Goal: Task Accomplishment & Management: Use online tool/utility

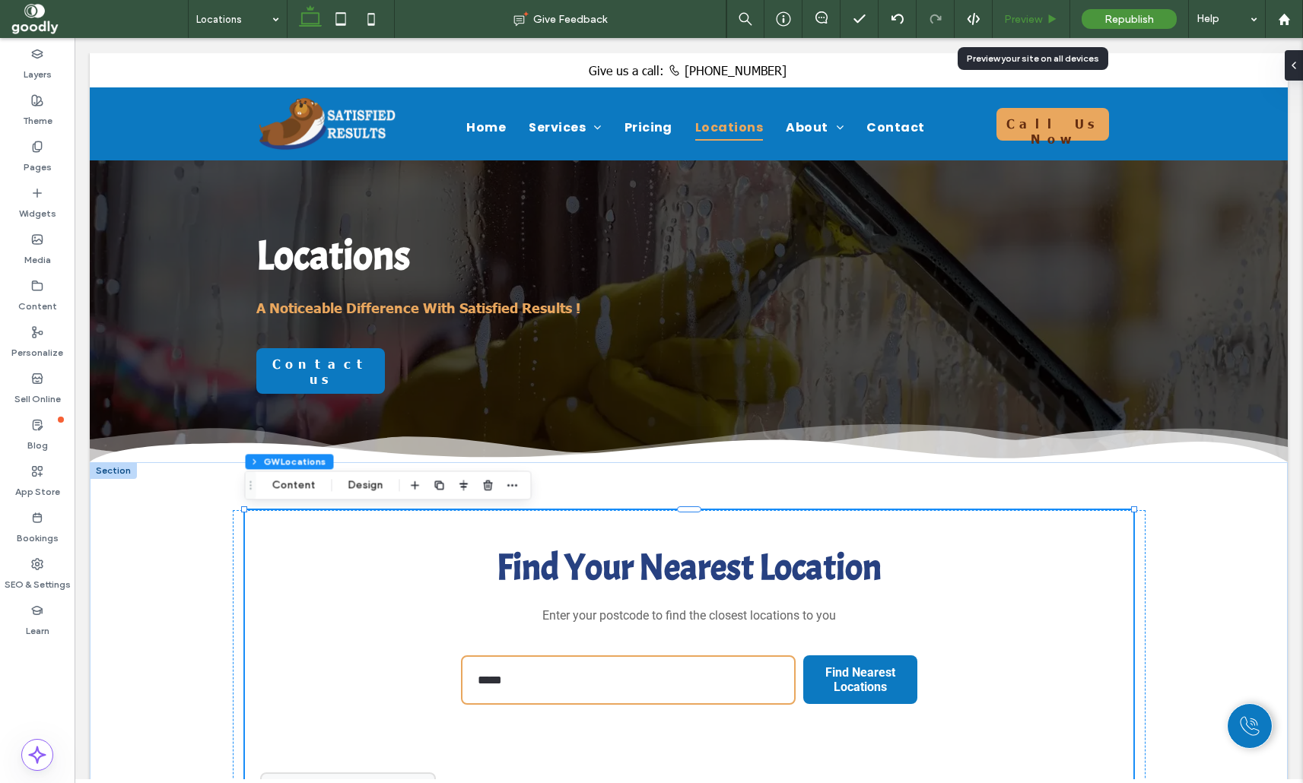
scroll to position [46, 0]
click at [1015, 19] on span "Preview" at bounding box center [1023, 19] width 38 height 13
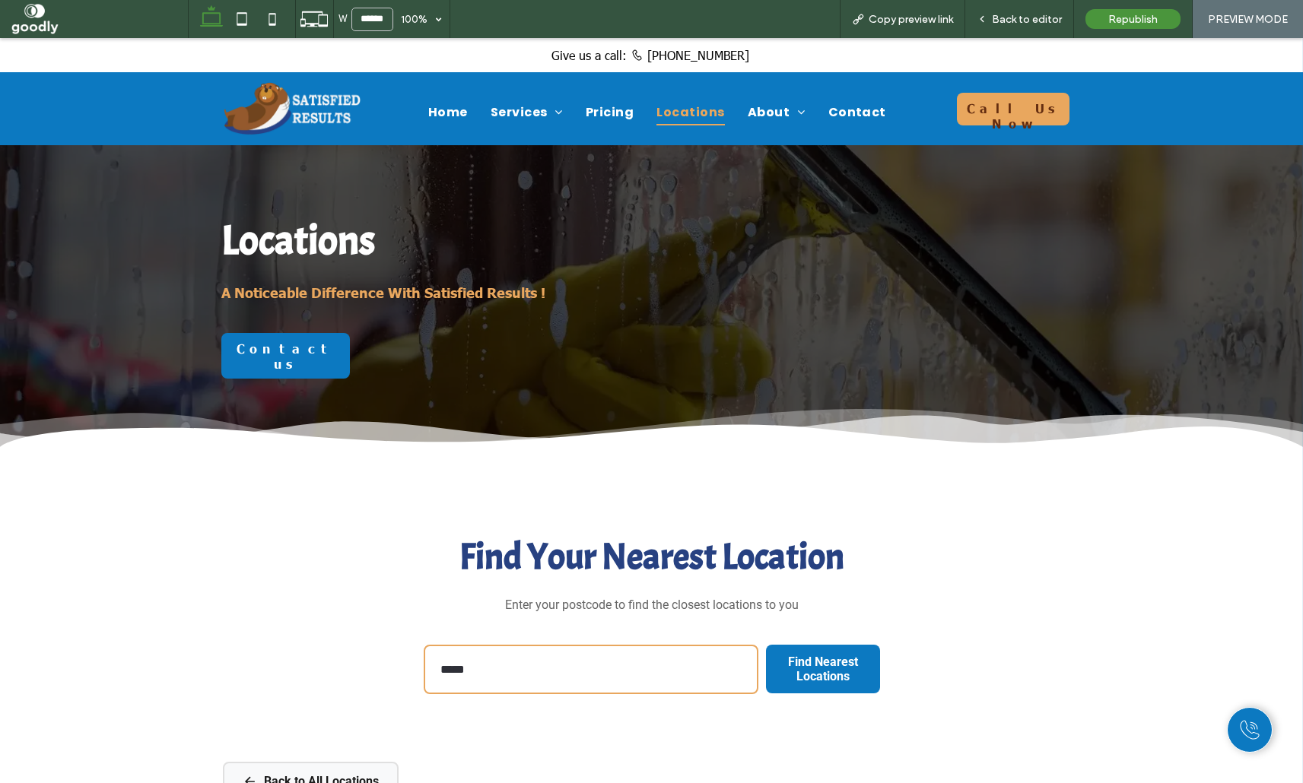
click at [609, 674] on input "*****" at bounding box center [591, 669] width 335 height 49
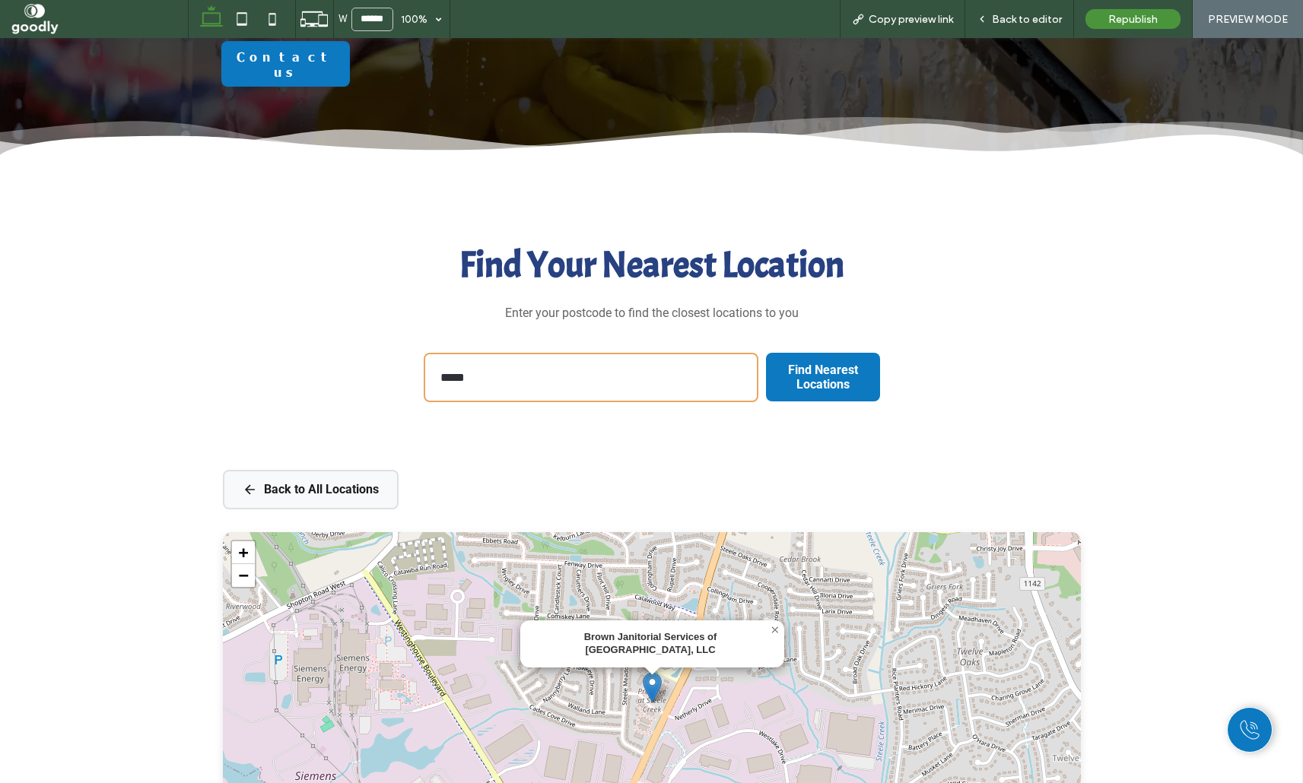
scroll to position [301, 0]
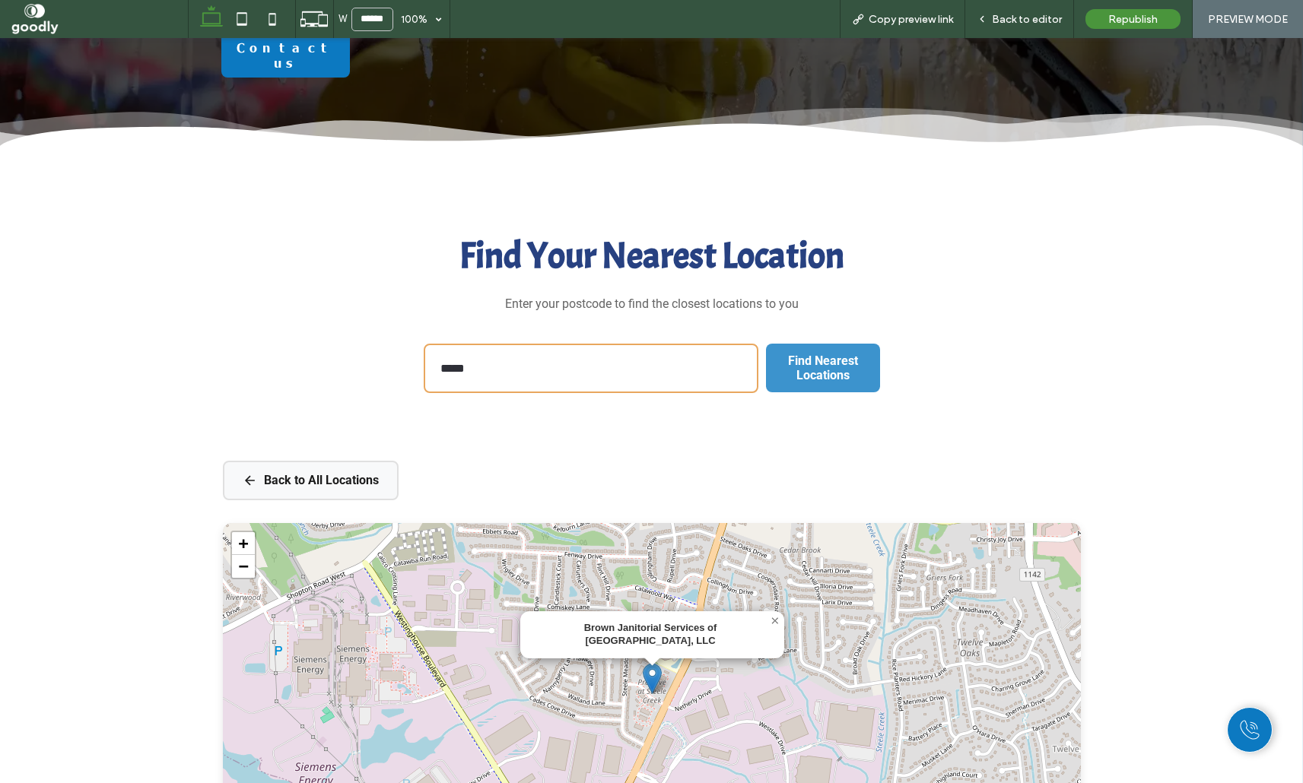
click at [824, 373] on span "Find Nearest Locations" at bounding box center [823, 368] width 112 height 44
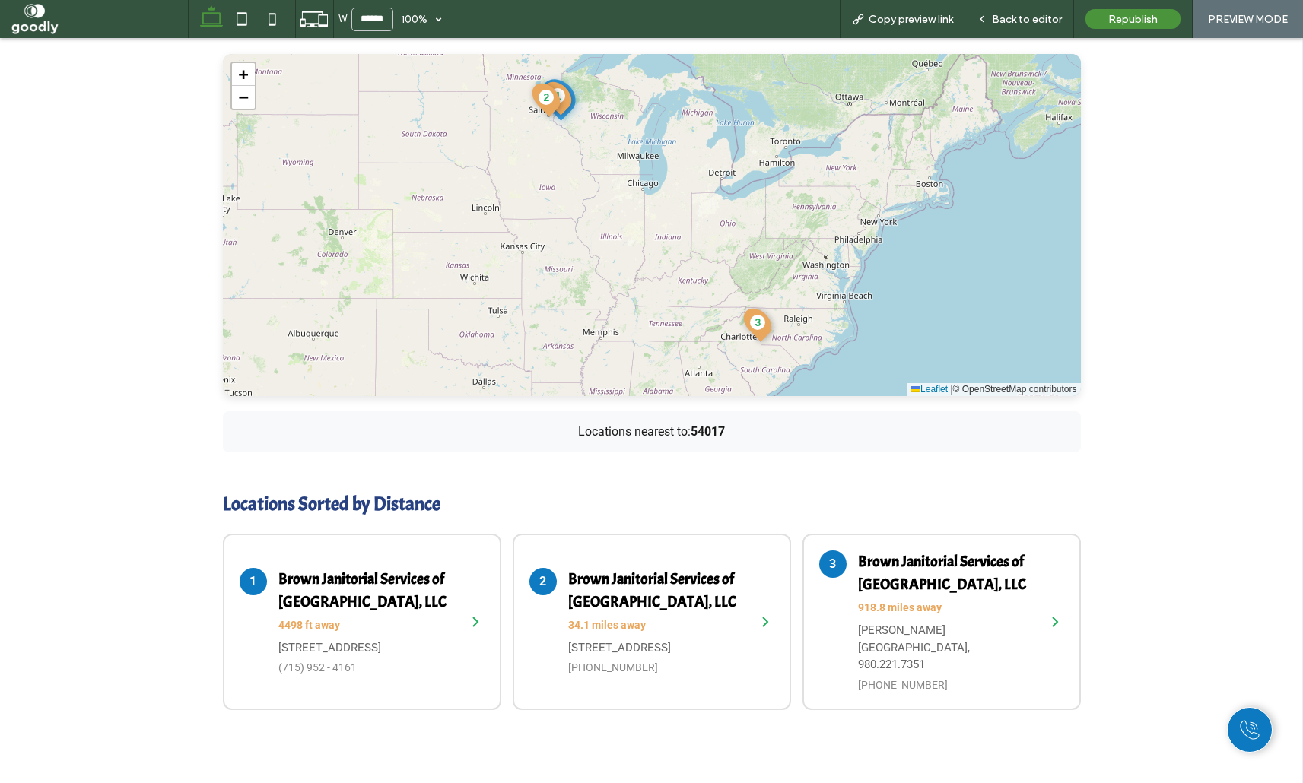
scroll to position [694, 0]
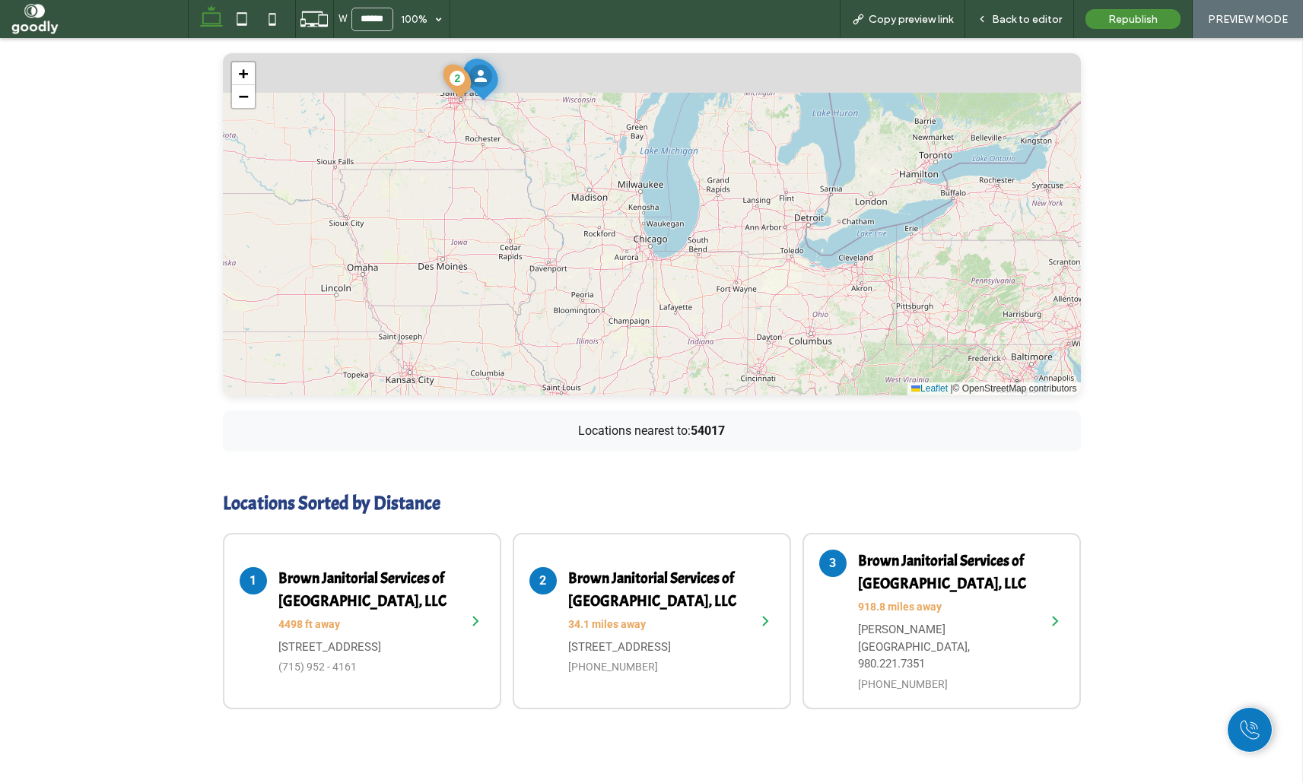
drag, startPoint x: 653, startPoint y: 165, endPoint x: 679, endPoint y: 246, distance: 85.4
click at [708, 291] on div "1 2 3 + − Leaflet | © OpenStreetMap contributors" at bounding box center [652, 224] width 858 height 342
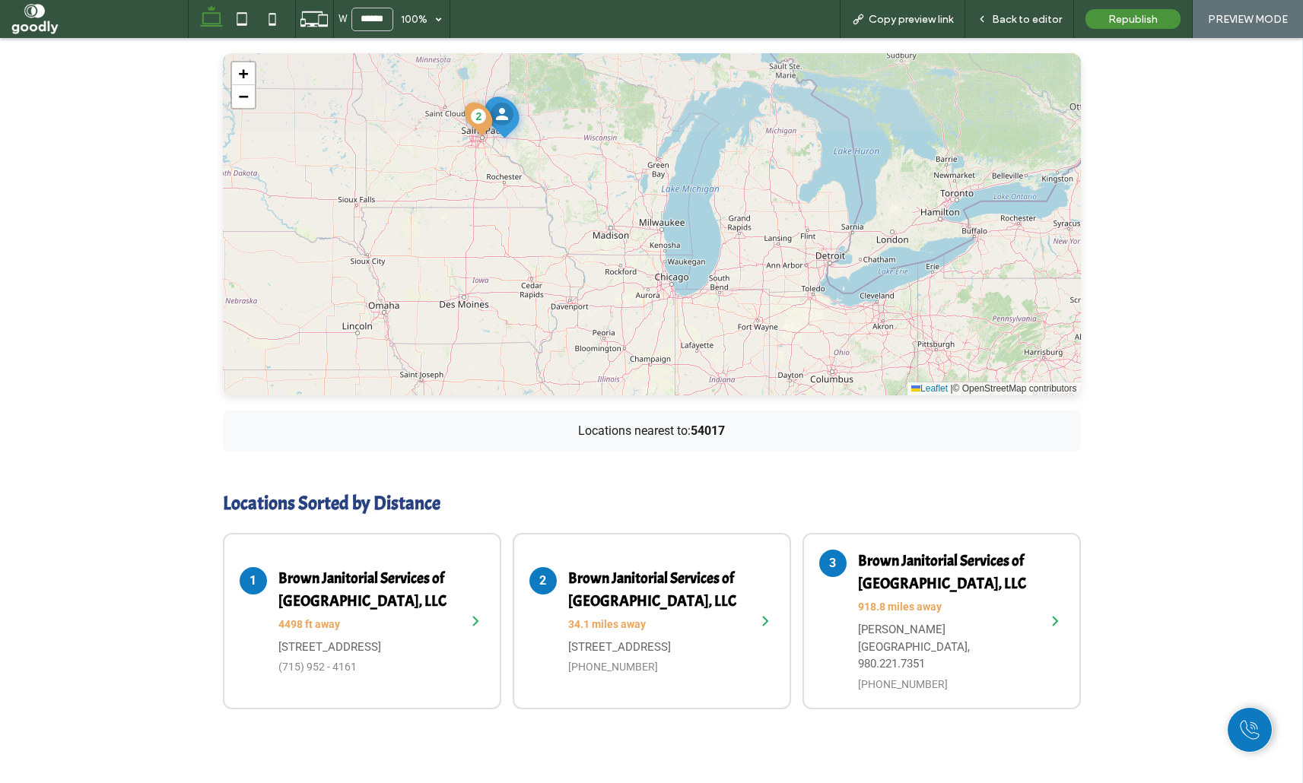
drag, startPoint x: 621, startPoint y: 178, endPoint x: 647, endPoint y: 228, distance: 56.5
click at [647, 228] on div "1 2 3 + − Leaflet | © OpenStreetMap contributors" at bounding box center [652, 224] width 858 height 342
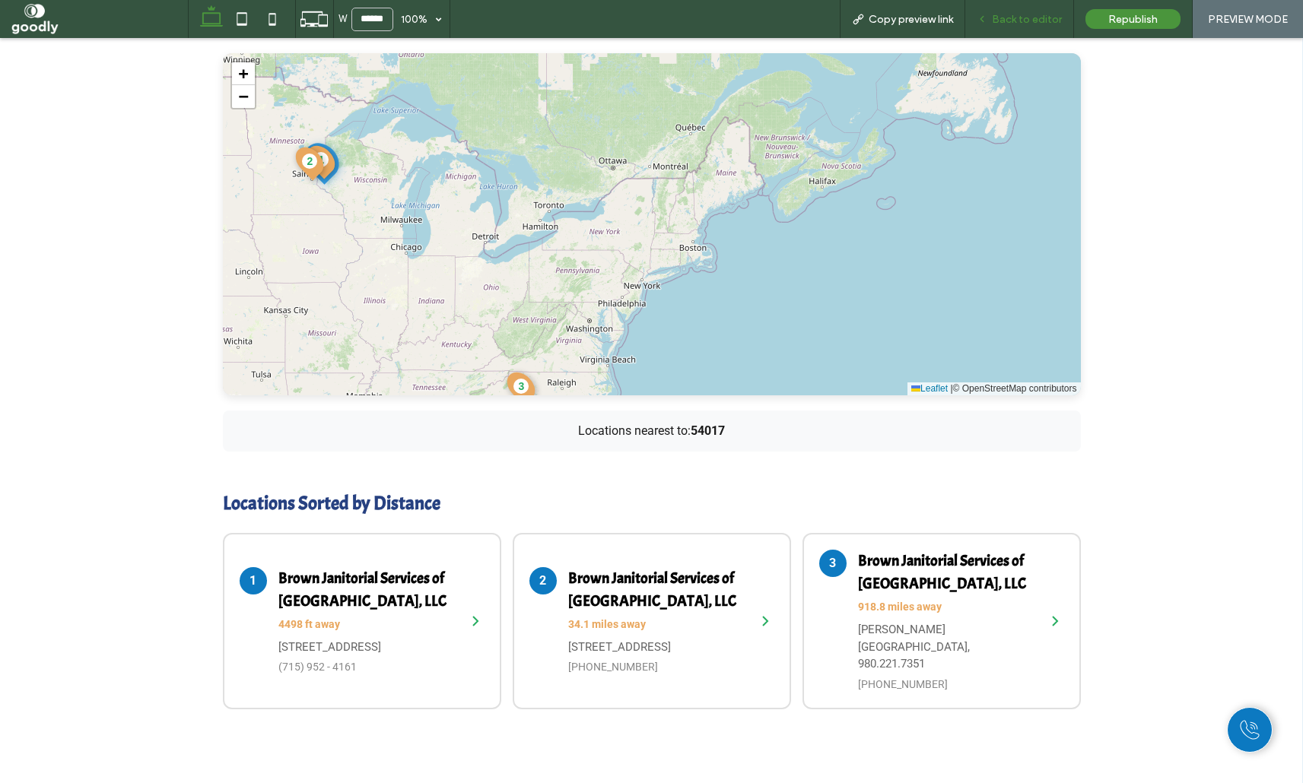
click at [1039, 18] on span "Back to editor" at bounding box center [1027, 19] width 70 height 13
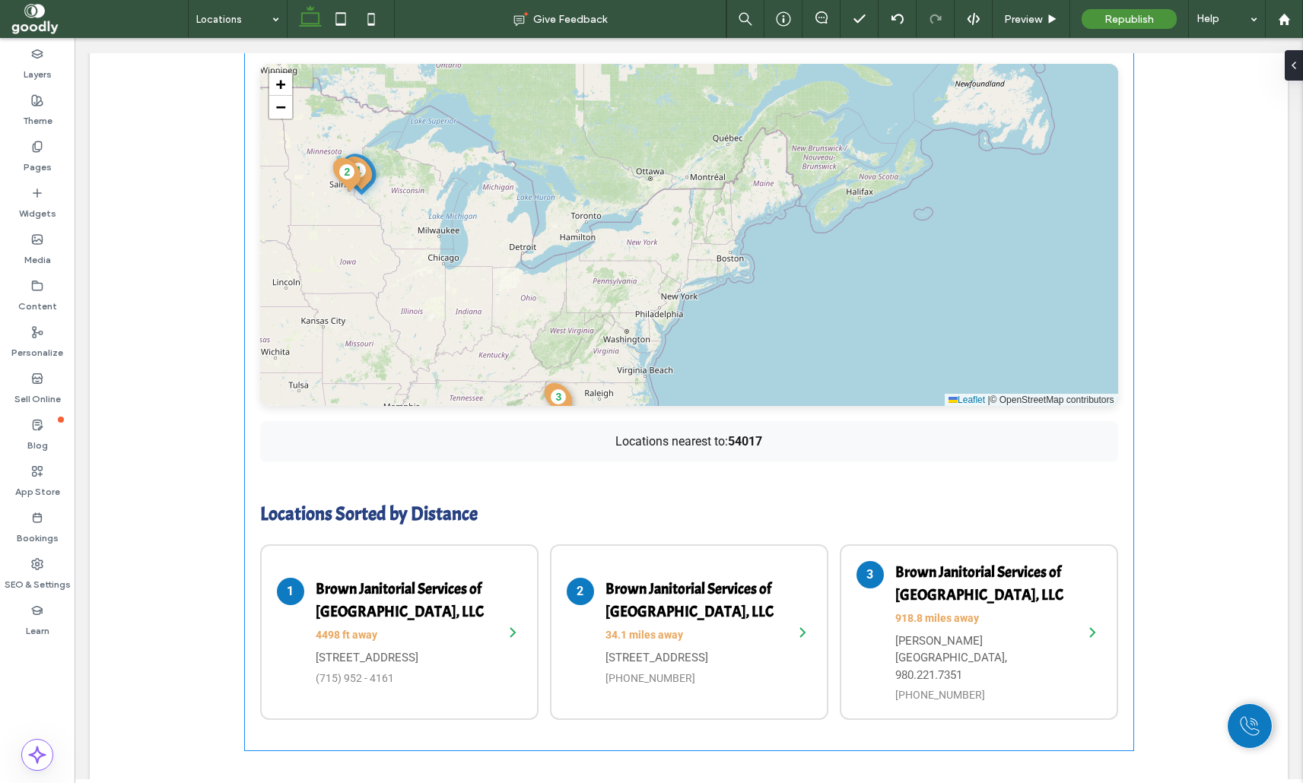
click at [852, 270] on div "1 2 3 + − Leaflet | © OpenStreetMap contributors" at bounding box center [689, 235] width 858 height 342
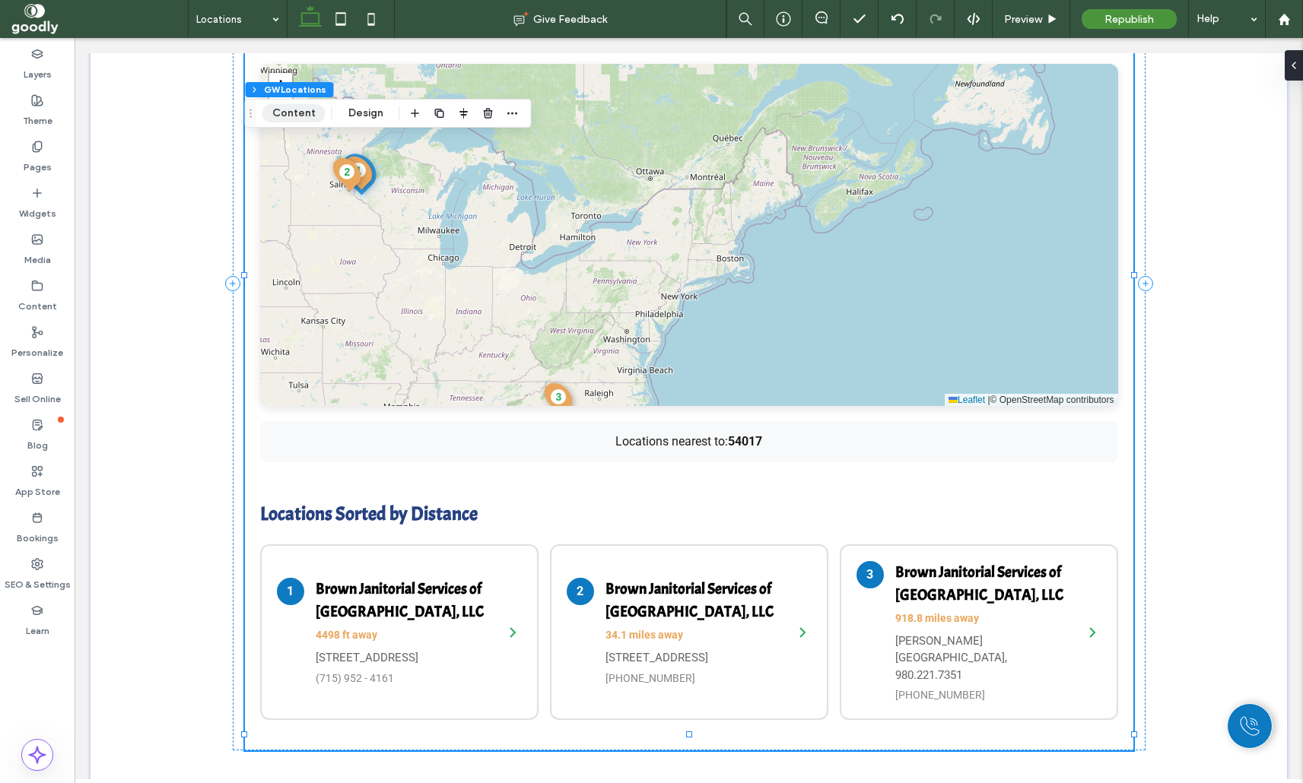
click at [316, 113] on button "Content" at bounding box center [293, 113] width 63 height 18
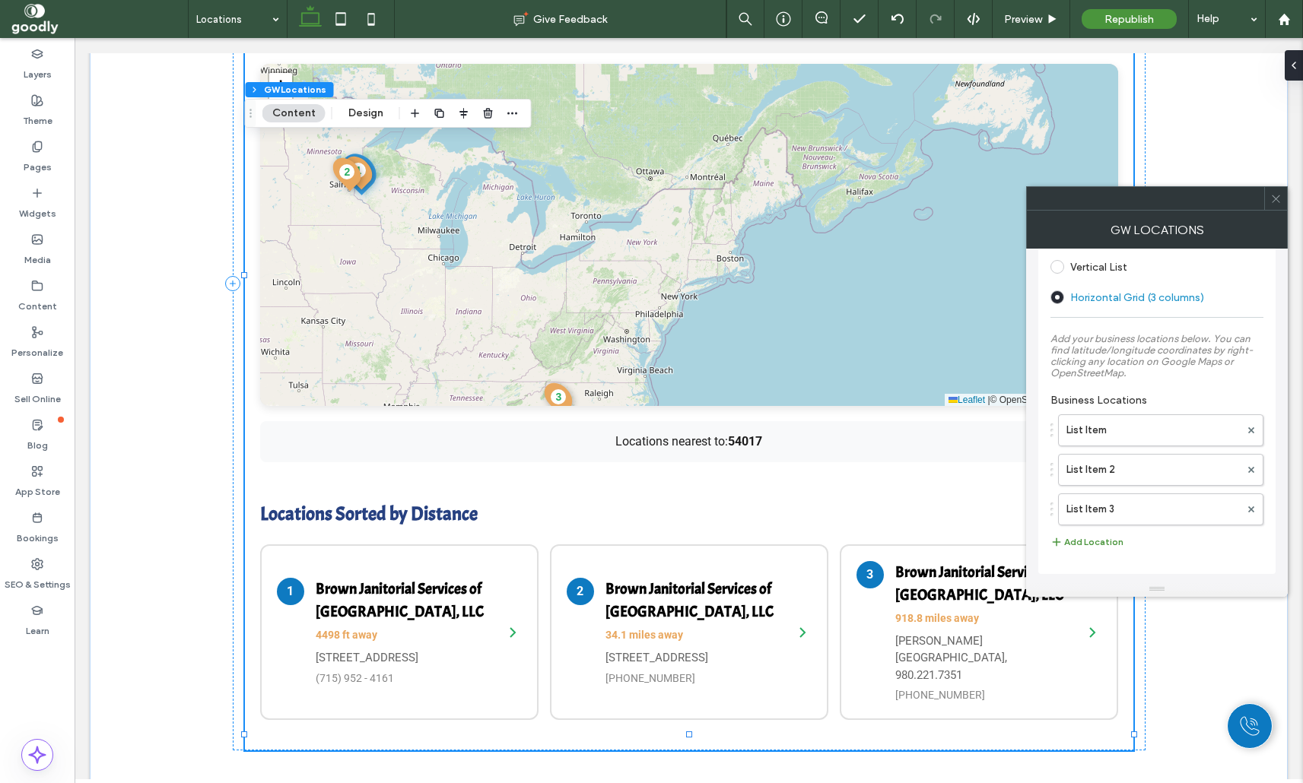
scroll to position [529, 0]
click at [1301, 62] on div at bounding box center [1290, 65] width 24 height 30
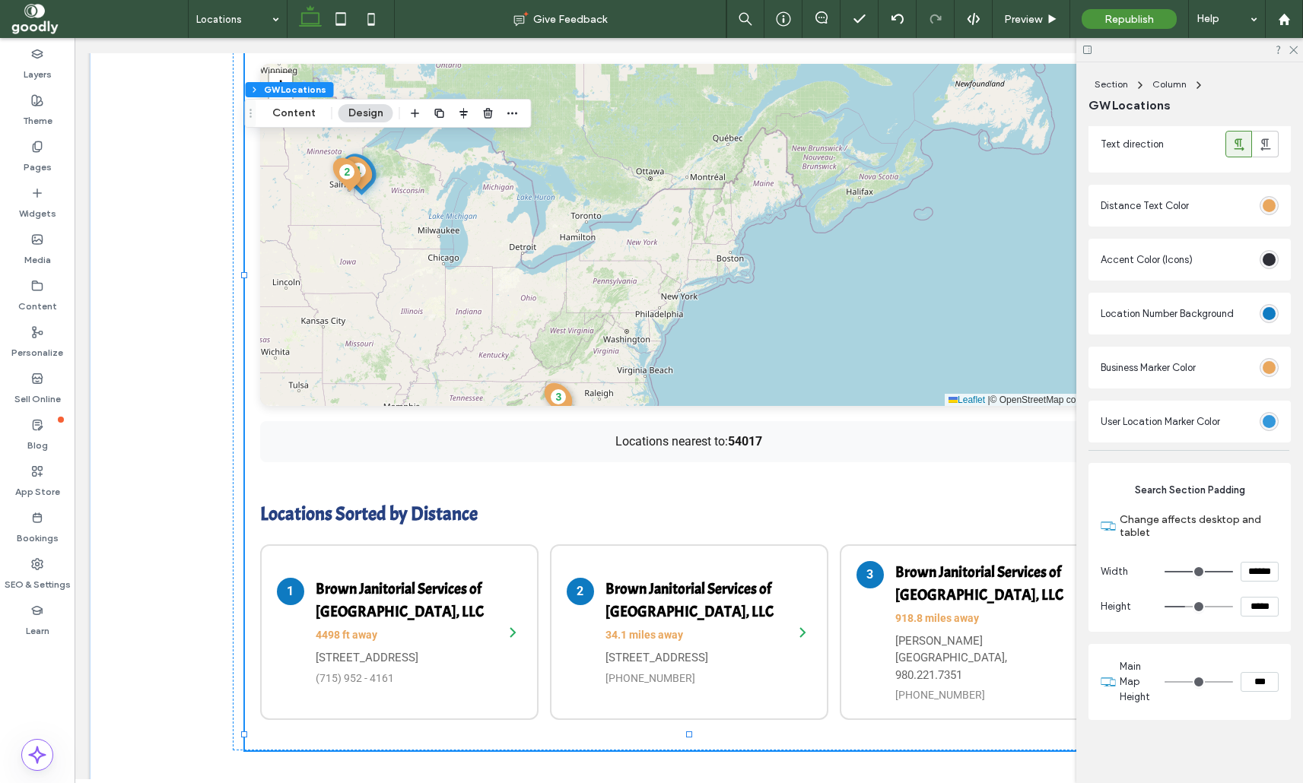
scroll to position [2278, 0]
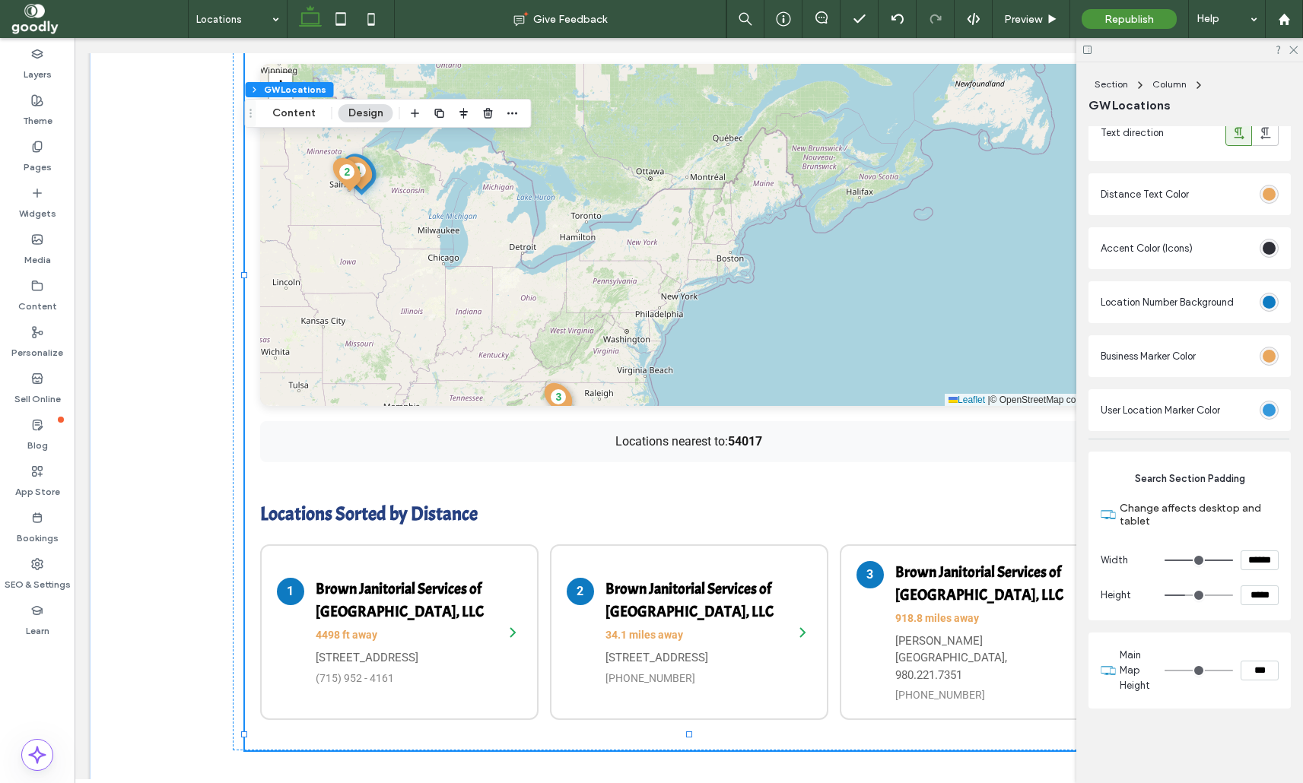
click at [1265, 352] on div "rgb(233, 167, 94)" at bounding box center [1268, 356] width 13 height 13
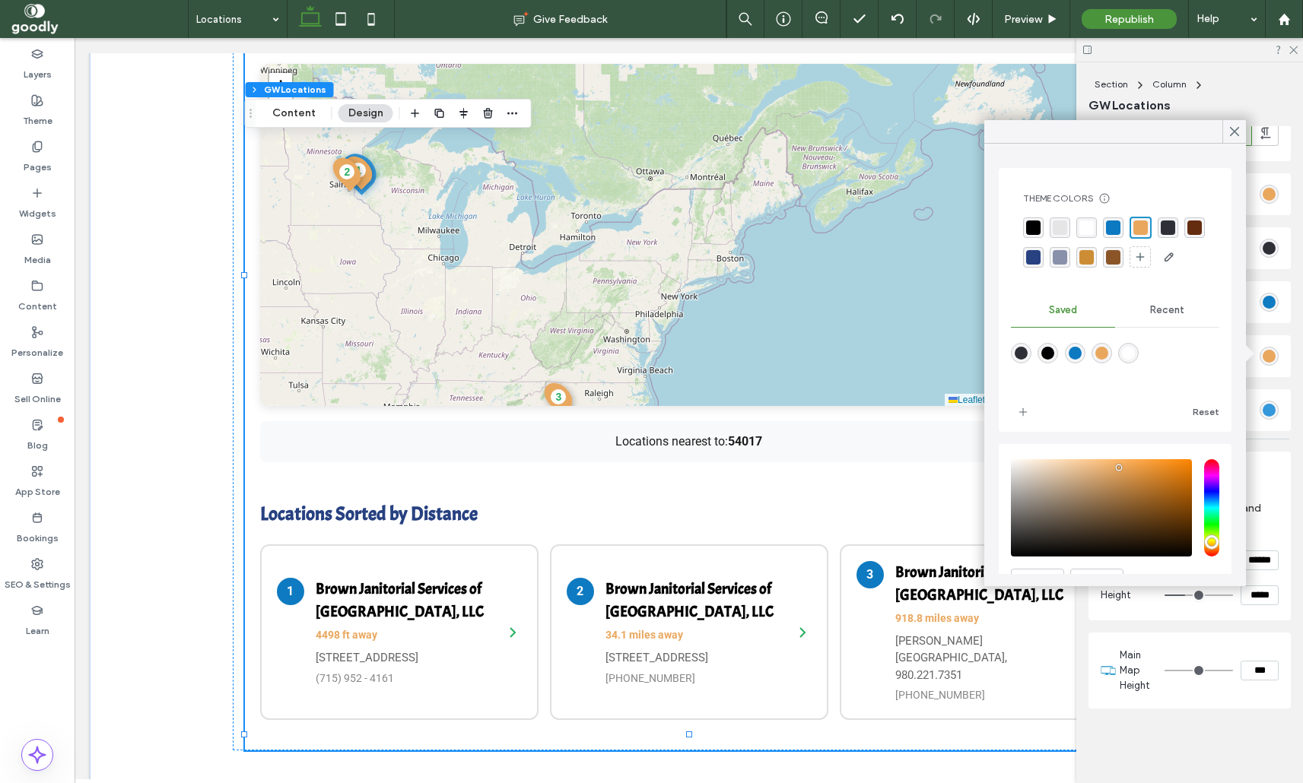
click at [1111, 228] on div "rgba(12, 121, 193, 1)" at bounding box center [1113, 228] width 14 height 14
click at [1230, 129] on icon at bounding box center [1235, 132] width 14 height 14
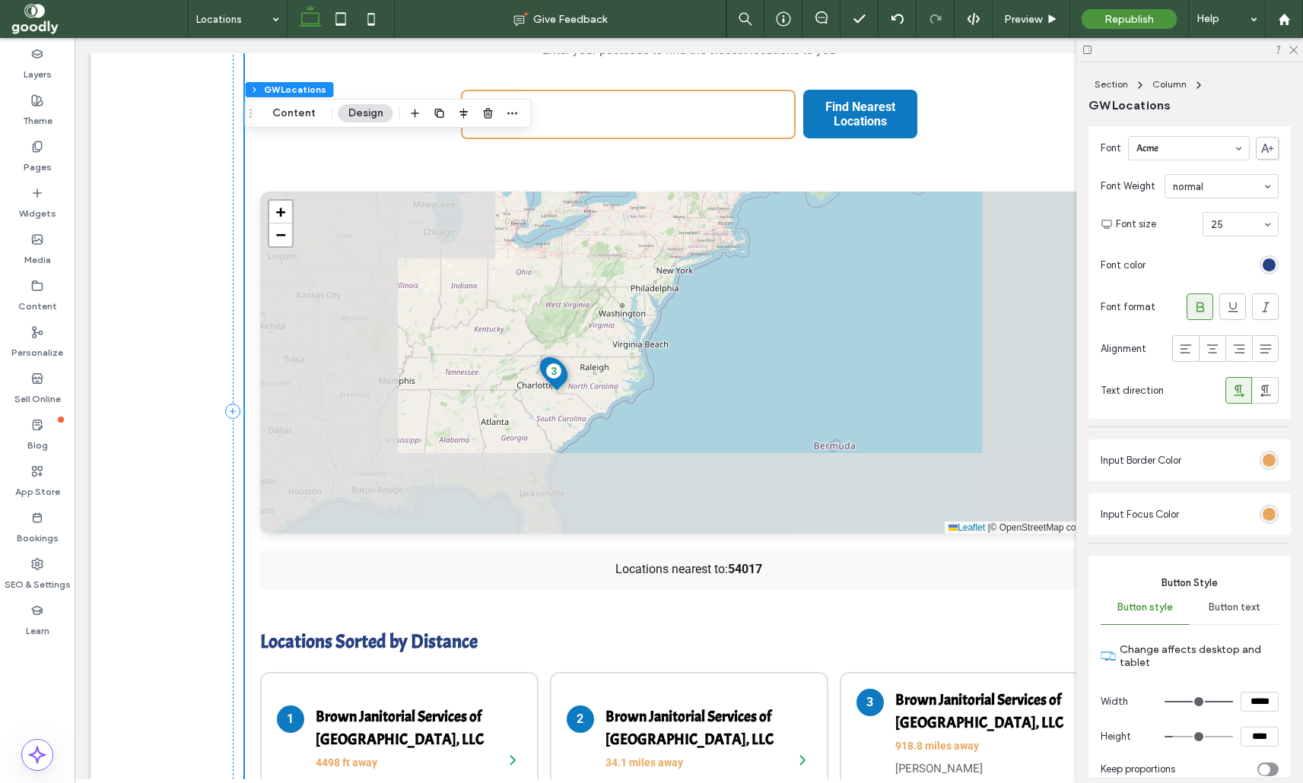
scroll to position [567, 0]
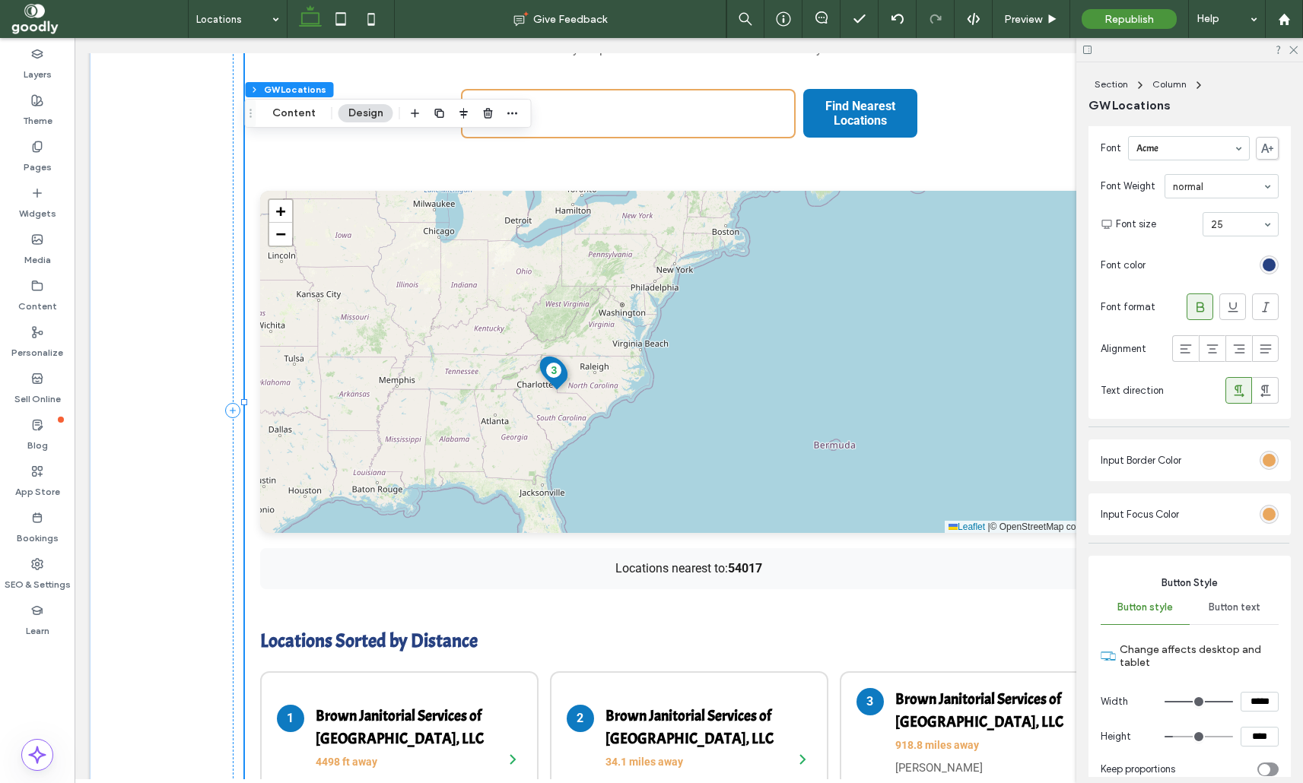
click at [551, 367] on div "3" at bounding box center [553, 370] width 39 height 39
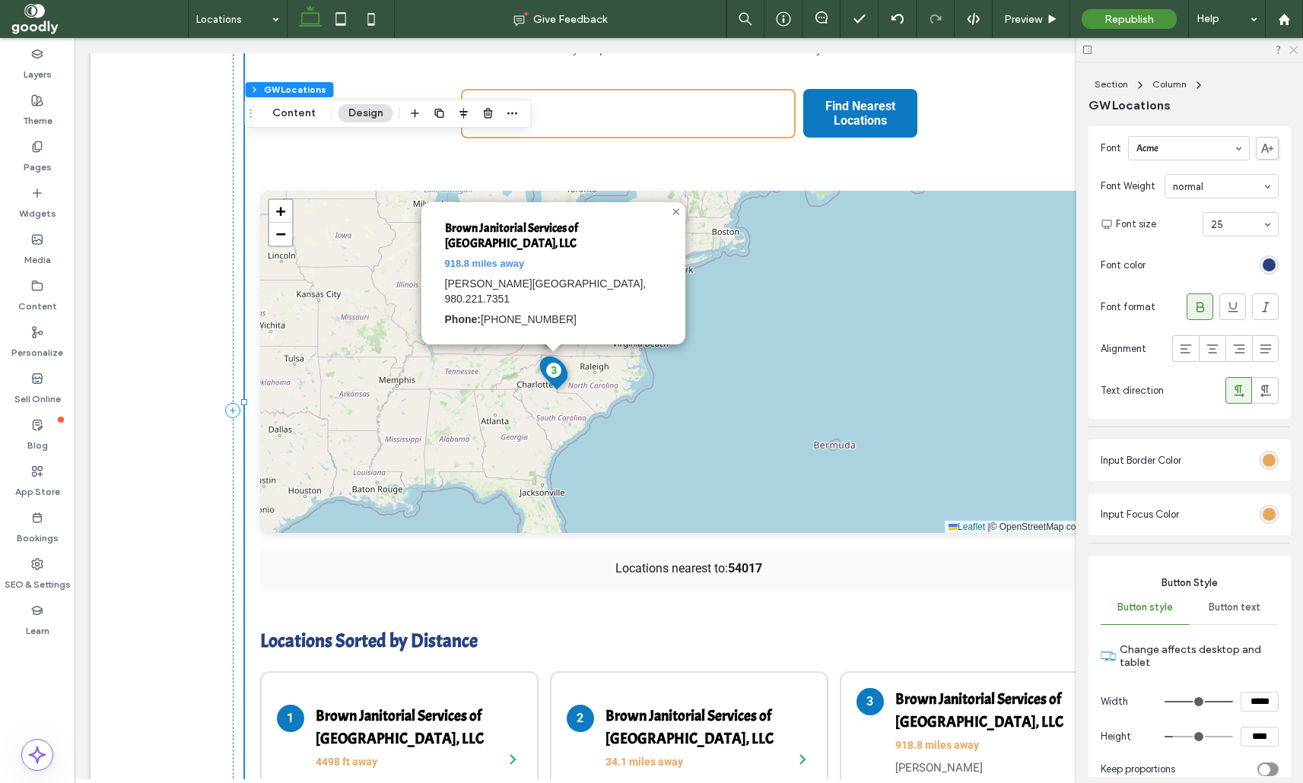
click at [1291, 48] on icon at bounding box center [1293, 49] width 10 height 10
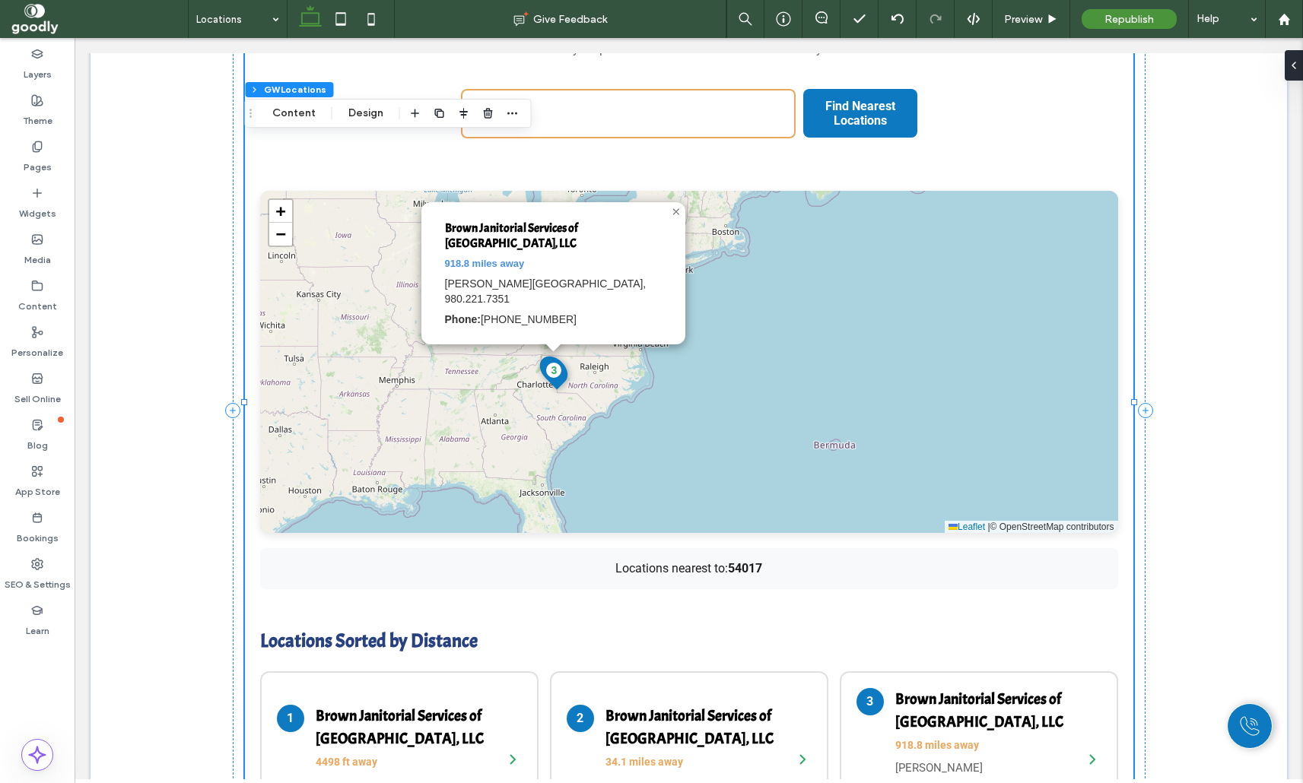
click at [554, 377] on span "3" at bounding box center [554, 371] width 6 height 16
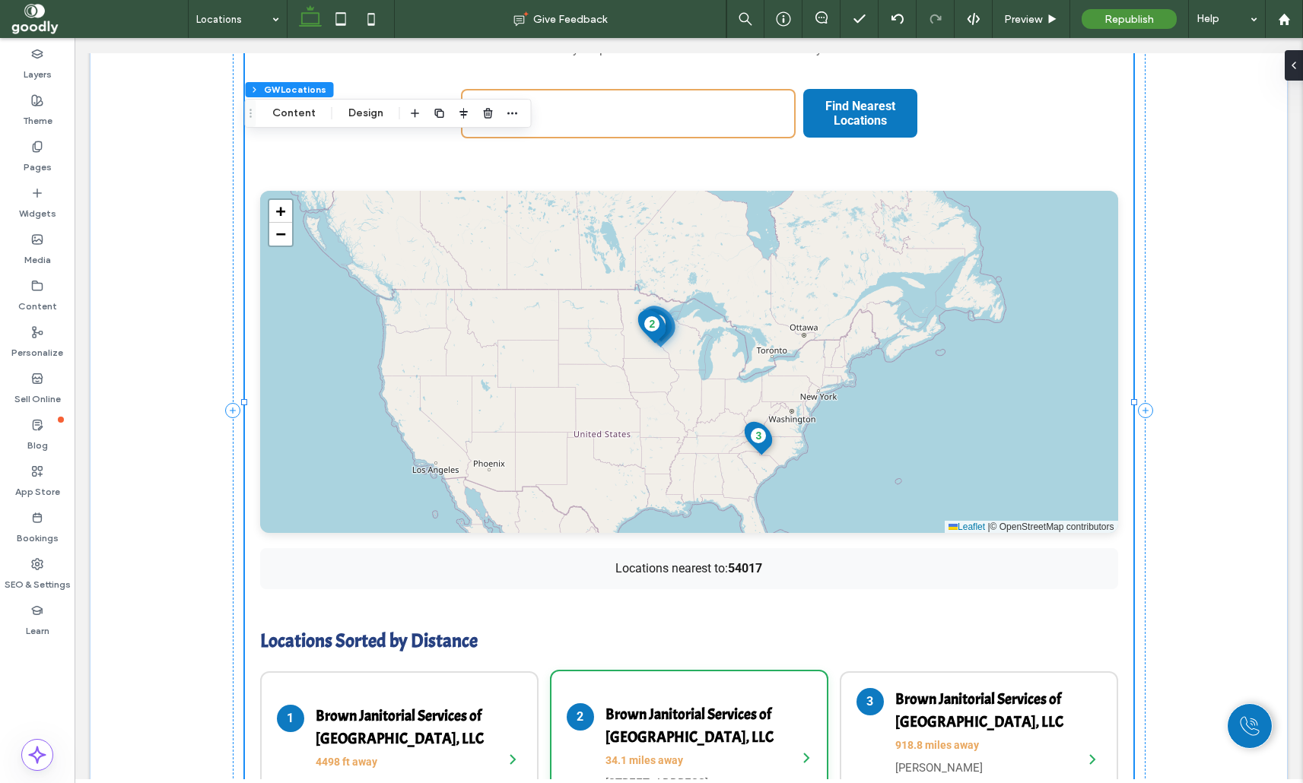
click at [707, 720] on h4 "Brown Janitorial Services of New Brighton, LLC" at bounding box center [693, 727] width 176 height 46
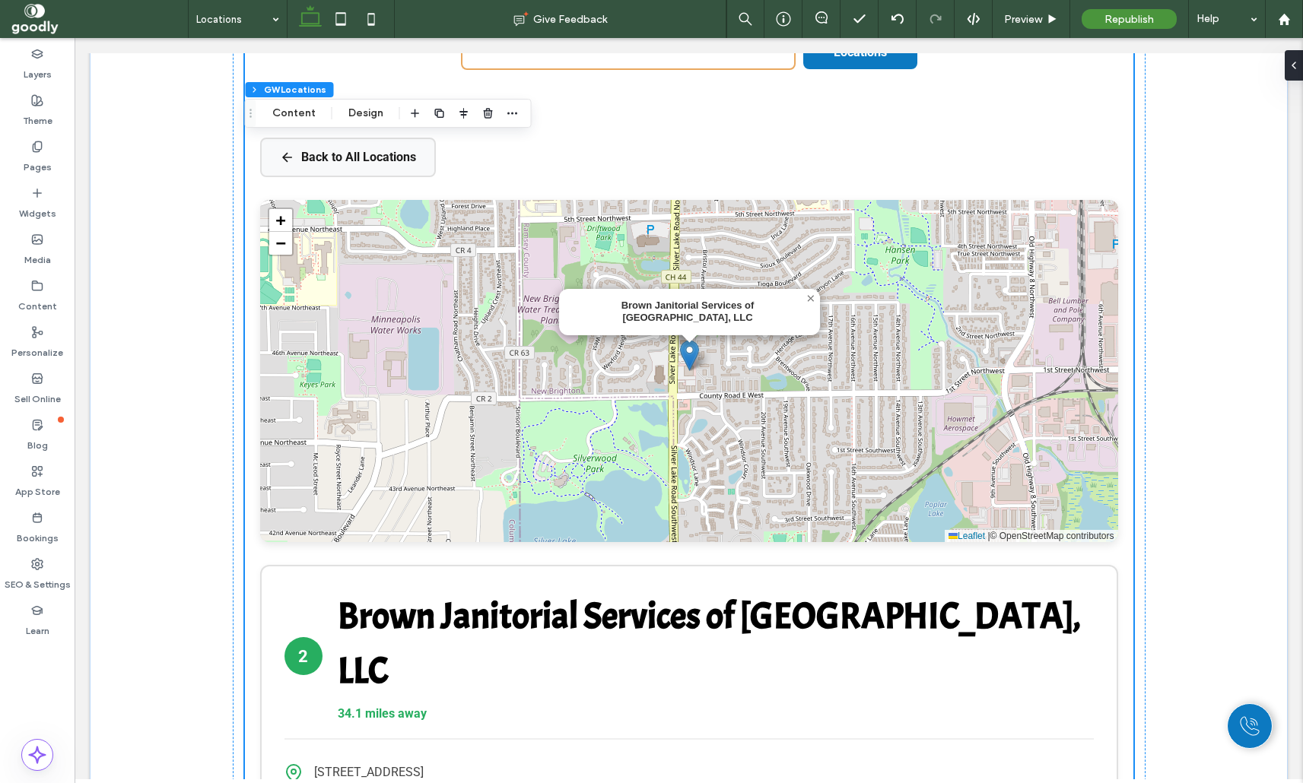
scroll to position [633, 0]
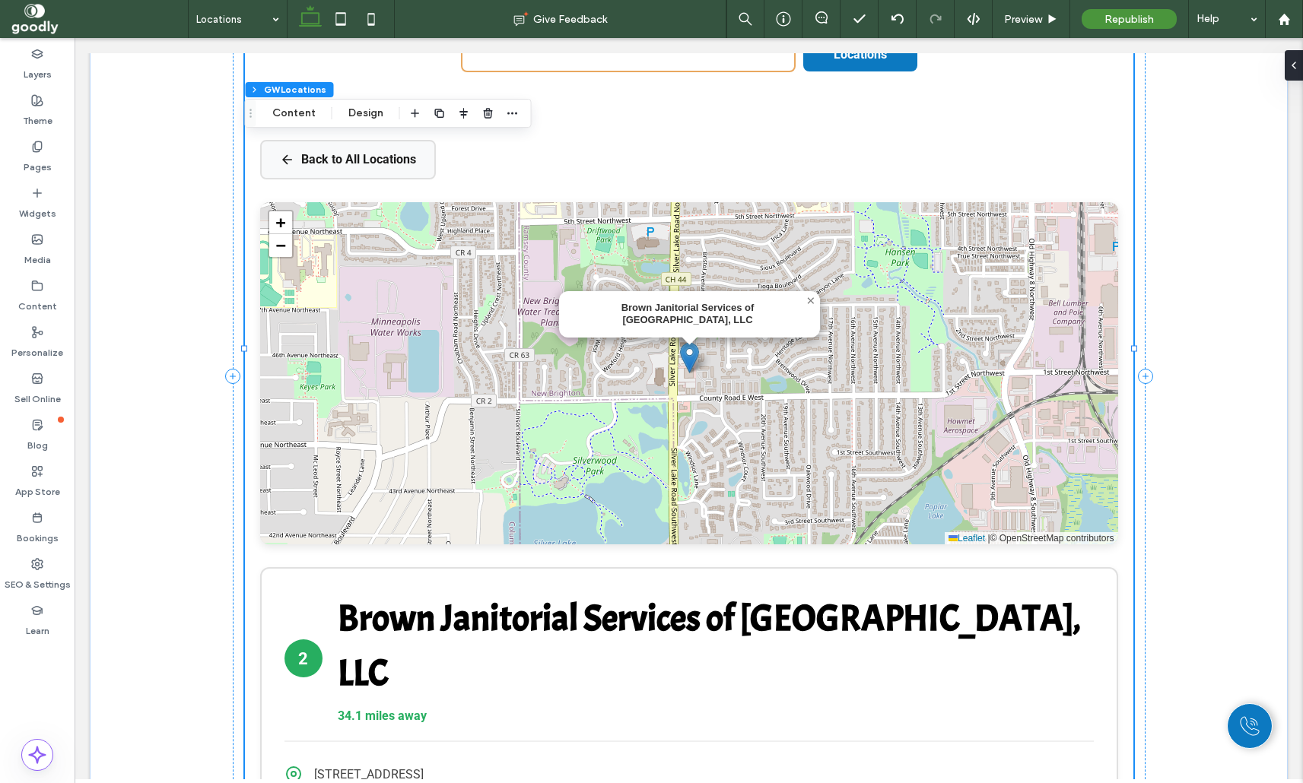
click at [909, 162] on div "Back to All Locations Brown Janitorial Services of New Brighton, LLC × + − Leaf…" at bounding box center [689, 492] width 858 height 735
click at [298, 117] on button "Content" at bounding box center [293, 113] width 63 height 18
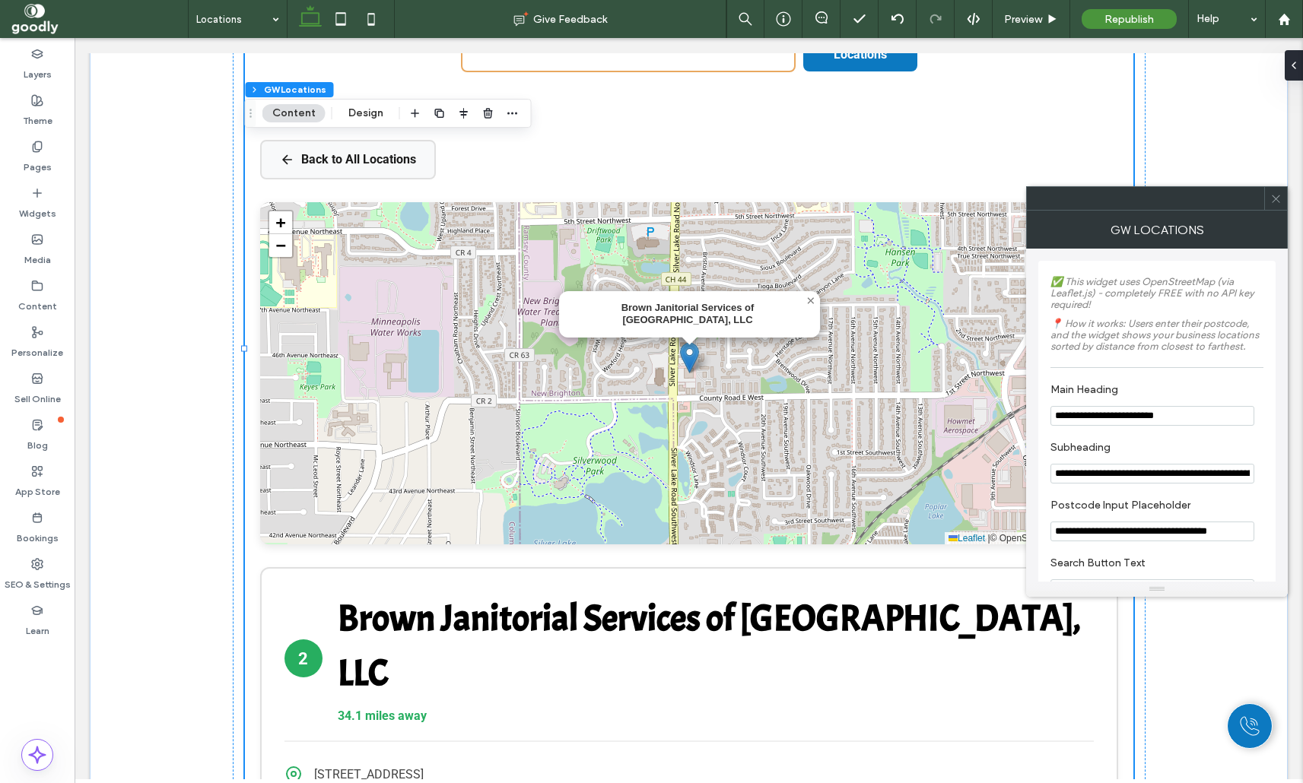
click at [1277, 201] on icon at bounding box center [1275, 198] width 11 height 11
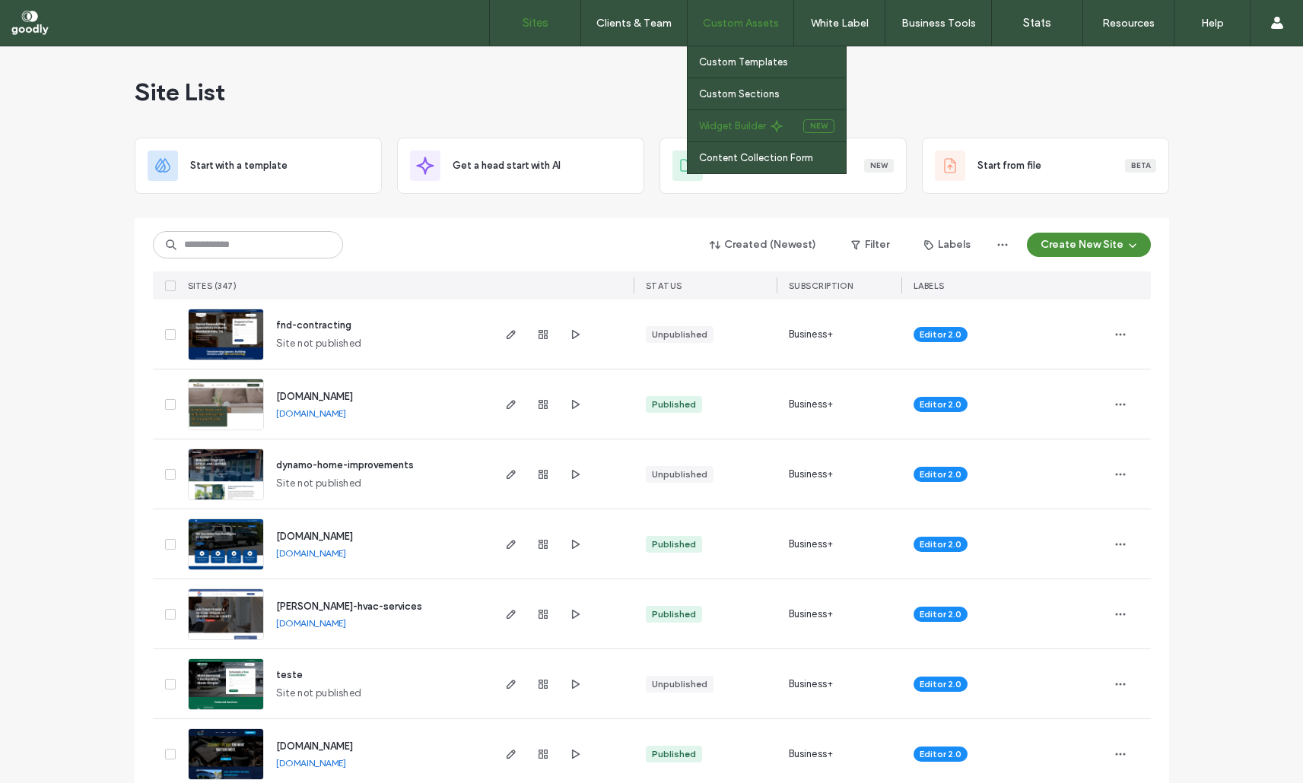
click at [742, 133] on link "Widget Builder" at bounding box center [751, 125] width 104 height 31
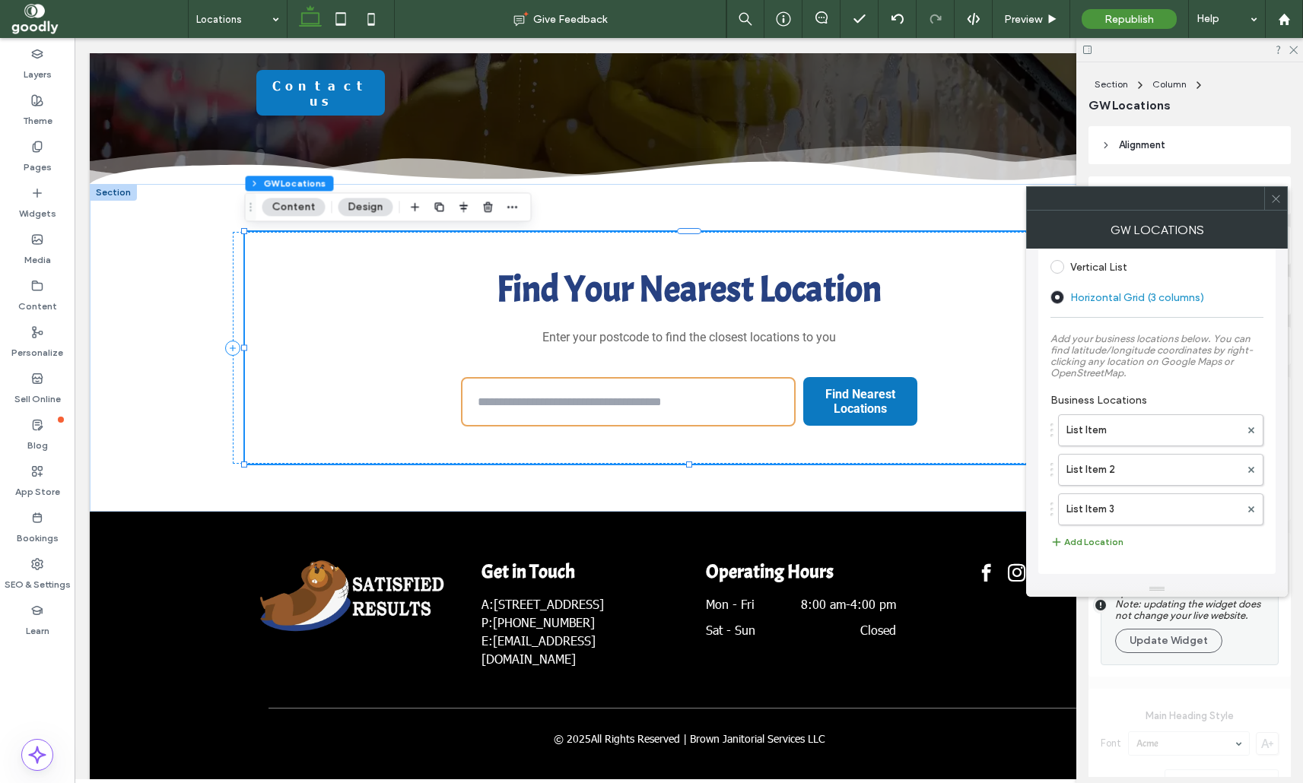
click at [1273, 195] on icon at bounding box center [1275, 198] width 11 height 11
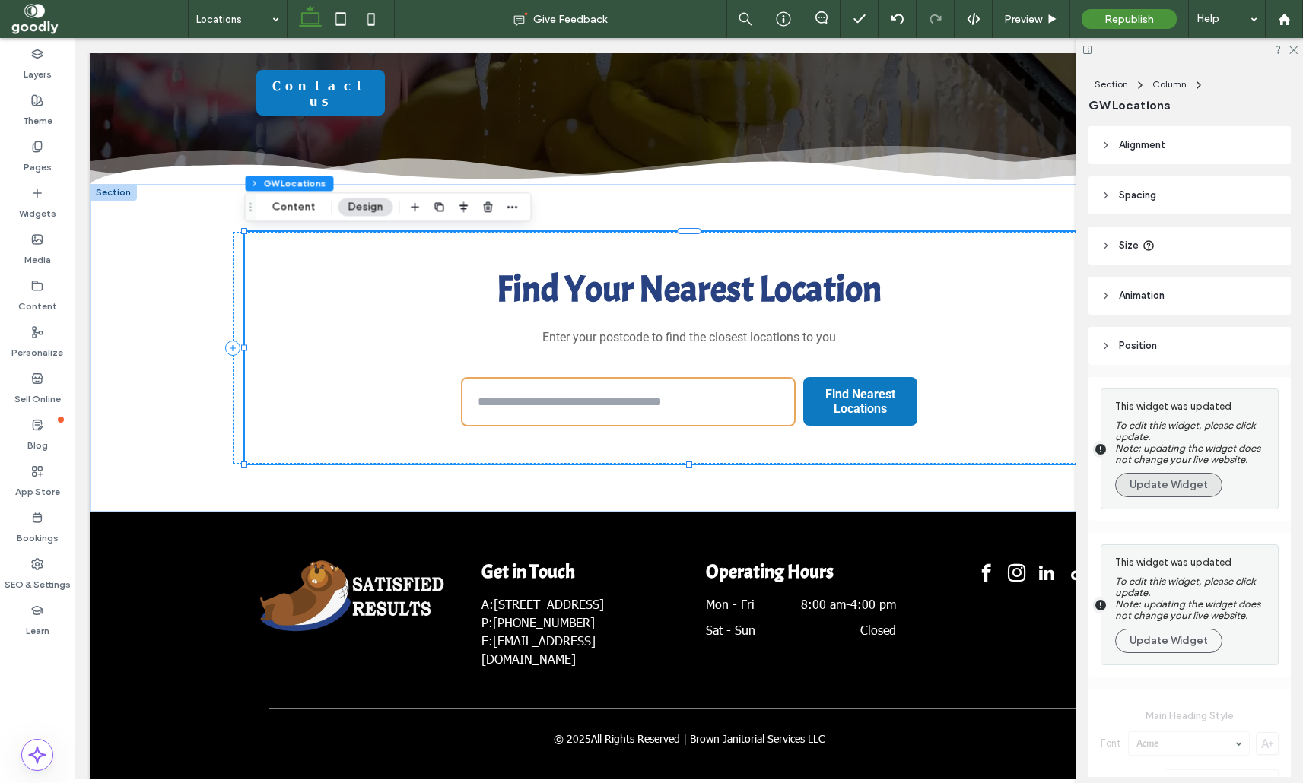
click at [1170, 485] on button "Update Widget" at bounding box center [1168, 485] width 107 height 24
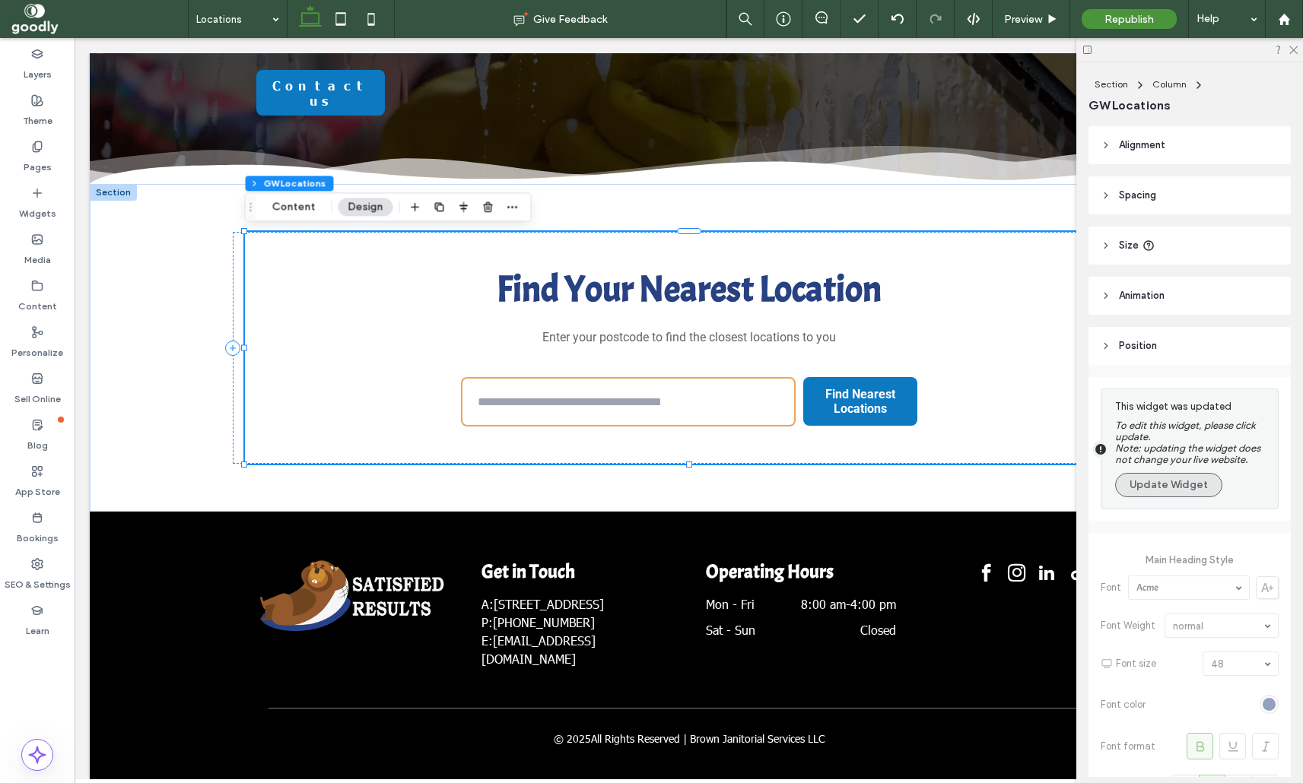
click at [1189, 486] on button "Update Widget" at bounding box center [1168, 485] width 107 height 24
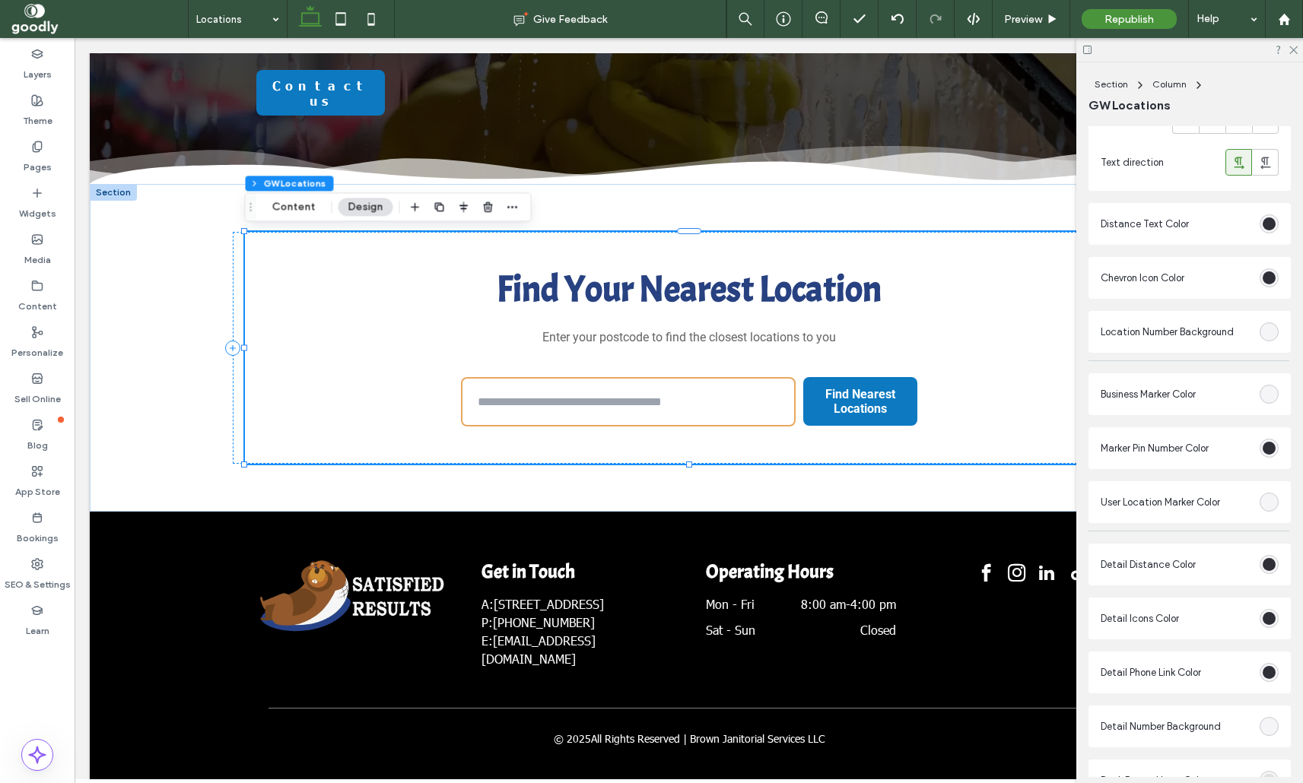
scroll to position [2215, 0]
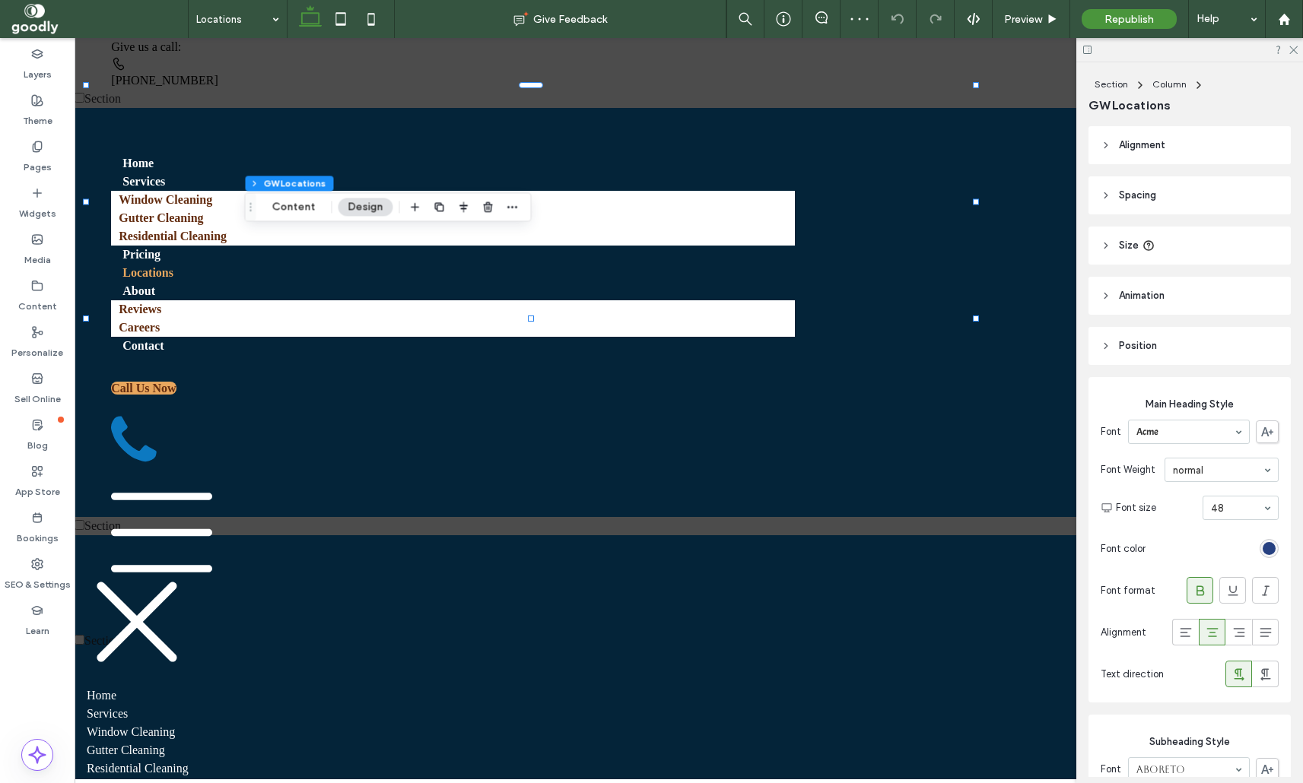
scroll to position [278, 0]
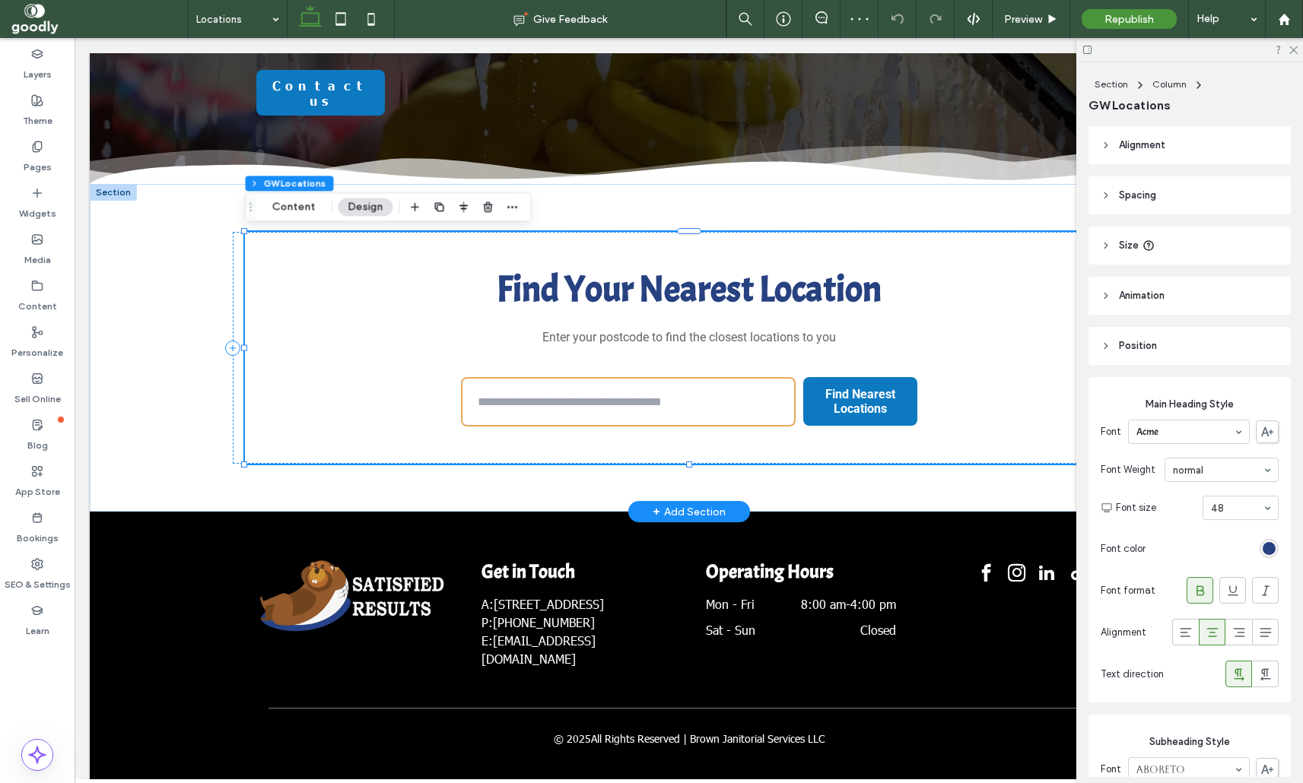
click at [659, 399] on input "text" at bounding box center [628, 401] width 335 height 49
click at [1034, 21] on span "Preview" at bounding box center [1023, 19] width 38 height 13
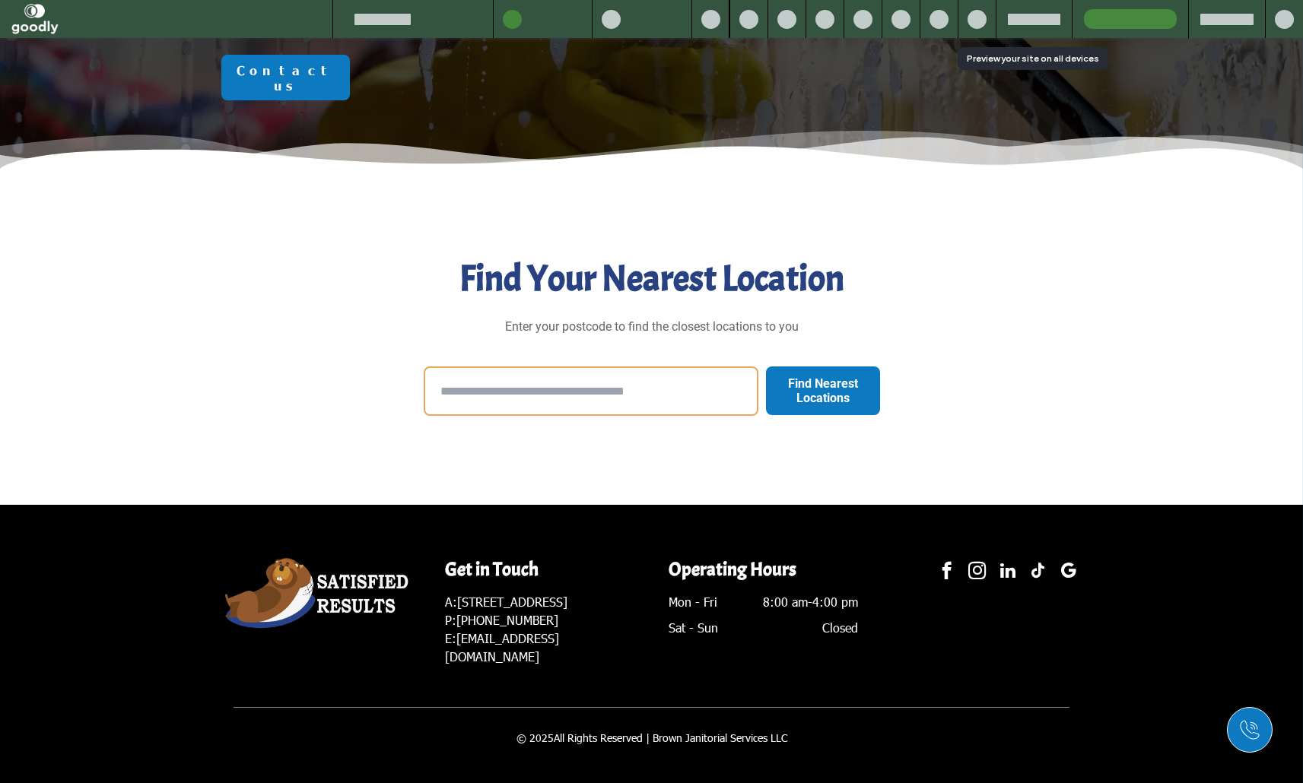
scroll to position [268, 0]
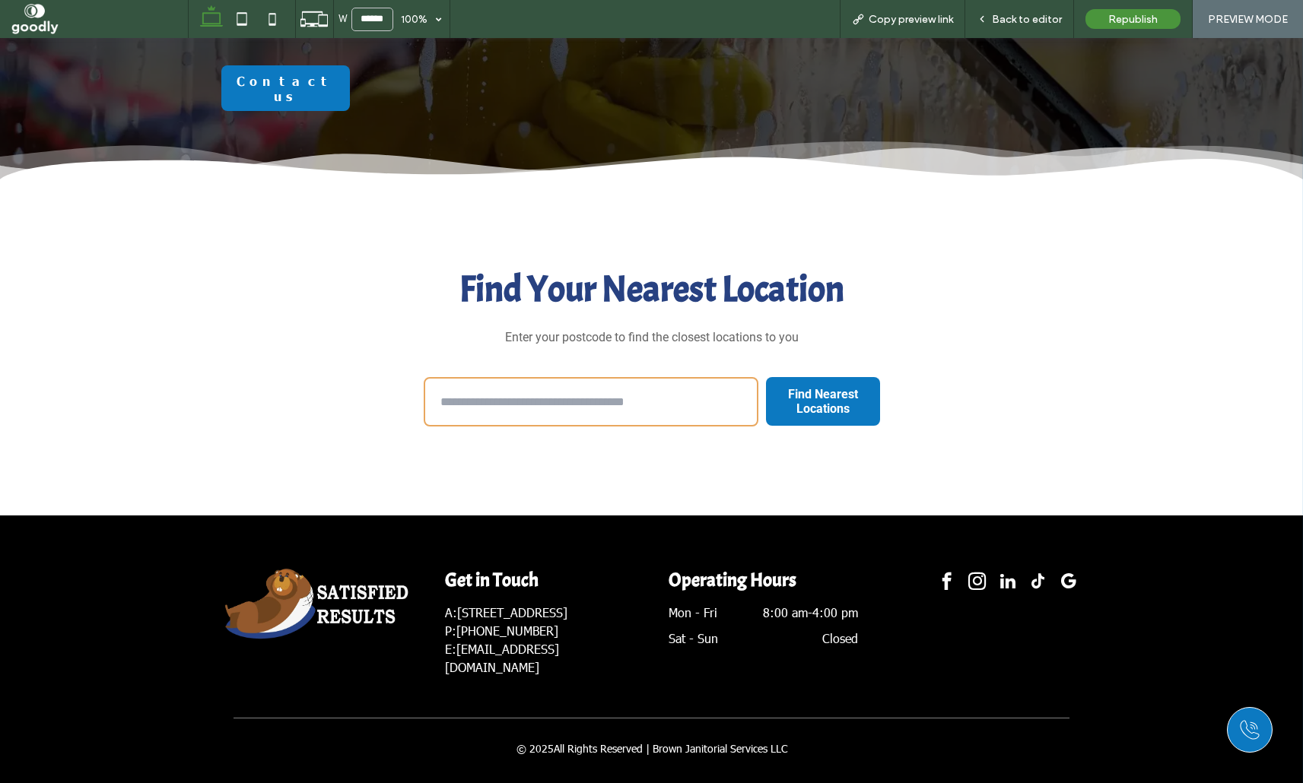
click at [653, 404] on input "text" at bounding box center [591, 401] width 335 height 49
click at [766, 370] on button "Find Nearest Locations" at bounding box center [823, 402] width 114 height 64
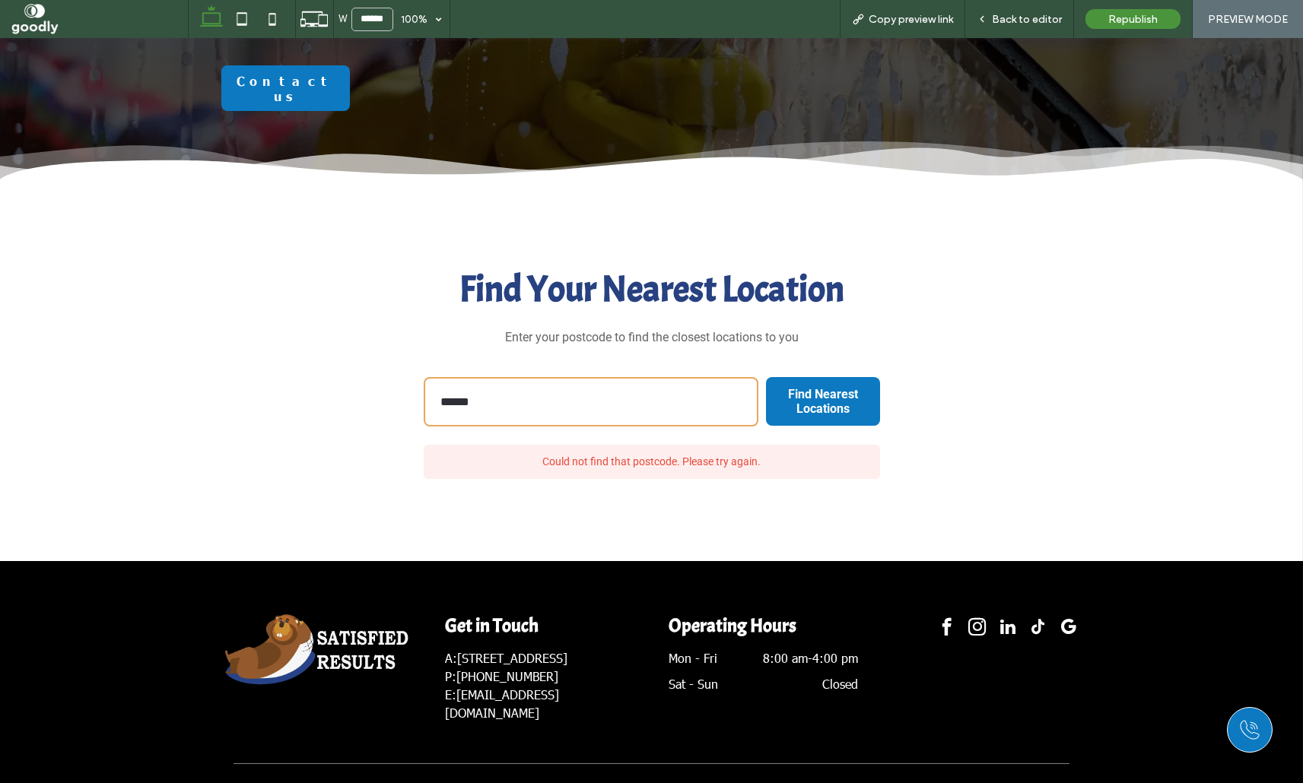
click at [680, 410] on input "******" at bounding box center [591, 401] width 335 height 49
type input "******"
click at [766, 370] on button "Find Nearest Locations" at bounding box center [823, 402] width 114 height 64
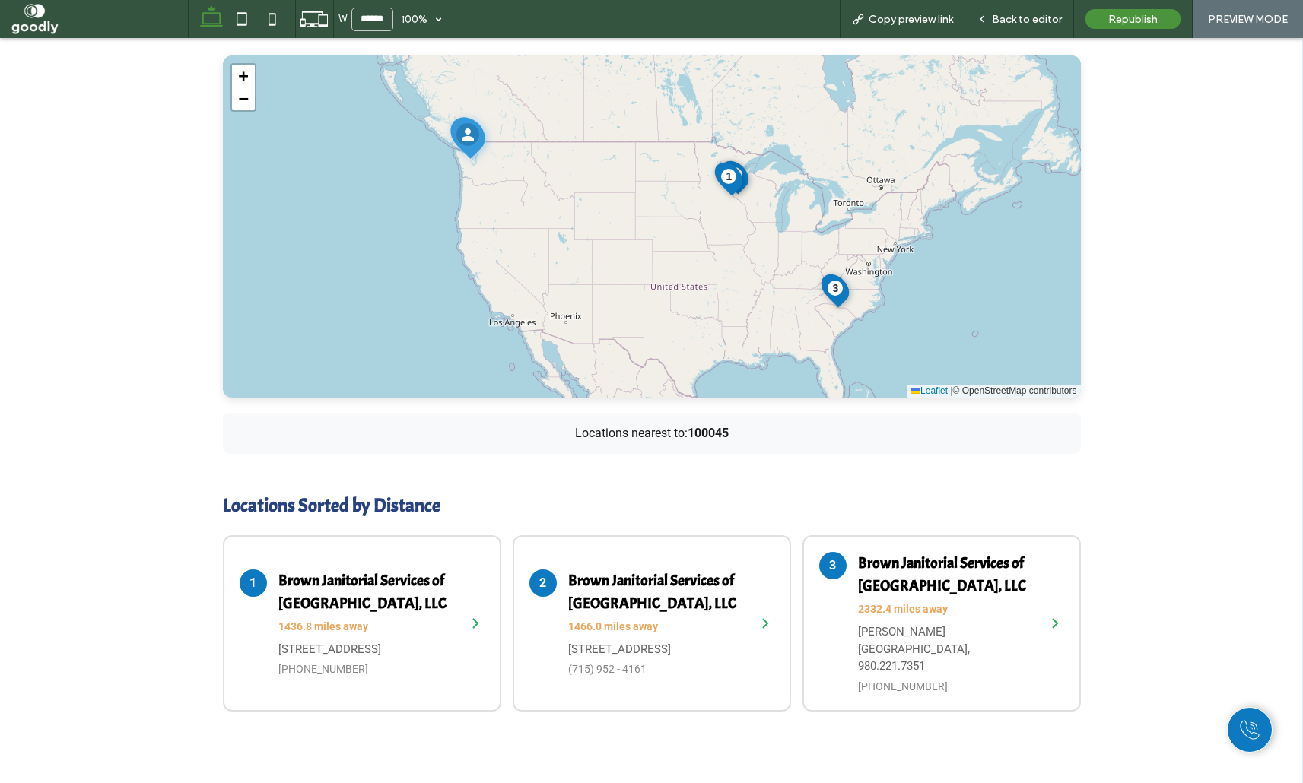
scroll to position [694, 0]
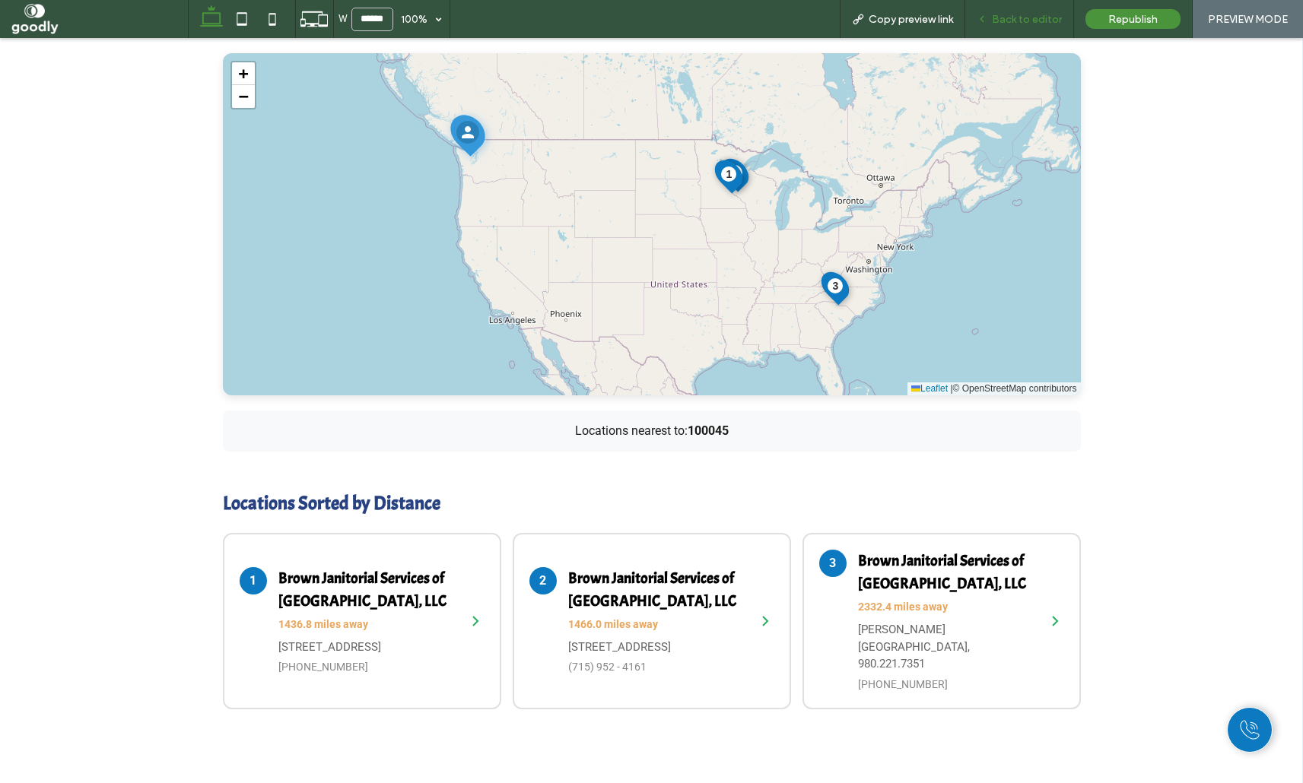
click at [1043, 26] on div "Back to editor" at bounding box center [1019, 19] width 109 height 38
click at [1045, 16] on span "Back to editor" at bounding box center [1027, 19] width 70 height 13
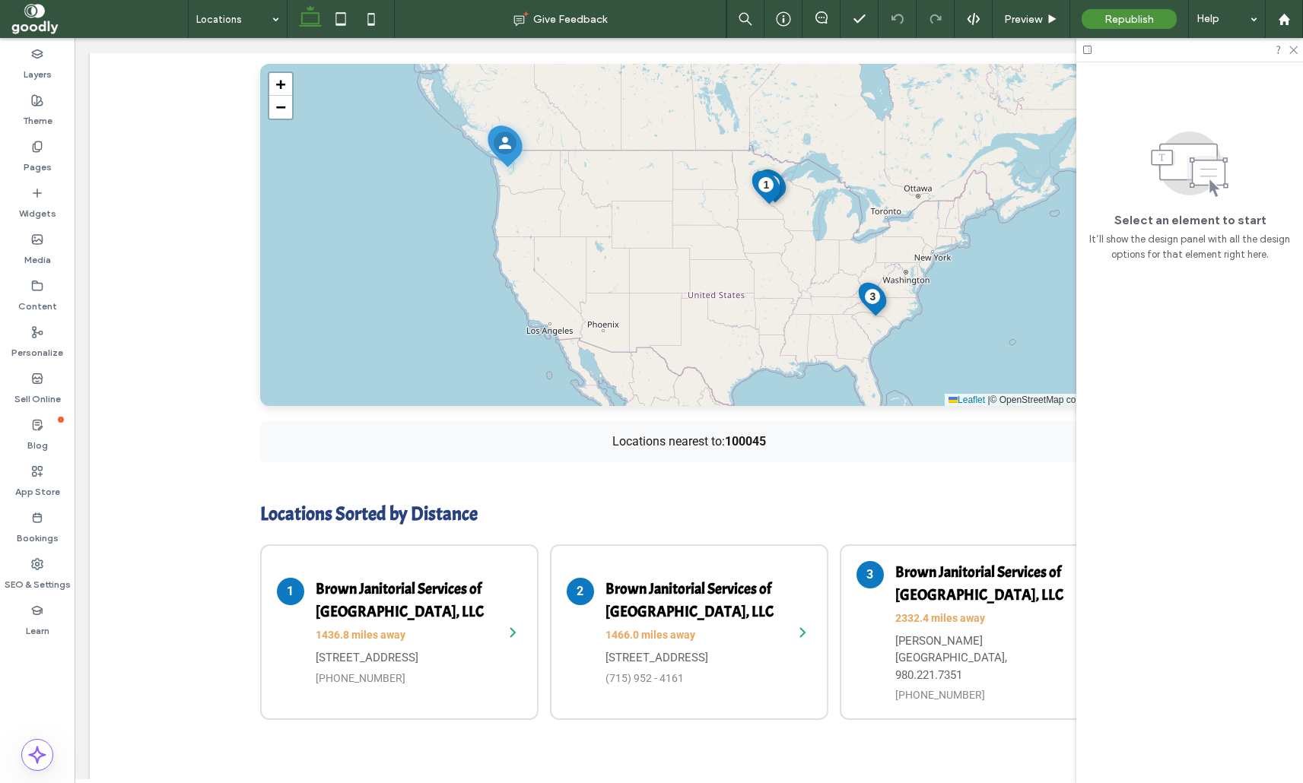
scroll to position [694, 0]
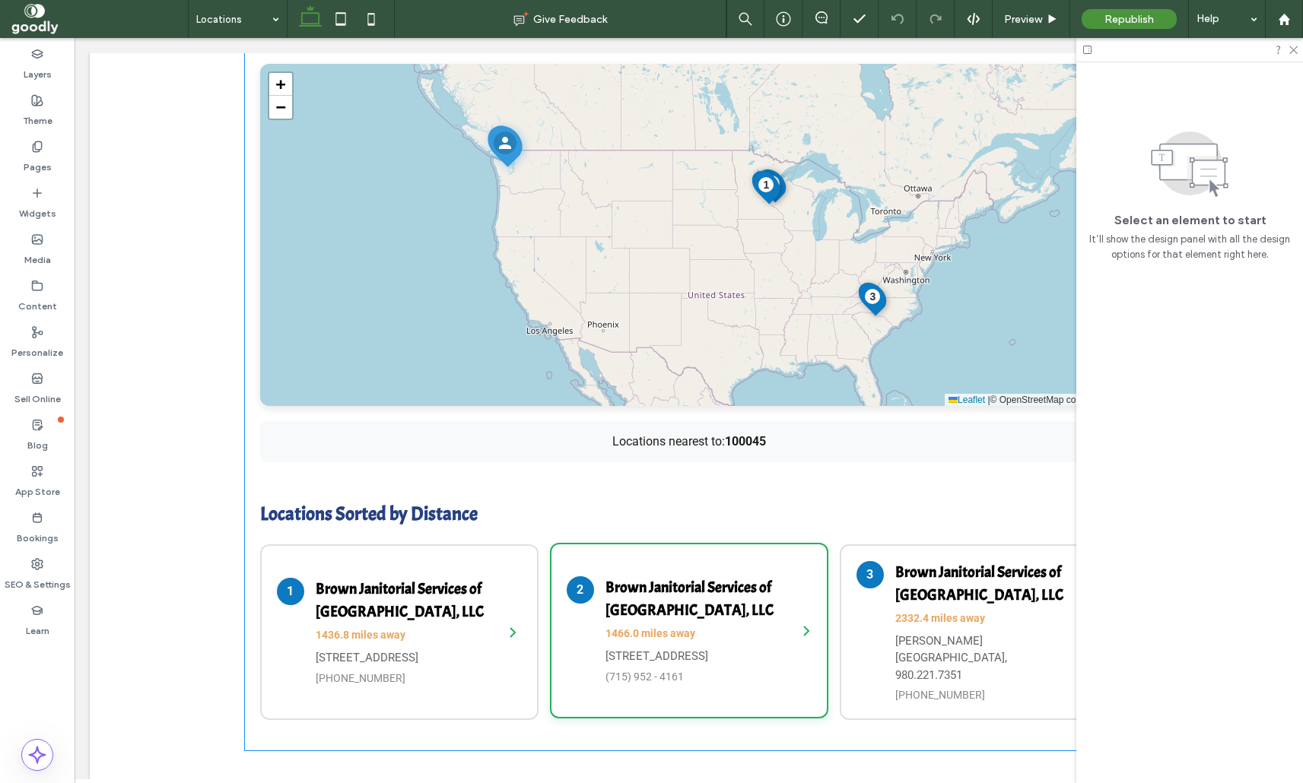
click at [782, 634] on div "2 Brown Janitorial Services of New Richmond, LLC 1466.0 miles away 125 3rd St E…" at bounding box center [689, 631] width 278 height 176
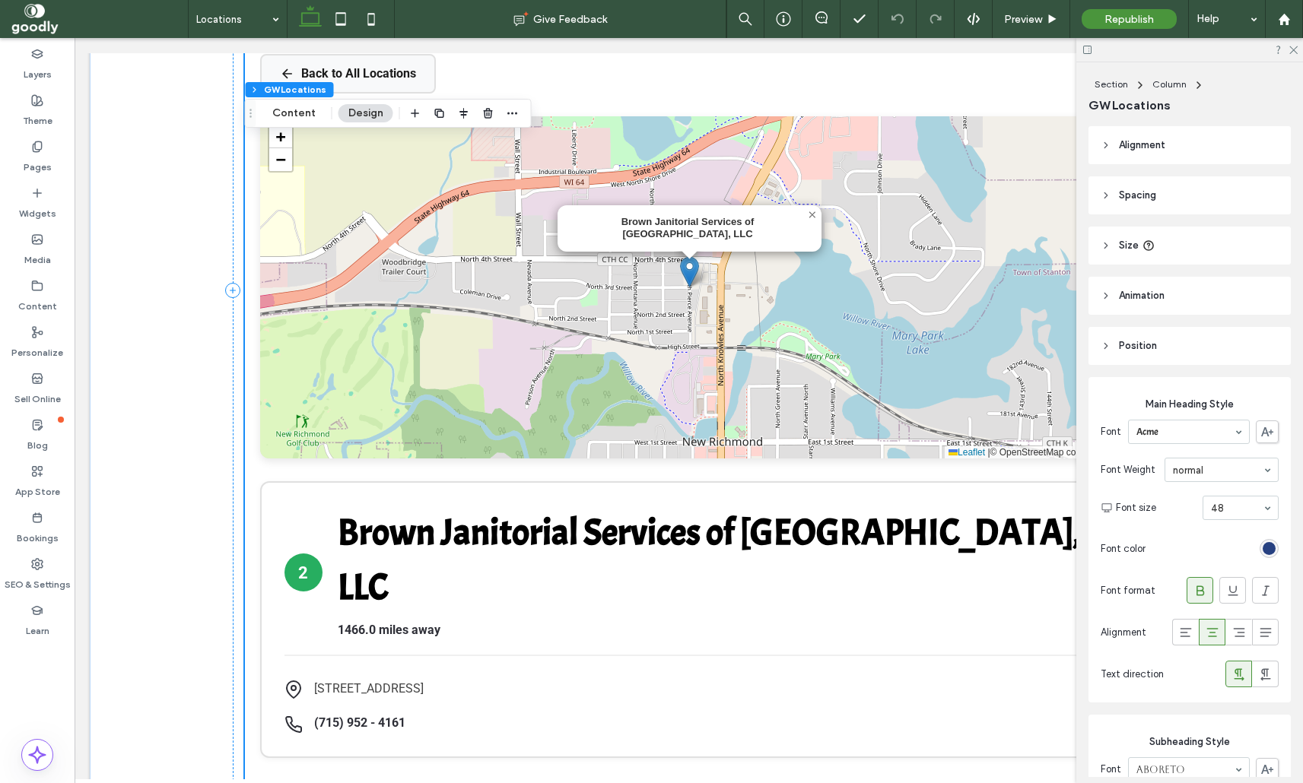
scroll to position [719, 0]
click at [396, 70] on button "Back to All Locations" at bounding box center [348, 73] width 176 height 40
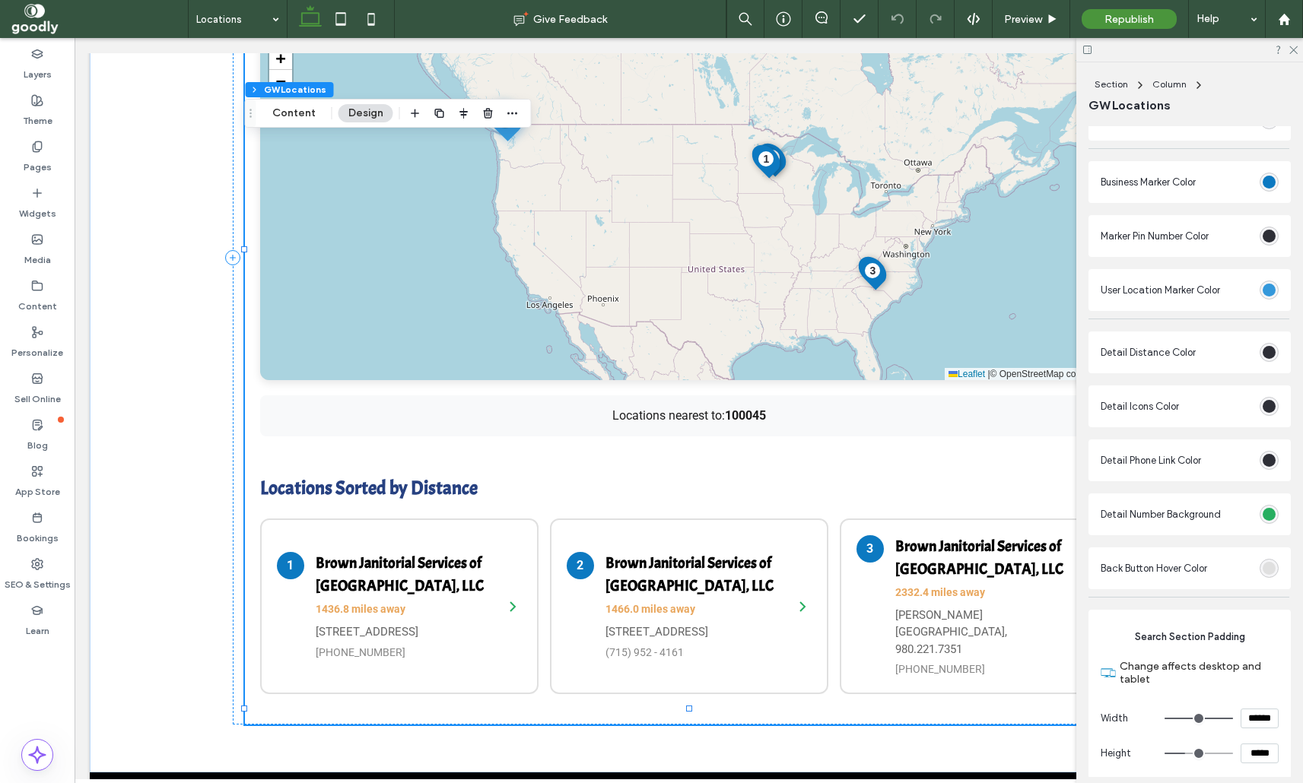
scroll to position [2457, 0]
click at [1271, 515] on div "rgb(39, 174, 96)" at bounding box center [1268, 512] width 13 height 13
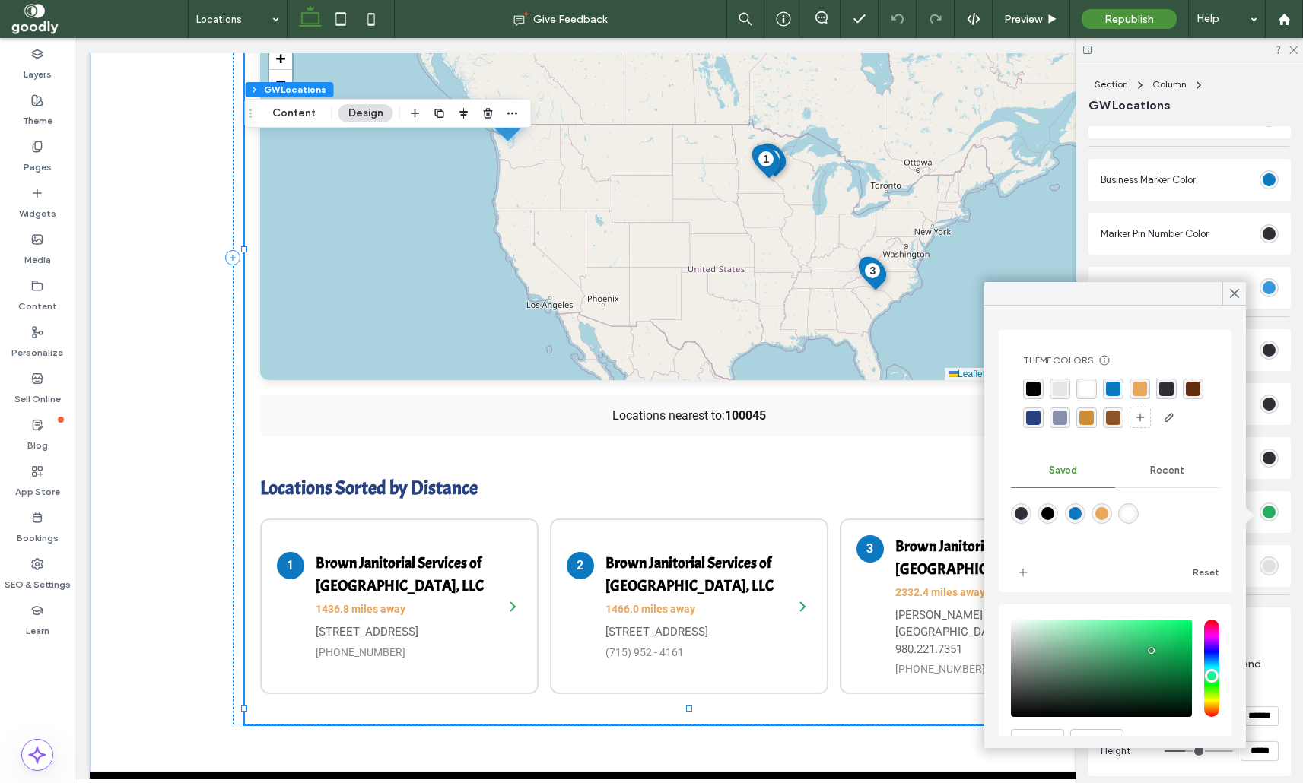
click at [1110, 387] on div "rgba(12, 121, 193, 1)" at bounding box center [1113, 389] width 14 height 14
click at [1077, 389] on div "rgba(255, 255, 255, 1)" at bounding box center [1086, 390] width 21 height 21
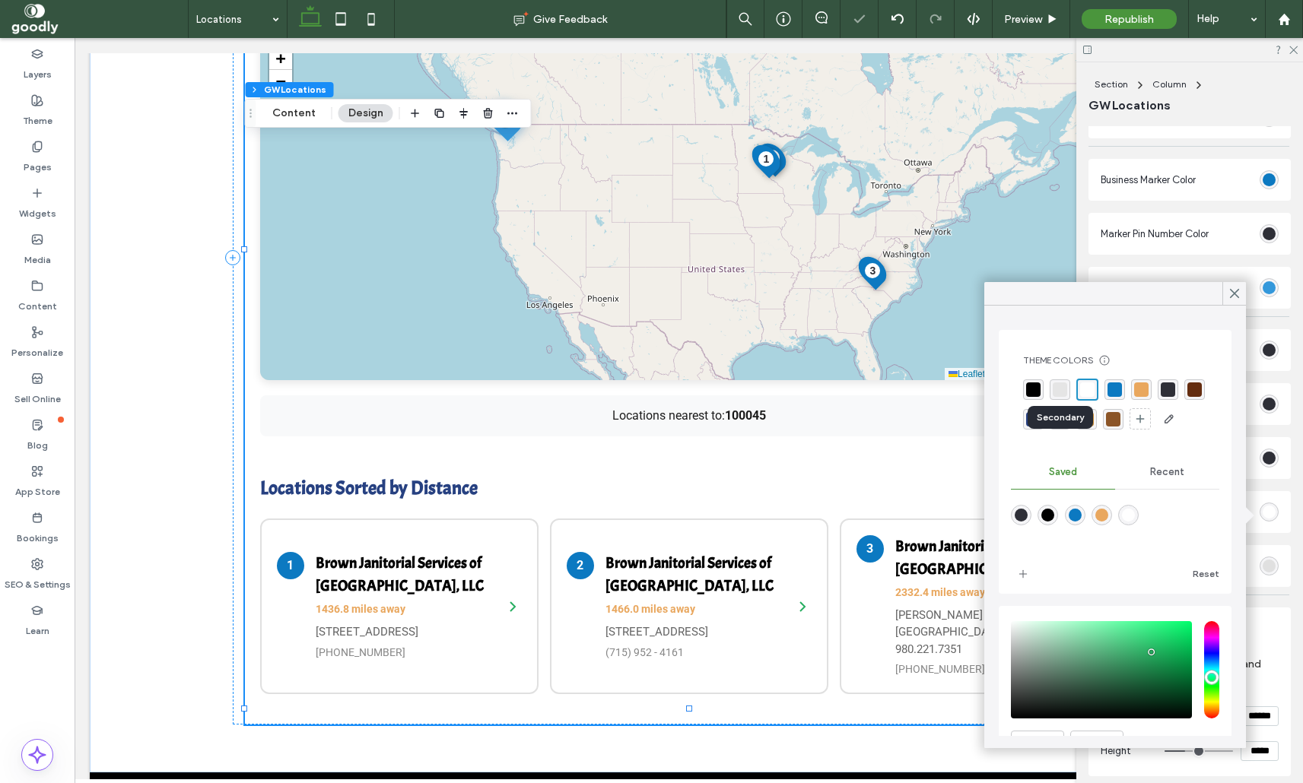
click at [1056, 394] on div "rgba(229, 229, 229, 1)" at bounding box center [1060, 390] width 14 height 14
click at [1037, 386] on div "rgba(0, 0, 0, 1)" at bounding box center [1033, 390] width 14 height 14
click at [1033, 418] on div "rgba(39,65,129,1)" at bounding box center [1033, 419] width 14 height 14
click at [1238, 290] on use at bounding box center [1235, 294] width 8 height 8
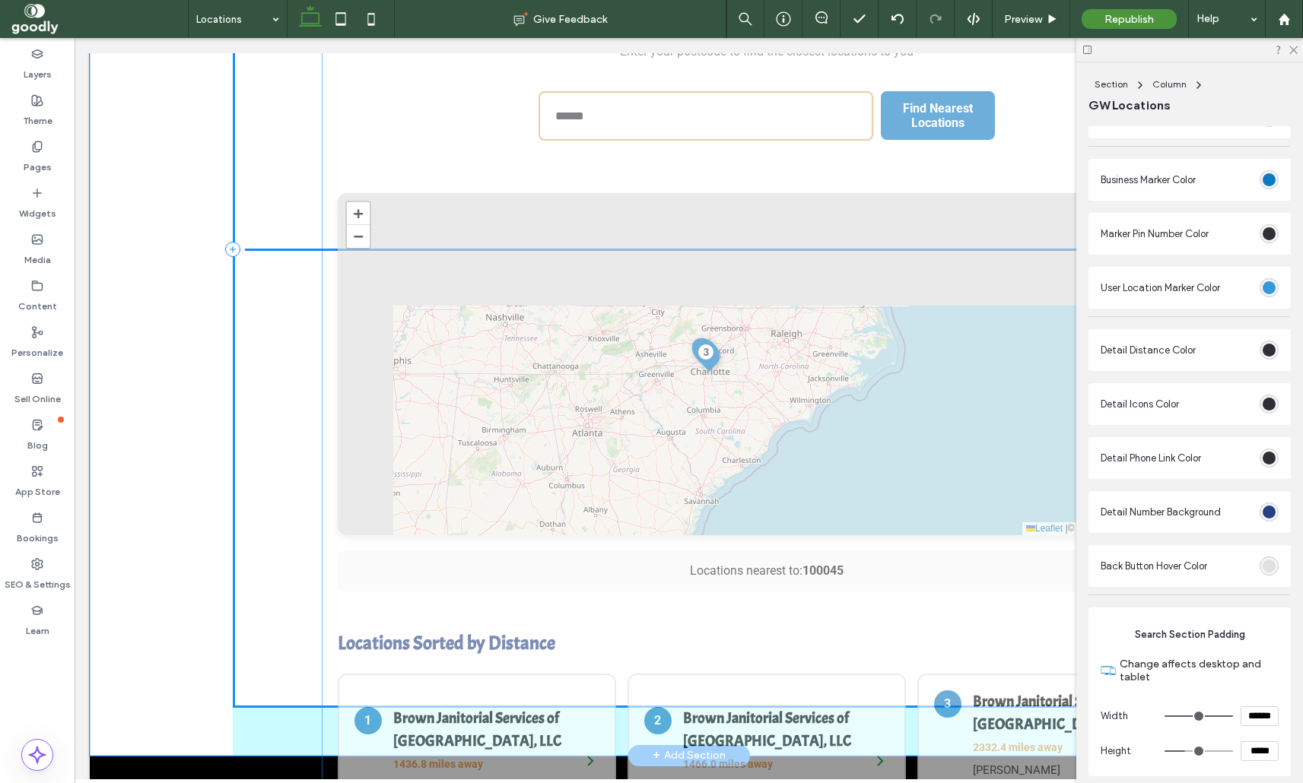
click at [744, 389] on div "Find Your Nearest Location Enter your postcode to find the closest locations to…" at bounding box center [689, 249] width 913 height 917
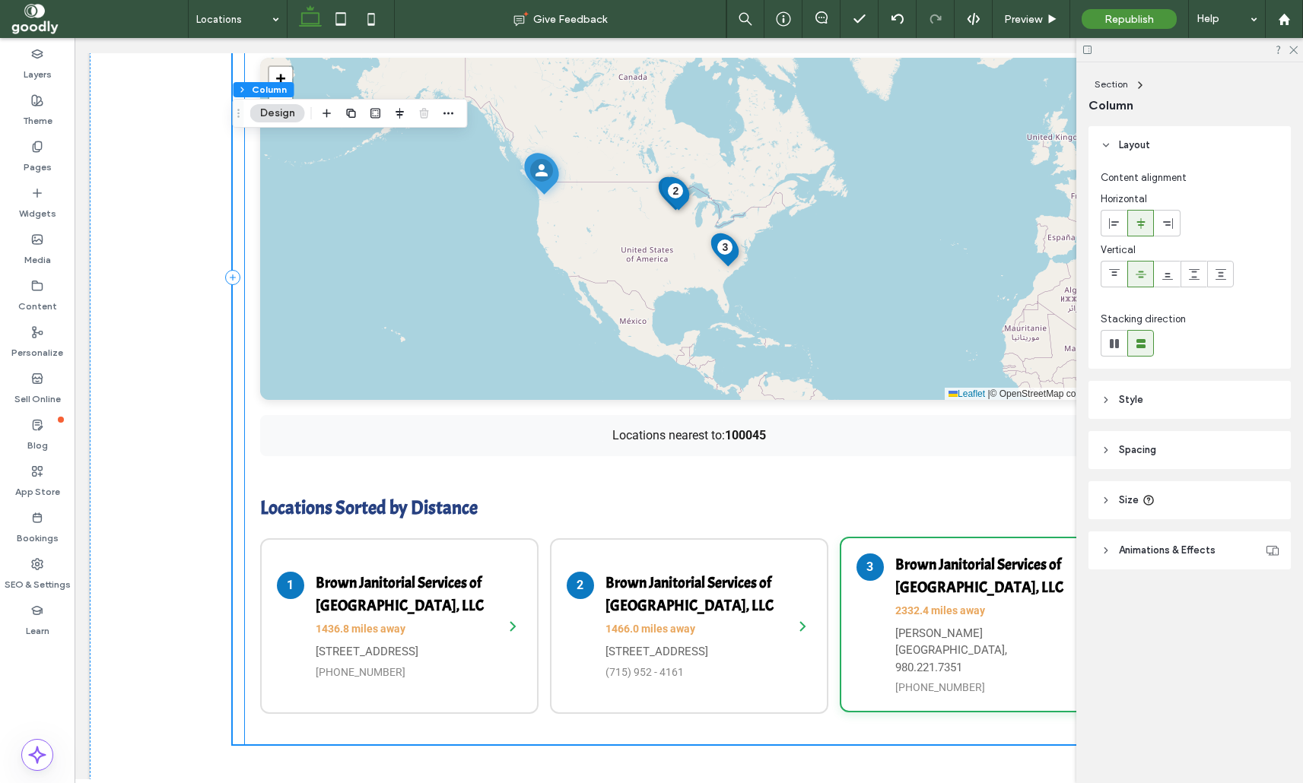
click at [943, 592] on h4 "Brown Janitorial Services of South Charlotte, LLC" at bounding box center [983, 577] width 176 height 46
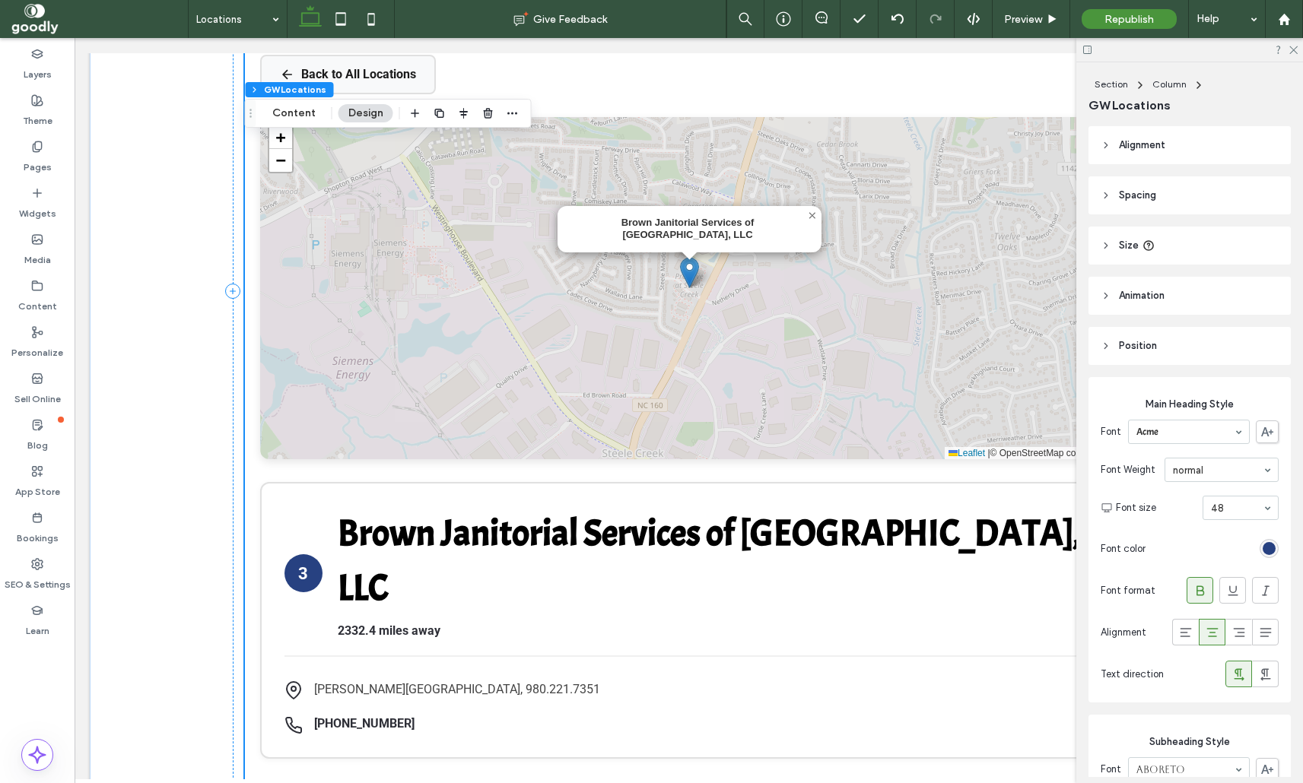
scroll to position [719, 0]
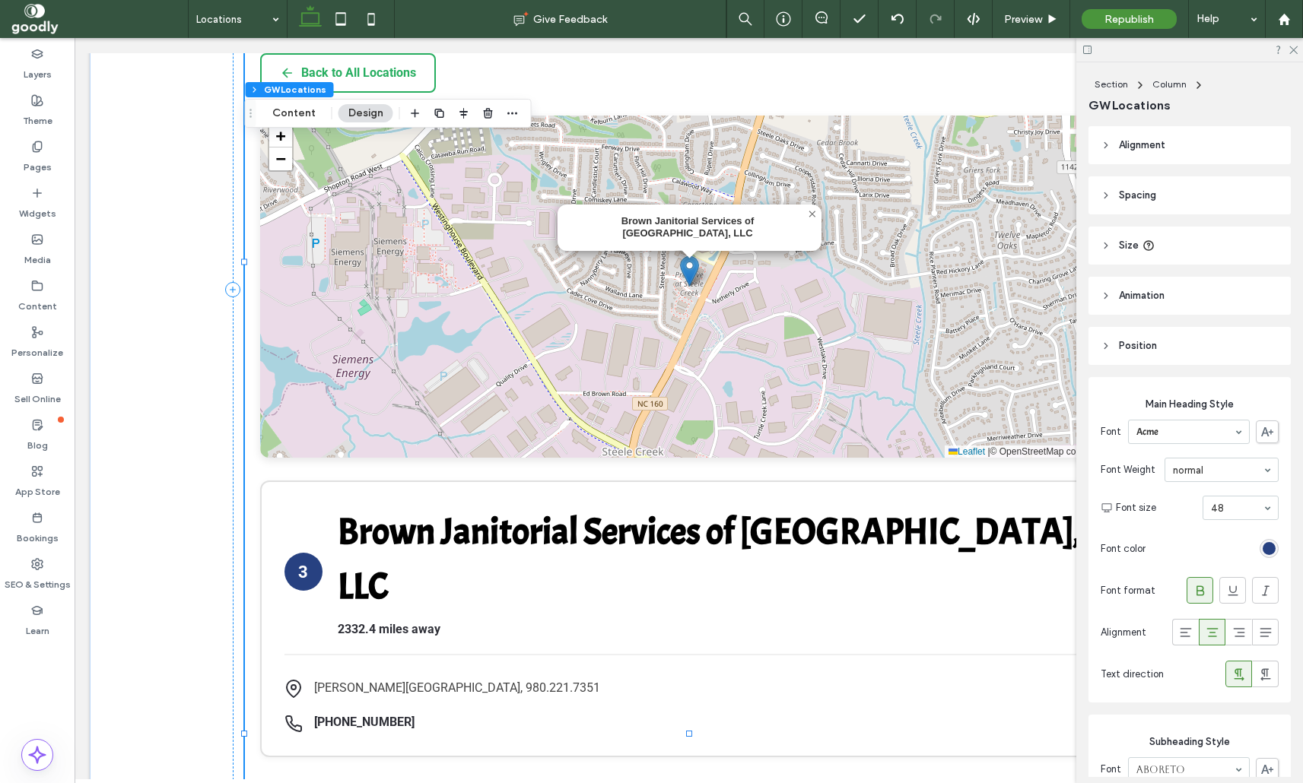
click at [319, 64] on button "Back to All Locations" at bounding box center [348, 73] width 176 height 40
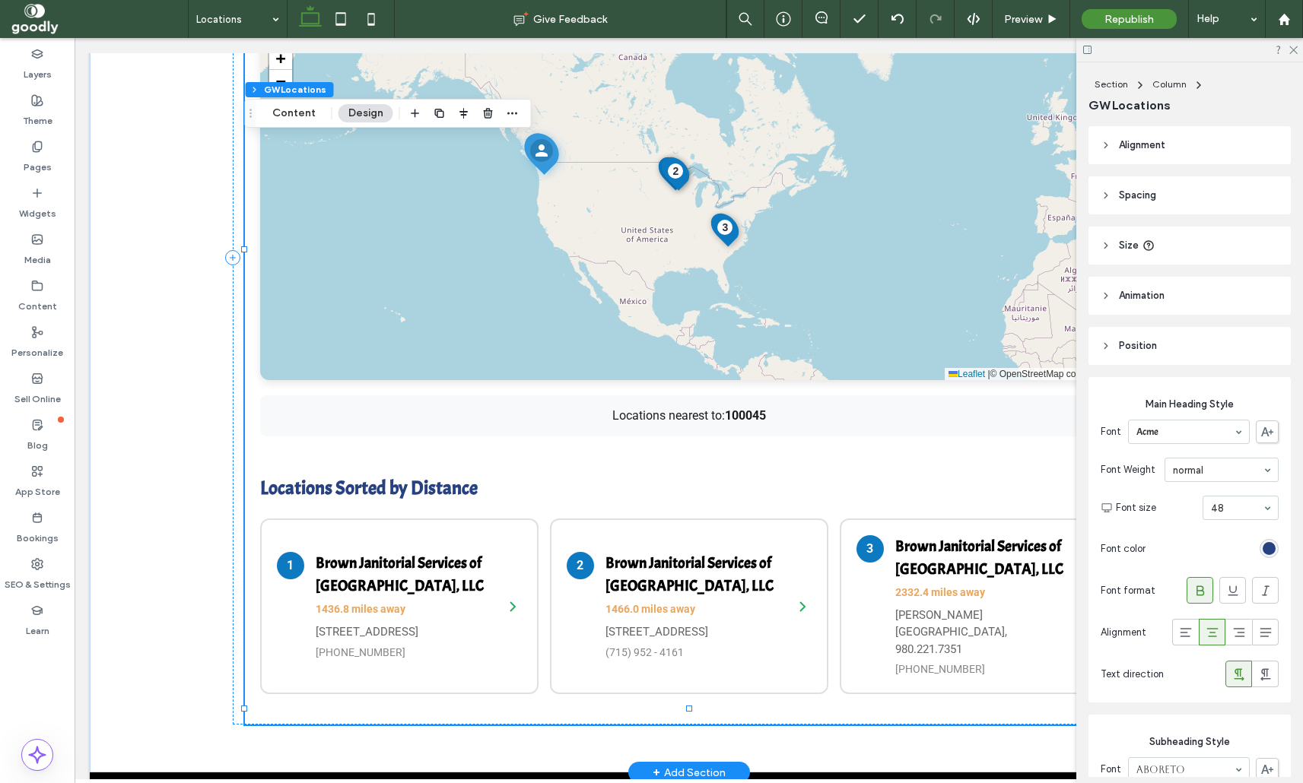
click at [443, 453] on div "1 2 3 + − Leaflet | © OpenStreetMap contributors Locations nearest to: 100045 L…" at bounding box center [689, 374] width 858 height 672
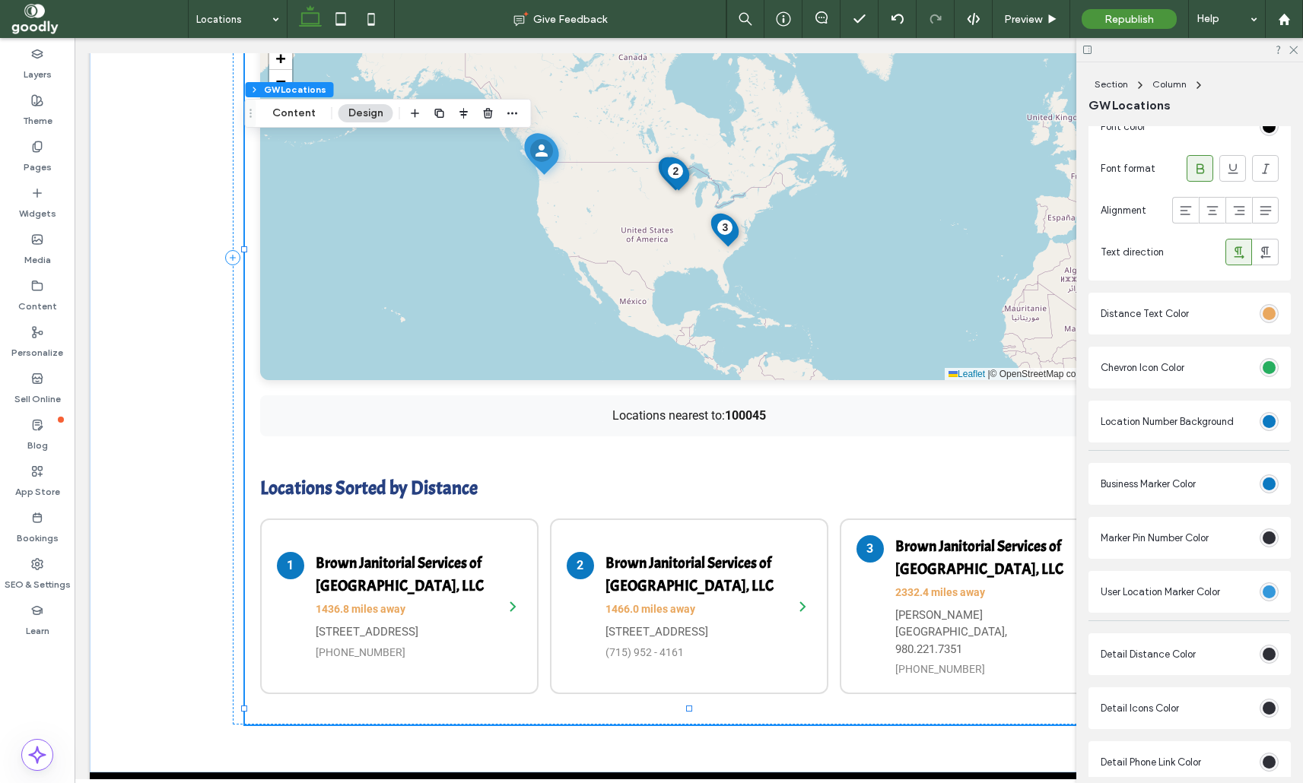
scroll to position [2152, 0]
click at [1261, 364] on div at bounding box center [1268, 368] width 19 height 19
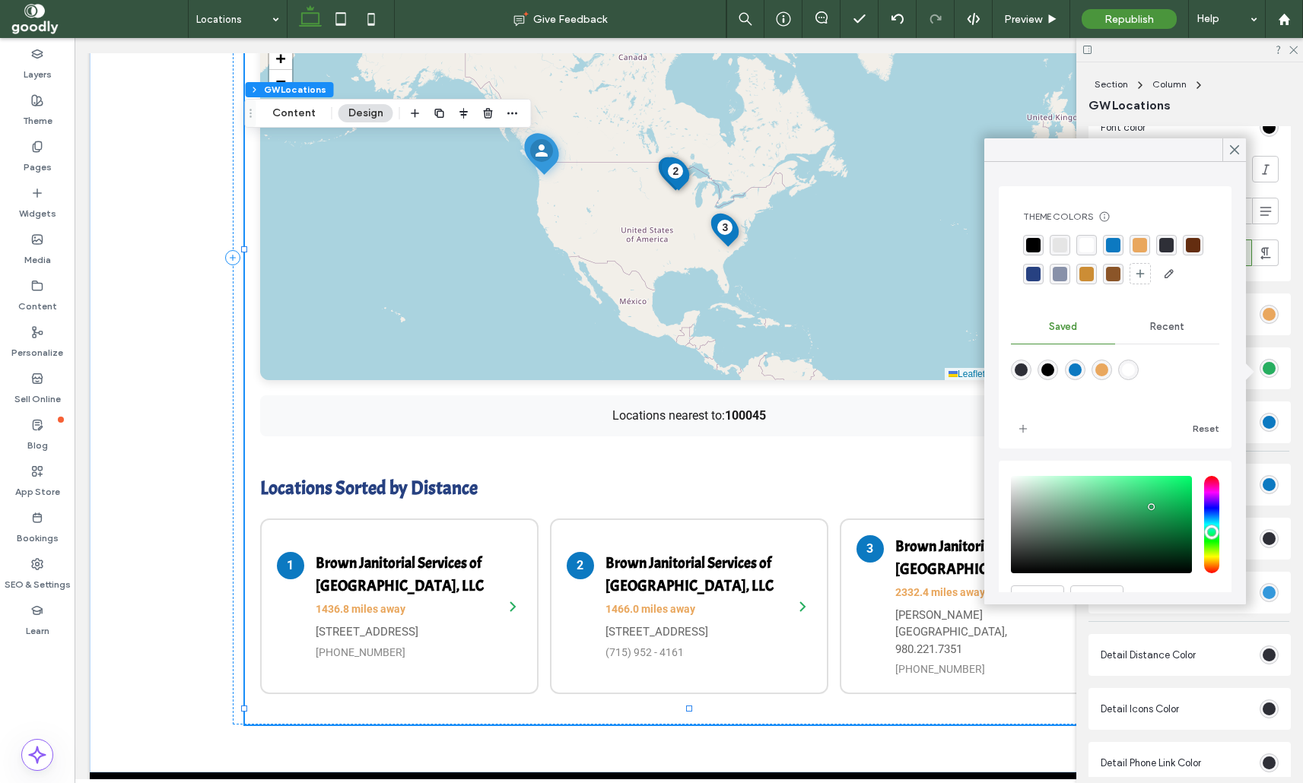
click at [1112, 246] on div "rgba(12, 121, 193, 1)" at bounding box center [1113, 245] width 14 height 14
click at [1236, 157] on span at bounding box center [1235, 149] width 14 height 23
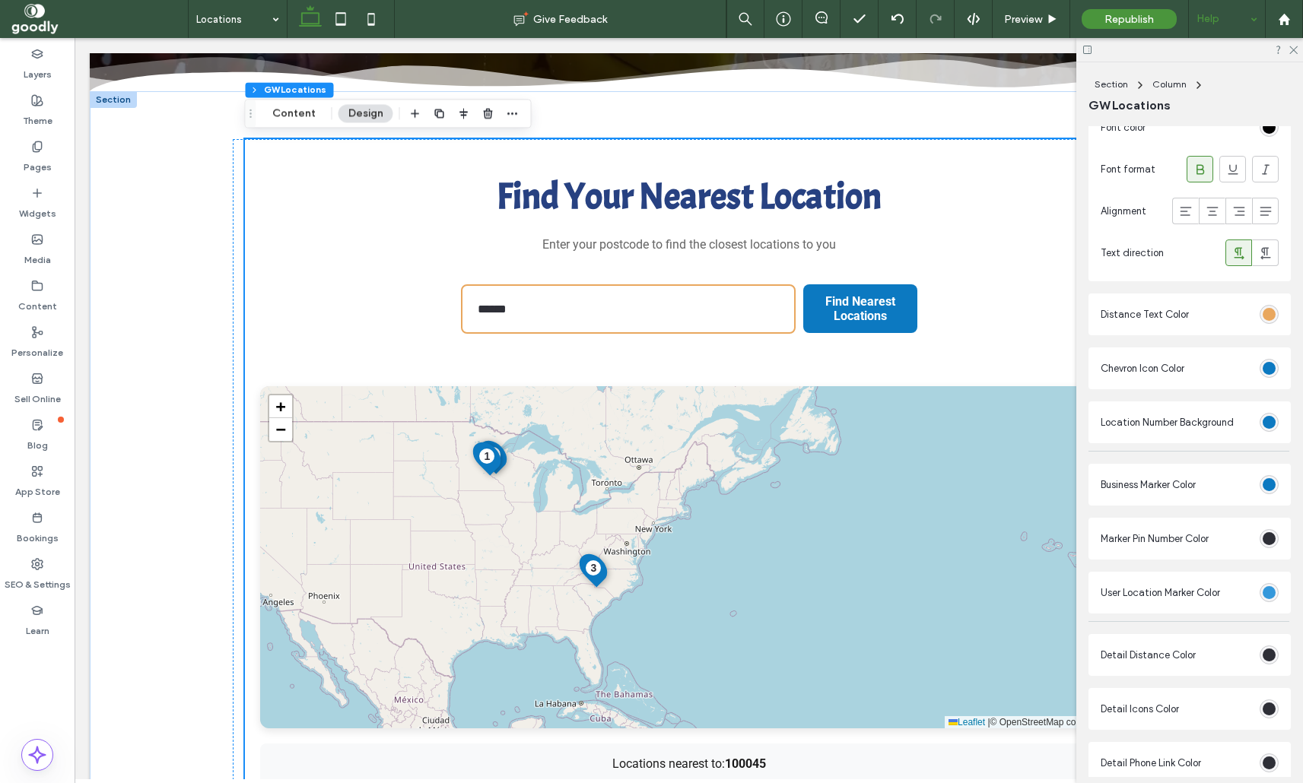
scroll to position [372, 0]
click at [1296, 49] on icon at bounding box center [1293, 49] width 10 height 10
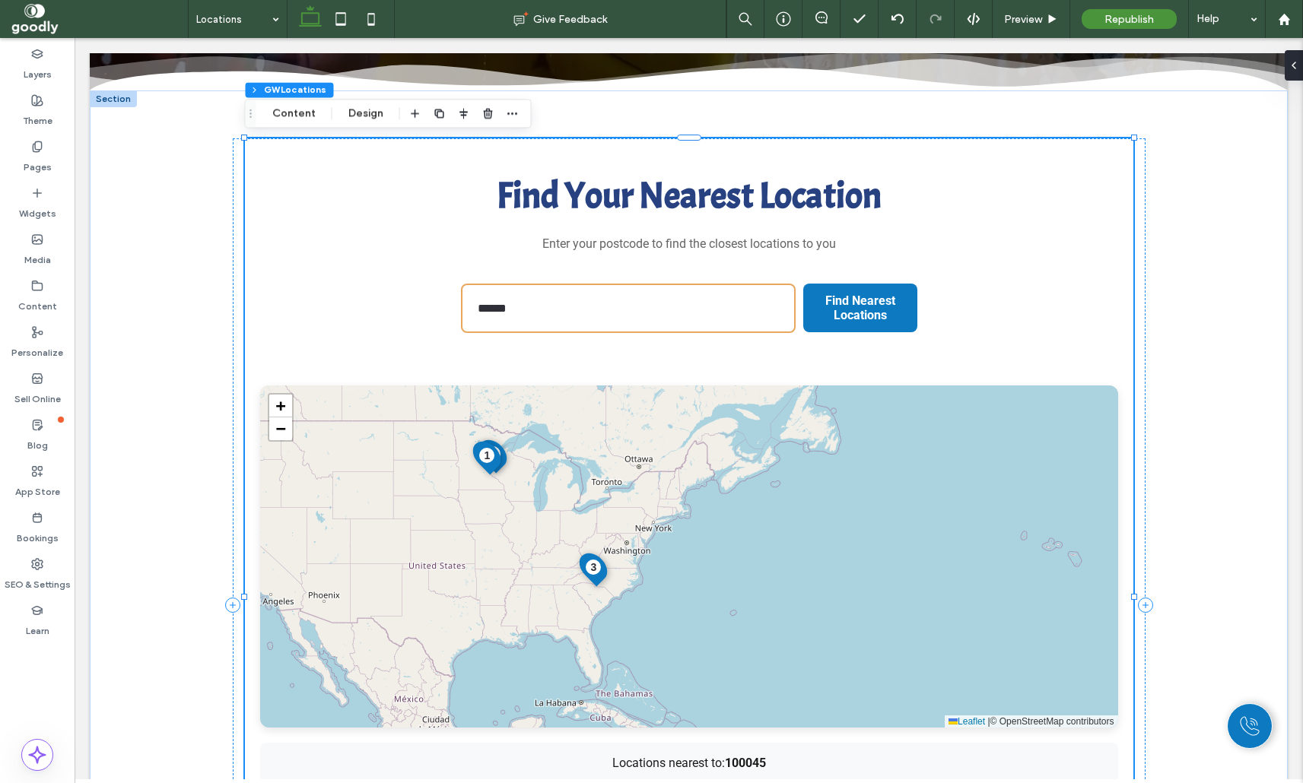
click at [1013, 303] on div "Find Your Nearest Location Enter your postcode to find the closest locations to…" at bounding box center [689, 254] width 888 height 232
click at [302, 116] on button "Content" at bounding box center [293, 113] width 63 height 18
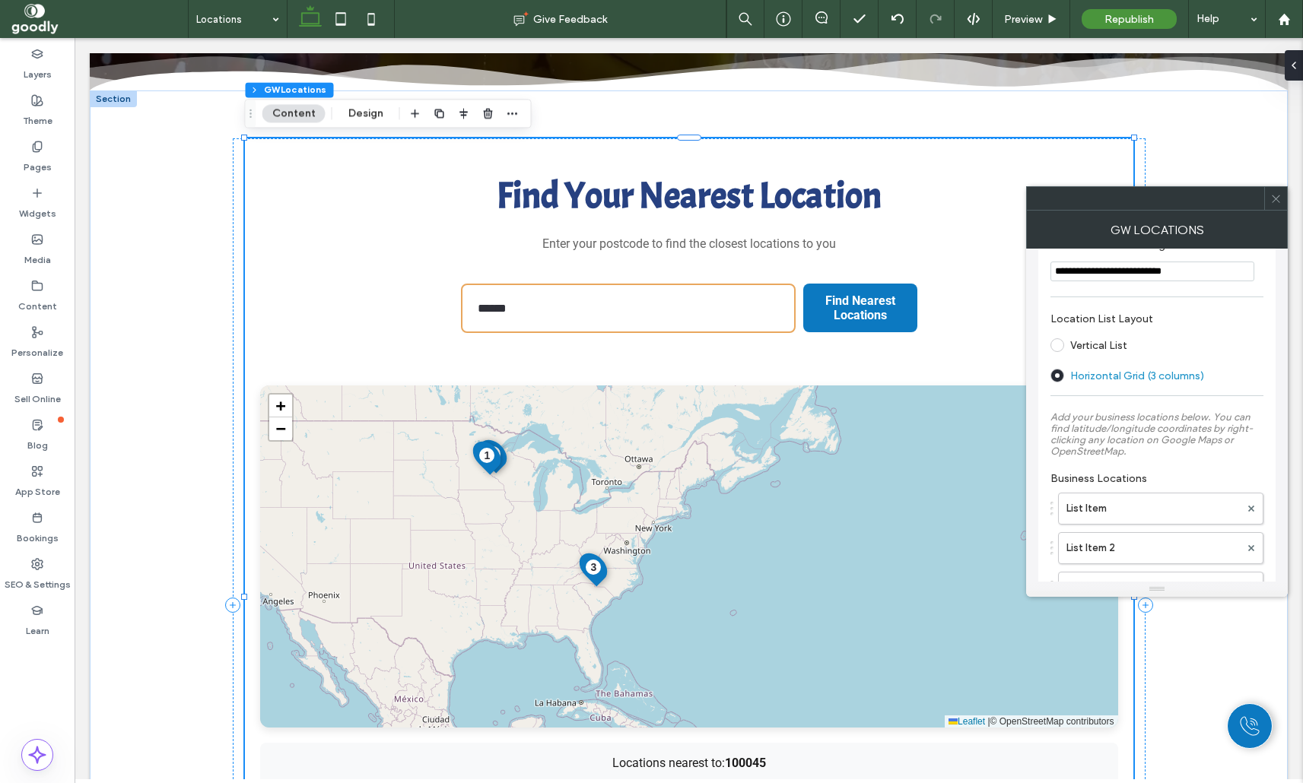
scroll to position [430, 0]
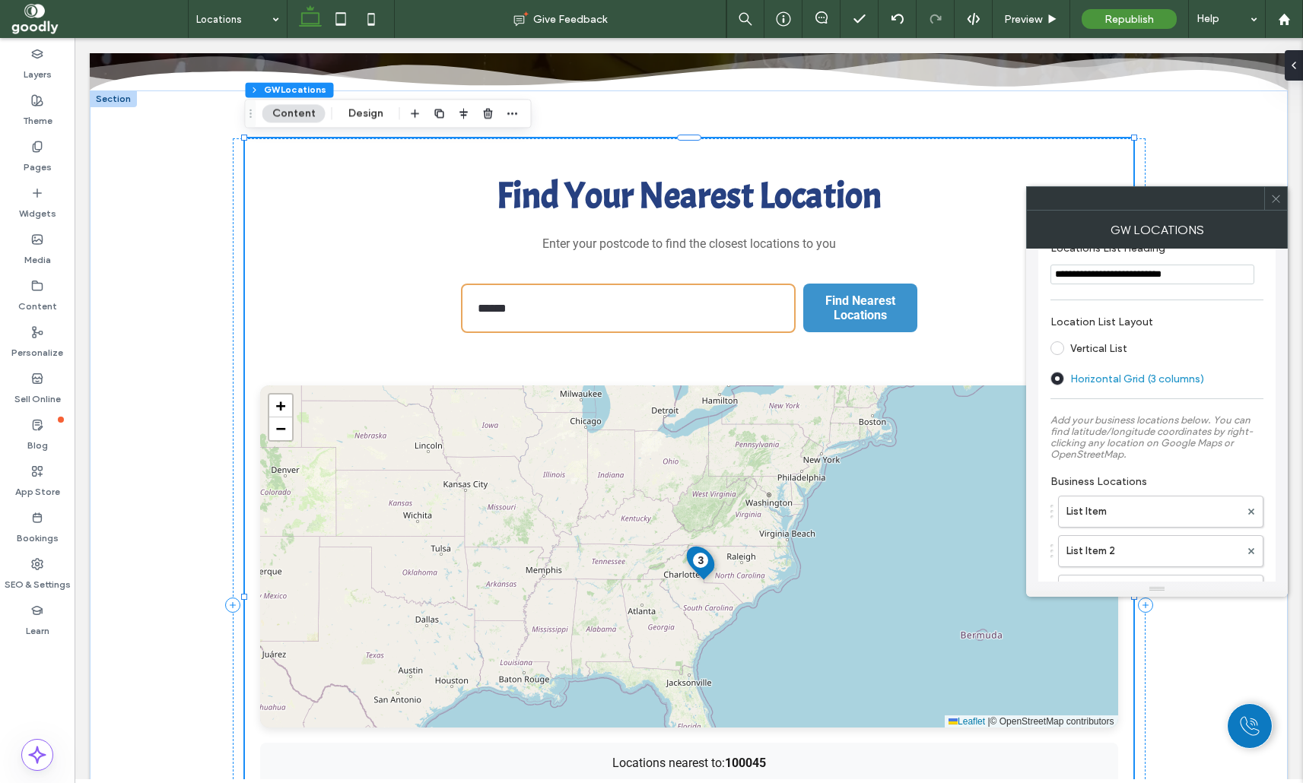
click at [887, 317] on span "Find Nearest Locations" at bounding box center [860, 308] width 112 height 44
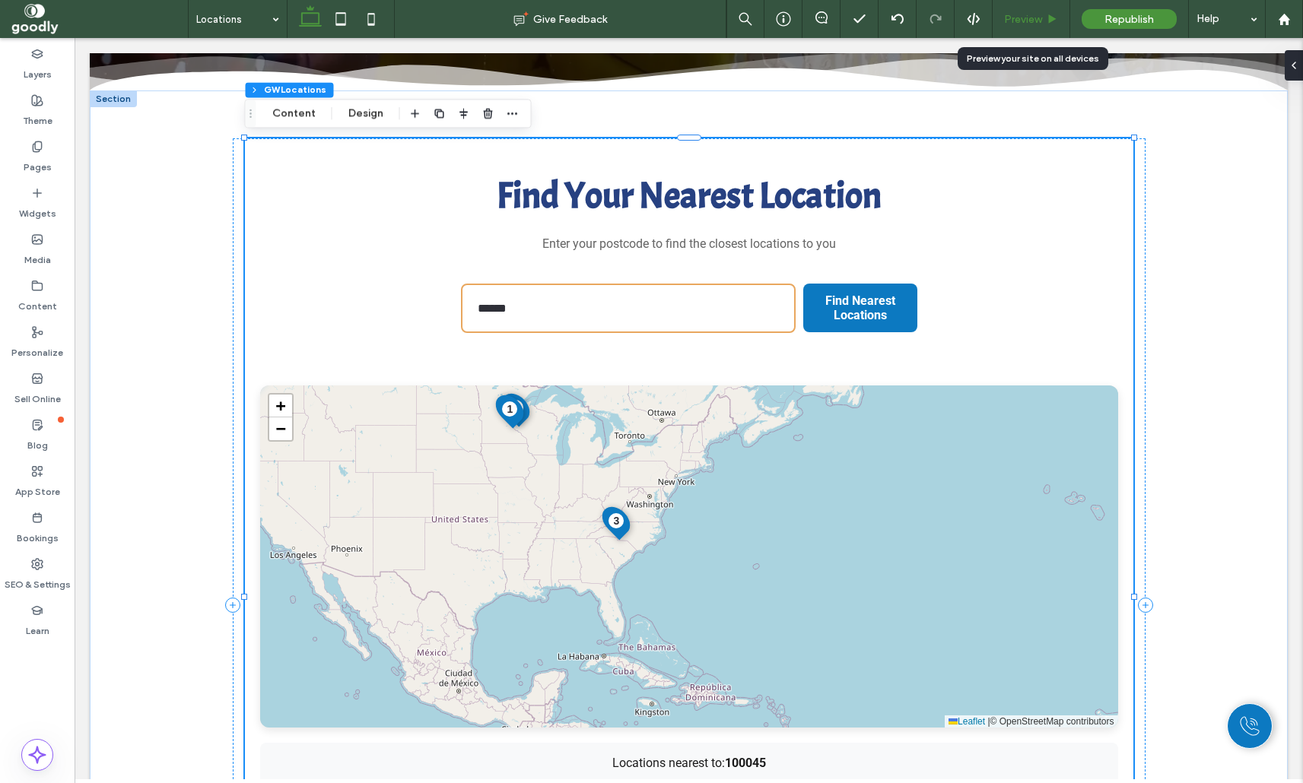
click at [1008, 30] on div "Preview" at bounding box center [1032, 19] width 78 height 38
click at [1043, 26] on div "Preview" at bounding box center [1032, 19] width 78 height 38
click at [1031, 8] on div "Preview" at bounding box center [1032, 19] width 78 height 38
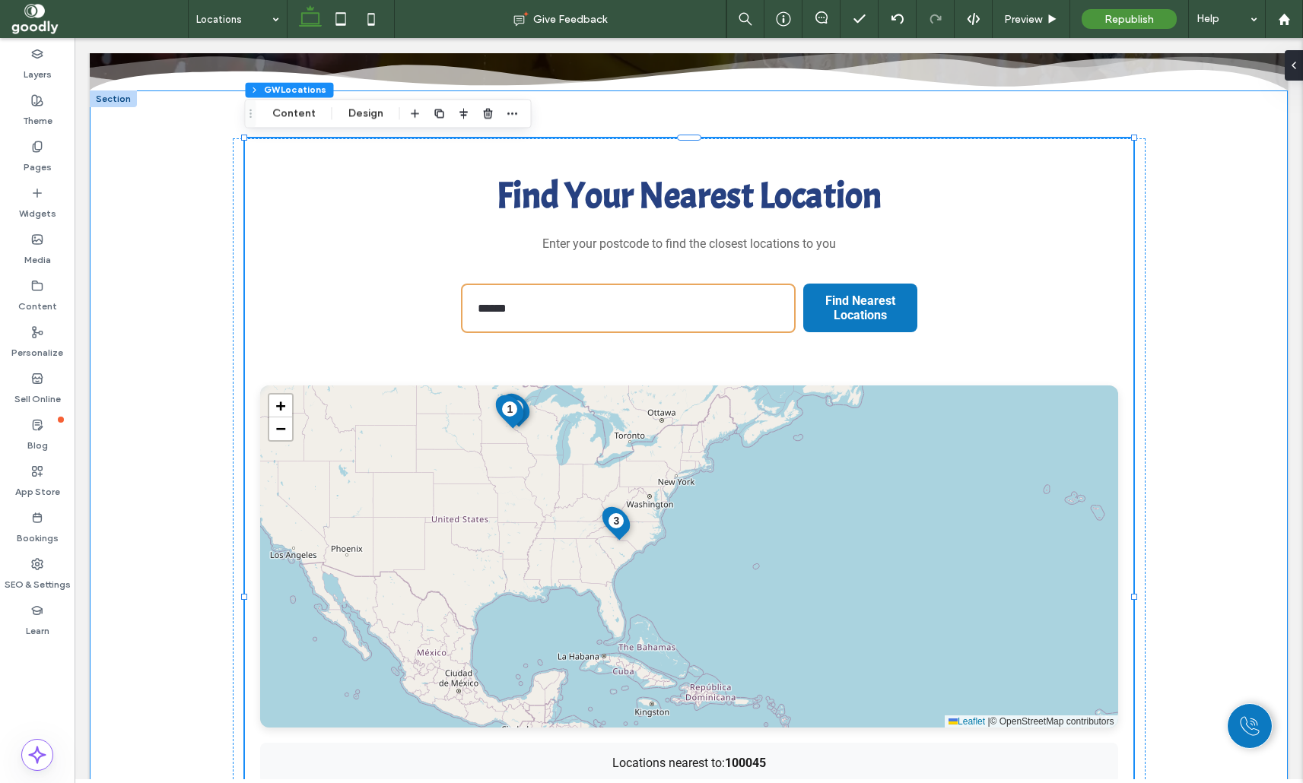
click at [1215, 305] on div "Find Your Nearest Location Enter your postcode to find the closest locations to…" at bounding box center [689, 606] width 1198 height 1030
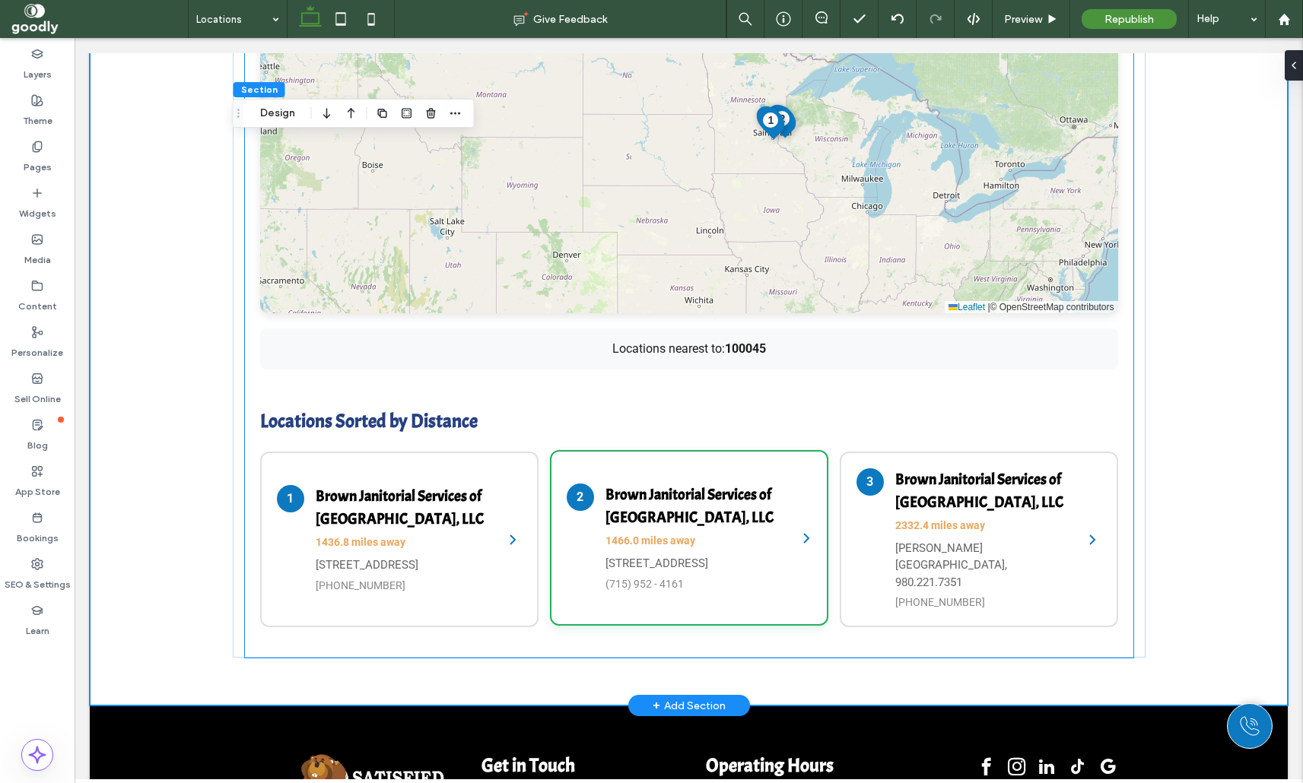
click at [604, 514] on div "2 Brown Janitorial Services of New Richmond, LLC 1466.0 miles away 125 3rd St E…" at bounding box center [674, 538] width 215 height 109
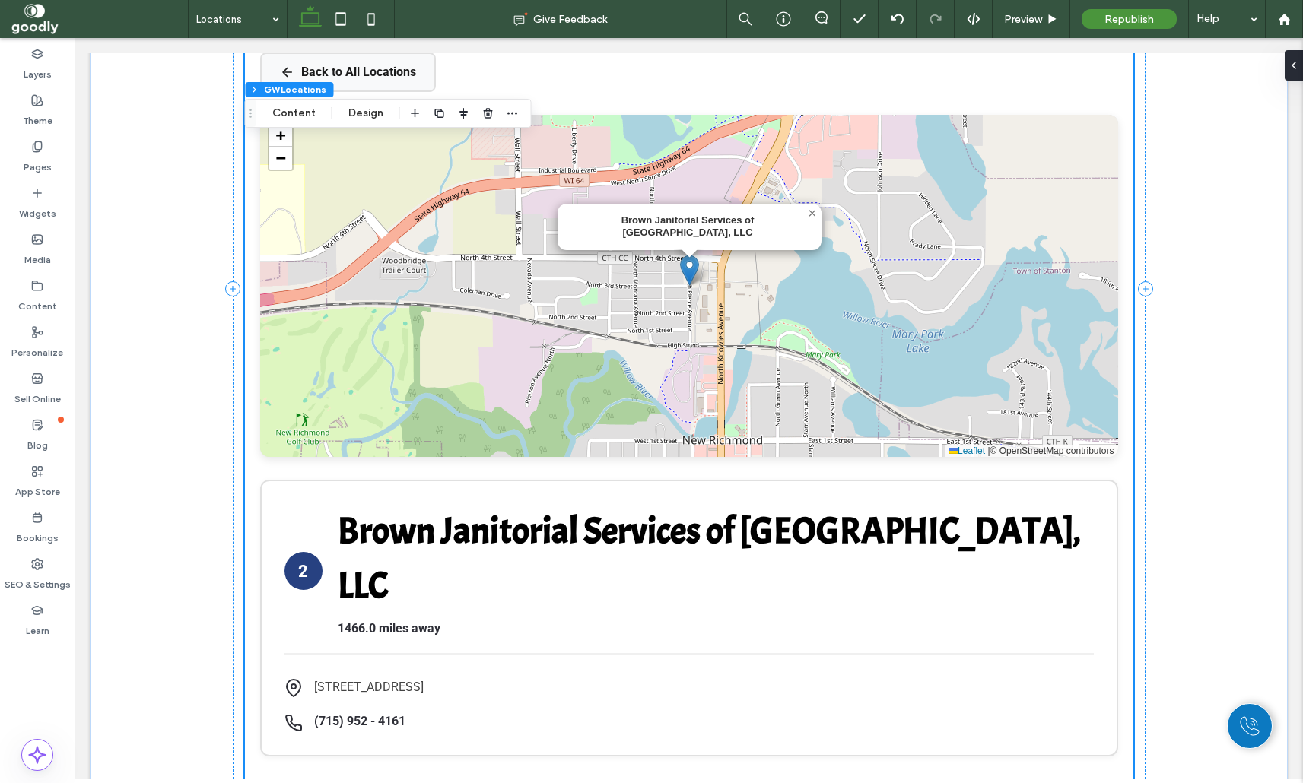
scroll to position [719, 0]
click at [1299, 68] on div at bounding box center [1290, 65] width 24 height 30
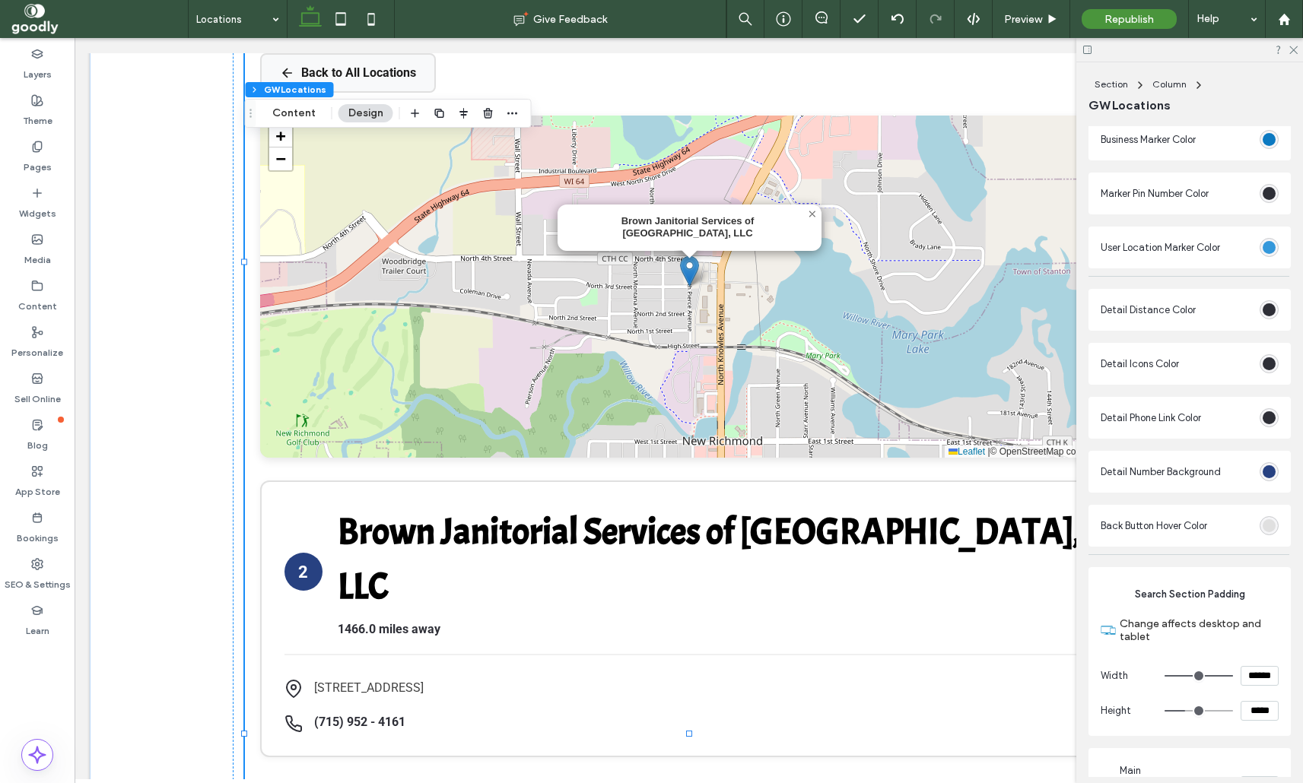
scroll to position [2498, 0]
click at [1270, 468] on div "rgb(39, 65, 129)" at bounding box center [1268, 471] width 13 height 13
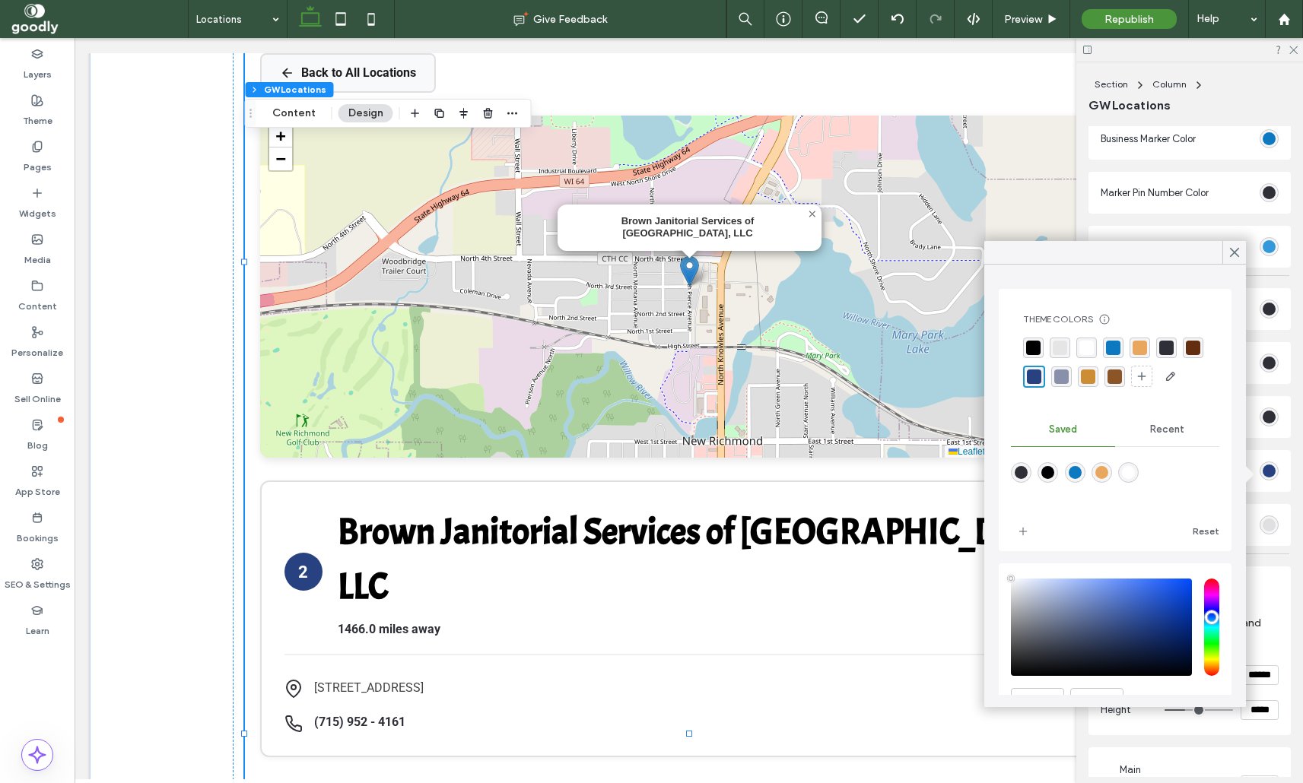
type input "****"
click at [1104, 348] on div "rgba(12, 121, 193, 1)" at bounding box center [1113, 348] width 21 height 21
click at [1232, 252] on icon at bounding box center [1235, 253] width 14 height 14
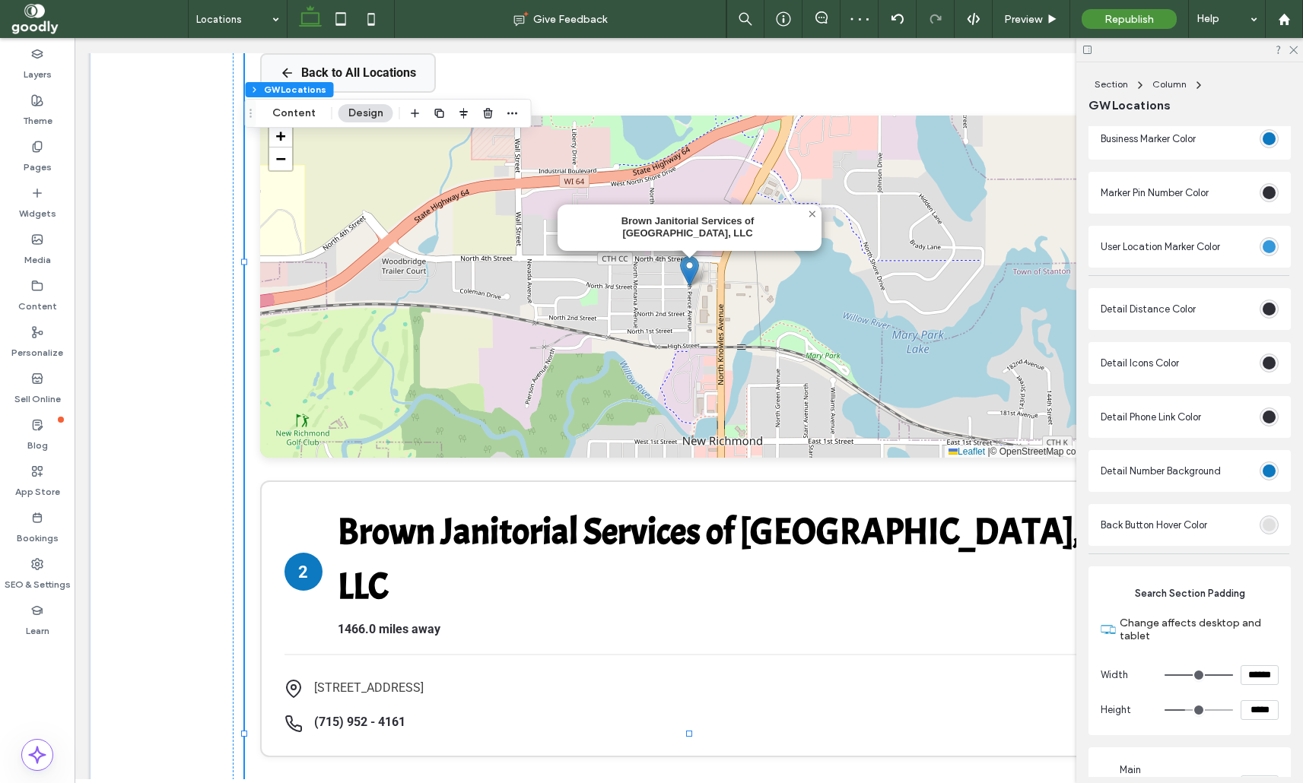
click at [1265, 361] on div "rgb(46, 47, 55)" at bounding box center [1268, 363] width 13 height 13
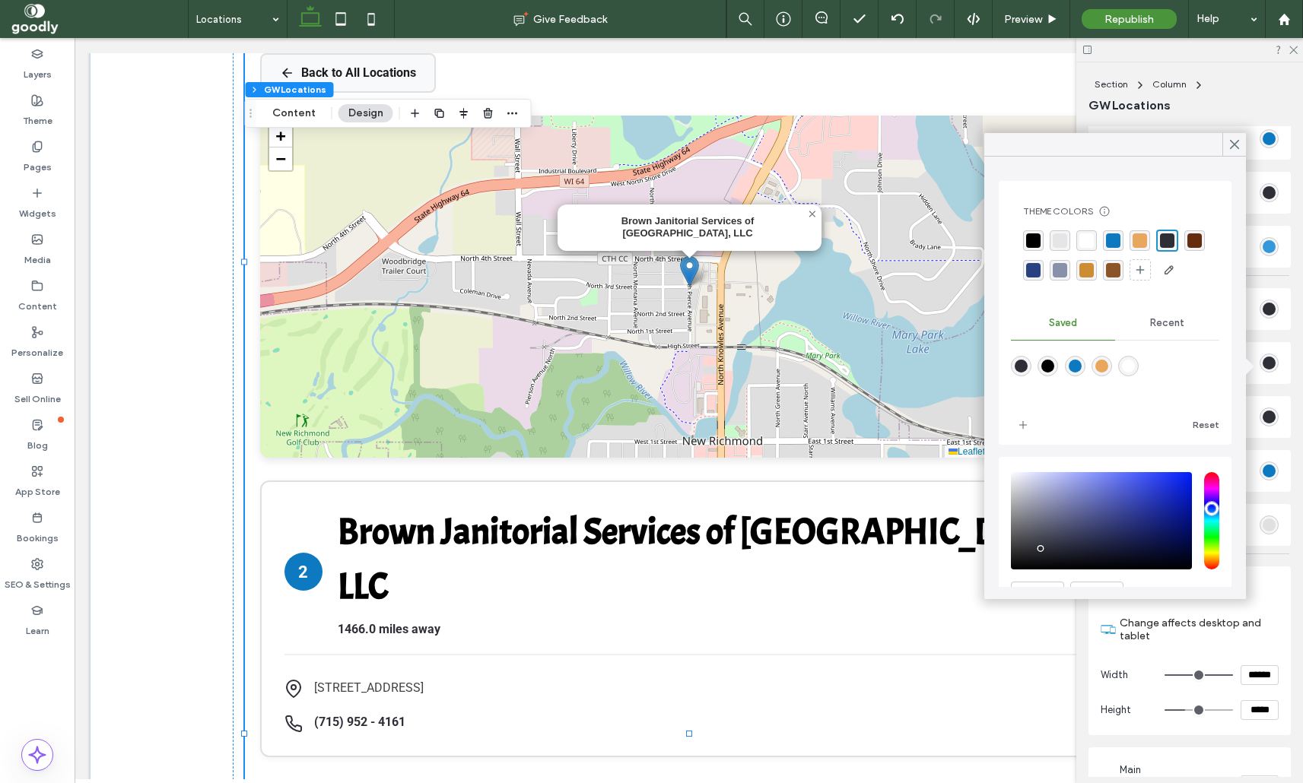
click at [1120, 237] on div "rgba(12, 121, 193, 1)" at bounding box center [1113, 240] width 21 height 21
drag, startPoint x: 1233, startPoint y: 142, endPoint x: 1222, endPoint y: 163, distance: 23.1
click at [1231, 148] on use at bounding box center [1235, 145] width 8 height 8
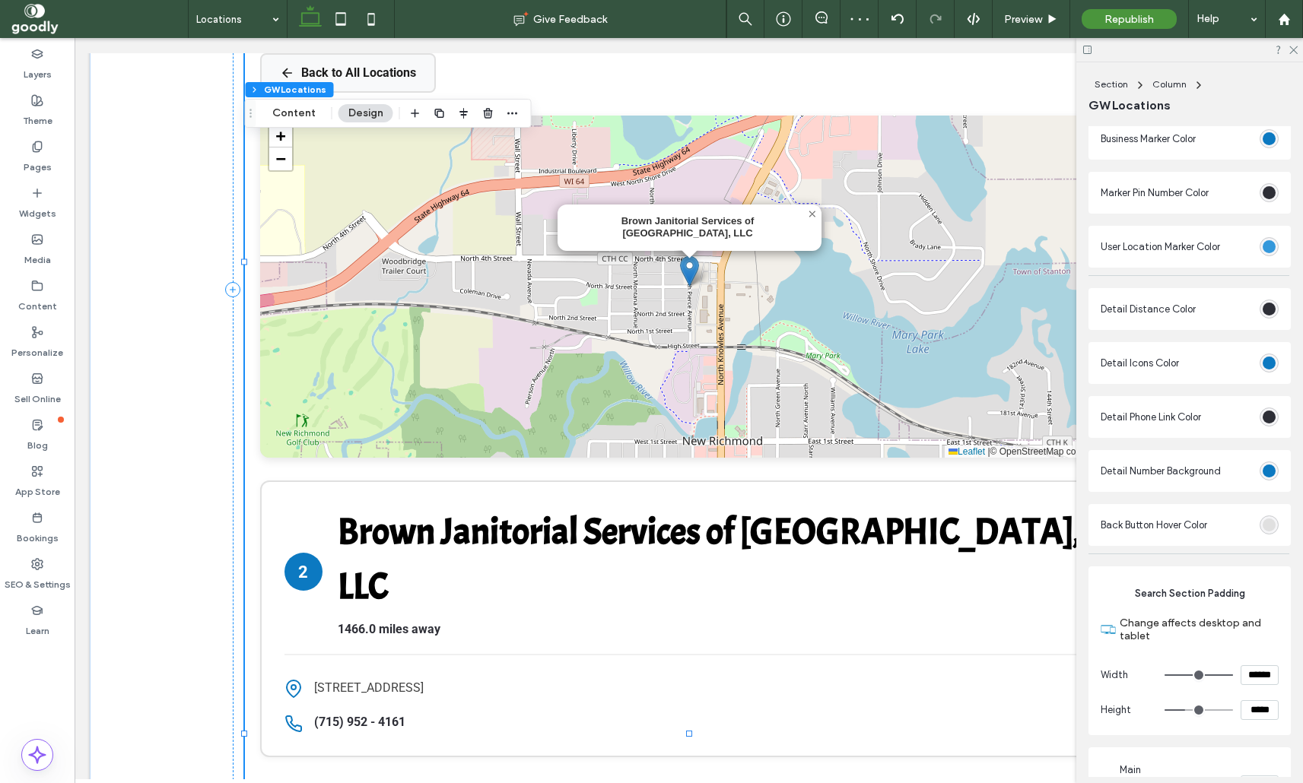
click at [1289, 55] on div at bounding box center [1189, 50] width 227 height 24
click at [1294, 47] on icon at bounding box center [1293, 49] width 10 height 10
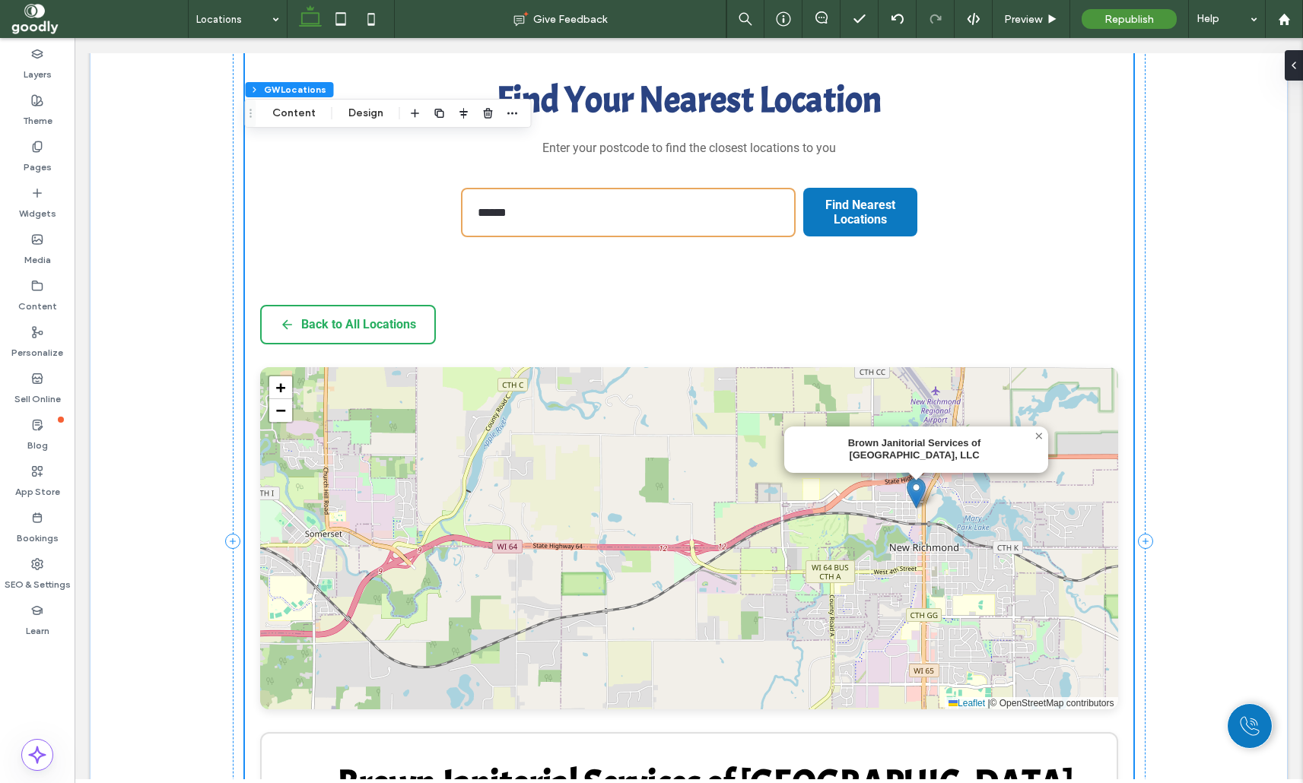
scroll to position [467, 0]
click at [348, 326] on button "Back to All Locations" at bounding box center [348, 326] width 176 height 40
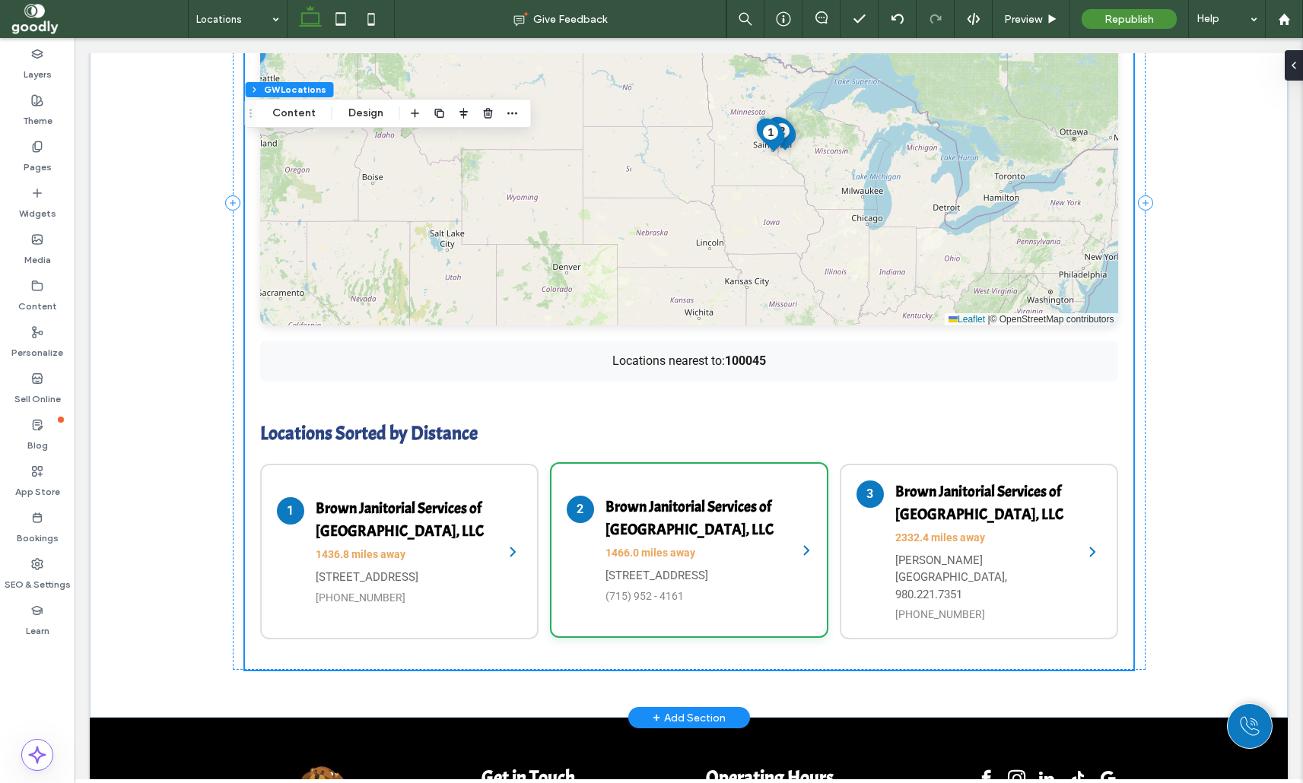
scroll to position [775, 0]
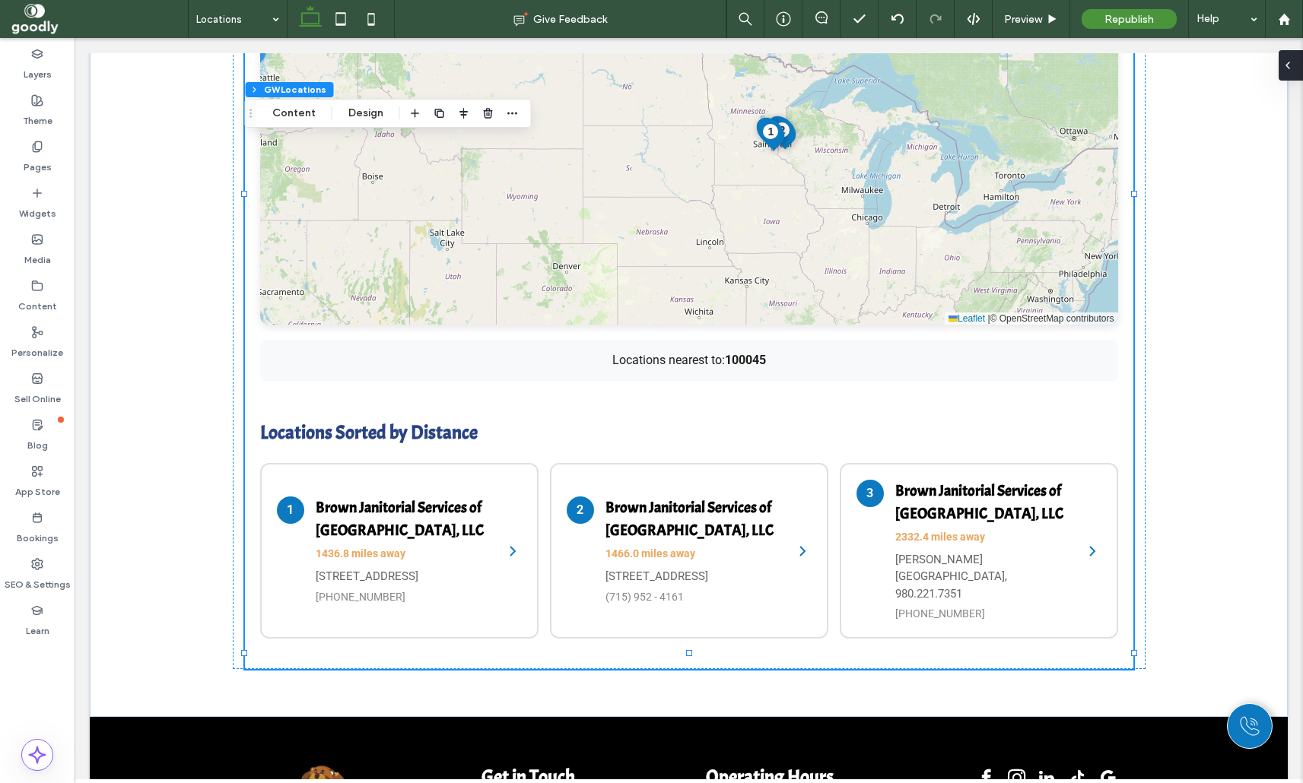
click at [1296, 63] on div at bounding box center [1290, 65] width 24 height 30
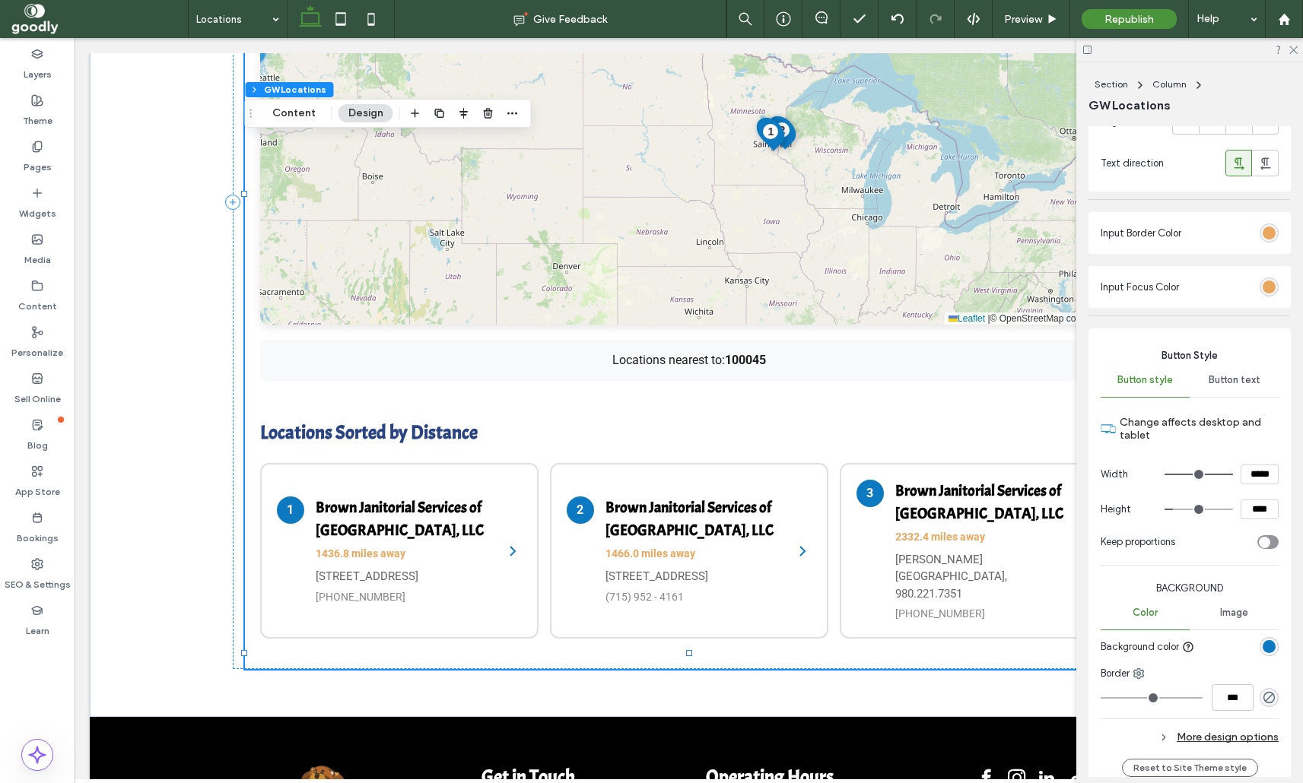
scroll to position [1186, 0]
click at [1294, 53] on icon at bounding box center [1293, 49] width 10 height 10
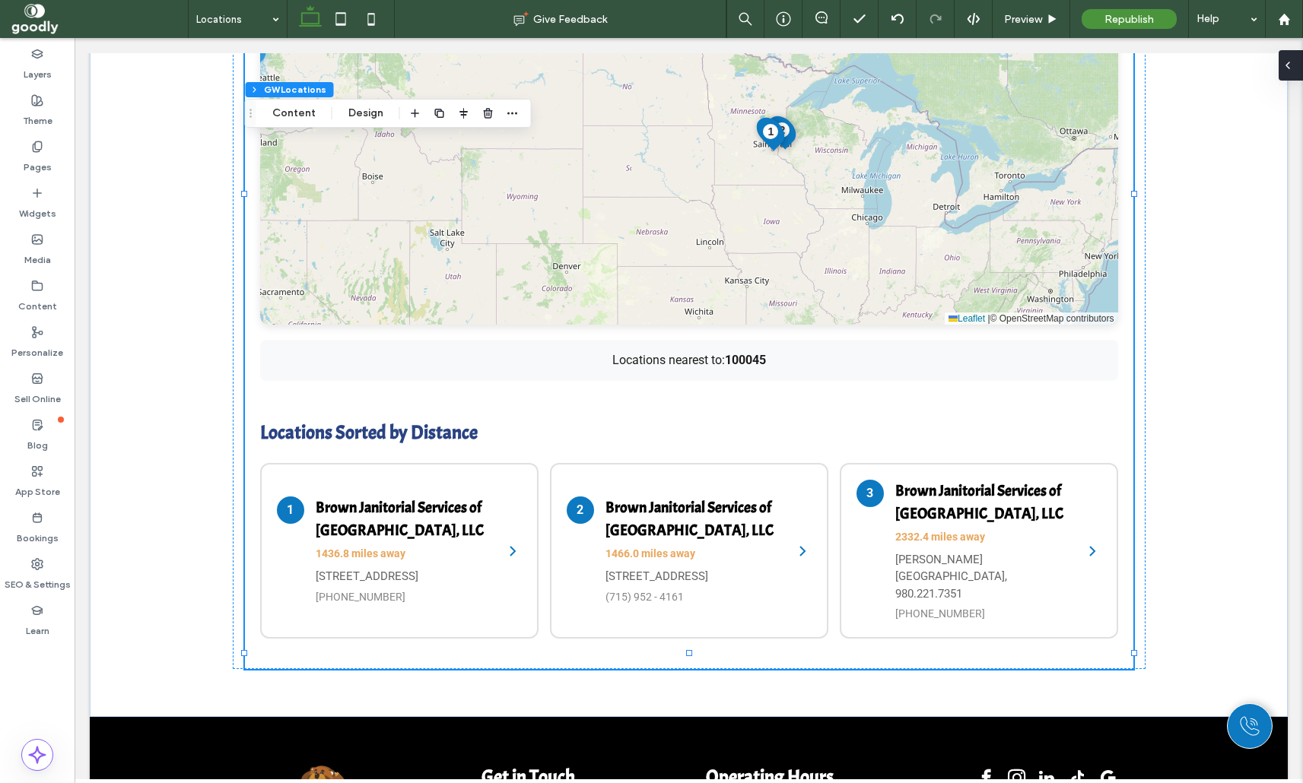
click at [1289, 68] on use at bounding box center [1287, 65] width 3 height 6
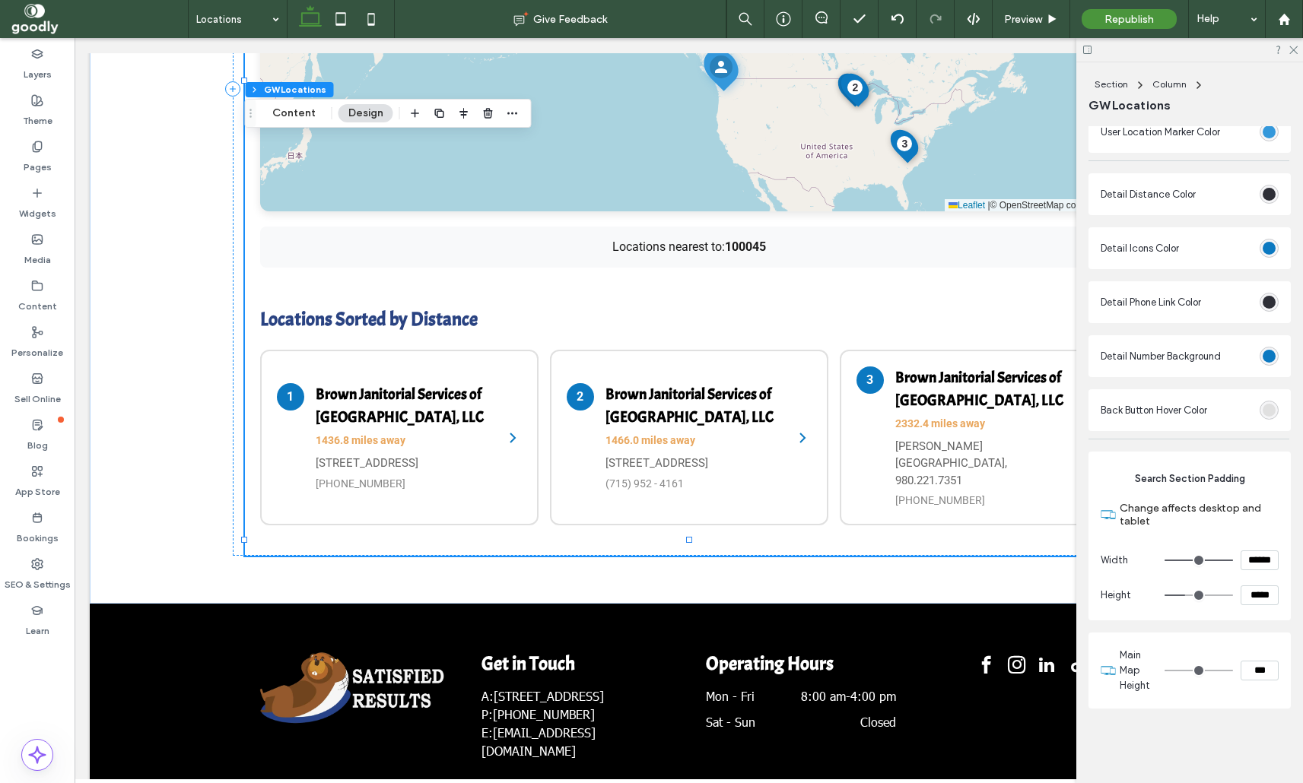
scroll to position [2619, 0]
click at [613, 296] on div "Locations Sorted by Distance 1 Brown Janitorial Services of New Brighton, LLC 1…" at bounding box center [689, 416] width 858 height 250
click at [342, 117] on button "Design" at bounding box center [365, 113] width 55 height 18
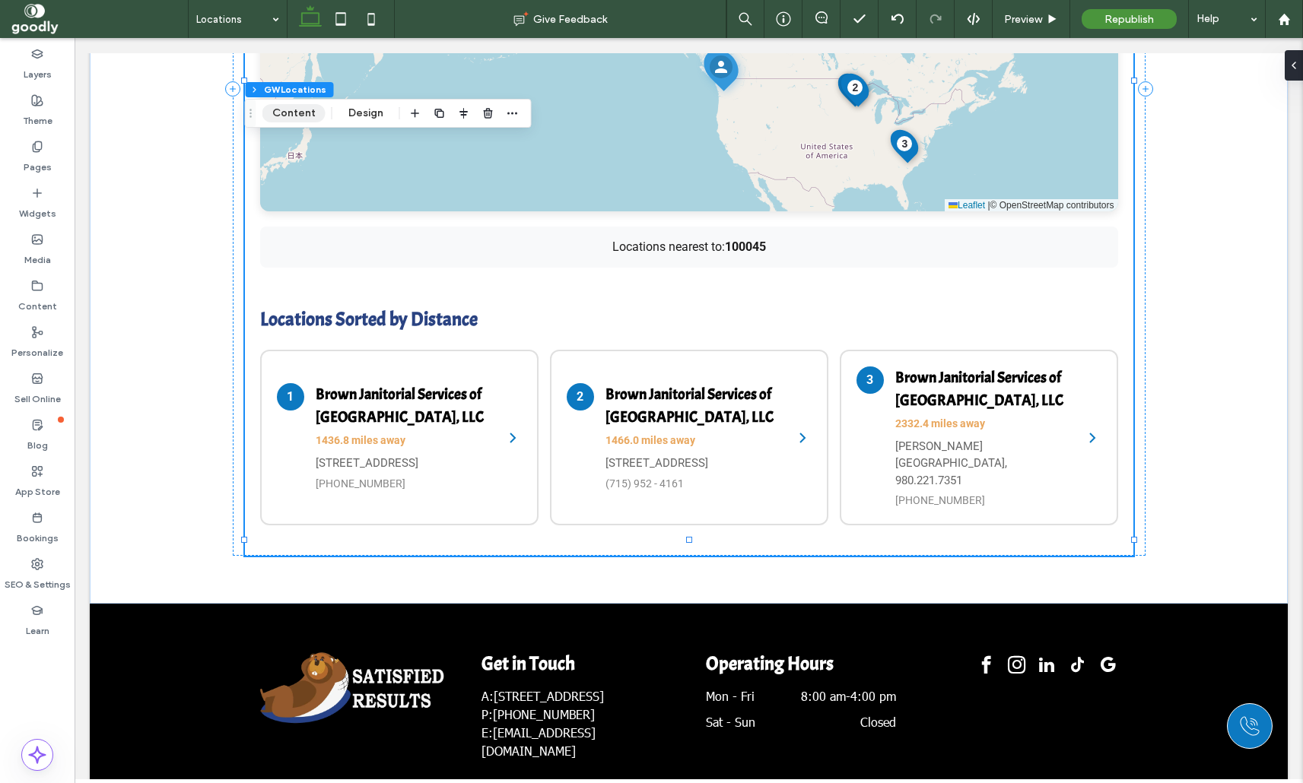
click at [319, 113] on button "Content" at bounding box center [293, 113] width 63 height 18
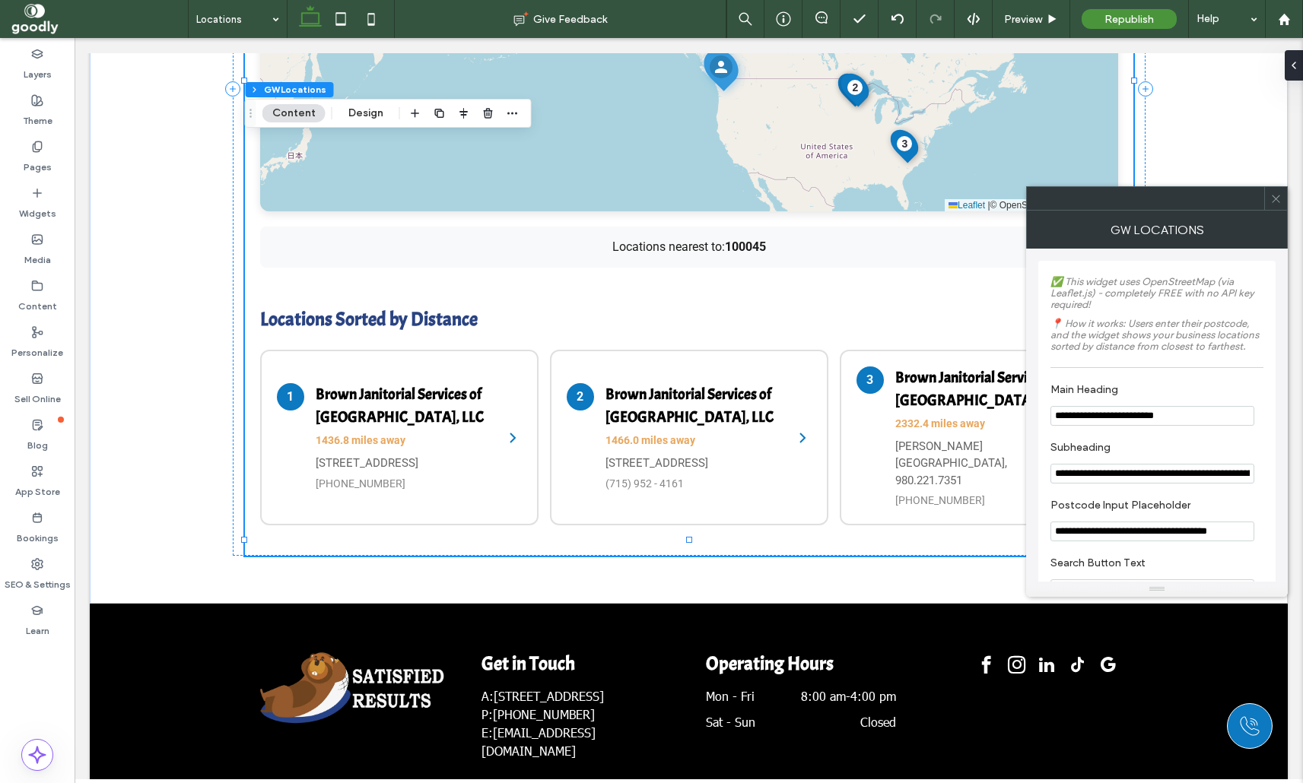
click at [1276, 201] on icon at bounding box center [1275, 198] width 11 height 11
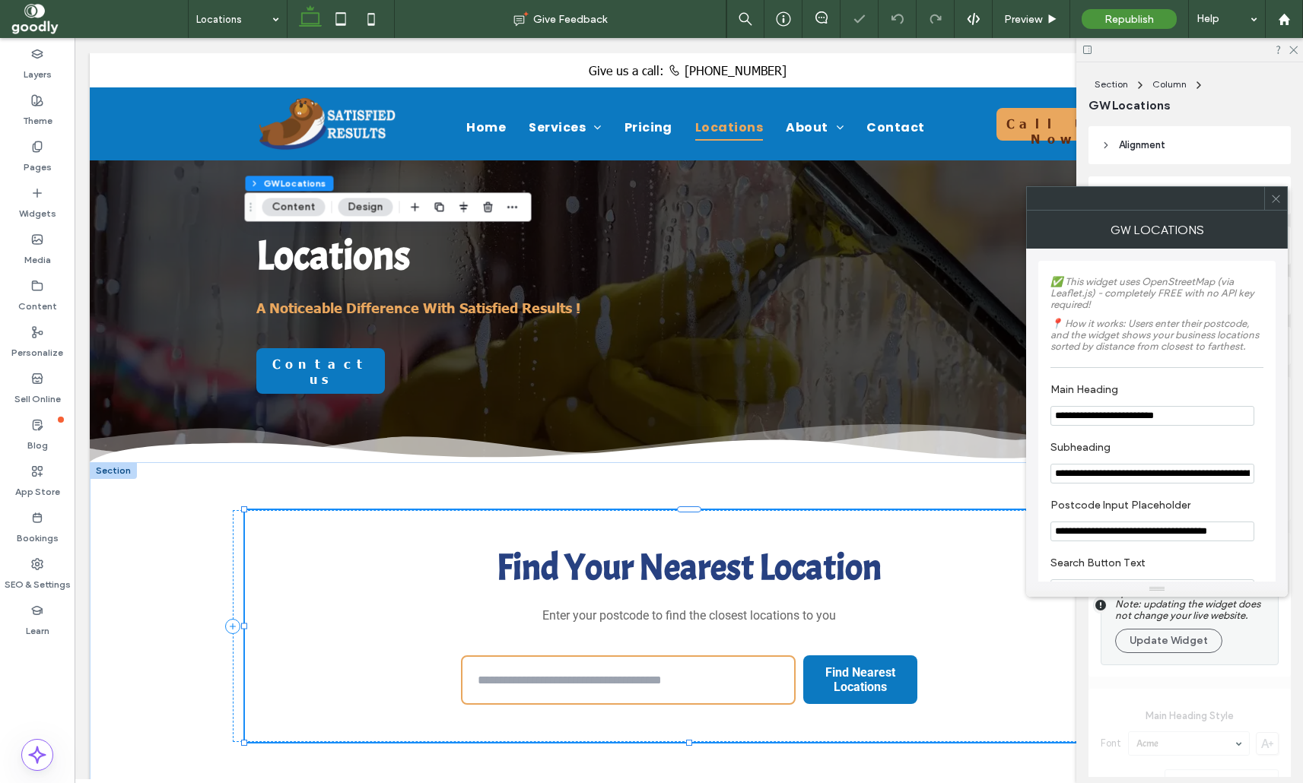
click at [1275, 196] on icon at bounding box center [1275, 198] width 11 height 11
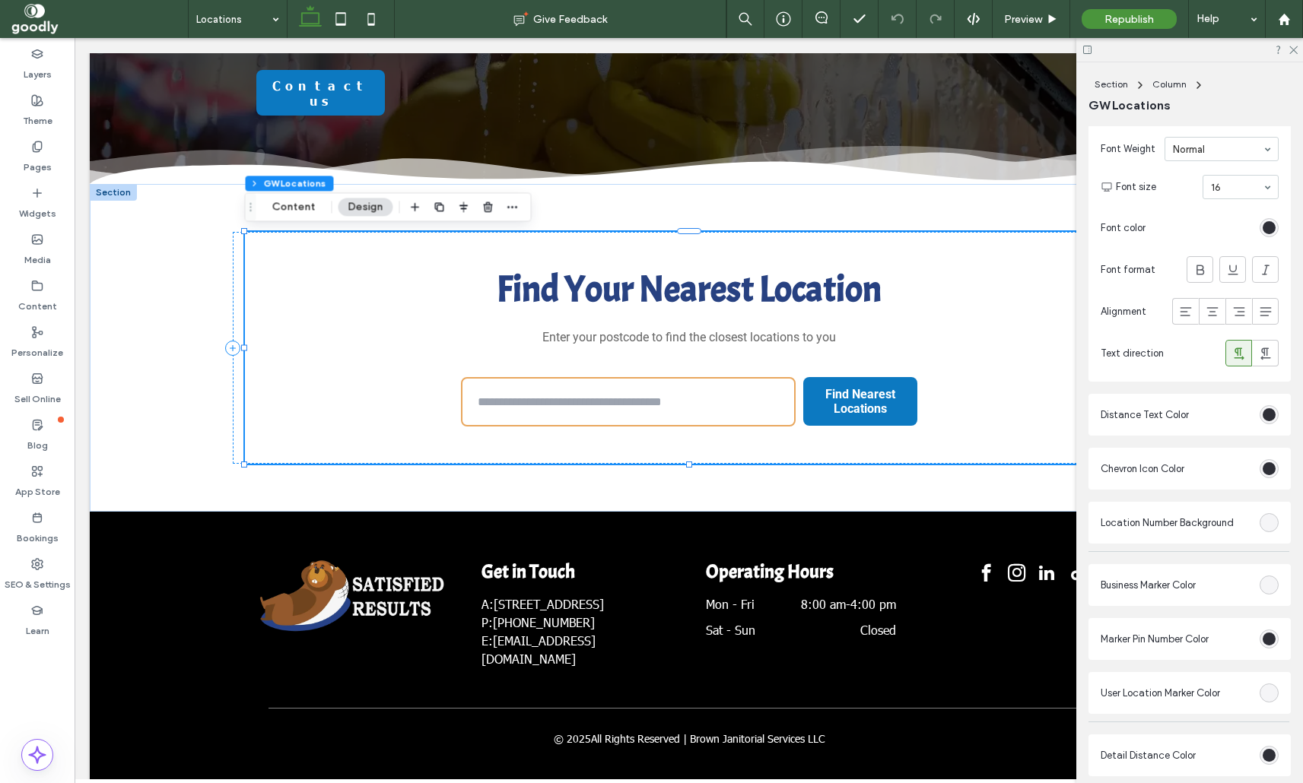
scroll to position [2050, 0]
click at [661, 305] on h2 "Find Your Nearest Location" at bounding box center [689, 289] width 858 height 55
click at [1294, 52] on icon at bounding box center [1293, 49] width 10 height 10
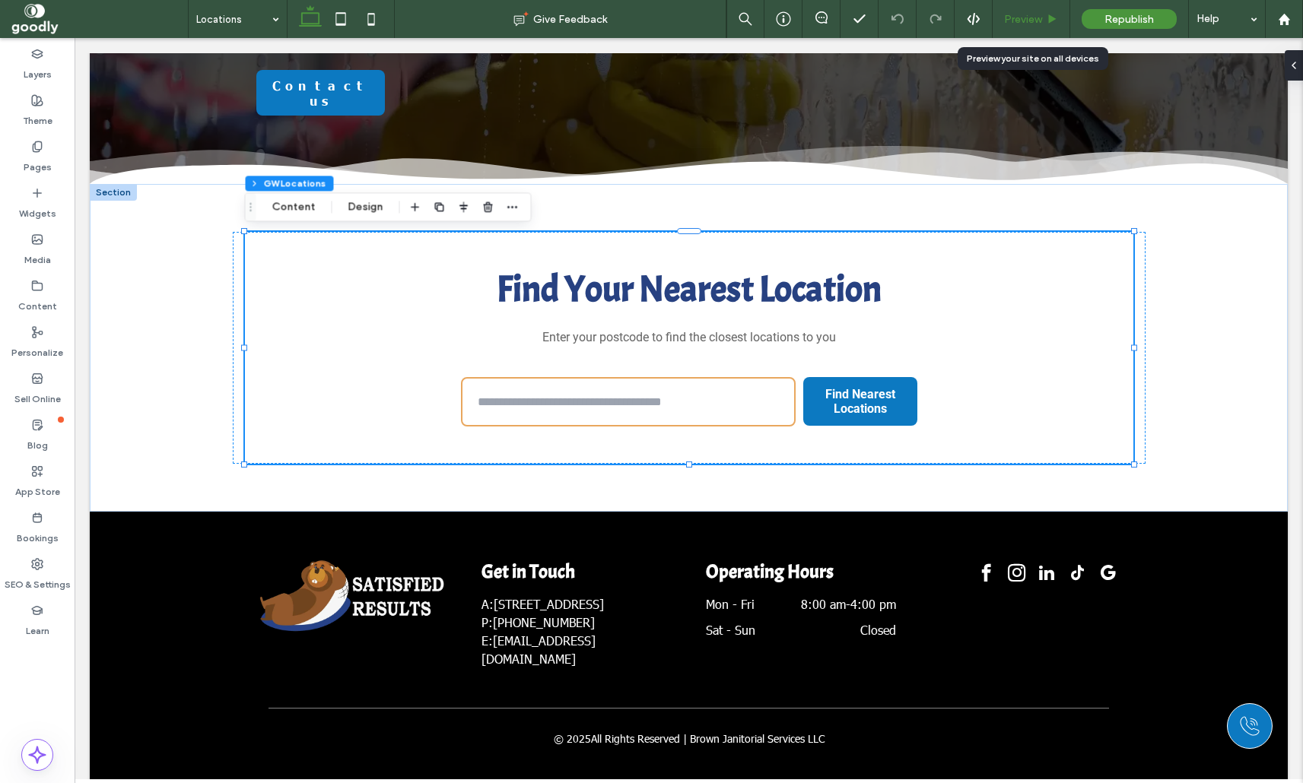
click at [1036, 24] on span "Preview" at bounding box center [1023, 19] width 38 height 13
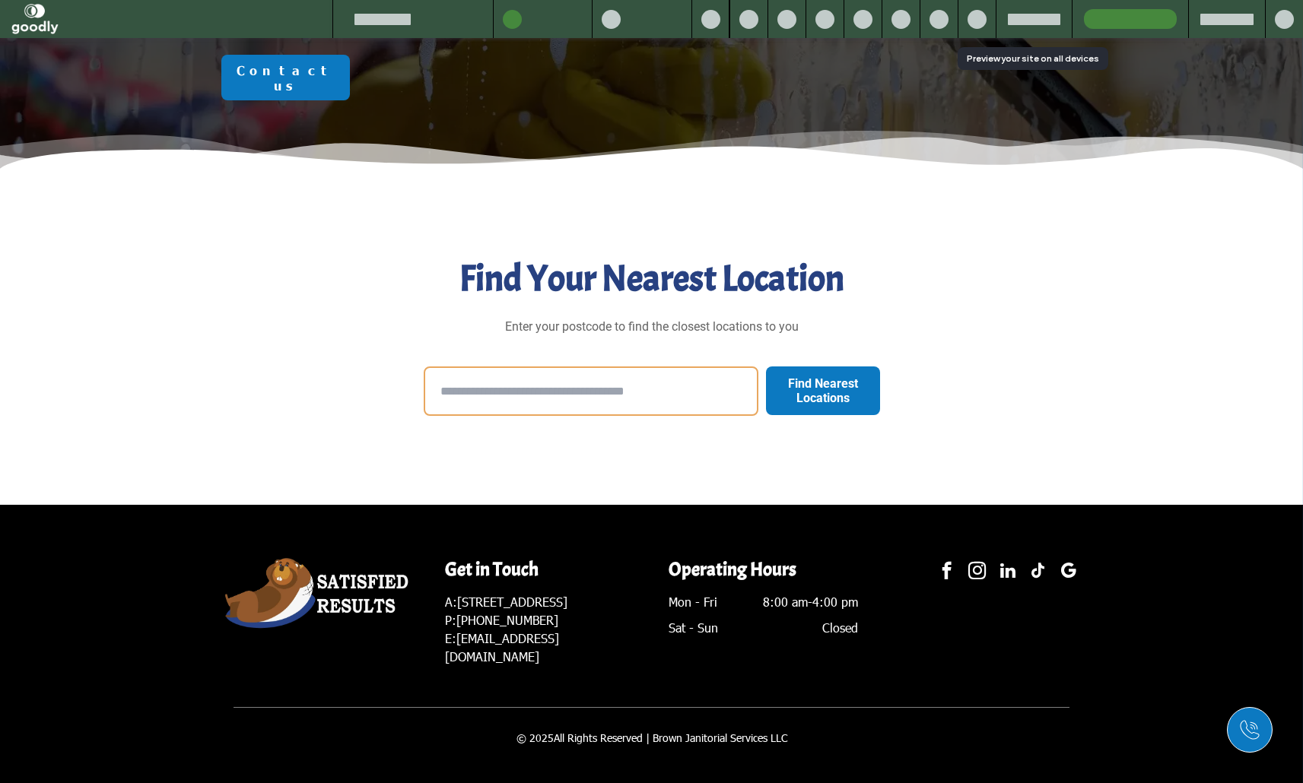
scroll to position [268, 0]
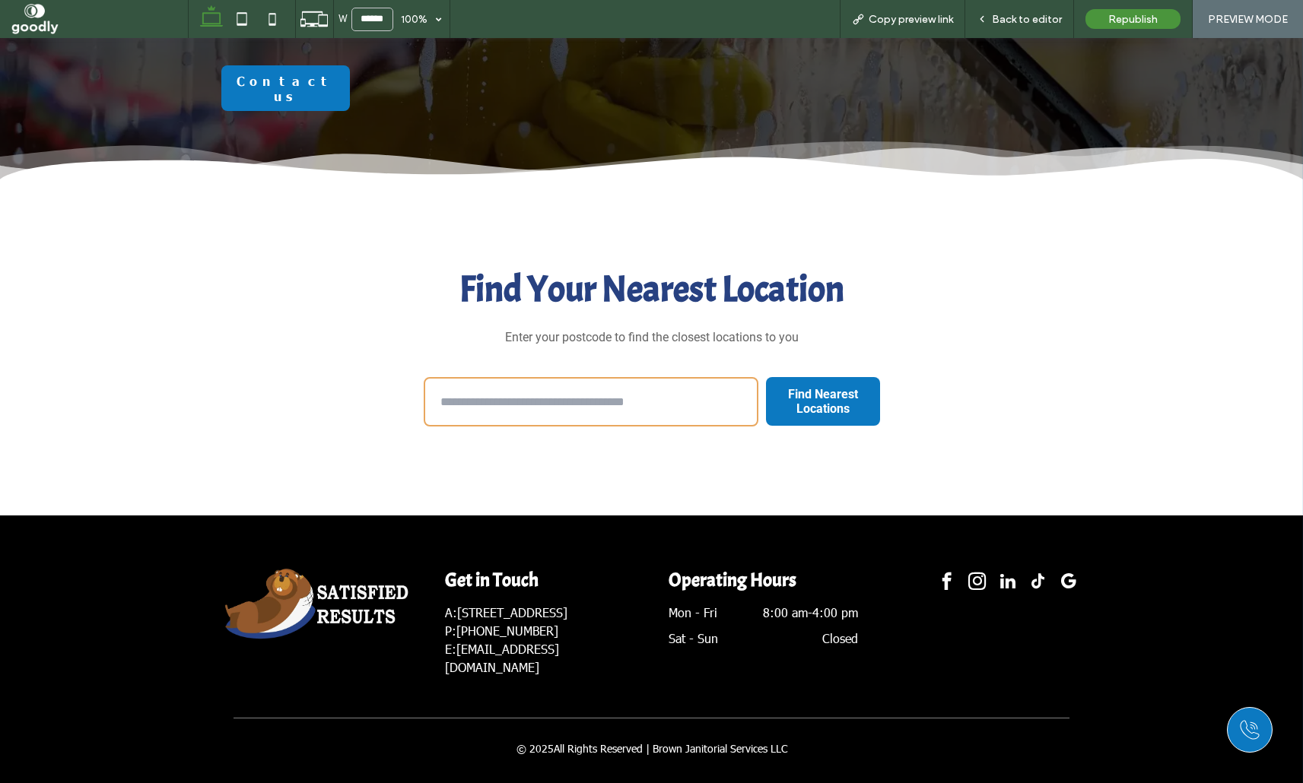
click at [638, 411] on input "text" at bounding box center [591, 401] width 335 height 49
type input "******"
click at [766, 370] on button "Find Nearest Locations" at bounding box center [823, 402] width 114 height 64
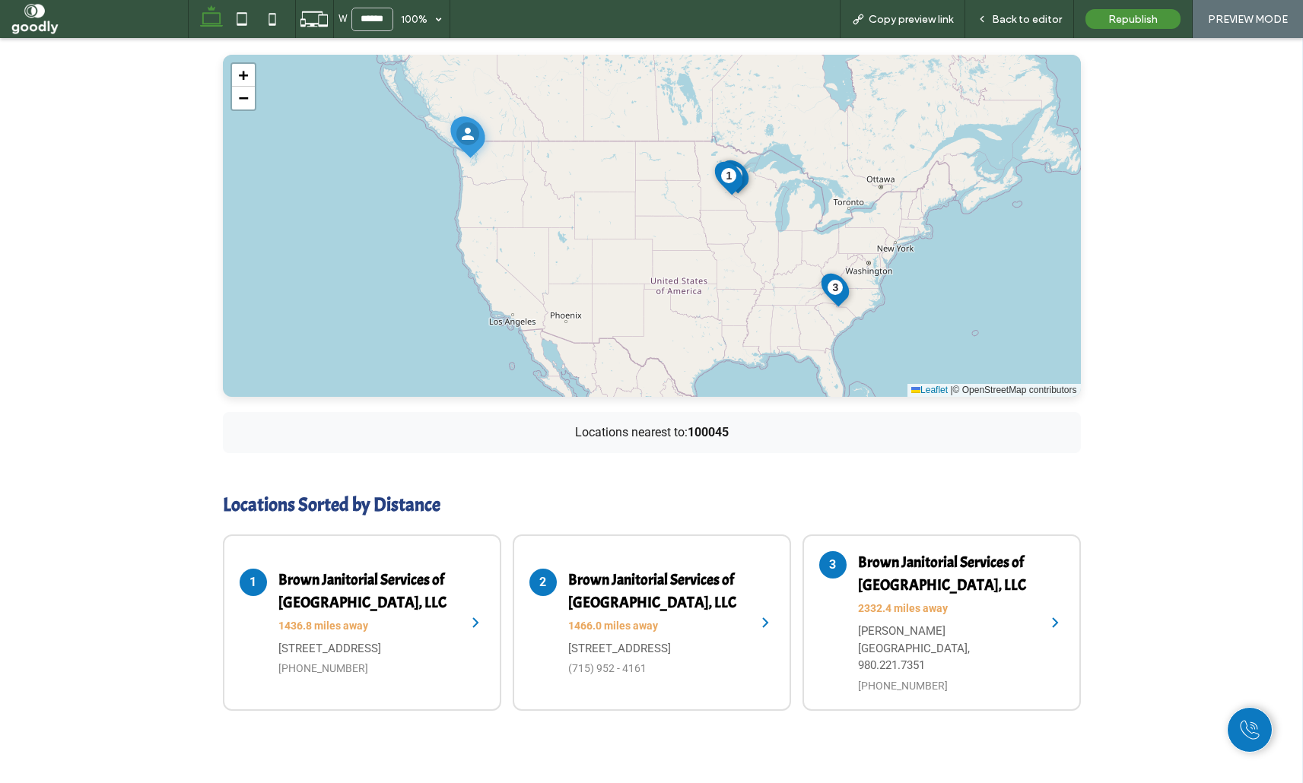
scroll to position [694, 0]
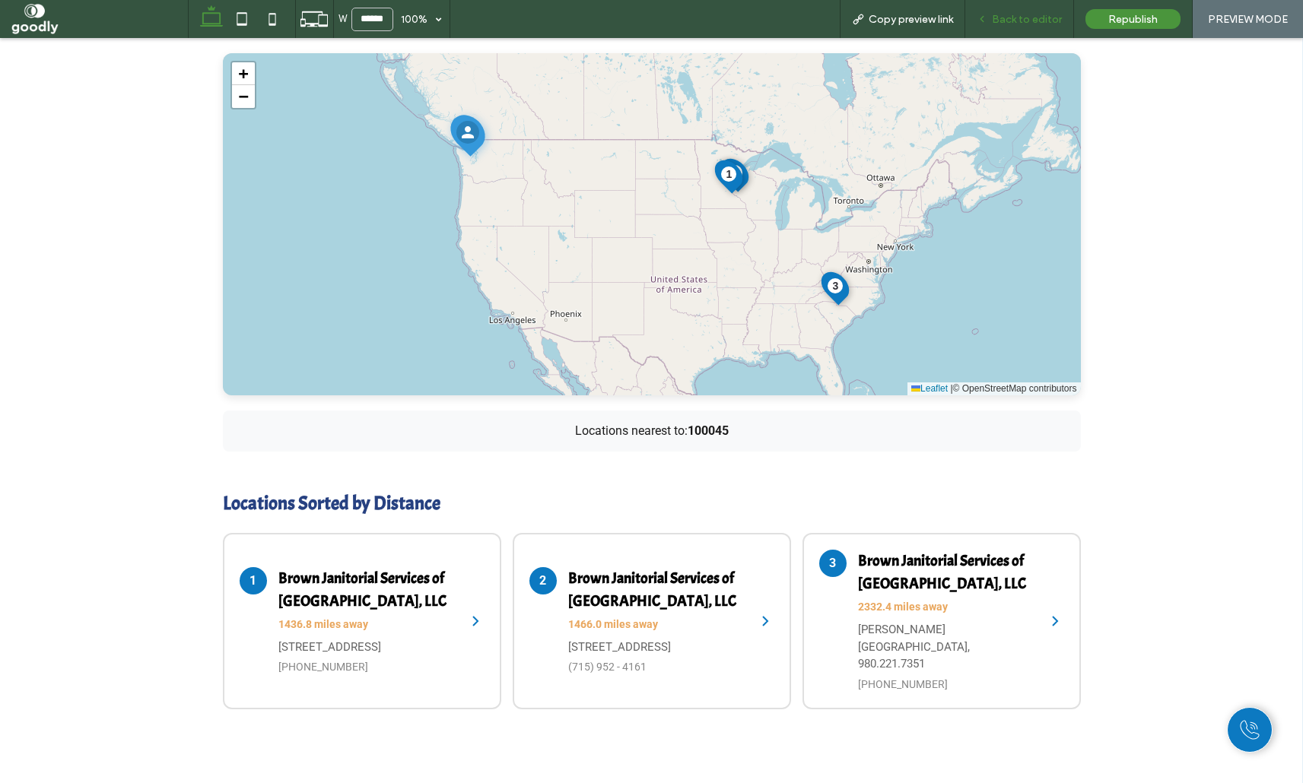
click at [996, 25] on span "Back to editor" at bounding box center [1027, 19] width 70 height 13
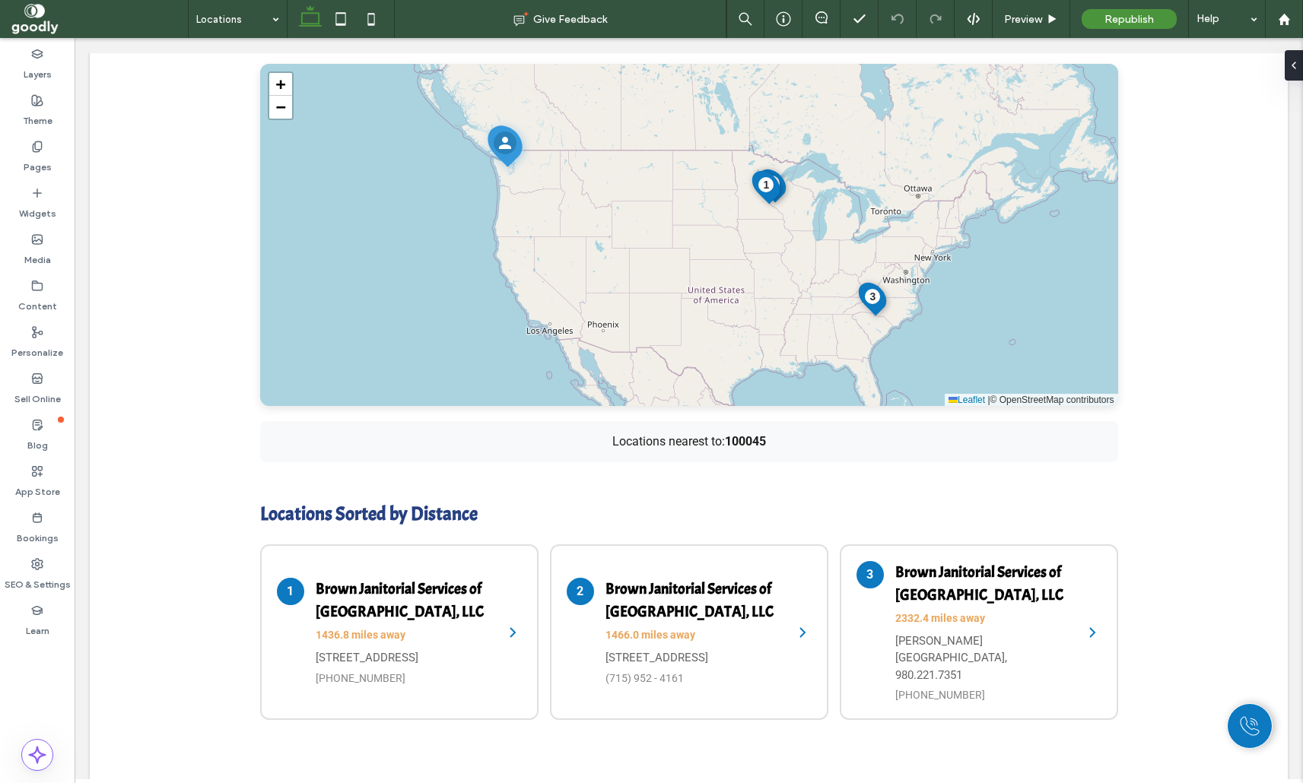
scroll to position [694, 0]
click at [1302, 64] on div at bounding box center [1290, 65] width 24 height 30
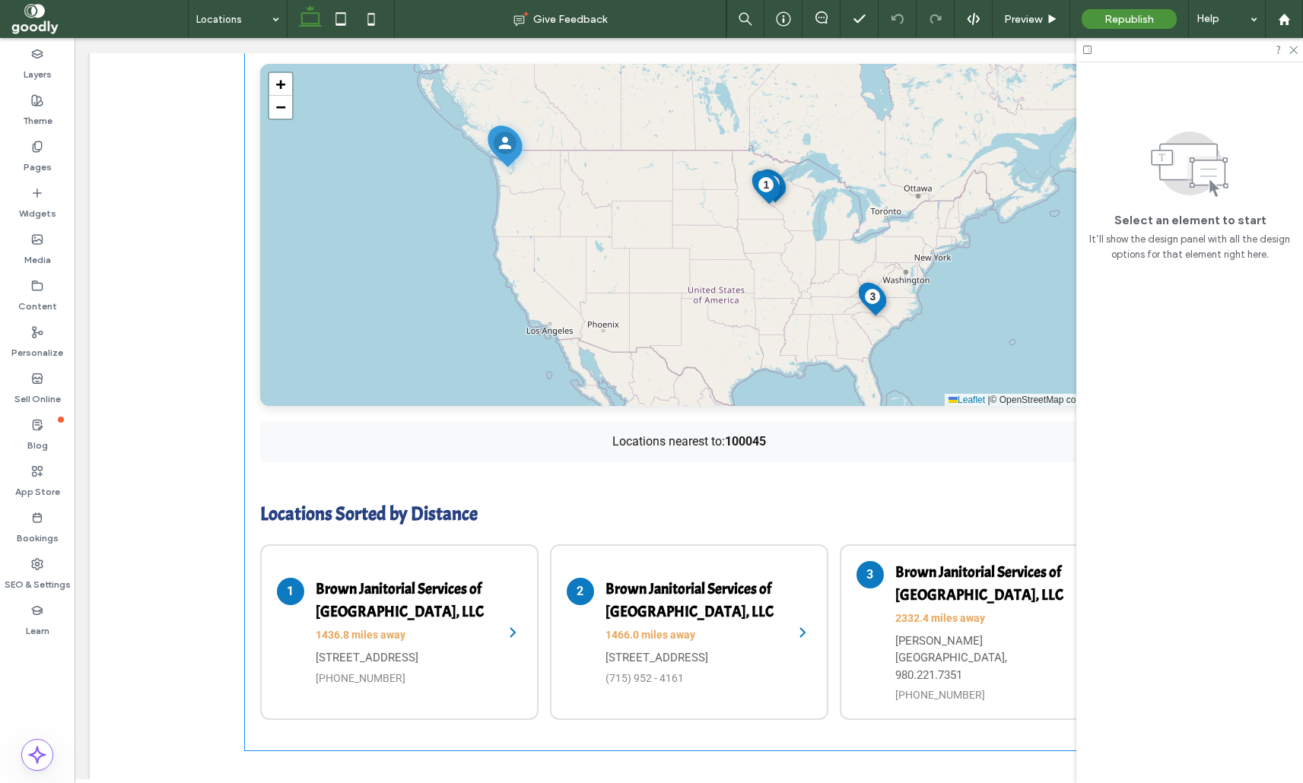
click at [812, 227] on div "1 2 3 + − Leaflet | © OpenStreetMap contributors" at bounding box center [689, 235] width 858 height 342
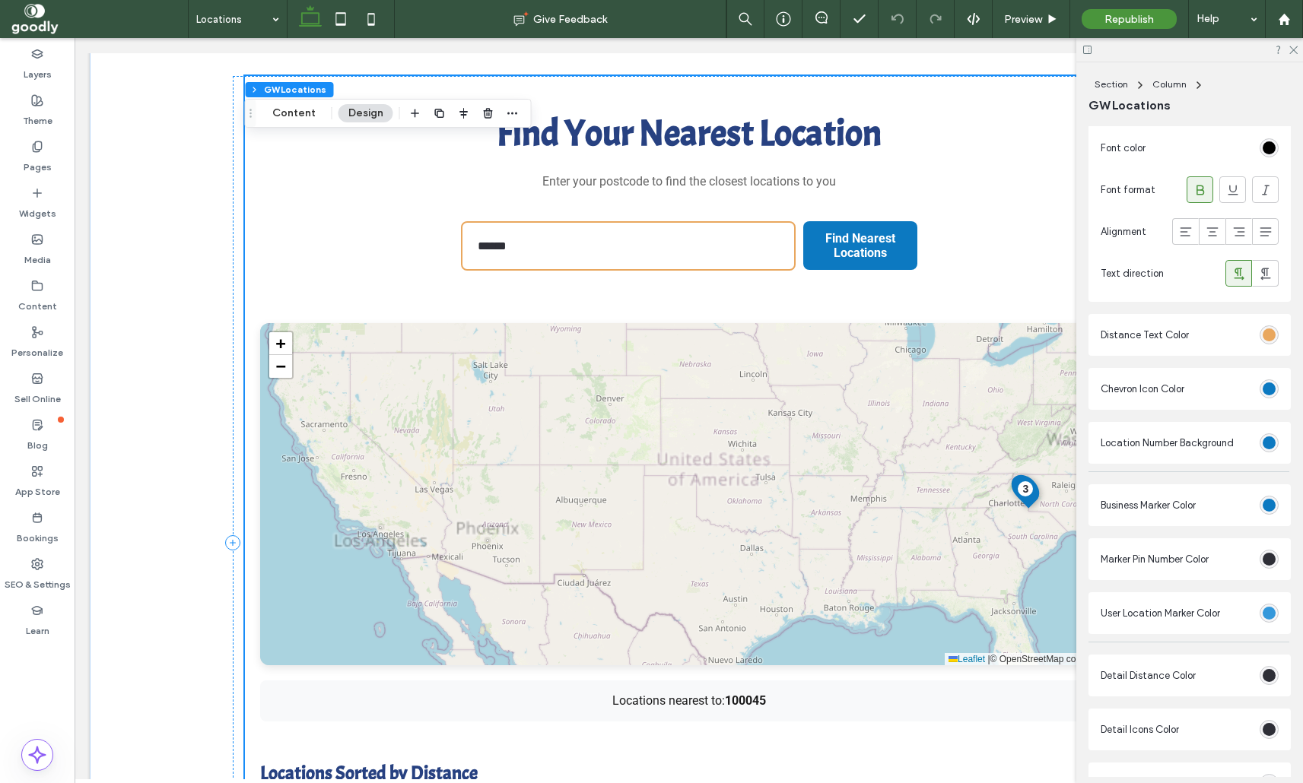
scroll to position [433, 0]
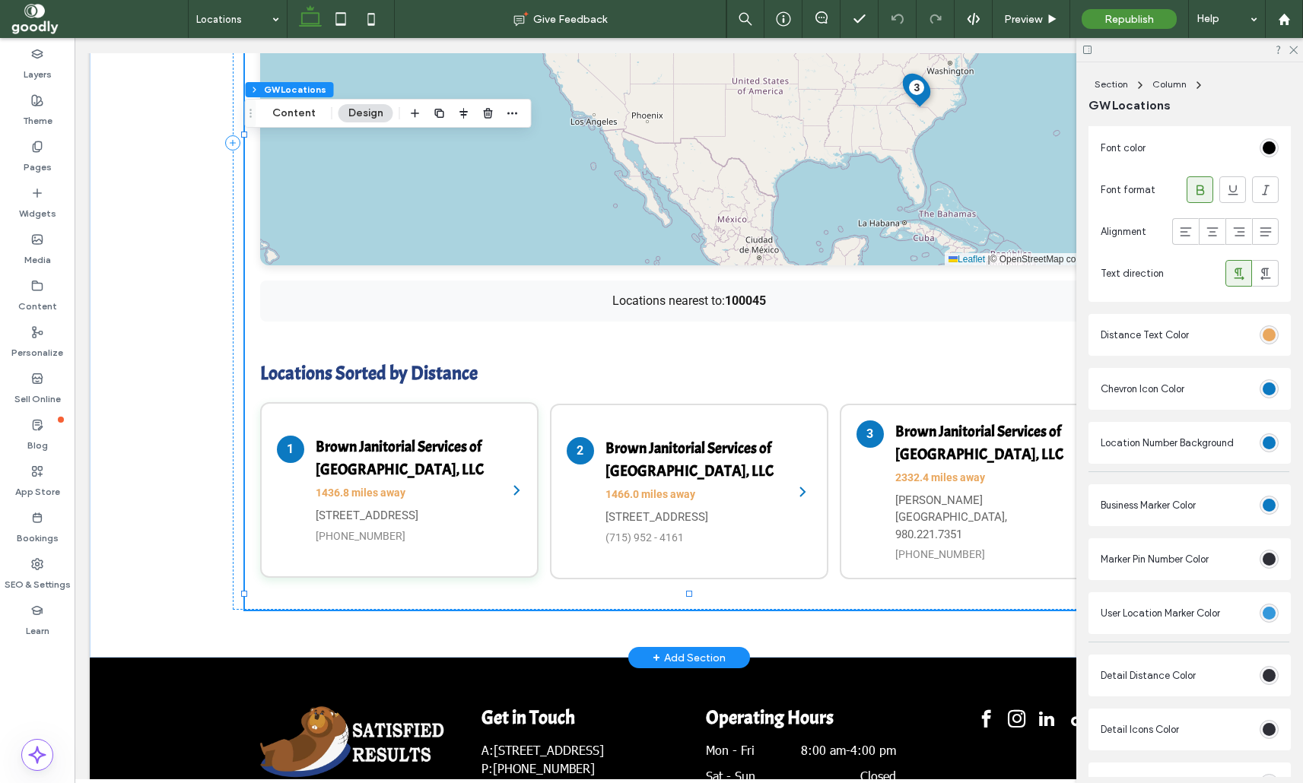
click at [432, 436] on h4 "Brown Janitorial Services of New Brighton, LLC" at bounding box center [404, 459] width 176 height 46
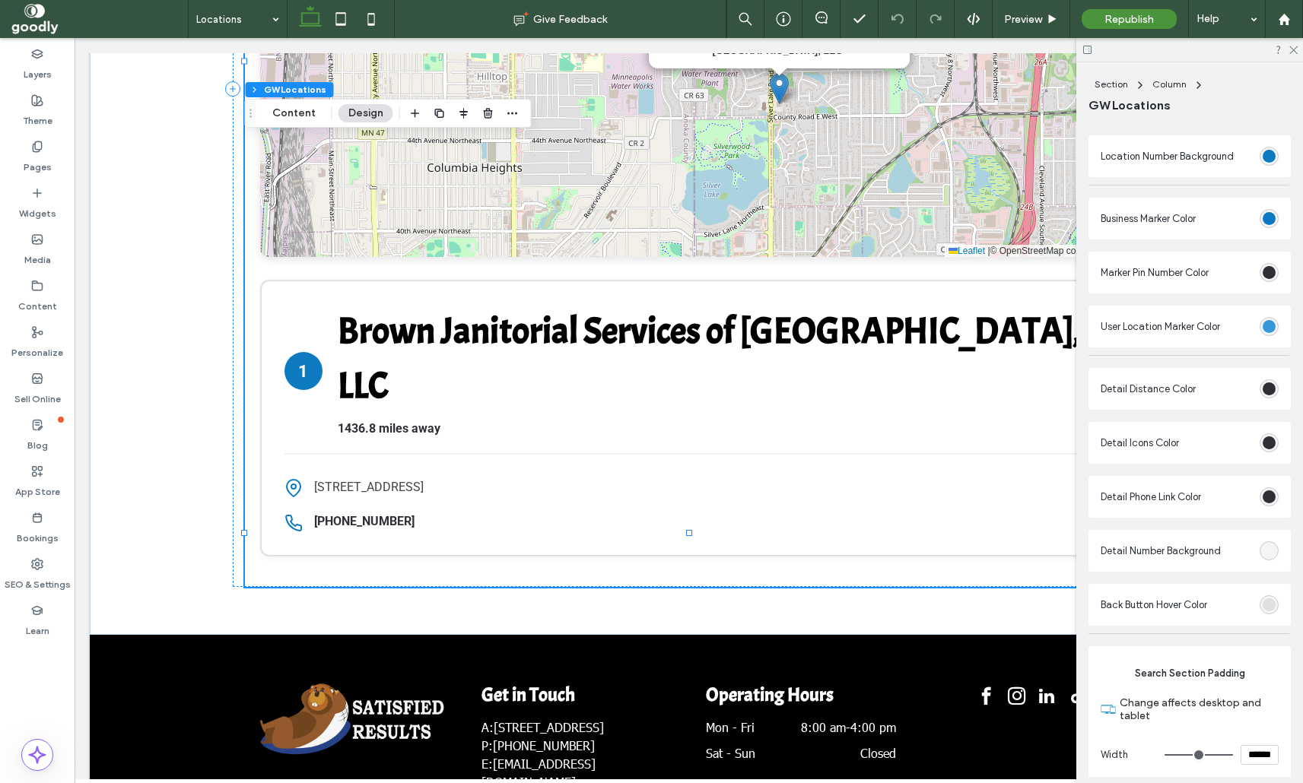
scroll to position [2425, 0]
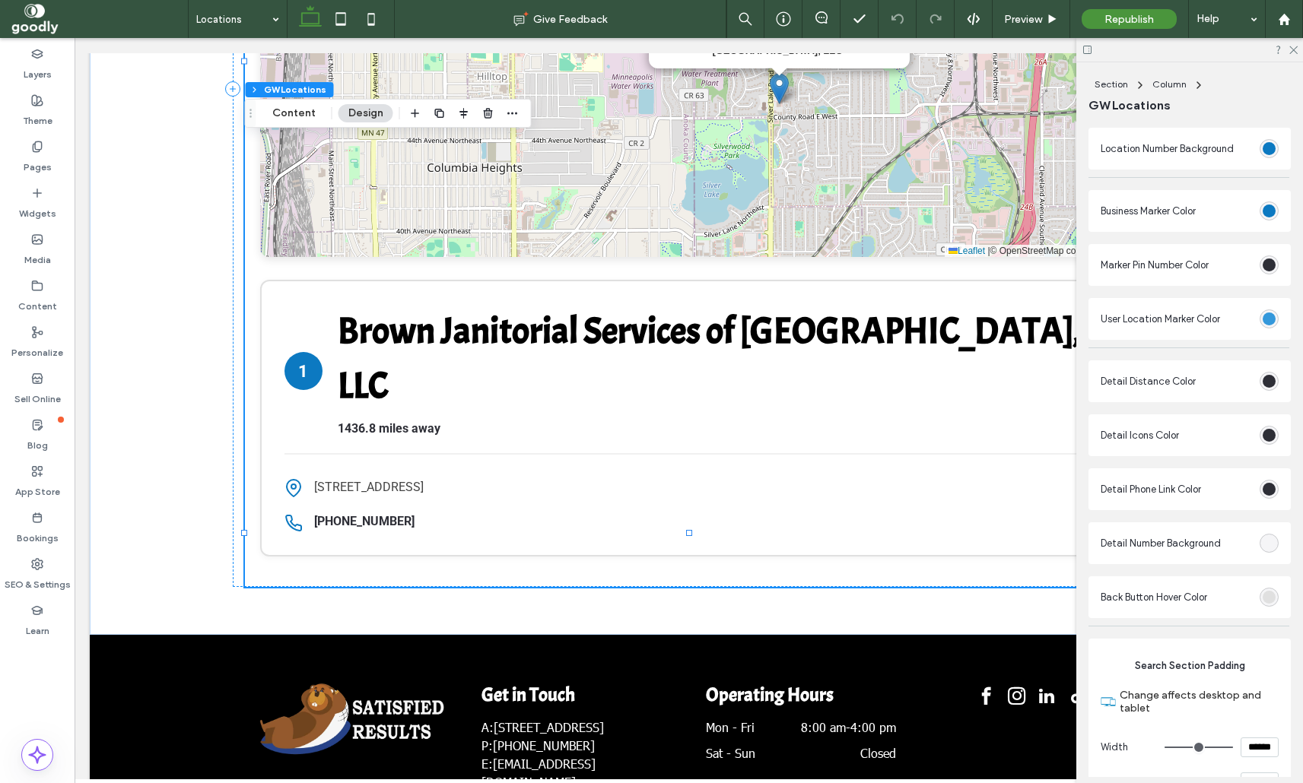
click at [1269, 439] on div "rgb(46, 47, 55)" at bounding box center [1268, 435] width 13 height 13
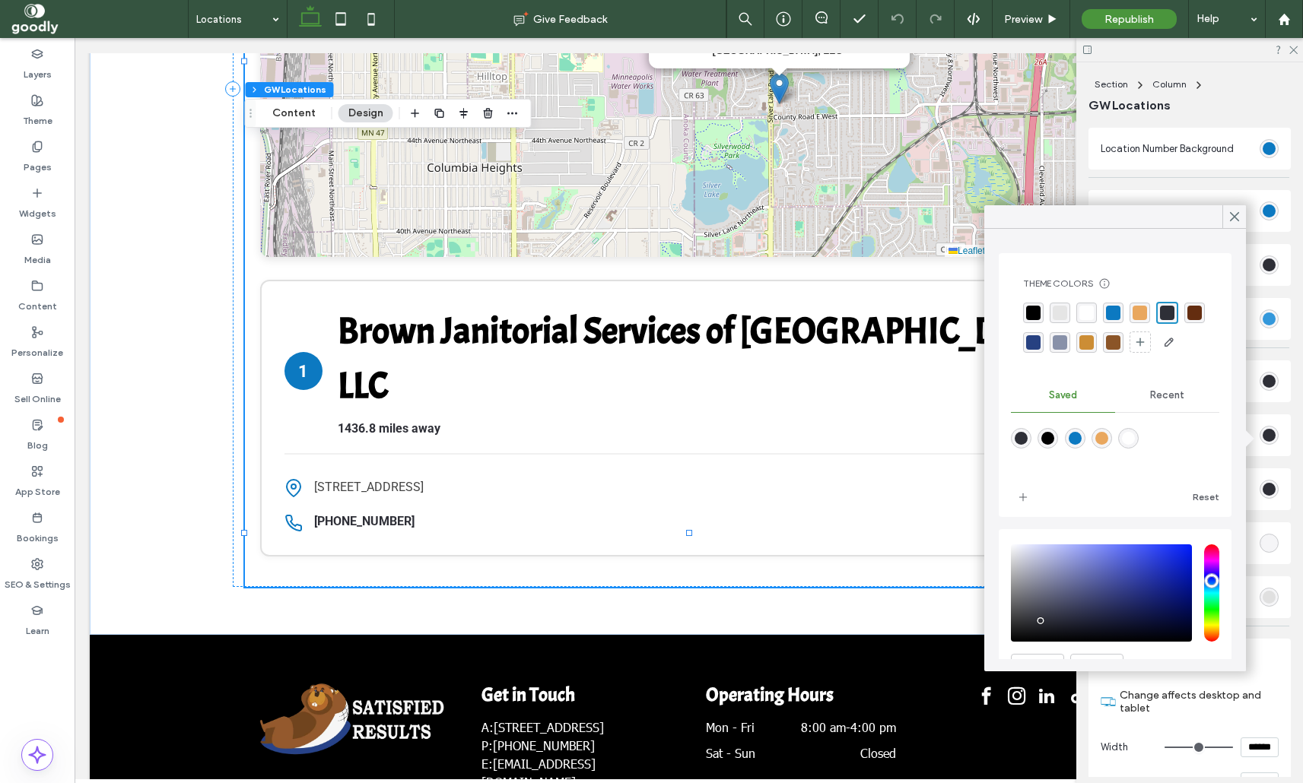
click at [1133, 313] on div "rgba(233, 167, 94, 1)" at bounding box center [1139, 313] width 14 height 14
click at [1235, 219] on icon at bounding box center [1235, 217] width 14 height 14
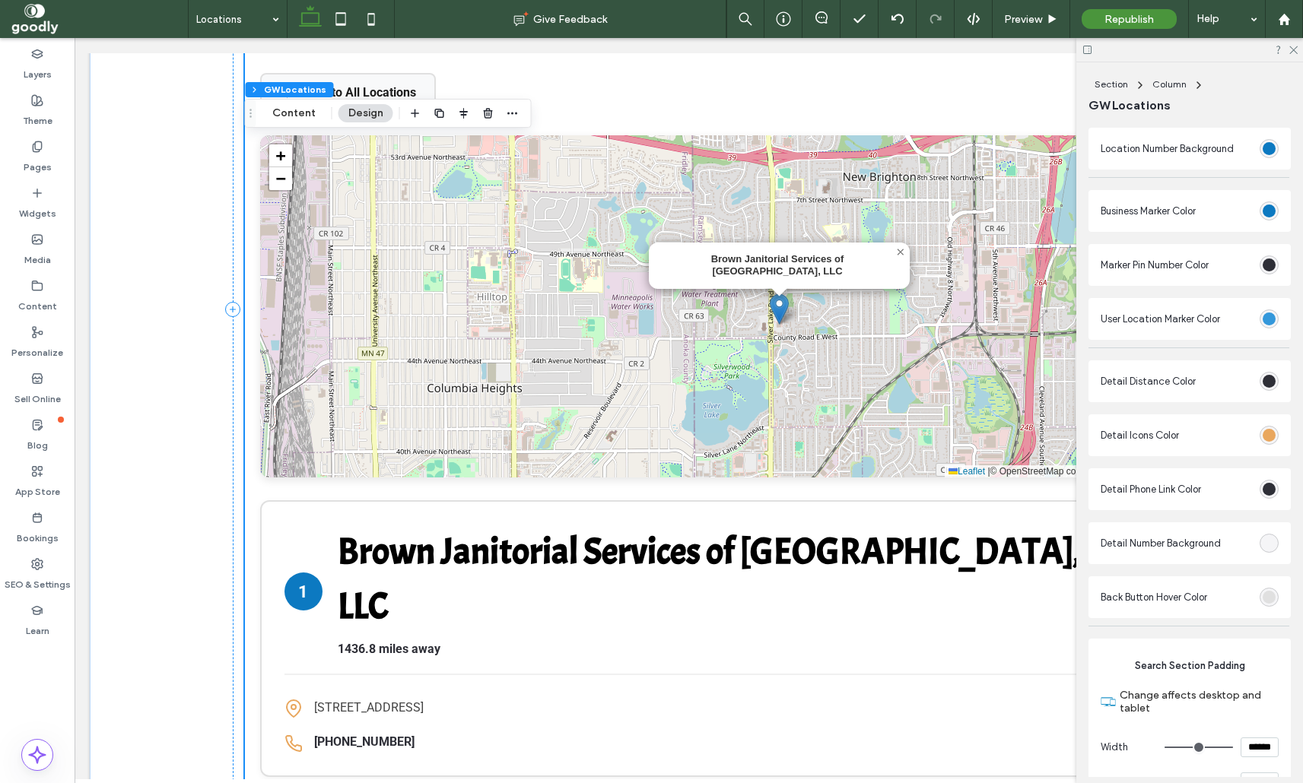
scroll to position [699, 0]
click at [1266, 492] on div "rgb(46, 47, 55)" at bounding box center [1268, 489] width 13 height 13
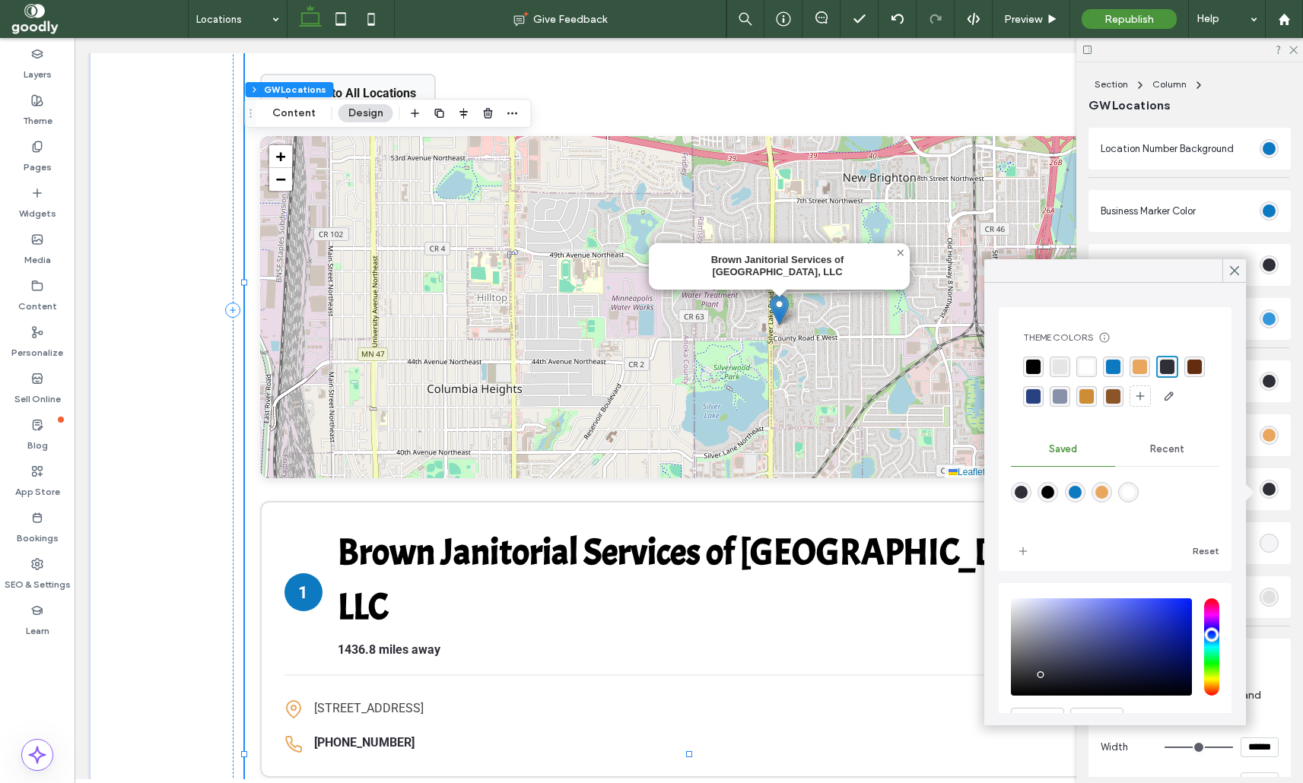
click at [1113, 368] on div "rgba(12, 121, 193, 1)" at bounding box center [1113, 367] width 14 height 14
click at [1233, 267] on icon at bounding box center [1235, 271] width 14 height 14
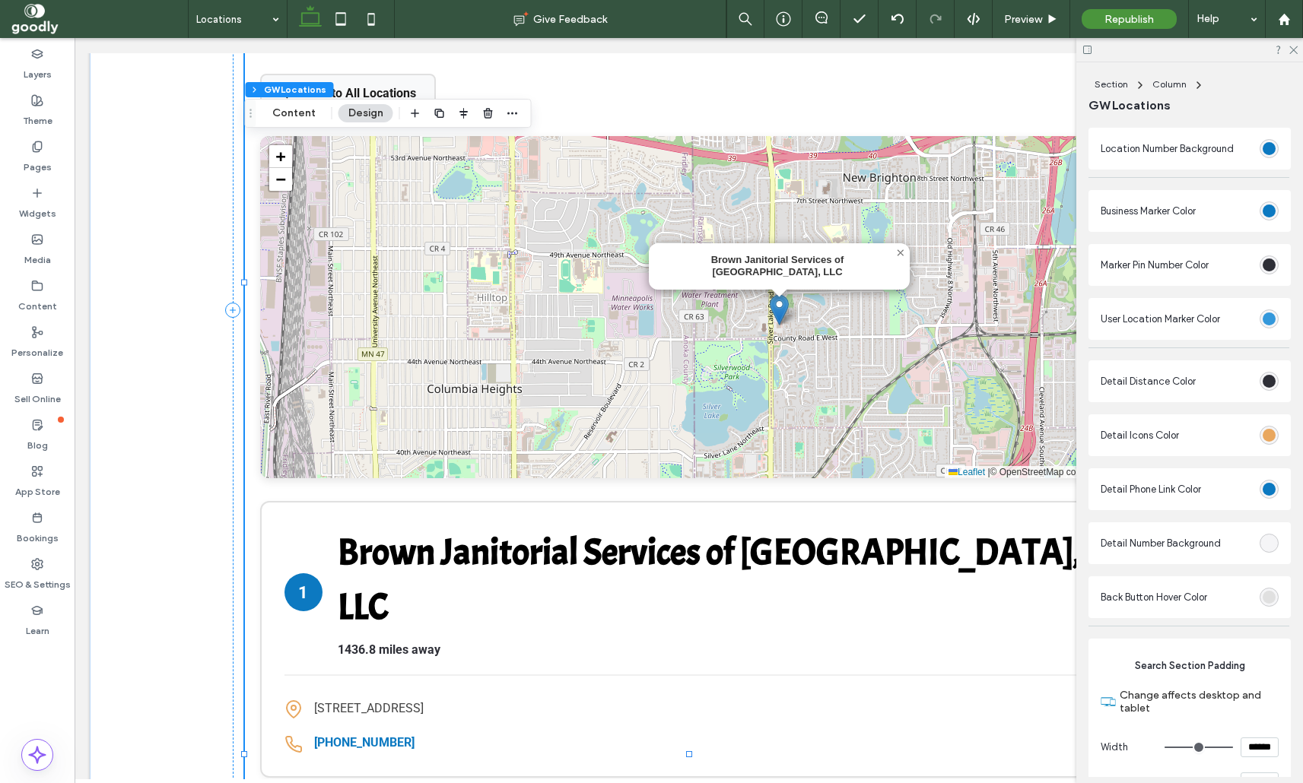
click at [1264, 385] on div "rgb(46, 47, 55)" at bounding box center [1268, 381] width 13 height 13
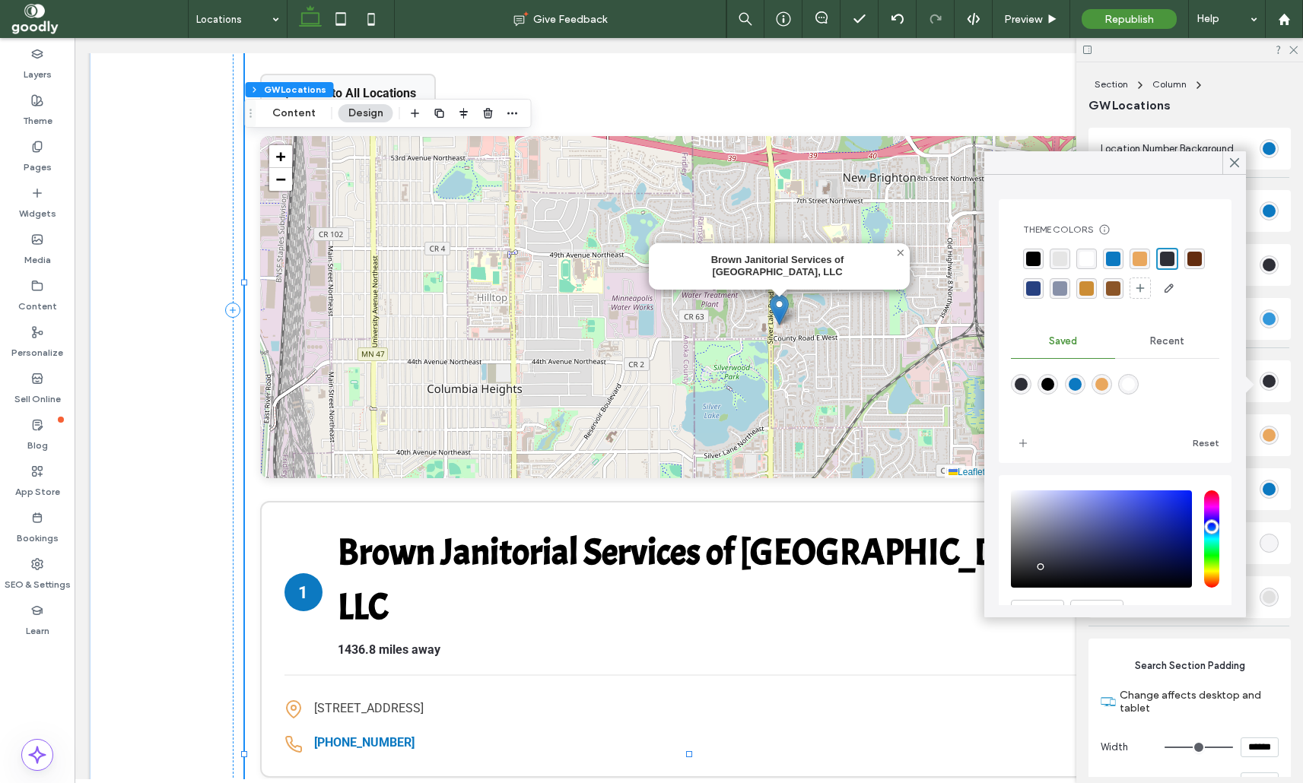
click at [1082, 289] on div "rgba(204,141,53,1)" at bounding box center [1086, 288] width 14 height 14
click at [1234, 161] on use at bounding box center [1235, 163] width 8 height 8
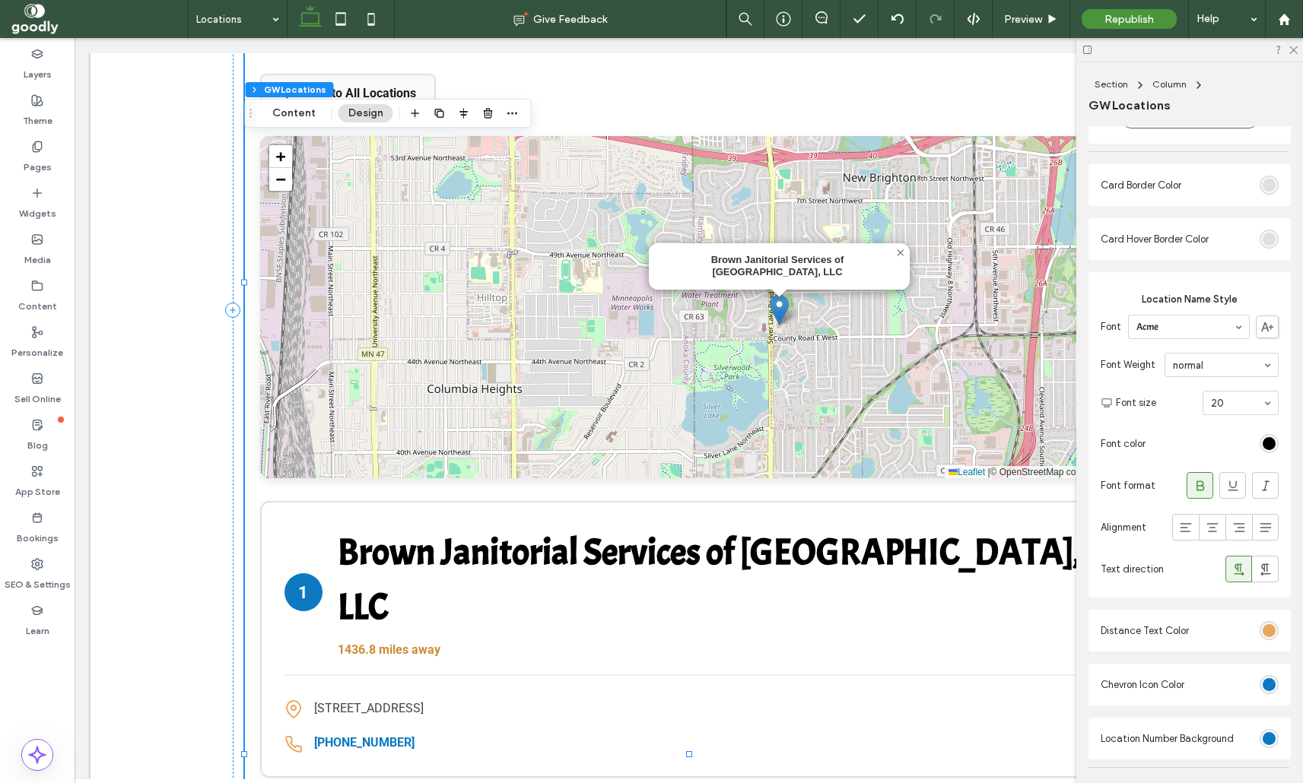
scroll to position [1831, 0]
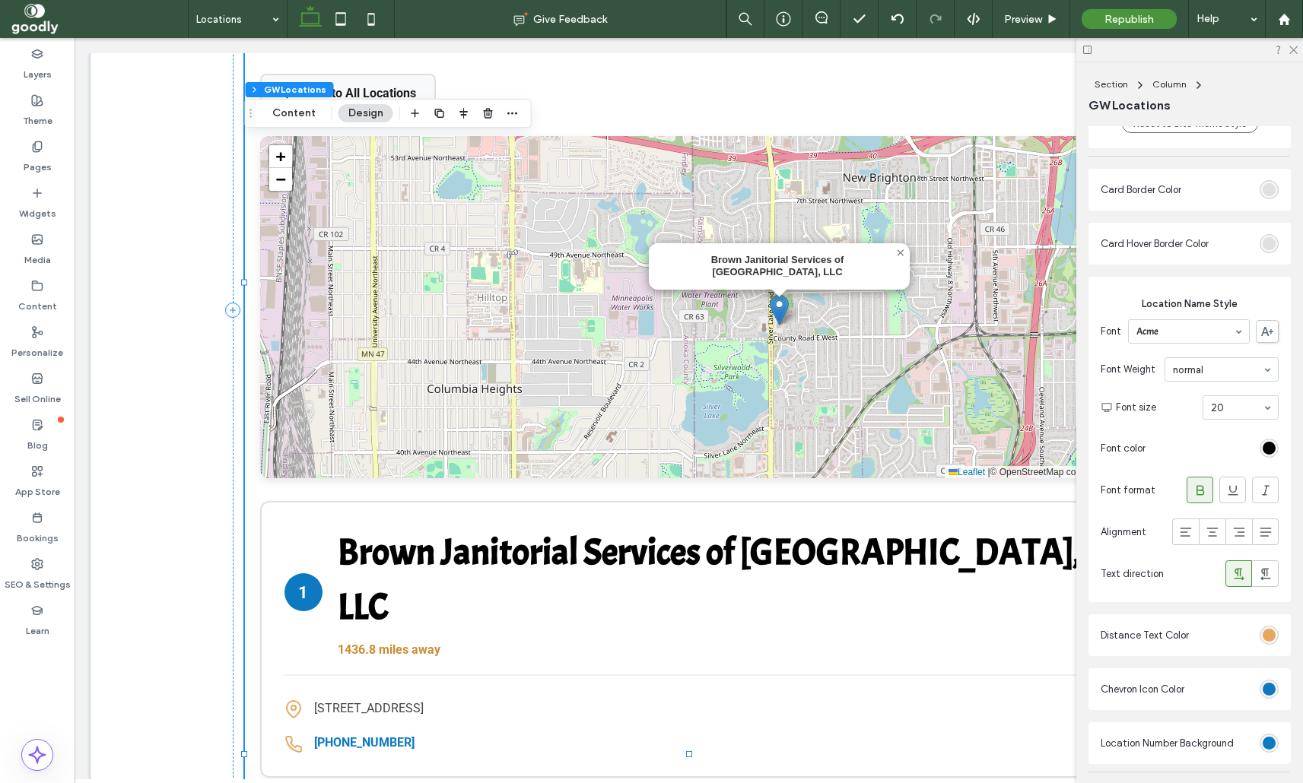
click at [1269, 458] on div "rgb(0, 0, 0)" at bounding box center [1268, 448] width 19 height 19
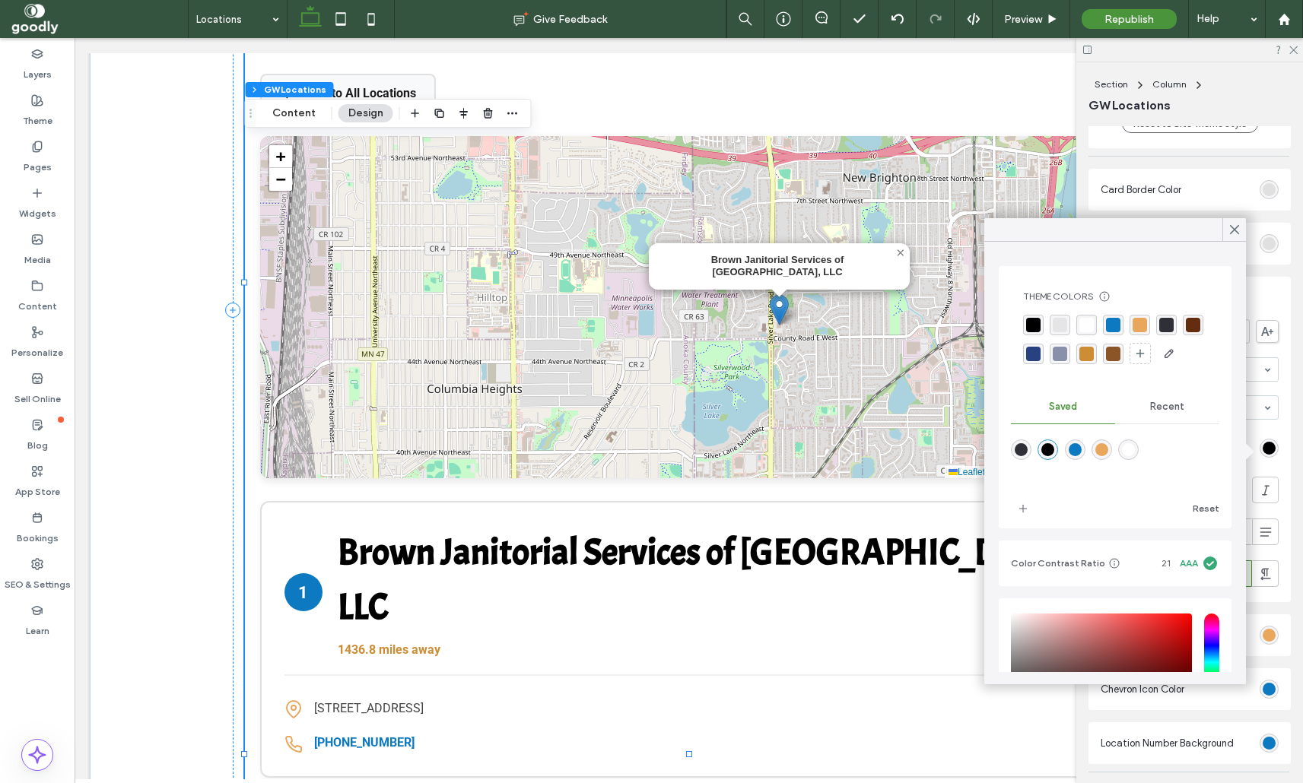
click at [1113, 322] on div "rgba(12, 121, 193, 1)" at bounding box center [1113, 325] width 14 height 14
click at [1037, 326] on div "rgba(0, 0, 0, 1)" at bounding box center [1033, 326] width 14 height 14
click at [1238, 228] on icon at bounding box center [1235, 230] width 14 height 14
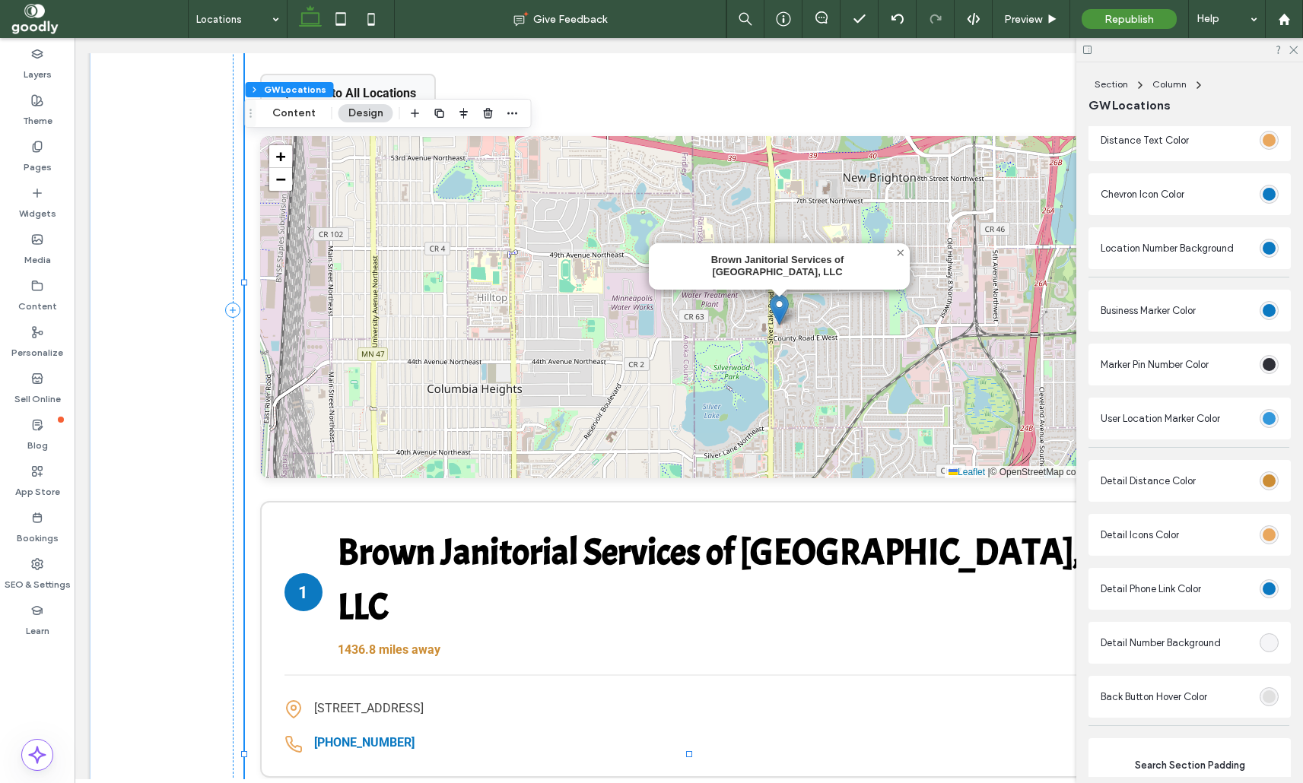
scroll to position [2327, 0]
click at [1272, 373] on div "rgb(46, 47, 55)" at bounding box center [1268, 363] width 19 height 19
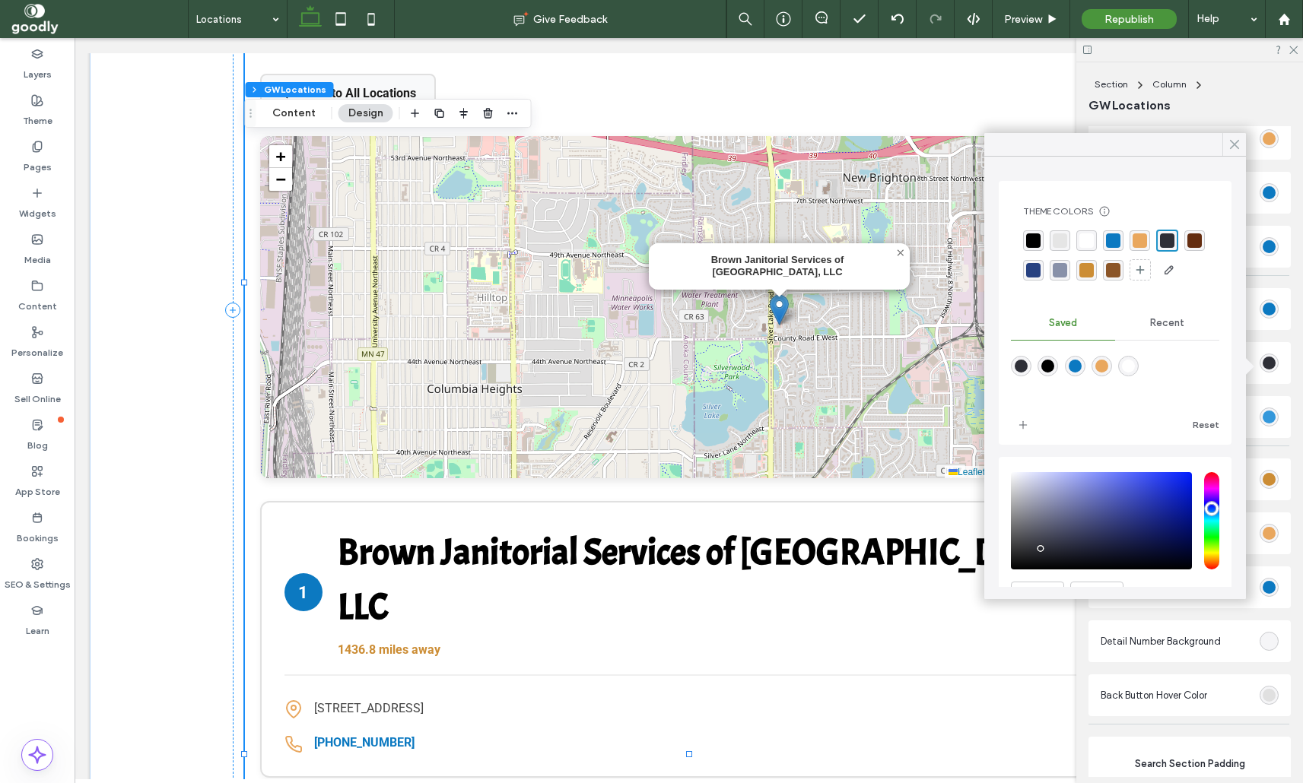
click at [1231, 145] on icon at bounding box center [1235, 145] width 14 height 14
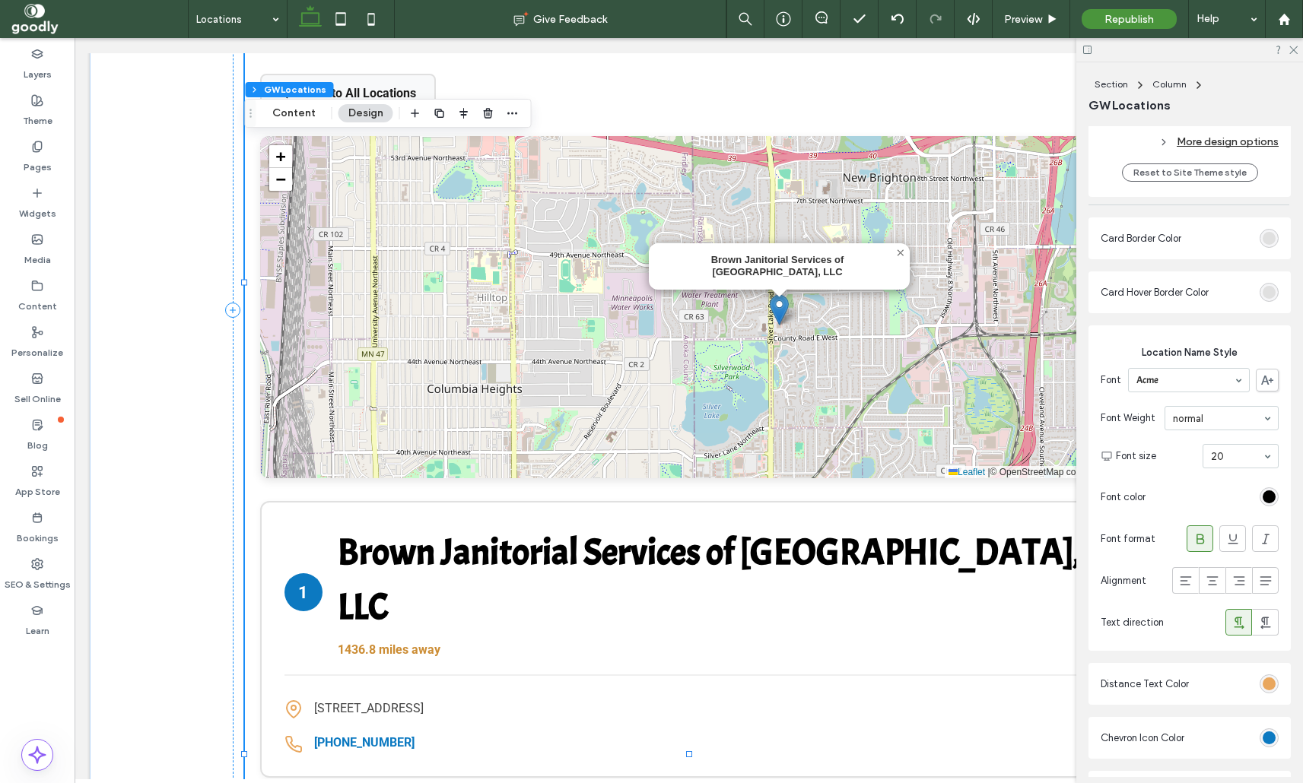
scroll to position [1784, 0]
click at [1269, 240] on div "rgb(224, 224, 224)" at bounding box center [1268, 236] width 13 height 13
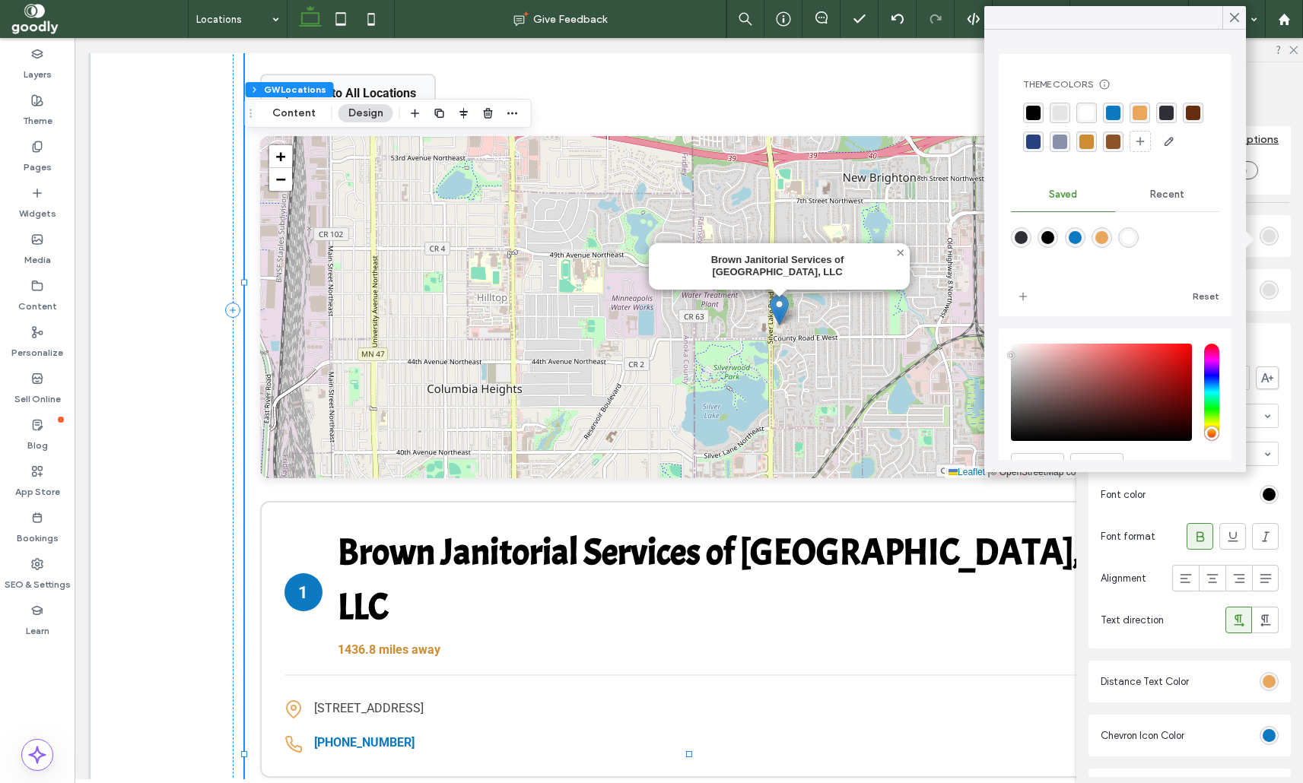
click at [1112, 112] on div "rgba(12, 121, 193, 1)" at bounding box center [1113, 113] width 14 height 14
click at [1231, 18] on icon at bounding box center [1235, 18] width 14 height 14
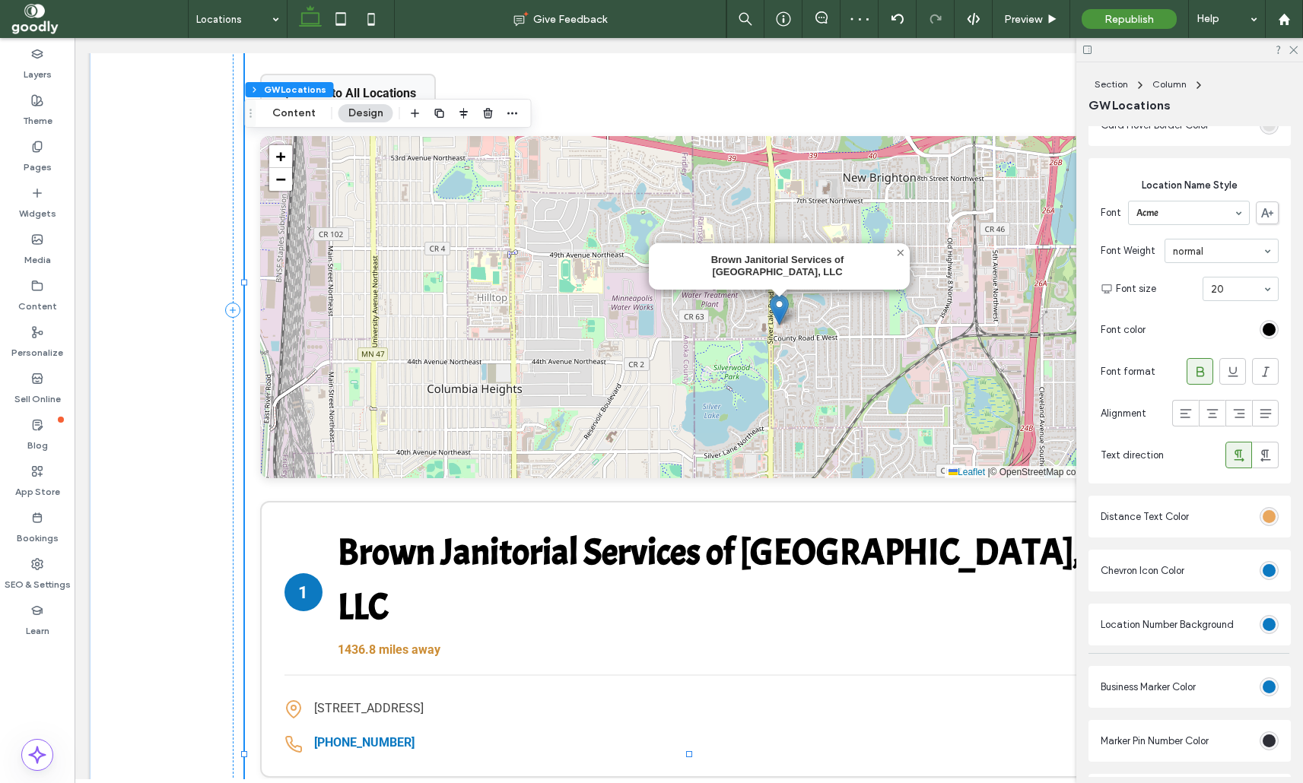
scroll to position [1950, 0]
click at [1260, 333] on div at bounding box center [1268, 328] width 19 height 19
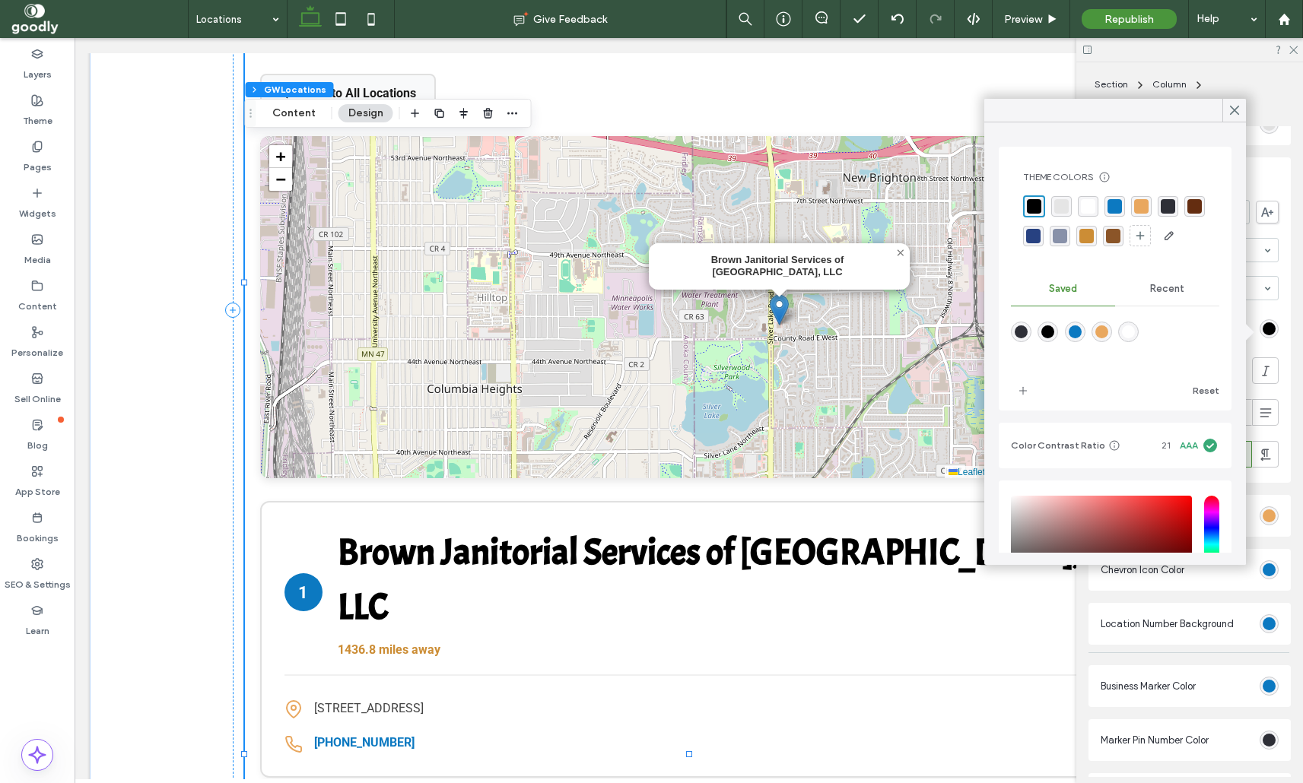
click at [1114, 209] on div "rgba(12, 121, 193, 1)" at bounding box center [1114, 206] width 14 height 14
click at [1034, 205] on div "rgba(0, 0, 0, 1)" at bounding box center [1033, 206] width 14 height 14
click at [1229, 108] on icon at bounding box center [1235, 110] width 14 height 14
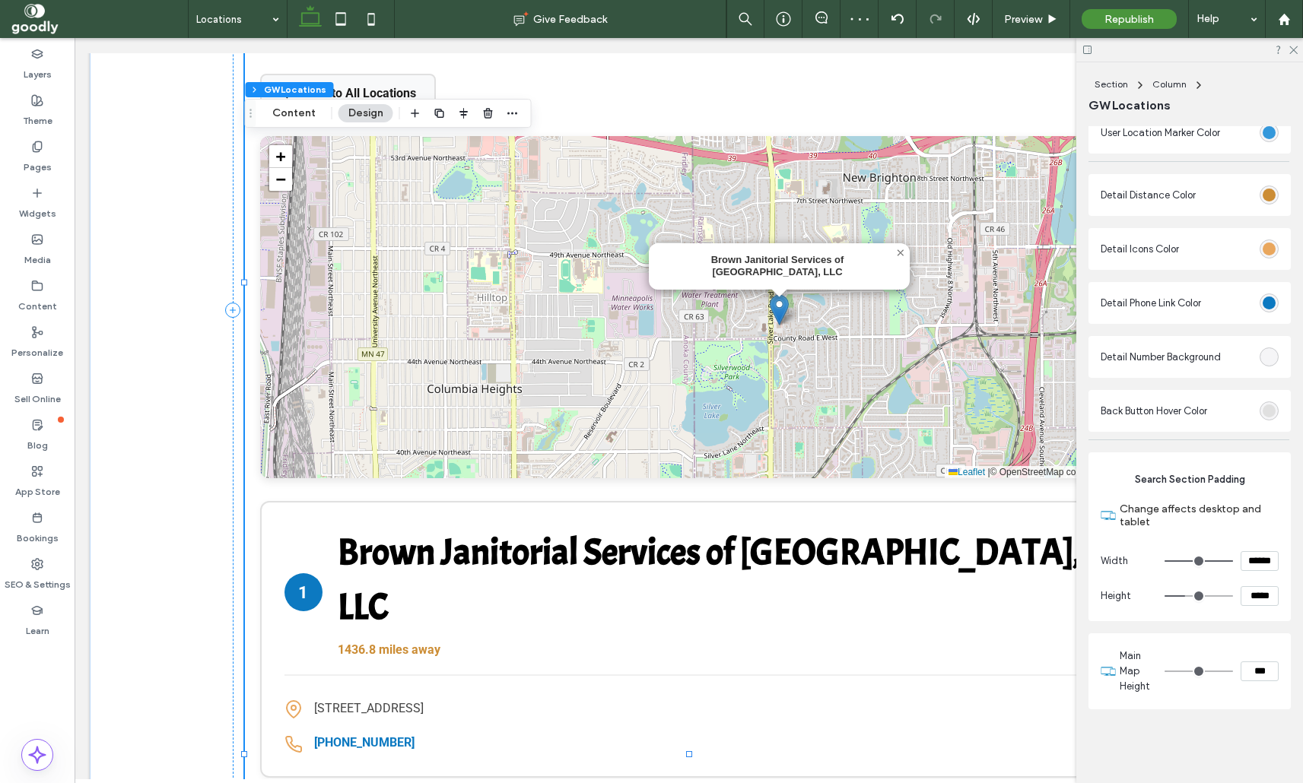
scroll to position [2619, 0]
click at [1290, 45] on icon at bounding box center [1293, 49] width 10 height 10
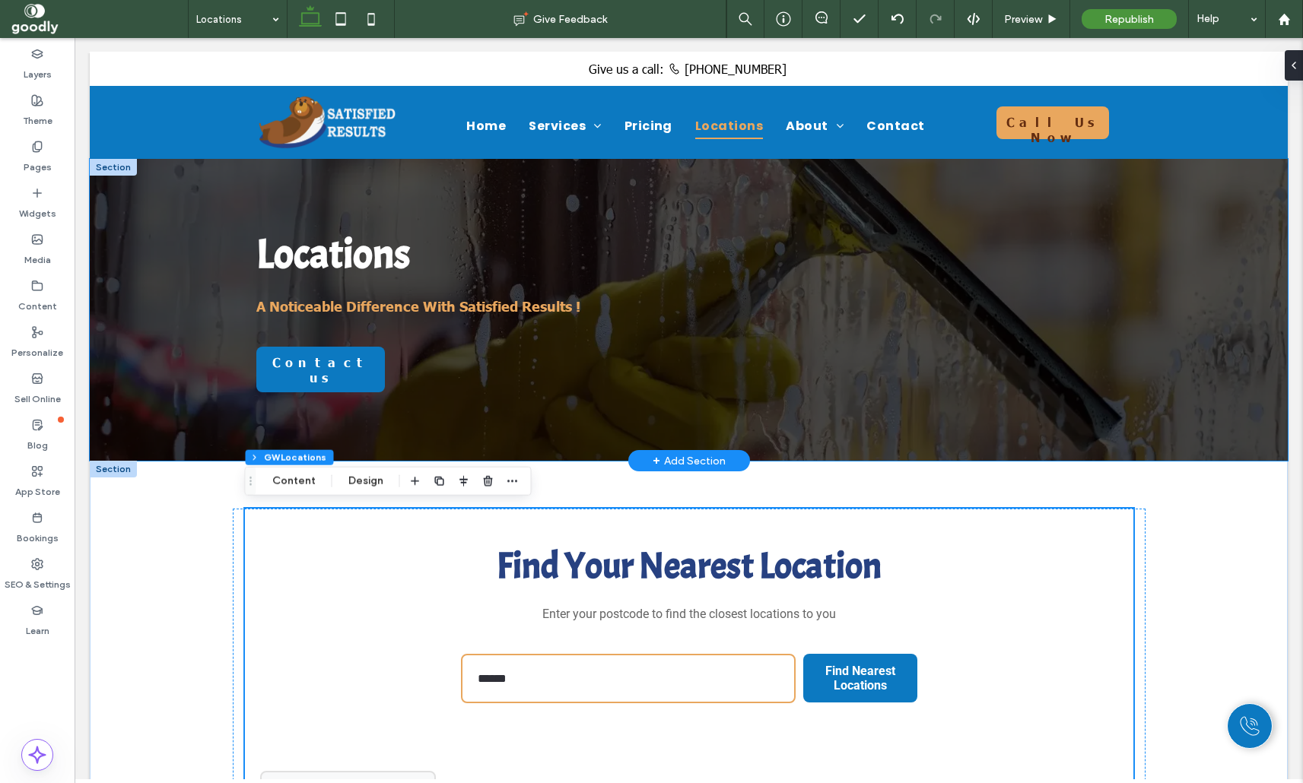
scroll to position [0, 0]
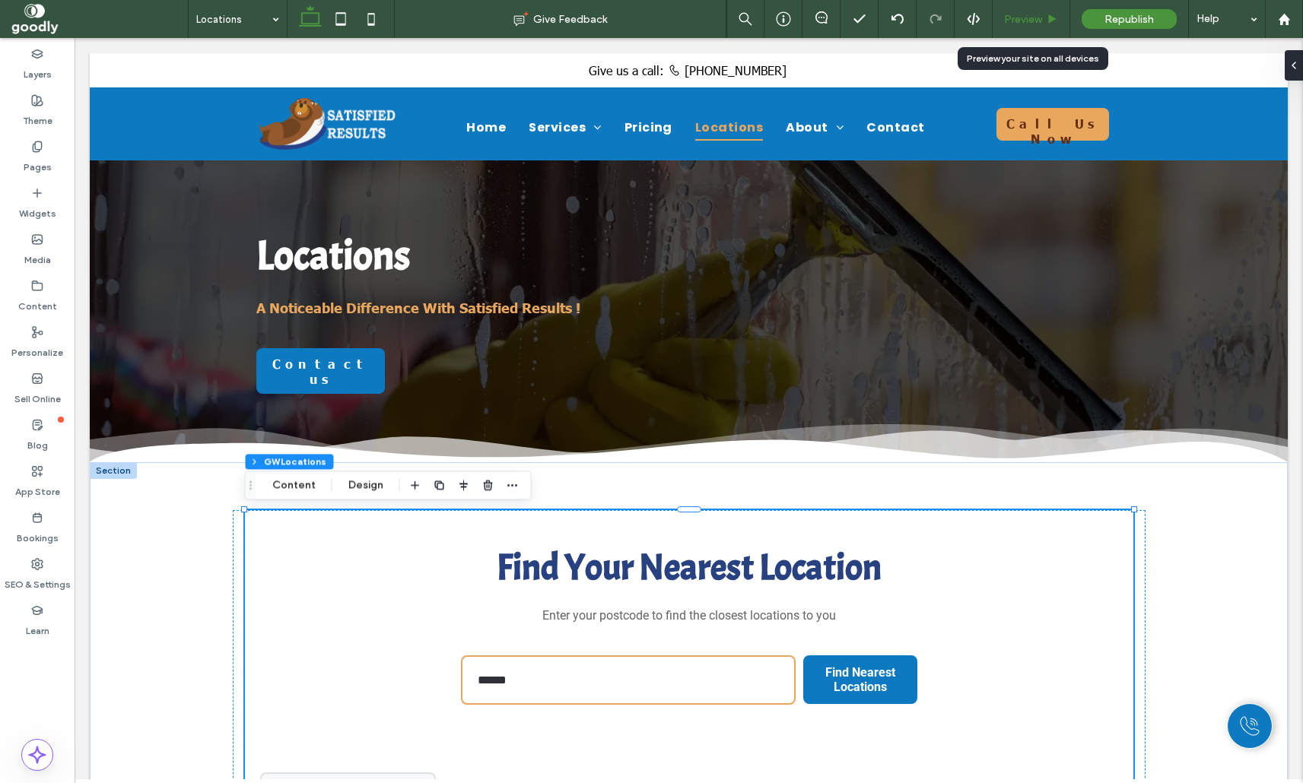
click at [1007, 21] on span "Preview" at bounding box center [1023, 19] width 38 height 13
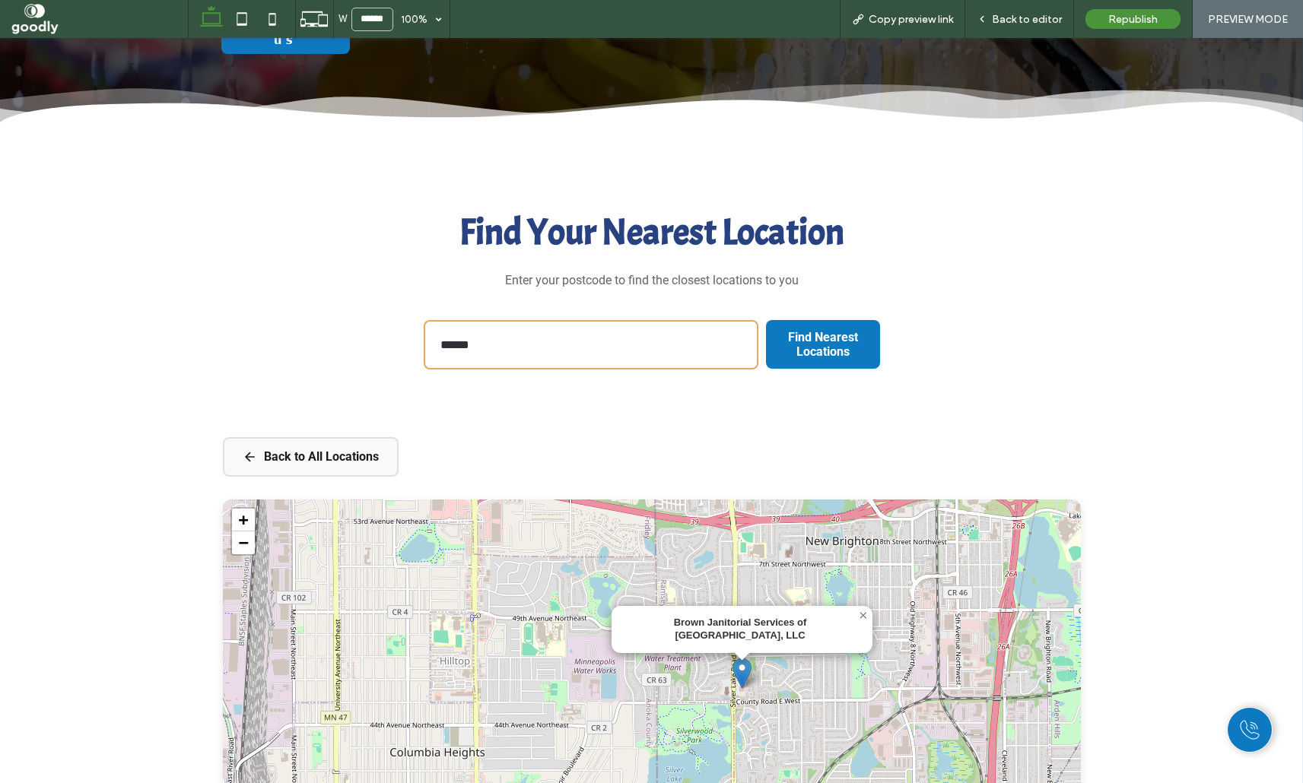
scroll to position [328, 0]
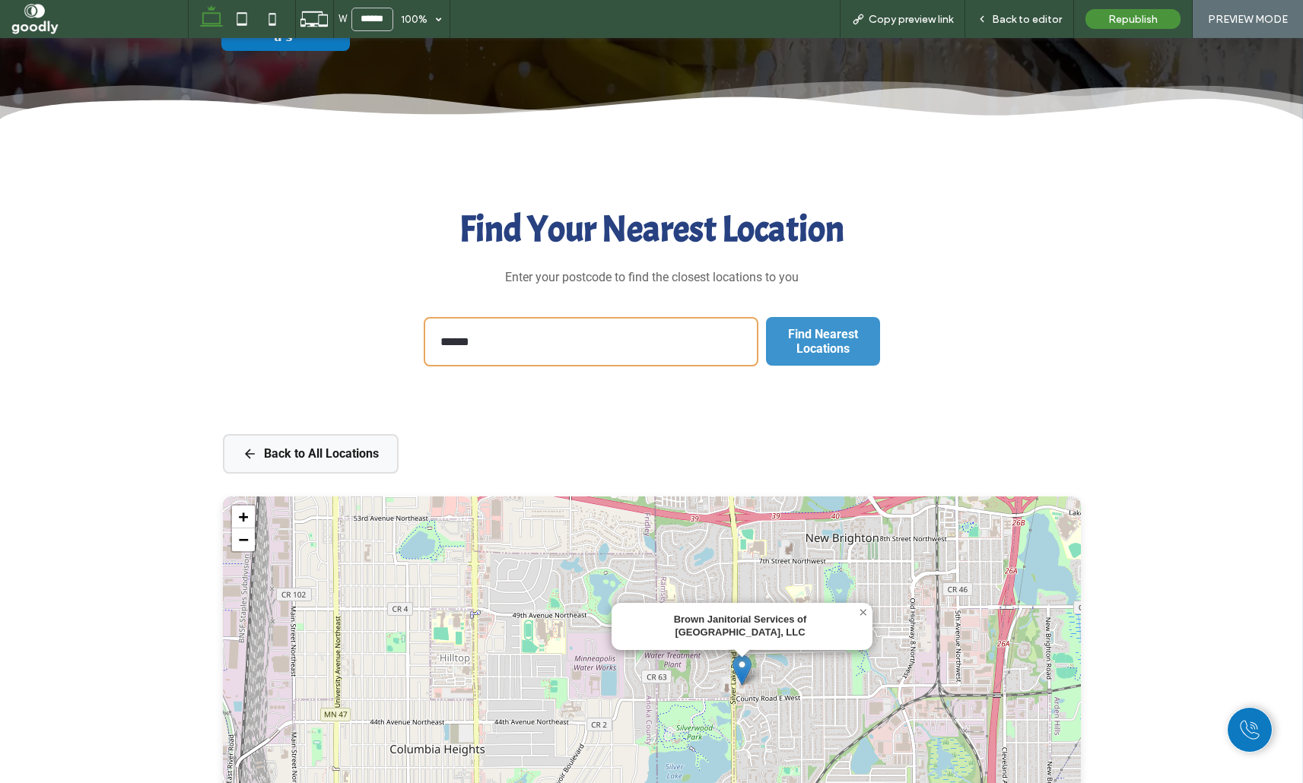
click at [836, 357] on span "Find Nearest Locations" at bounding box center [823, 341] width 112 height 44
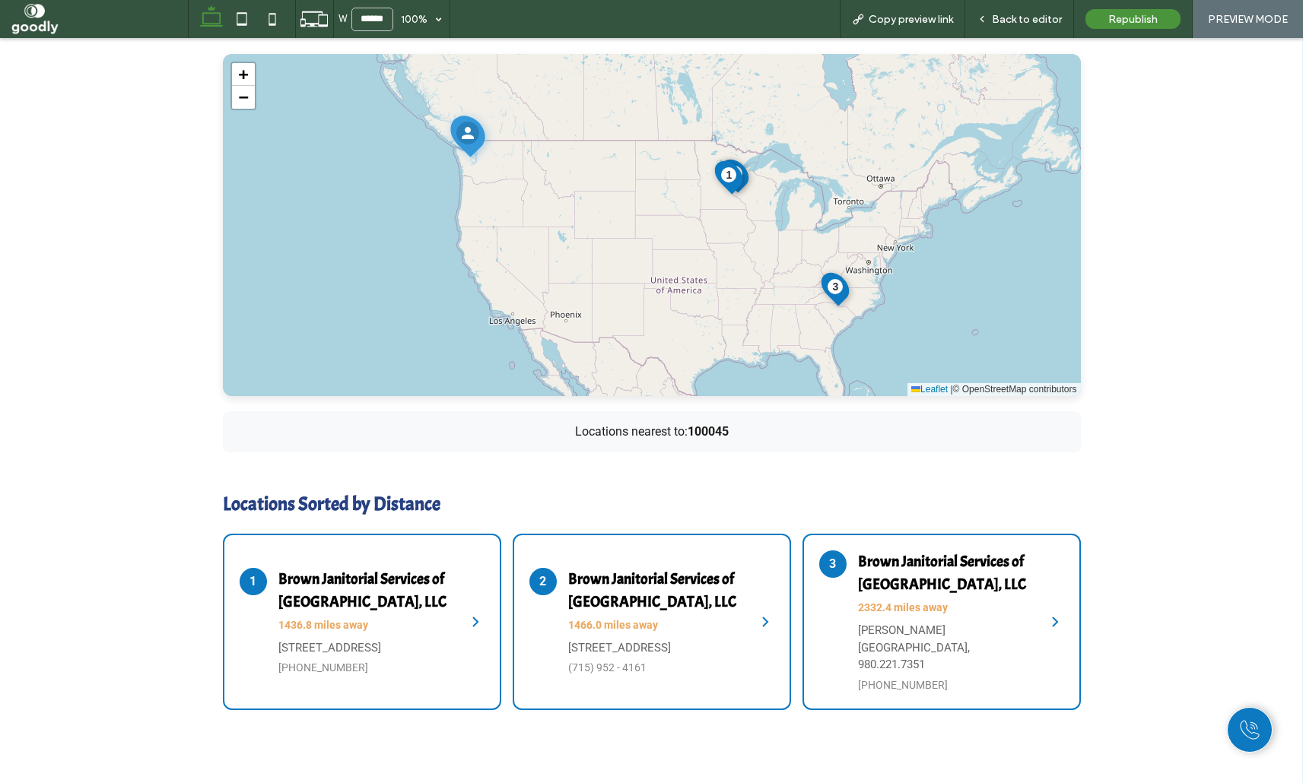
scroll to position [694, 0]
click at [1029, 27] on div "Back to editor" at bounding box center [1019, 19] width 109 height 38
click at [1019, 18] on span "Back to editor" at bounding box center [1027, 19] width 70 height 13
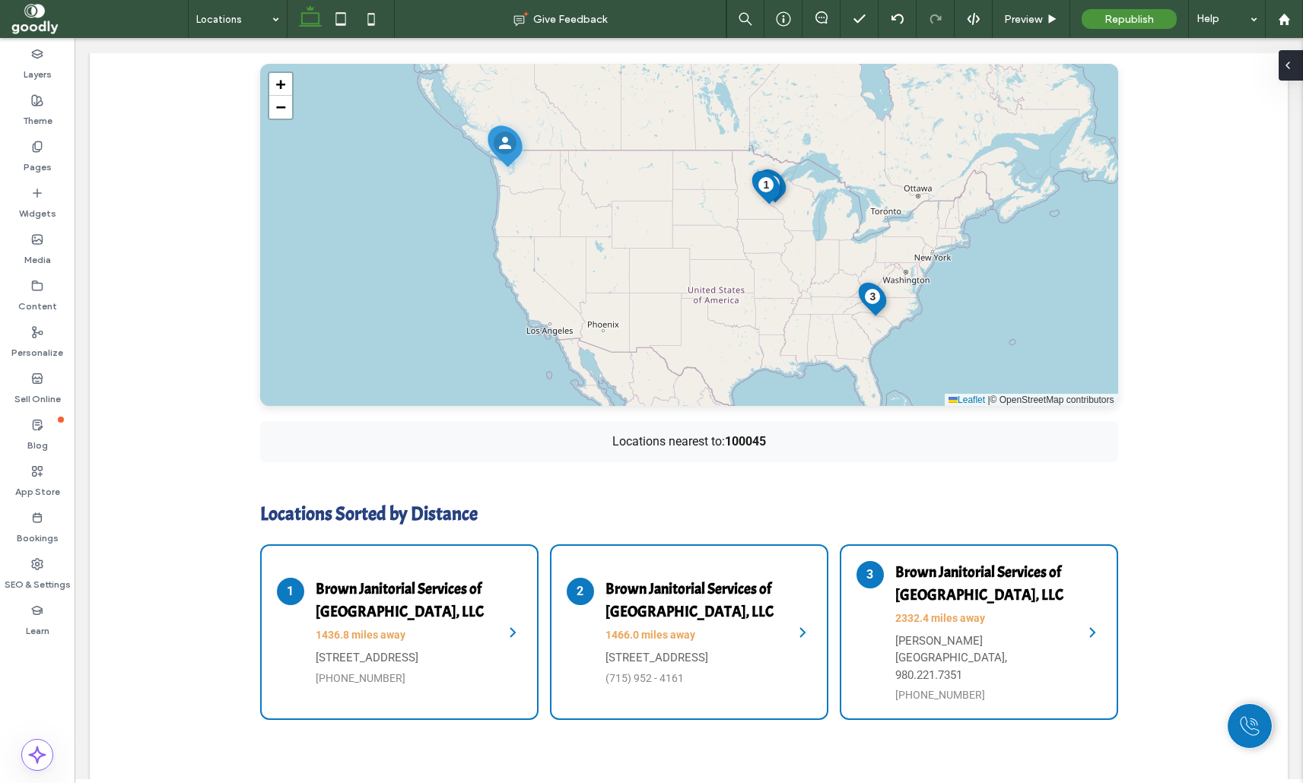
click at [1290, 53] on span at bounding box center [1288, 65] width 12 height 30
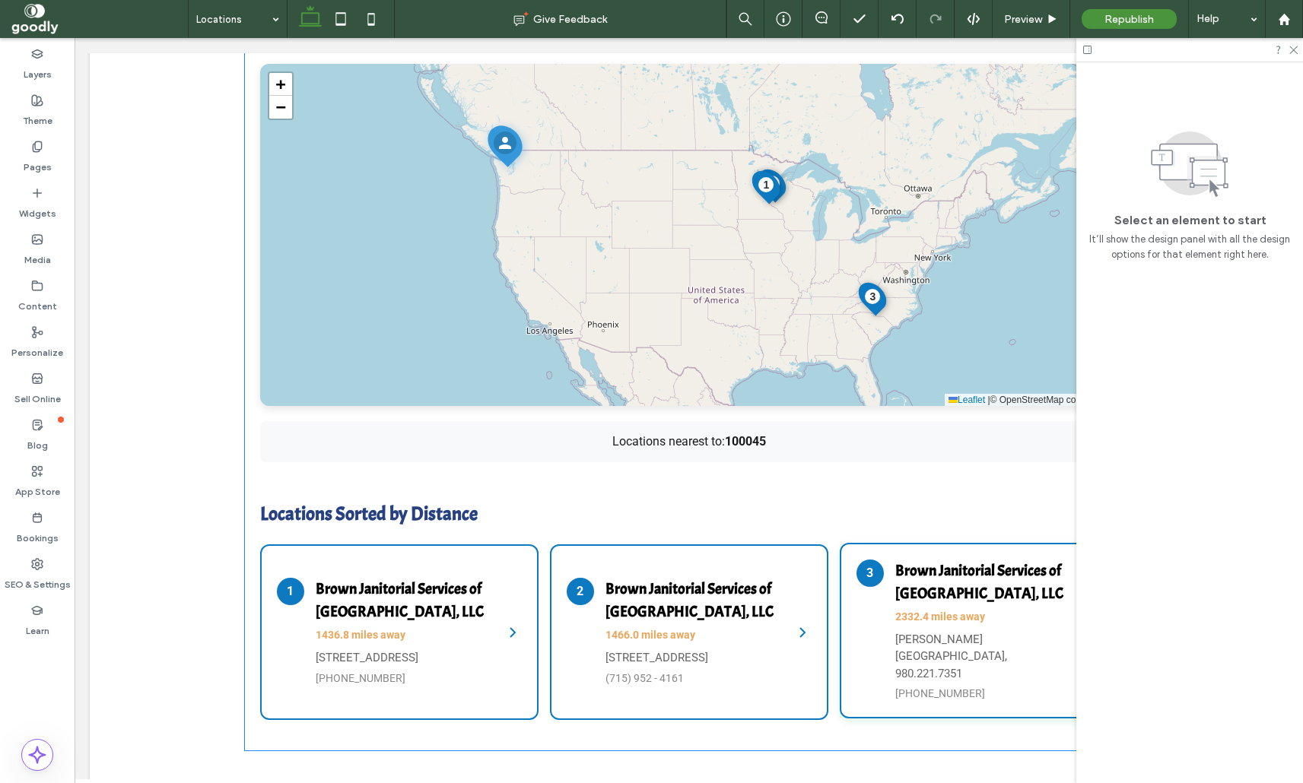
click at [918, 581] on h4 "Brown Janitorial Services of [GEOGRAPHIC_DATA], LLC" at bounding box center [983, 583] width 176 height 46
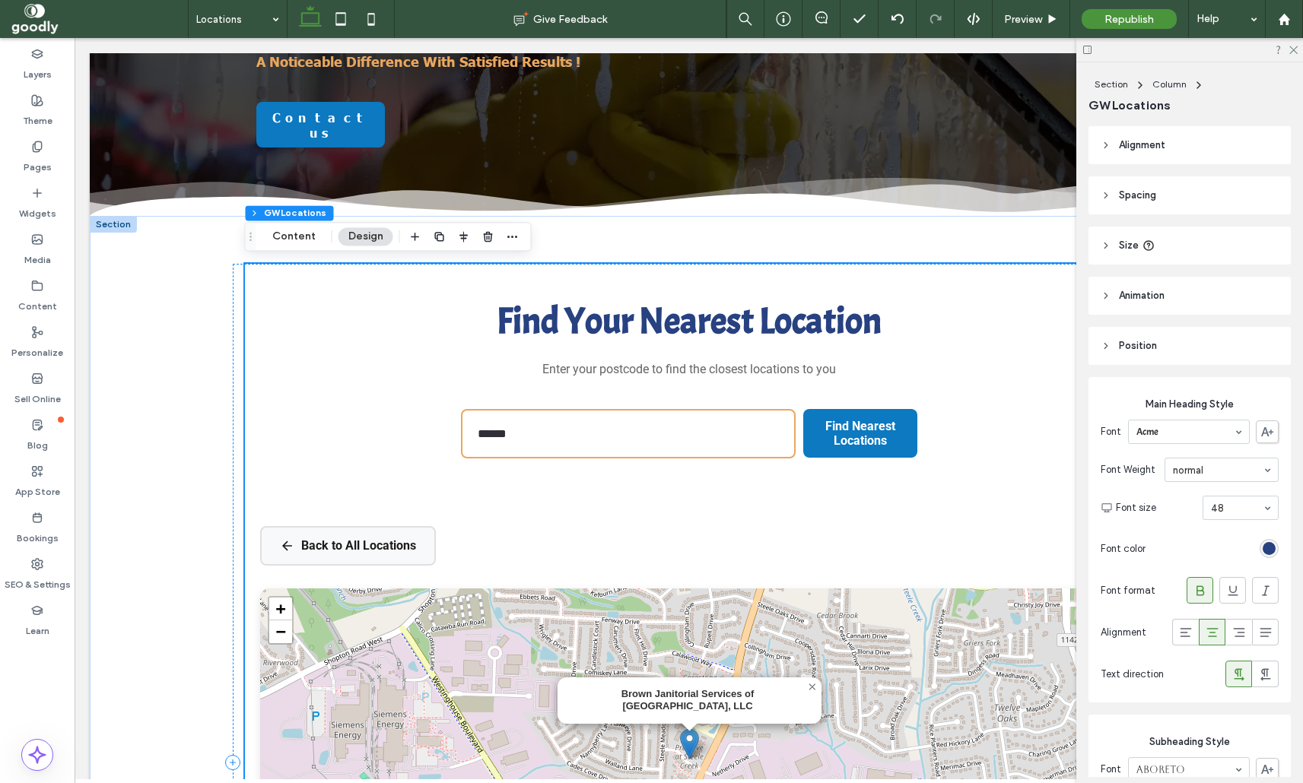
scroll to position [246, 0]
click at [306, 554] on button "Back to All Locations" at bounding box center [348, 547] width 176 height 40
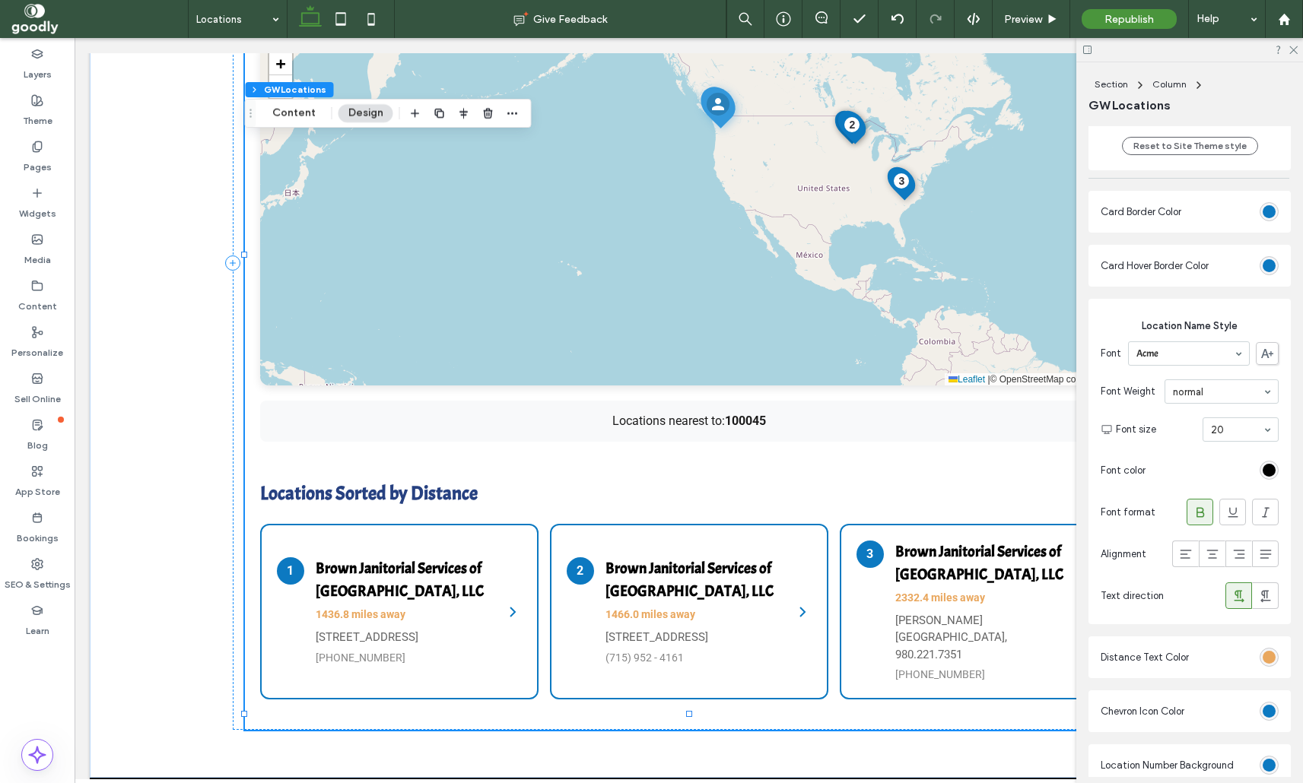
scroll to position [1810, 0]
click at [1271, 211] on div "rgb(12, 121, 193)" at bounding box center [1268, 210] width 13 height 13
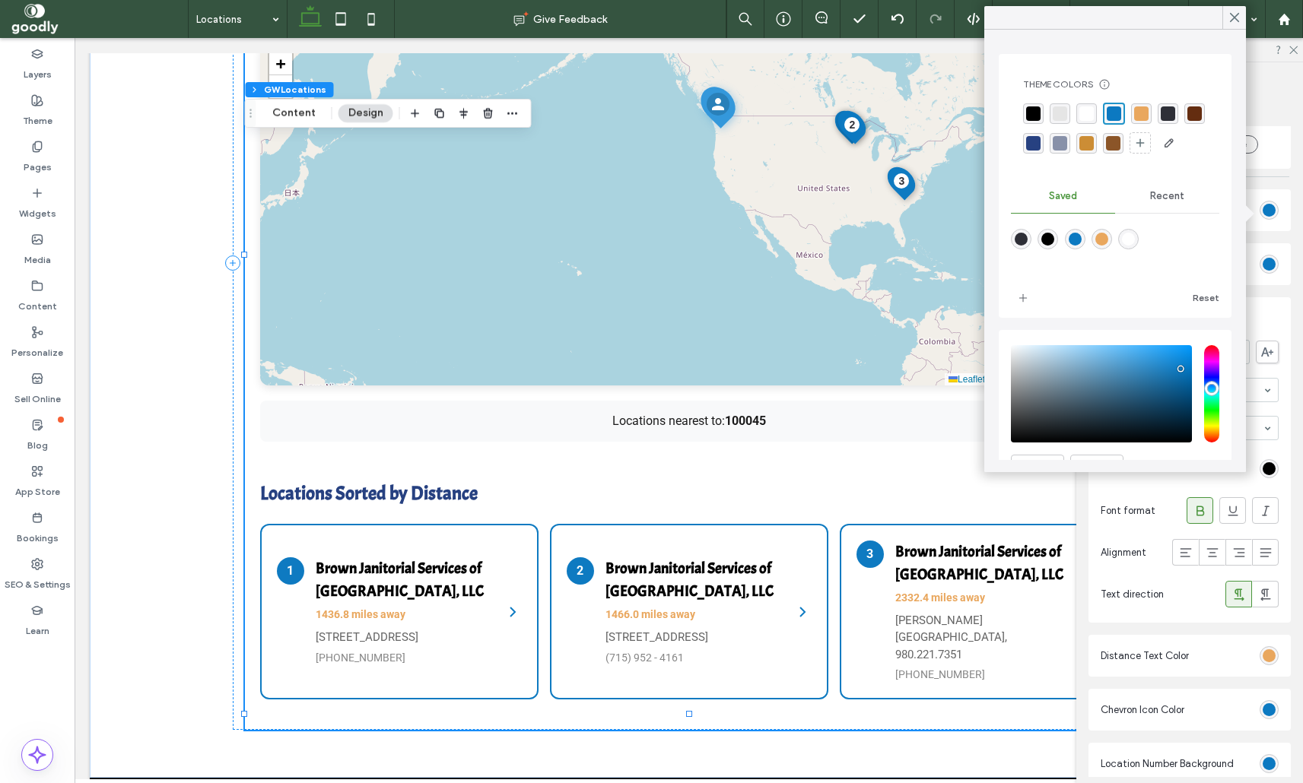
click at [1057, 119] on div "rgba(229, 229, 229, 1)" at bounding box center [1060, 113] width 14 height 14
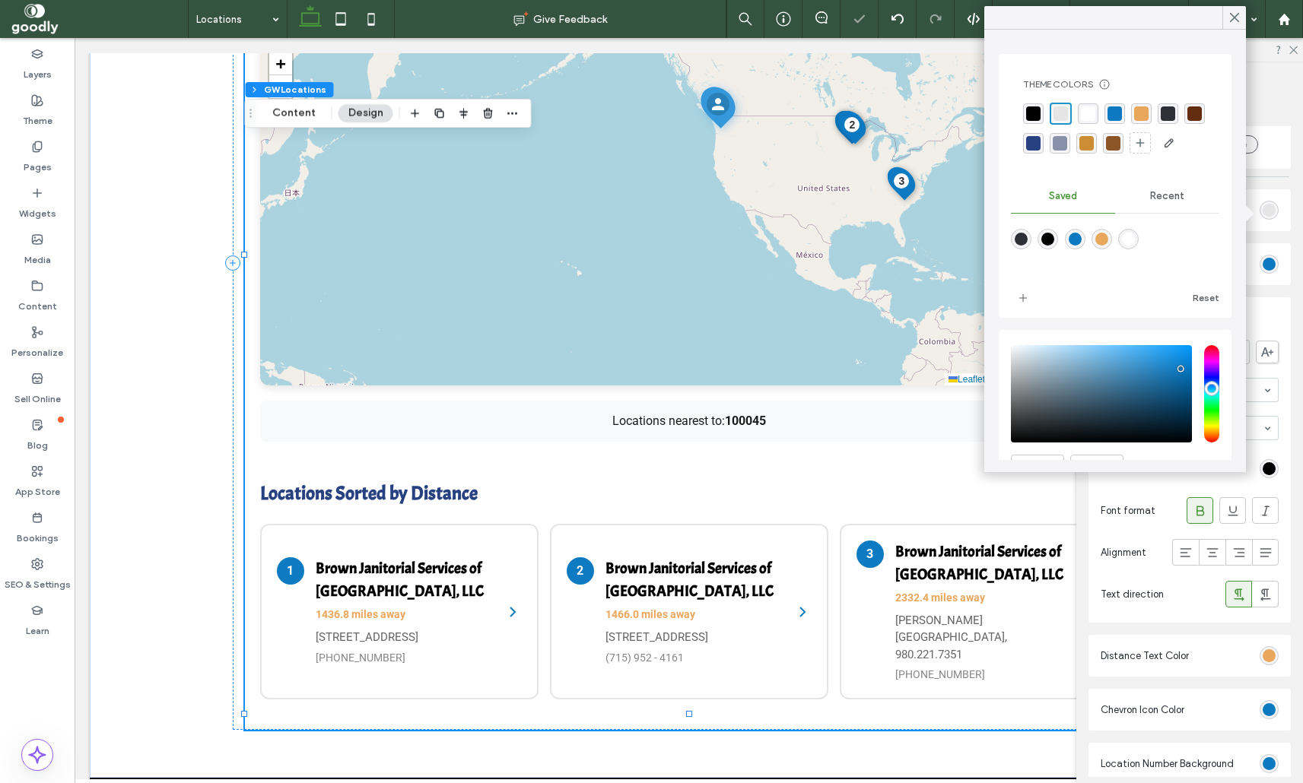
click at [1129, 242] on div "rgba(255,255,255,1)" at bounding box center [1128, 239] width 13 height 13
type input "*******"
click at [1053, 106] on div "rgba(229, 229, 229, 1)" at bounding box center [1060, 113] width 14 height 14
click at [1224, 18] on div at bounding box center [1234, 17] width 24 height 23
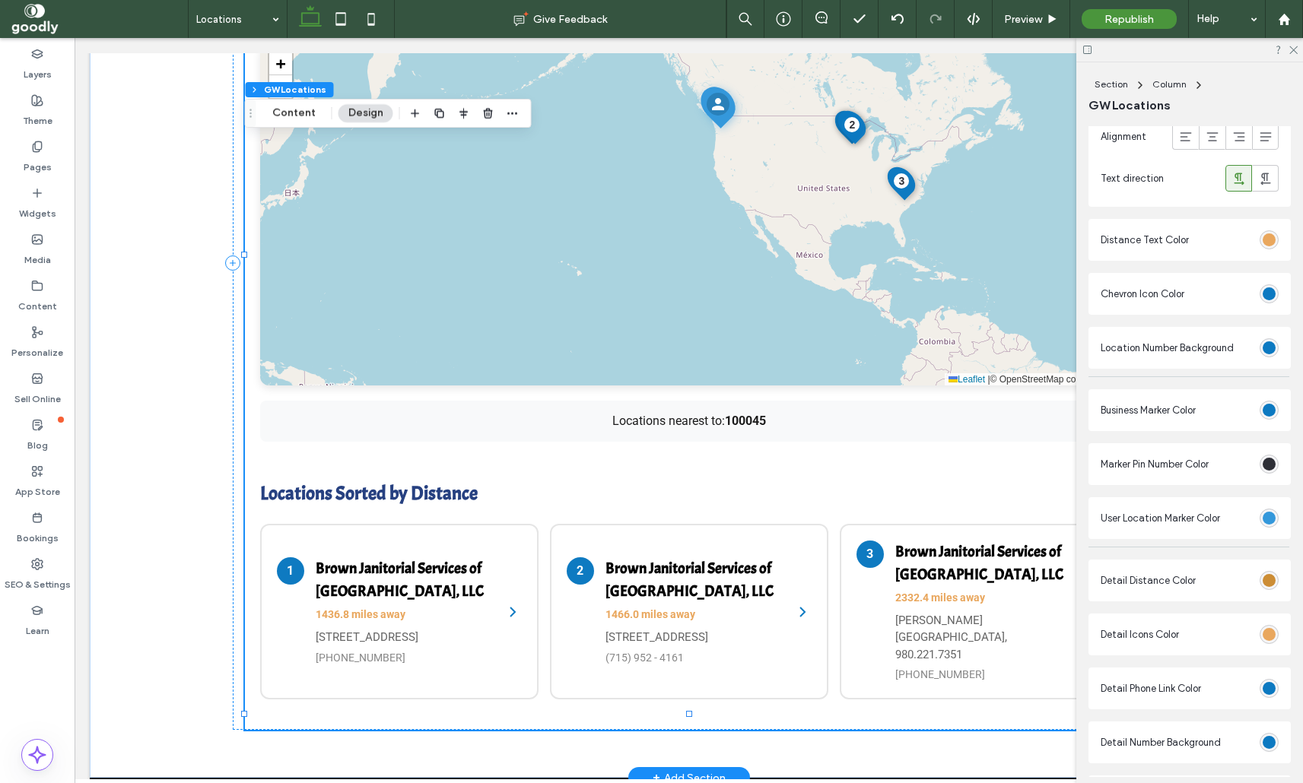
scroll to position [2225, 0]
click at [1297, 49] on icon at bounding box center [1293, 49] width 10 height 10
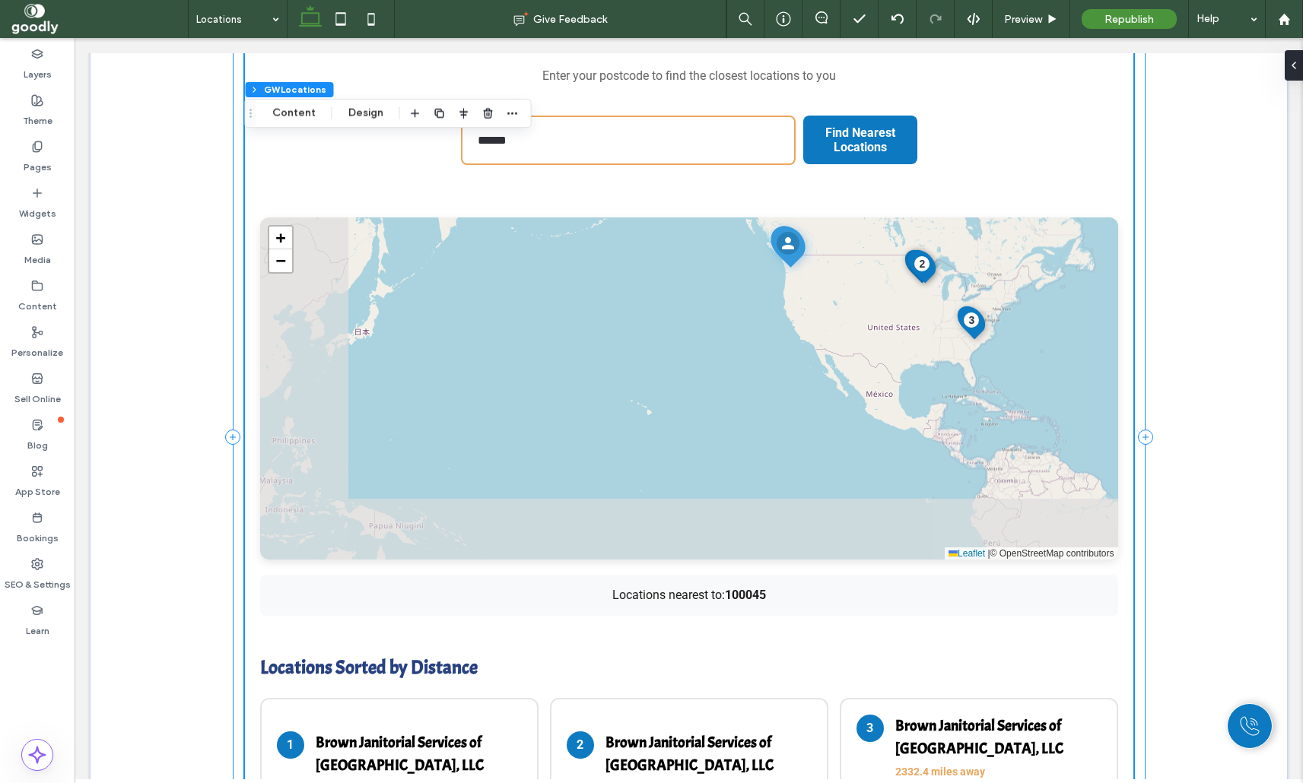
scroll to position [541, 0]
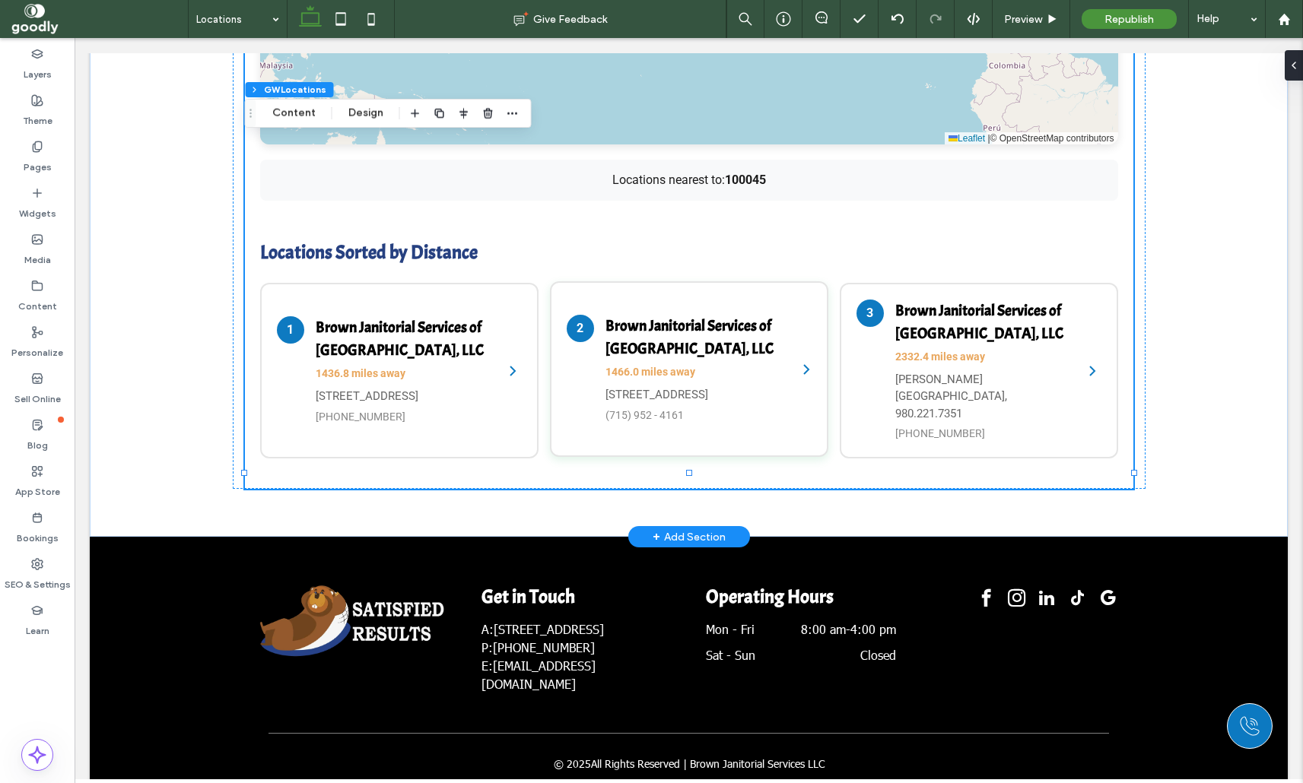
click at [721, 336] on h4 "Brown Janitorial Services of [GEOGRAPHIC_DATA], LLC" at bounding box center [693, 338] width 176 height 46
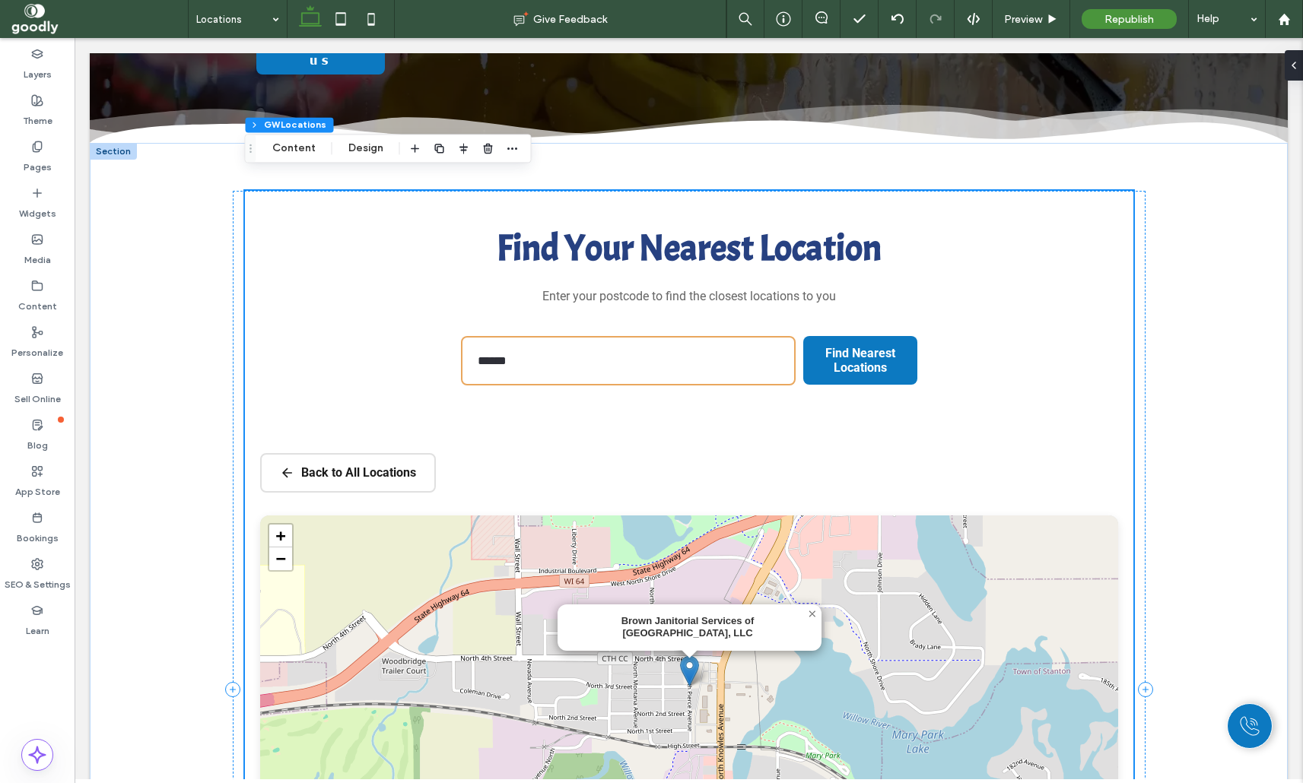
scroll to position [318, 0]
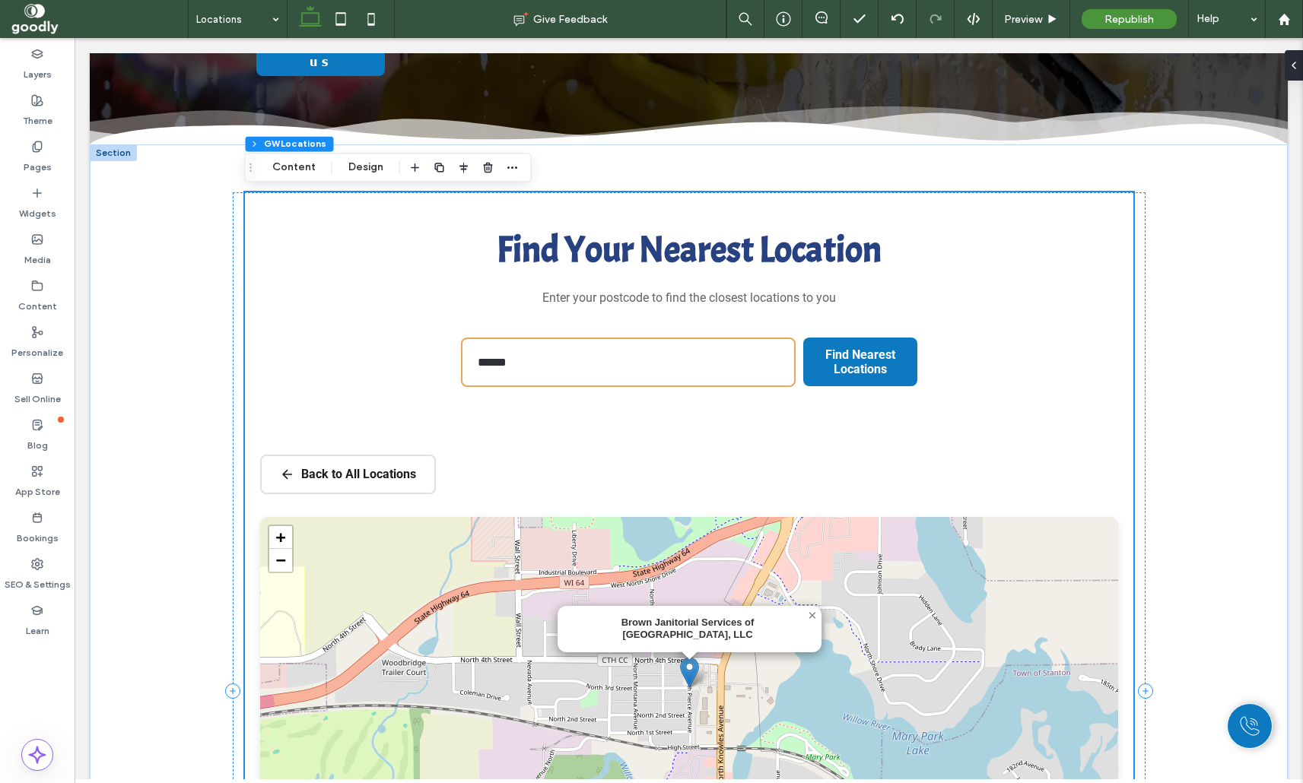
click at [295, 484] on button "Back to All Locations" at bounding box center [348, 475] width 176 height 40
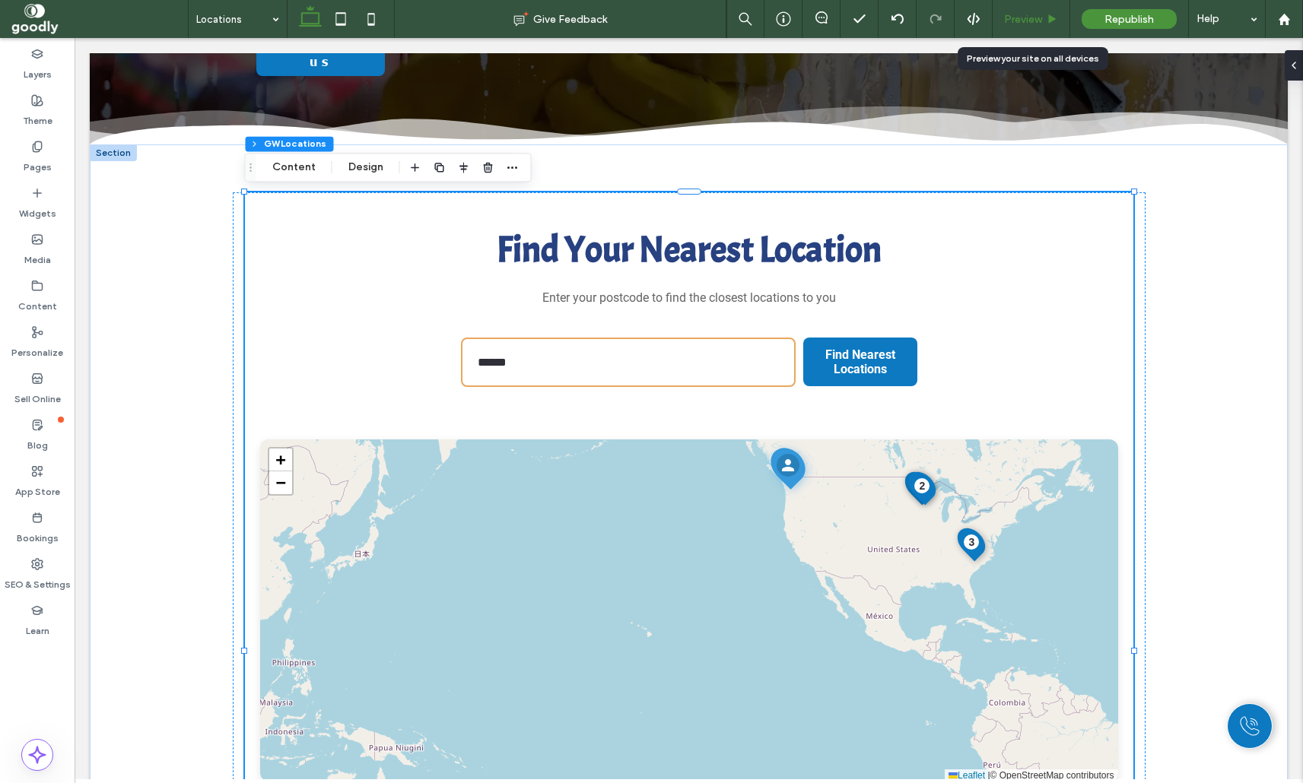
click at [1025, 17] on span "Preview" at bounding box center [1023, 19] width 38 height 13
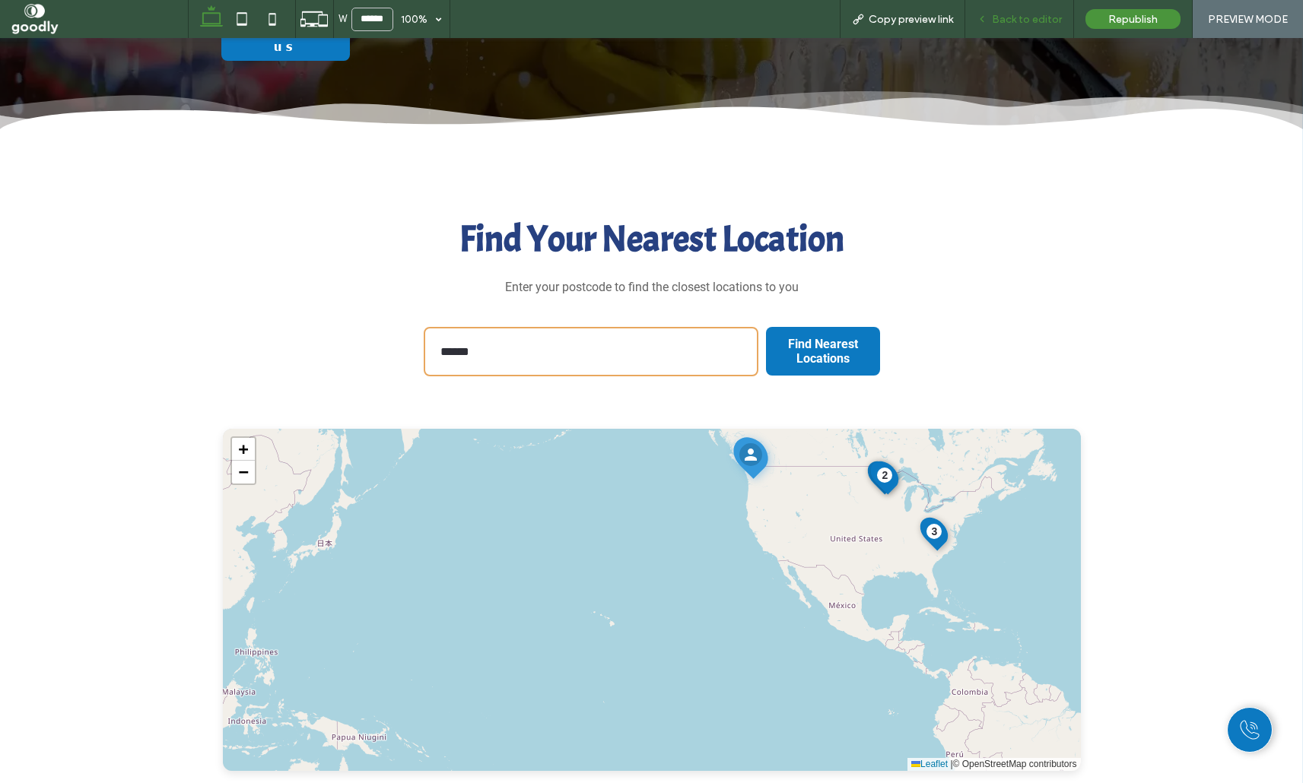
click at [1040, 8] on div "Back to editor" at bounding box center [1019, 19] width 109 height 38
click at [1020, 25] on span "Back to editor" at bounding box center [1027, 19] width 70 height 13
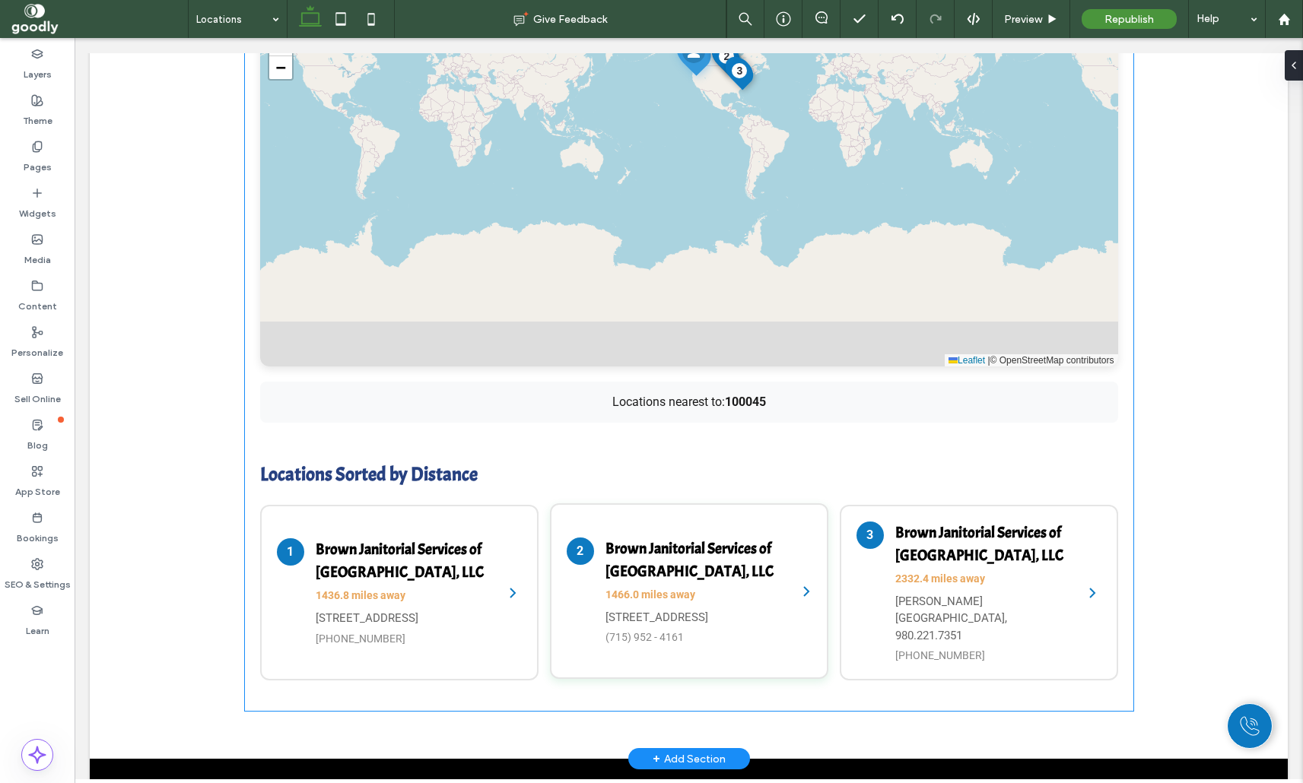
click at [687, 564] on h4 "Brown Janitorial Services of New Richmond, LLC" at bounding box center [693, 560] width 176 height 46
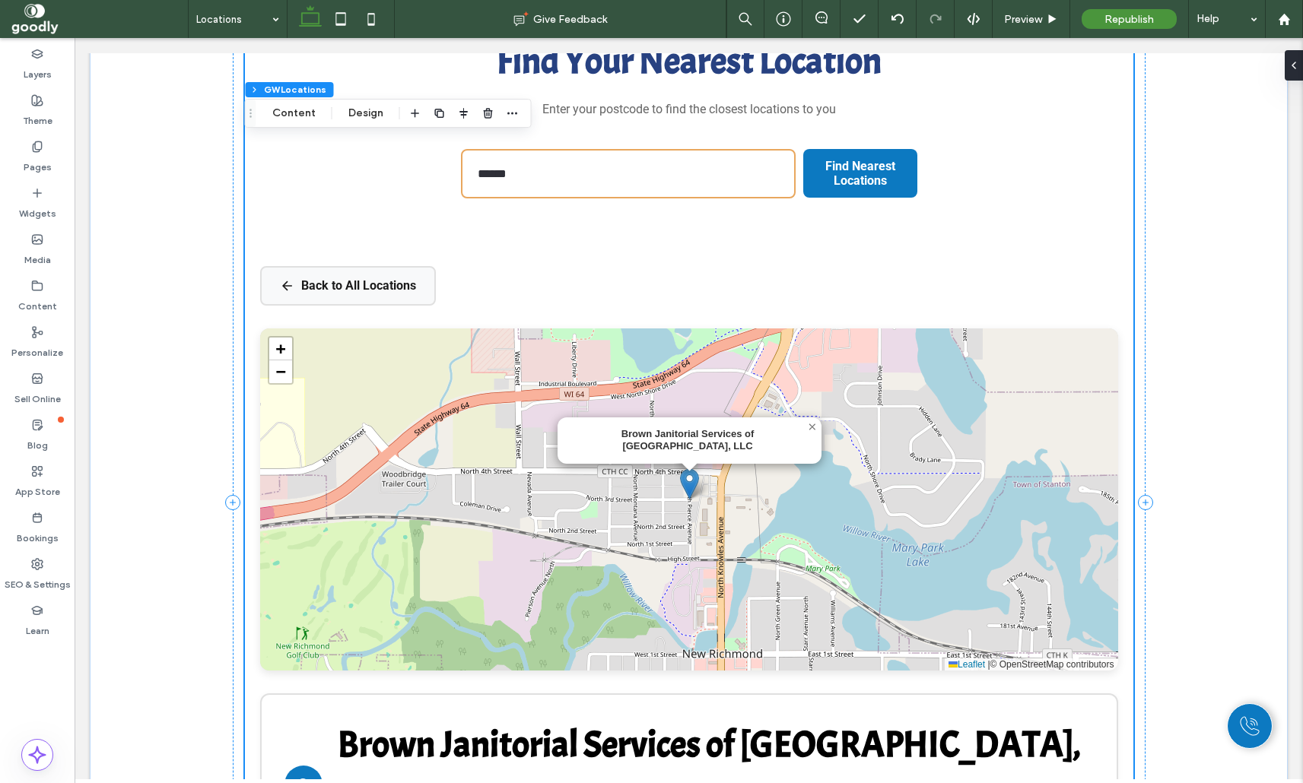
scroll to position [506, 0]
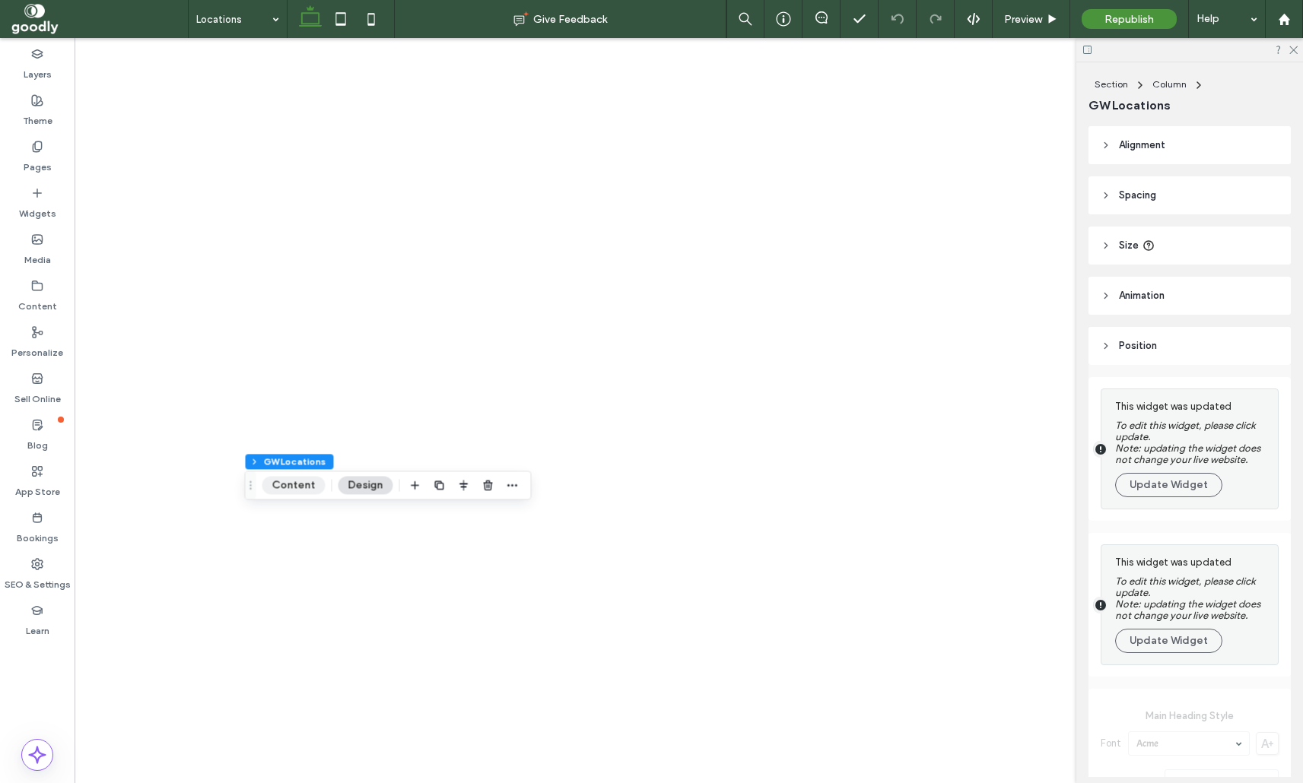
drag, startPoint x: 0, startPoint y: 0, endPoint x: 302, endPoint y: 491, distance: 576.7
click at [302, 491] on button "Content" at bounding box center [293, 485] width 63 height 18
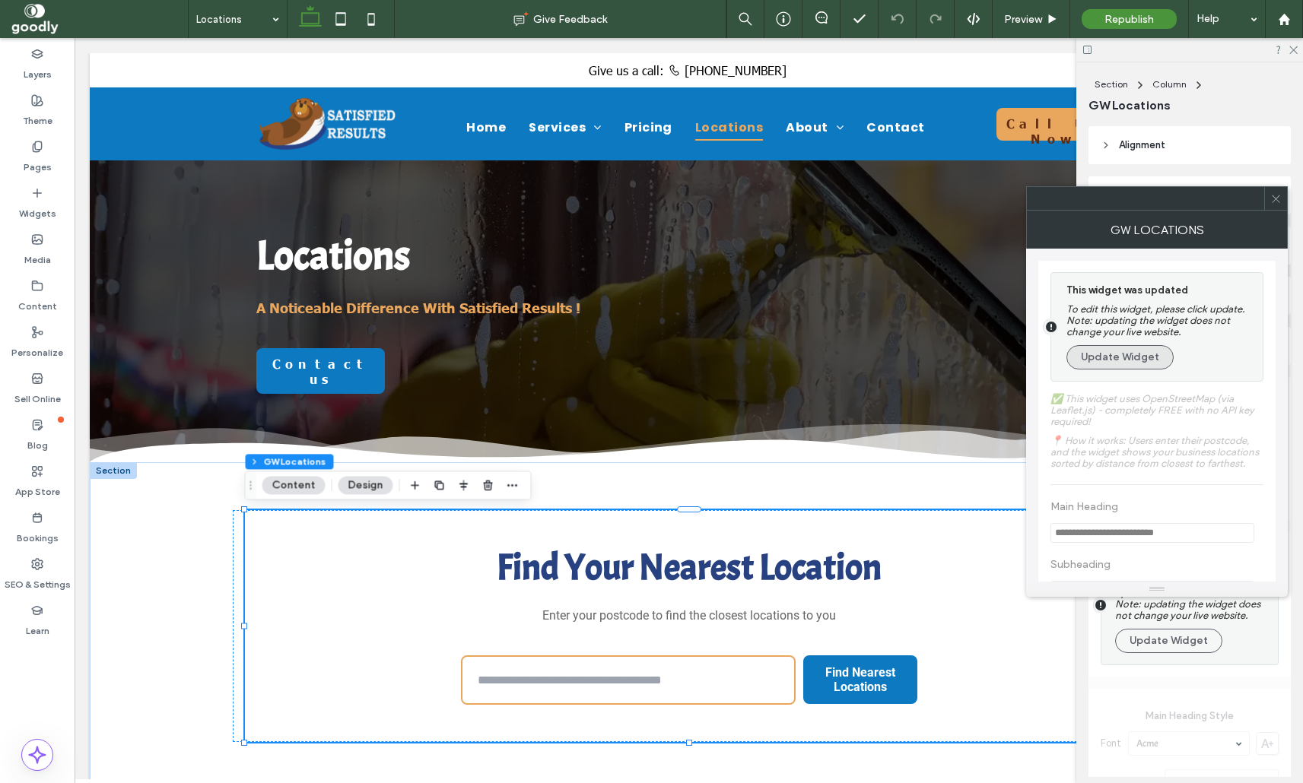
click at [1107, 369] on button "Update Widget" at bounding box center [1119, 357] width 107 height 24
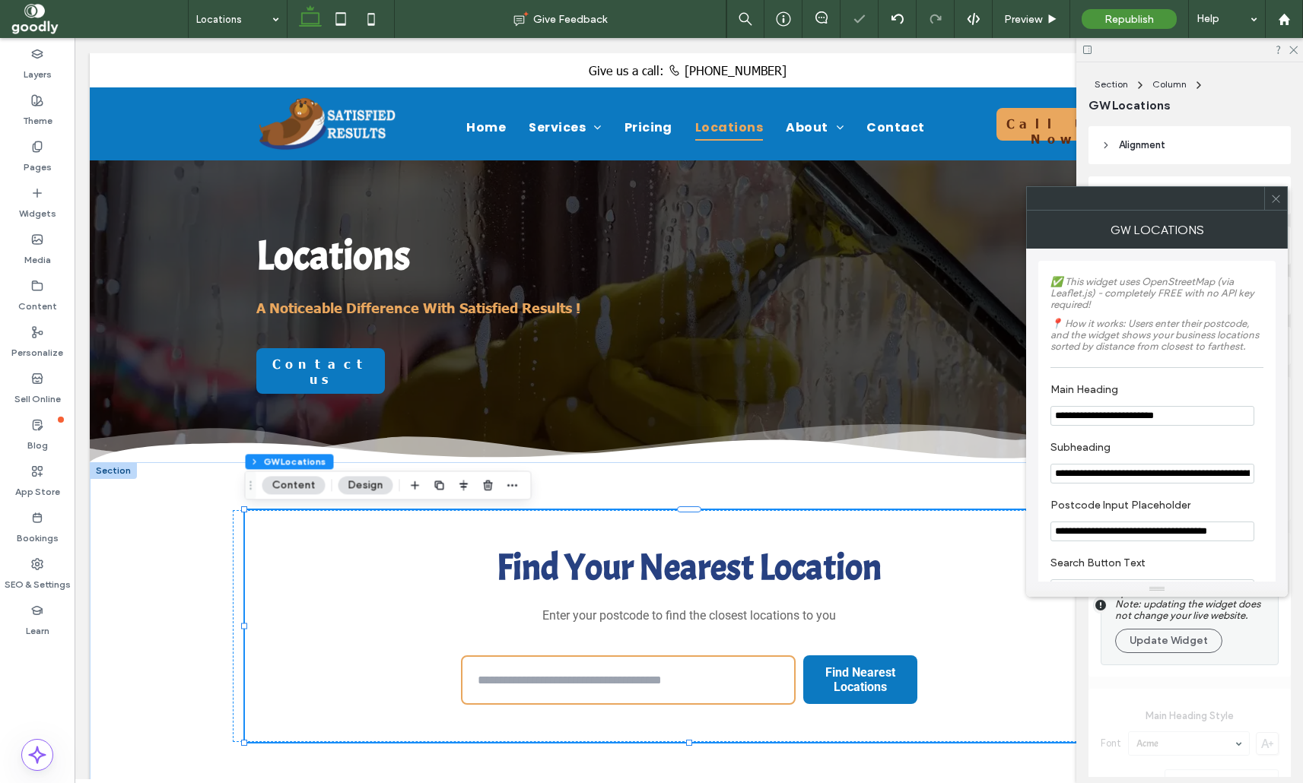
click at [1280, 197] on icon at bounding box center [1275, 198] width 11 height 11
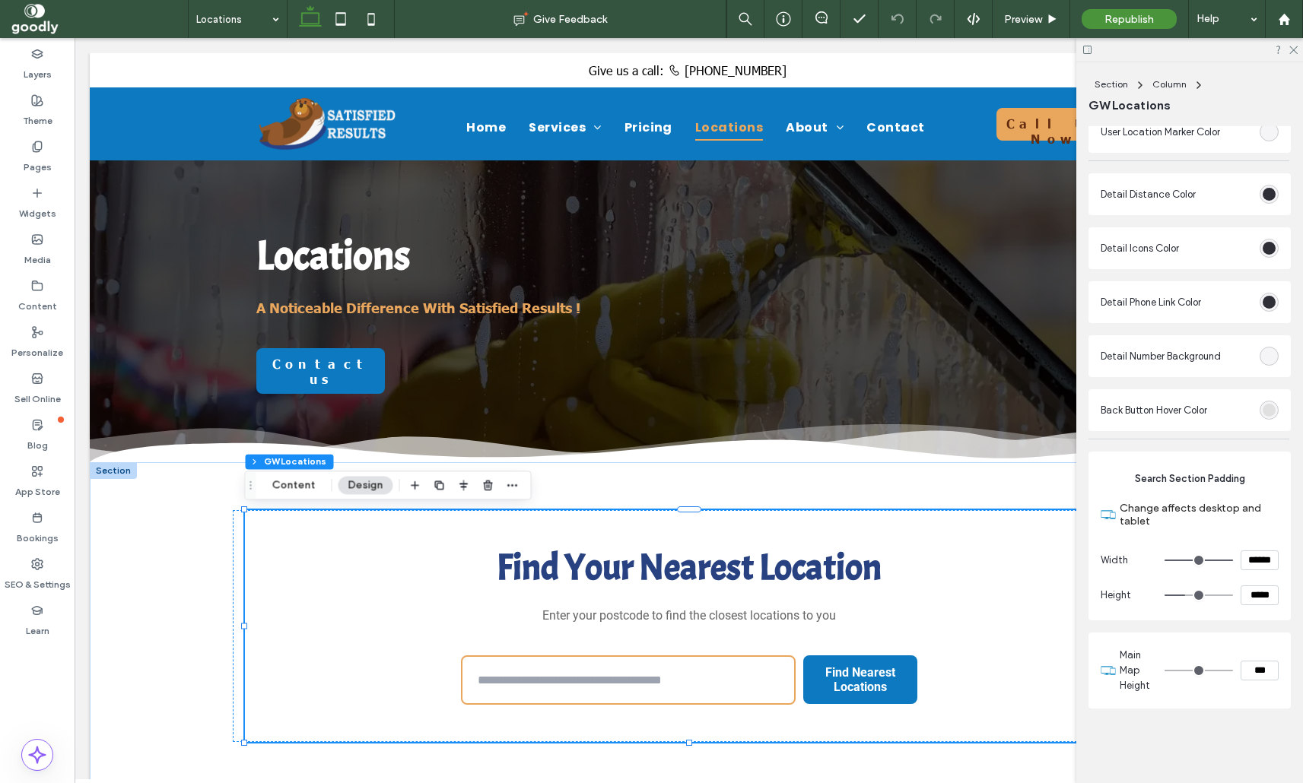
scroll to position [2619, 0]
click at [1291, 51] on icon at bounding box center [1293, 49] width 10 height 10
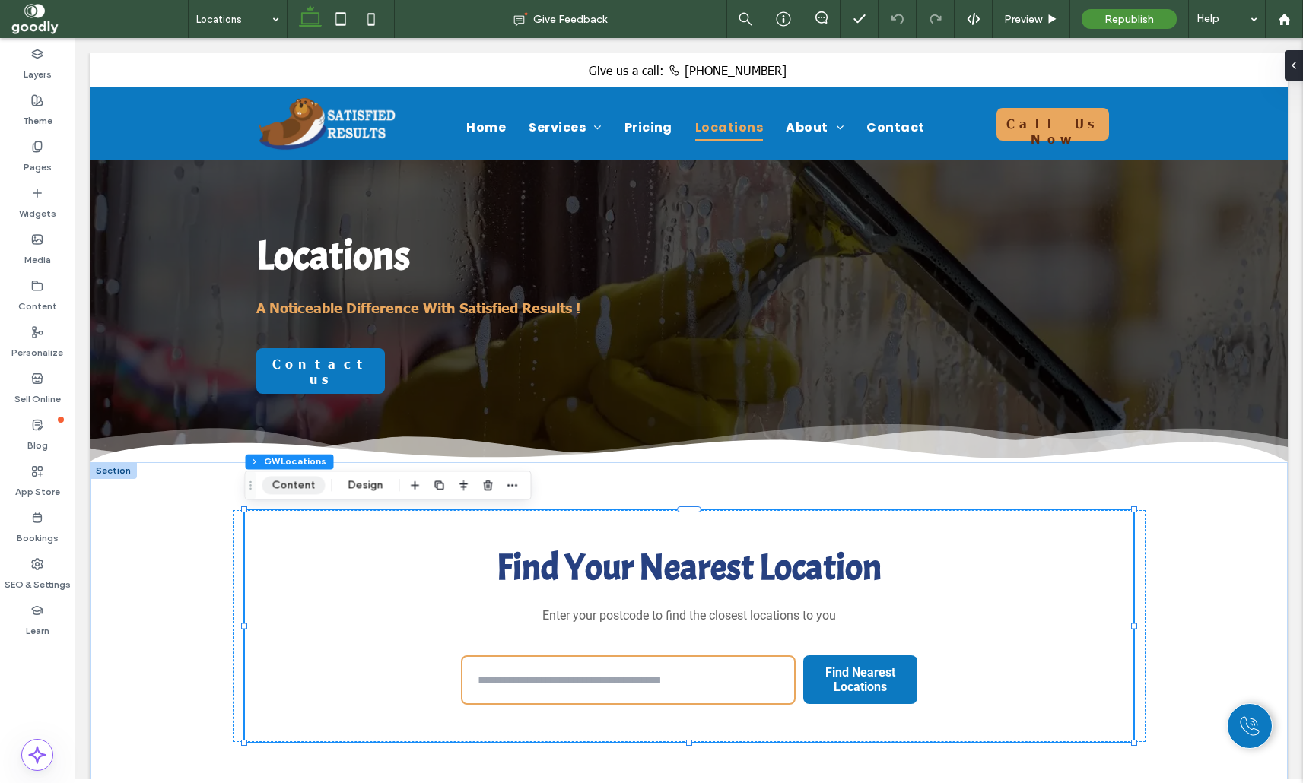
click at [291, 484] on button "Content" at bounding box center [293, 485] width 63 height 18
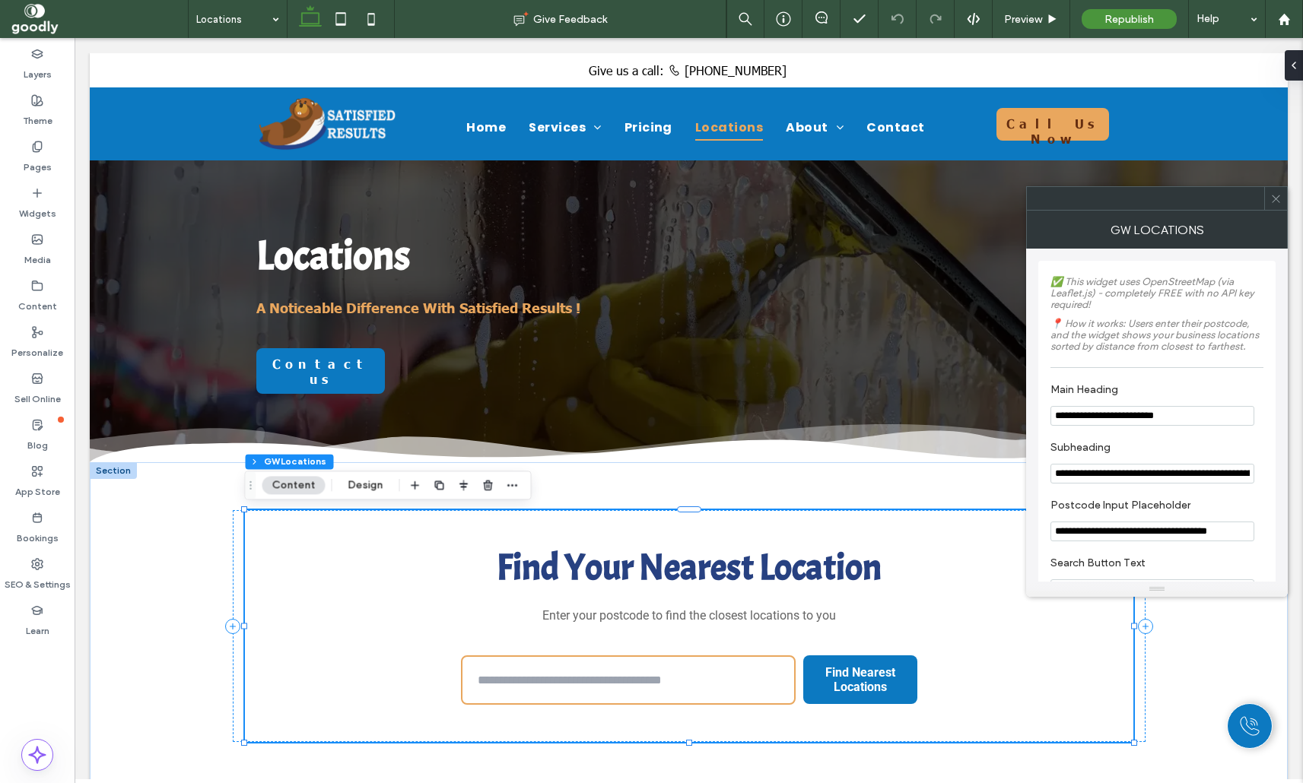
click at [1280, 199] on icon at bounding box center [1275, 198] width 11 height 11
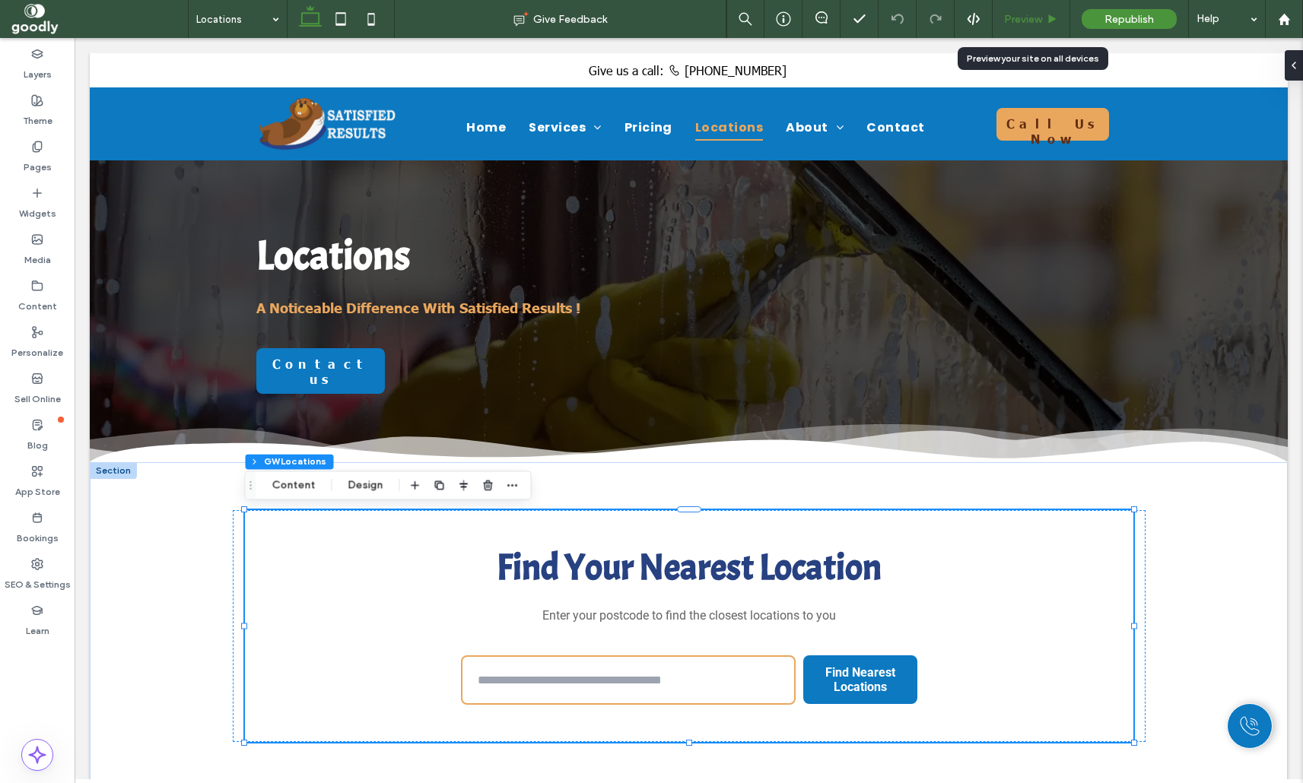
click at [1041, 19] on span "Preview" at bounding box center [1023, 19] width 38 height 13
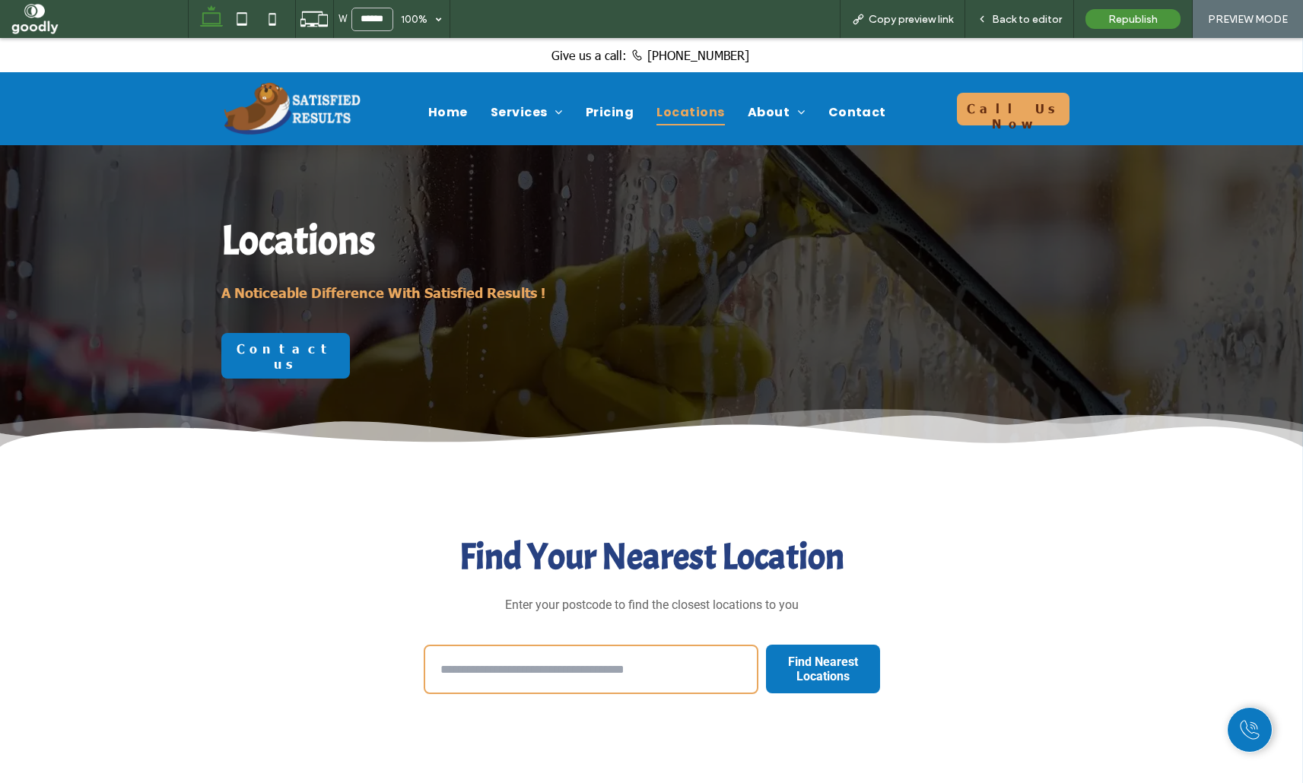
click at [606, 657] on input "text" at bounding box center [591, 669] width 335 height 49
type input "******"
click at [766, 637] on button "Find Nearest Locations" at bounding box center [823, 669] width 114 height 64
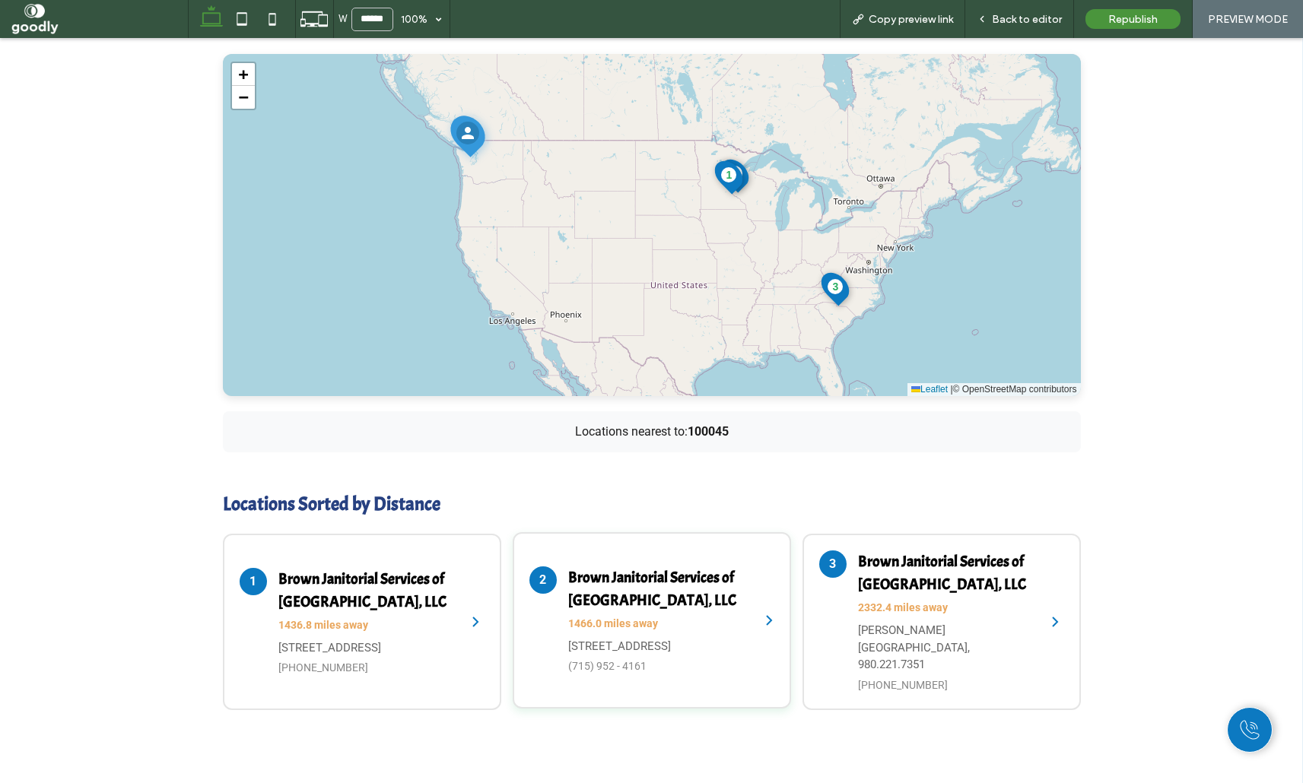
scroll to position [694, 0]
click at [106, 531] on div "Find Your Nearest Location Enter your postcode to find the closest locations to…" at bounding box center [651, 273] width 1303 height 1038
click at [1033, 17] on span "Back to editor" at bounding box center [1027, 19] width 70 height 13
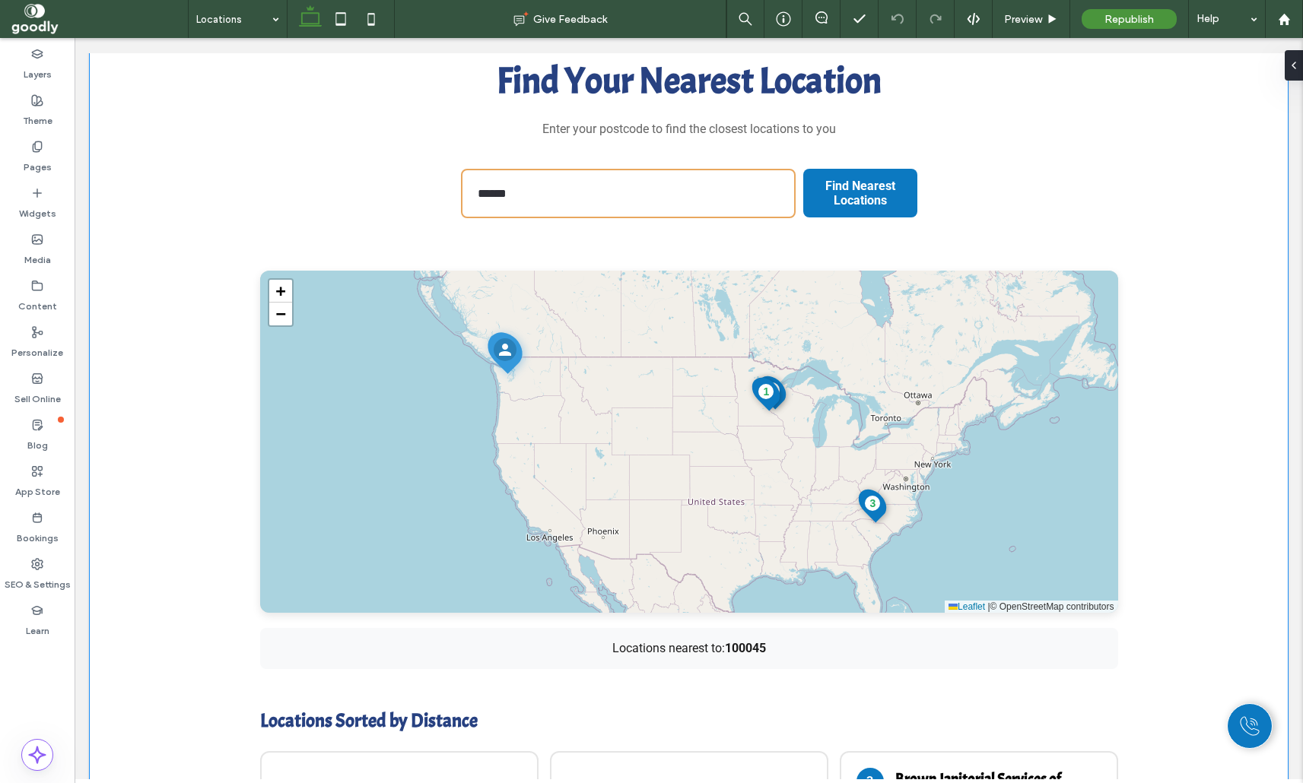
scroll to position [486, 0]
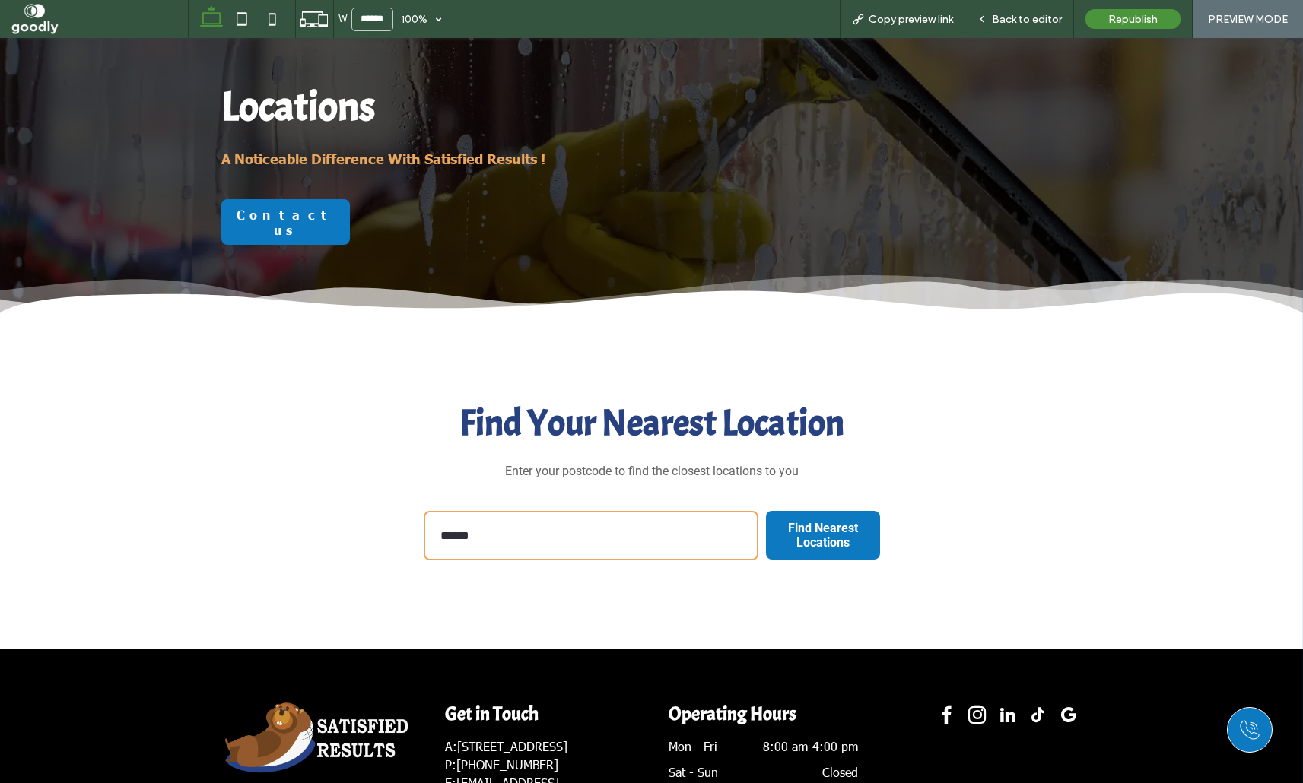
type input "******"
click at [766, 503] on button "Find Nearest Locations" at bounding box center [823, 535] width 114 height 64
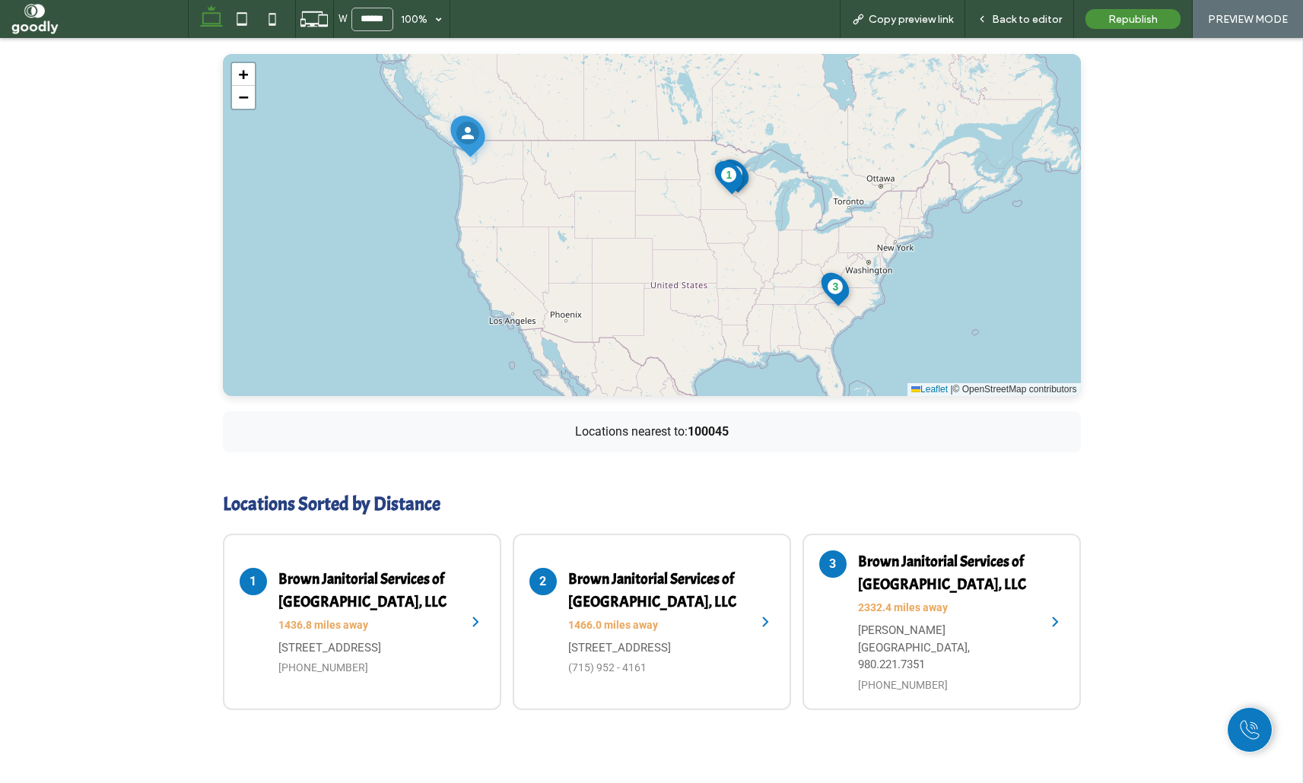
scroll to position [694, 0]
click at [682, 566] on h4 "Brown Janitorial Services of [GEOGRAPHIC_DATA], LLC" at bounding box center [656, 589] width 176 height 46
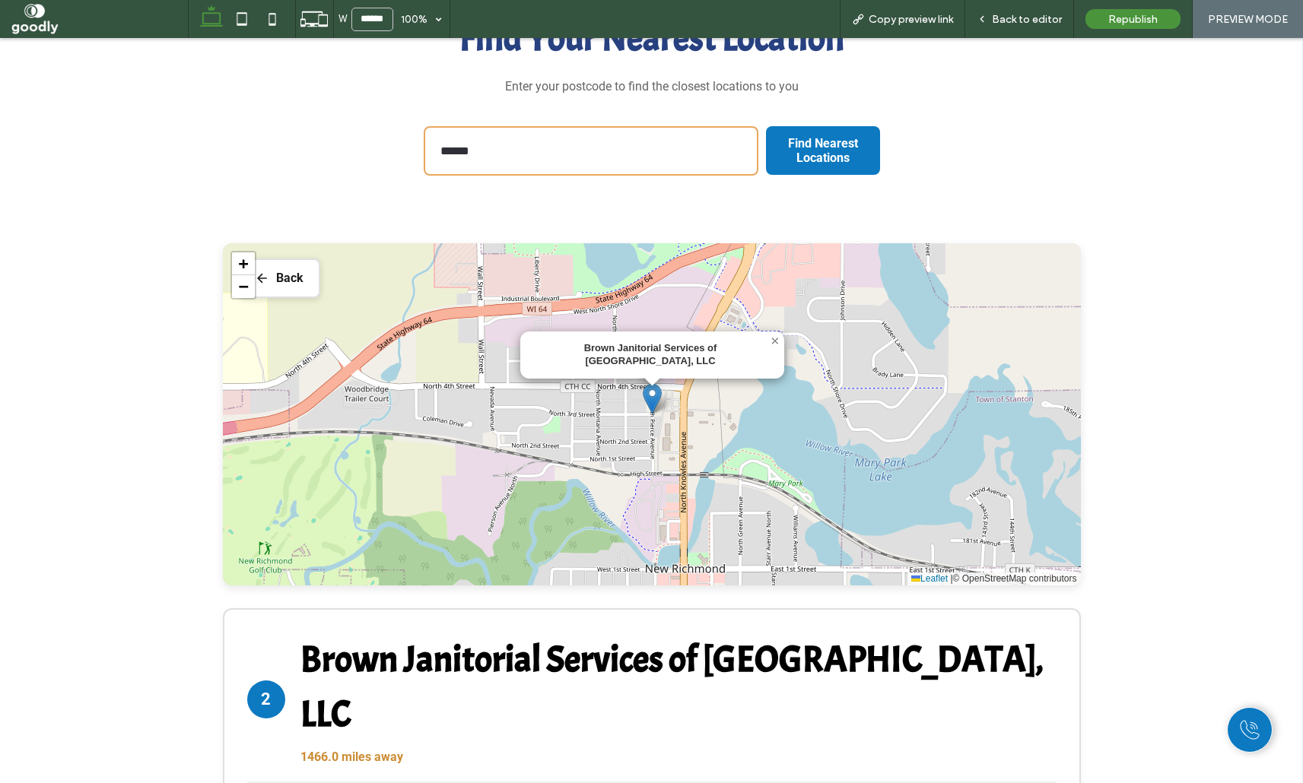
scroll to position [508, 0]
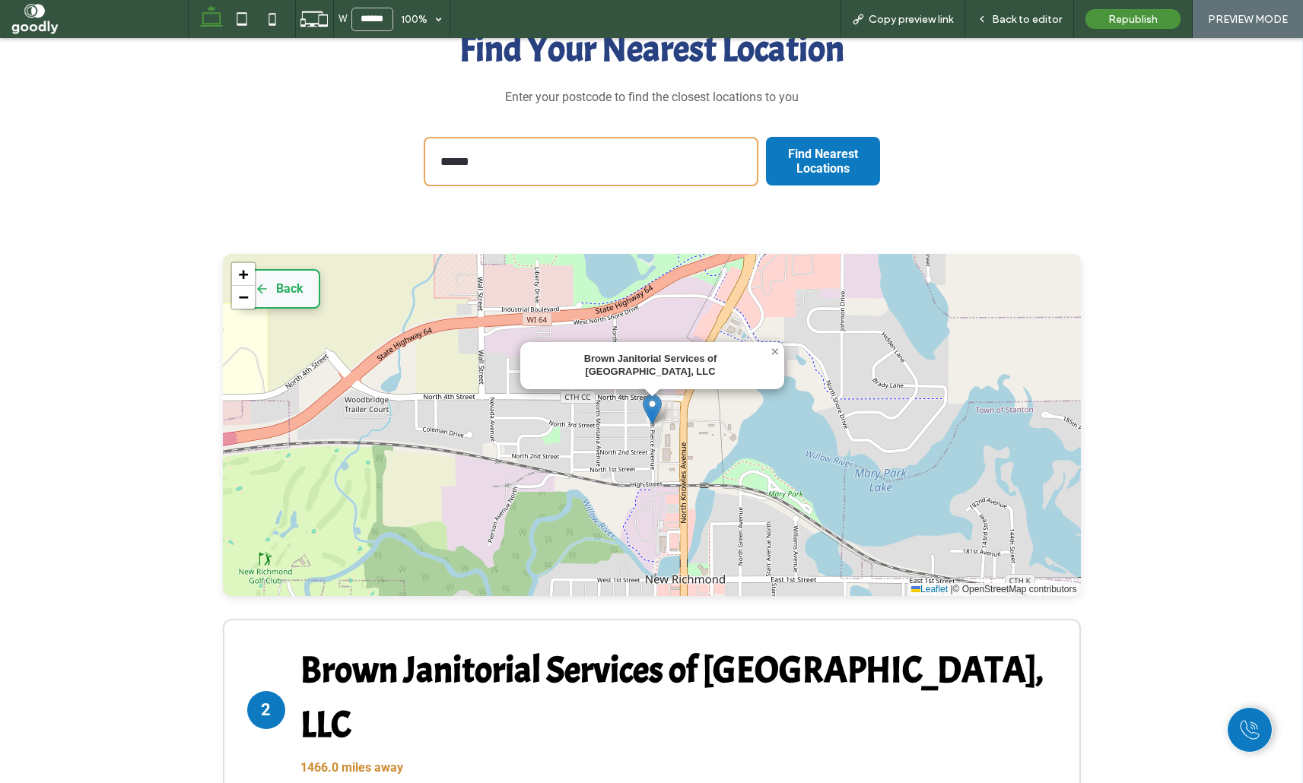
click at [300, 298] on button "Back" at bounding box center [279, 289] width 82 height 40
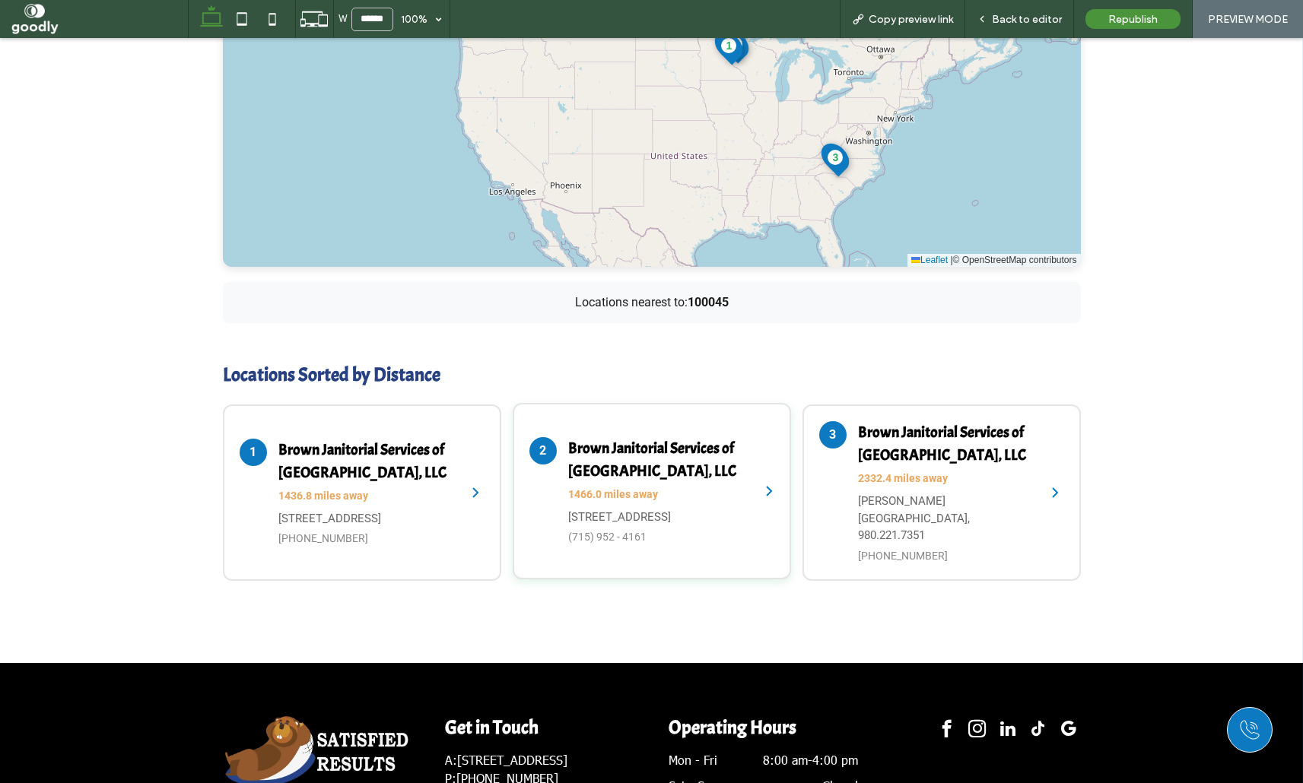
click at [681, 440] on h4 "Brown Janitorial Services of [GEOGRAPHIC_DATA], LLC" at bounding box center [656, 460] width 176 height 46
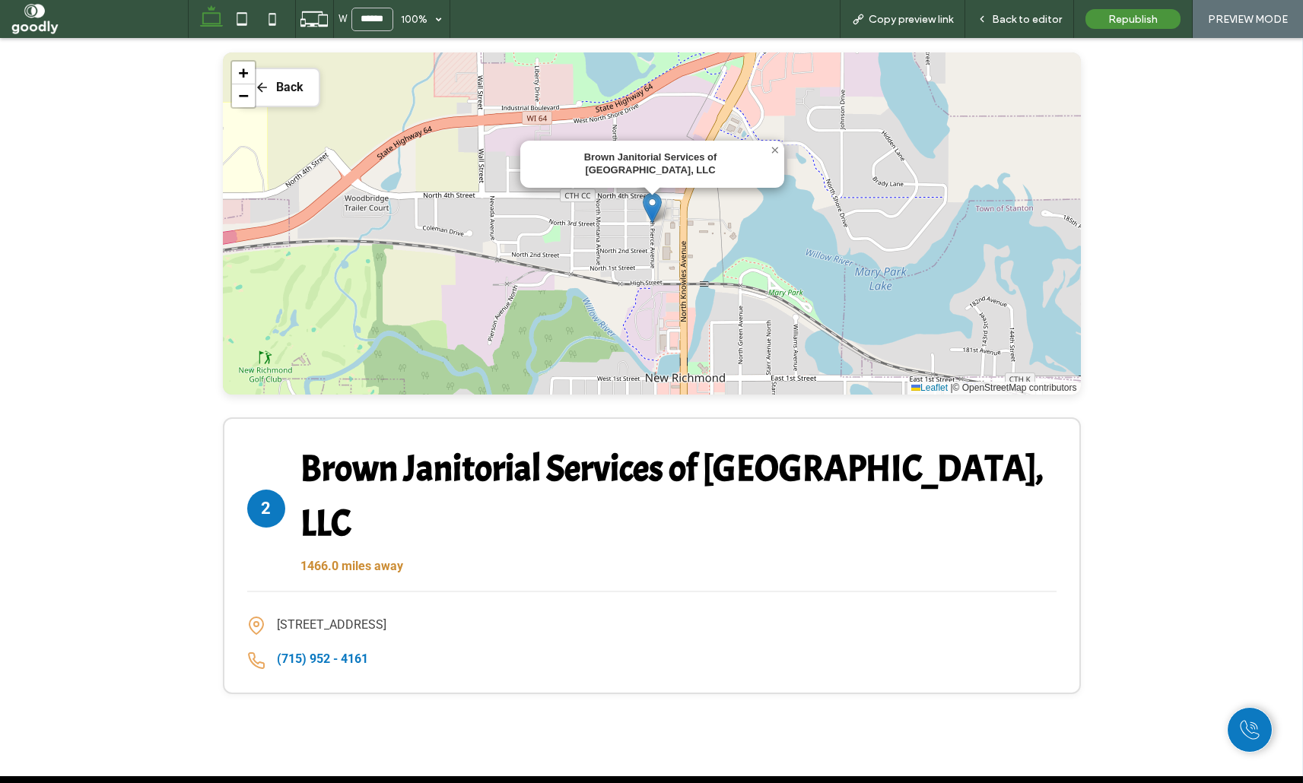
scroll to position [709, 0]
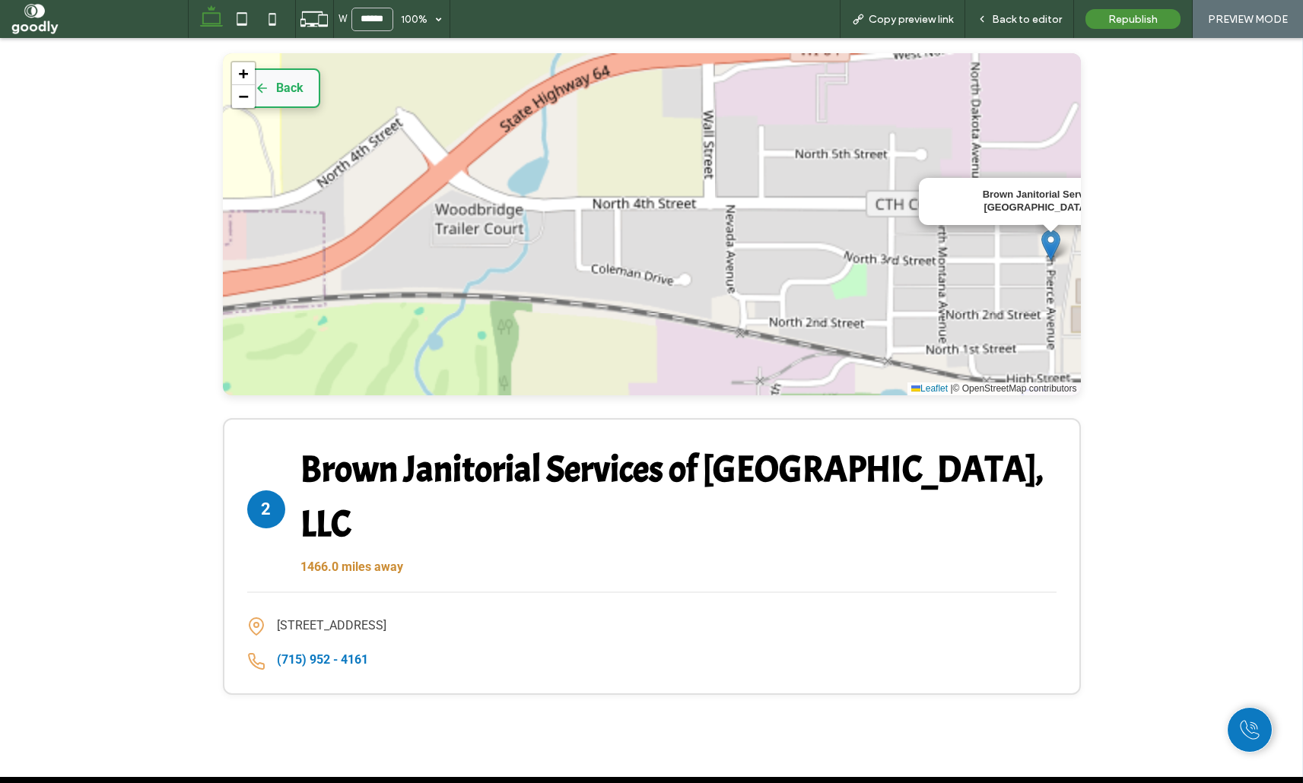
click at [309, 91] on button "Back" at bounding box center [279, 88] width 82 height 40
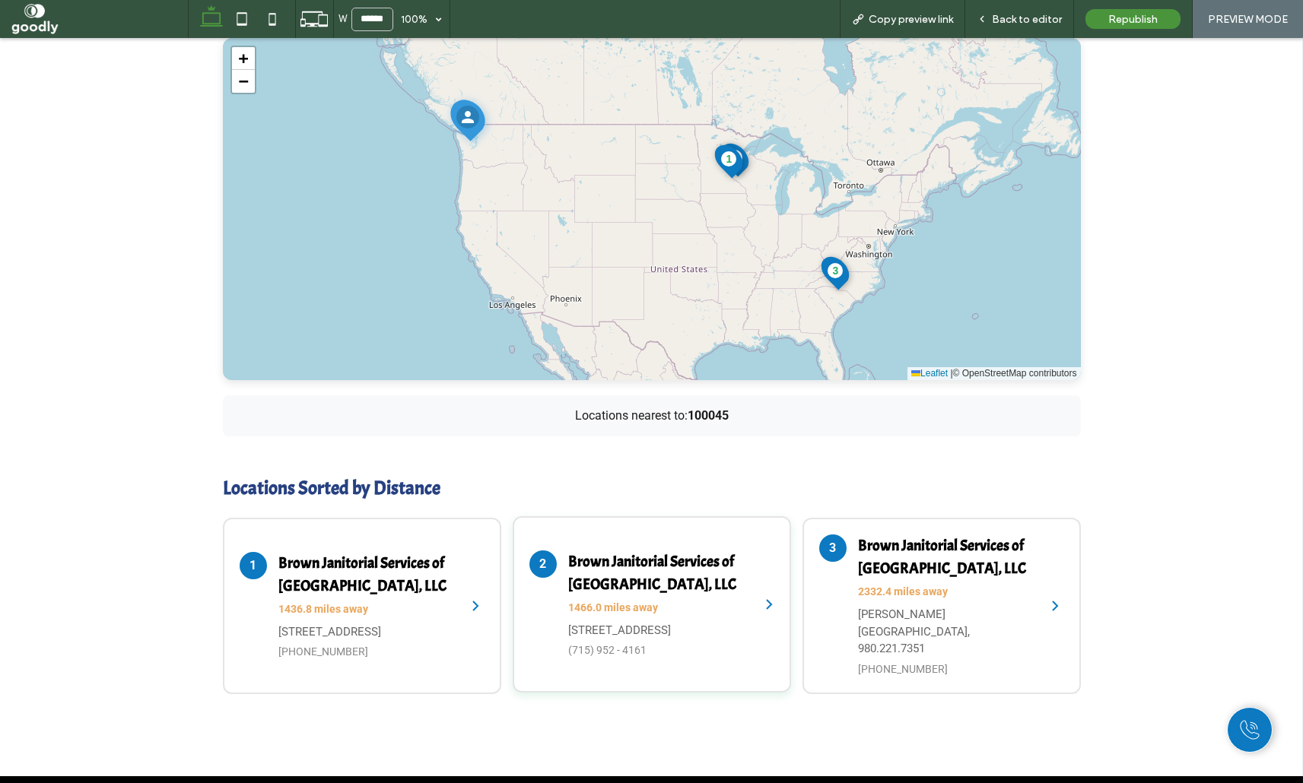
click at [642, 627] on p "[STREET_ADDRESS]" at bounding box center [656, 630] width 176 height 17
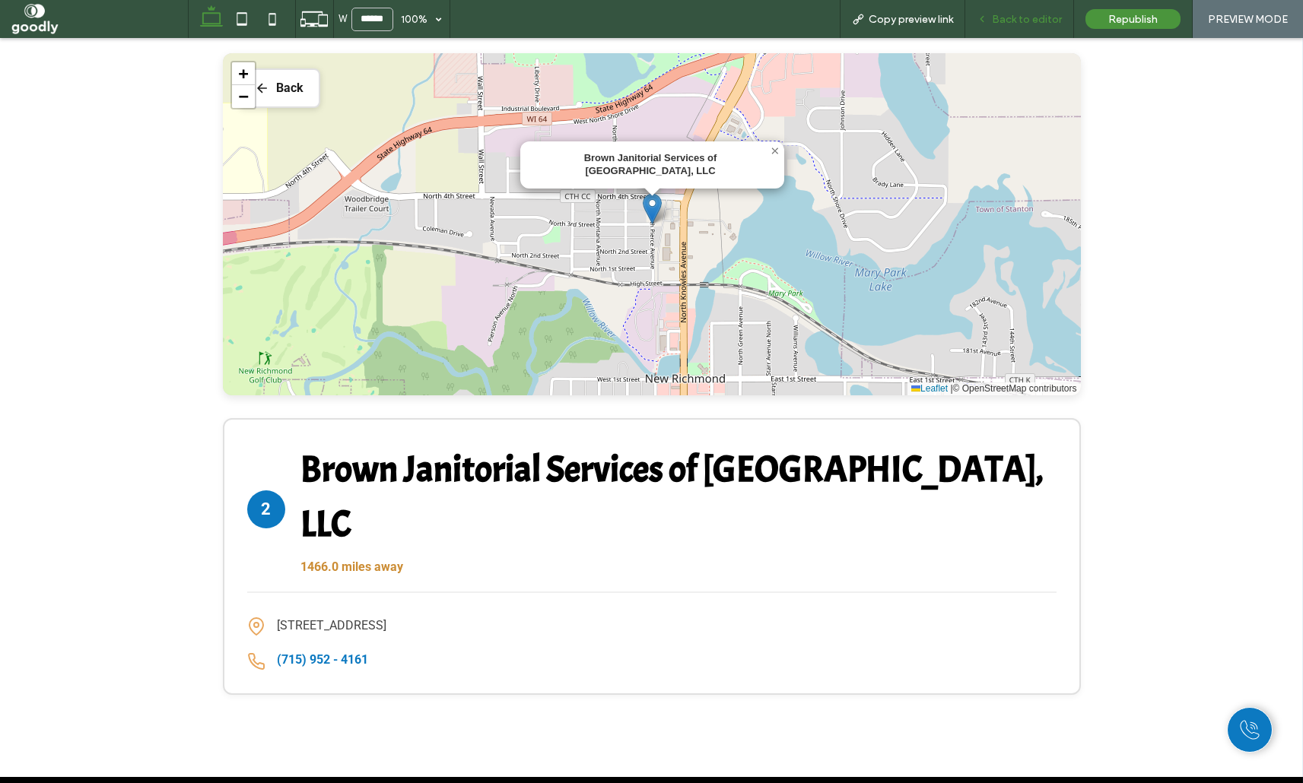
click at [993, 11] on div "Back to editor" at bounding box center [1019, 19] width 109 height 38
click at [1031, 33] on div "Back to editor" at bounding box center [1019, 19] width 109 height 38
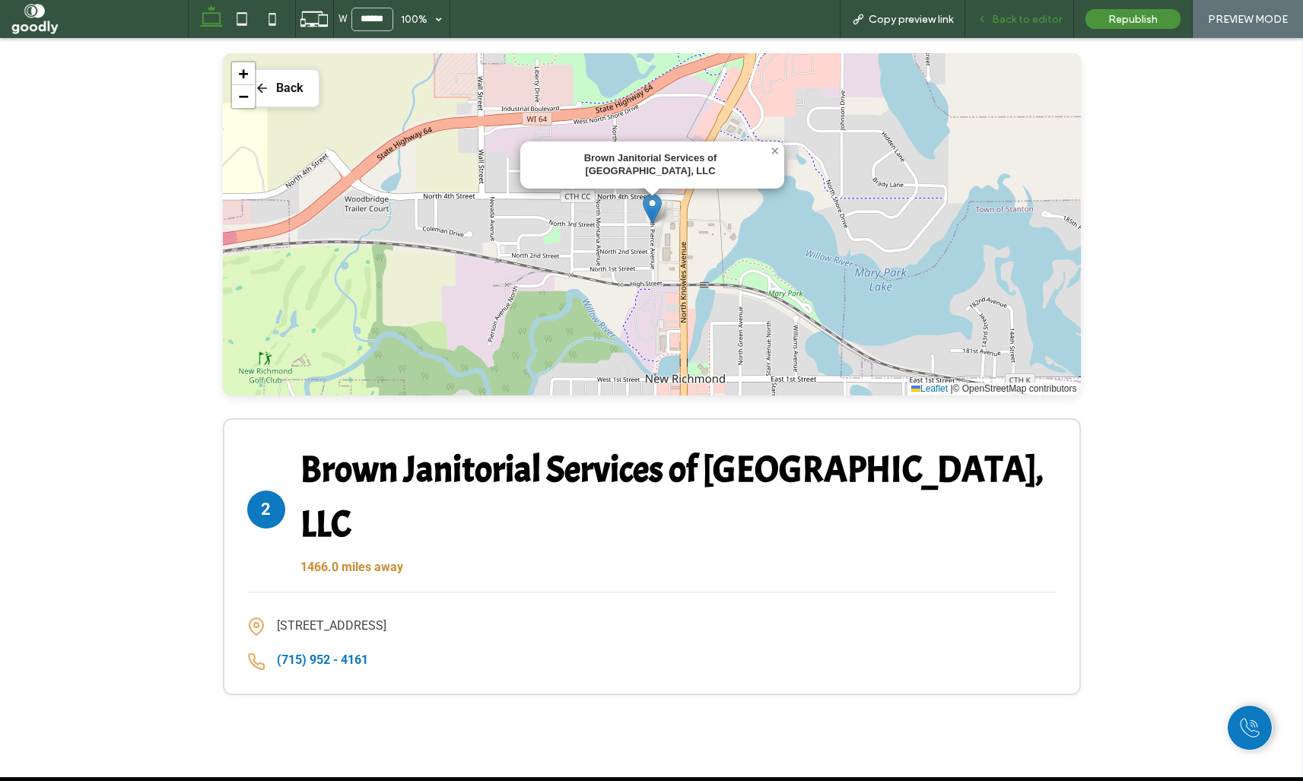
click at [1034, 24] on div "Back to editor" at bounding box center [1019, 19] width 109 height 38
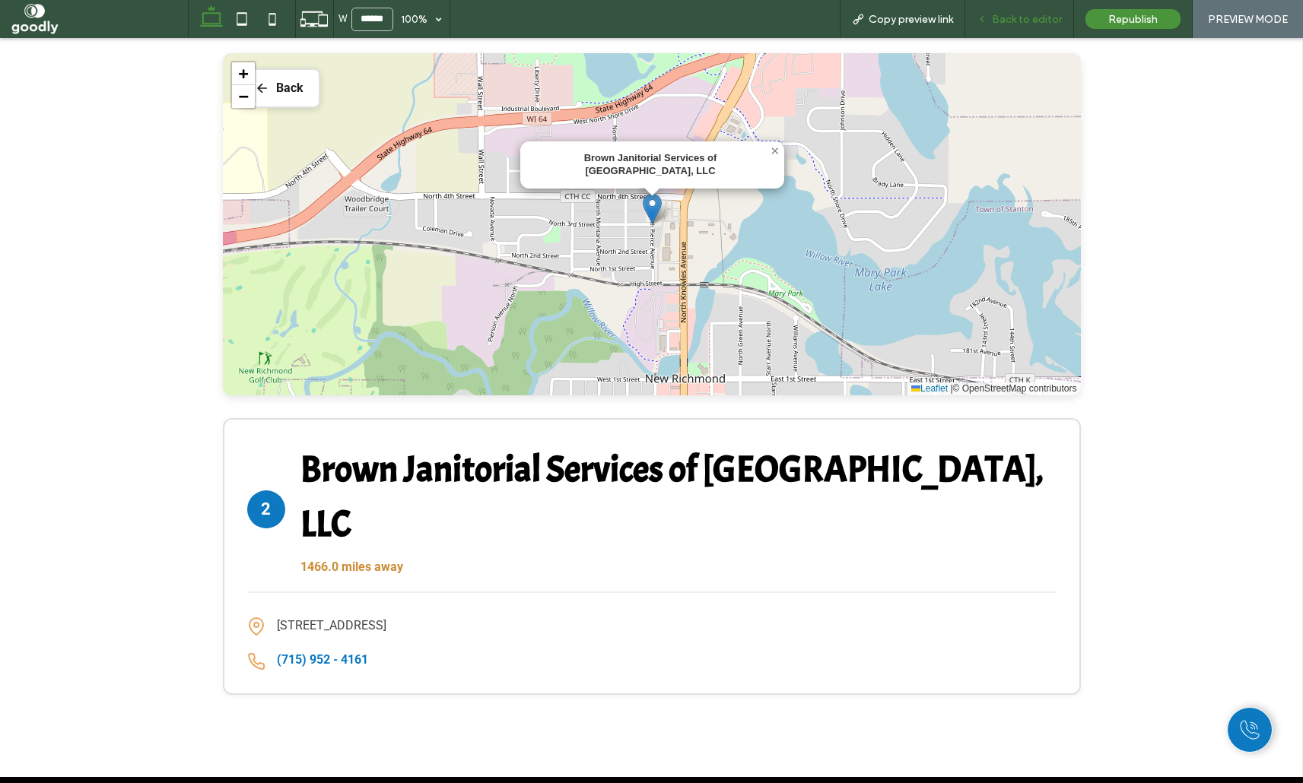
click at [1027, 15] on span "Back to editor" at bounding box center [1027, 19] width 70 height 13
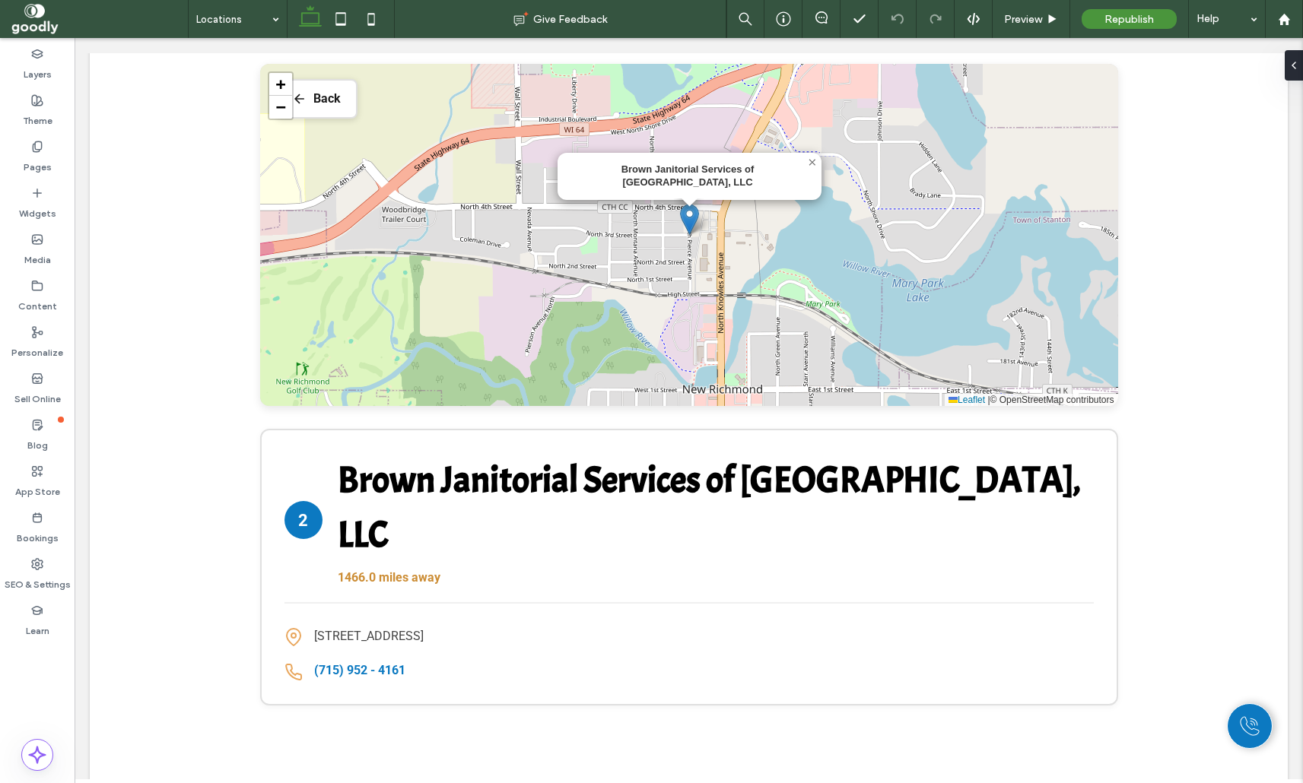
scroll to position [710, 0]
click at [1288, 74] on span at bounding box center [1288, 65] width 12 height 30
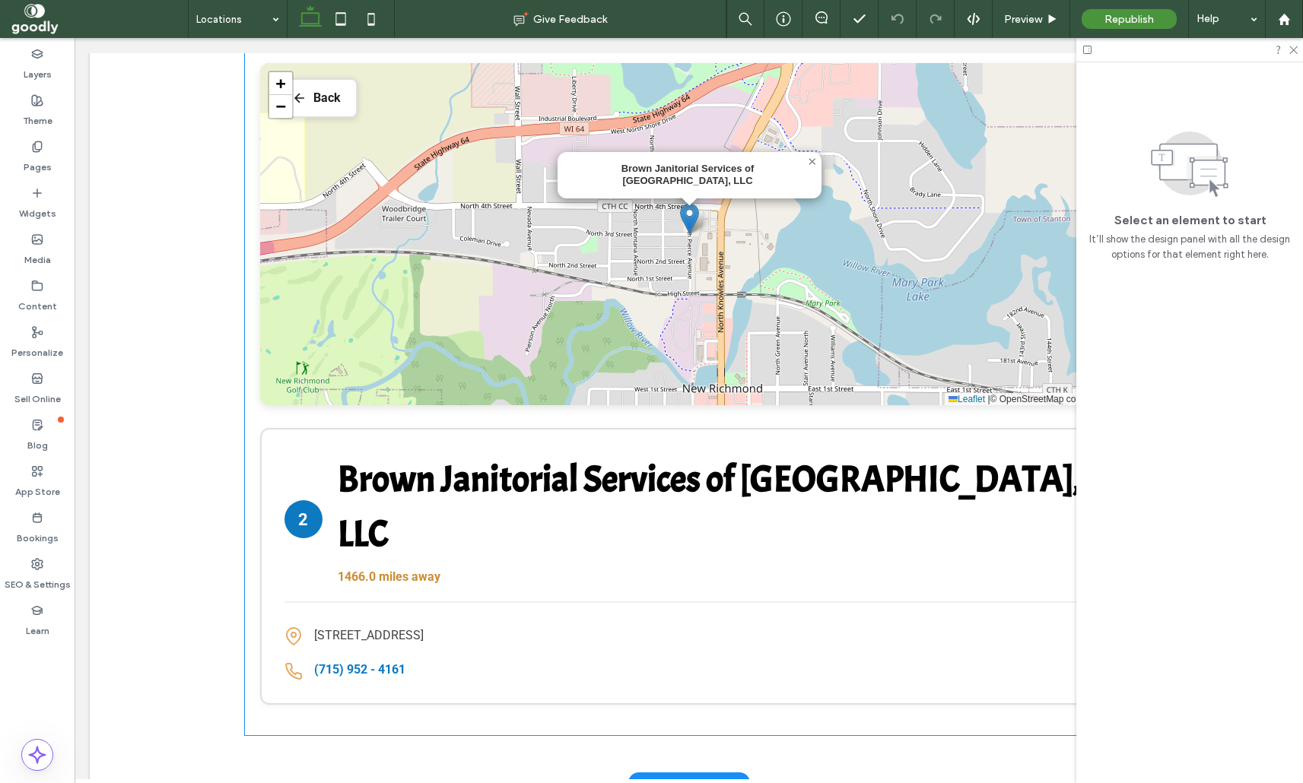
click at [974, 513] on div "Brown Janitorial Services of [GEOGRAPHIC_DATA], LLC 1466.0 miles away" at bounding box center [716, 520] width 756 height 134
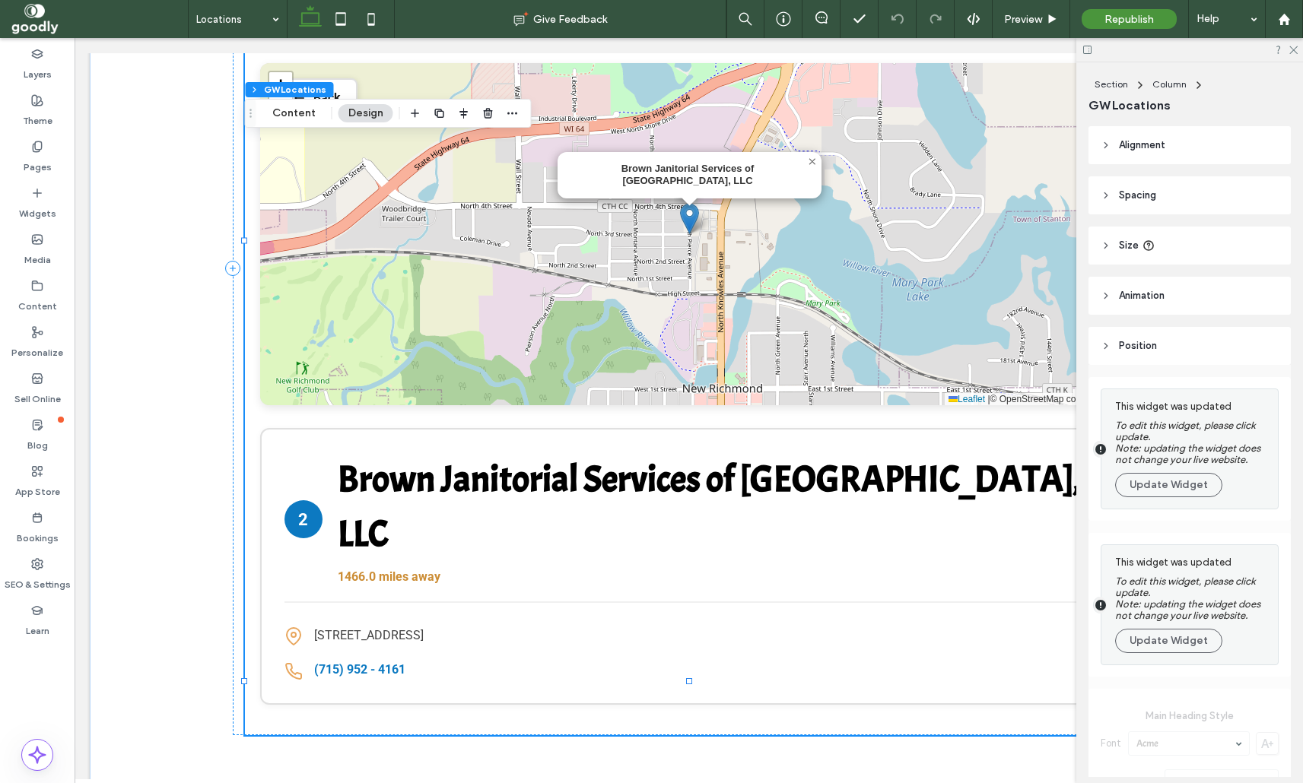
click at [1182, 351] on header "Position" at bounding box center [1189, 346] width 202 height 38
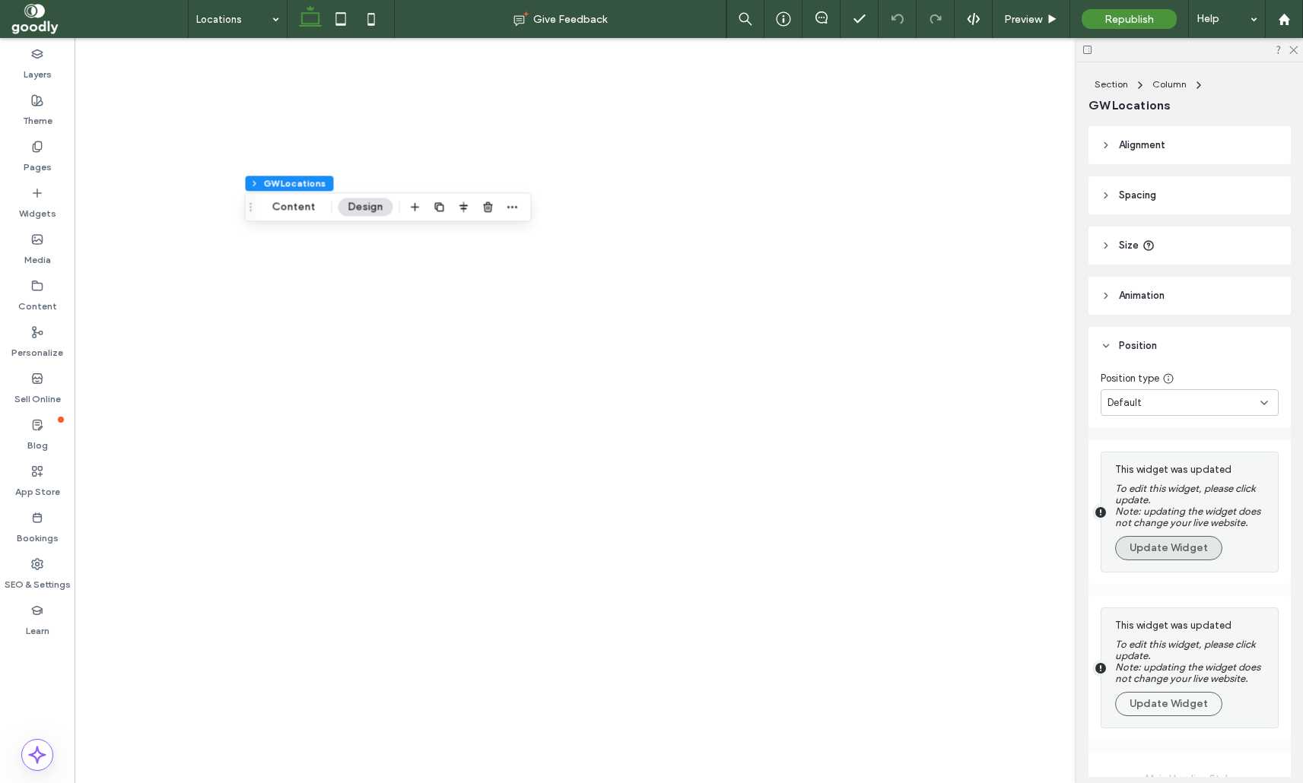
click at [1180, 546] on button "Update Widget" at bounding box center [1168, 548] width 107 height 24
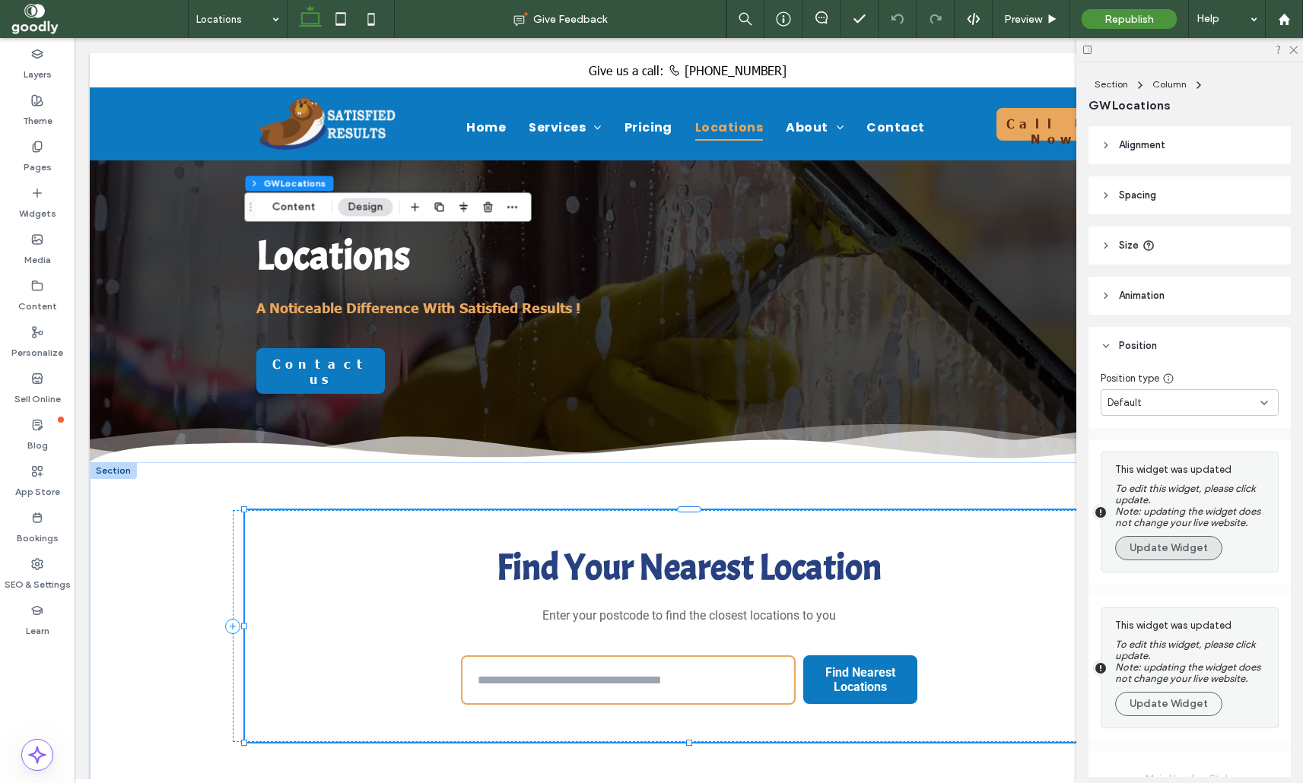
scroll to position [278, 0]
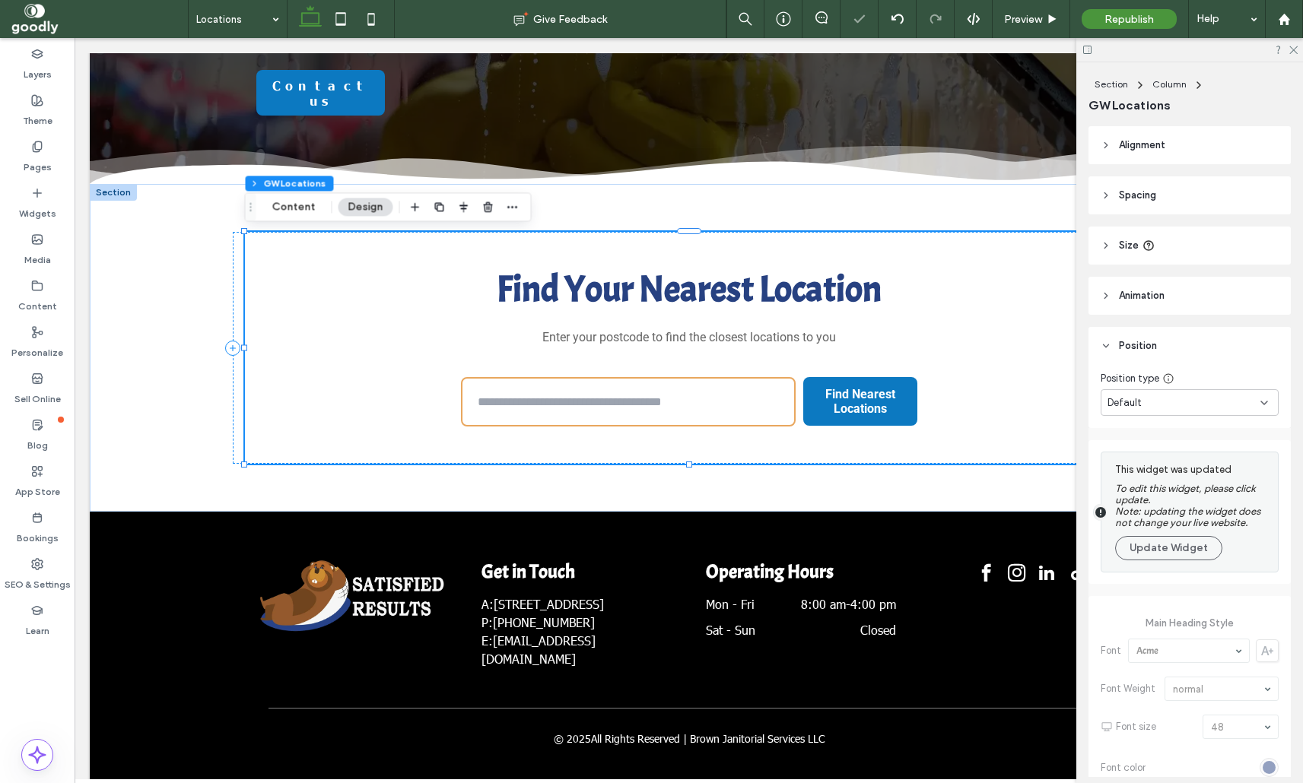
click at [1202, 570] on section "This widget was updated To edit this widget, please click update. Note: updatin…" at bounding box center [1185, 512] width 169 height 119
click at [1197, 549] on button "Update Widget" at bounding box center [1168, 548] width 107 height 24
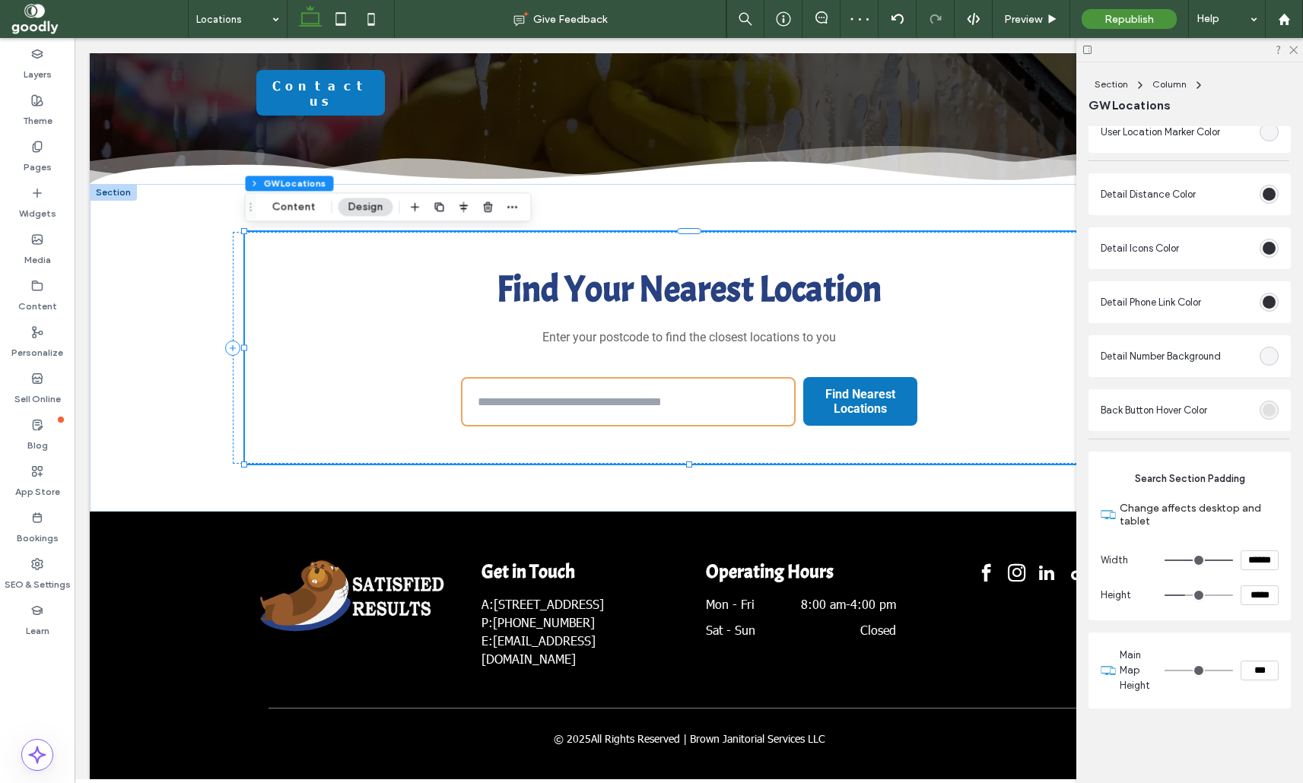
scroll to position [2682, 0]
click at [1291, 46] on icon at bounding box center [1293, 49] width 10 height 10
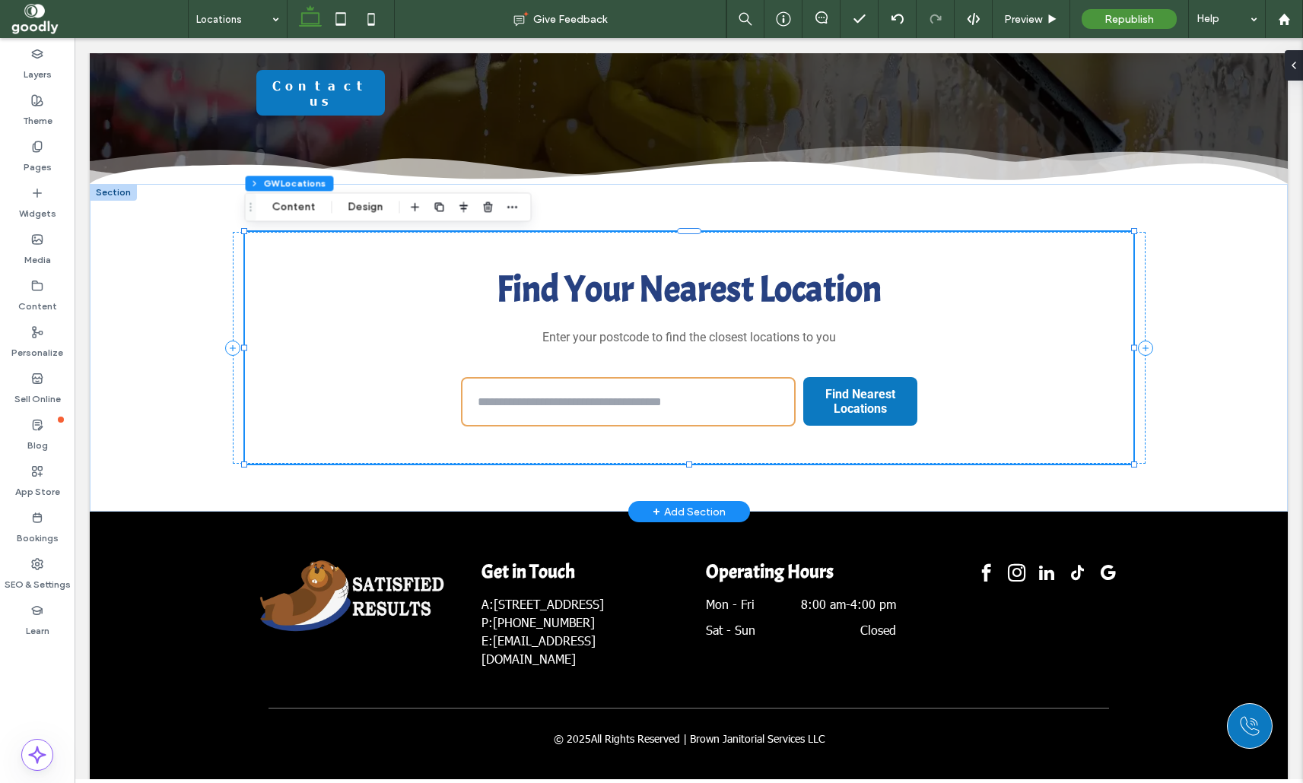
click at [683, 398] on input "text" at bounding box center [628, 401] width 335 height 49
click at [686, 402] on input "text" at bounding box center [628, 401] width 335 height 49
click at [1031, 18] on span "Preview" at bounding box center [1023, 19] width 38 height 13
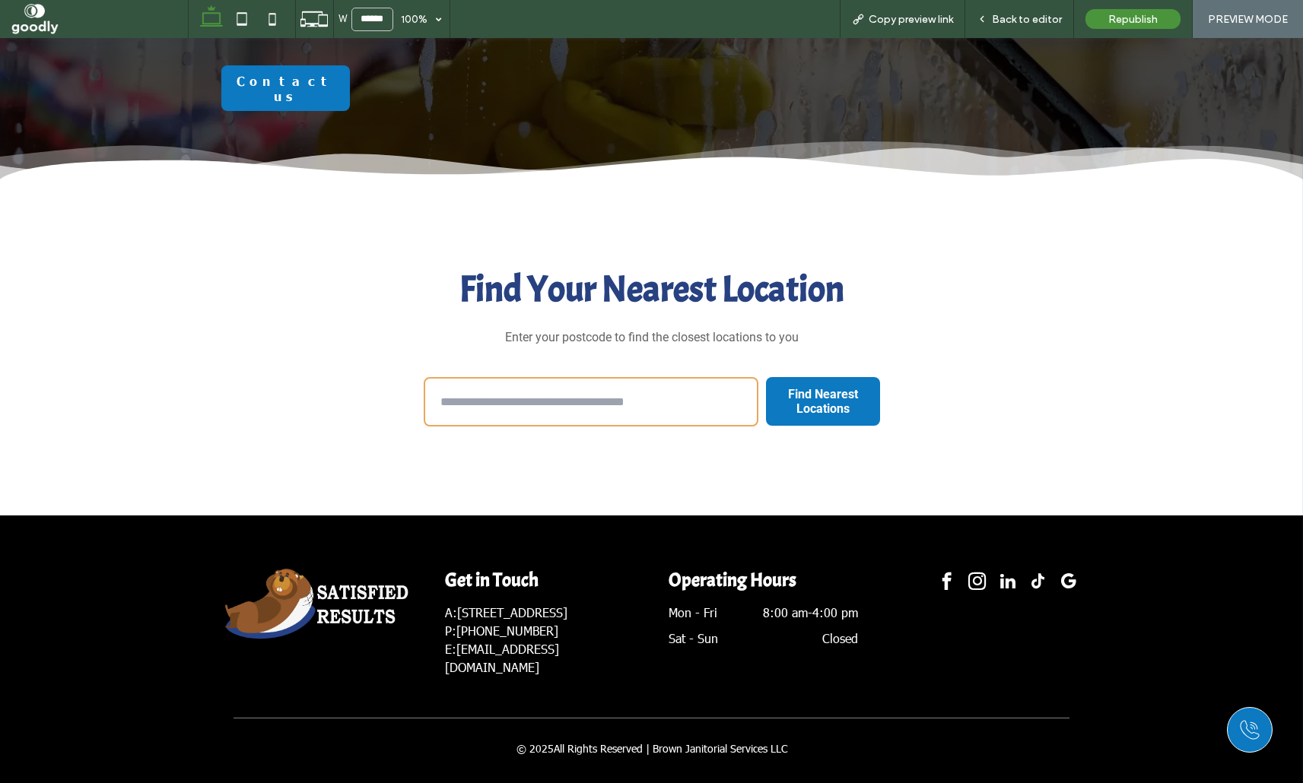
click at [635, 392] on input "text" at bounding box center [591, 401] width 335 height 49
type input "******"
click at [766, 370] on button "Find Nearest Locations" at bounding box center [823, 402] width 114 height 64
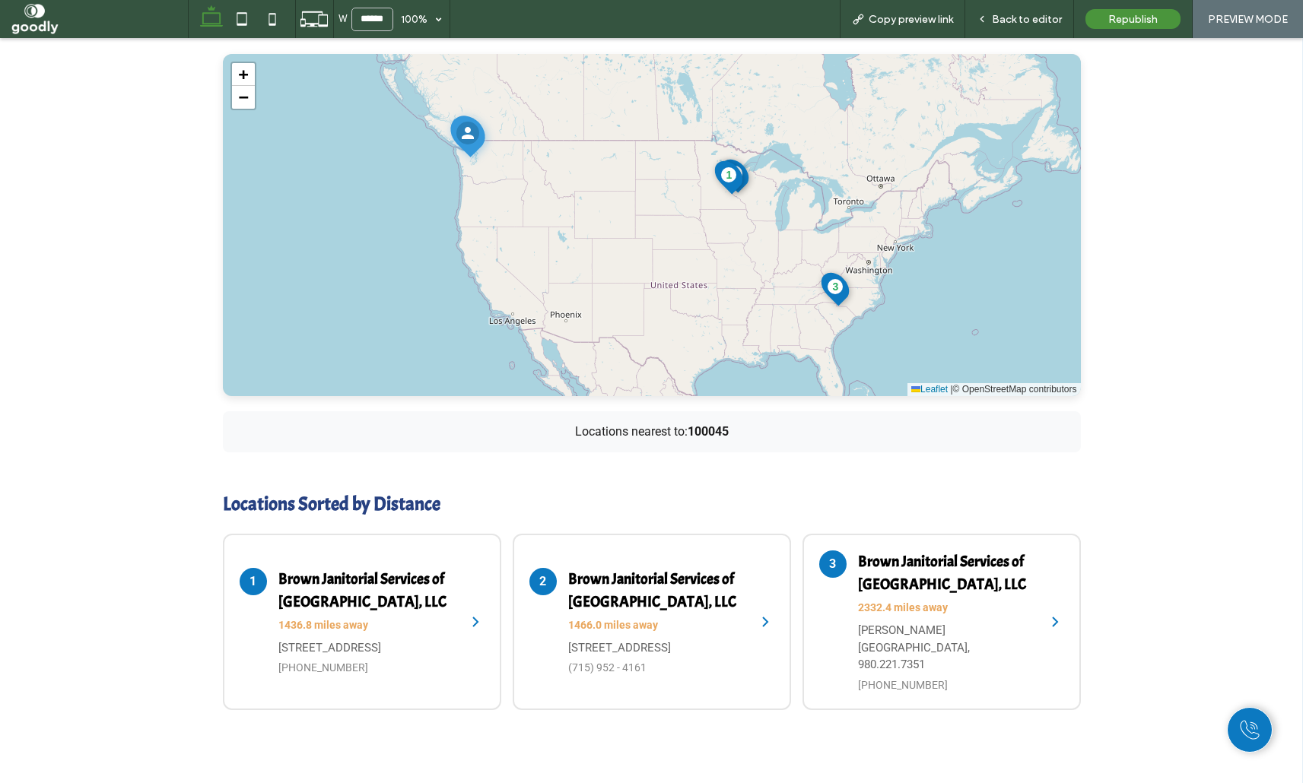
scroll to position [694, 0]
click at [639, 585] on h4 "Brown Janitorial Services of [GEOGRAPHIC_DATA], LLC" at bounding box center [656, 589] width 176 height 46
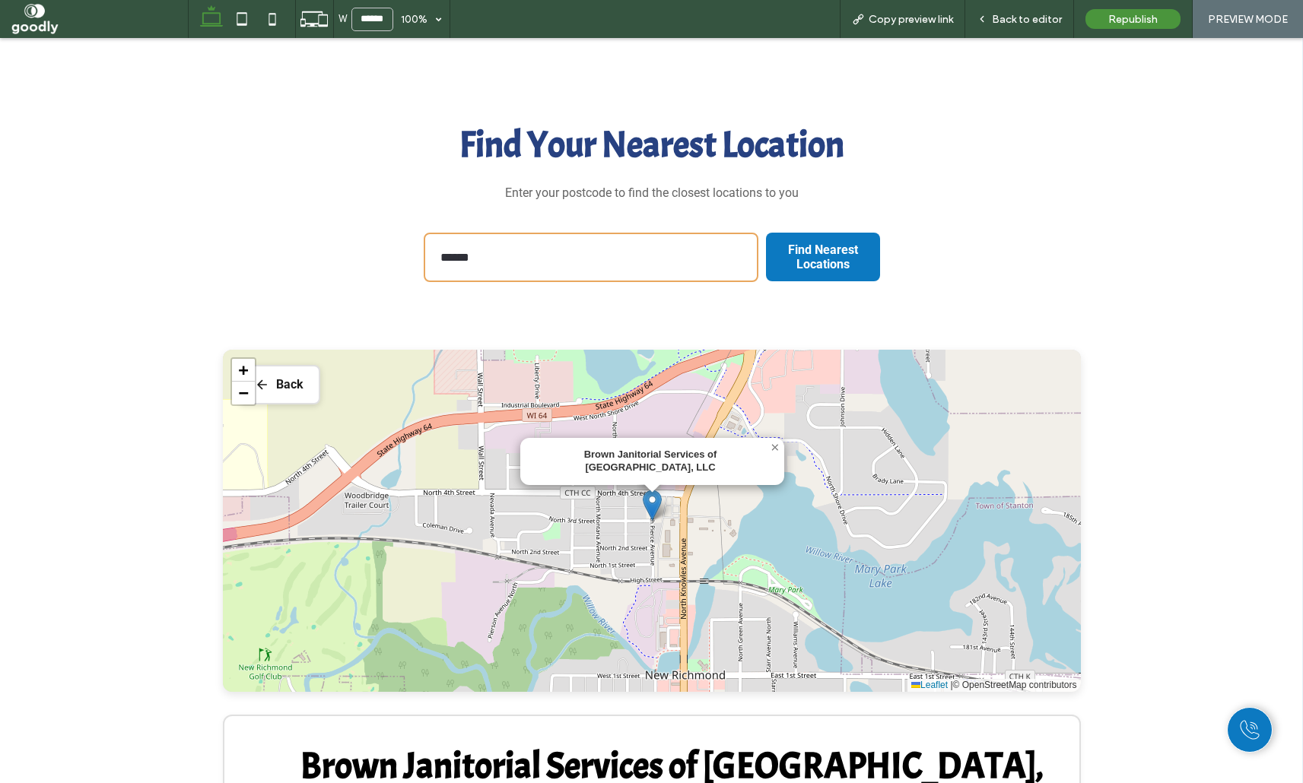
scroll to position [414, 0]
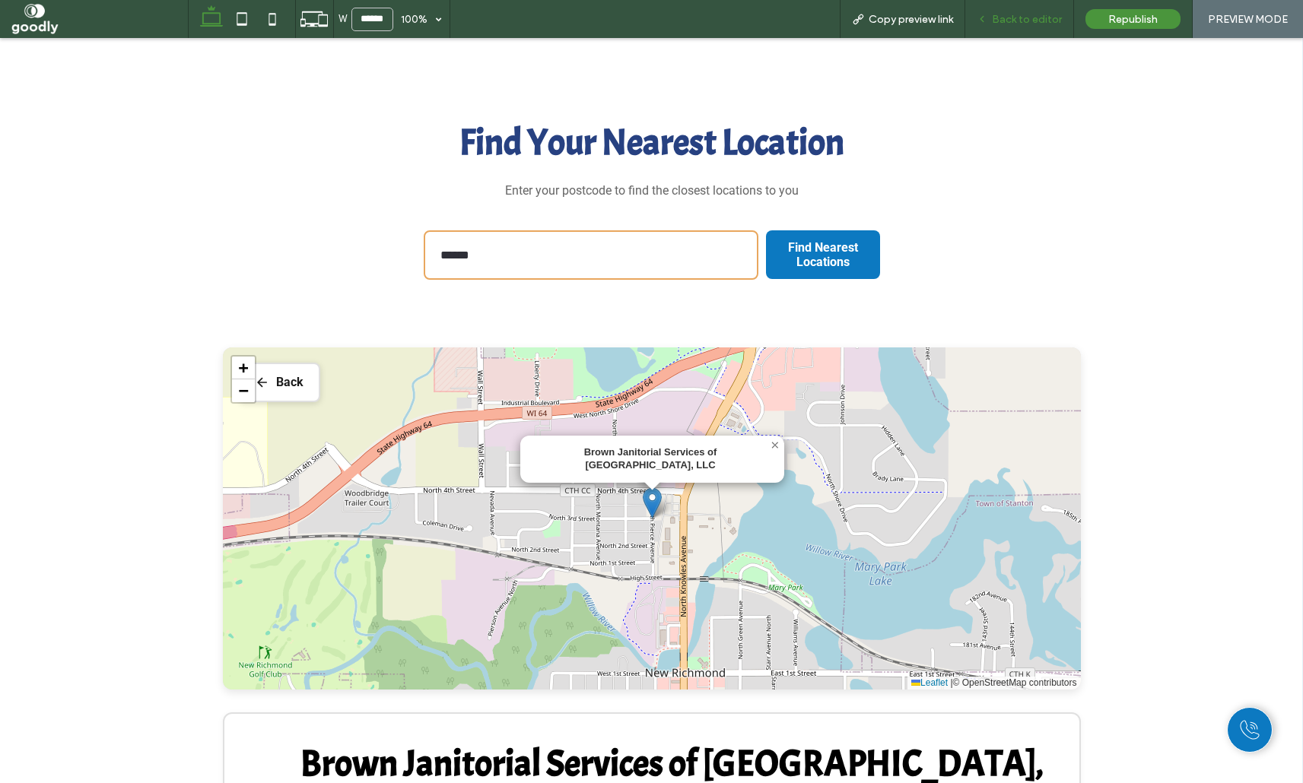
click at [1004, 23] on span "Back to editor" at bounding box center [1027, 19] width 70 height 13
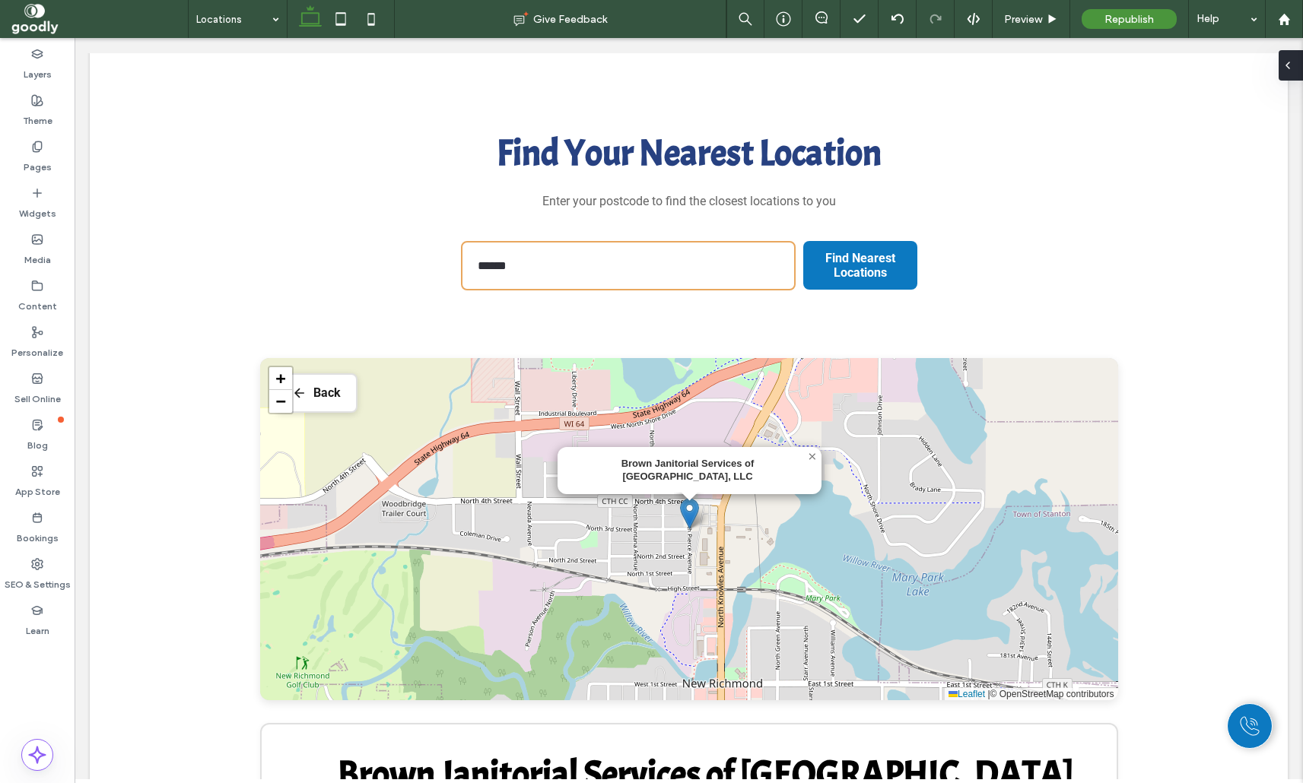
click at [1301, 62] on div at bounding box center [1290, 65] width 24 height 30
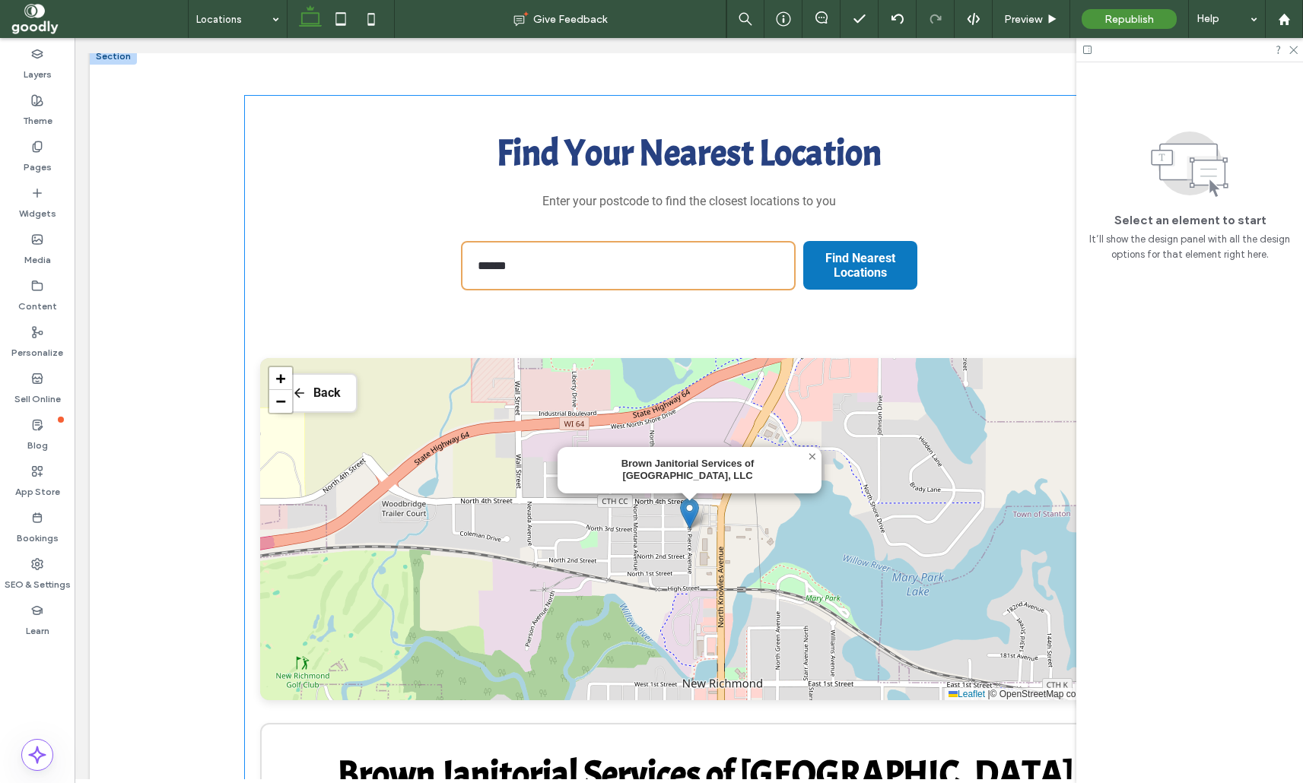
click at [959, 389] on div "Brown Janitorial Services of [GEOGRAPHIC_DATA], LLC × + − Leaflet | © OpenStree…" at bounding box center [689, 529] width 858 height 342
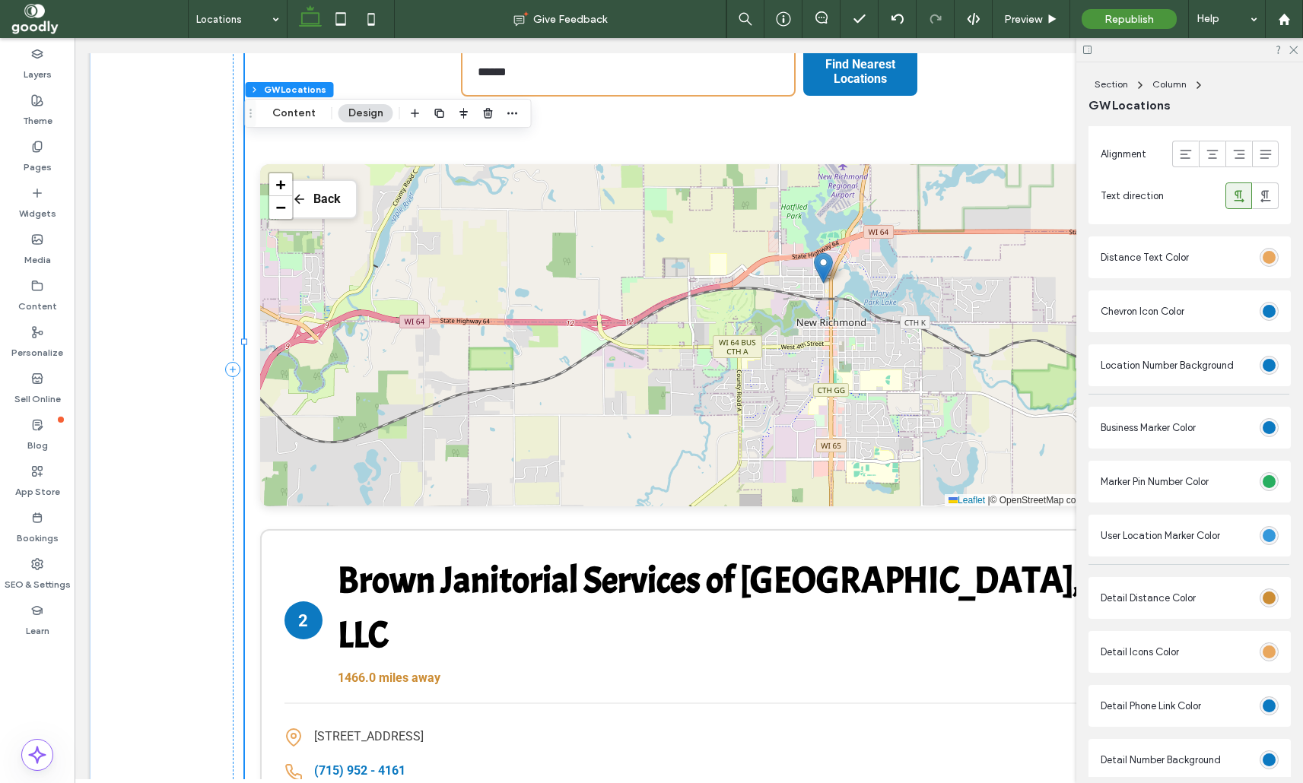
scroll to position [2273, 0]
click at [1270, 479] on div "rgb(39, 174, 96)" at bounding box center [1268, 480] width 13 height 13
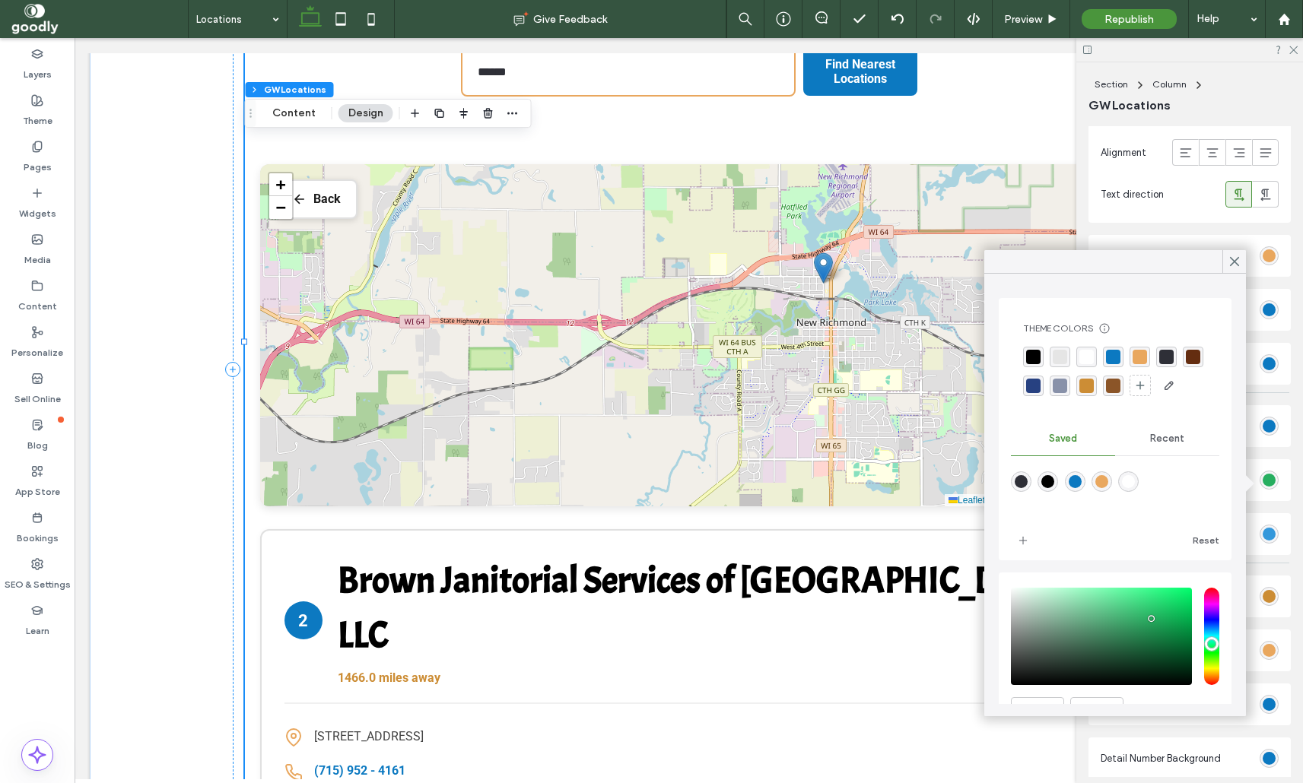
click at [1031, 359] on div "rgba(0, 0, 0, 1)" at bounding box center [1033, 357] width 14 height 14
click at [1236, 266] on icon at bounding box center [1235, 262] width 14 height 14
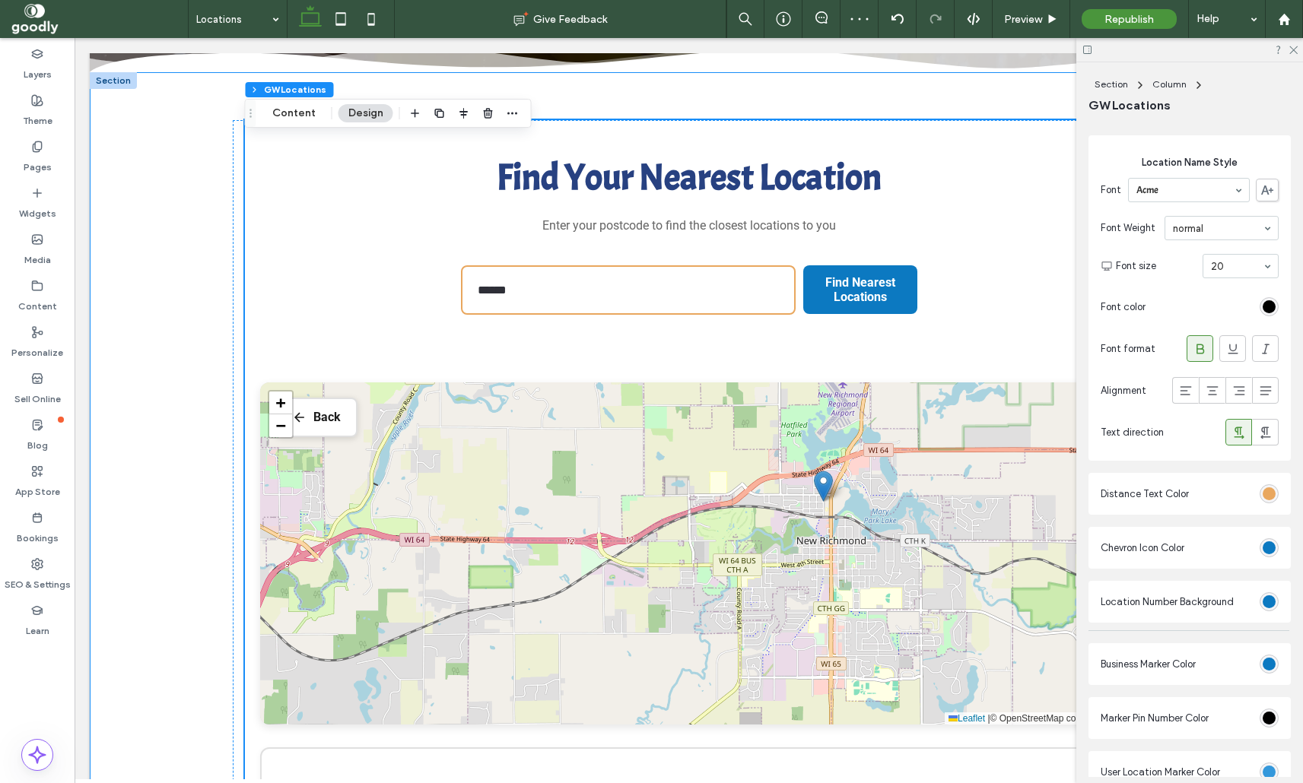
scroll to position [388, 0]
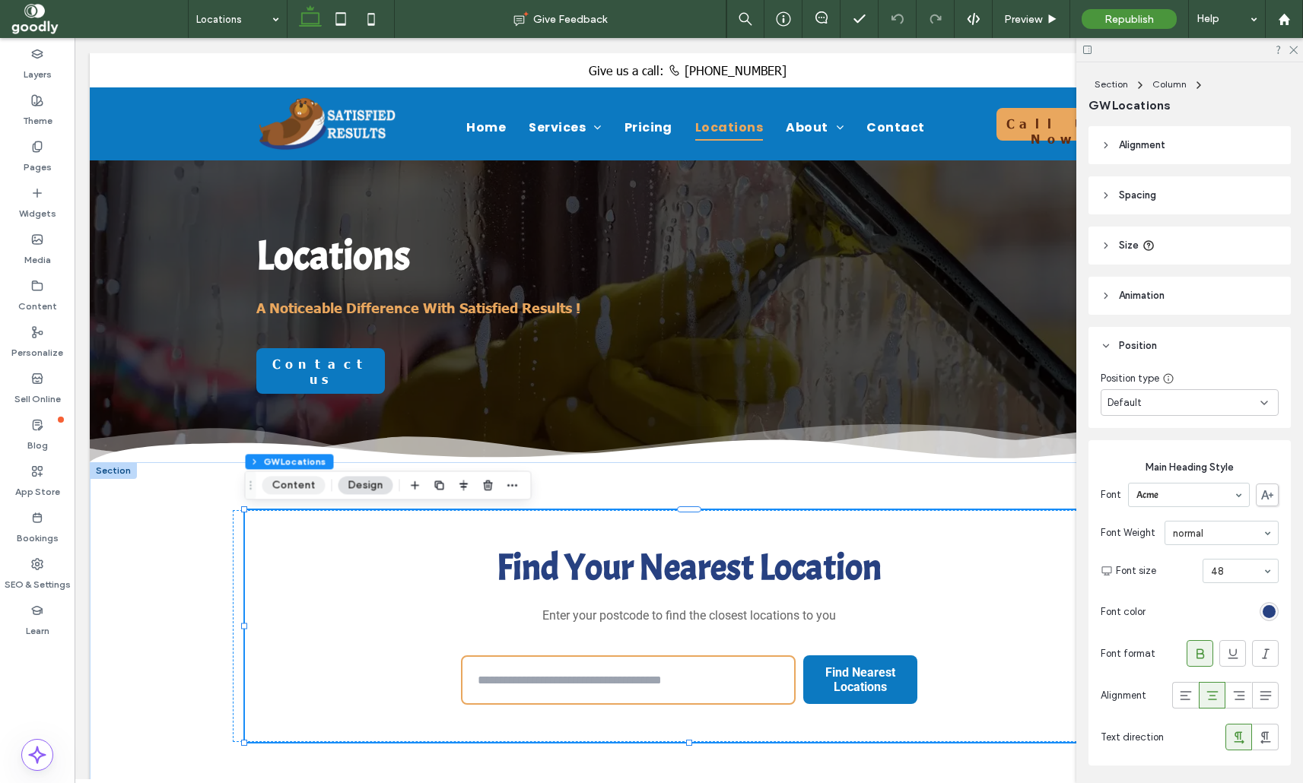
click at [272, 484] on button "Content" at bounding box center [293, 485] width 63 height 18
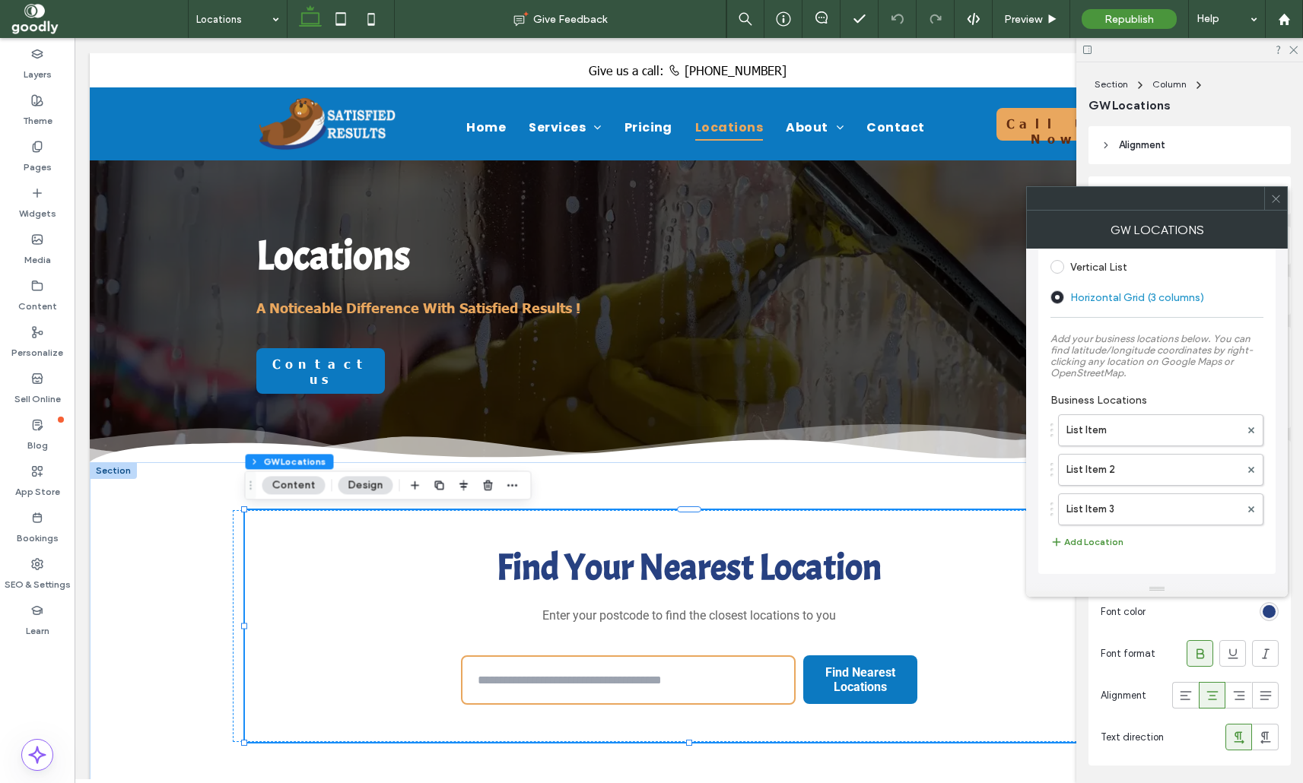
scroll to position [529, 0]
click at [1279, 197] on icon at bounding box center [1275, 198] width 11 height 11
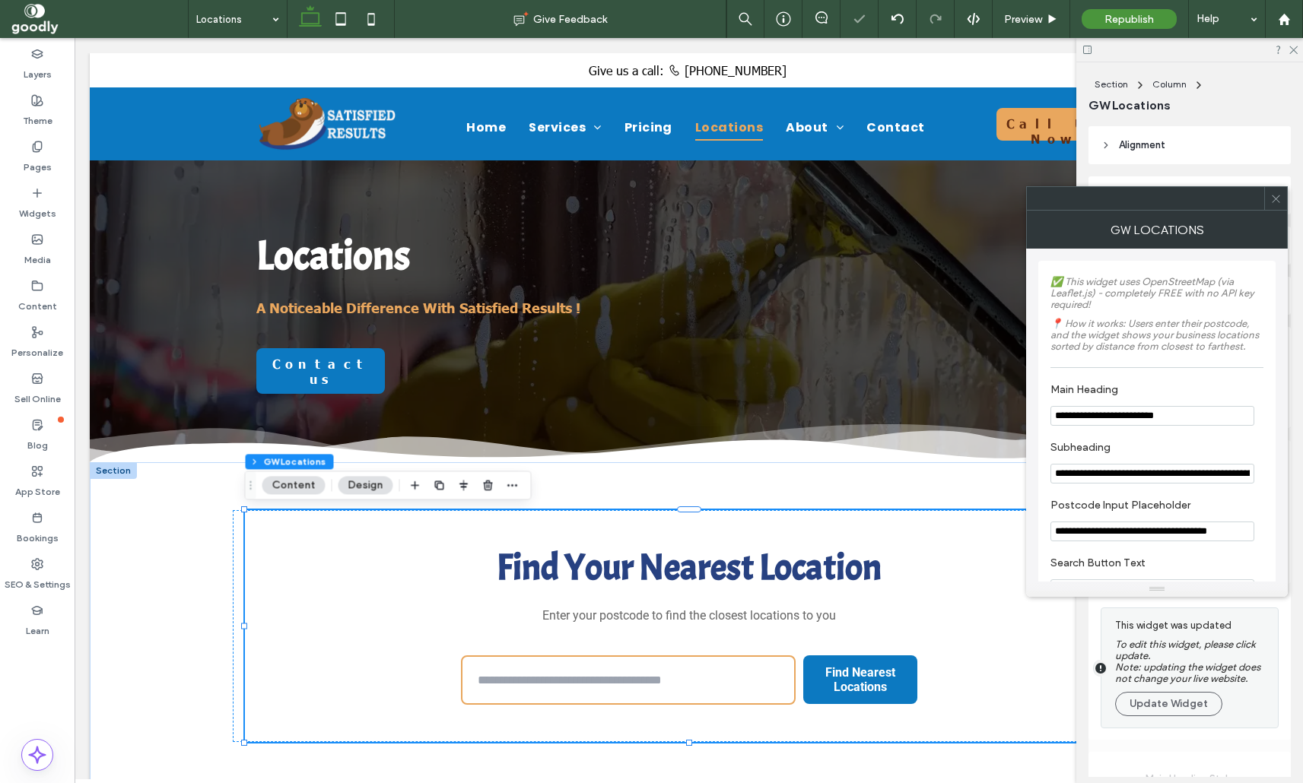
click at [1277, 195] on icon at bounding box center [1275, 198] width 11 height 11
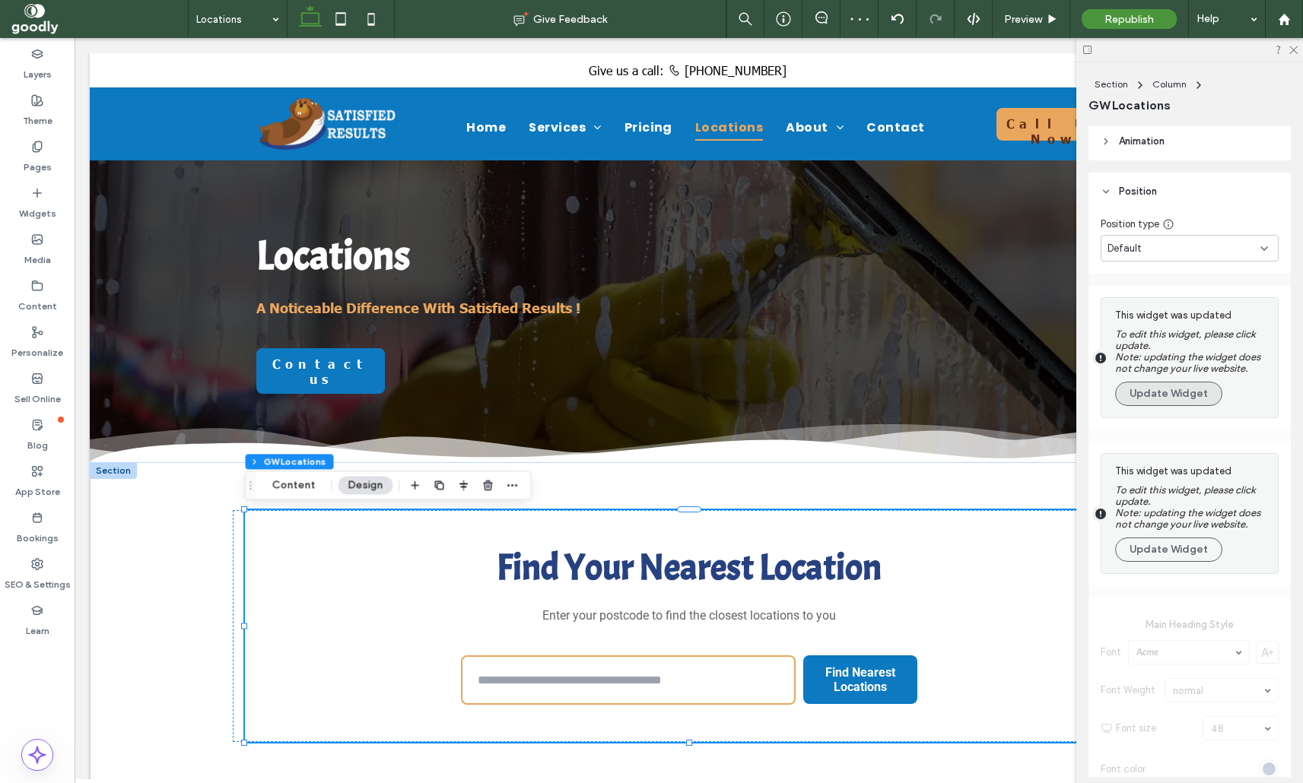
scroll to position [155, 0]
click at [1194, 393] on button "Update Widget" at bounding box center [1168, 393] width 107 height 24
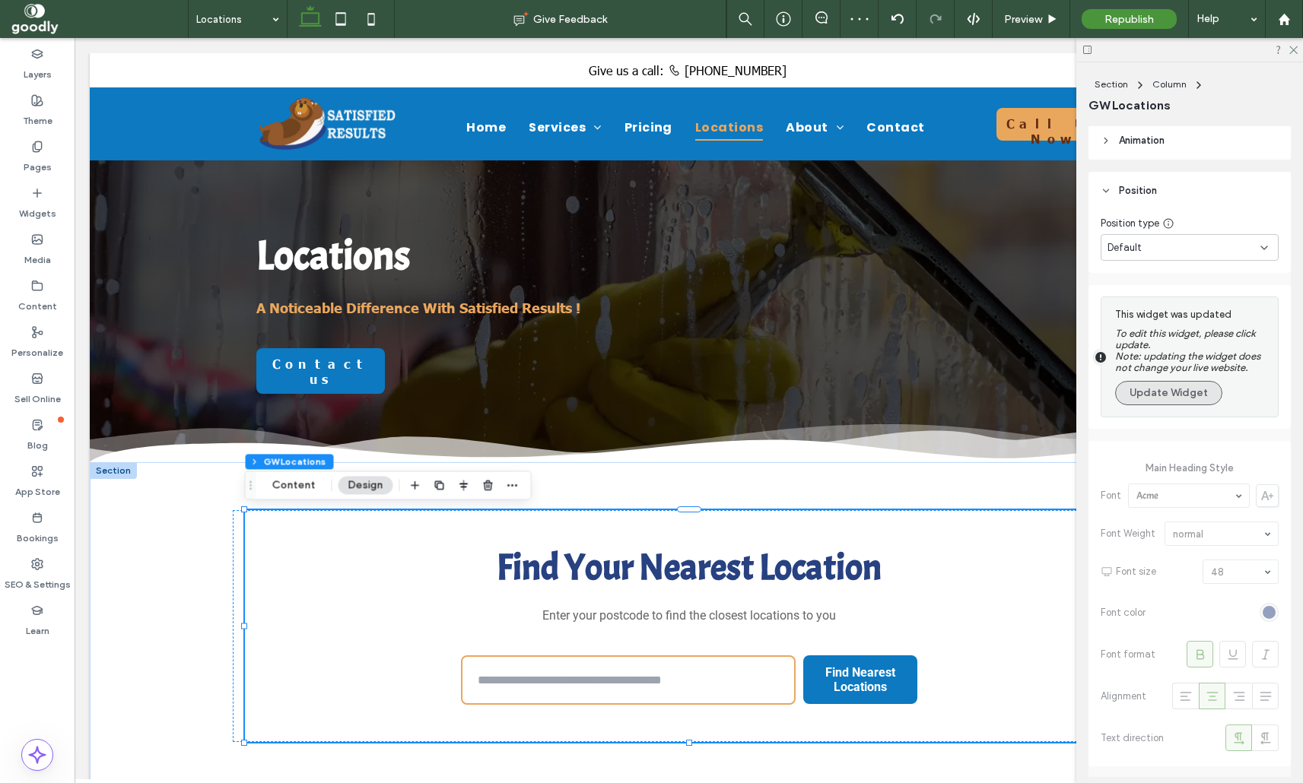
click at [1172, 405] on button "Update Widget" at bounding box center [1168, 393] width 107 height 24
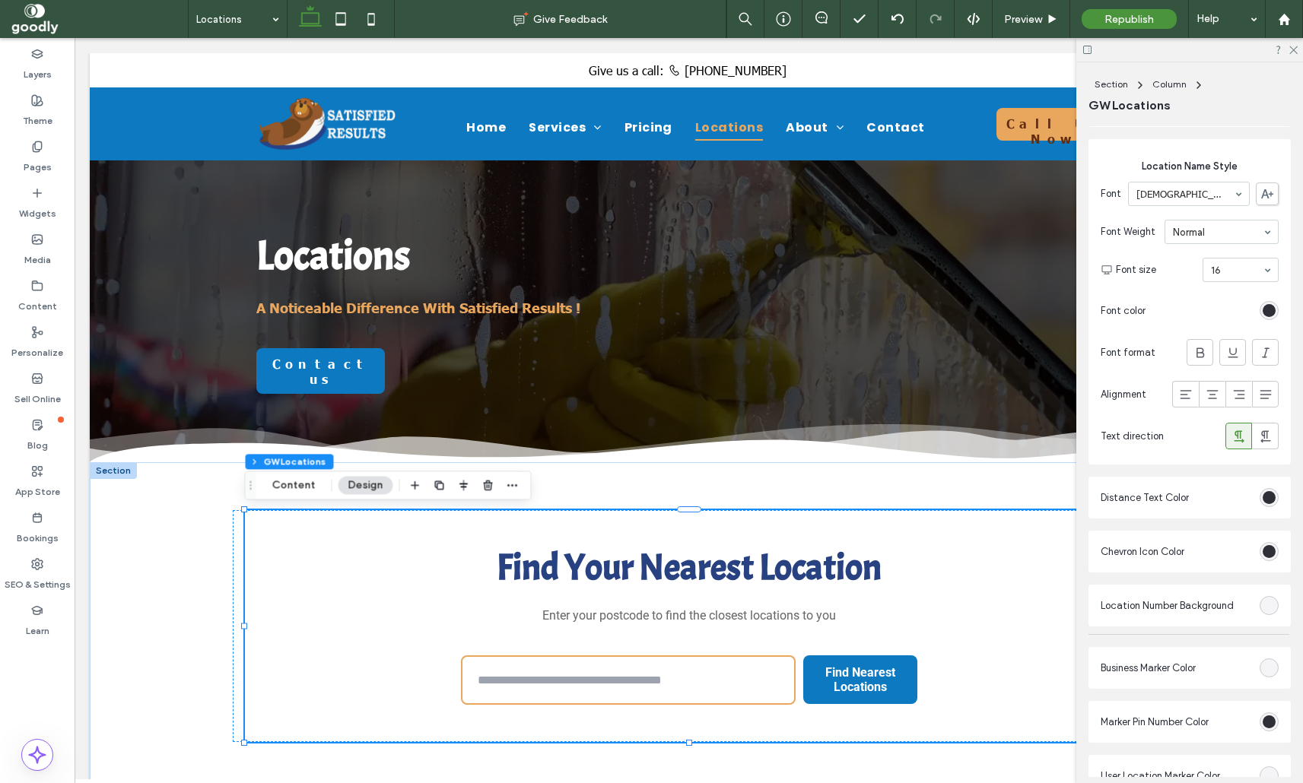
scroll to position [2030, 0]
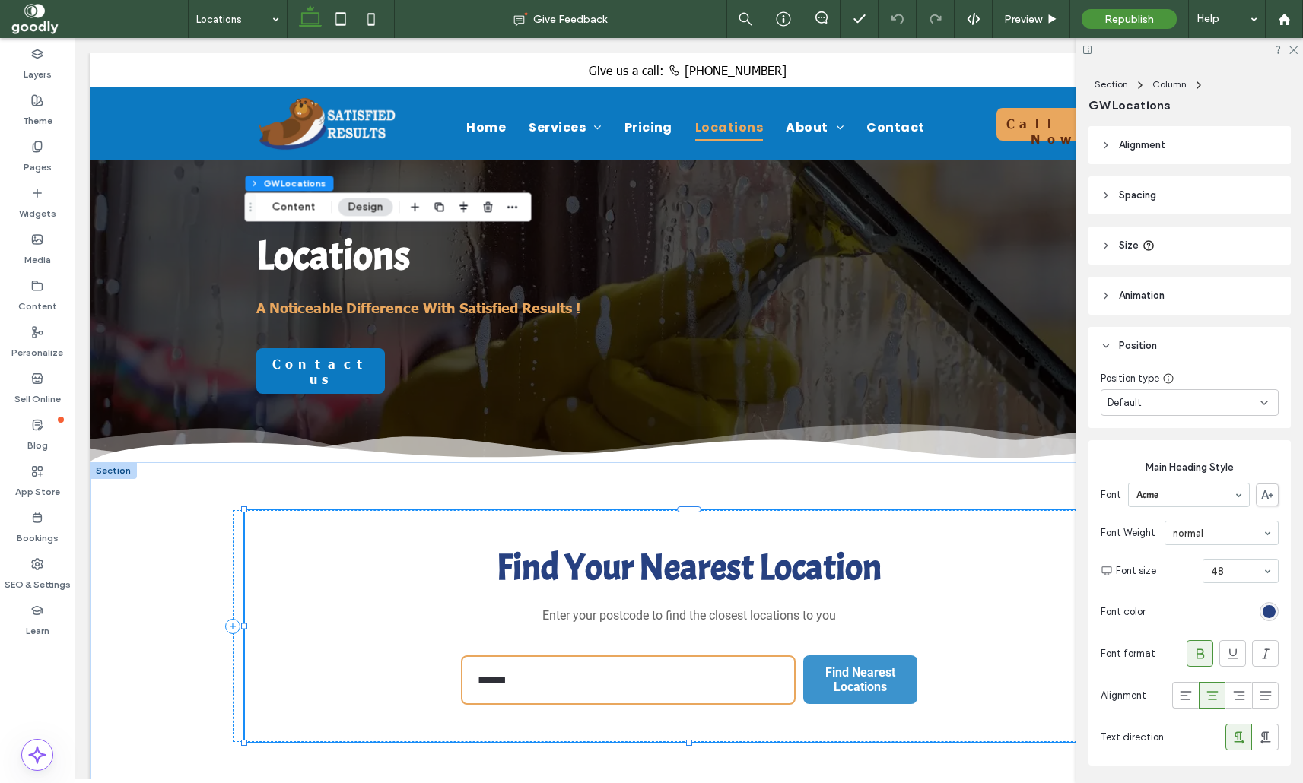
scroll to position [278, 0]
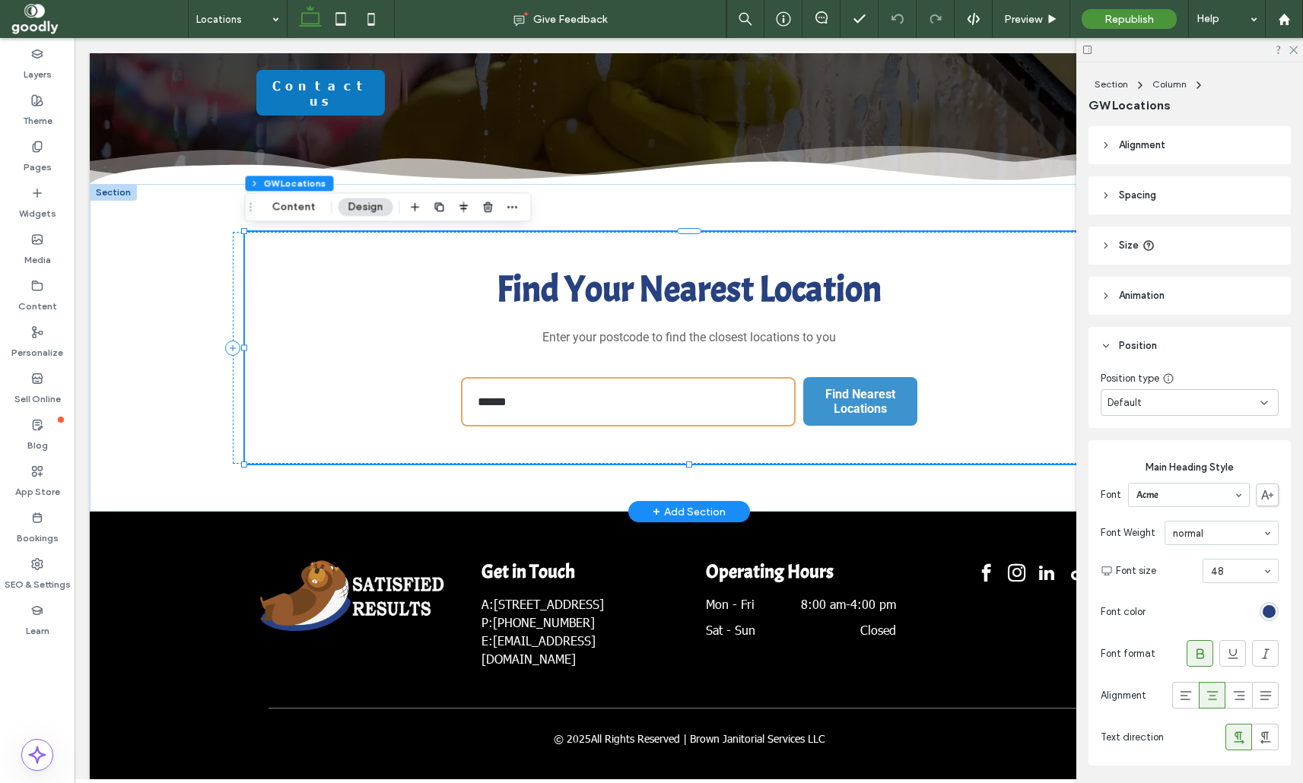
click at [916, 411] on div "Find Nearest Locations" at bounding box center [860, 401] width 114 height 49
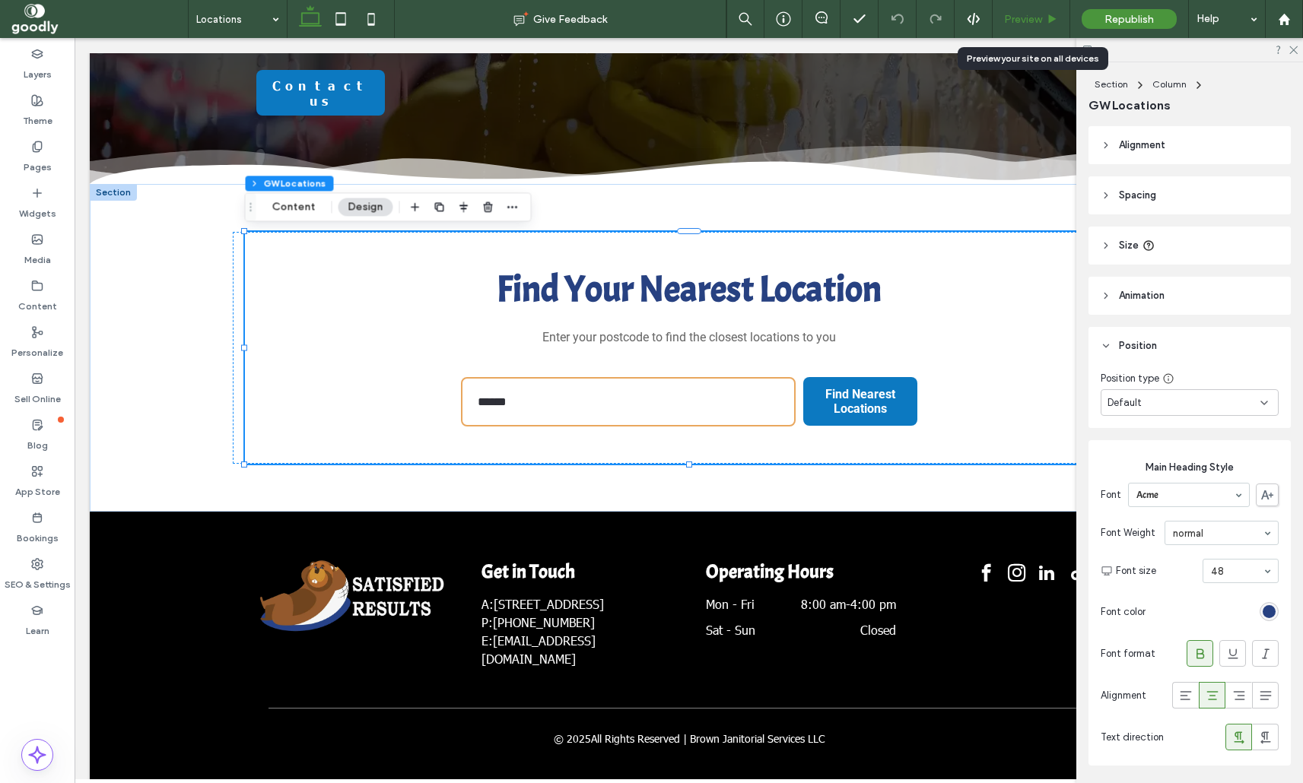
click at [1028, 25] on span "Preview" at bounding box center [1023, 19] width 38 height 13
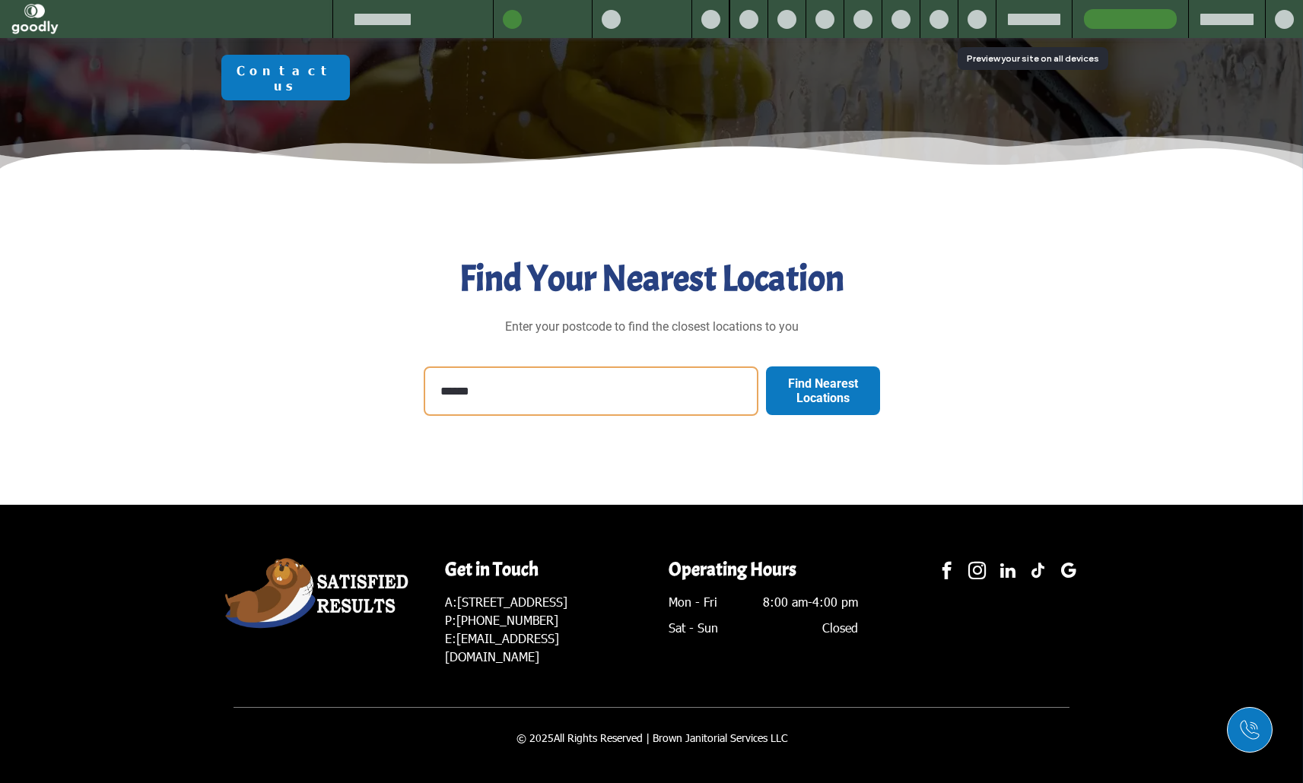
scroll to position [268, 0]
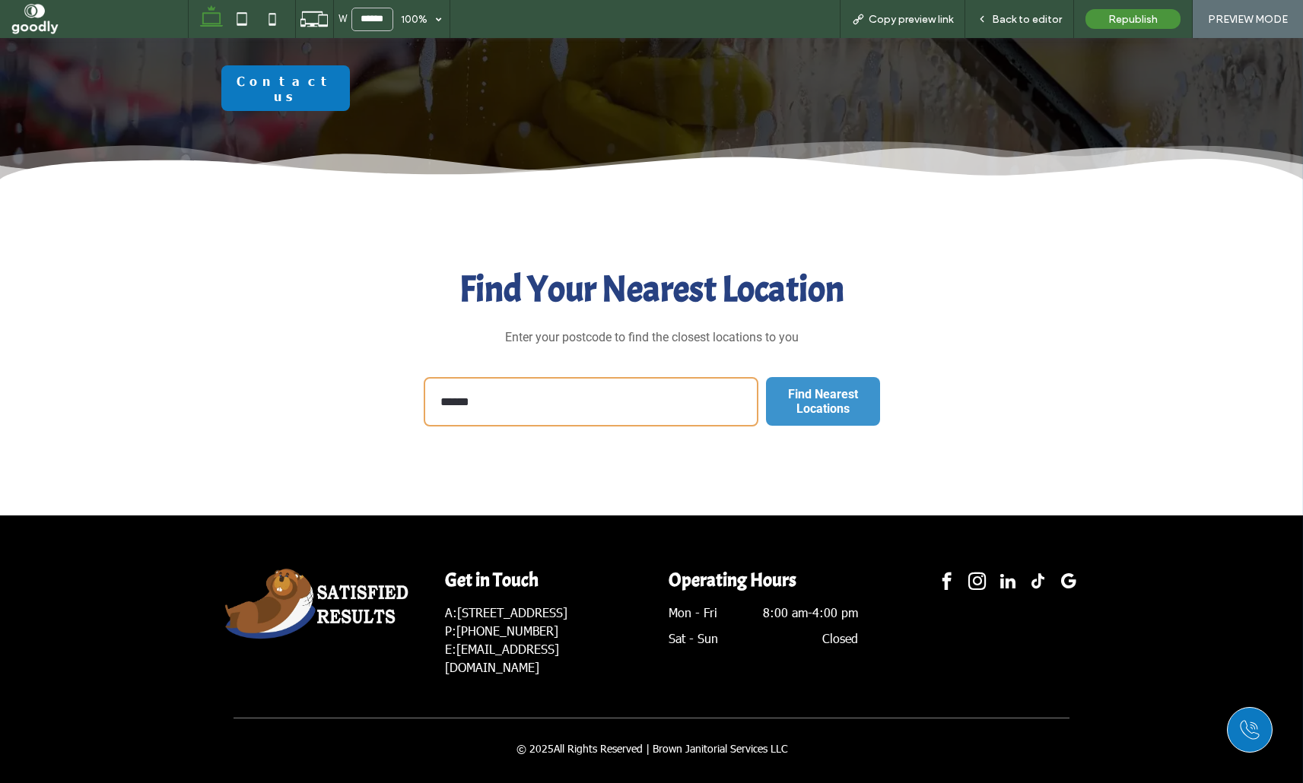
click at [815, 415] on span "Find Nearest Locations" at bounding box center [823, 402] width 112 height 44
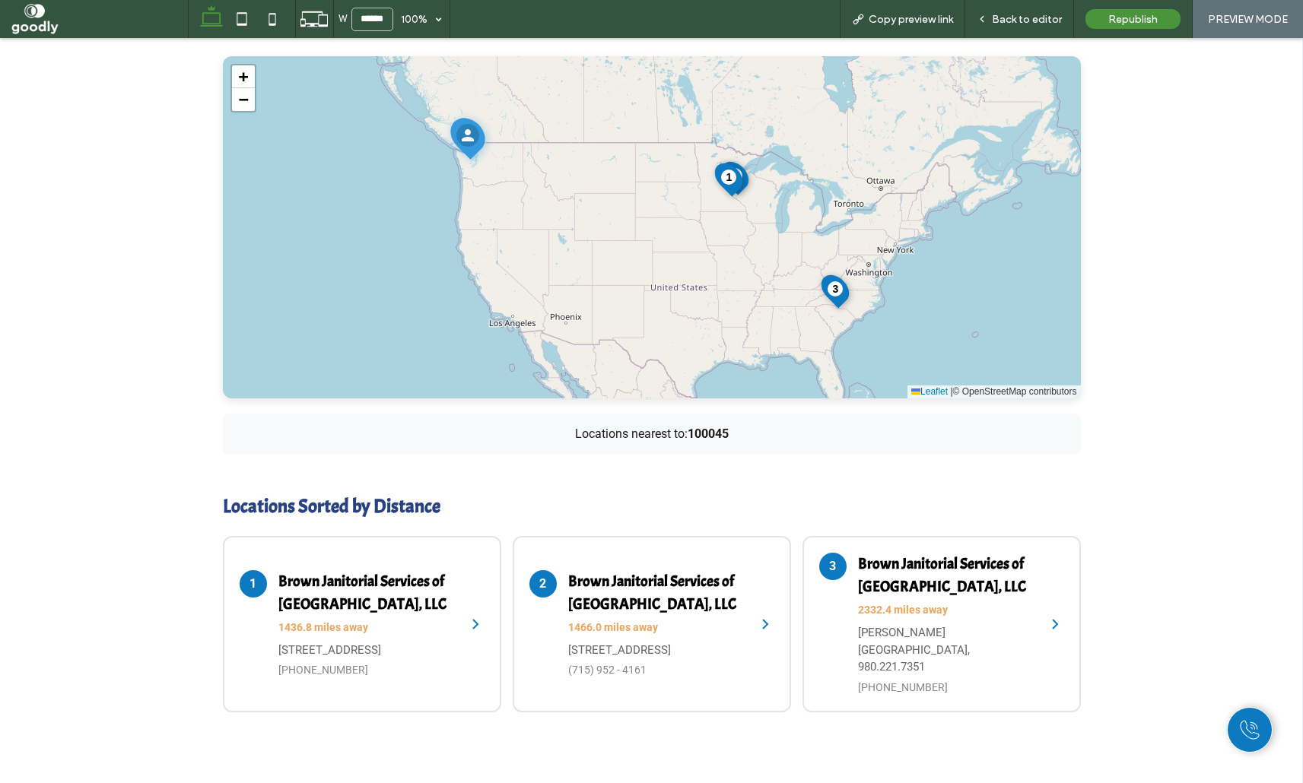
scroll to position [694, 0]
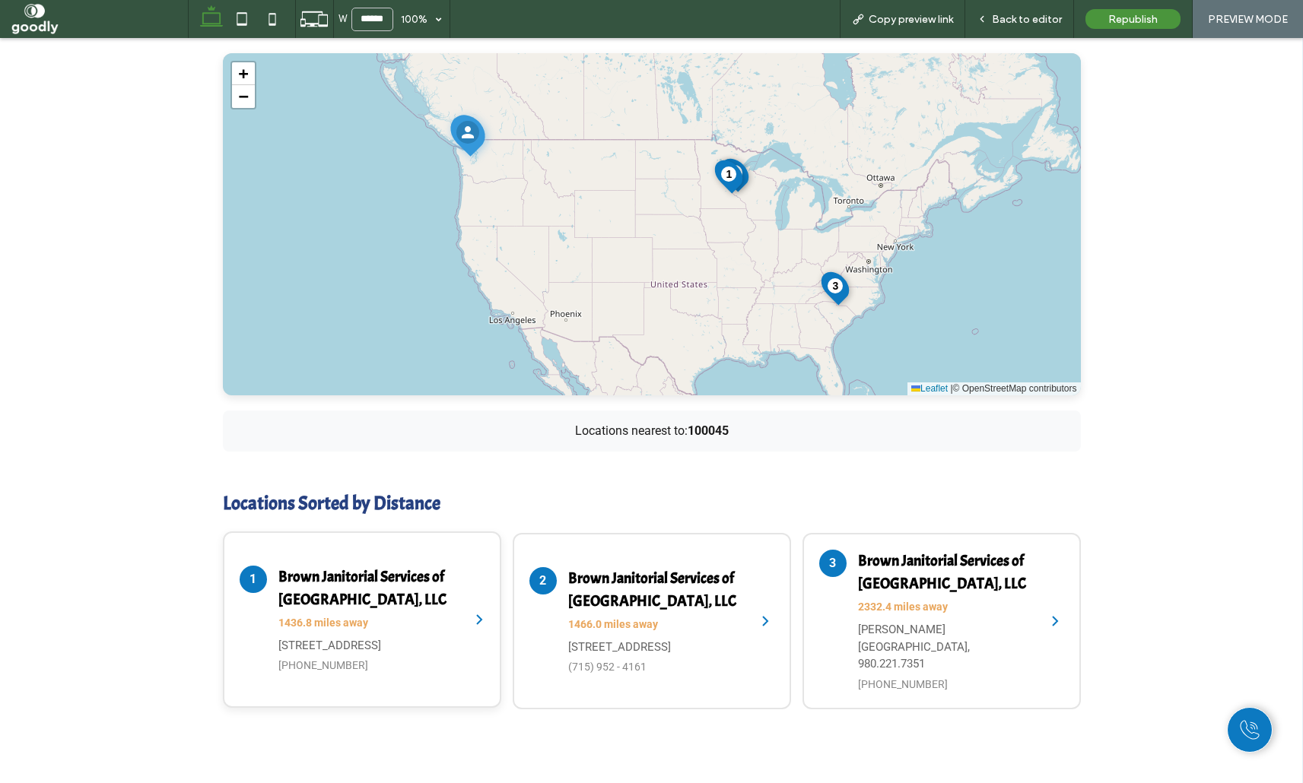
click at [326, 590] on h4 "Brown Janitorial Services of New Brighton, LLC" at bounding box center [366, 589] width 176 height 46
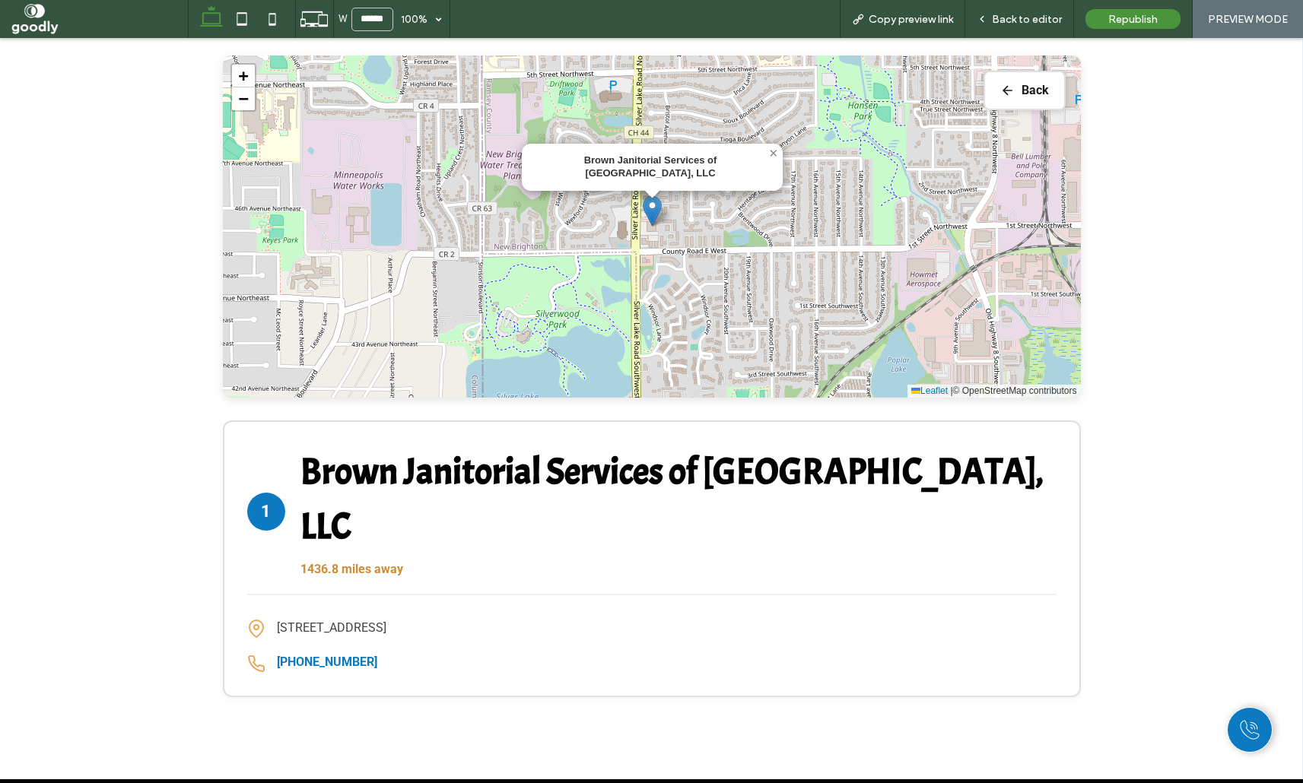
scroll to position [709, 0]
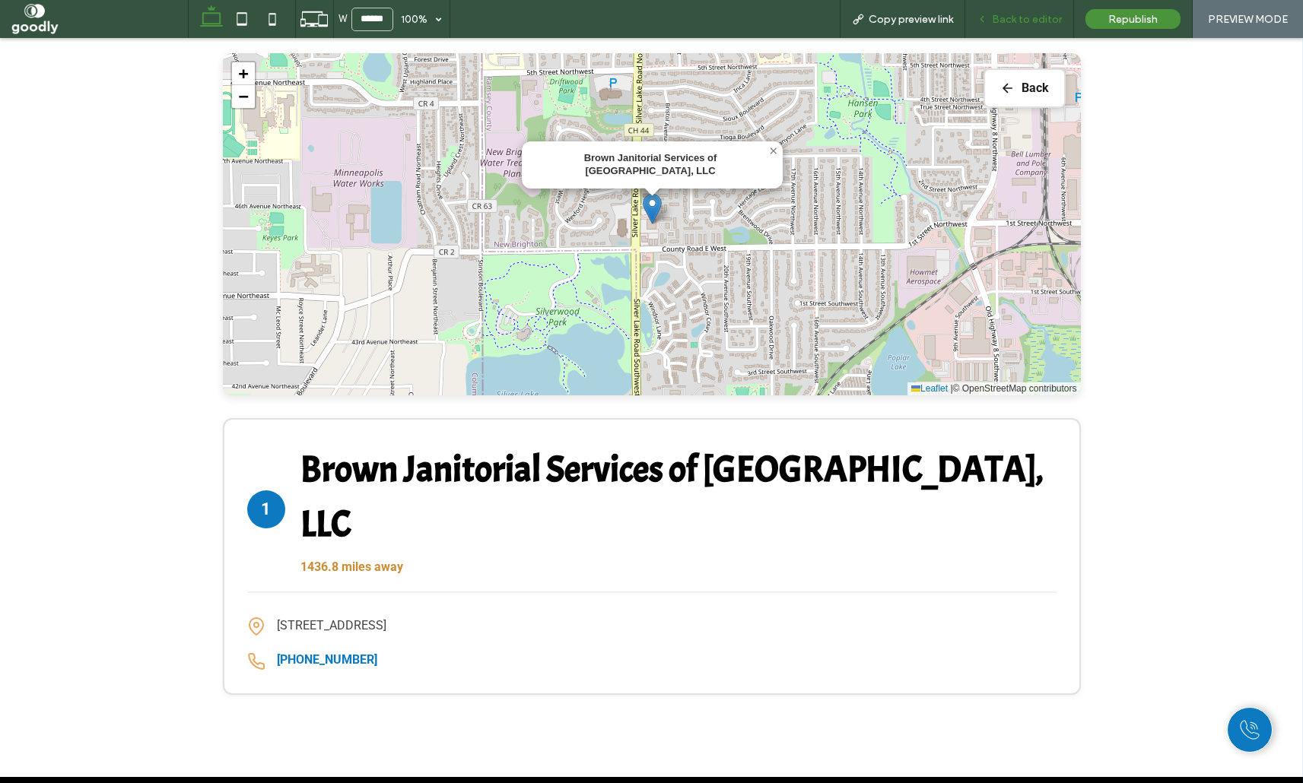
click at [1047, 17] on span "Back to editor" at bounding box center [1027, 19] width 70 height 13
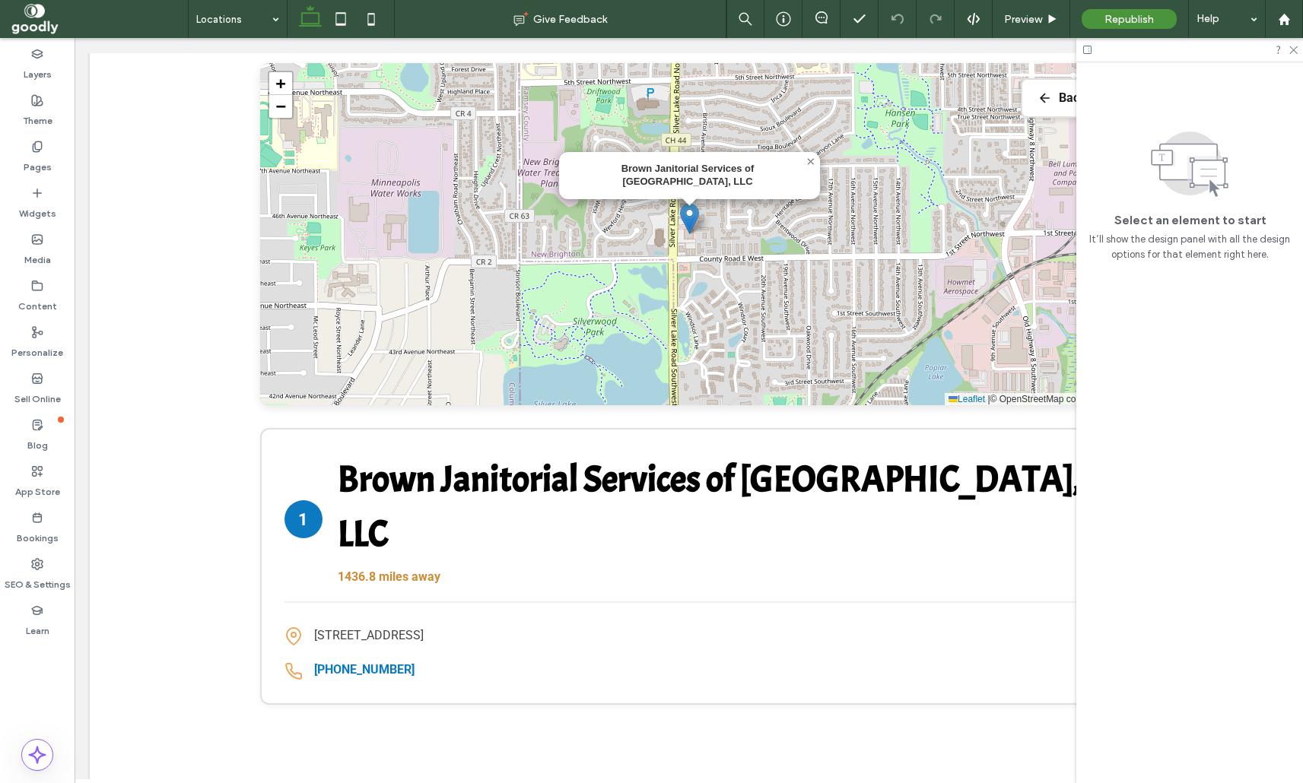
scroll to position [709, 0]
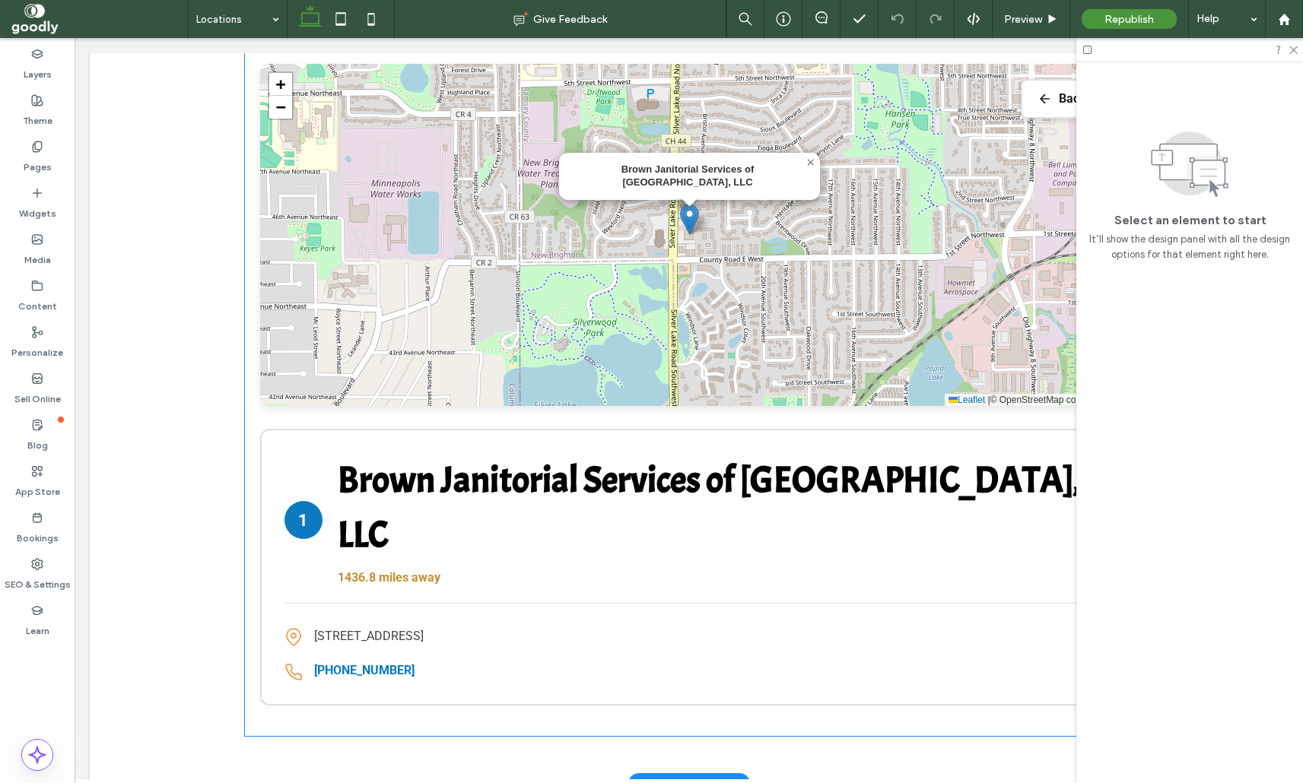
click at [889, 410] on div "Back Brown Janitorial Services of New Brighton, LLC × + − Leaflet | © OpenStree…" at bounding box center [689, 385] width 858 height 672
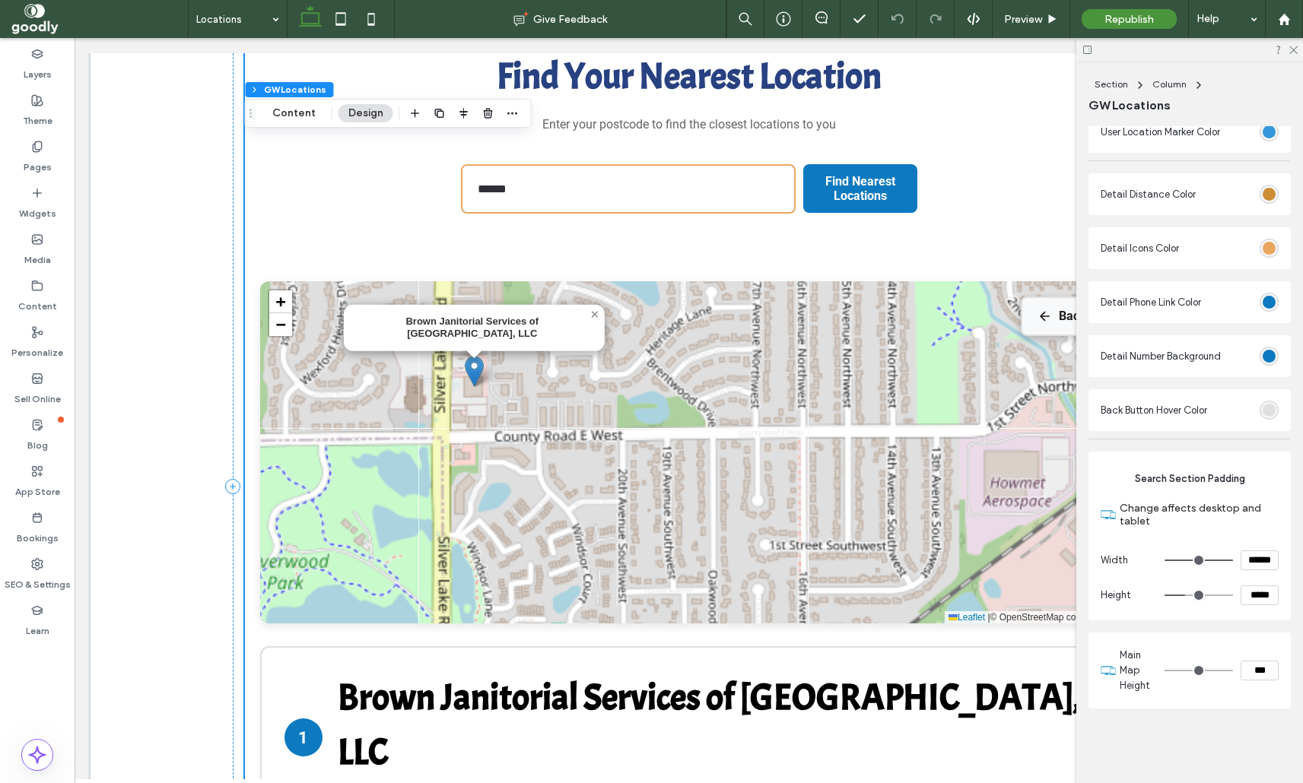
scroll to position [468, 0]
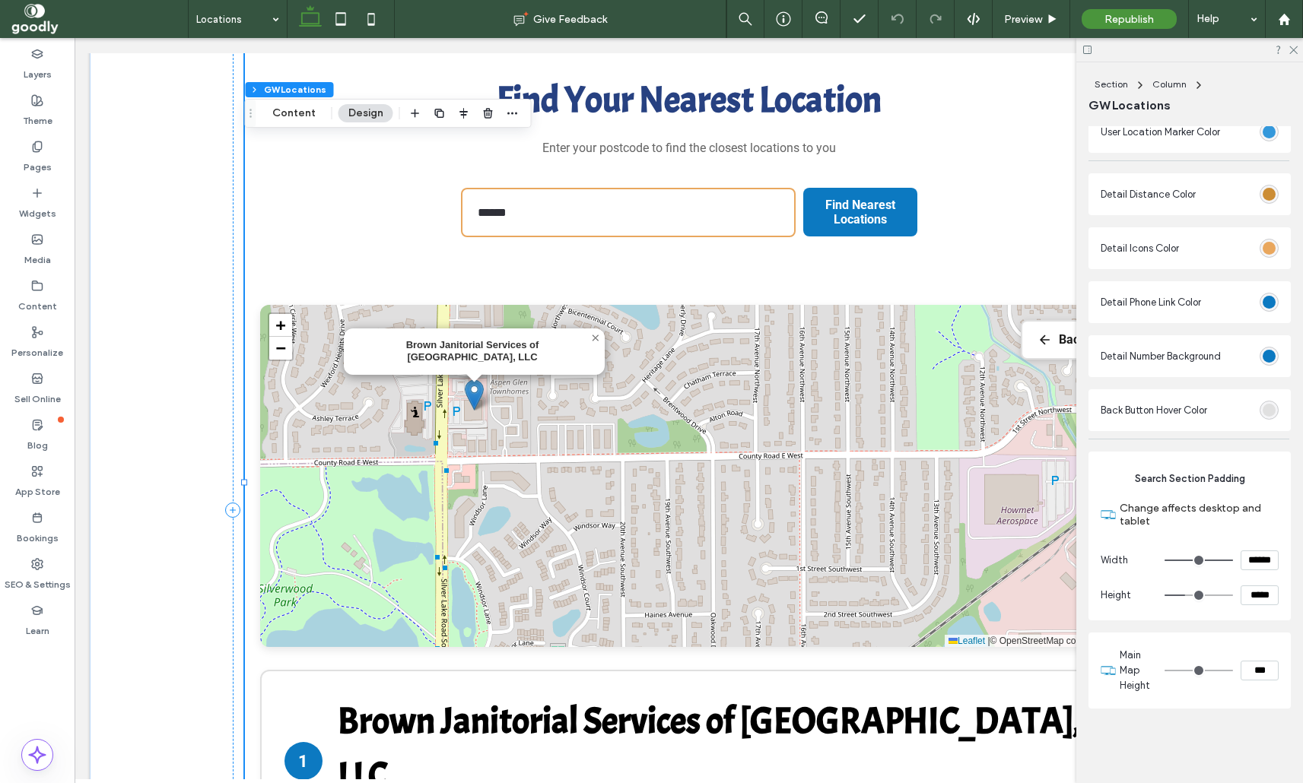
click at [1042, 262] on div "Find Your Nearest Location Enter your postcode to find the closest locations to…" at bounding box center [689, 159] width 888 height 232
click at [1294, 51] on icon at bounding box center [1293, 49] width 10 height 10
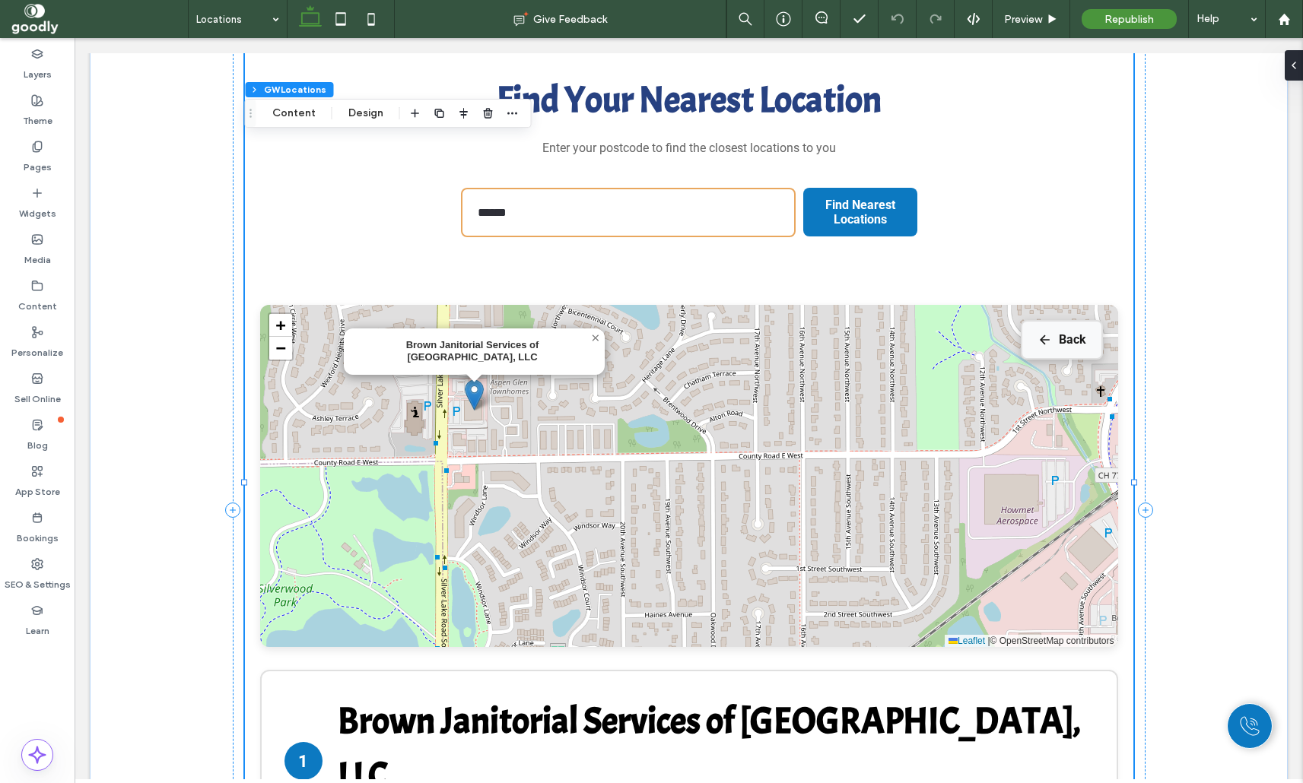
click at [1057, 346] on button "Back" at bounding box center [1062, 340] width 82 height 40
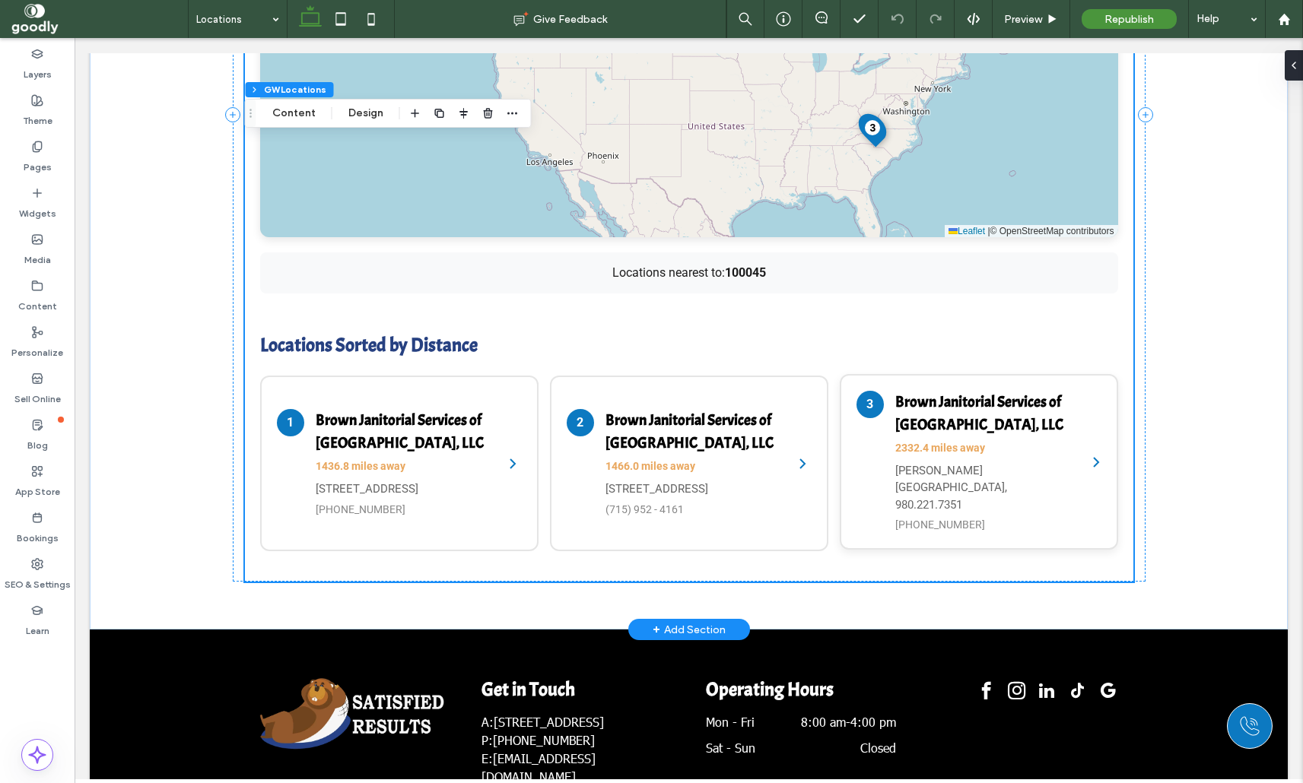
click at [926, 421] on h4 "Brown Janitorial Services of South Charlotte, LLC" at bounding box center [983, 414] width 176 height 46
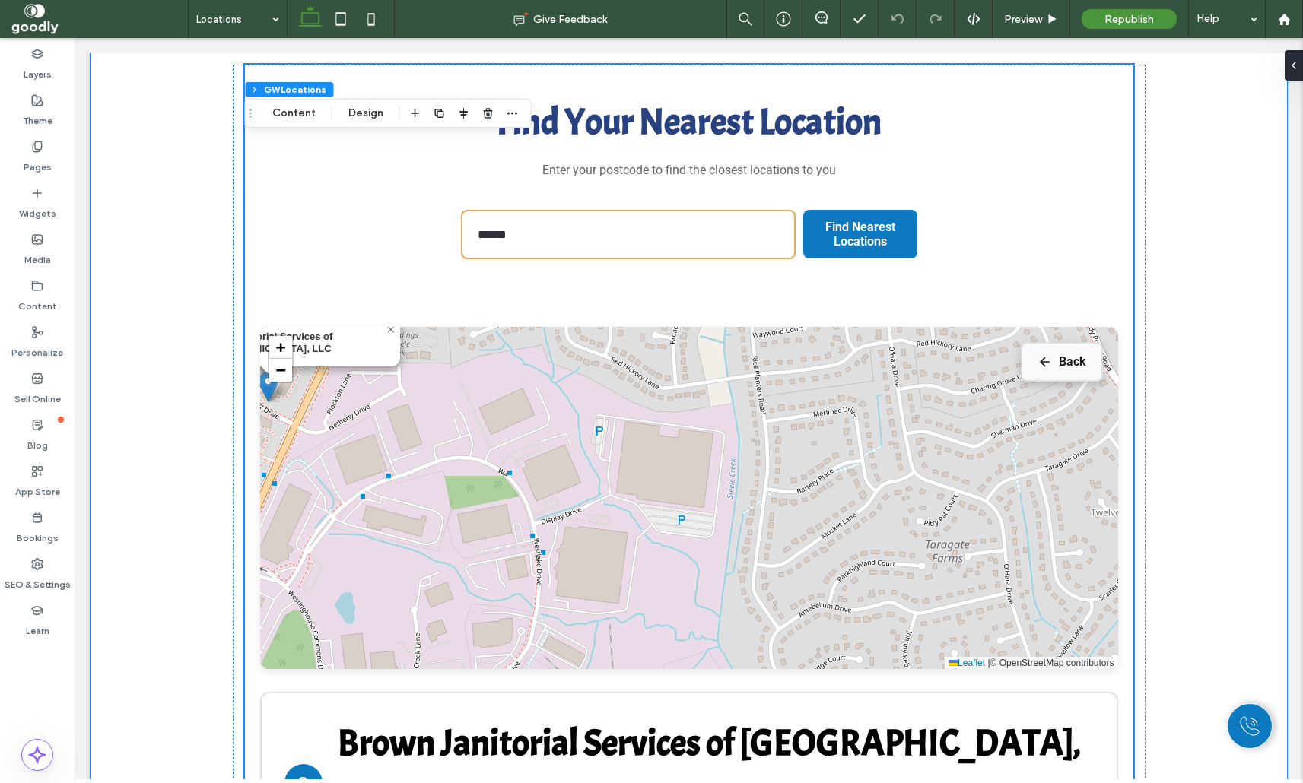
scroll to position [445, 0]
click at [1067, 367] on button "Back" at bounding box center [1062, 363] width 82 height 40
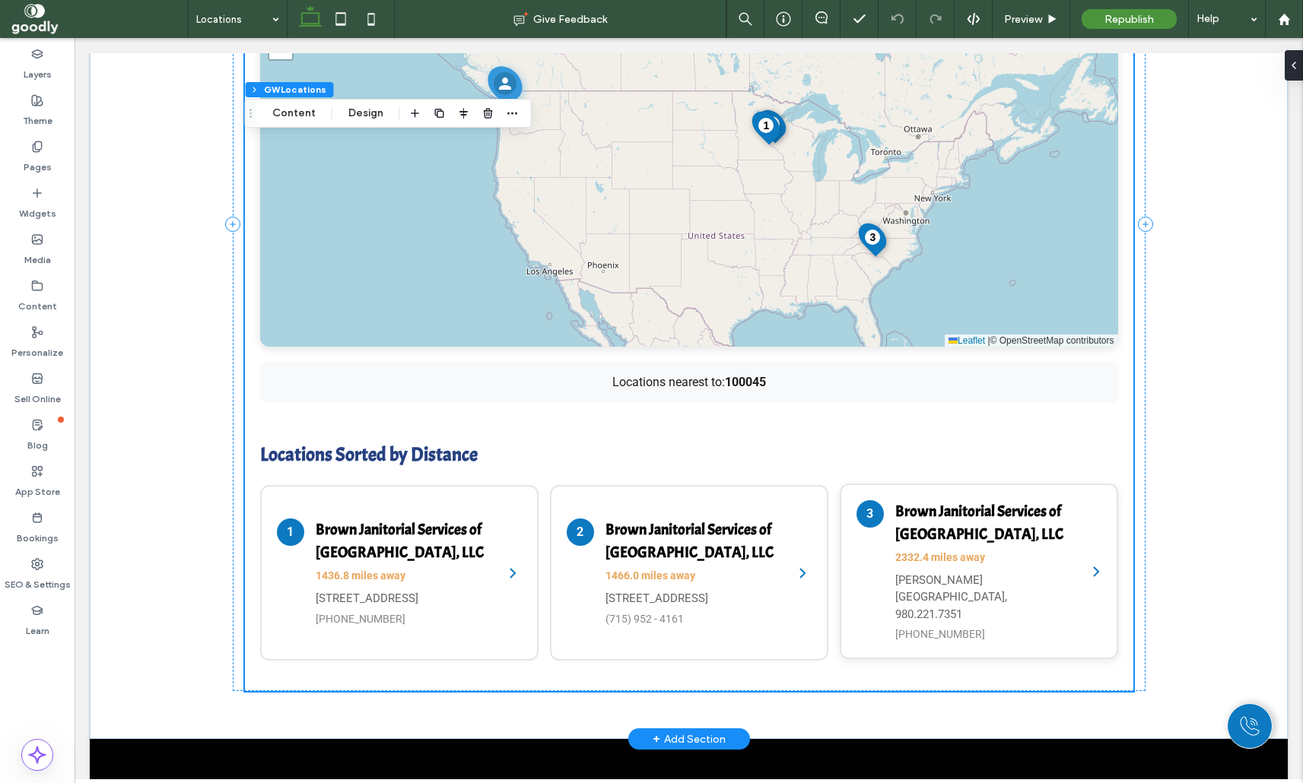
click at [998, 524] on h4 "Brown Janitorial Services of South Charlotte, LLC" at bounding box center [983, 523] width 176 height 46
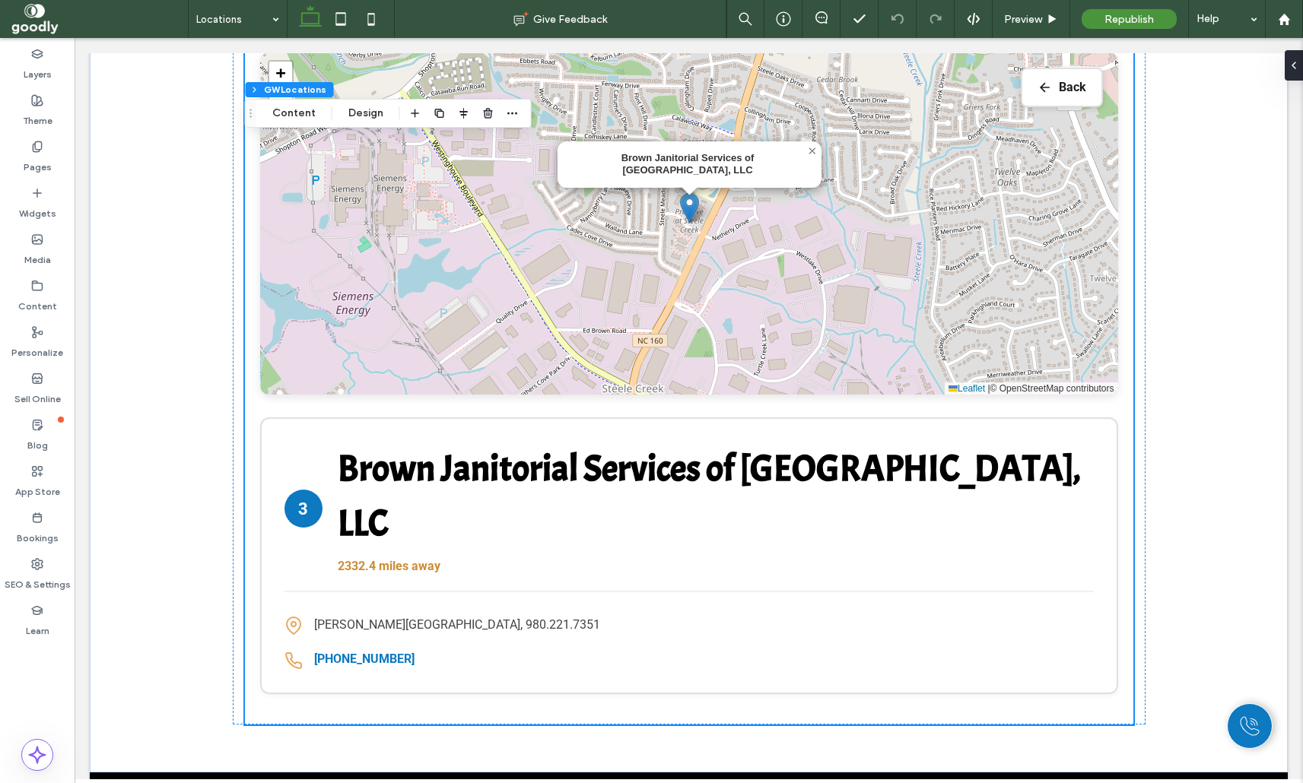
scroll to position [719, 0]
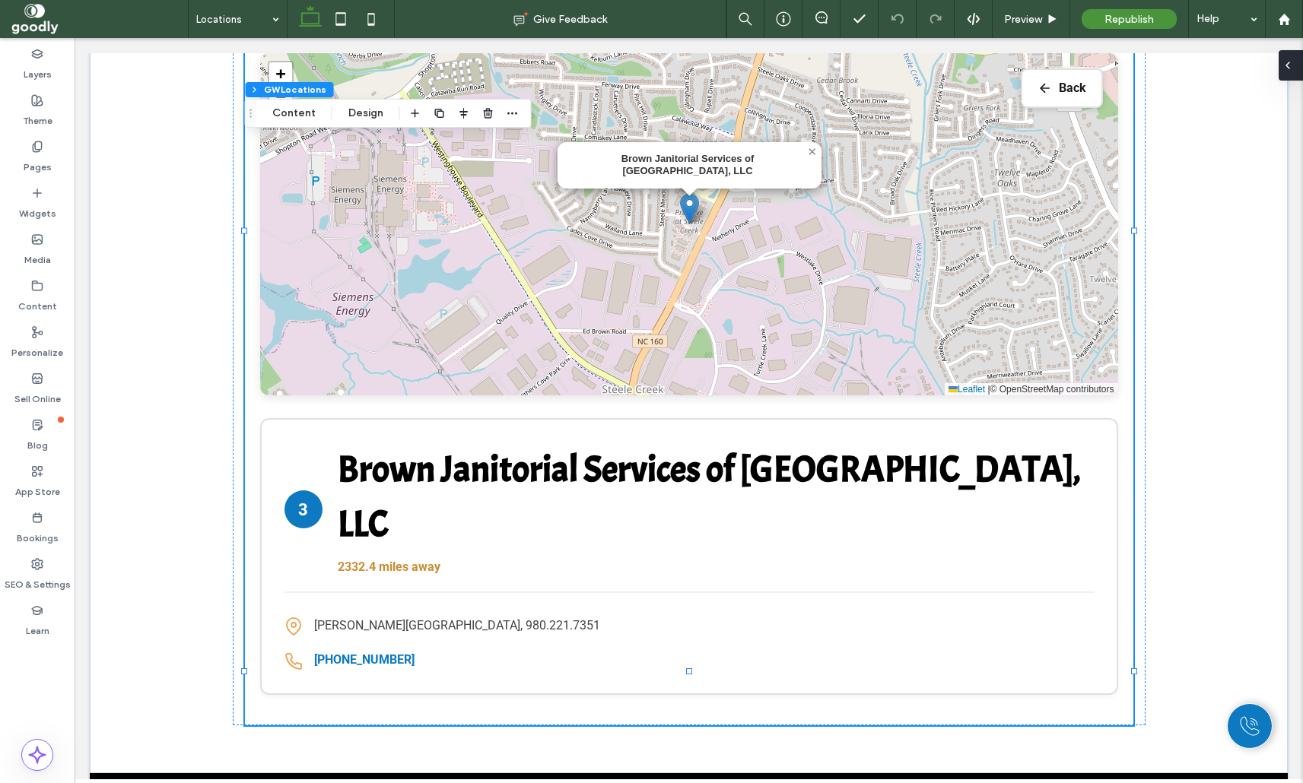
click at [1295, 70] on div at bounding box center [1290, 65] width 24 height 30
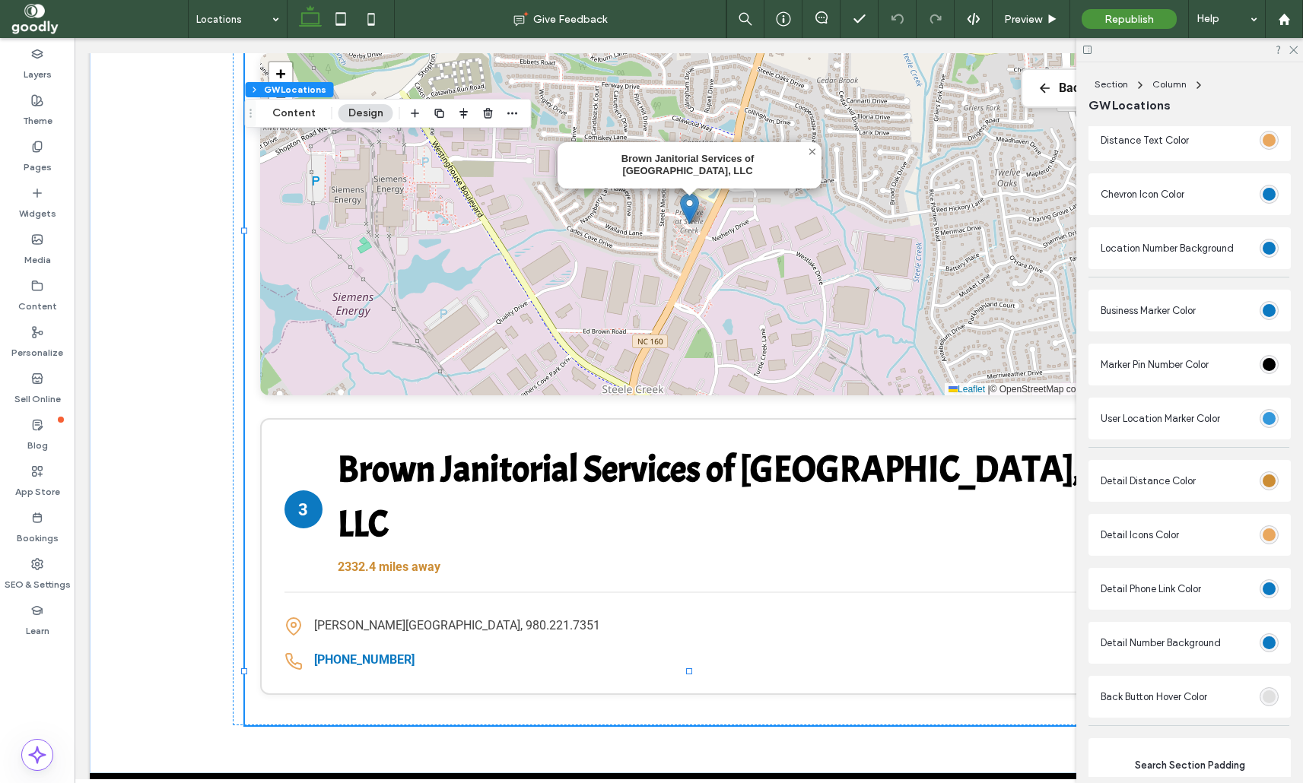
scroll to position [2366, 0]
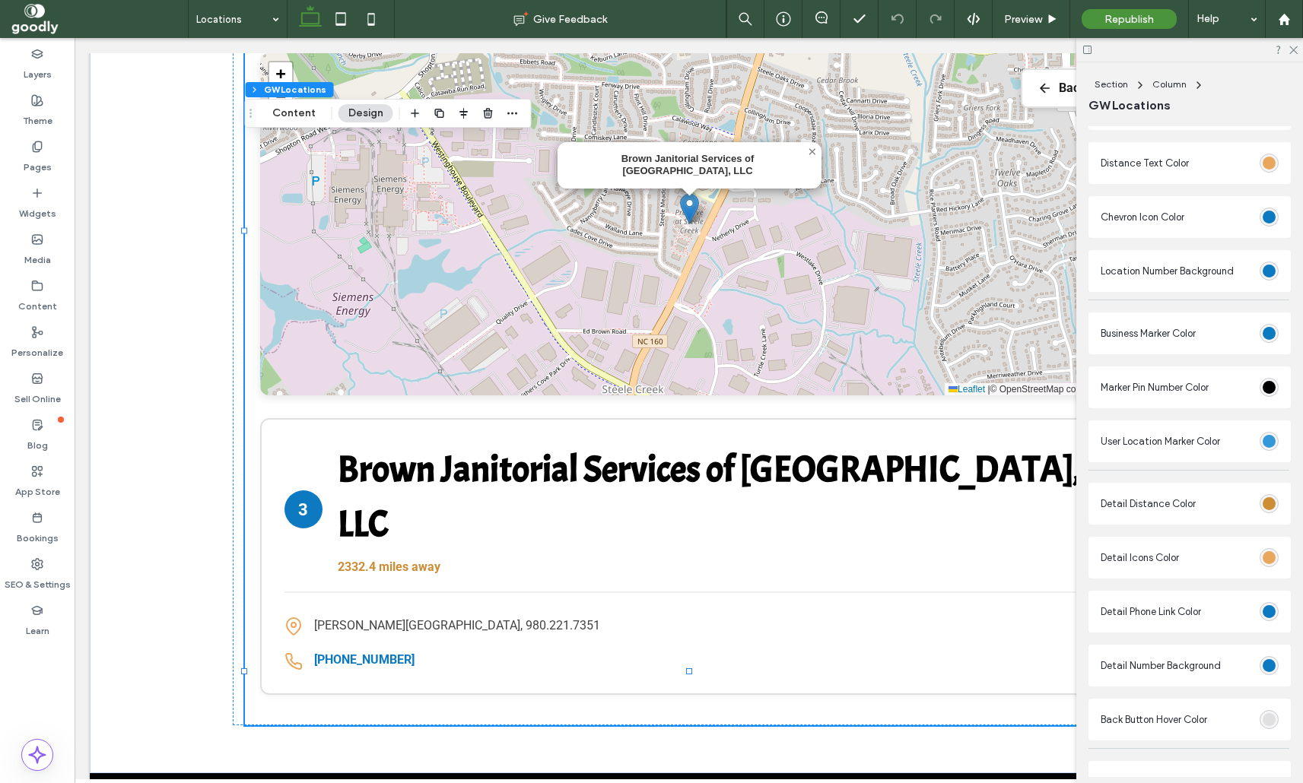
click at [1275, 726] on div "rgb(224, 224, 224)" at bounding box center [1268, 719] width 13 height 13
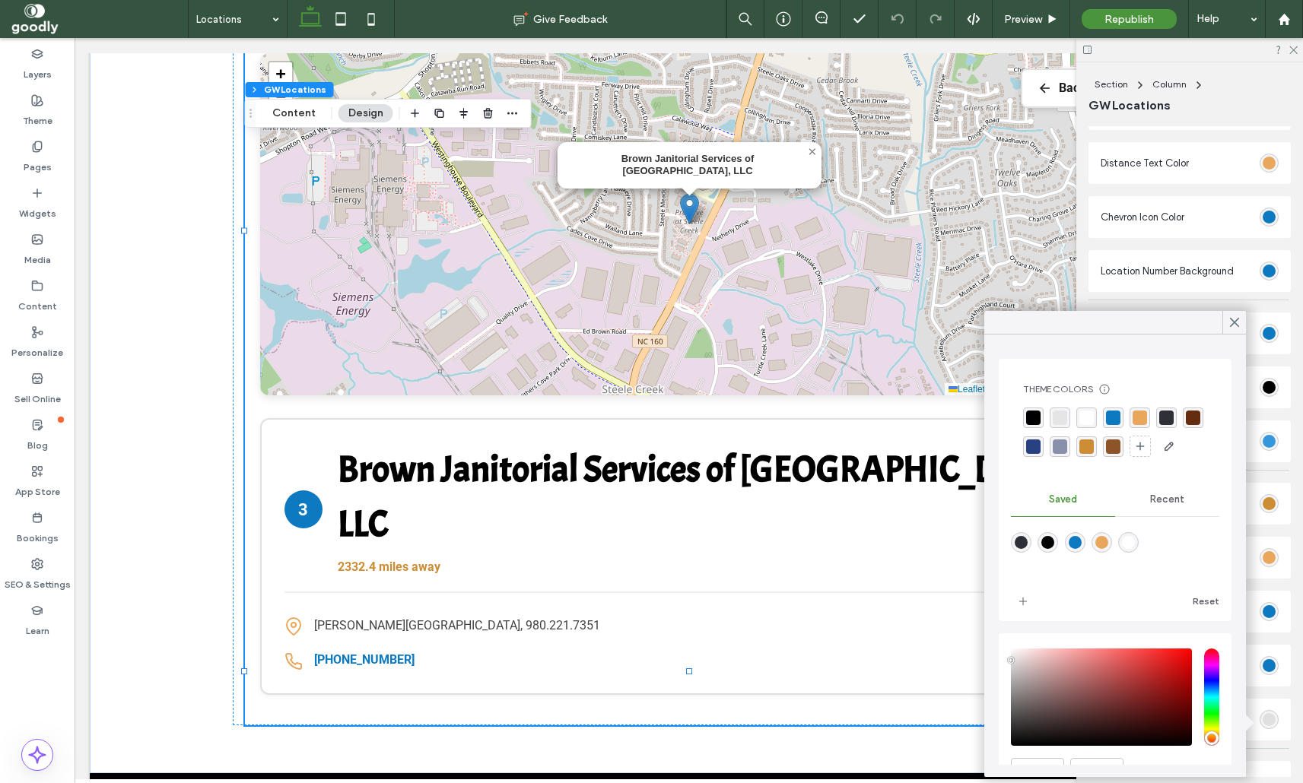
click at [1113, 418] on div "rgba(12, 121, 193, 1)" at bounding box center [1113, 418] width 14 height 14
click at [1231, 325] on use at bounding box center [1235, 323] width 8 height 8
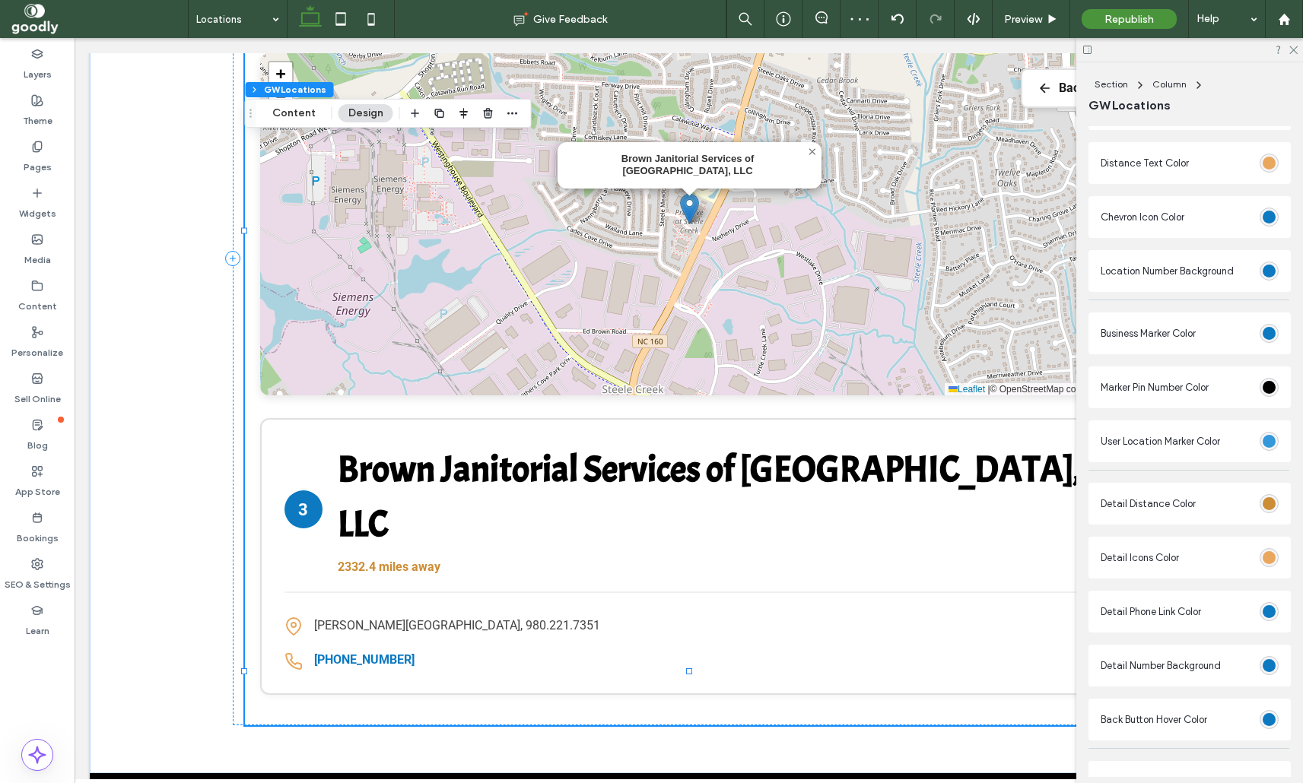
click at [1297, 50] on div at bounding box center [1189, 50] width 227 height 24
drag, startPoint x: 1291, startPoint y: 55, endPoint x: 1291, endPoint y: 45, distance: 9.9
click at [1291, 51] on div at bounding box center [1189, 50] width 227 height 24
click at [1291, 45] on icon at bounding box center [1293, 49] width 10 height 10
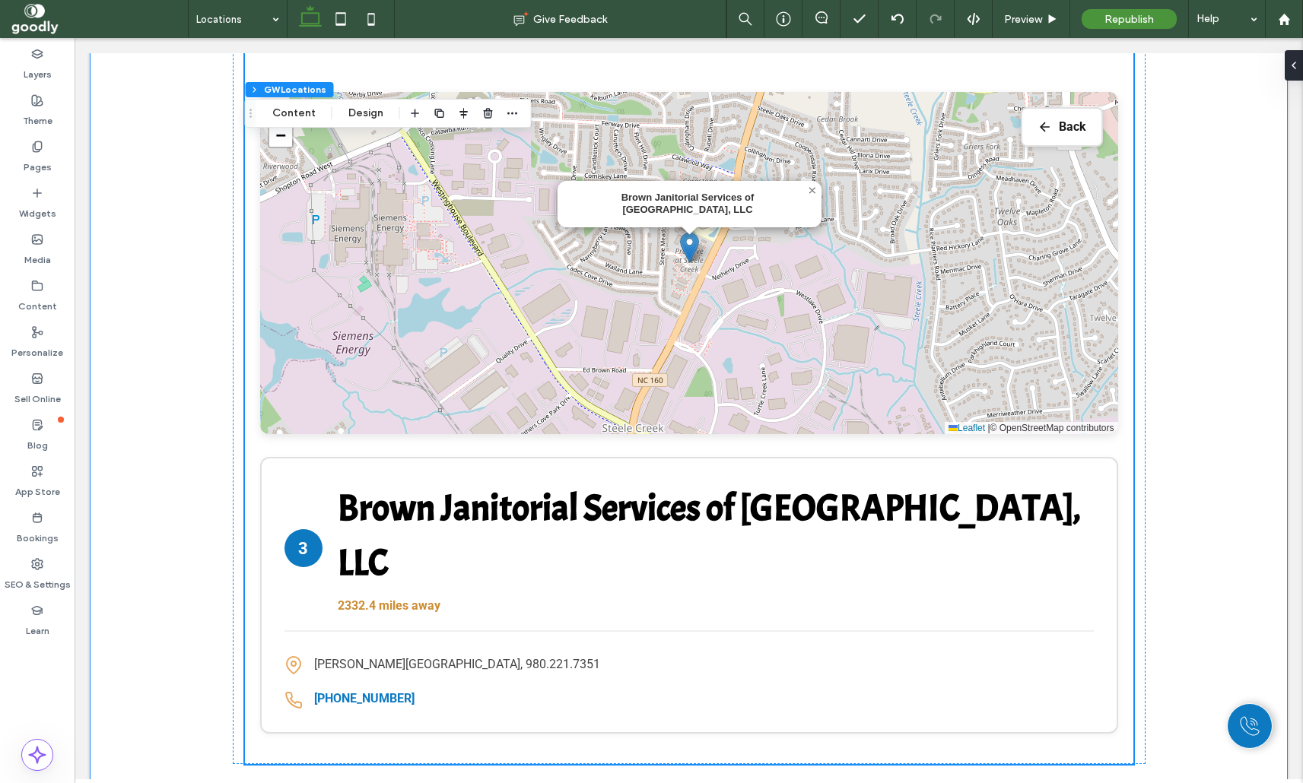
scroll to position [686, 0]
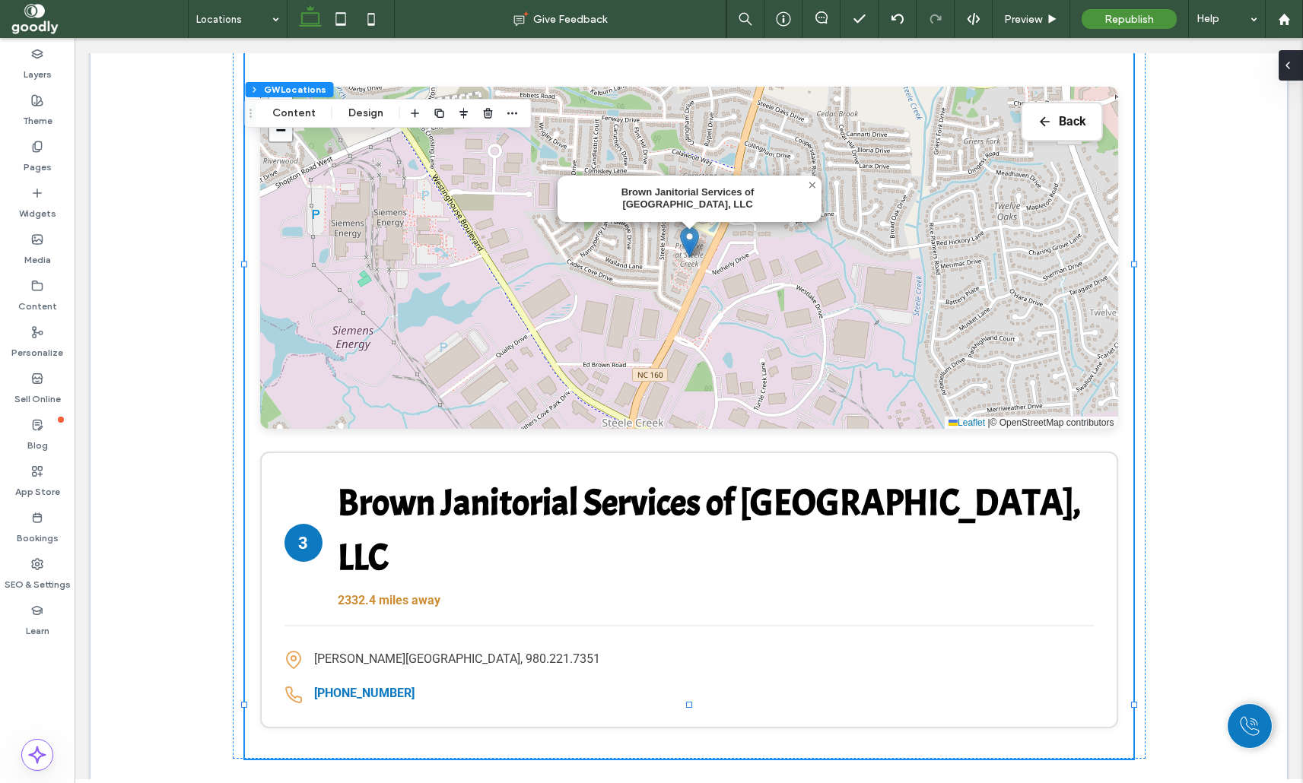
click at [1288, 68] on icon at bounding box center [1288, 65] width 12 height 12
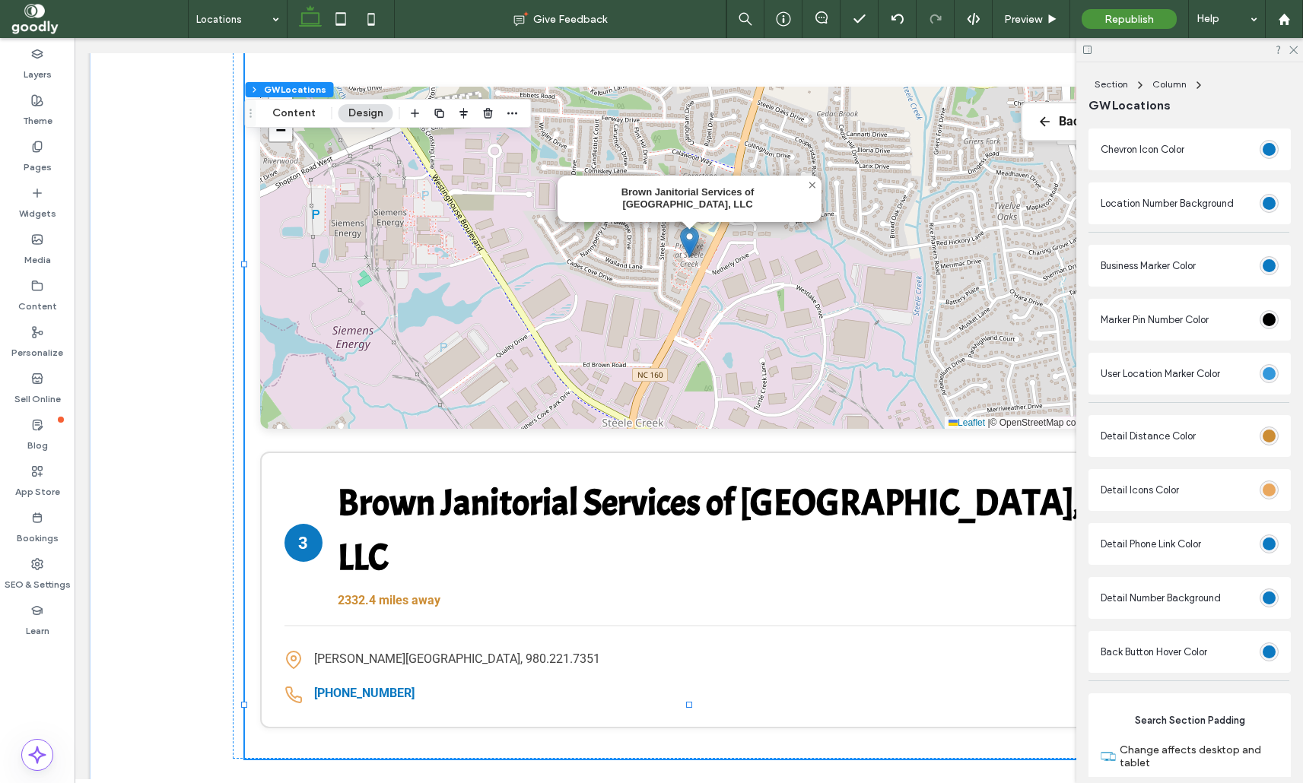
scroll to position [2433, 0]
click at [1294, 42] on div at bounding box center [1189, 50] width 227 height 24
click at [1294, 45] on icon at bounding box center [1293, 49] width 10 height 10
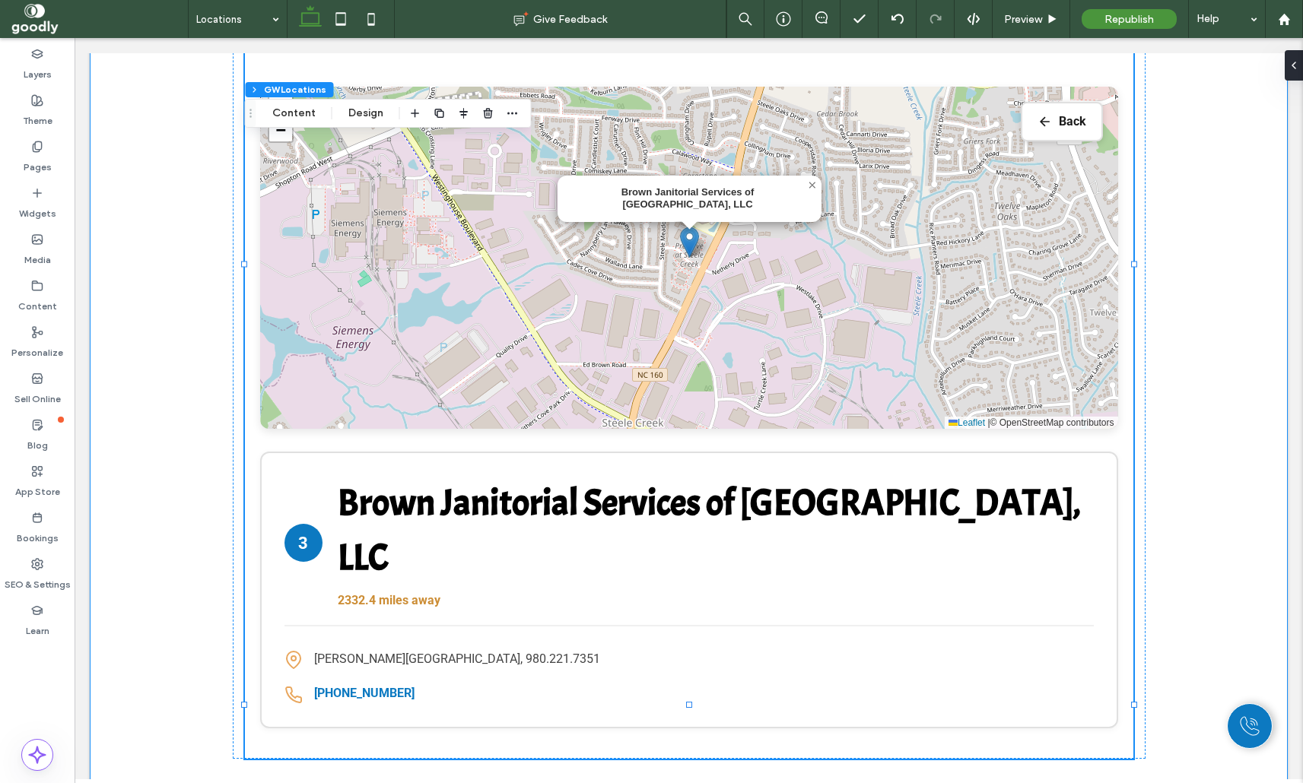
click at [1220, 237] on div "Find Your Nearest Location Enter your postcode to find the closest locations to…" at bounding box center [689, 291] width 1198 height 1031
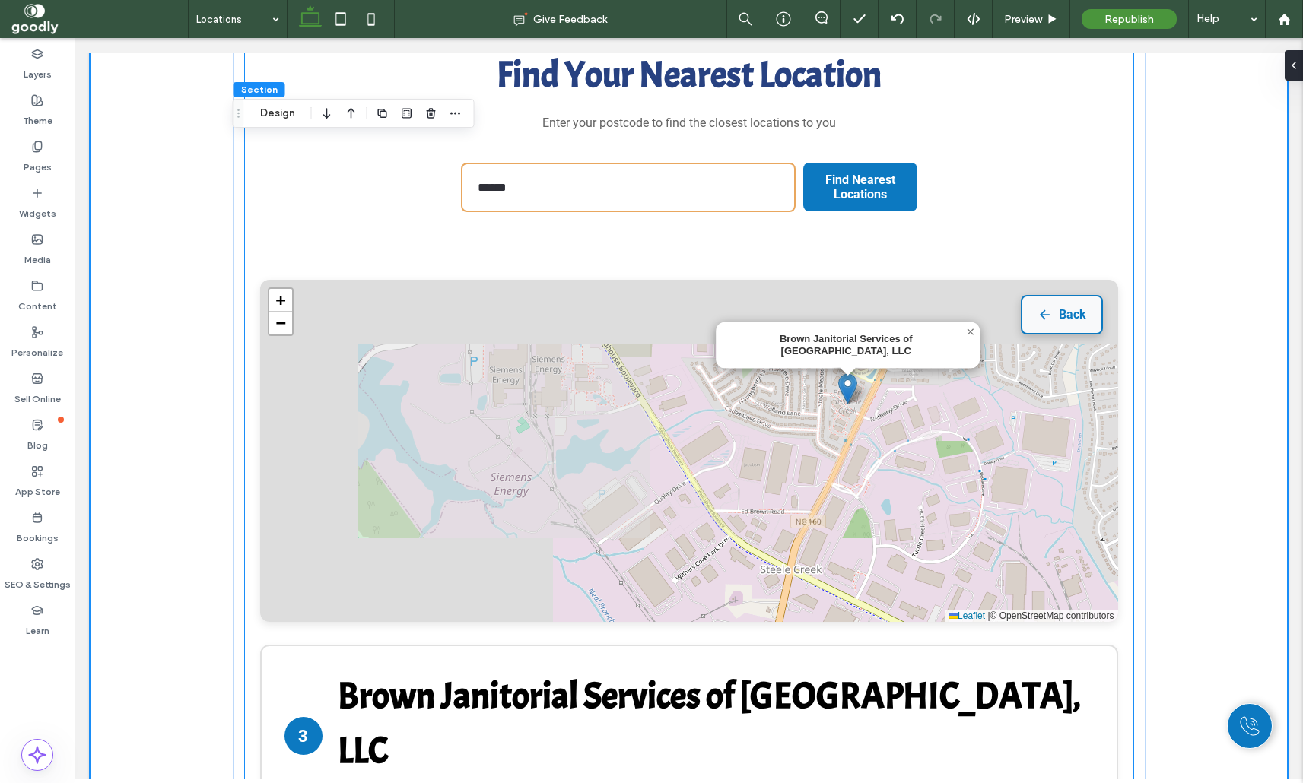
scroll to position [498, 0]
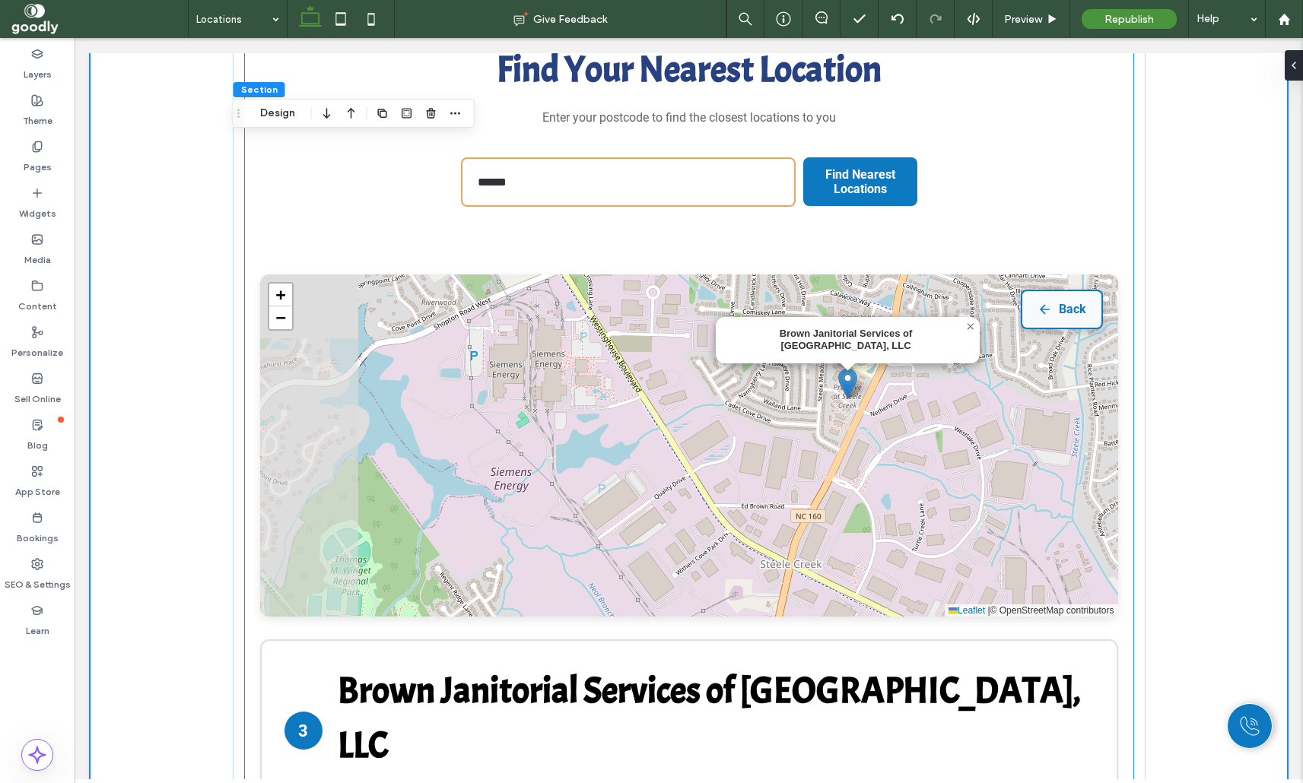
click at [1074, 300] on button "Back" at bounding box center [1062, 310] width 82 height 40
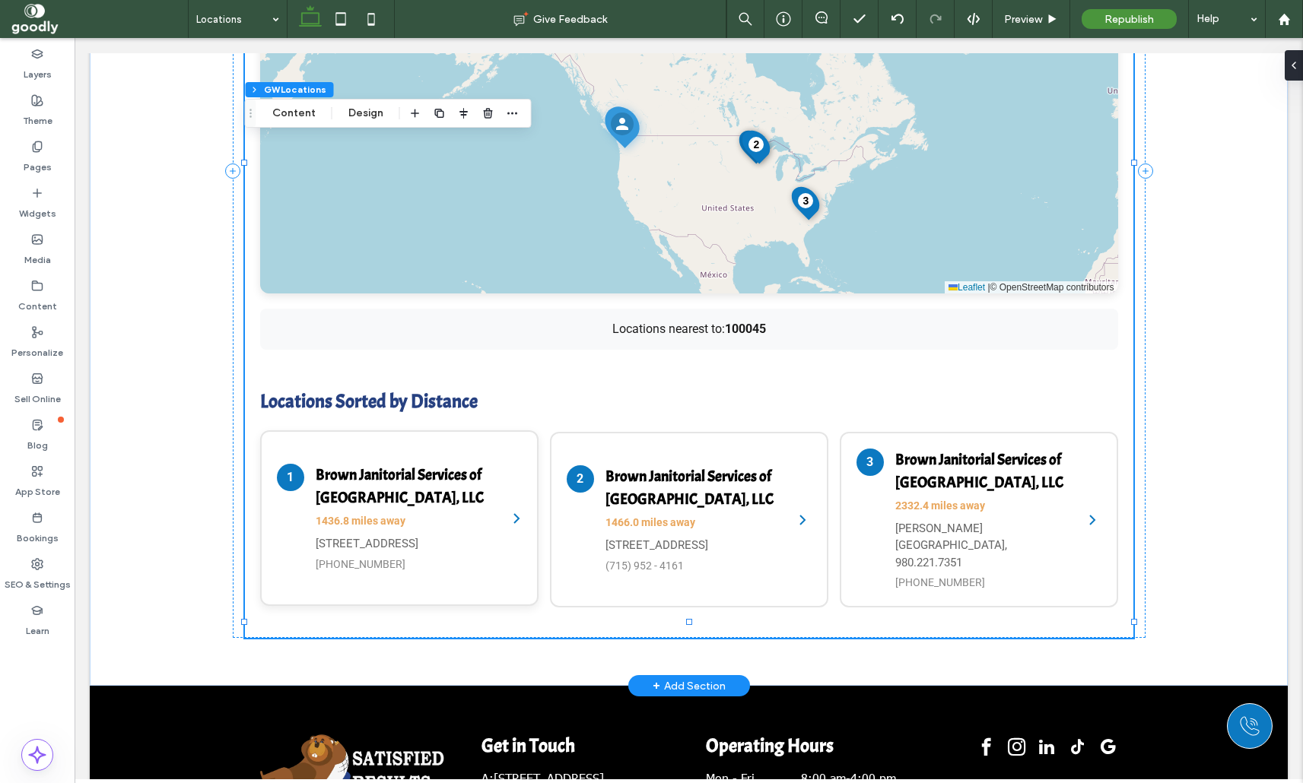
click at [279, 513] on div "1 Brown Janitorial Services of New Brighton, LLC 1436.8 miles away 151 Silver L…" at bounding box center [384, 518] width 215 height 109
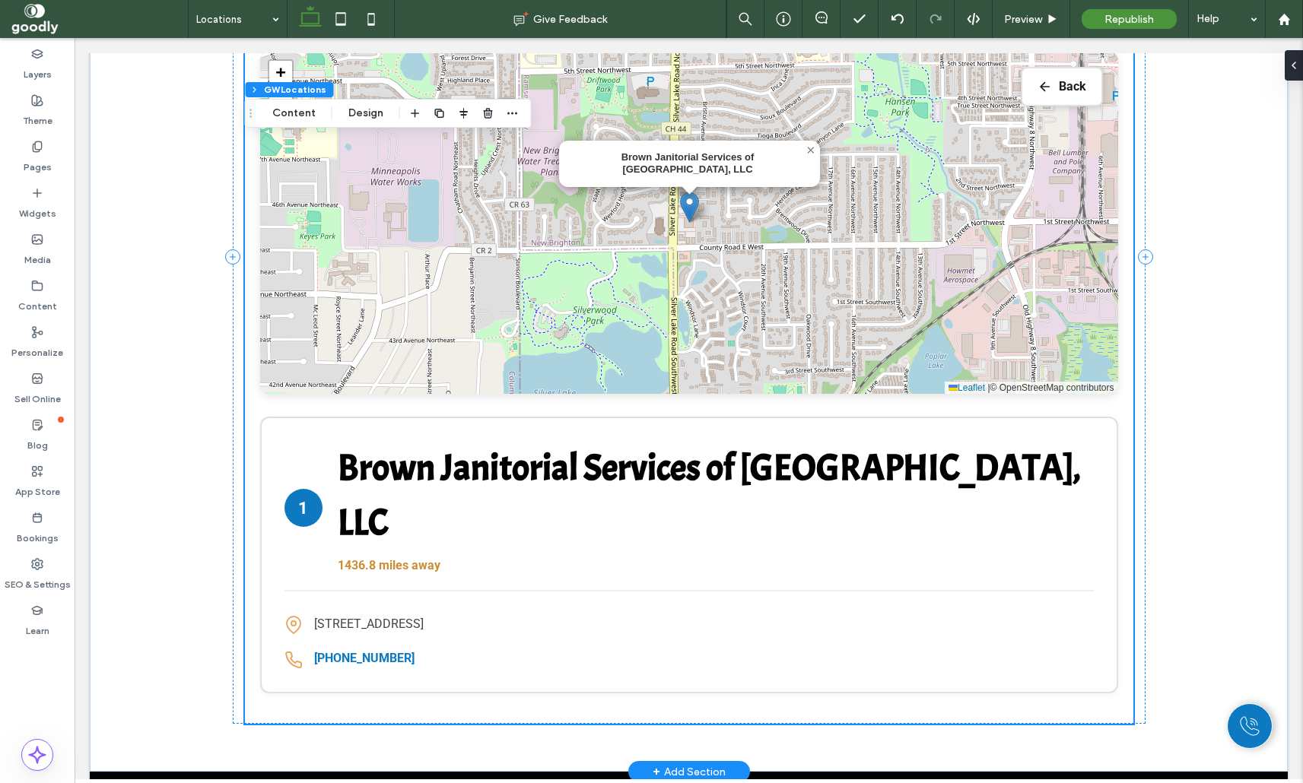
scroll to position [719, 0]
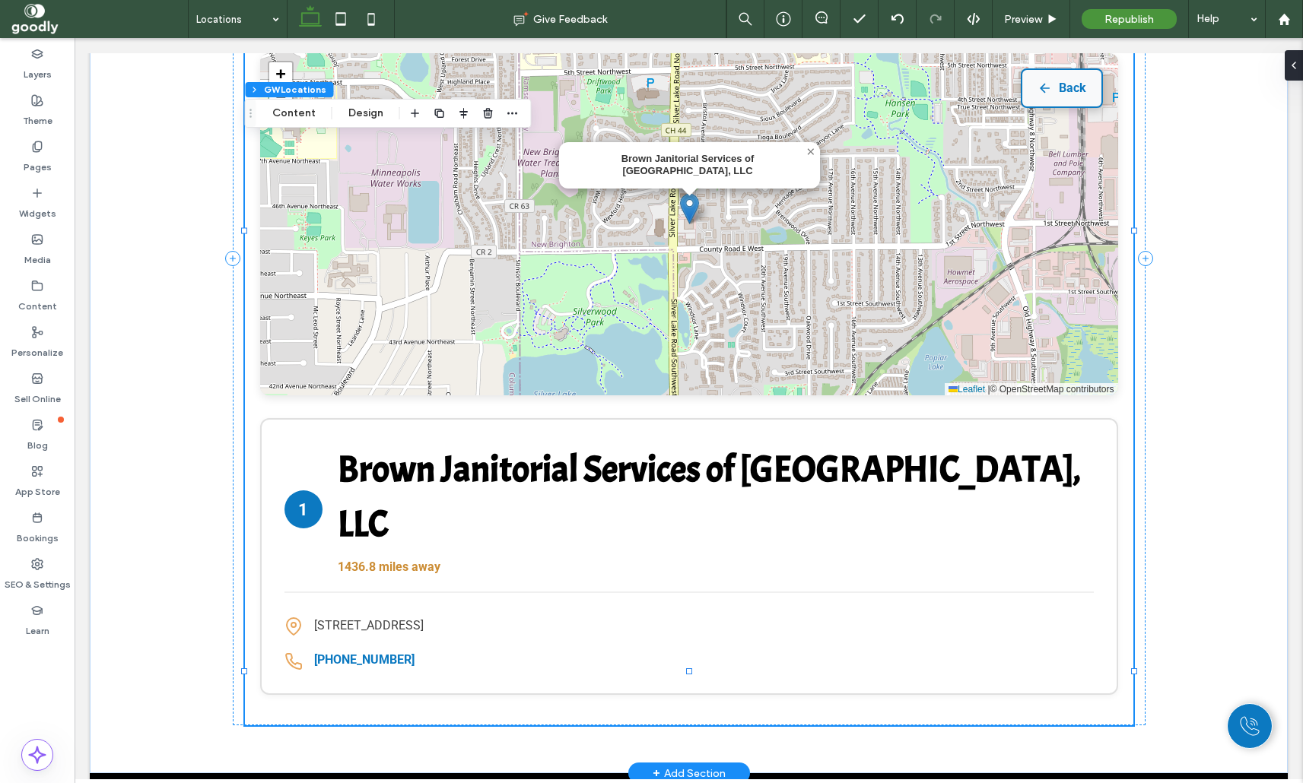
click at [1072, 91] on button "Back" at bounding box center [1062, 88] width 82 height 40
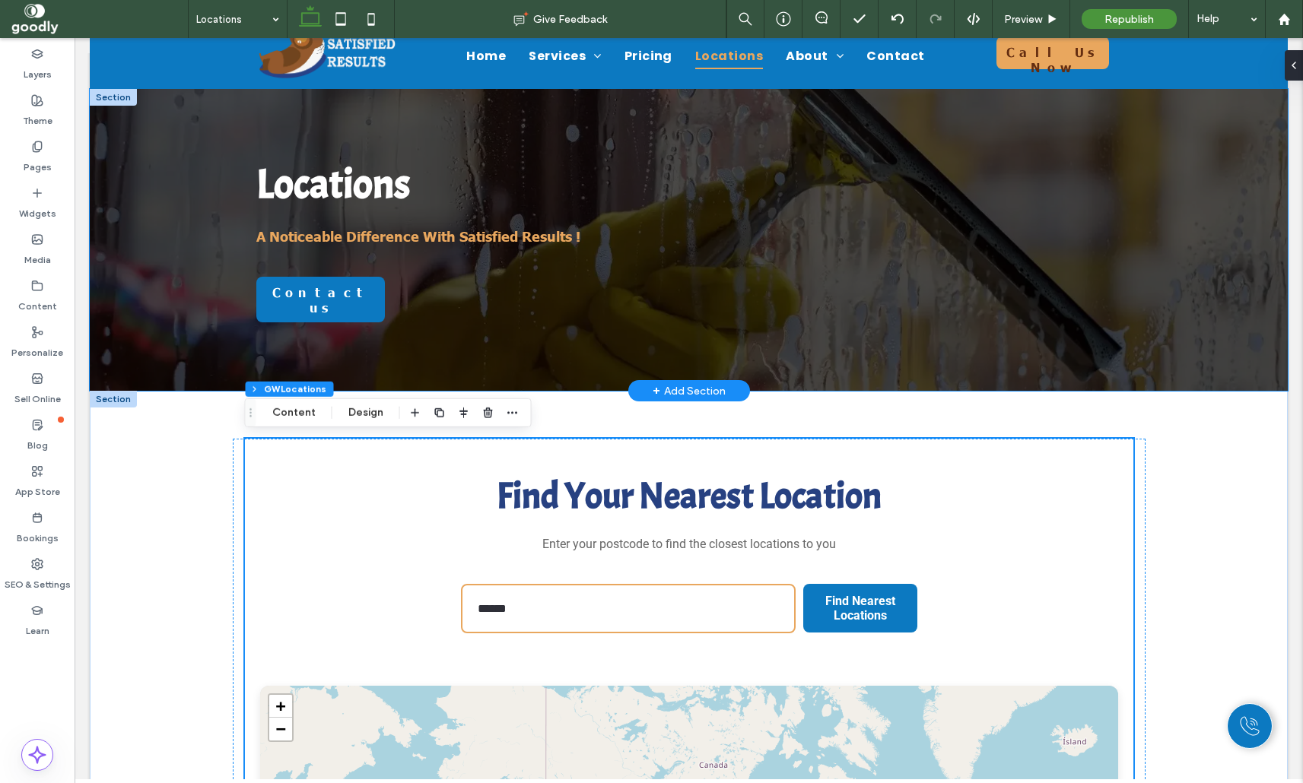
scroll to position [70, 0]
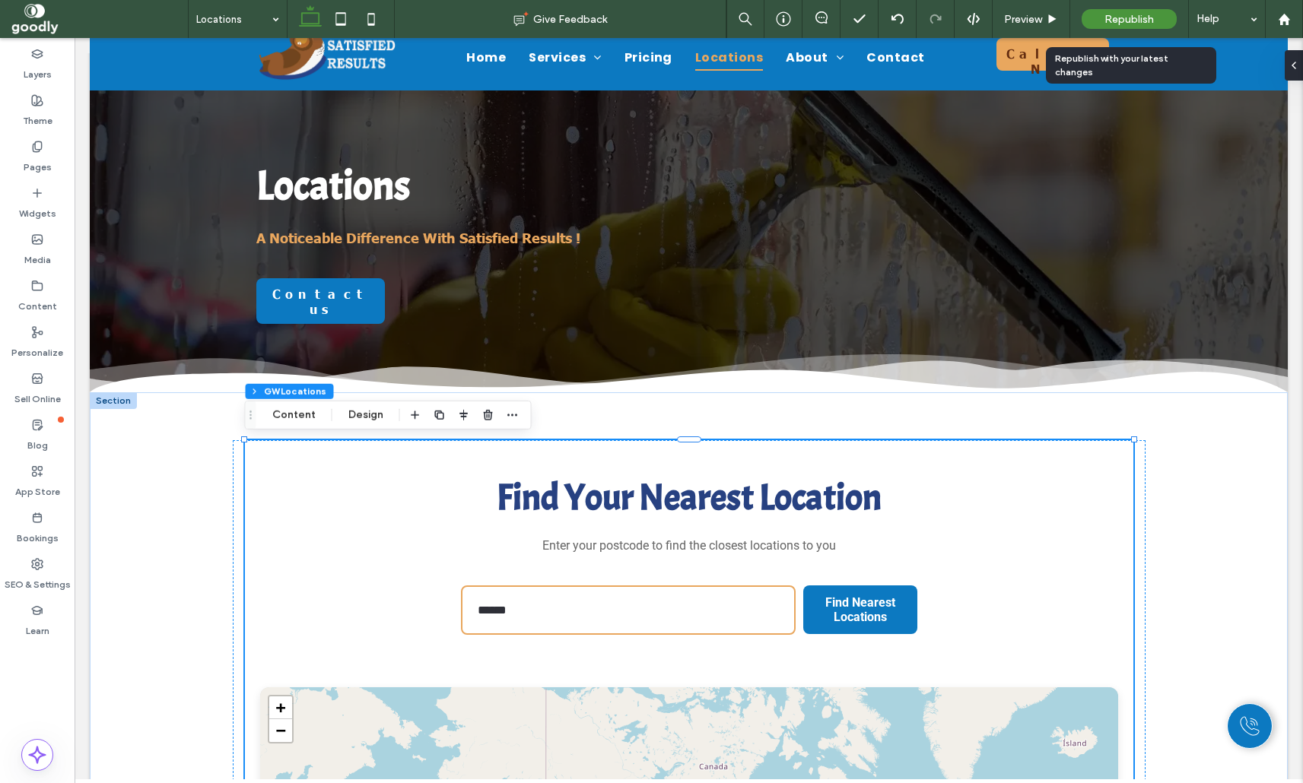
click at [1142, 11] on div "Republish" at bounding box center [1128, 19] width 95 height 20
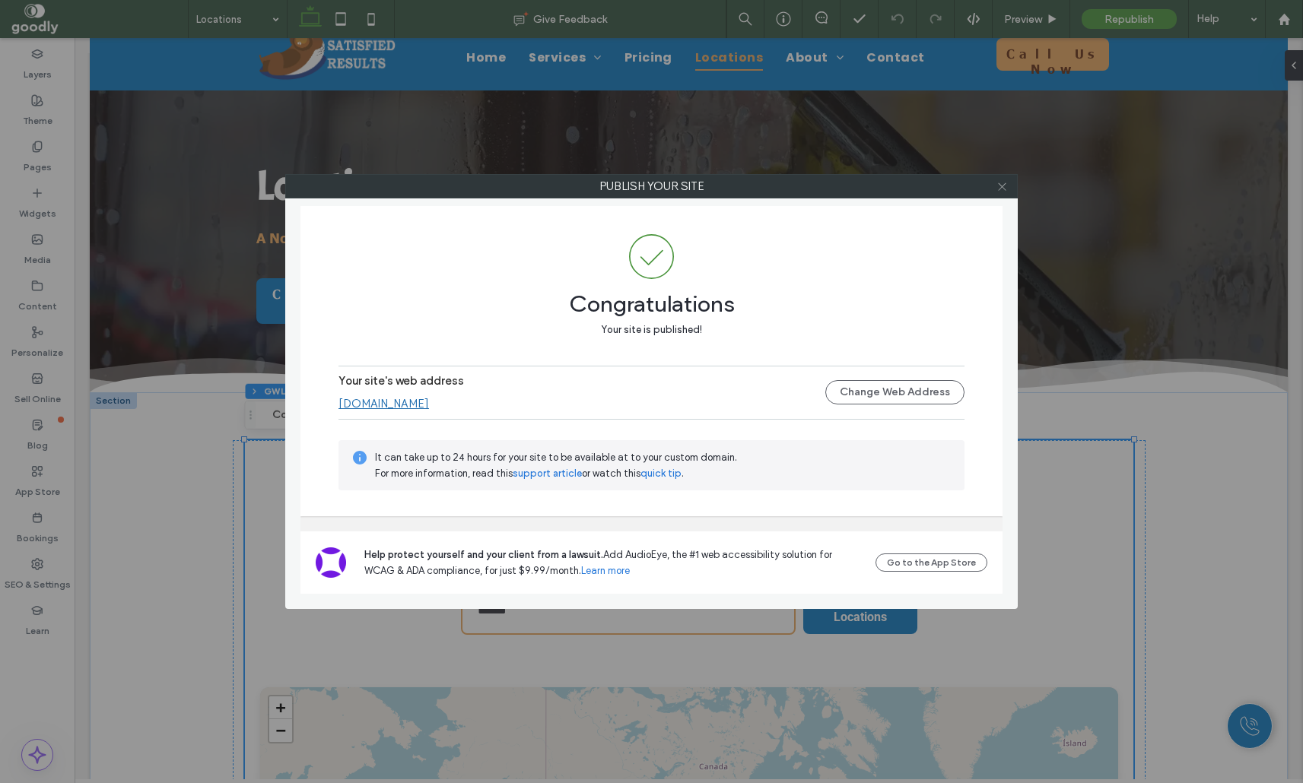
click at [999, 192] on icon at bounding box center [1001, 186] width 11 height 11
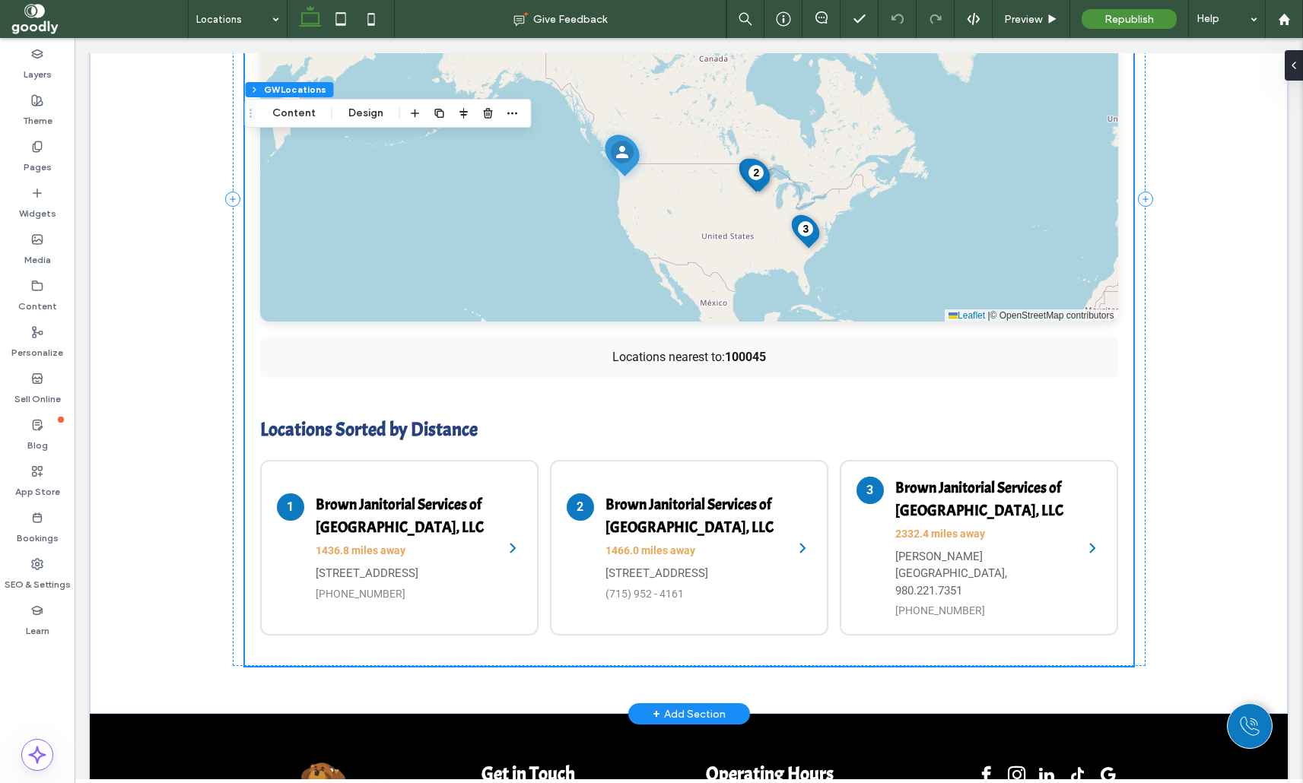
scroll to position [777, 0]
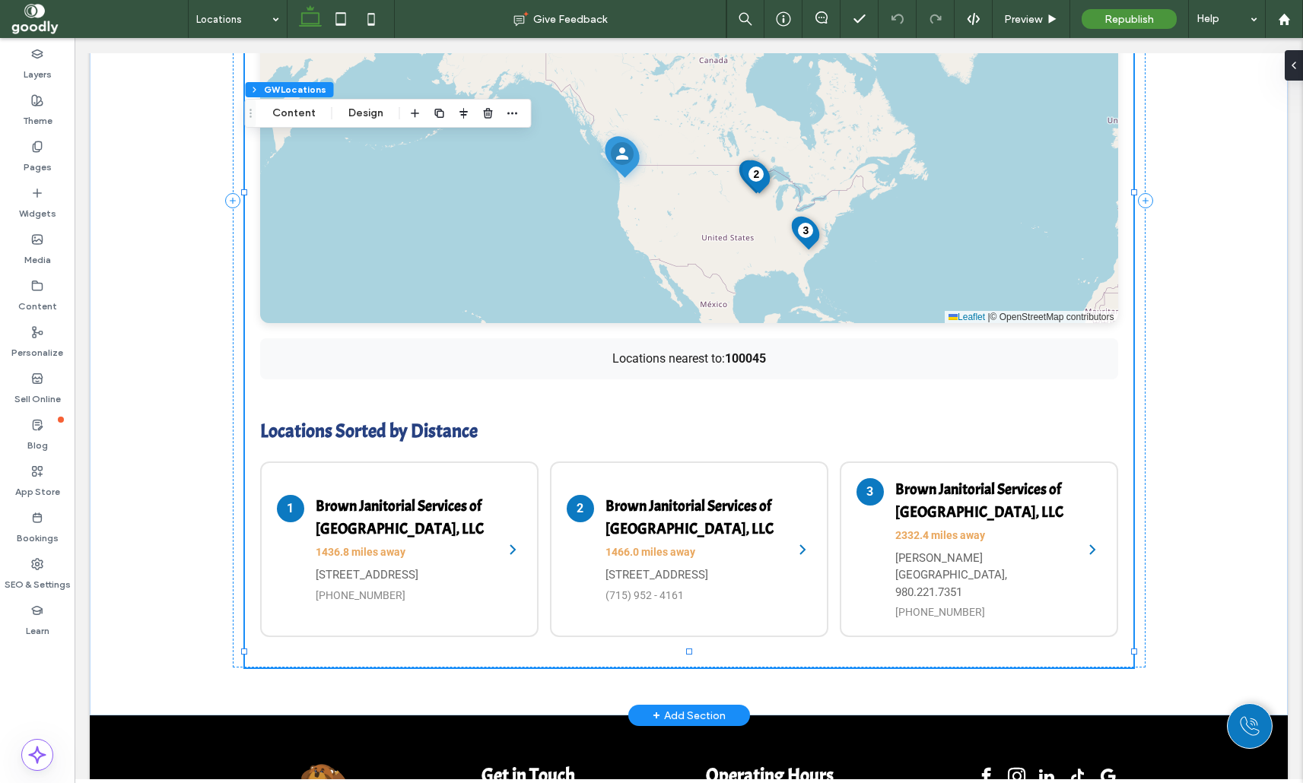
click at [540, 347] on div "Locations nearest to: 100045" at bounding box center [689, 358] width 858 height 41
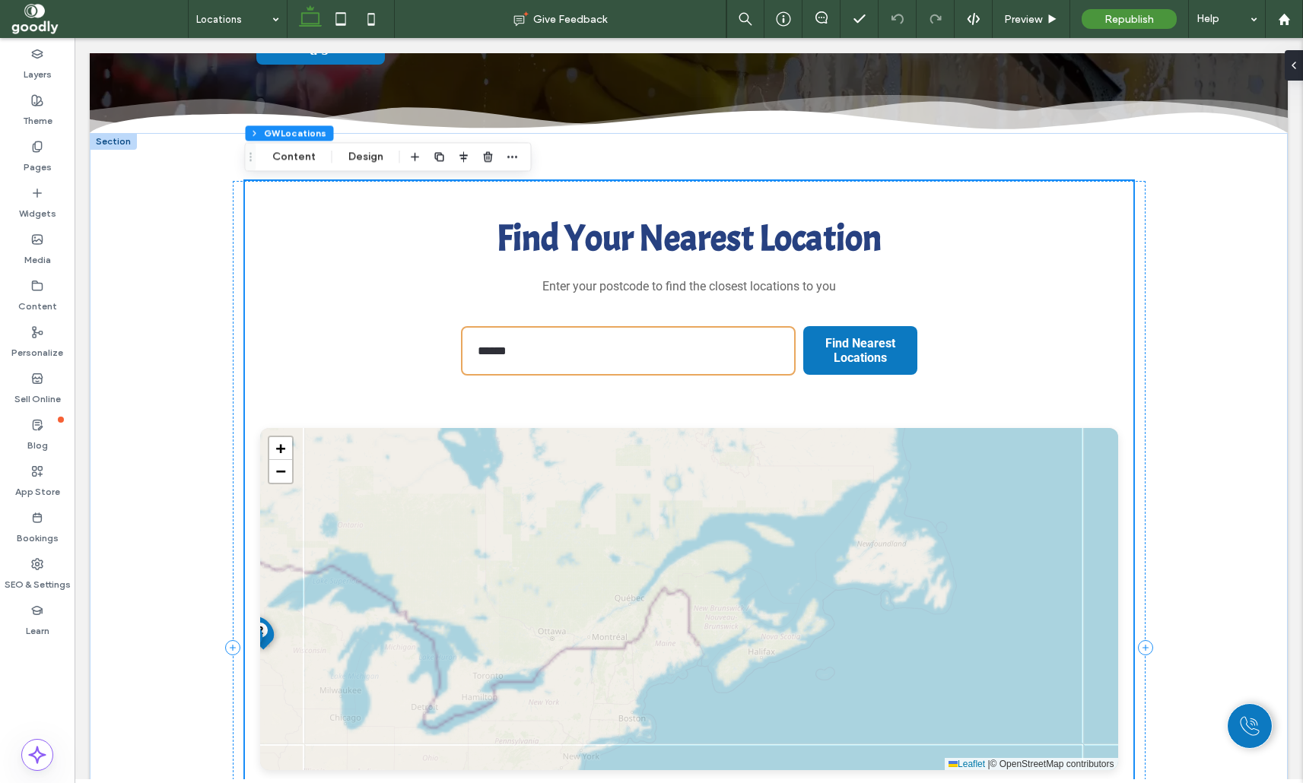
scroll to position [328, 0]
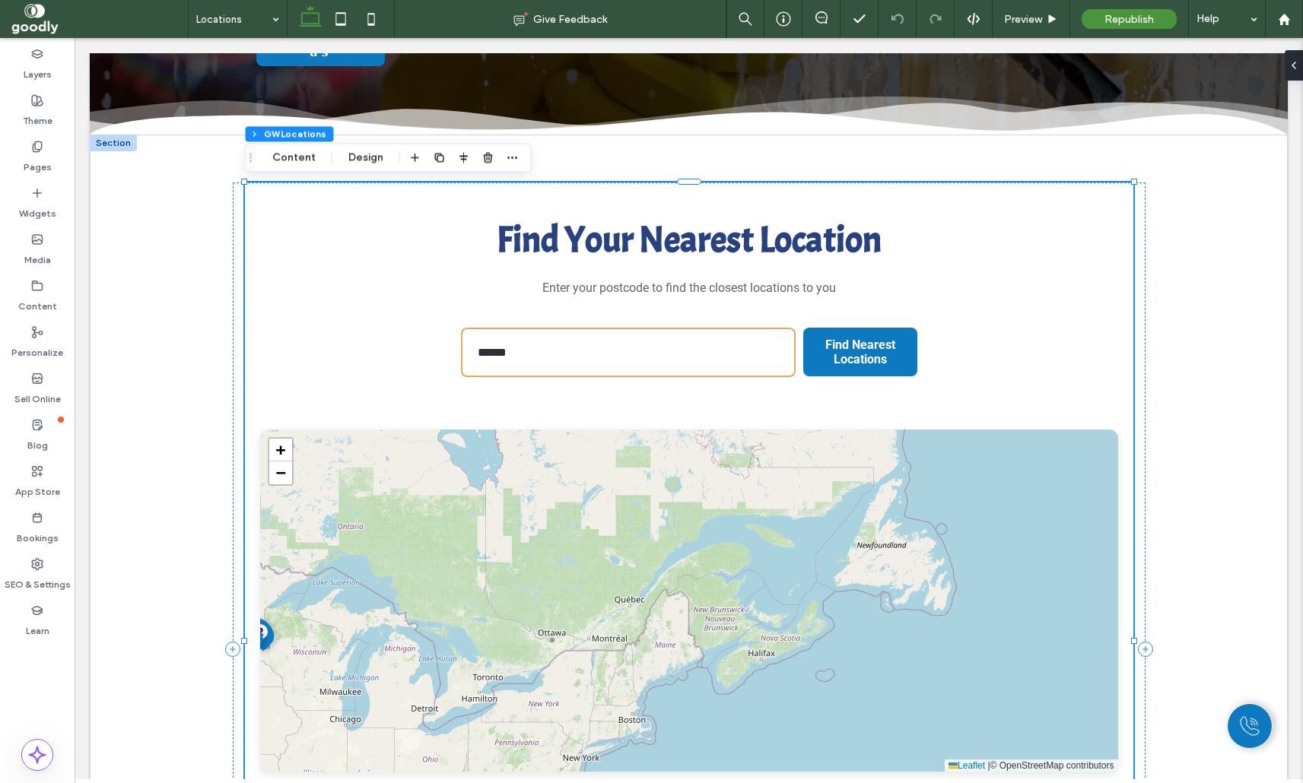
click at [560, 353] on input "******" at bounding box center [628, 352] width 335 height 49
click at [609, 359] on input "******" at bounding box center [628, 352] width 335 height 49
click at [583, 352] on input "******" at bounding box center [628, 352] width 335 height 49
click at [1012, 14] on span "Preview" at bounding box center [1023, 19] width 38 height 13
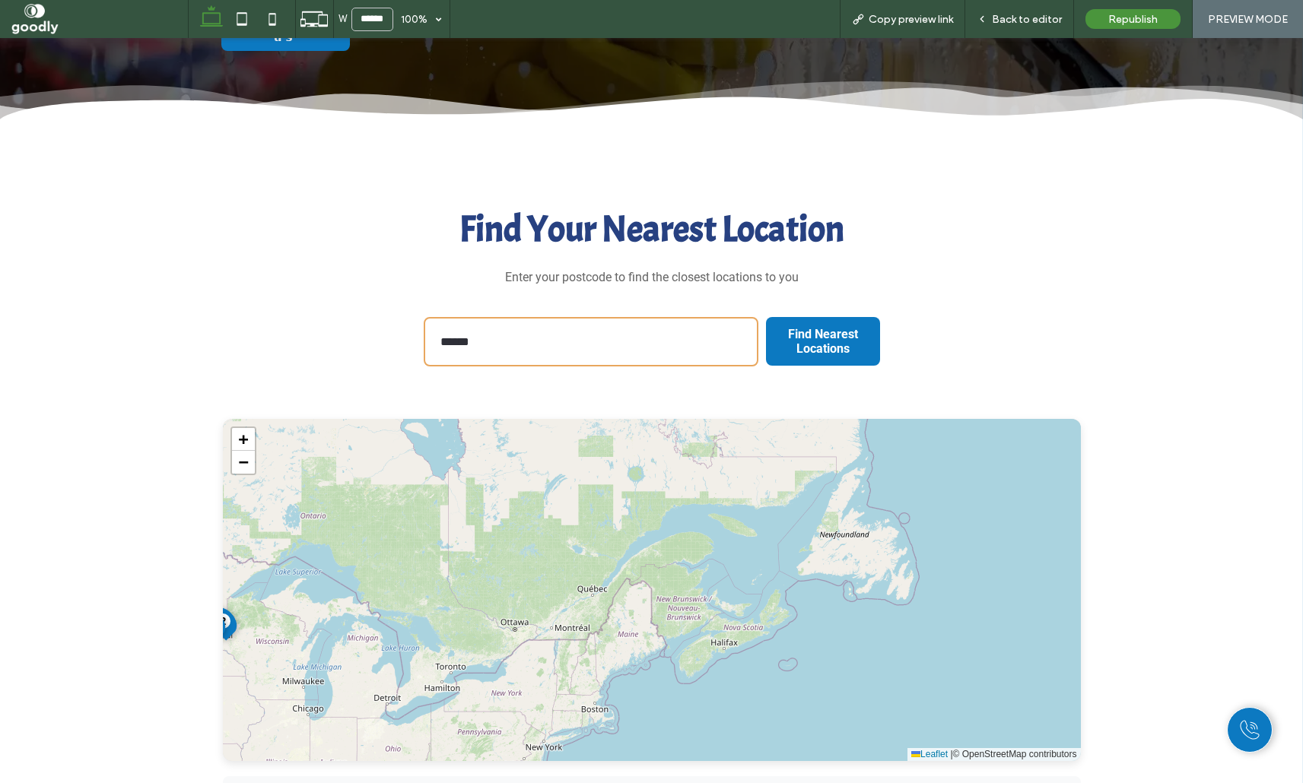
click at [629, 352] on input "******" at bounding box center [591, 341] width 335 height 49
click at [766, 310] on button "Find Nearest Locations" at bounding box center [823, 342] width 114 height 64
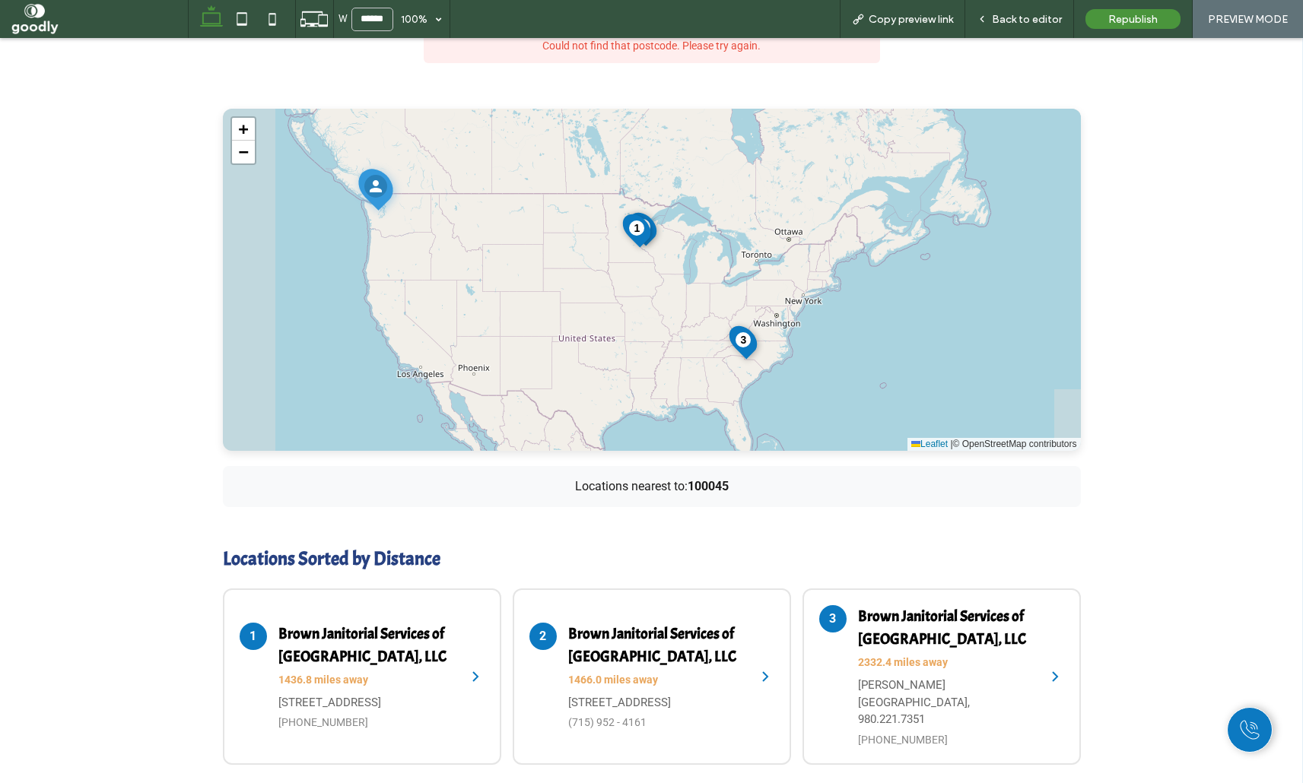
scroll to position [683, 0]
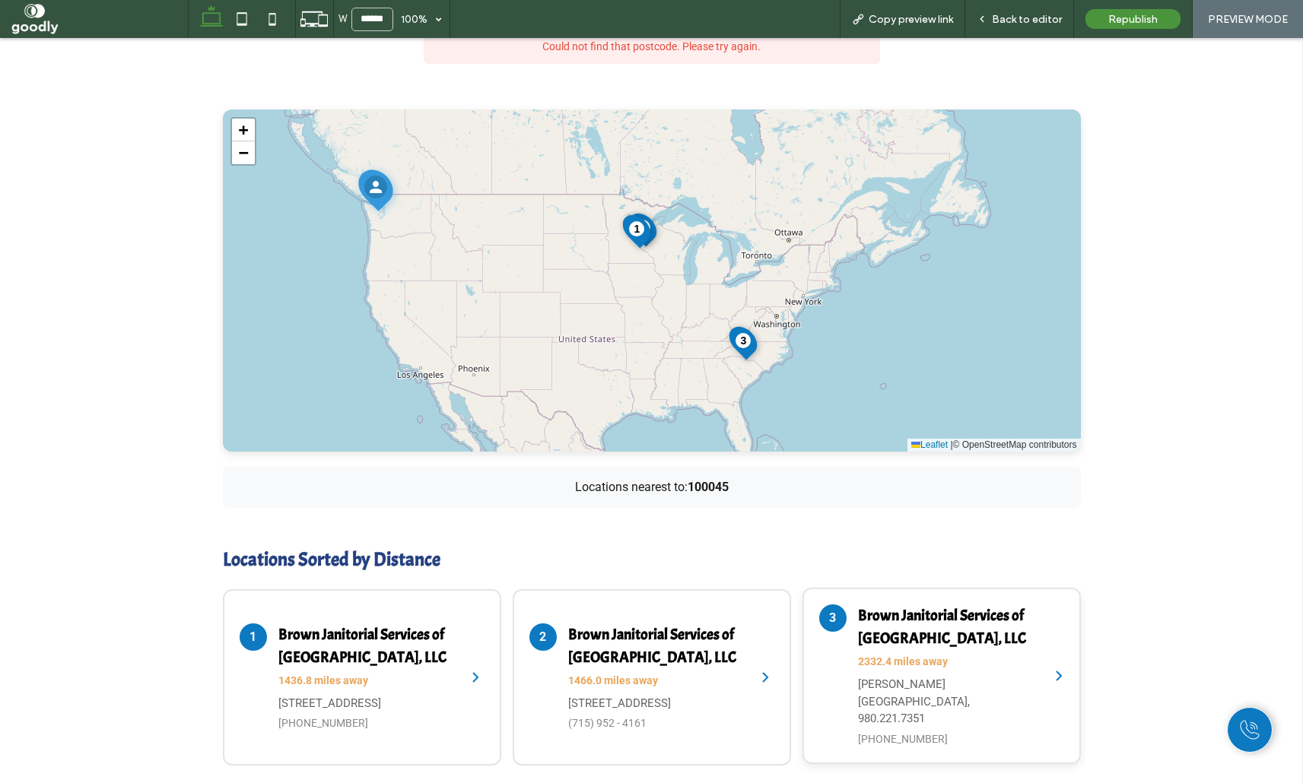
click at [961, 642] on h4 "Brown Janitorial Services of South Charlotte, LLC" at bounding box center [946, 628] width 176 height 46
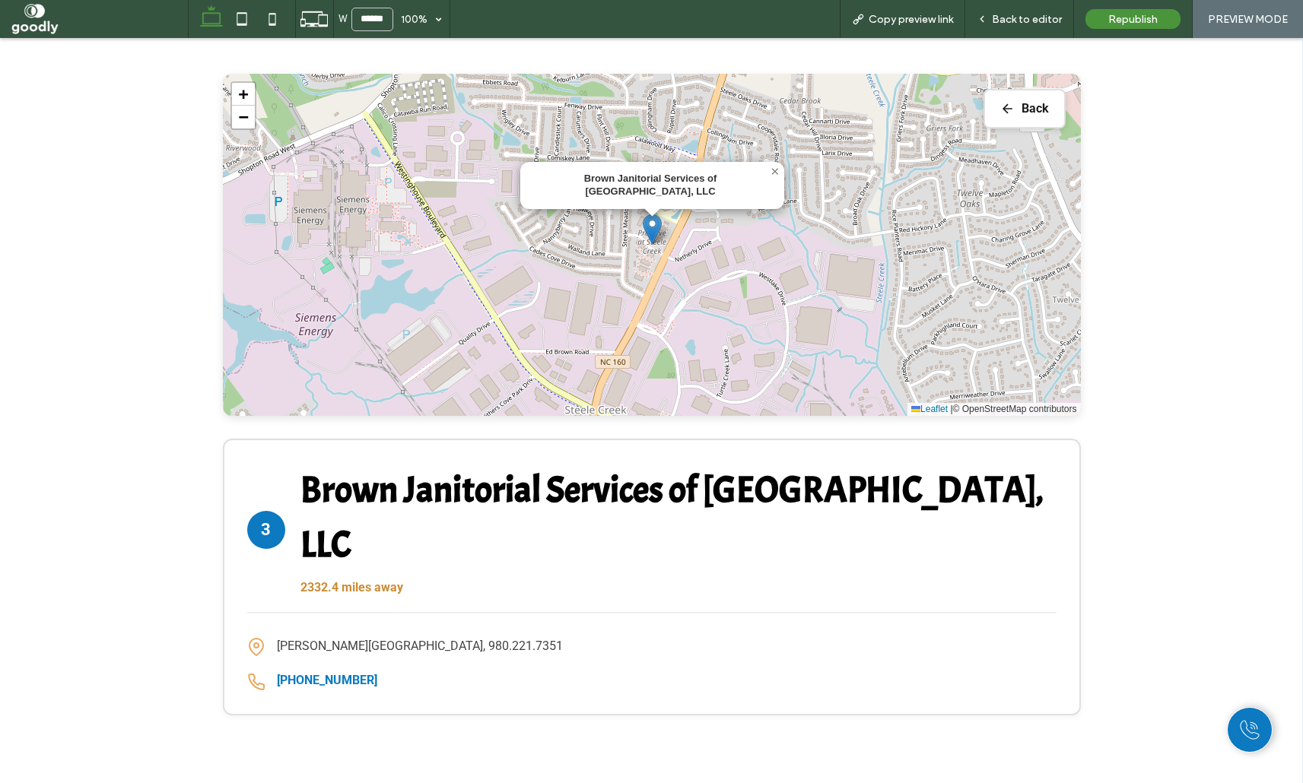
scroll to position [735, 0]
click at [1037, 117] on button "Back" at bounding box center [1024, 108] width 82 height 40
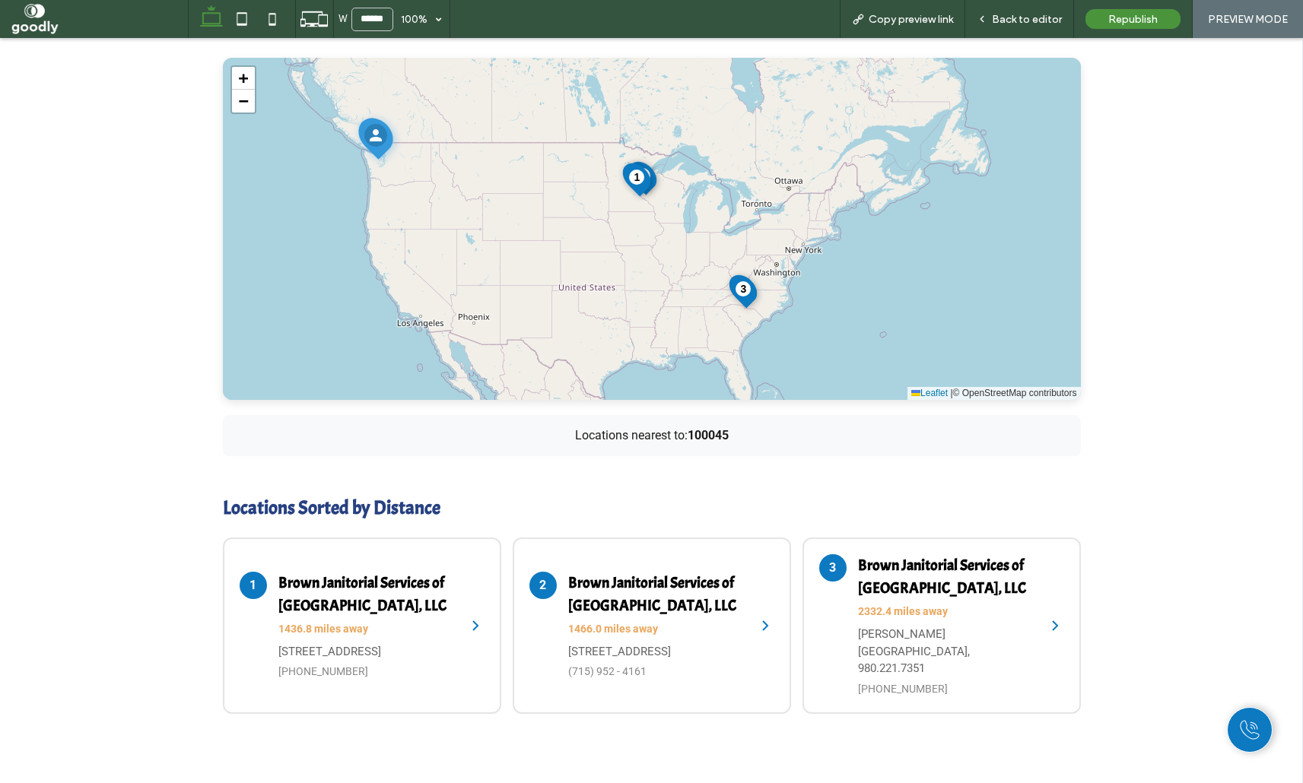
click at [1214, 602] on div "**********" at bounding box center [651, 255] width 1303 height 1084
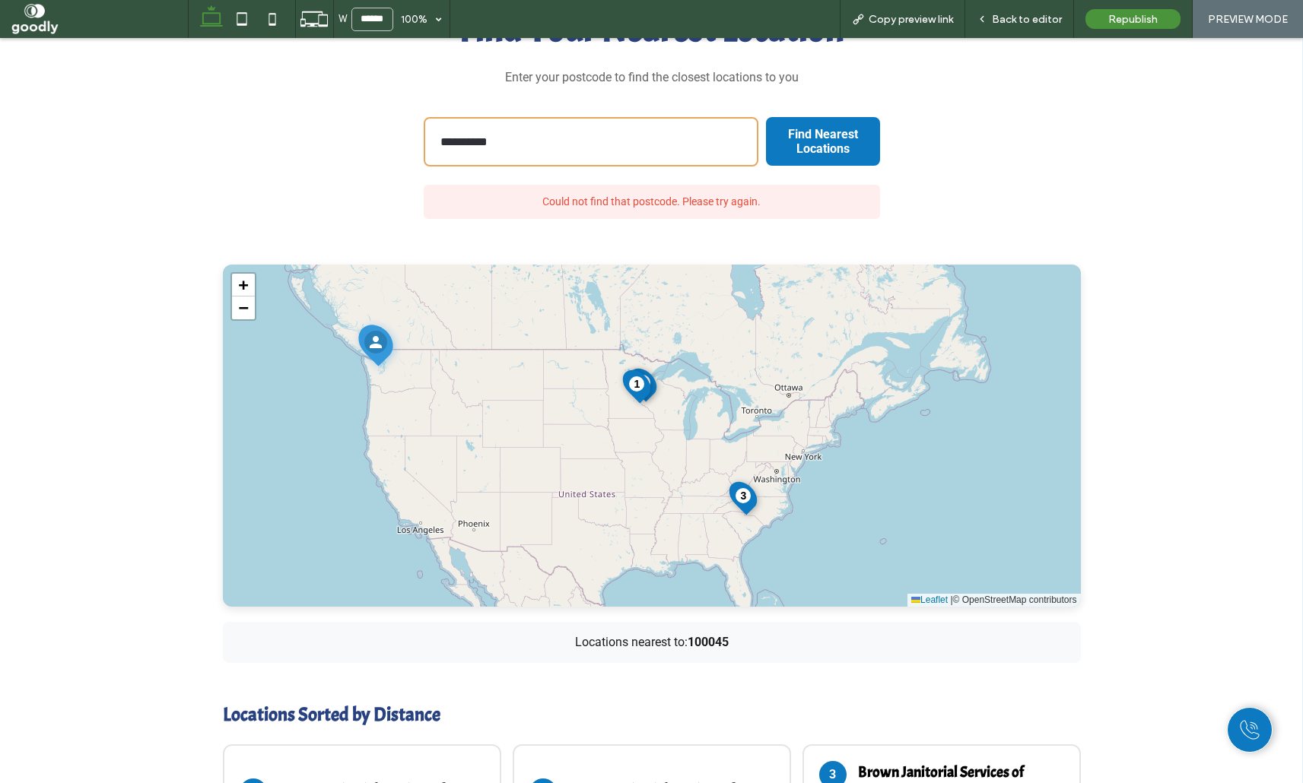
scroll to position [520, 0]
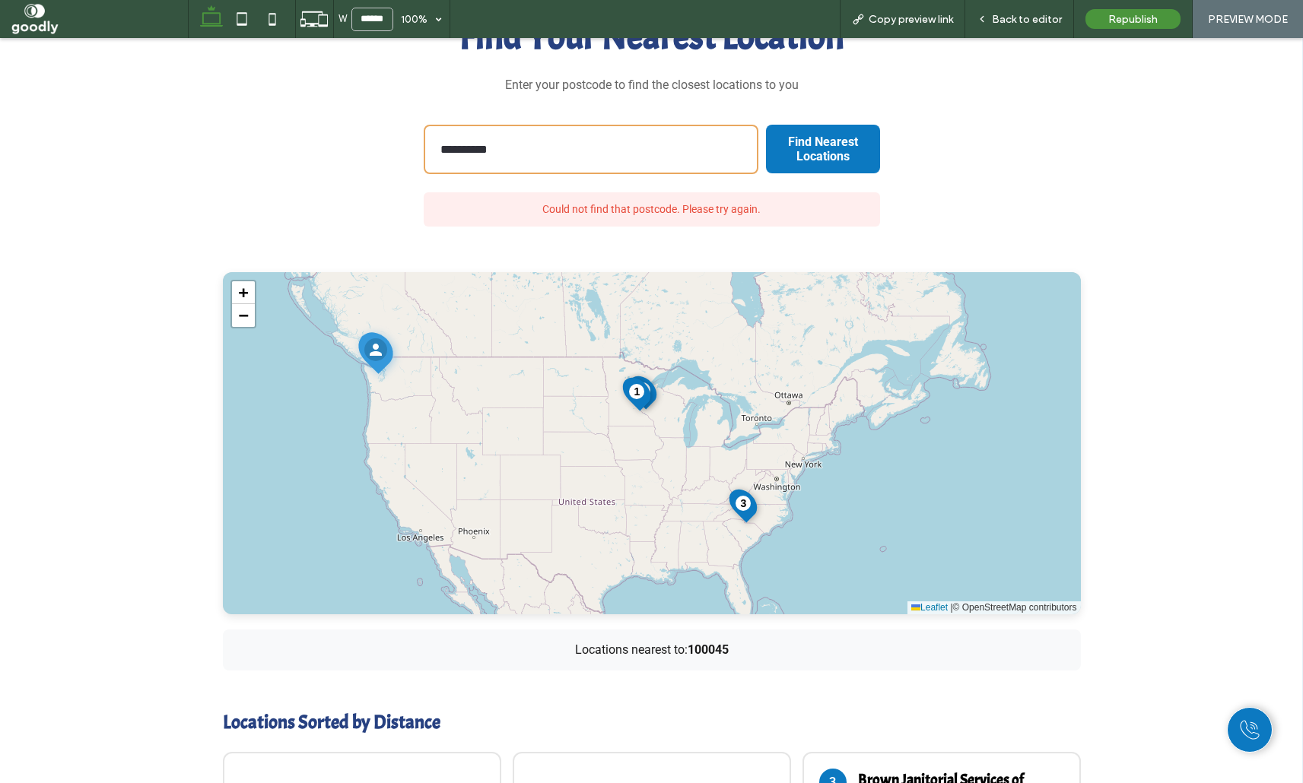
click at [565, 149] on input "**********" at bounding box center [591, 149] width 335 height 49
type input "******"
click at [766, 117] on button "Find Nearest Locations" at bounding box center [823, 149] width 114 height 64
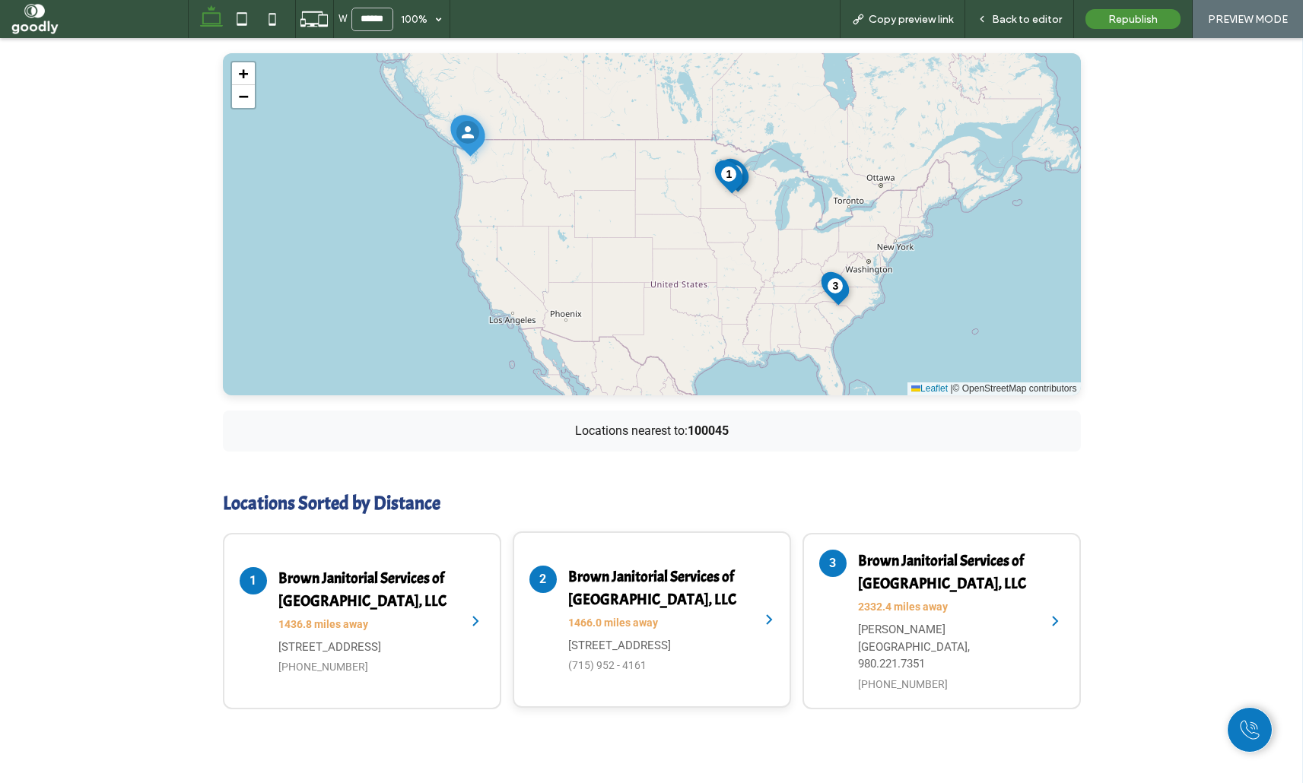
click at [647, 592] on h4 "Brown Janitorial Services of New Richmond, LLC" at bounding box center [656, 589] width 176 height 46
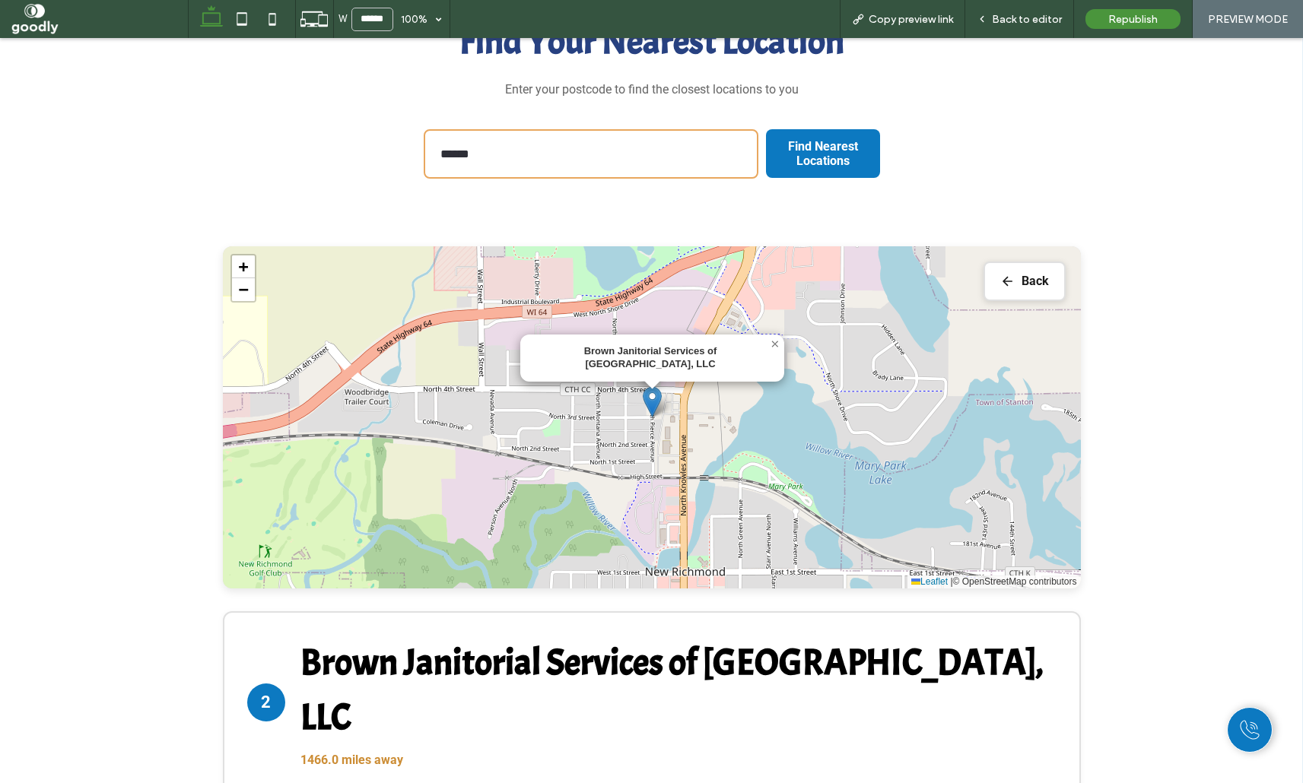
scroll to position [515, 0]
click at [776, 345] on span "×" at bounding box center [774, 344] width 9 height 16
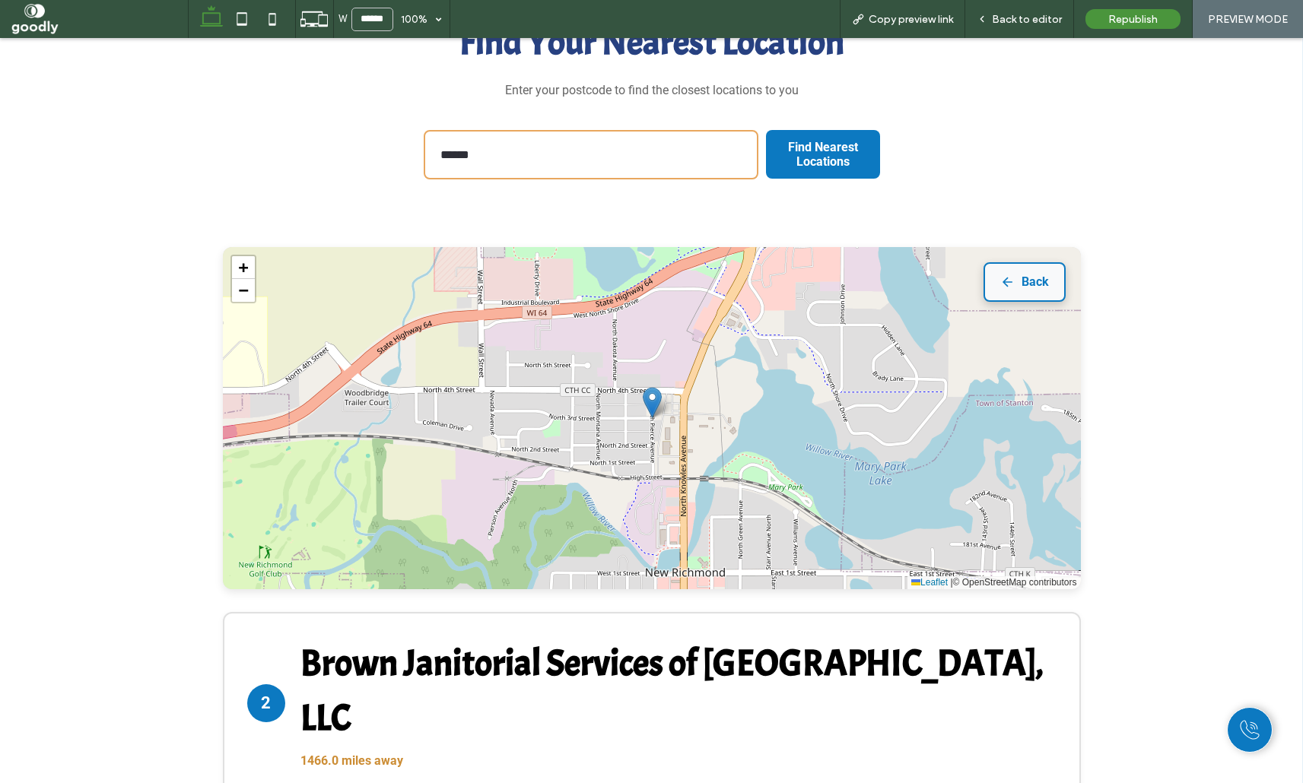
click at [1047, 274] on button "Back" at bounding box center [1024, 282] width 82 height 40
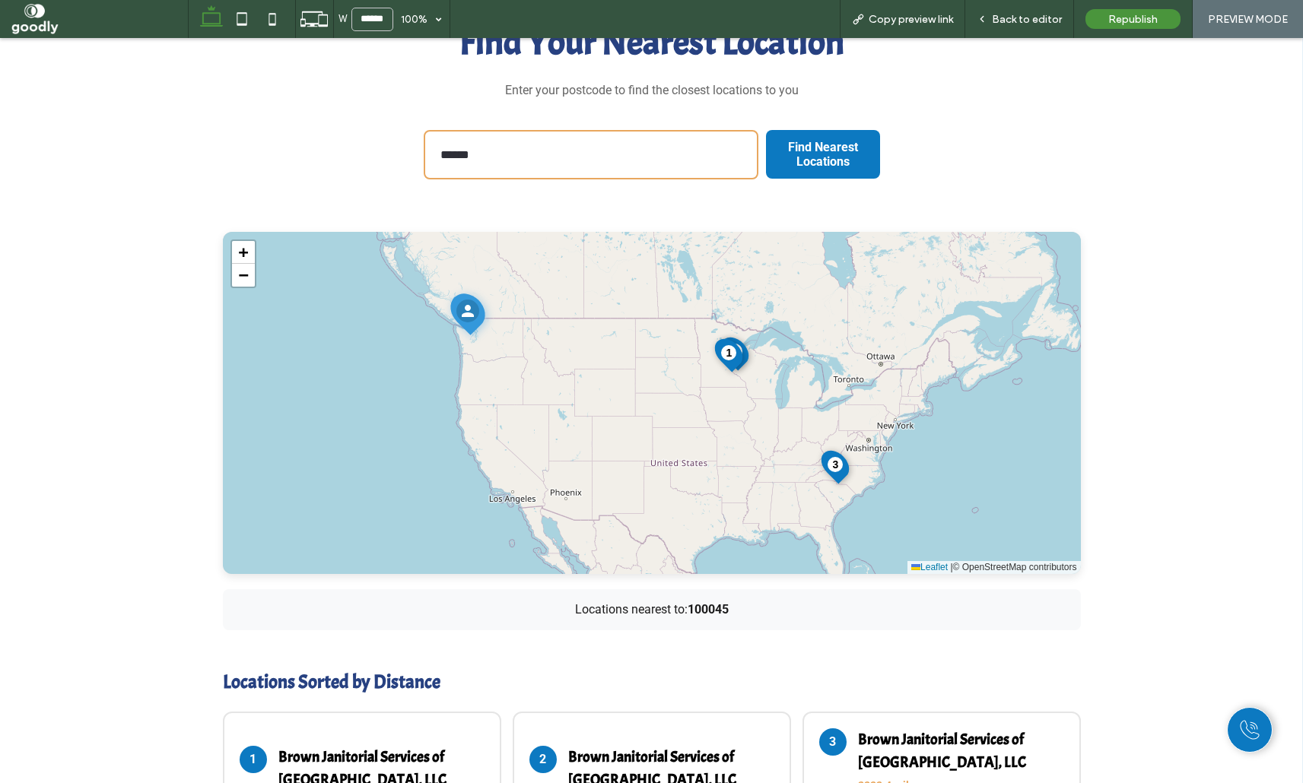
click at [1234, 426] on div "Find Your Nearest Location Enter your postcode to find the closest locations to…" at bounding box center [651, 451] width 1303 height 1038
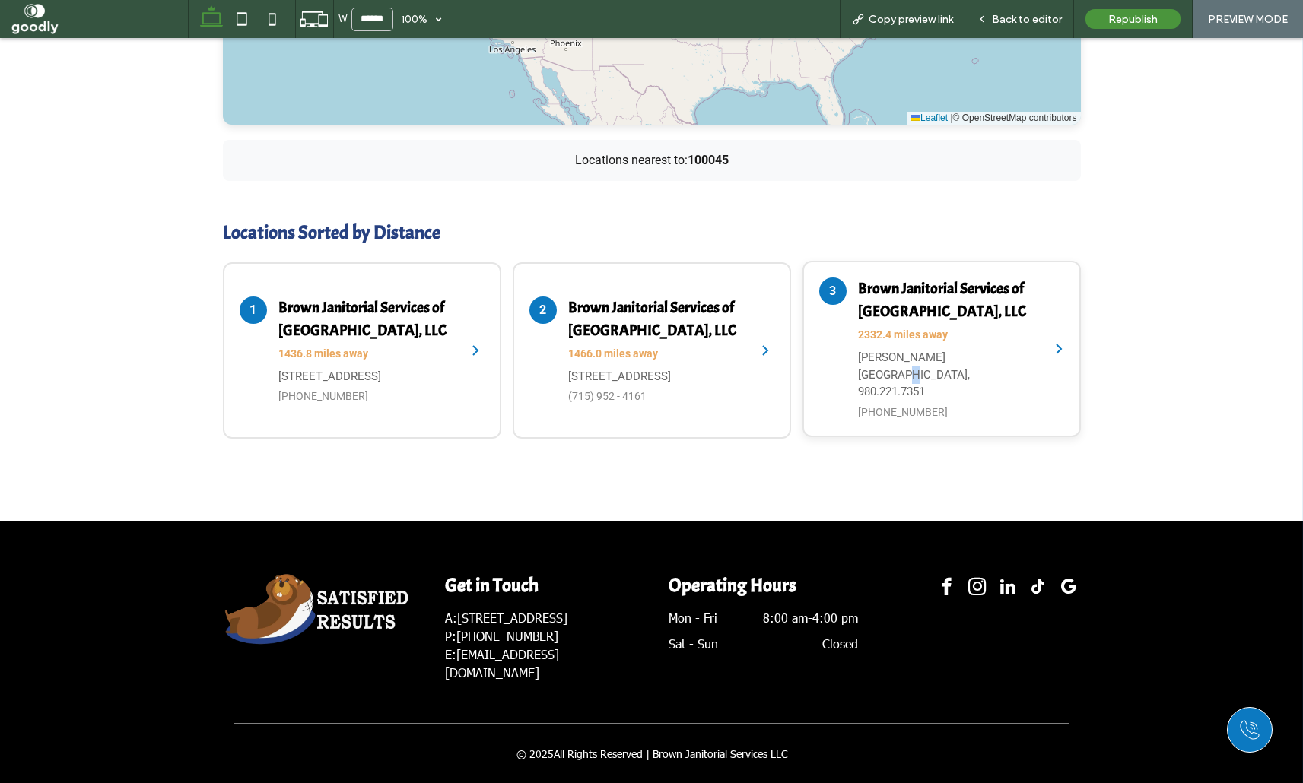
click at [972, 354] on p "Morgan Creek Dr, Charlotte, NC 28273 USA, 980.221.7351" at bounding box center [946, 375] width 176 height 52
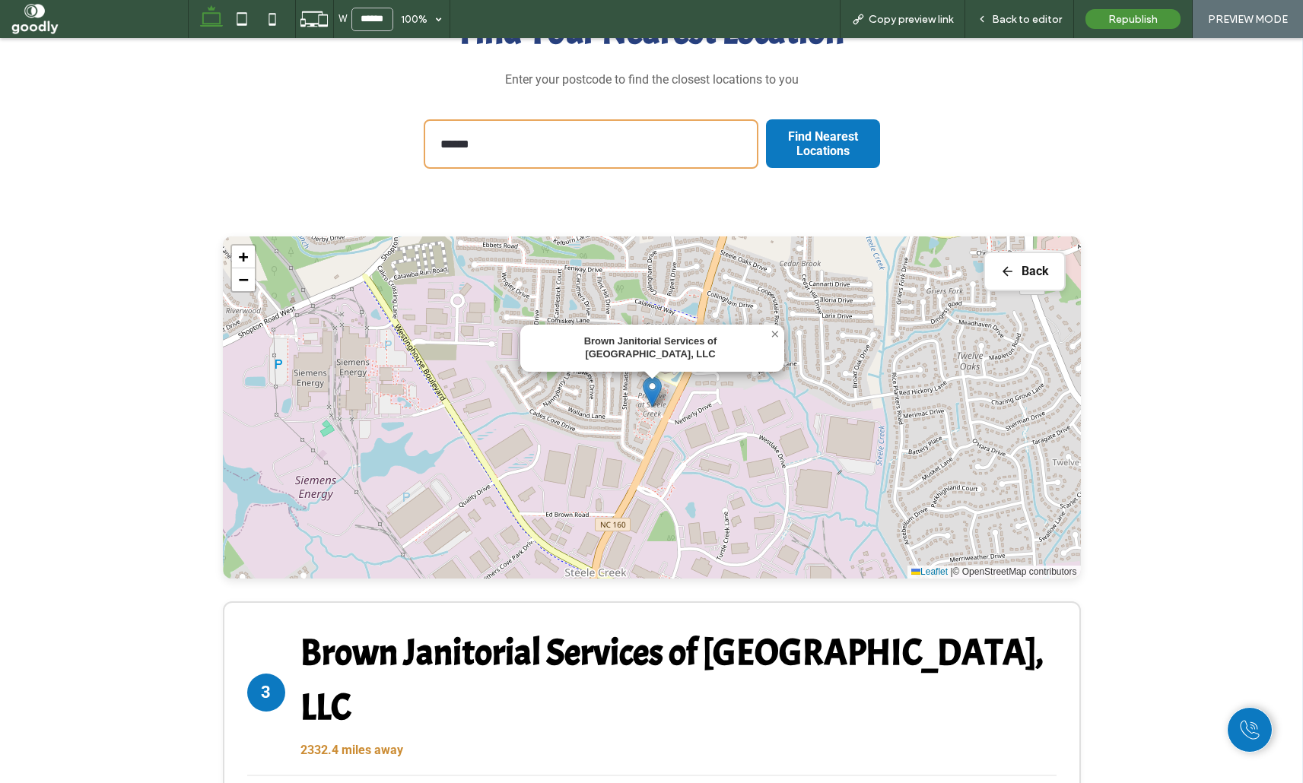
scroll to position [522, 0]
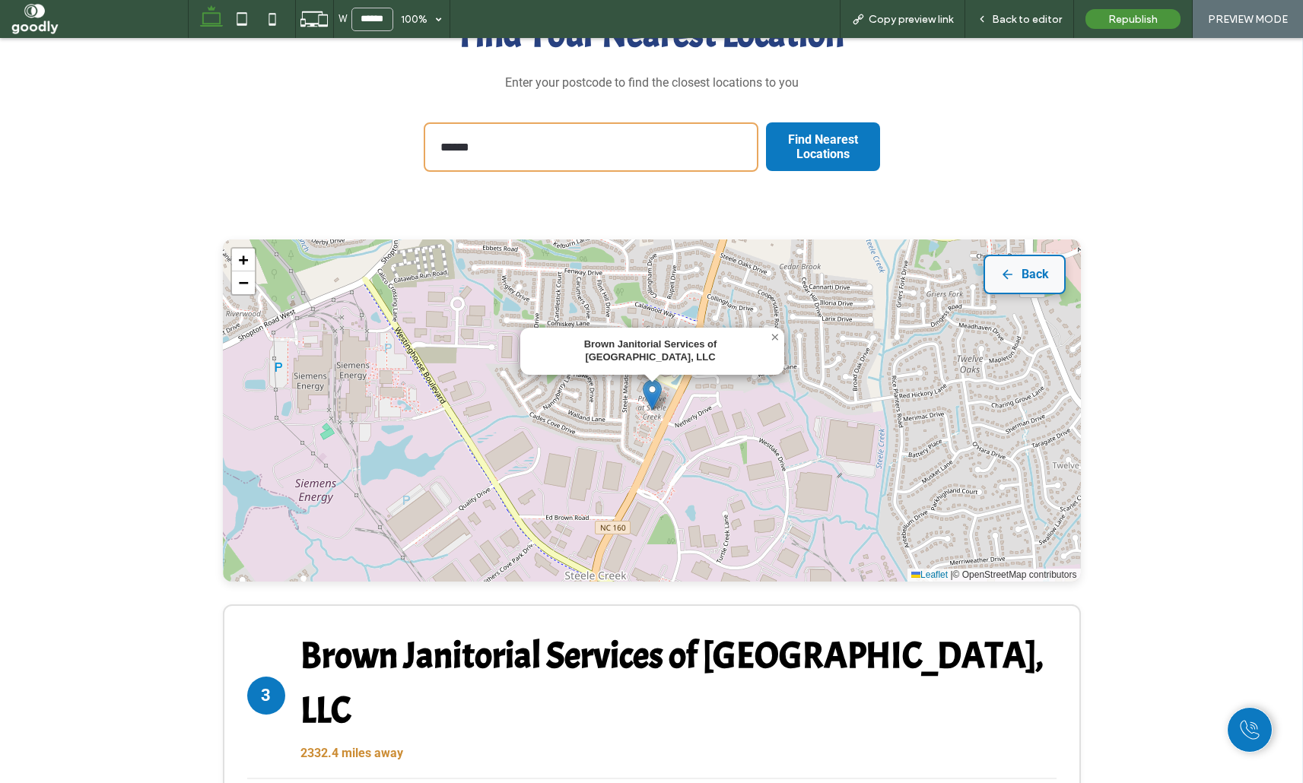
click at [1046, 278] on button "Back" at bounding box center [1024, 275] width 82 height 40
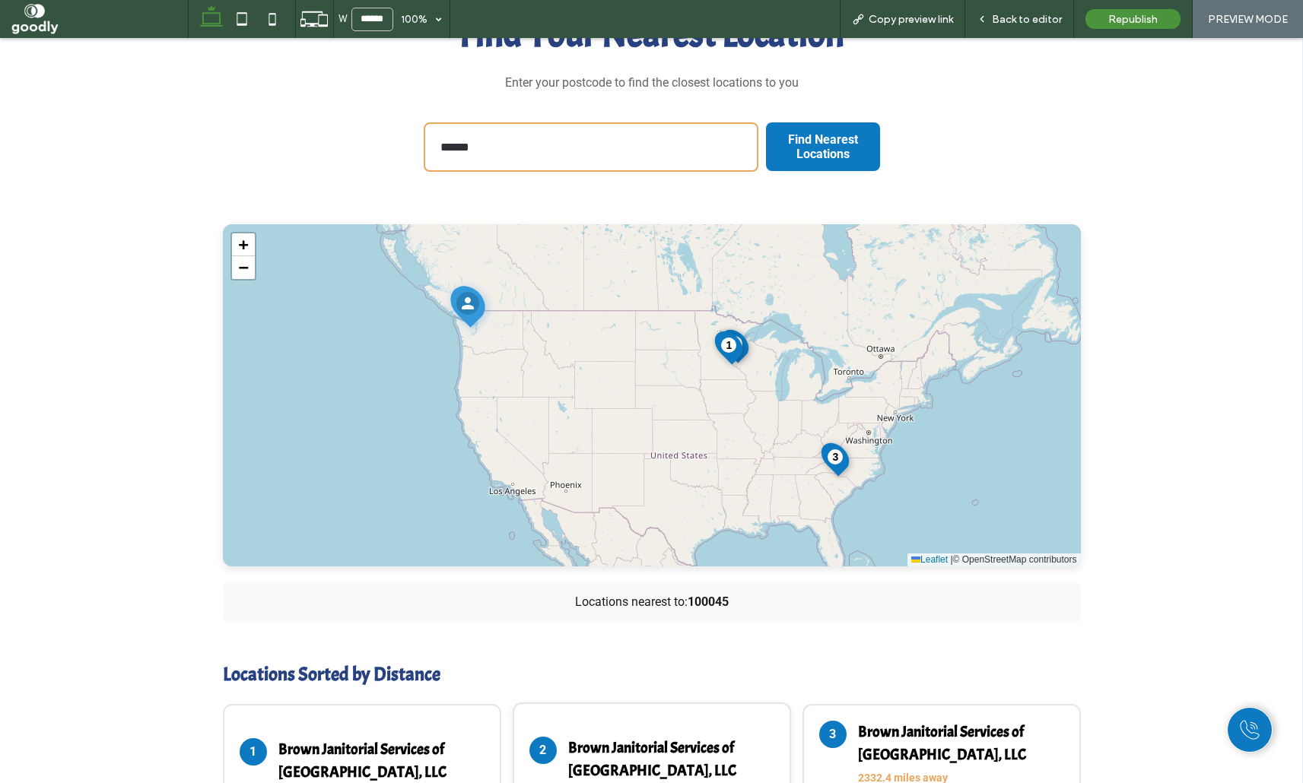
click at [732, 741] on h4 "Brown Janitorial Services of New Richmond, LLC" at bounding box center [656, 760] width 176 height 46
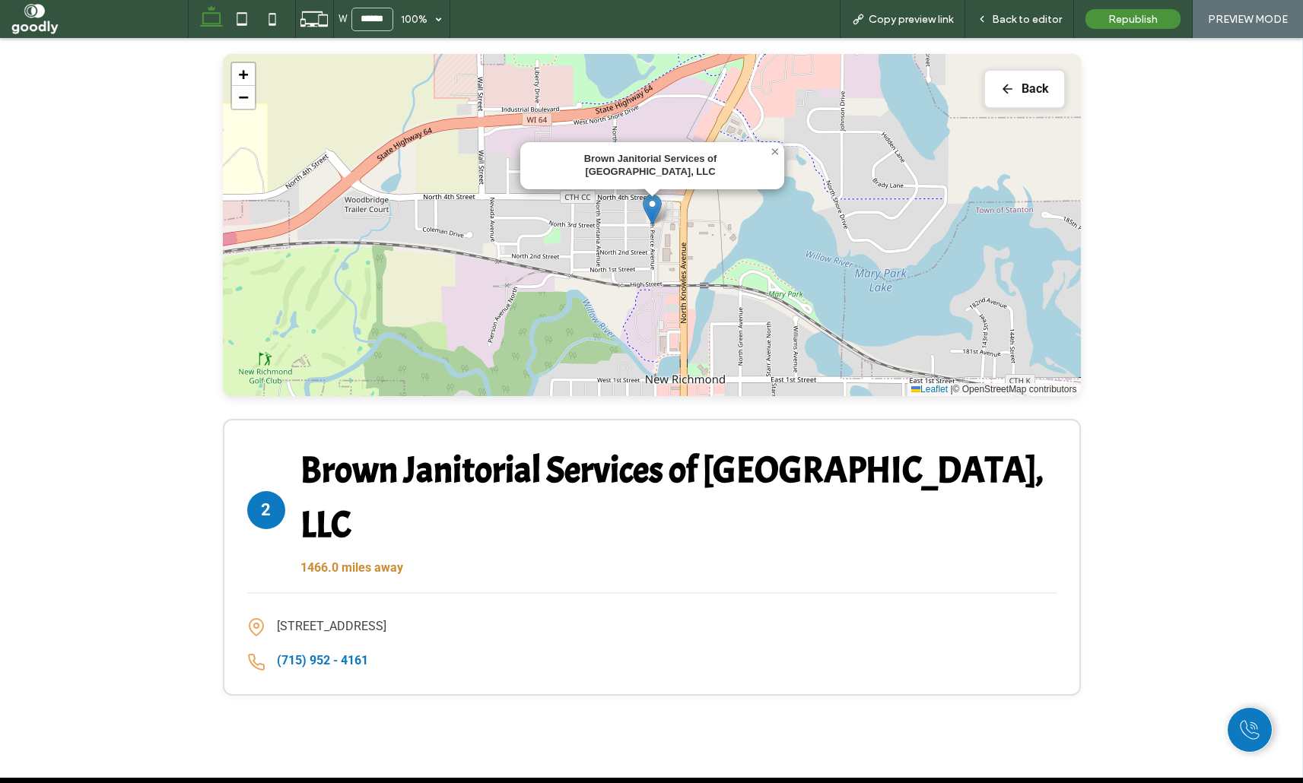
scroll to position [709, 0]
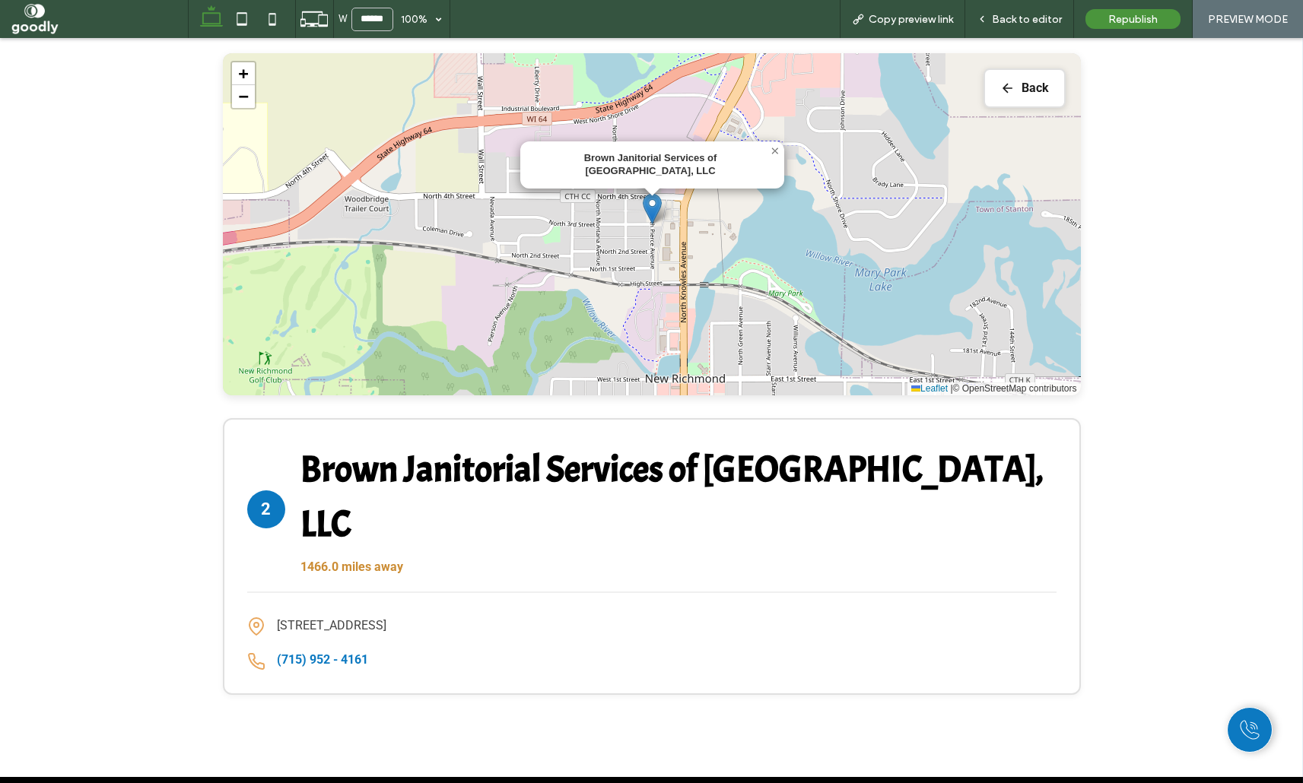
click at [1047, 61] on div "Brown Janitorial Services of New Richmond, LLC × + − Leaflet | © OpenStreetMap …" at bounding box center [652, 224] width 858 height 342
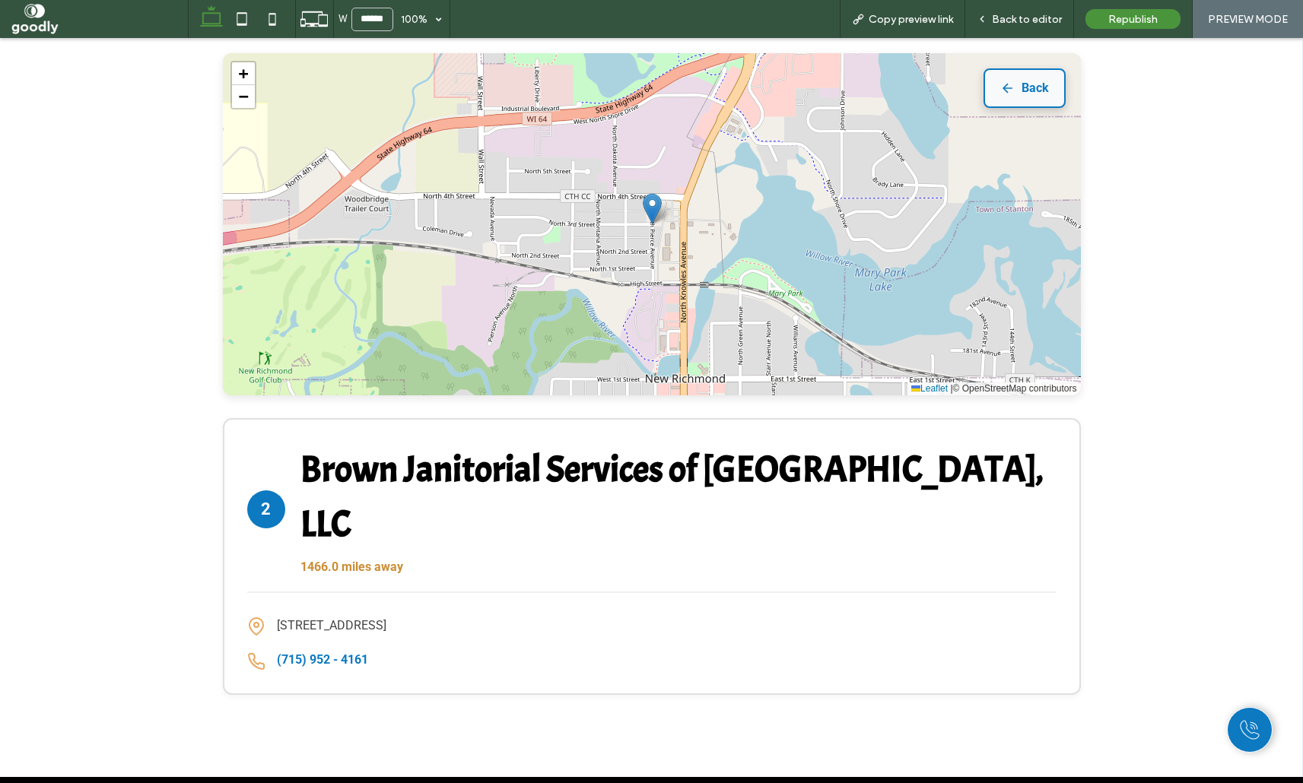
click at [1046, 80] on button "Back" at bounding box center [1024, 88] width 82 height 40
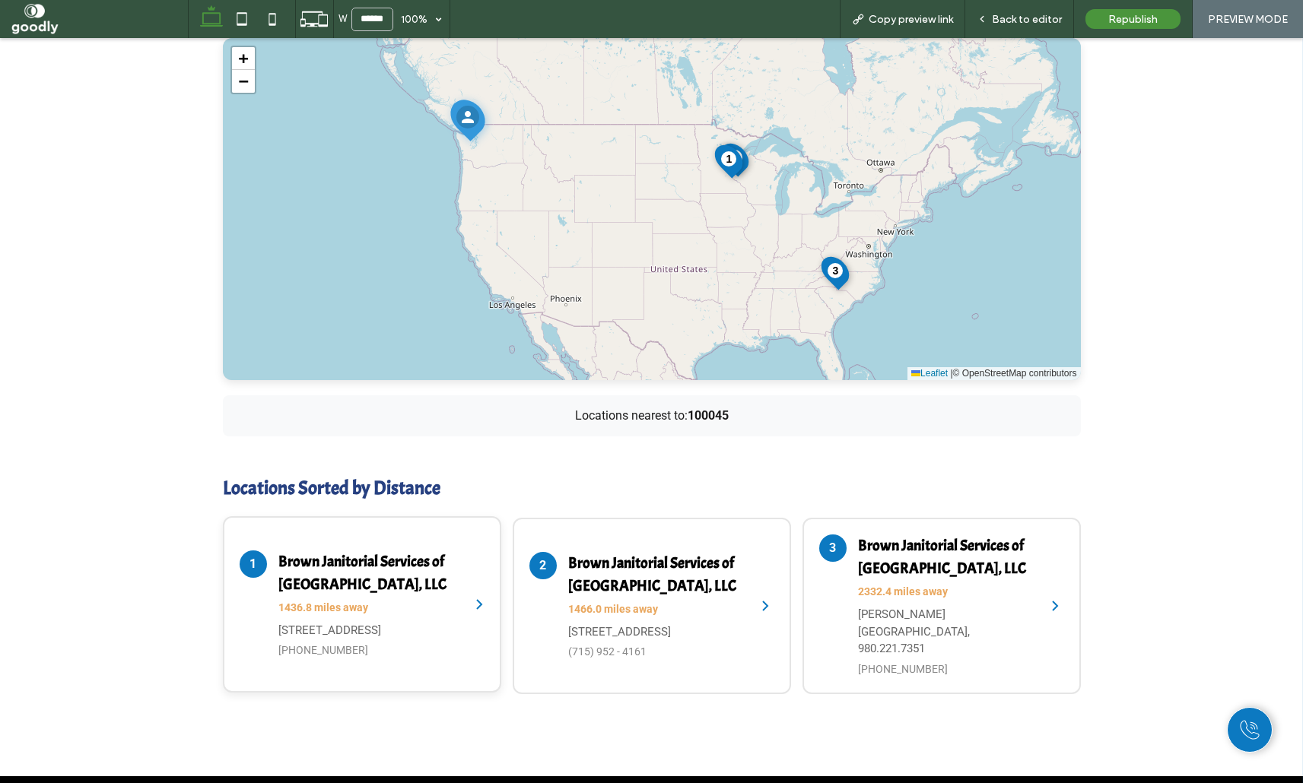
click at [336, 581] on div "Brown Janitorial Services of New Brighton, LLC 1436.8 miles away 151 Silver Lak…" at bounding box center [366, 605] width 176 height 109
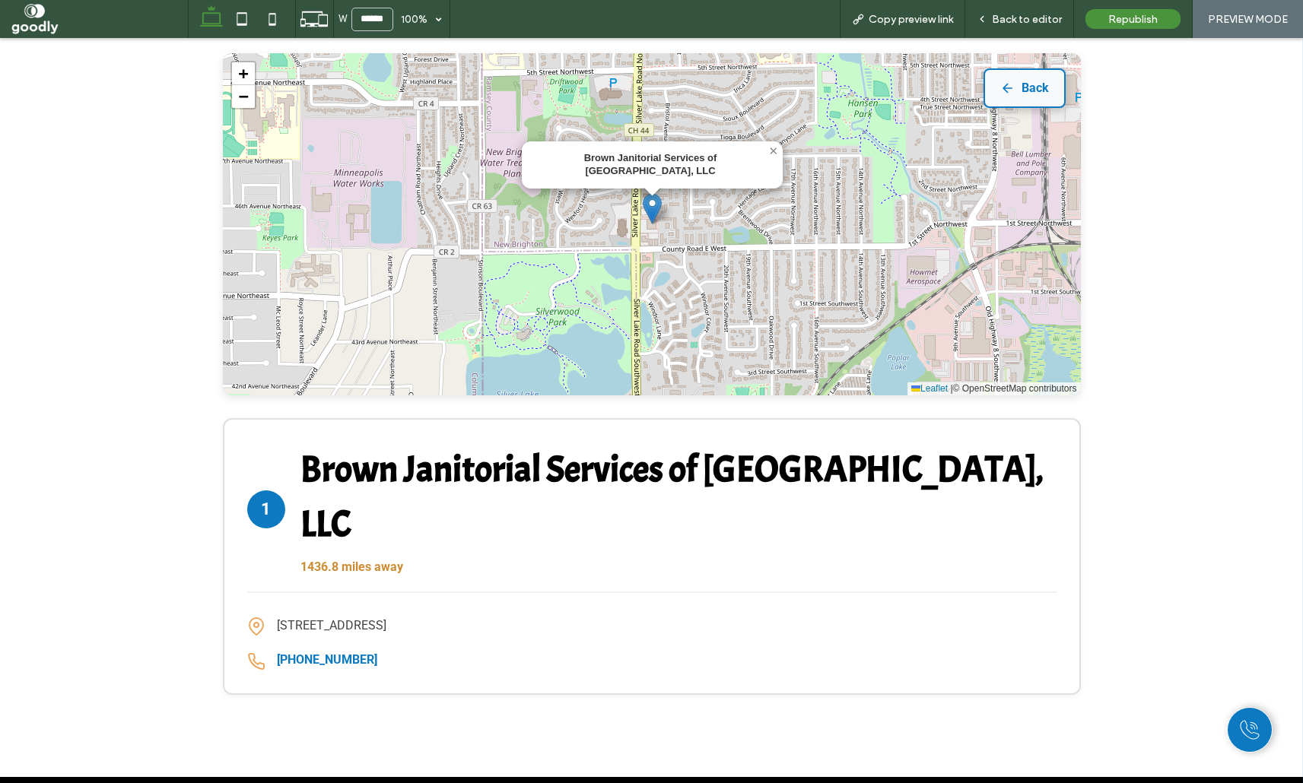
click at [1036, 84] on button "Back" at bounding box center [1024, 88] width 82 height 40
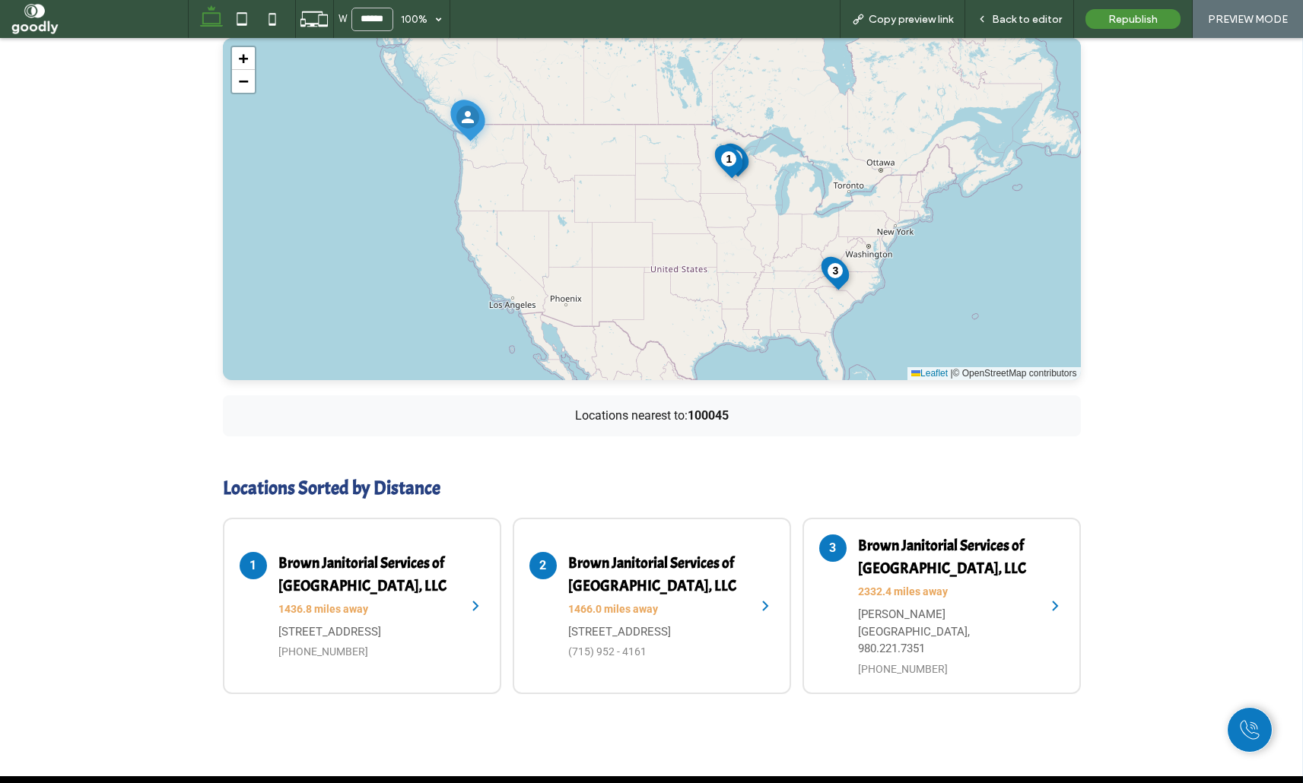
click at [1186, 383] on div "Find Your Nearest Location Enter your postcode to find the closest locations to…" at bounding box center [651, 257] width 1303 height 1038
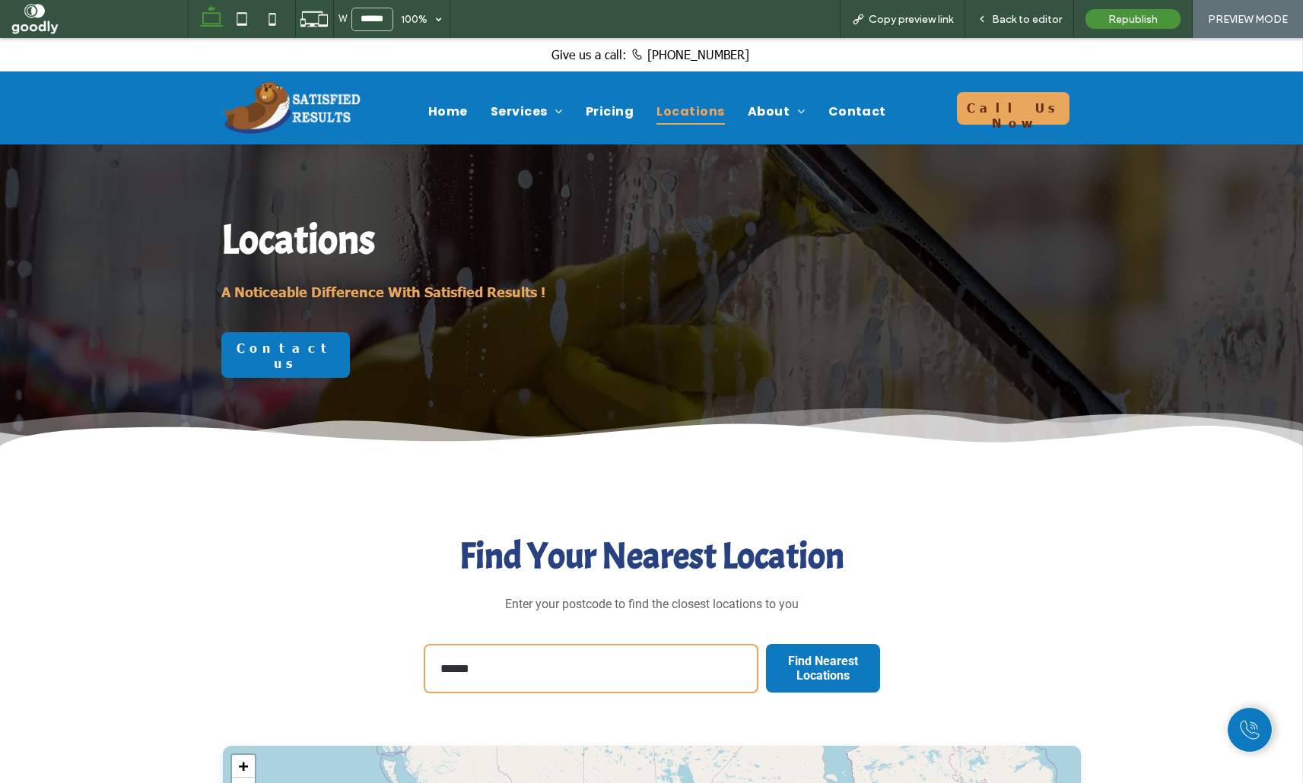
scroll to position [0, 0]
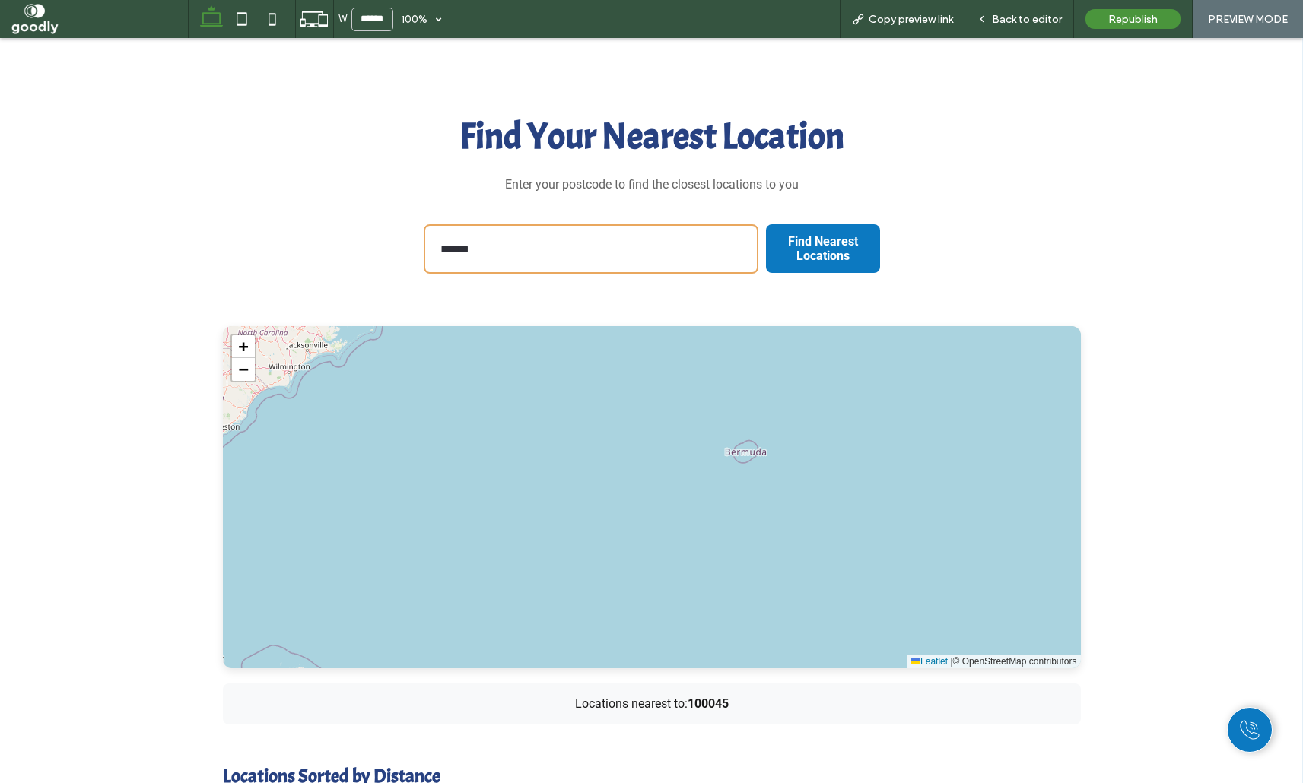
scroll to position [421, 0]
drag, startPoint x: 599, startPoint y: 520, endPoint x: 881, endPoint y: 531, distance: 283.1
click at [795, 531] on div "1 2 3 + − Leaflet | © OpenStreetMap contributors" at bounding box center [652, 497] width 858 height 342
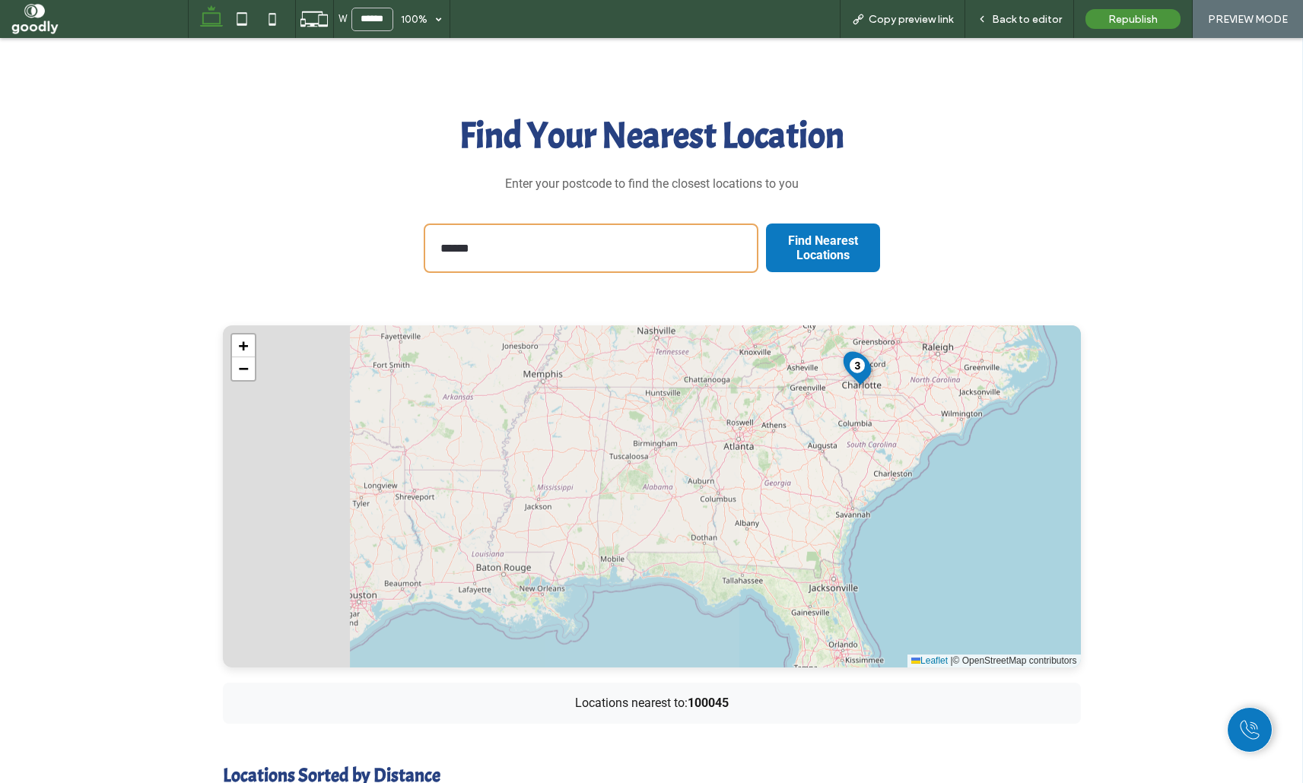
drag, startPoint x: 817, startPoint y: 535, endPoint x: 905, endPoint y: 535, distance: 88.2
click at [878, 536] on div "1 2 3 + − Leaflet | © OpenStreetMap contributors" at bounding box center [652, 497] width 858 height 342
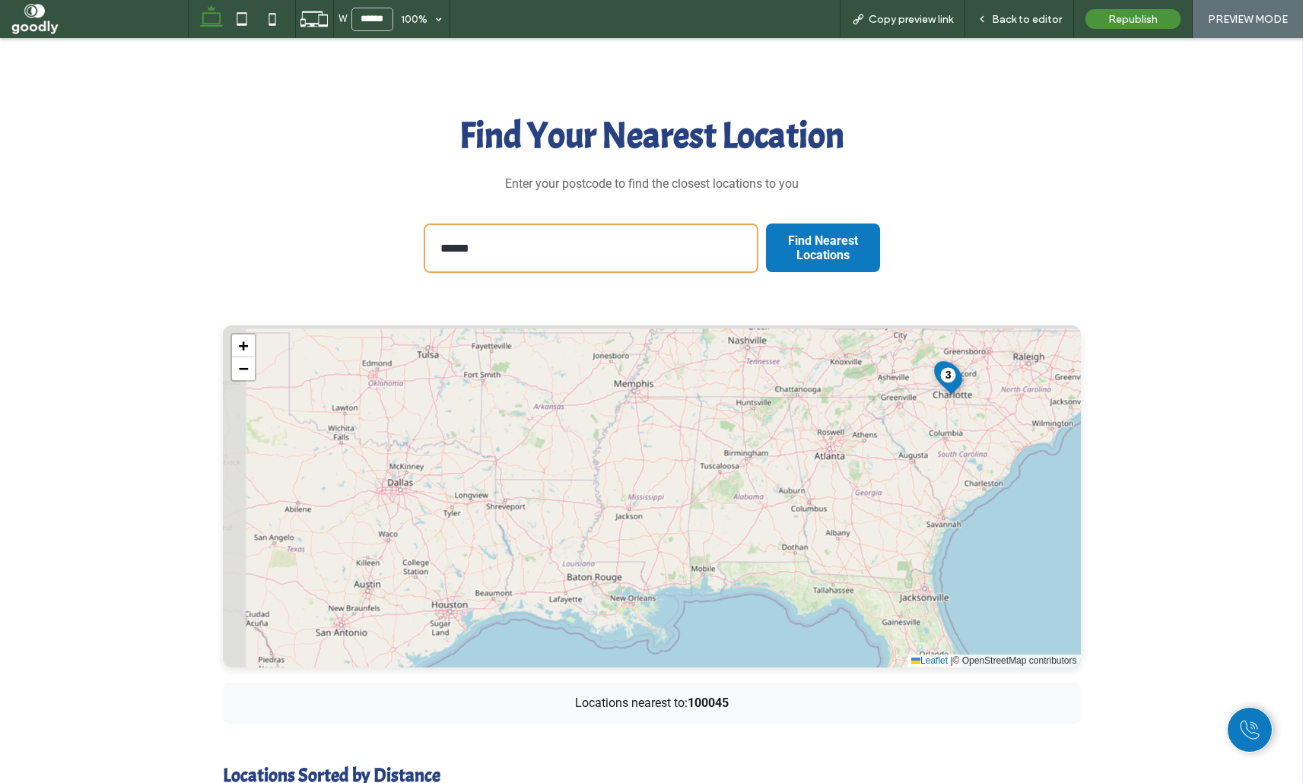
drag, startPoint x: 905, startPoint y: 535, endPoint x: 898, endPoint y: 585, distance: 50.7
click at [898, 585] on div "1 2 3 + − Leaflet | © OpenStreetMap contributors" at bounding box center [652, 497] width 858 height 342
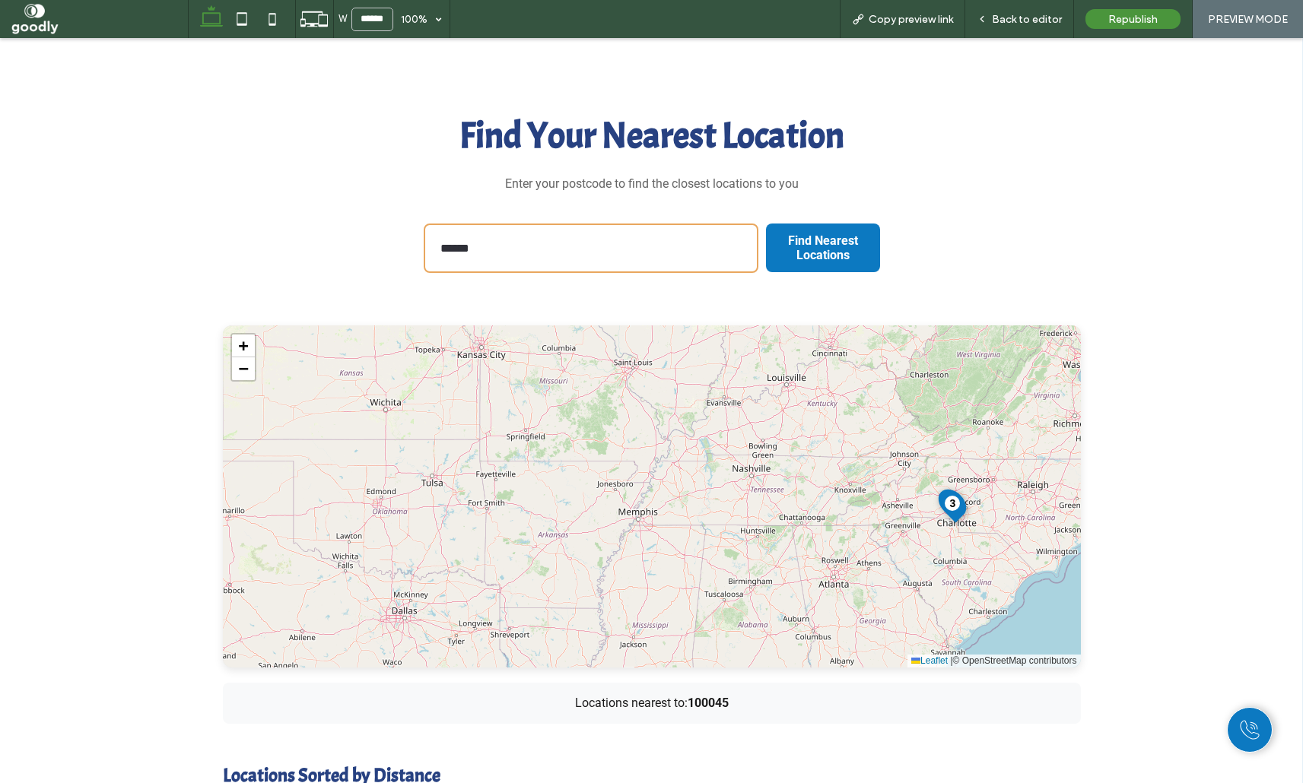
drag, startPoint x: 850, startPoint y: 437, endPoint x: 886, endPoint y: 582, distance: 148.9
click at [886, 582] on div "1 2 3 + − Leaflet | © OpenStreetMap contributors" at bounding box center [652, 497] width 858 height 342
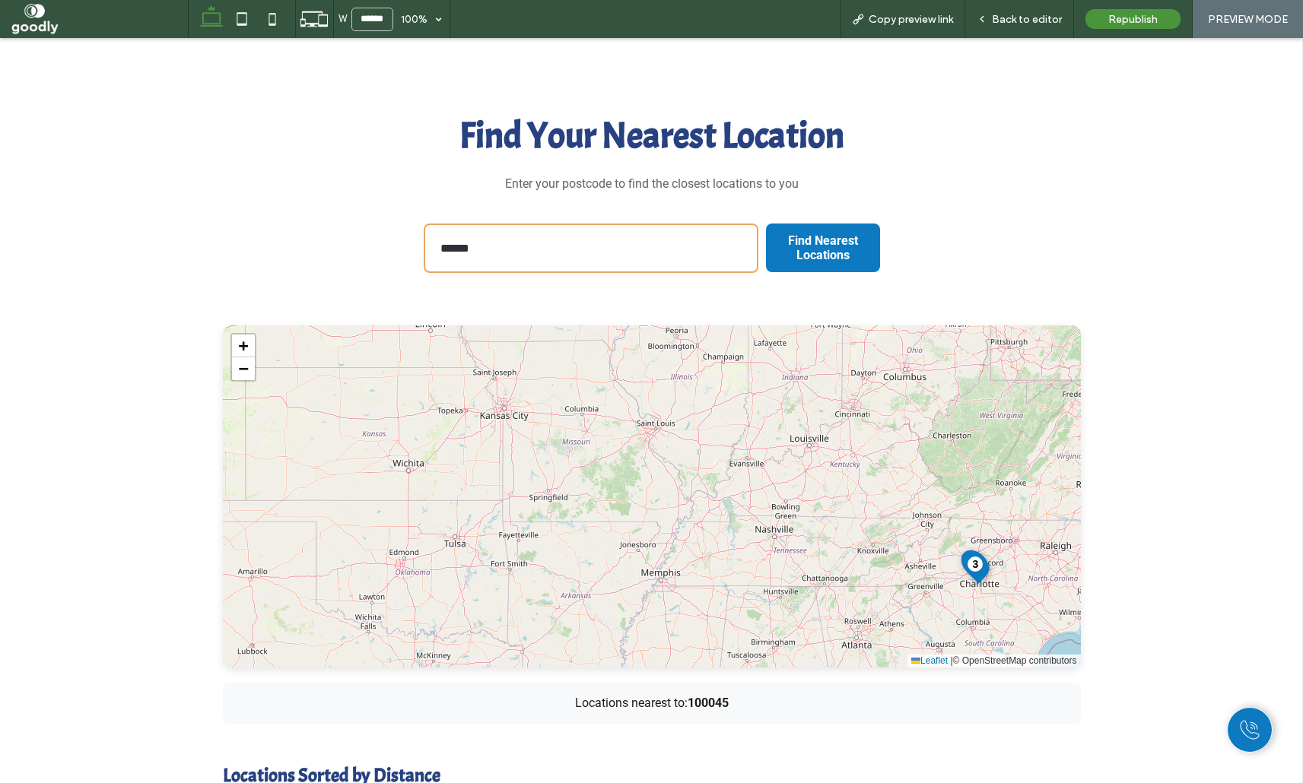
click at [1154, 409] on div "Find Your Nearest Location Enter your postcode to find the closest locations to…" at bounding box center [651, 545] width 1303 height 1038
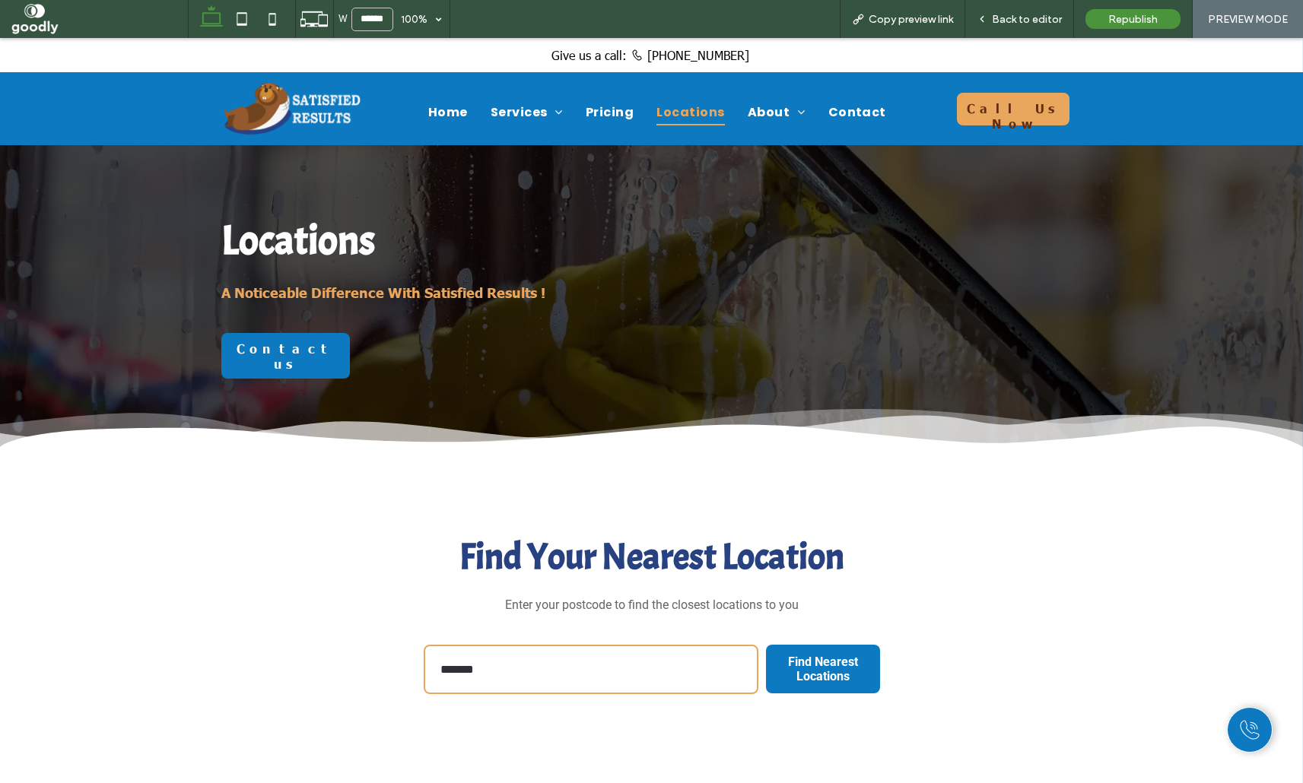
scroll to position [279, 0]
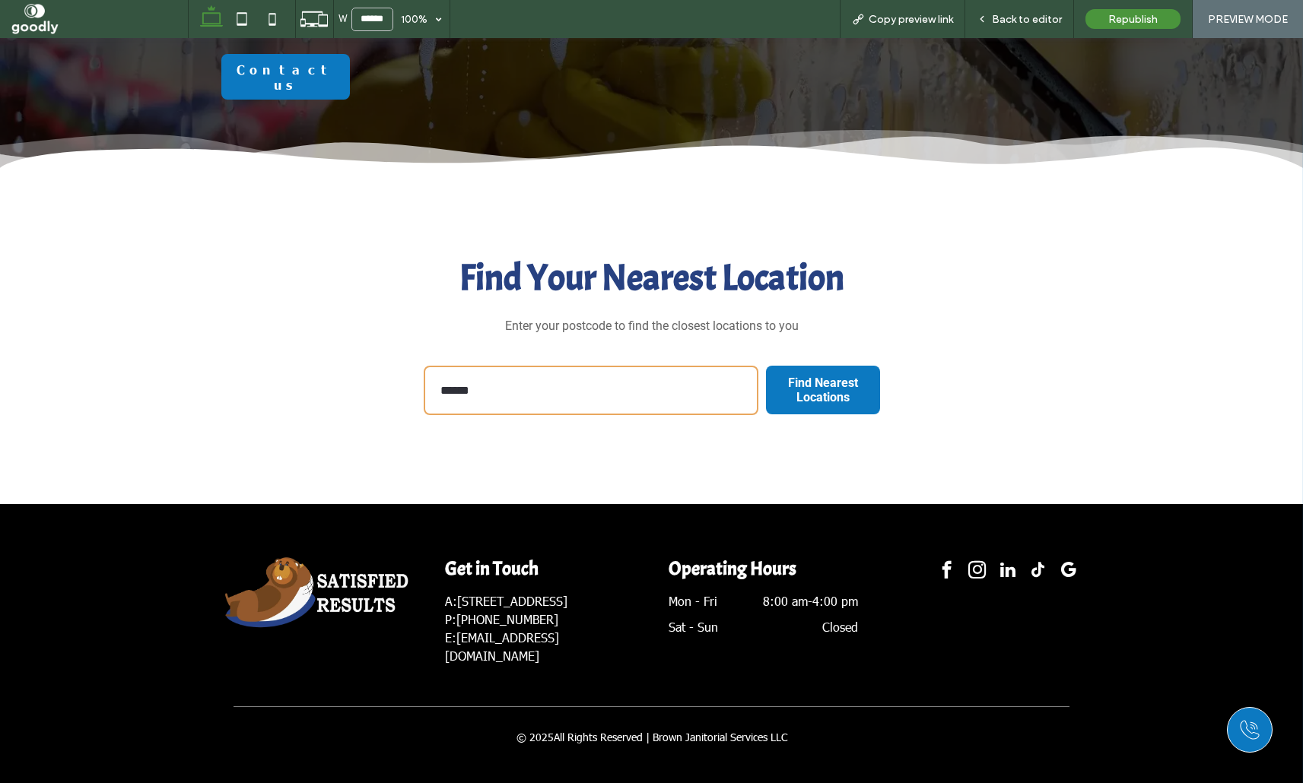
click at [766, 358] on button "Find Nearest Locations" at bounding box center [823, 390] width 114 height 64
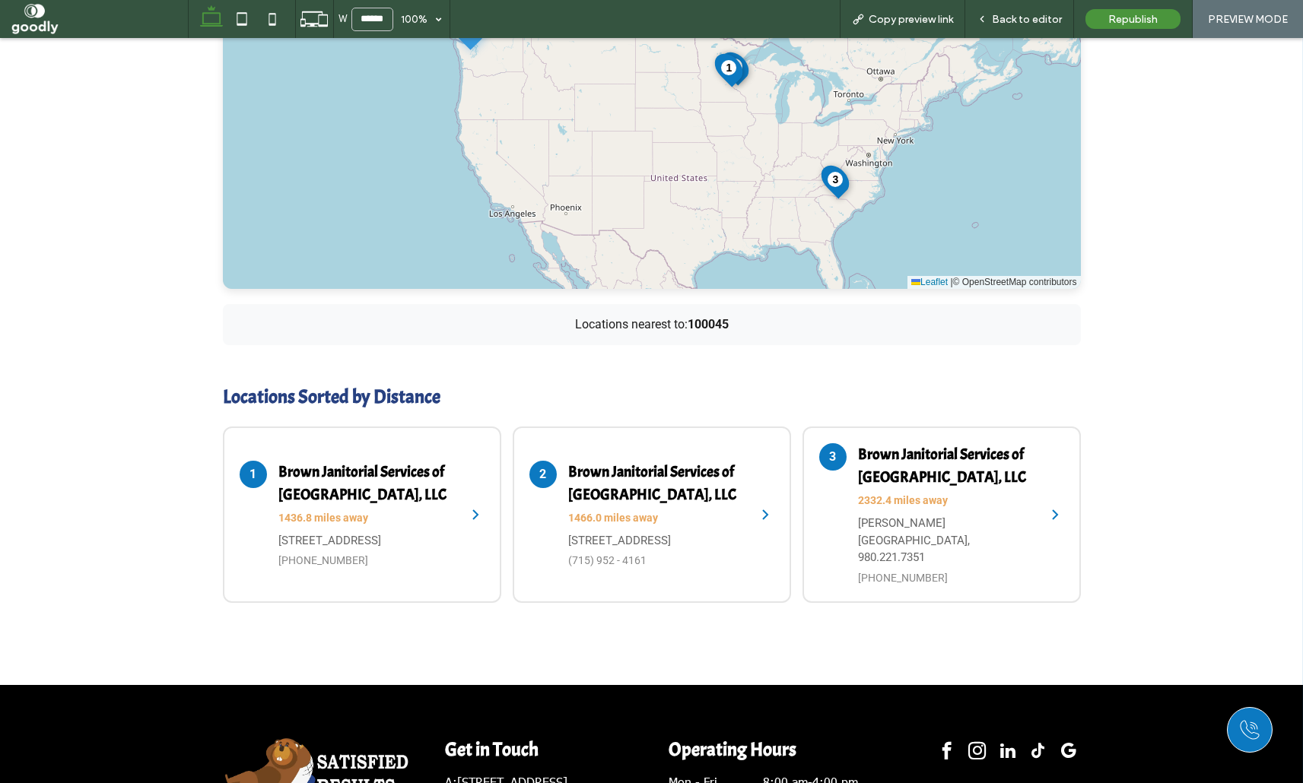
scroll to position [801, 0]
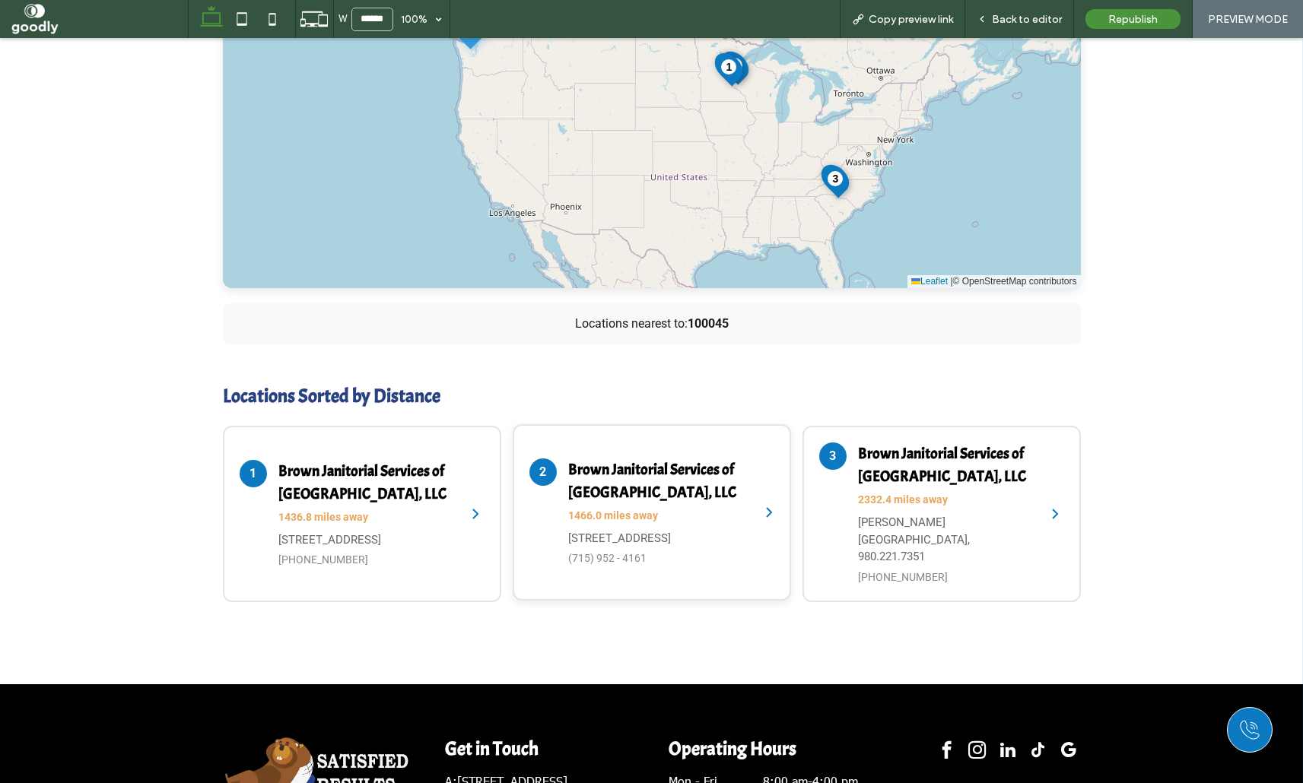
click at [725, 510] on div "Brown Janitorial Services of New Richmond, LLC 1466.0 miles away 125 3rd St E, …" at bounding box center [656, 513] width 176 height 109
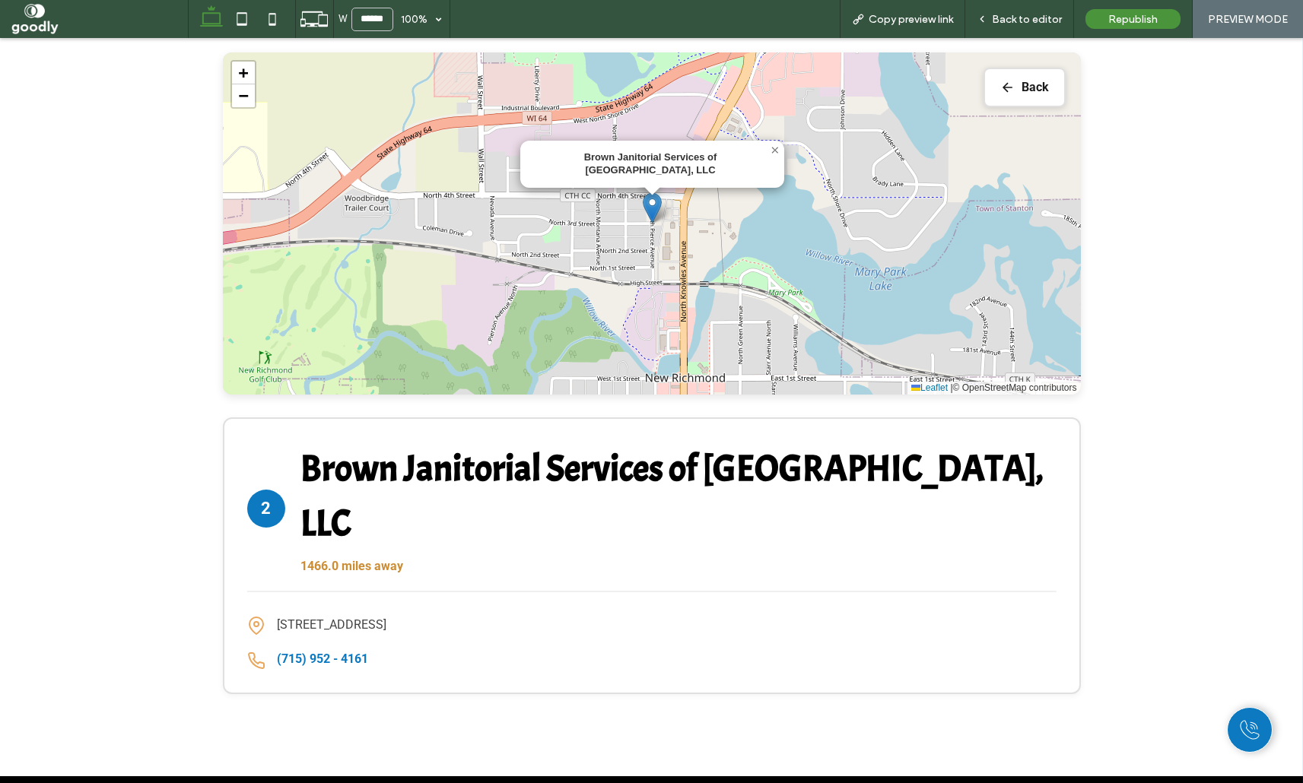
scroll to position [709, 0]
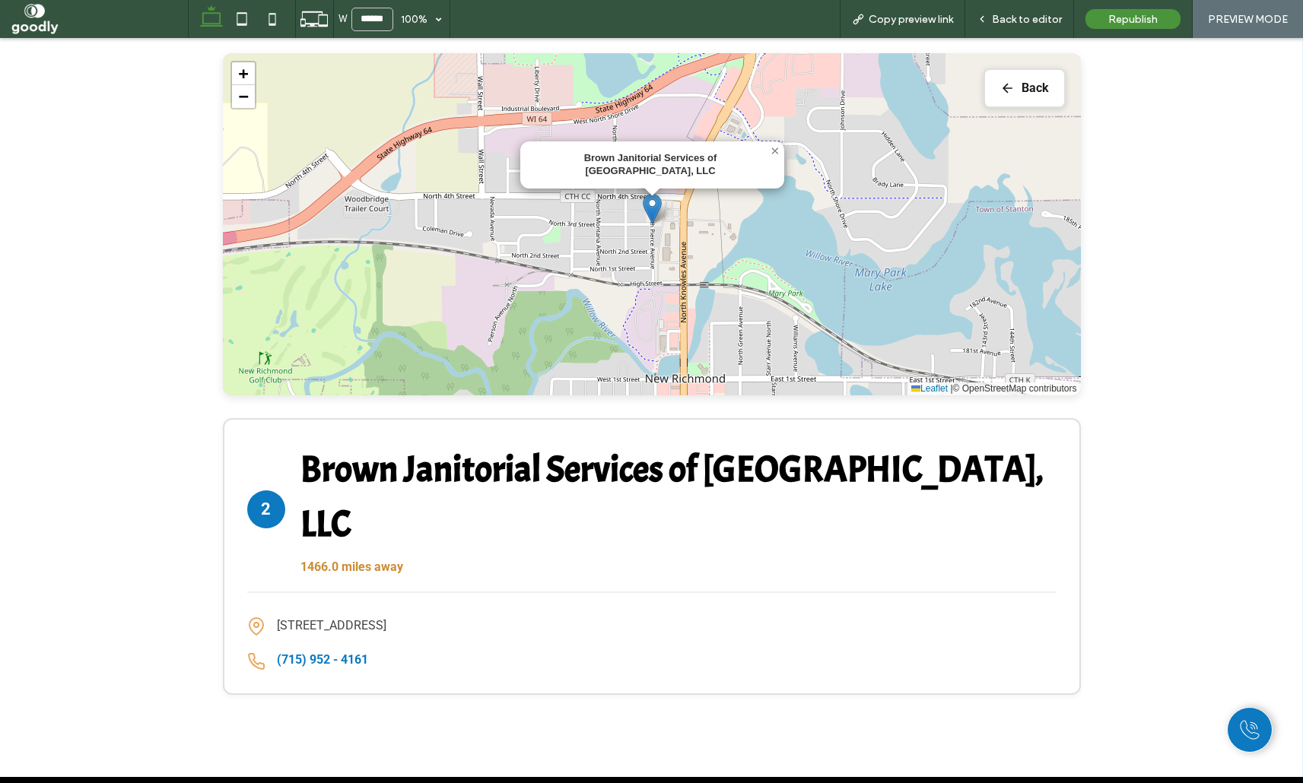
click at [386, 616] on p "[STREET_ADDRESS]" at bounding box center [332, 626] width 110 height 20
click at [386, 616] on p "125 3rd St E, New Richmond, WI 54017, United States of America" at bounding box center [332, 626] width 110 height 20
copy p "54017"
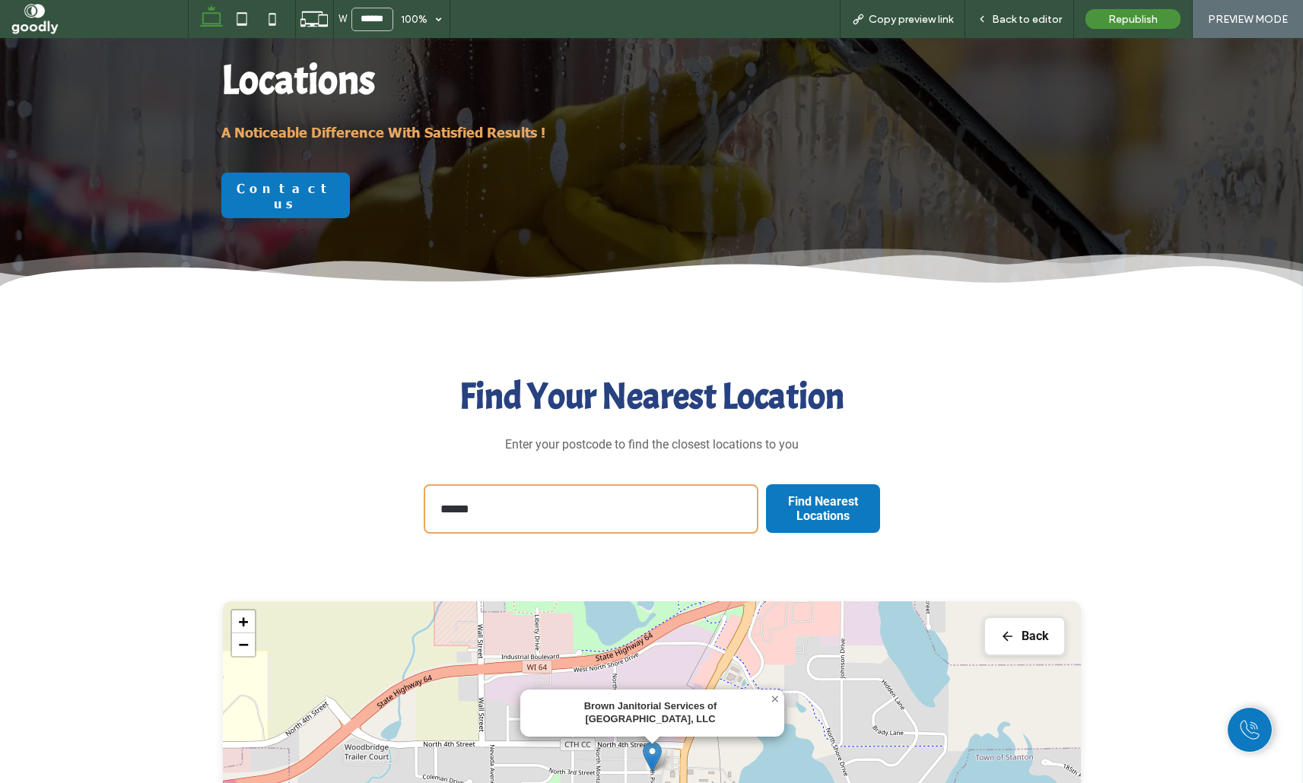
scroll to position [160, 0]
click at [624, 520] on input "******" at bounding box center [591, 509] width 335 height 49
paste input "text"
type input "*****"
click at [766, 478] on button "Find Nearest Locations" at bounding box center [823, 510] width 114 height 64
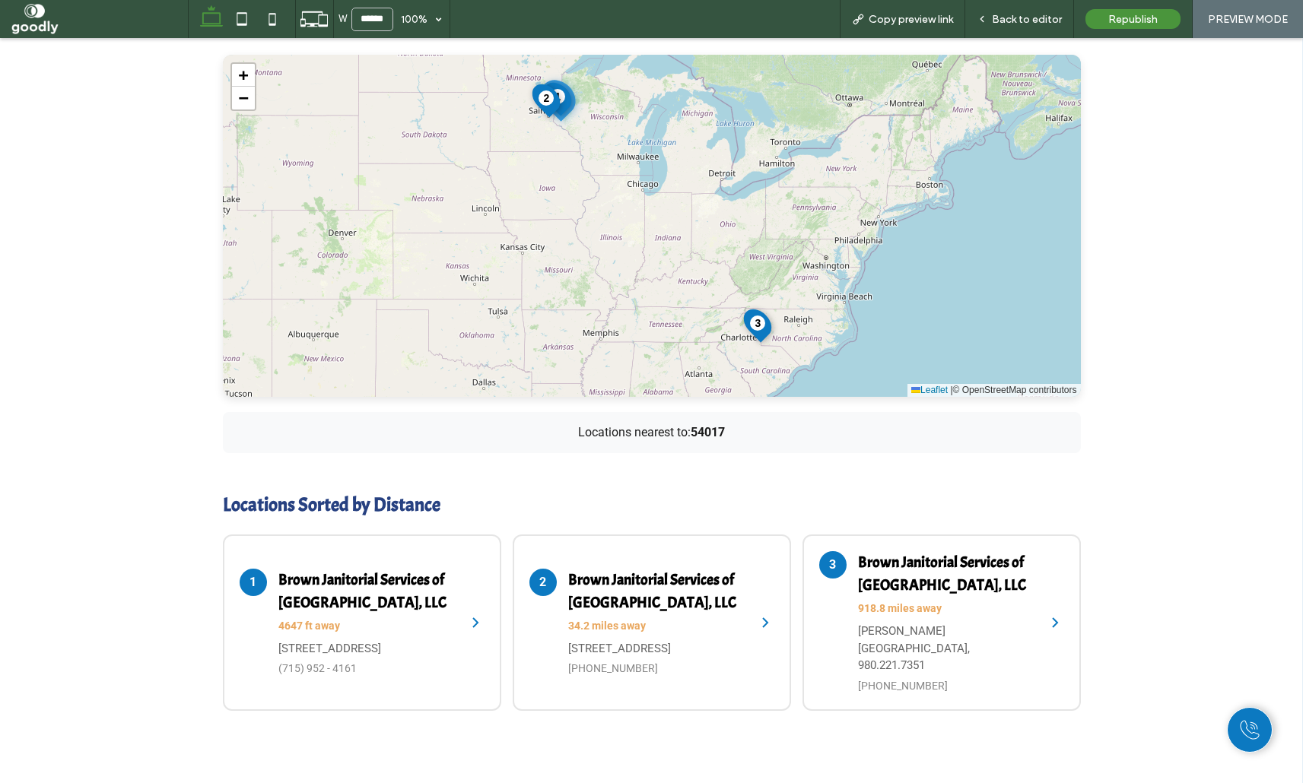
scroll to position [694, 0]
click at [662, 576] on h4 "Brown Janitorial Services of New Brighton, LLC" at bounding box center [656, 589] width 176 height 46
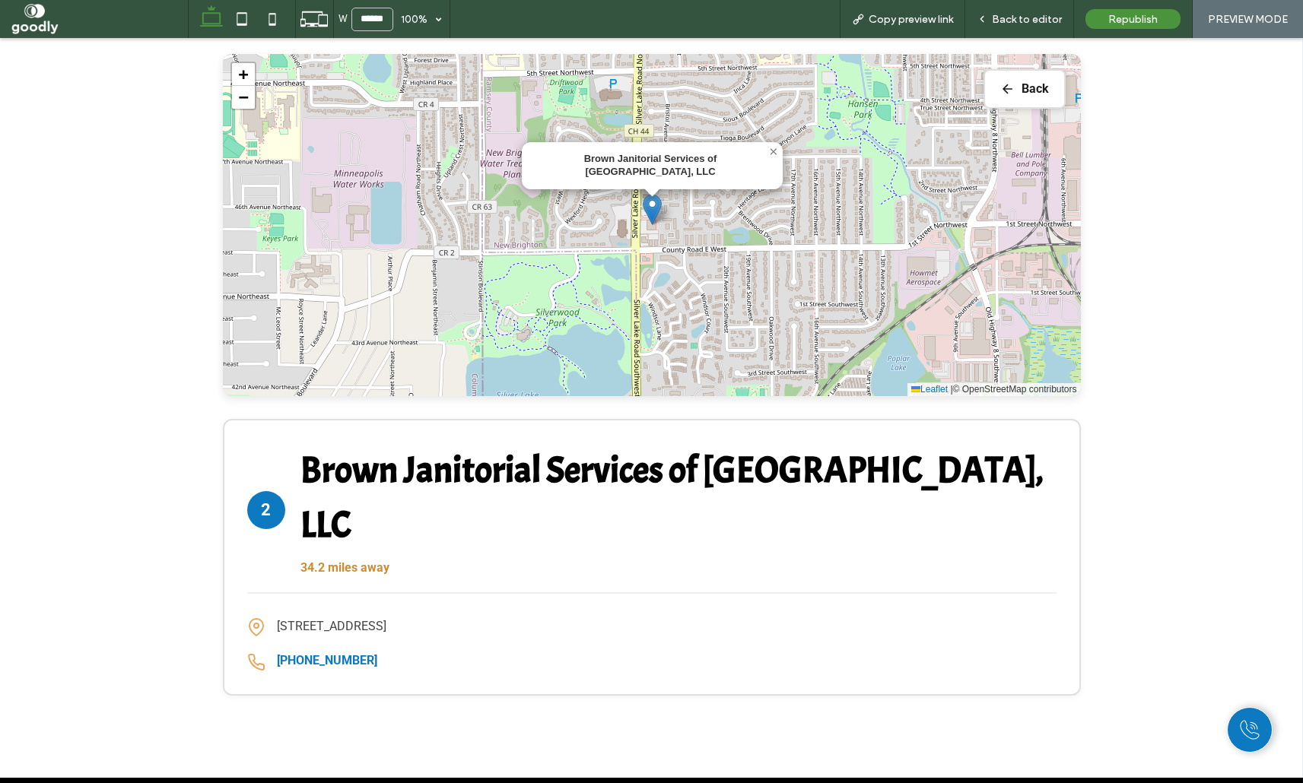
scroll to position [709, 0]
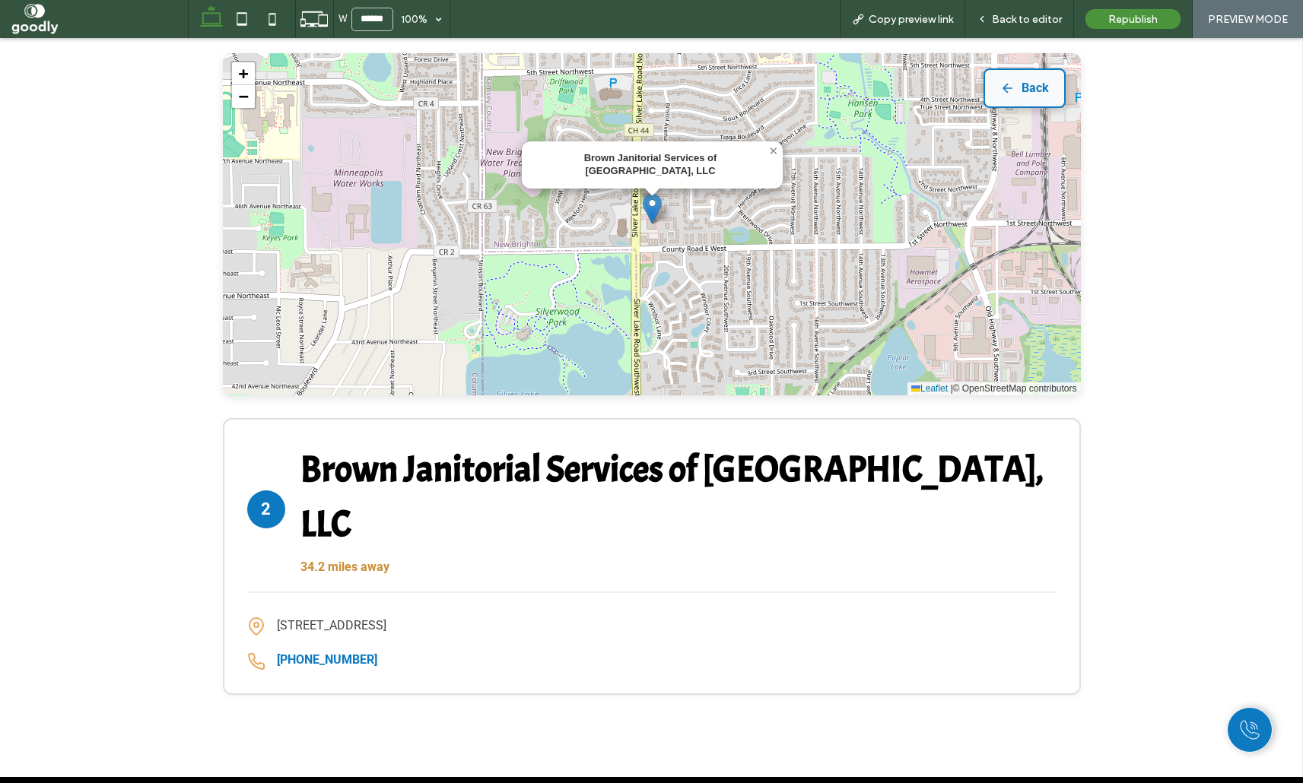
click at [1042, 94] on button "Back" at bounding box center [1024, 88] width 82 height 40
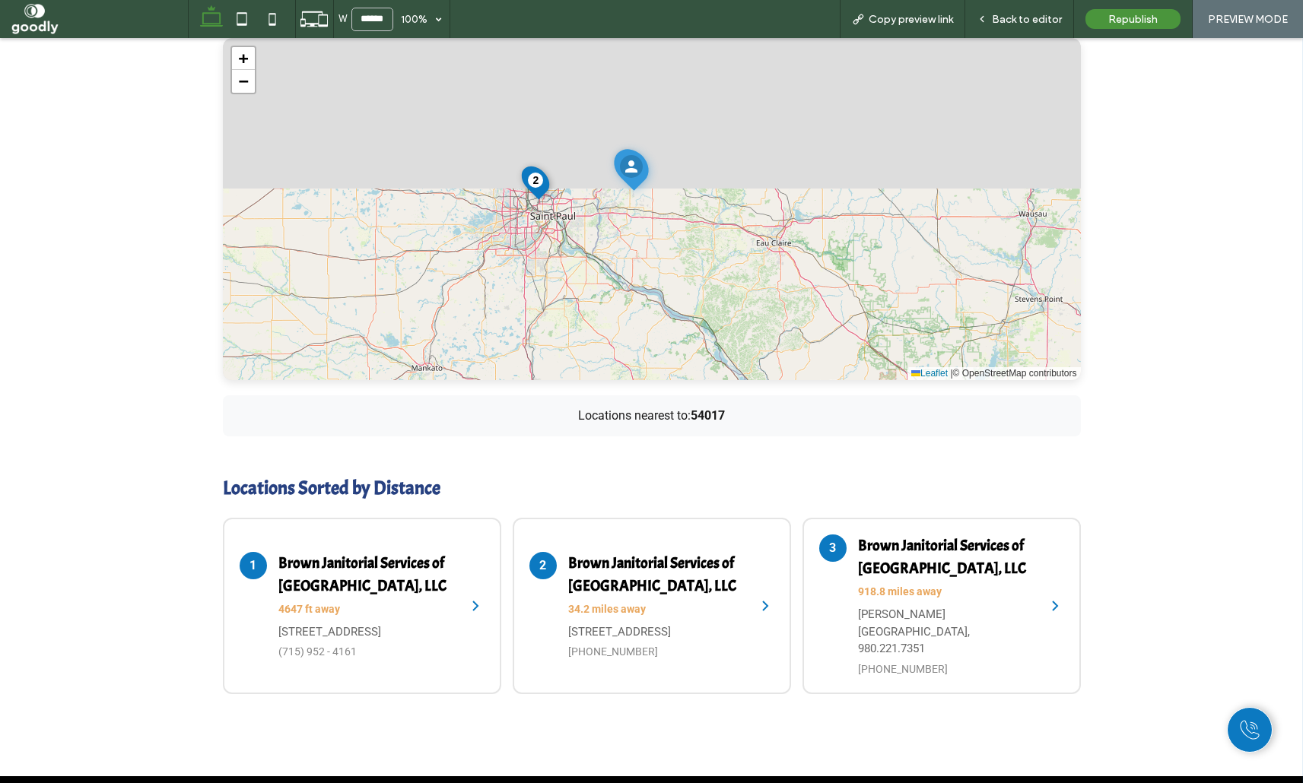
drag, startPoint x: 634, startPoint y: 56, endPoint x: 650, endPoint y: 313, distance: 256.8
click at [650, 313] on div "1 2 3 + − Leaflet | © OpenStreetMap contributors" at bounding box center [652, 209] width 858 height 342
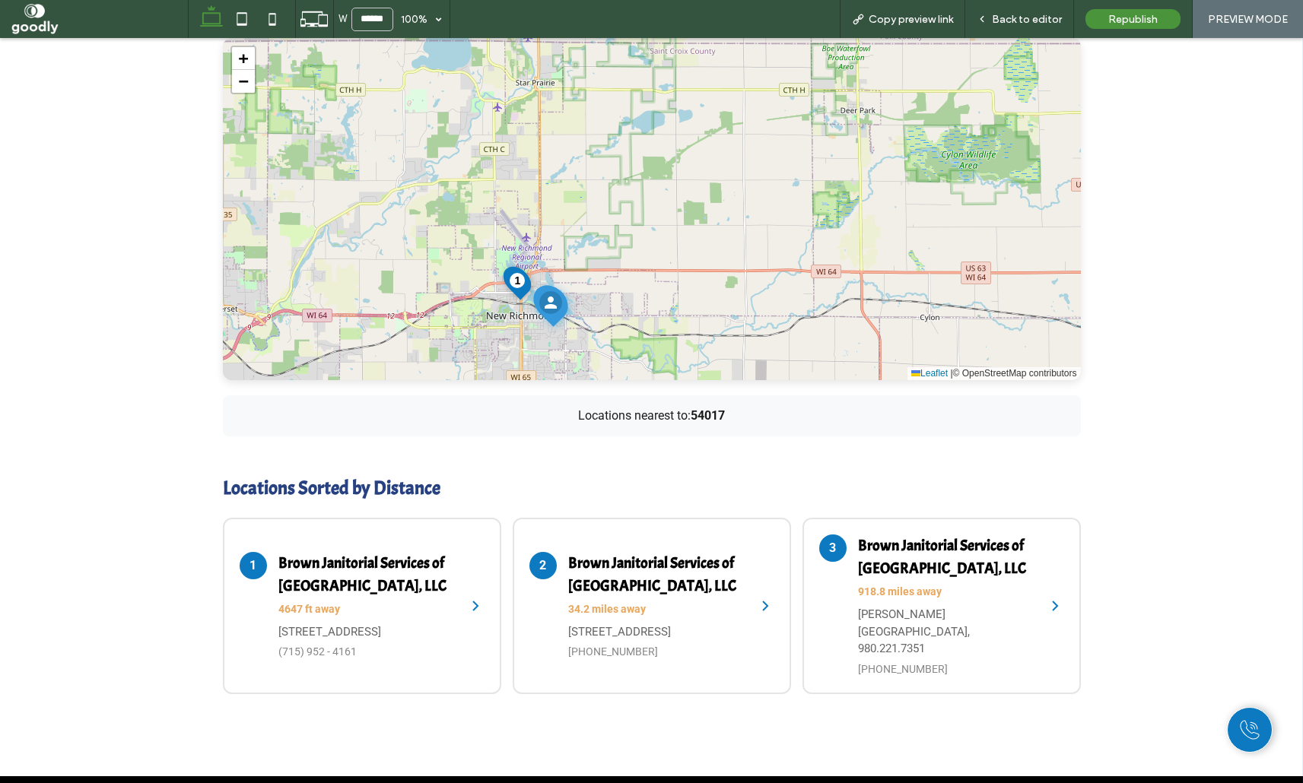
drag, startPoint x: 642, startPoint y: 195, endPoint x: 646, endPoint y: 154, distance: 42.0
click at [646, 154] on div "1 2 3 + − Leaflet | © OpenStreetMap contributors" at bounding box center [652, 209] width 858 height 342
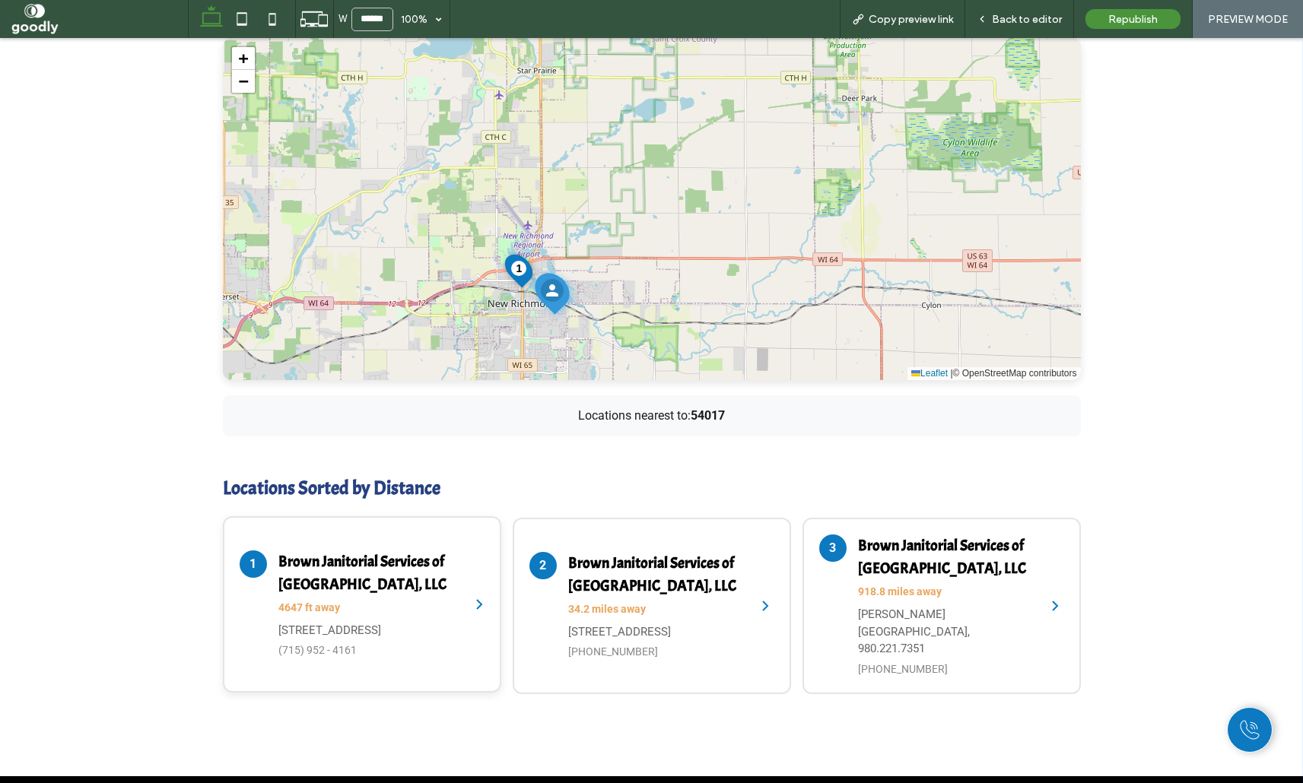
click at [373, 622] on p "125 3rd St E, New Richmond, WI 54017, United States of America" at bounding box center [366, 630] width 176 height 17
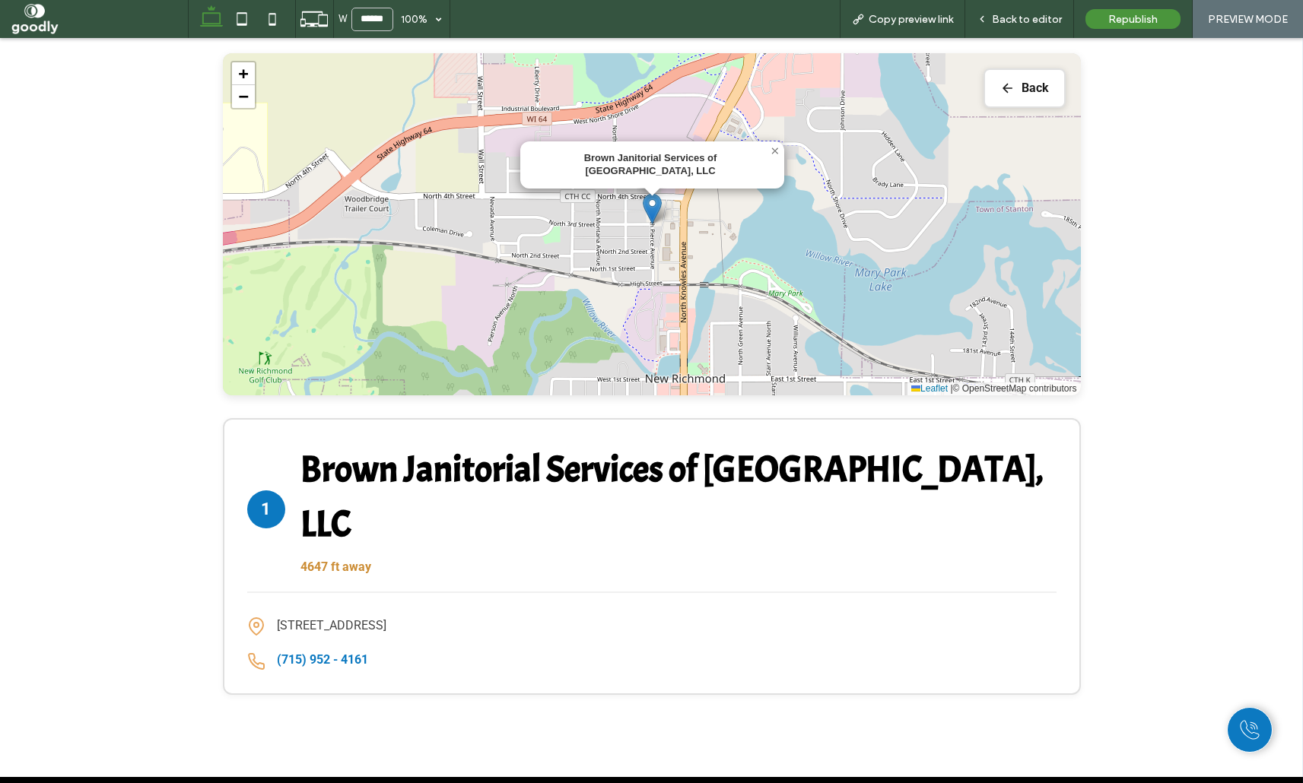
click at [1152, 389] on div "Find Your Nearest Location Enter your postcode to find the closest locations to…" at bounding box center [651, 257] width 1303 height 1039
click at [777, 151] on span "×" at bounding box center [774, 150] width 9 height 16
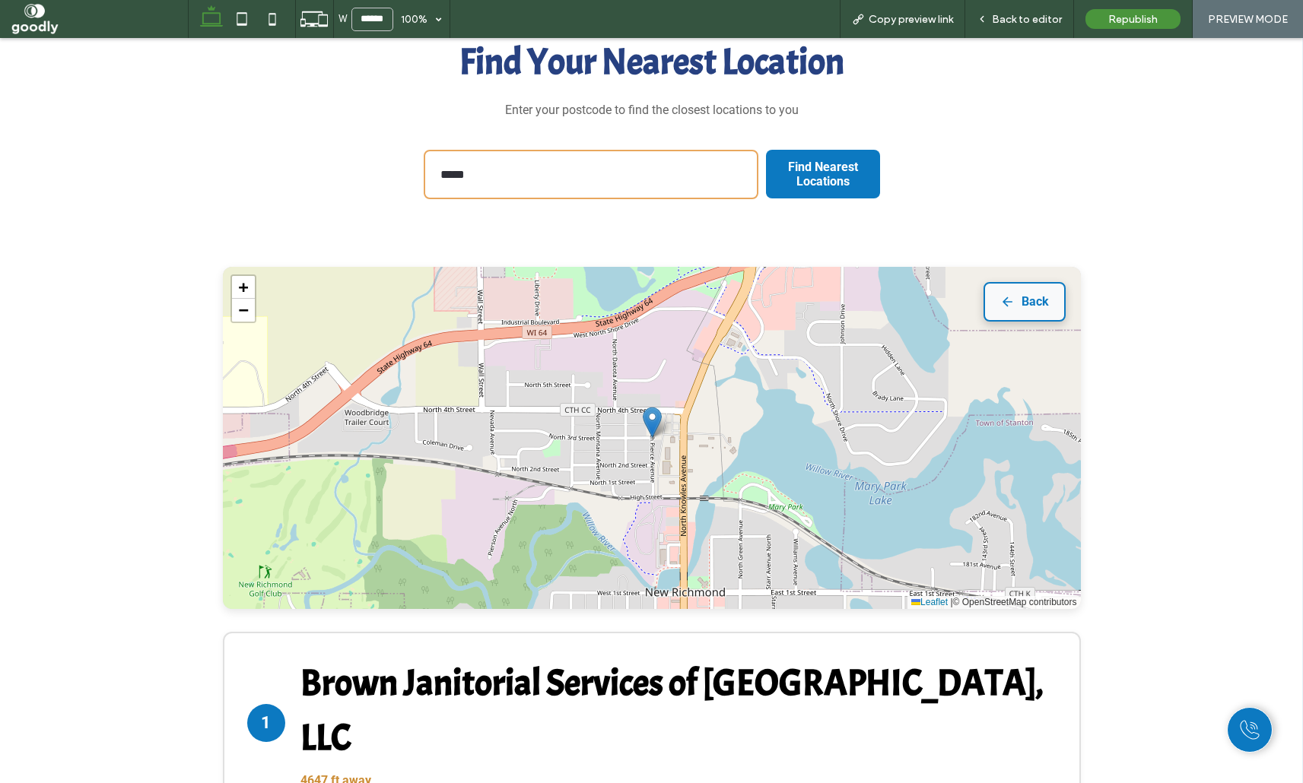
scroll to position [494, 0]
click at [1031, 313] on button "Back" at bounding box center [1024, 303] width 82 height 40
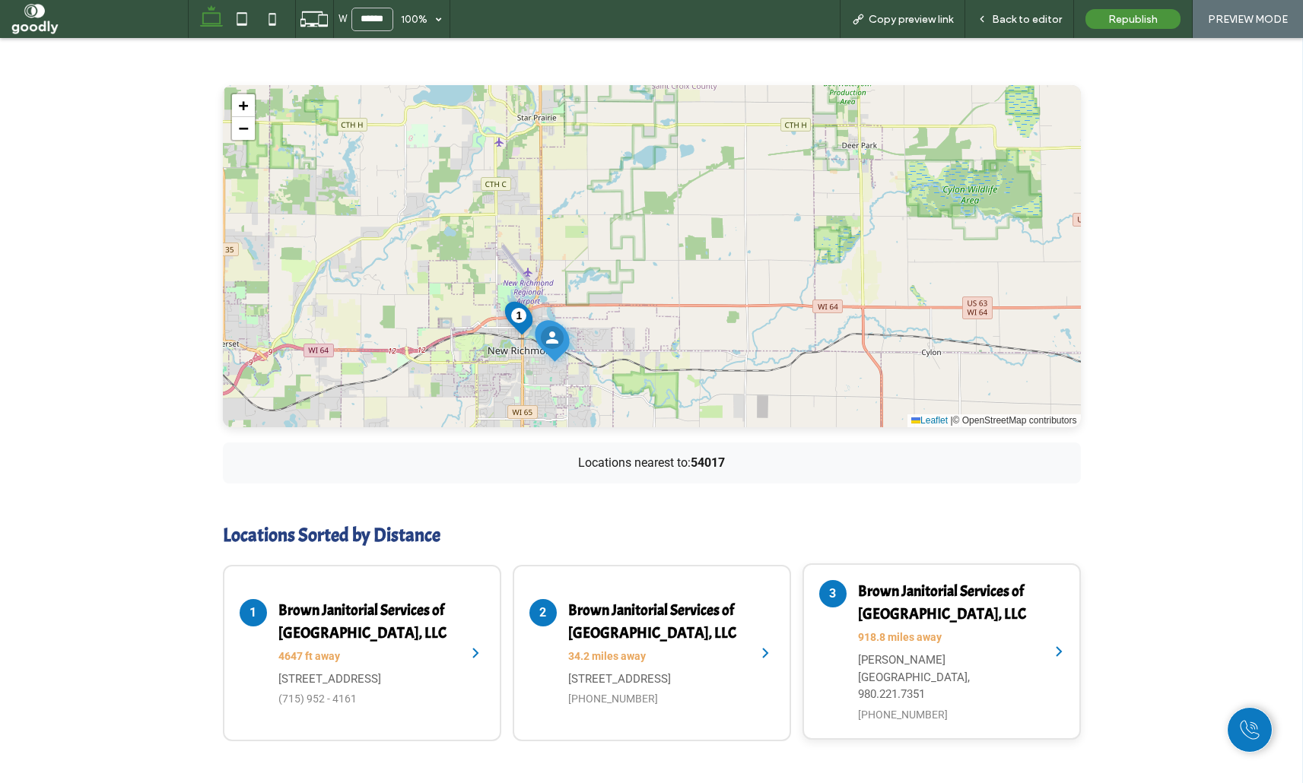
scroll to position [669, 0]
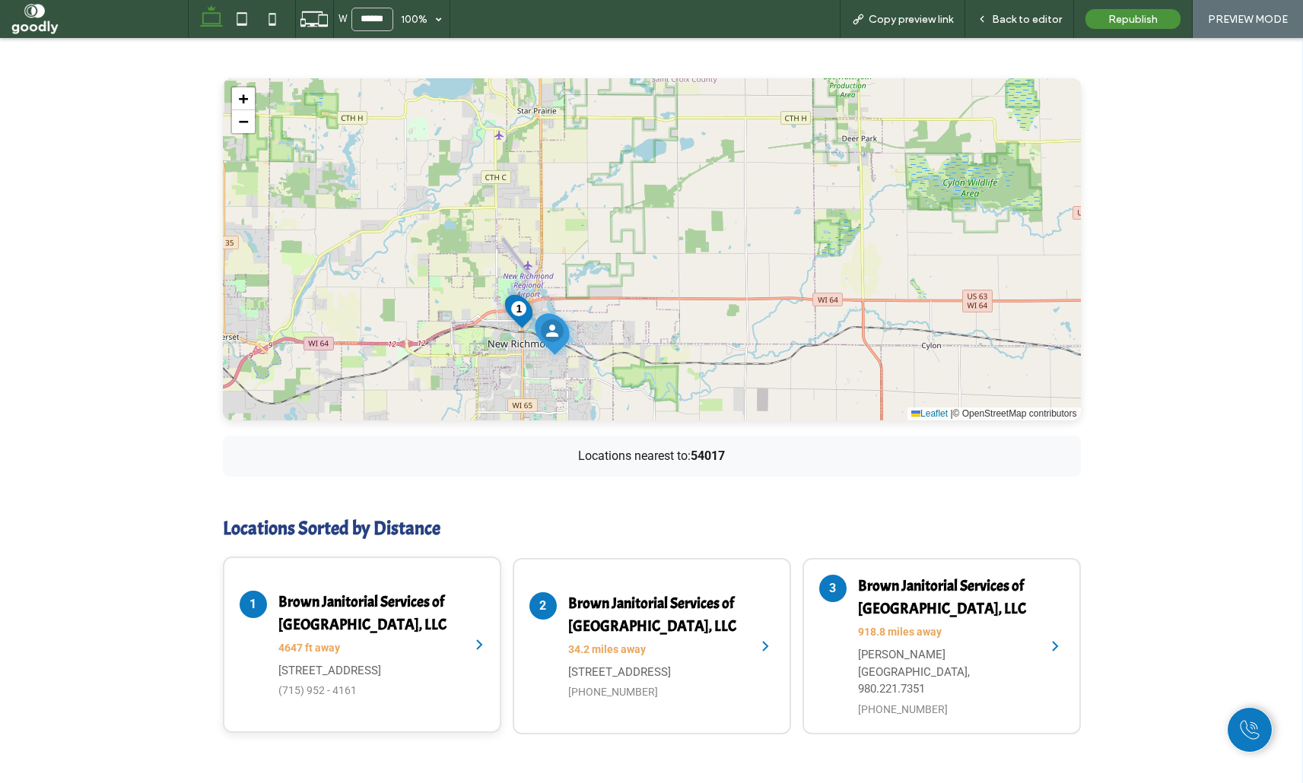
click at [440, 640] on span "4647 ft away" at bounding box center [366, 648] width 176 height 16
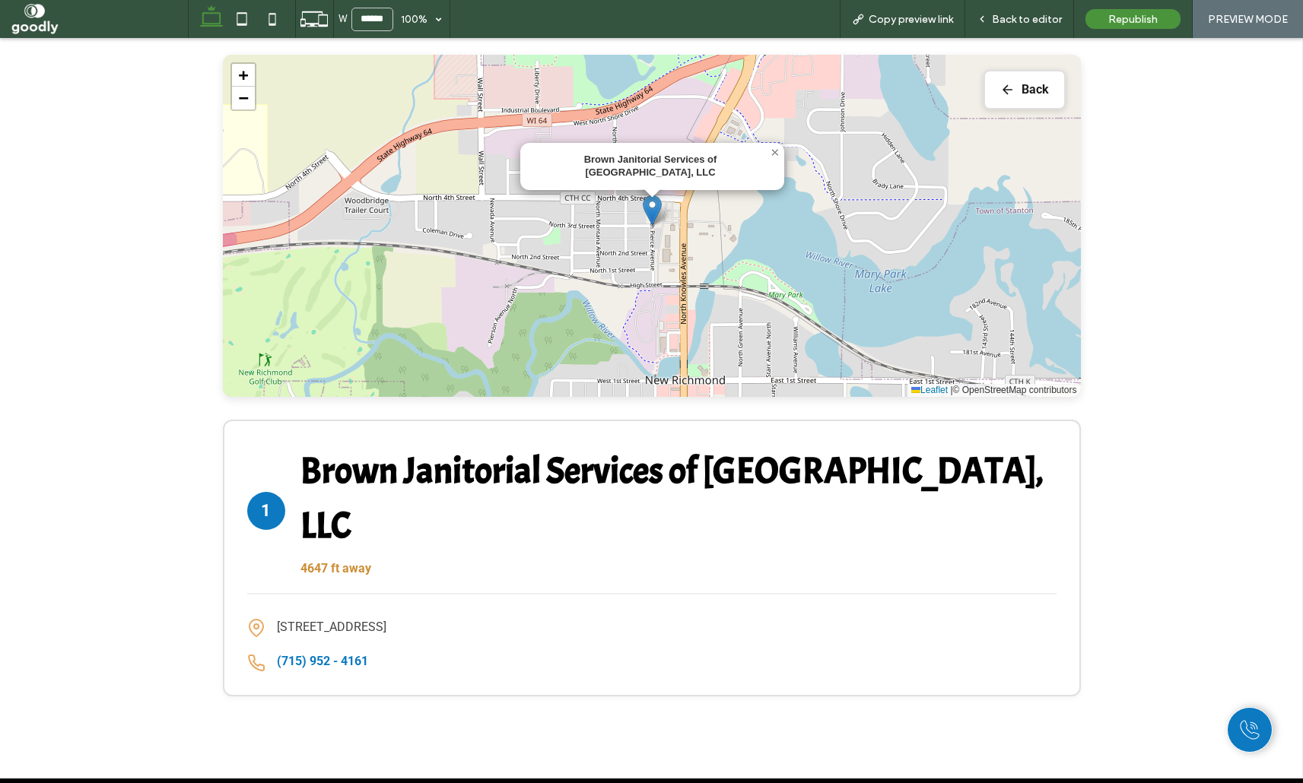
scroll to position [709, 0]
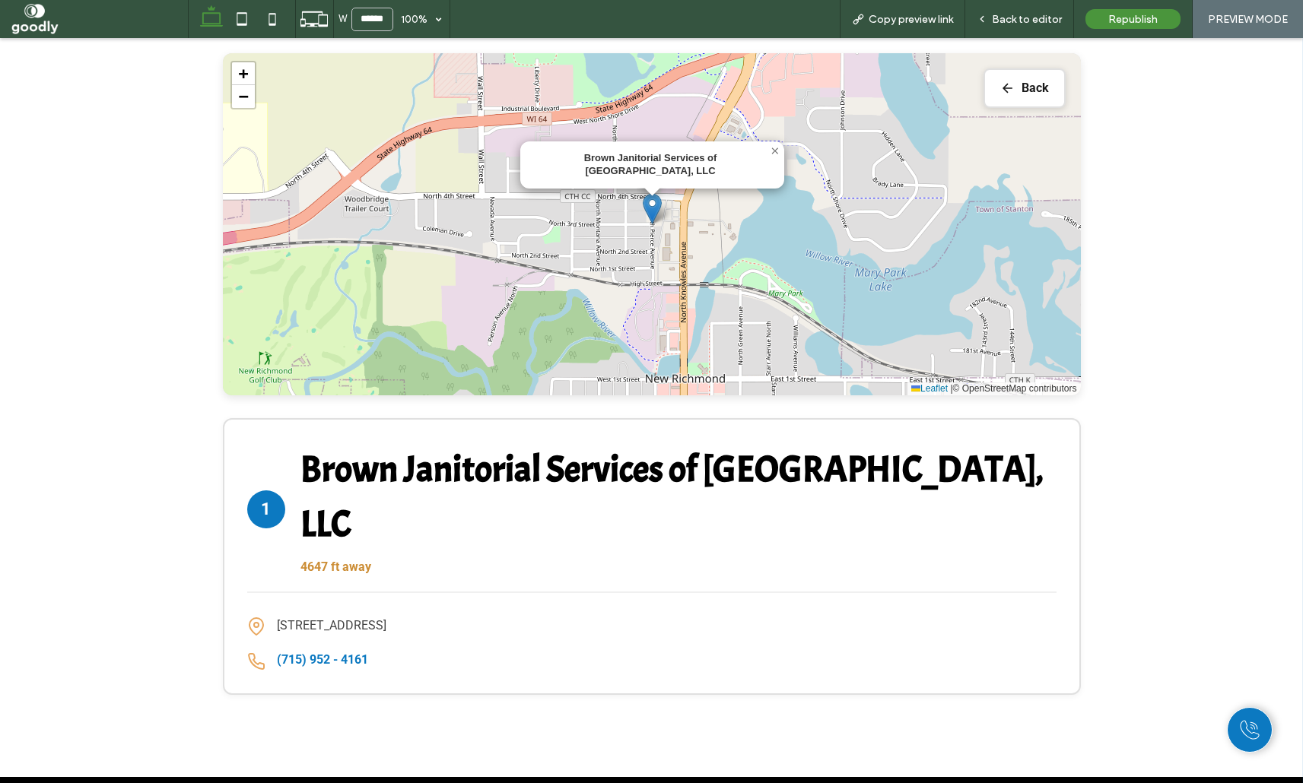
drag, startPoint x: 1223, startPoint y: 460, endPoint x: 1231, endPoint y: 459, distance: 8.4
click at [1228, 459] on div "Find Your Nearest Location Enter your postcode to find the closest locations to…" at bounding box center [651, 257] width 1303 height 1039
click at [808, 538] on div "1 Brown Janitorial Services of New Richmond, LLC 4647 ft away" at bounding box center [651, 518] width 809 height 151
click at [1060, 99] on button "Back" at bounding box center [1024, 88] width 82 height 40
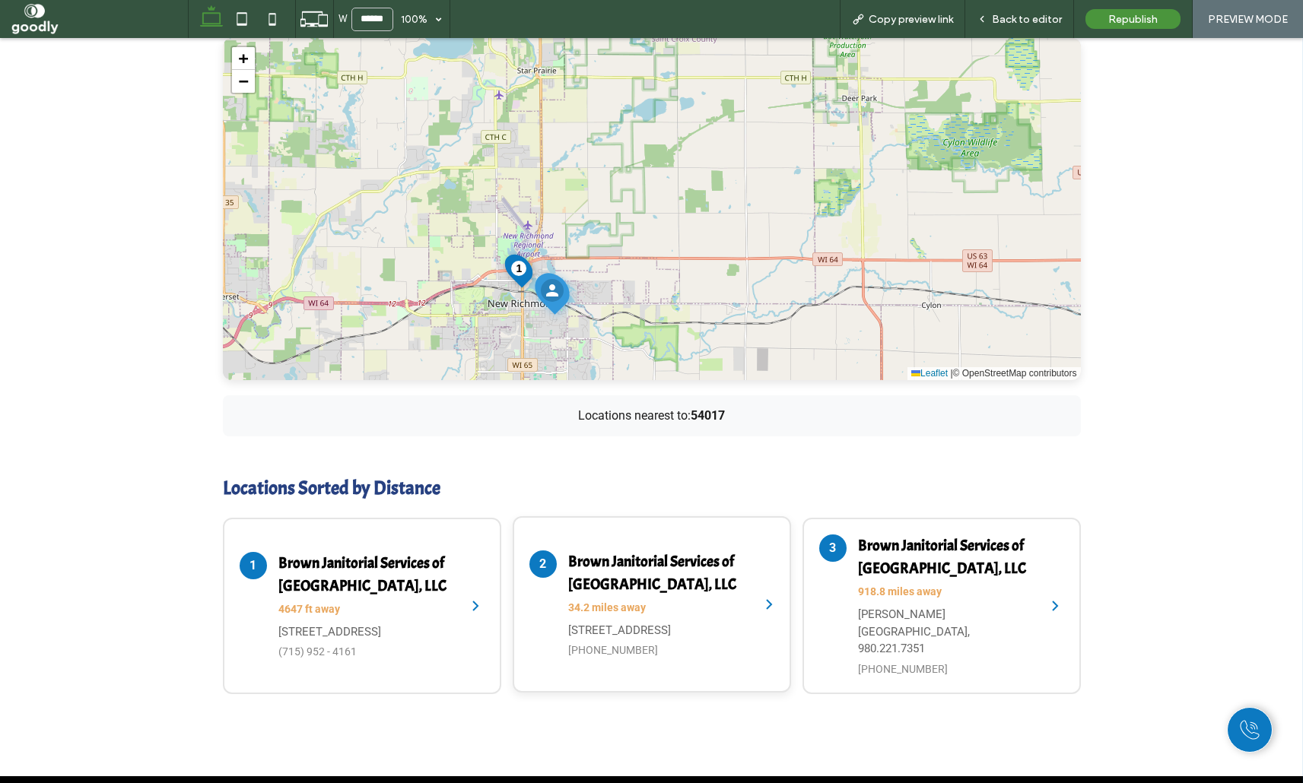
click at [657, 603] on div "Brown Janitorial Services of New Brighton, LLC 34.2 miles away 151 Silver Lake …" at bounding box center [656, 605] width 176 height 109
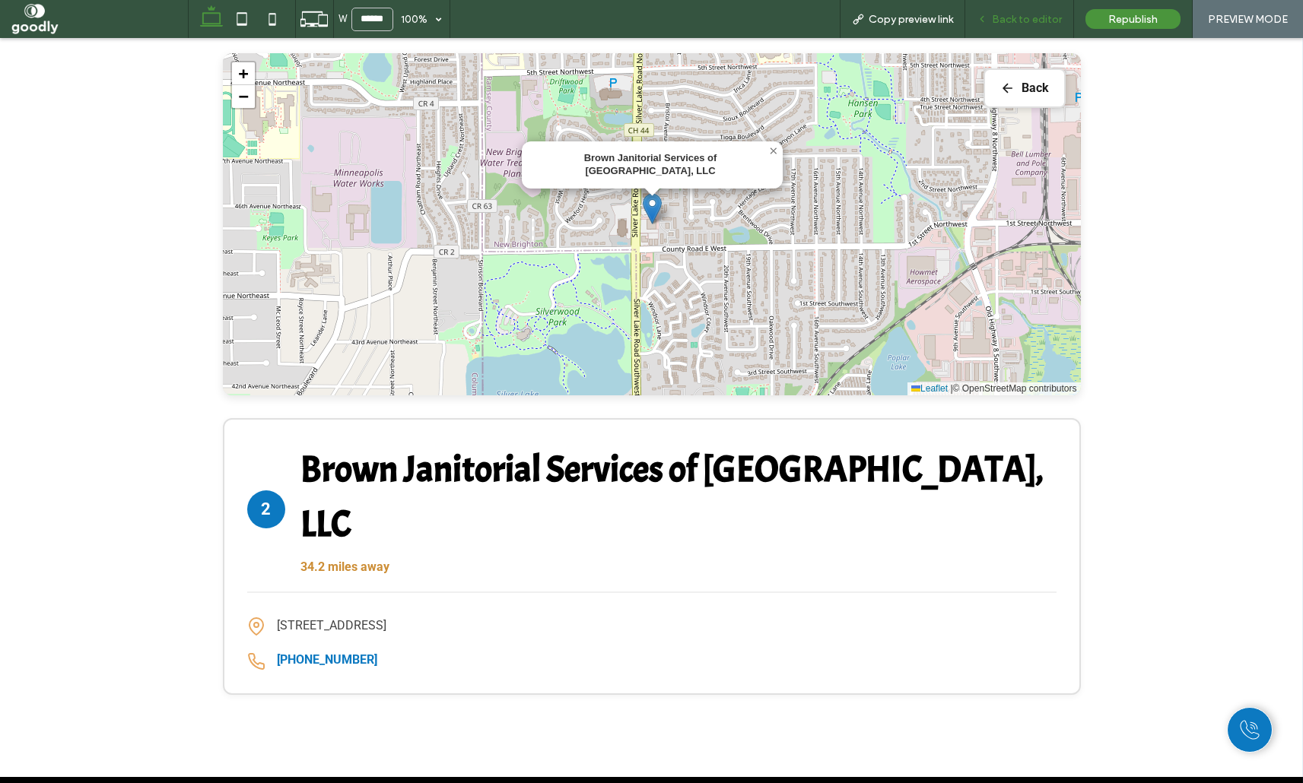
click at [1024, 21] on span "Back to editor" at bounding box center [1027, 19] width 70 height 13
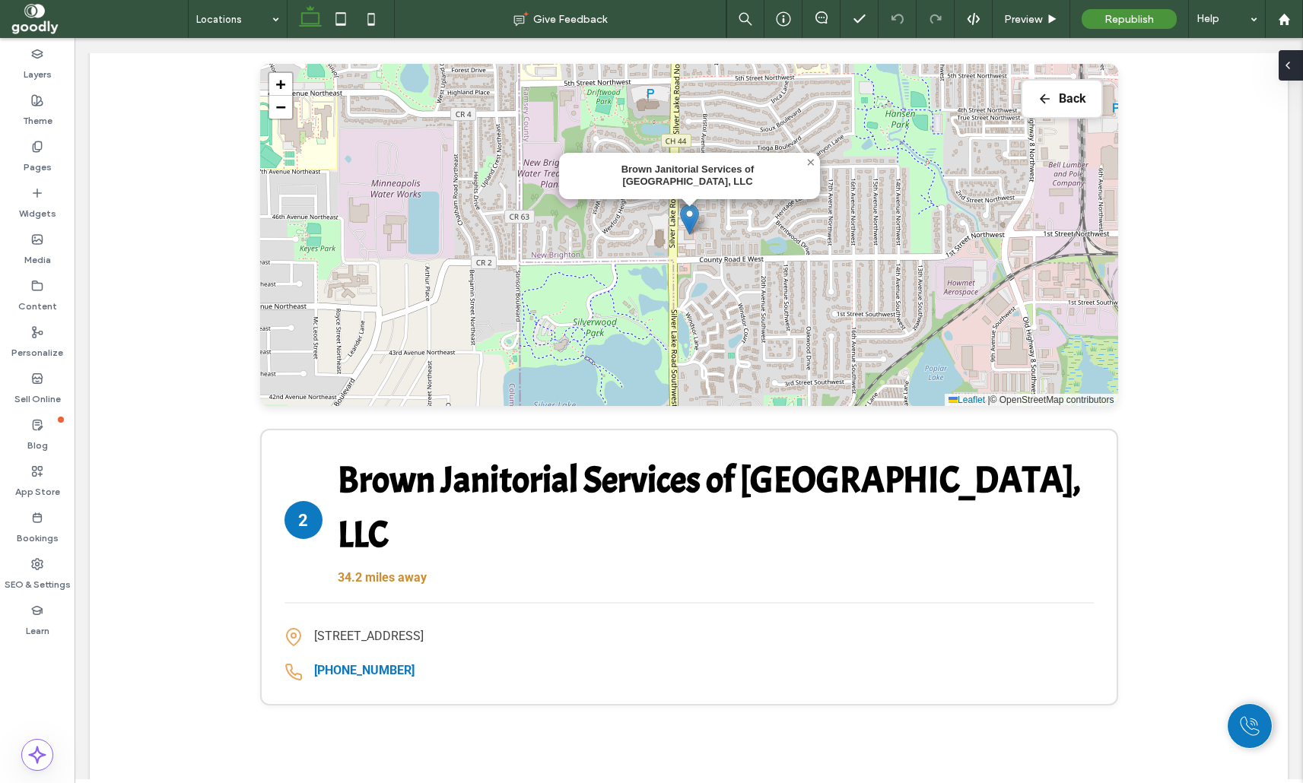
click at [1296, 56] on div at bounding box center [1290, 65] width 24 height 30
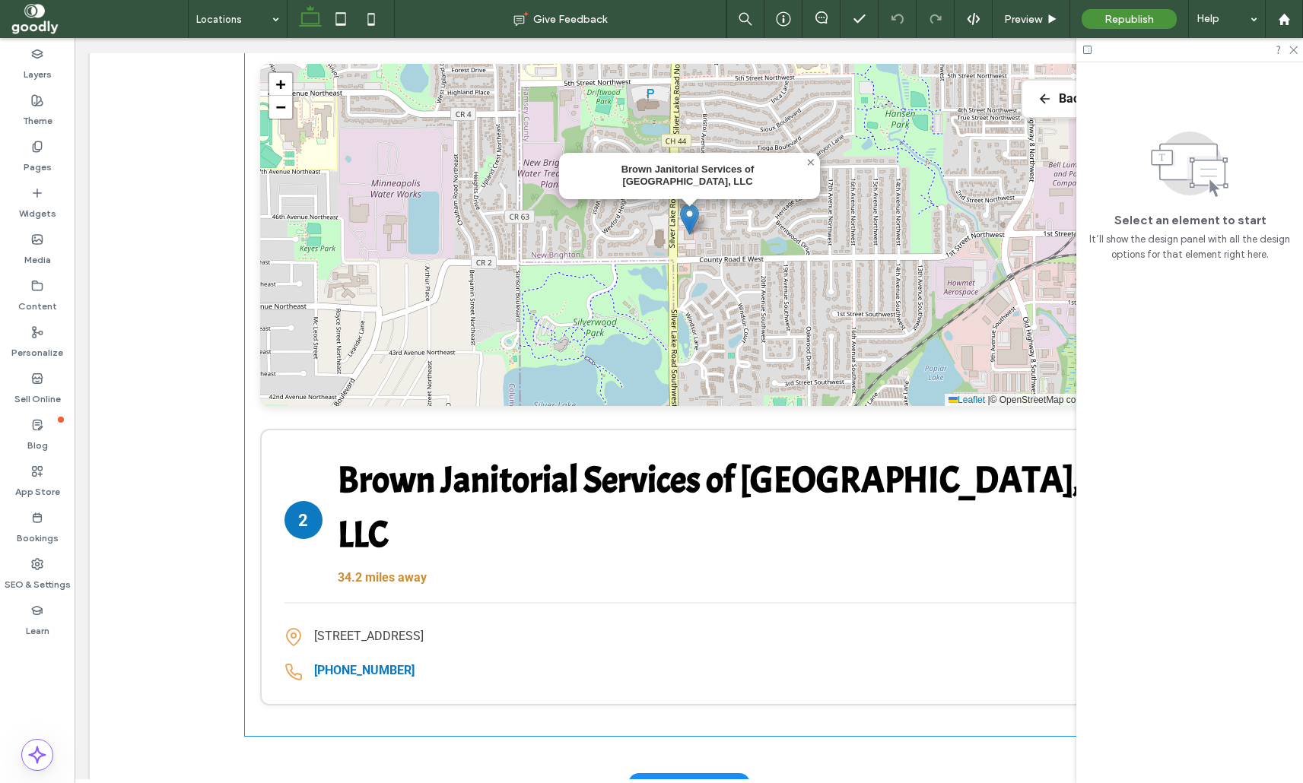
click at [883, 627] on div "151 Silver Lake Rd NW, New Brighton, MN, United States" at bounding box center [688, 637] width 809 height 20
click at [867, 562] on div "2 Brown Janitorial Services of New Brighton, LLC 34.2 miles away 151 Silver Lak…" at bounding box center [689, 567] width 858 height 277
click at [881, 536] on div "Find Your Nearest Location Enter your postcode to find the closest locations to…" at bounding box center [689, 268] width 913 height 935
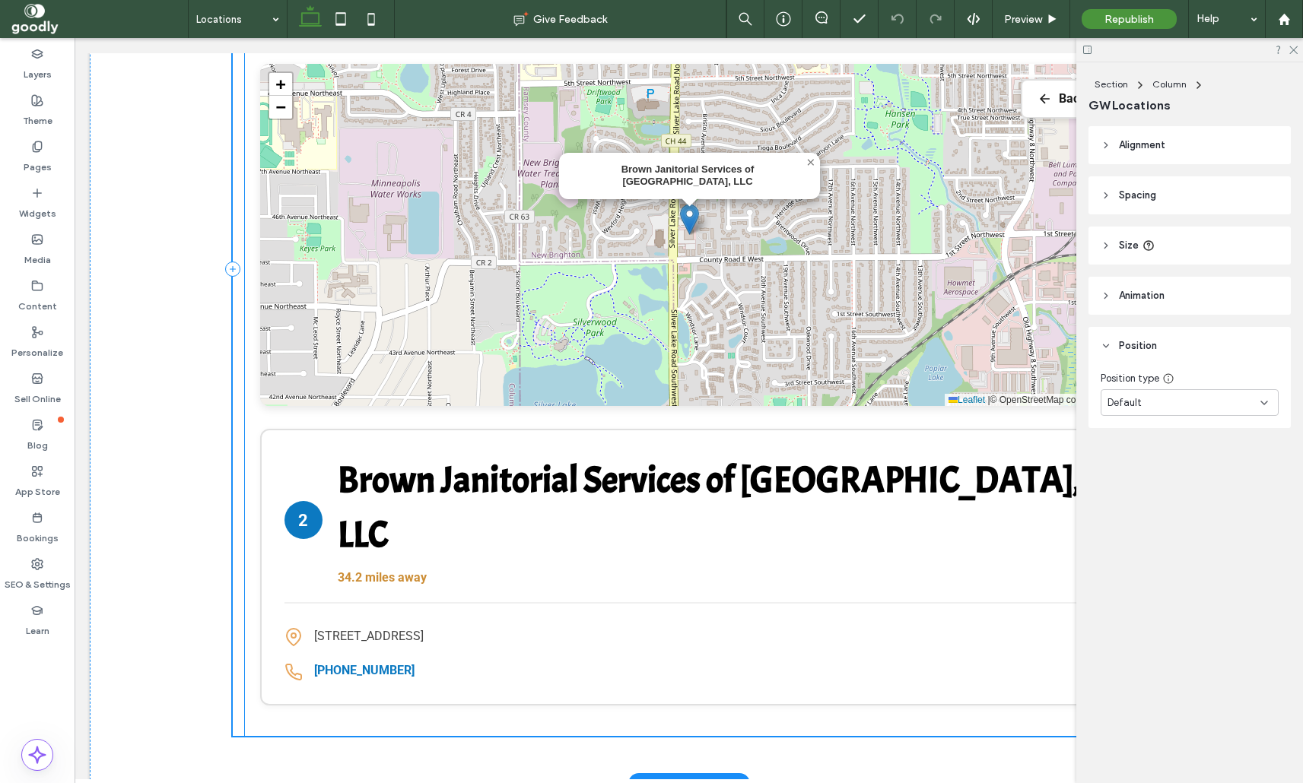
scroll to position [662, 0]
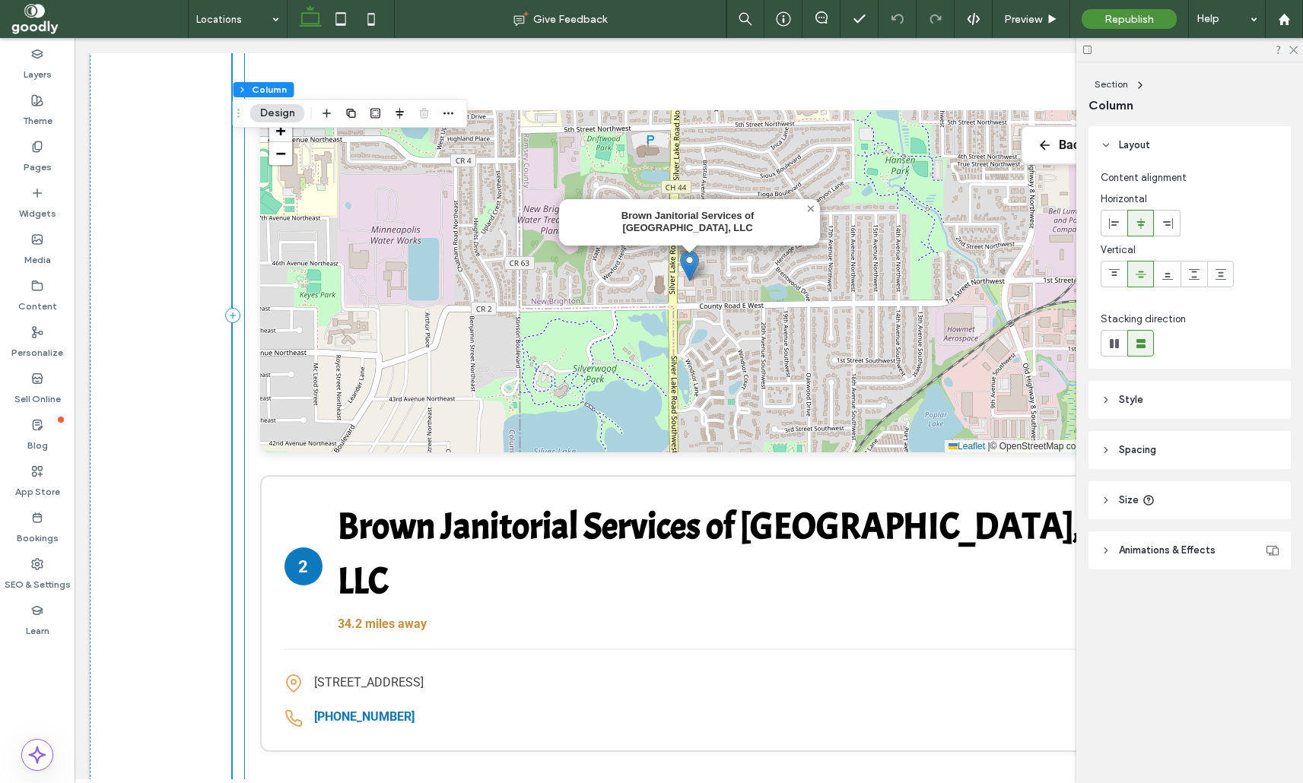
click at [907, 580] on div "2 Brown Janitorial Services of New Brighton, LLC 34.2 miles away" at bounding box center [688, 575] width 809 height 151
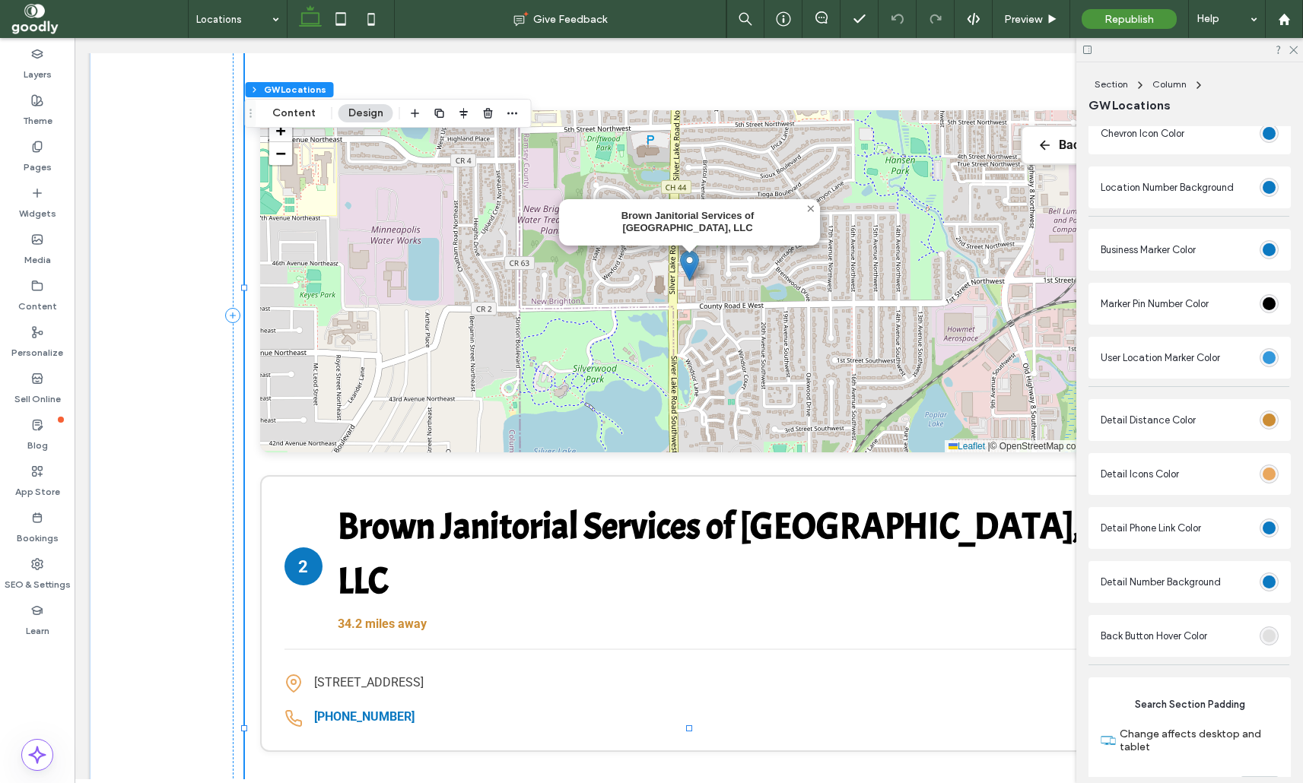
scroll to position [2449, 0]
click at [1269, 532] on div "rgb(12, 121, 193)" at bounding box center [1268, 528] width 13 height 13
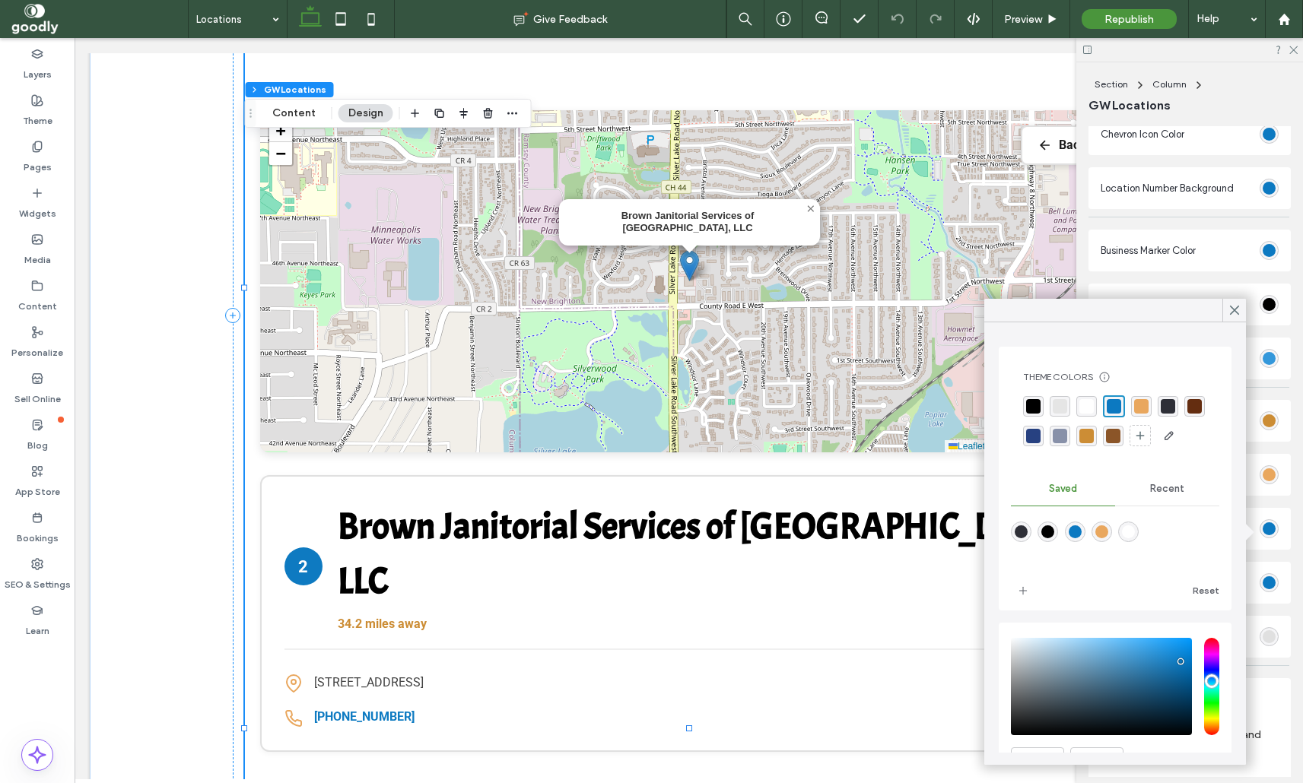
click at [1031, 435] on div "rgba(39,65,129,1)" at bounding box center [1033, 436] width 14 height 14
click at [1237, 316] on icon at bounding box center [1235, 310] width 14 height 14
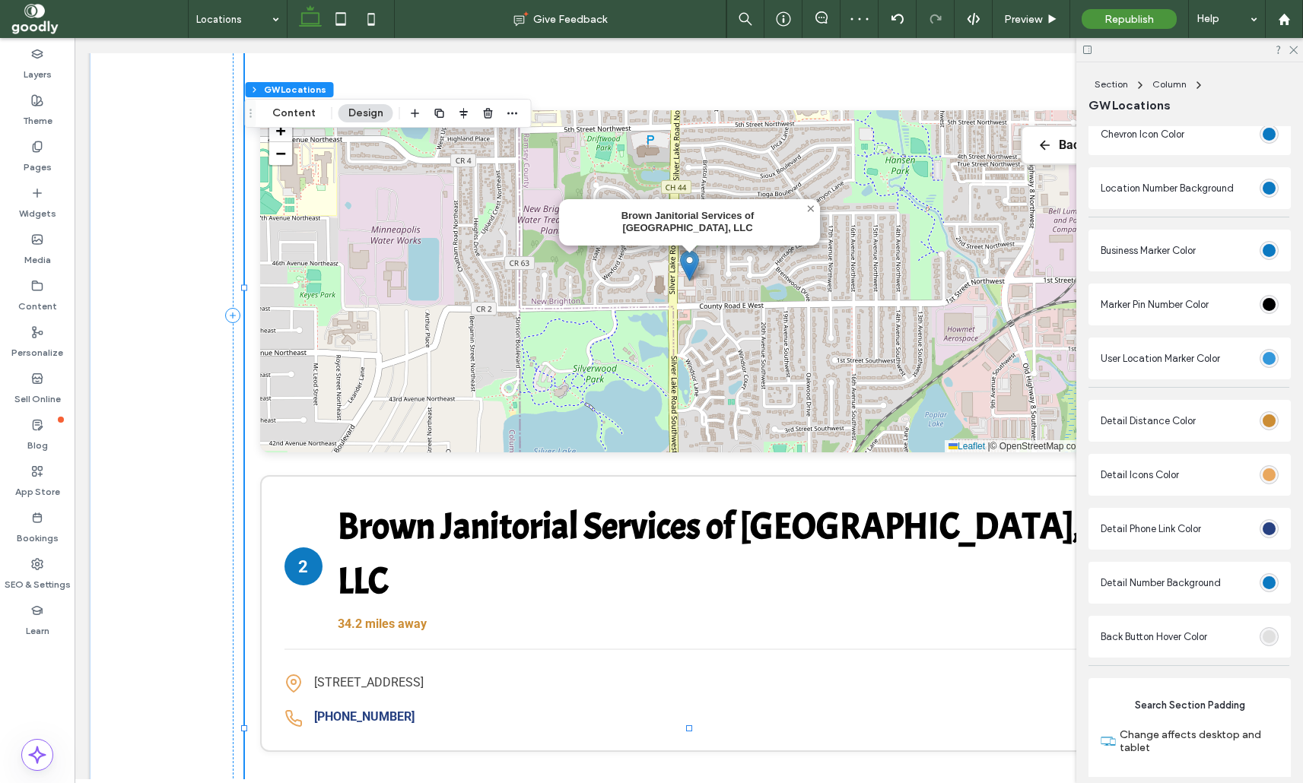
click at [1273, 427] on div "rgb(204, 141, 53)" at bounding box center [1268, 420] width 13 height 13
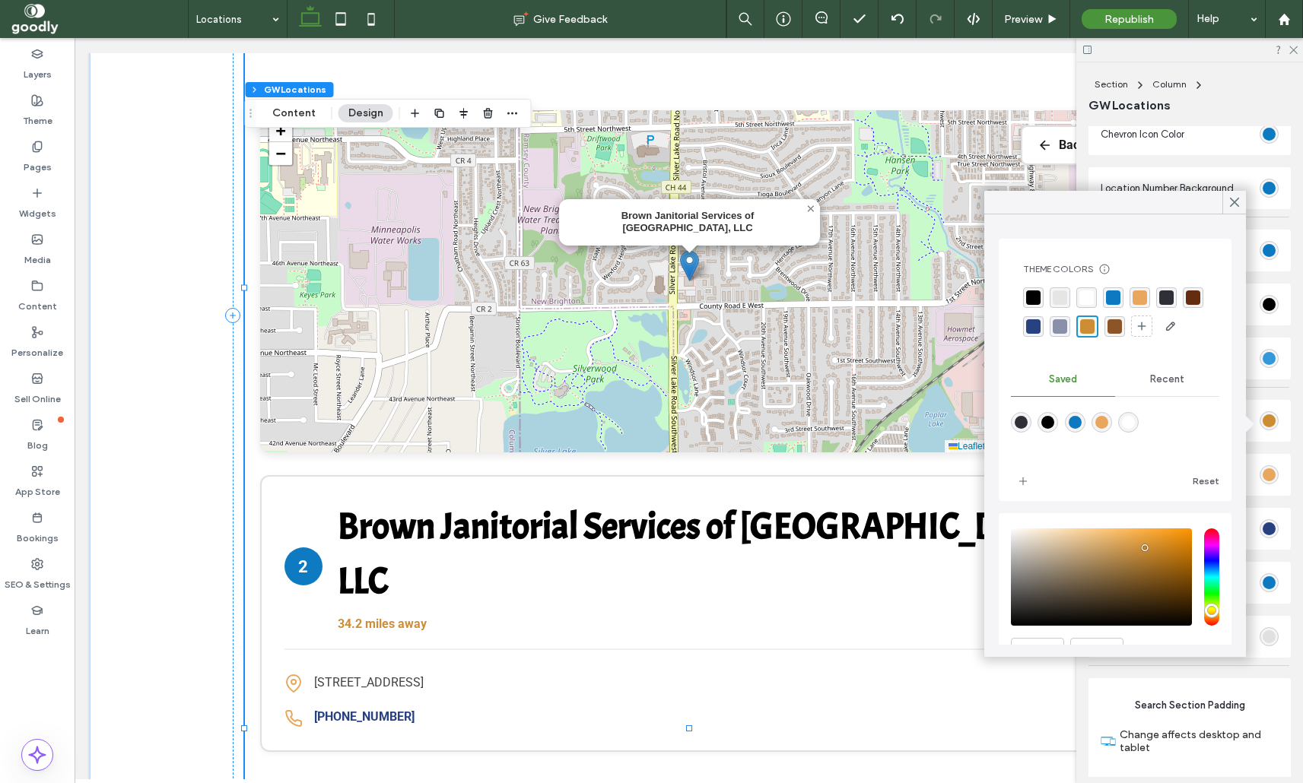
click at [1042, 324] on div "rgba(39,65,129,1)" at bounding box center [1033, 326] width 21 height 21
click at [1113, 298] on div "rgba(12, 121, 193, 1)" at bounding box center [1113, 298] width 14 height 14
drag, startPoint x: 1234, startPoint y: 199, endPoint x: 1112, endPoint y: 263, distance: 138.5
click at [1234, 199] on icon at bounding box center [1235, 202] width 14 height 14
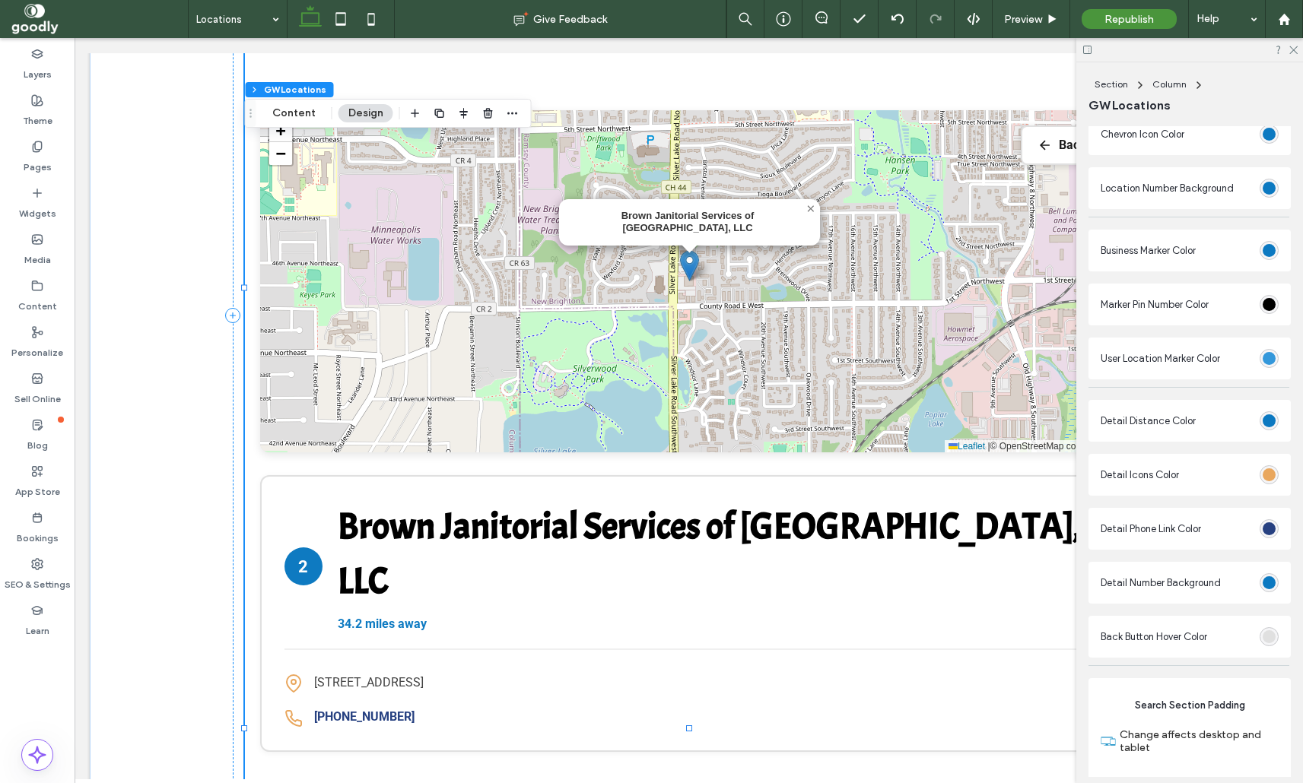
click at [1269, 531] on div "rgba(39,65,129,1)" at bounding box center [1268, 528] width 13 height 13
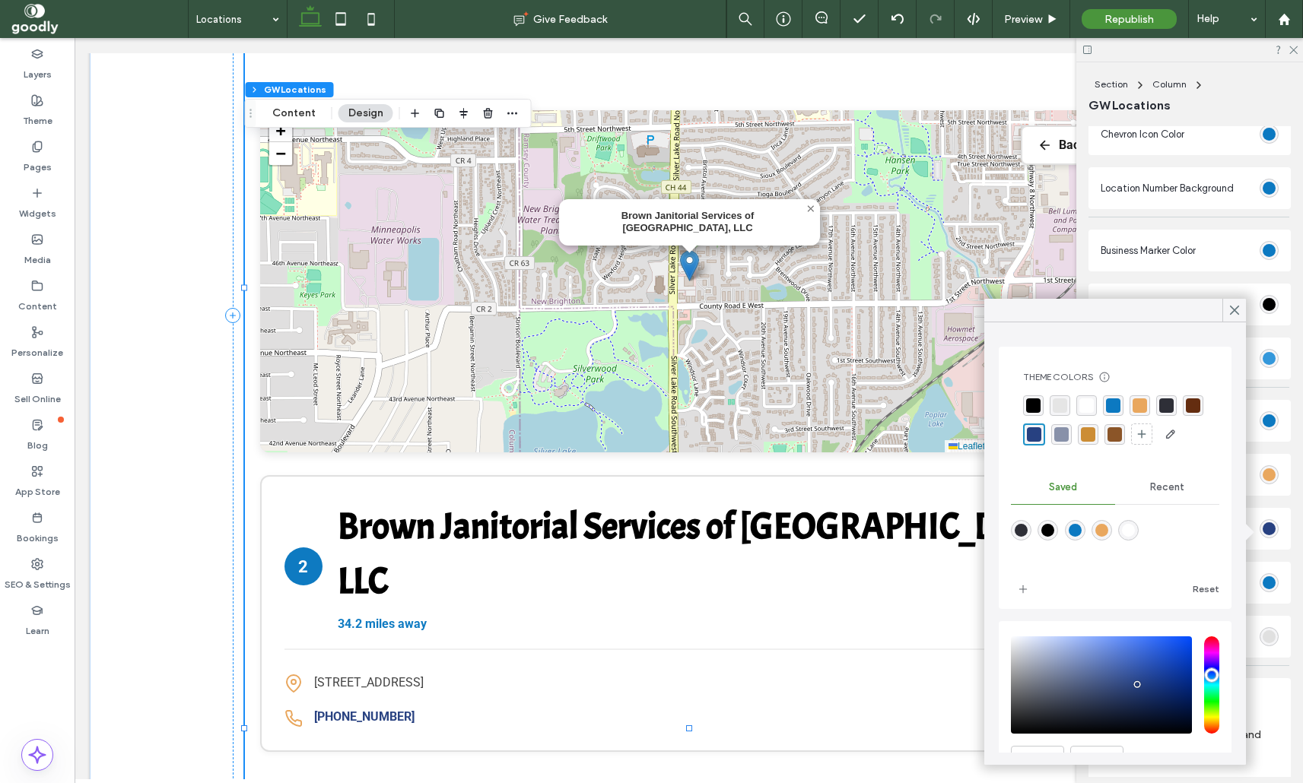
click at [1108, 408] on div "rgba(12, 121, 193, 1)" at bounding box center [1113, 406] width 14 height 14
click at [1228, 311] on div at bounding box center [1234, 310] width 24 height 23
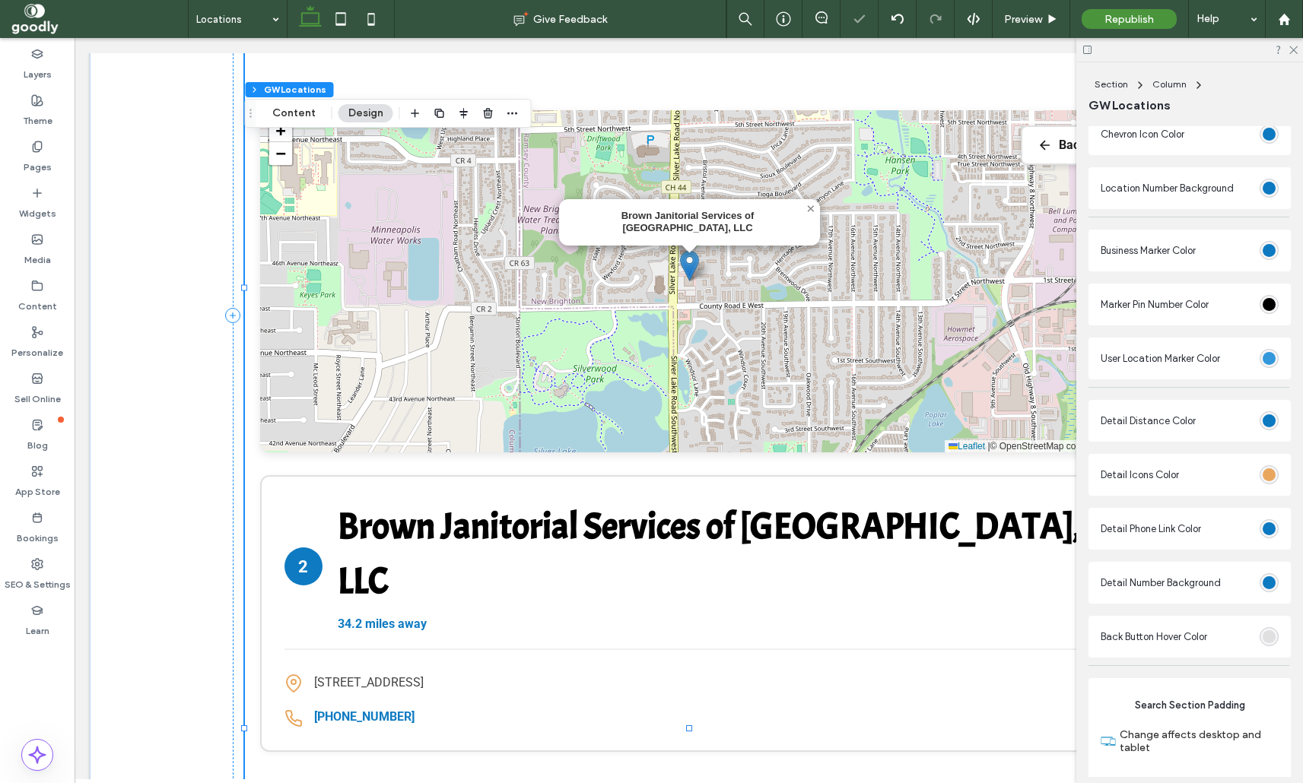
click at [1287, 49] on div at bounding box center [1189, 50] width 227 height 24
click at [1291, 46] on icon at bounding box center [1293, 49] width 10 height 10
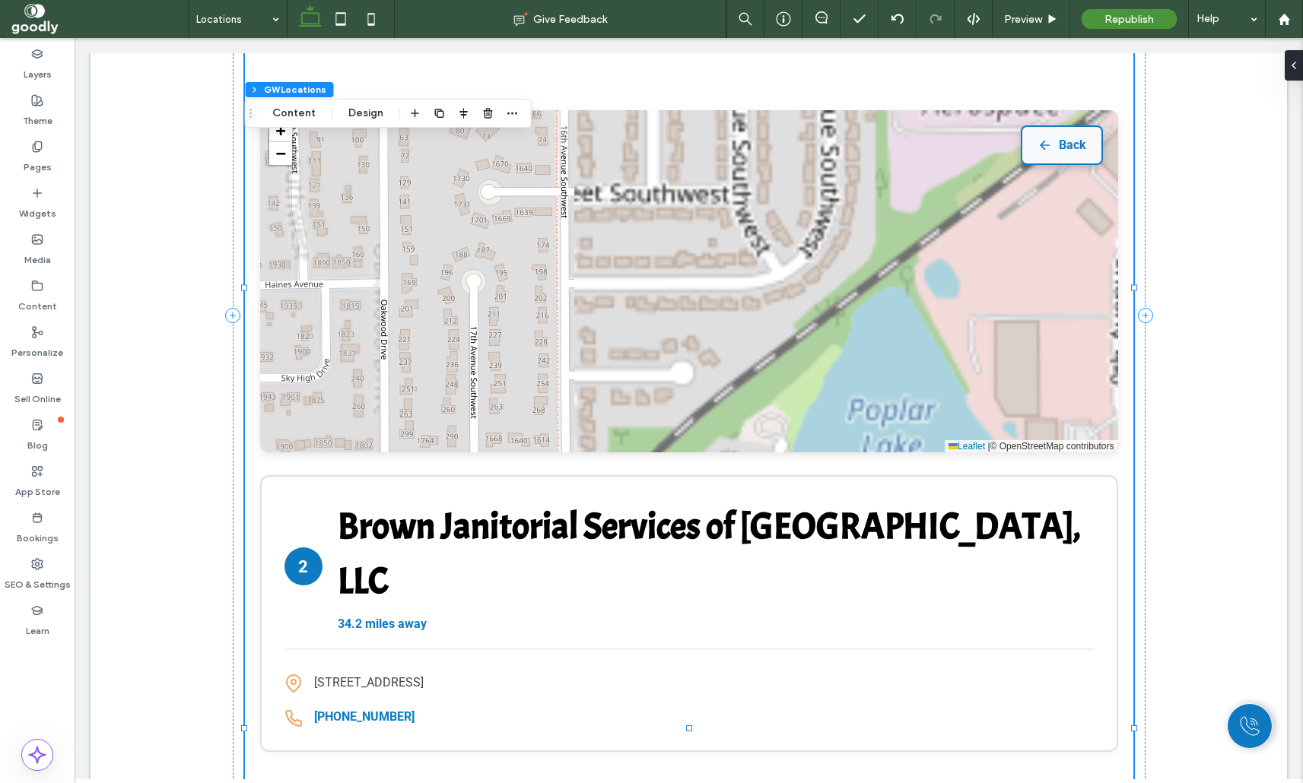
click at [1069, 145] on button "Back" at bounding box center [1062, 145] width 82 height 40
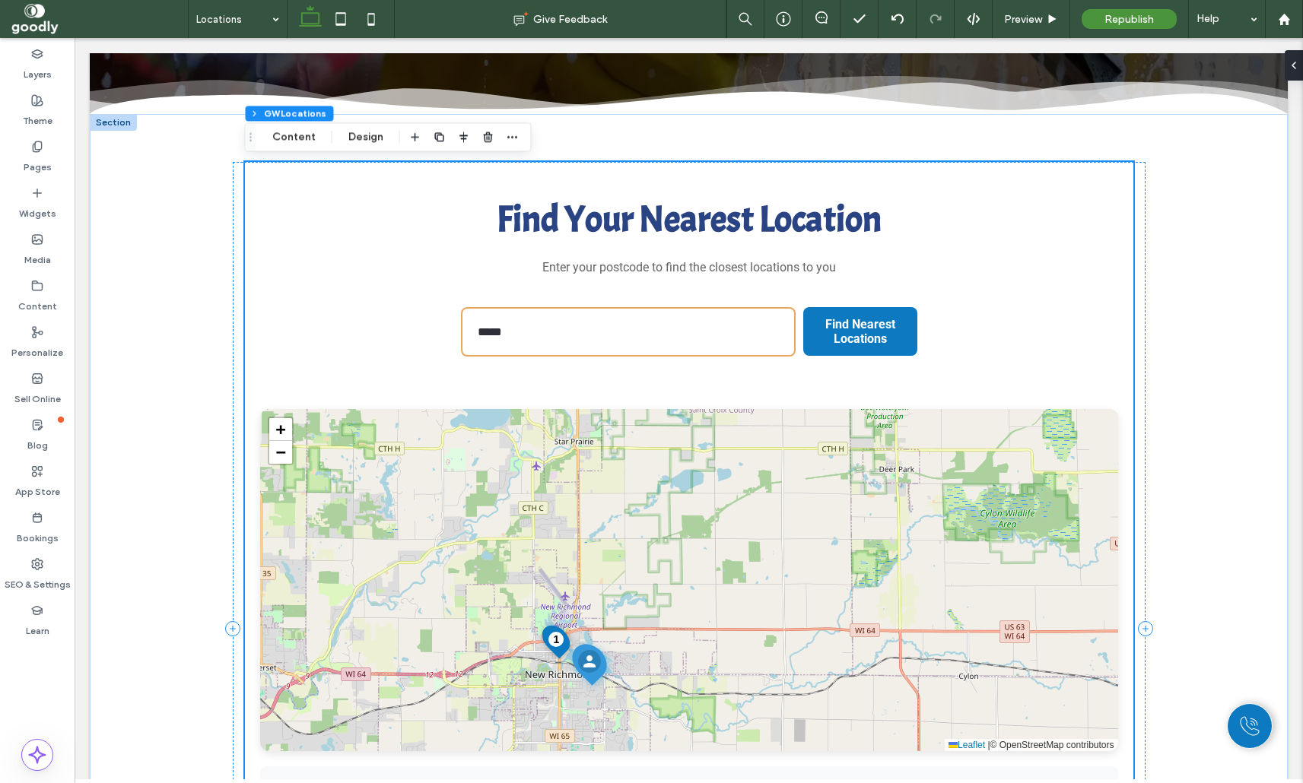
scroll to position [348, 0]
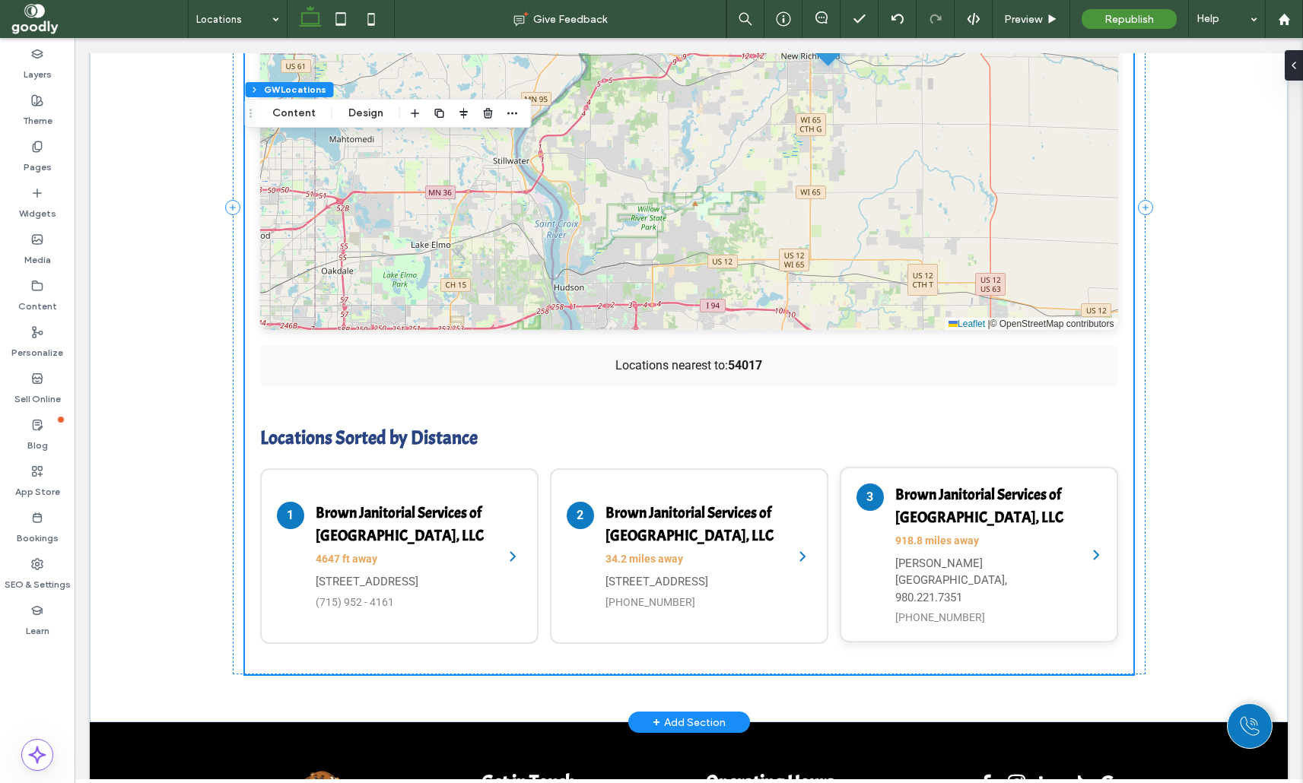
click at [924, 531] on div "Brown Janitorial Services of South Charlotte, LLC 918.8 miles away Morgan Creek…" at bounding box center [983, 555] width 176 height 143
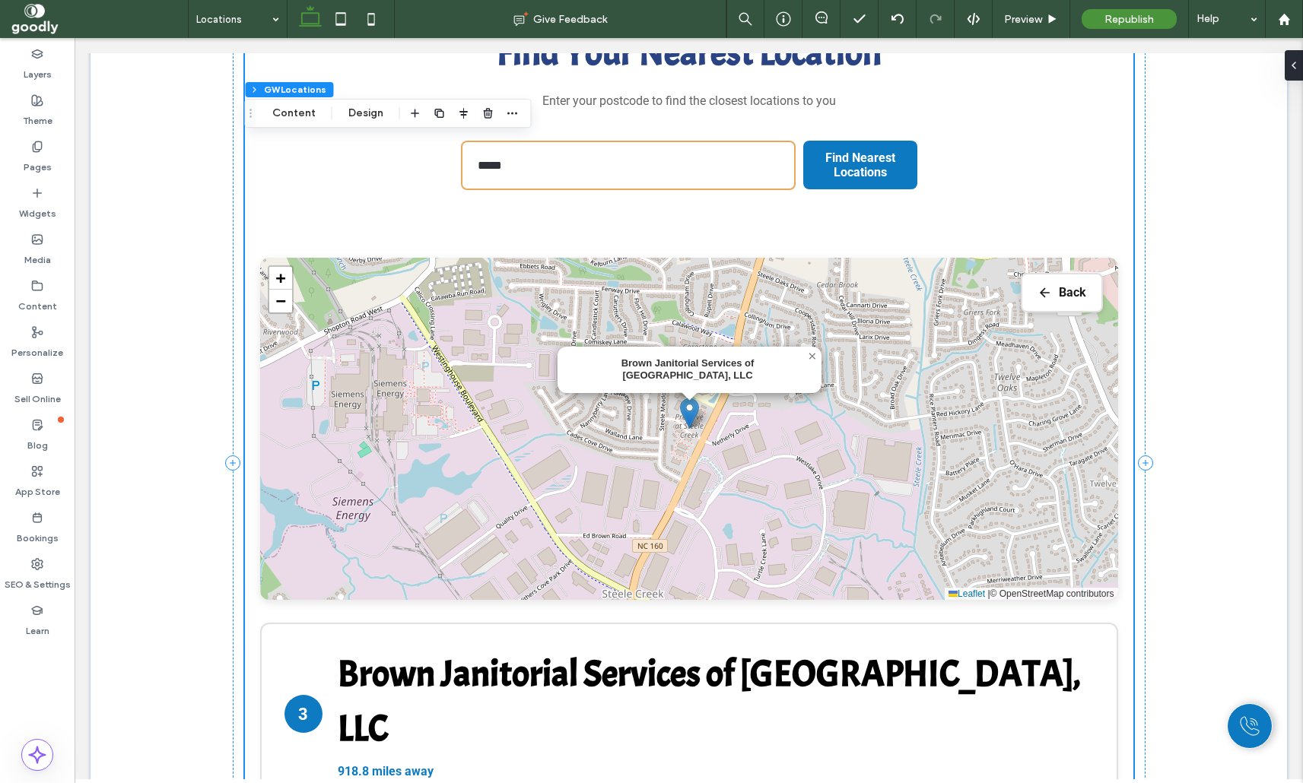
scroll to position [513, 0]
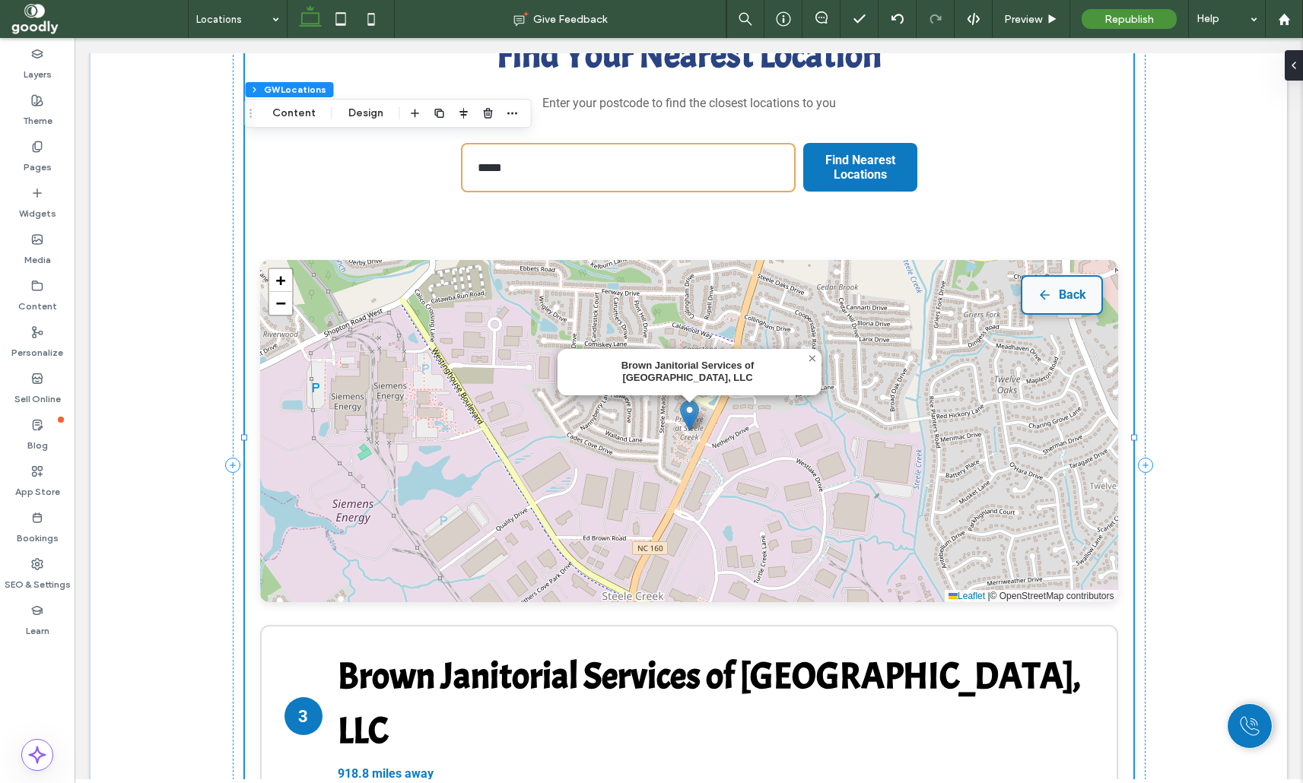
click at [1062, 293] on button "Back" at bounding box center [1062, 295] width 82 height 40
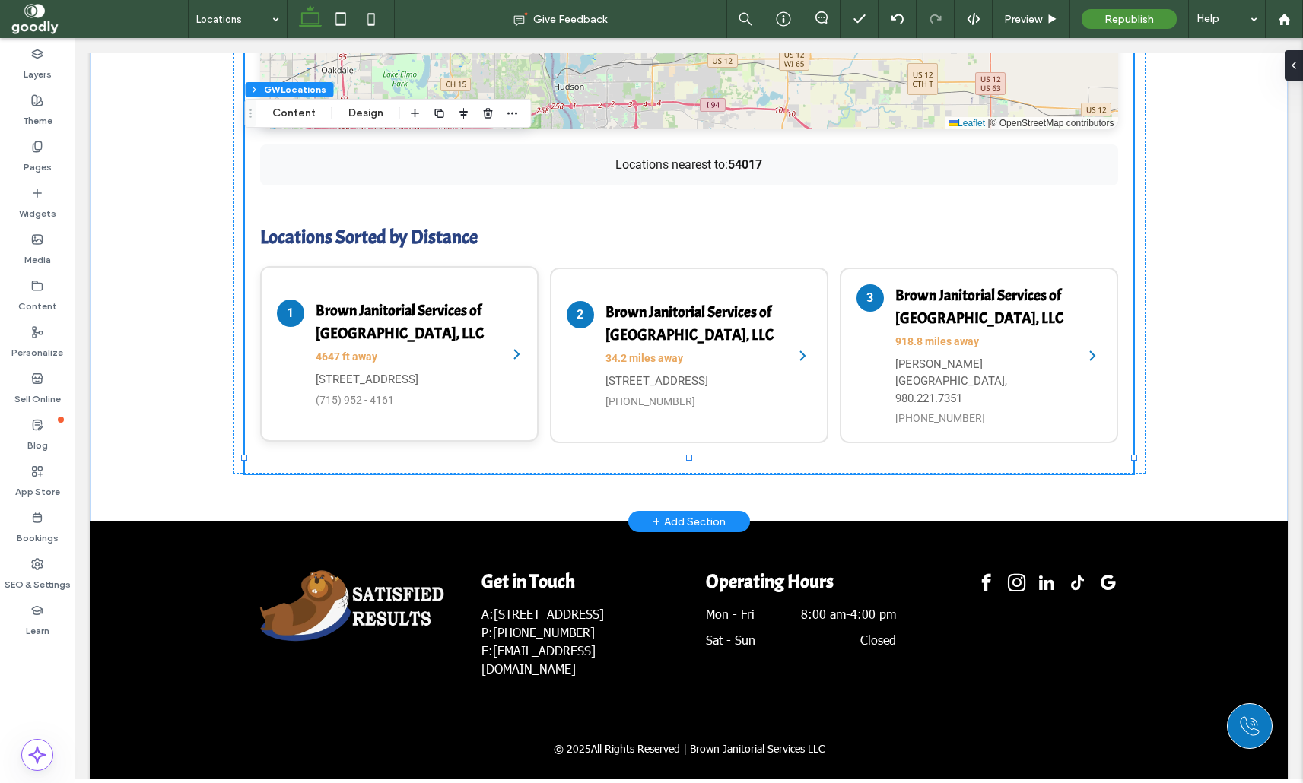
click at [415, 329] on div "Brown Janitorial Services of New Richmond, LLC 4647 ft away 125 3rd St E, New R…" at bounding box center [404, 354] width 176 height 109
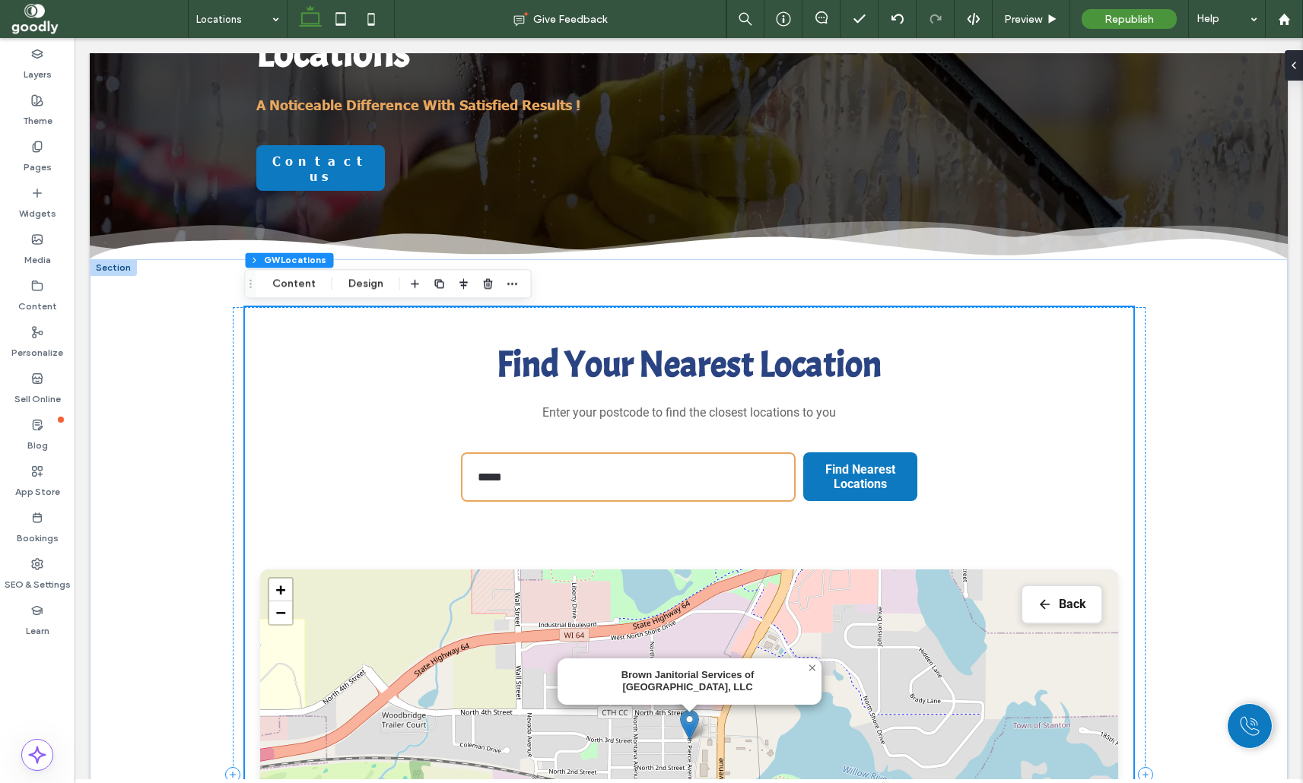
scroll to position [198, 0]
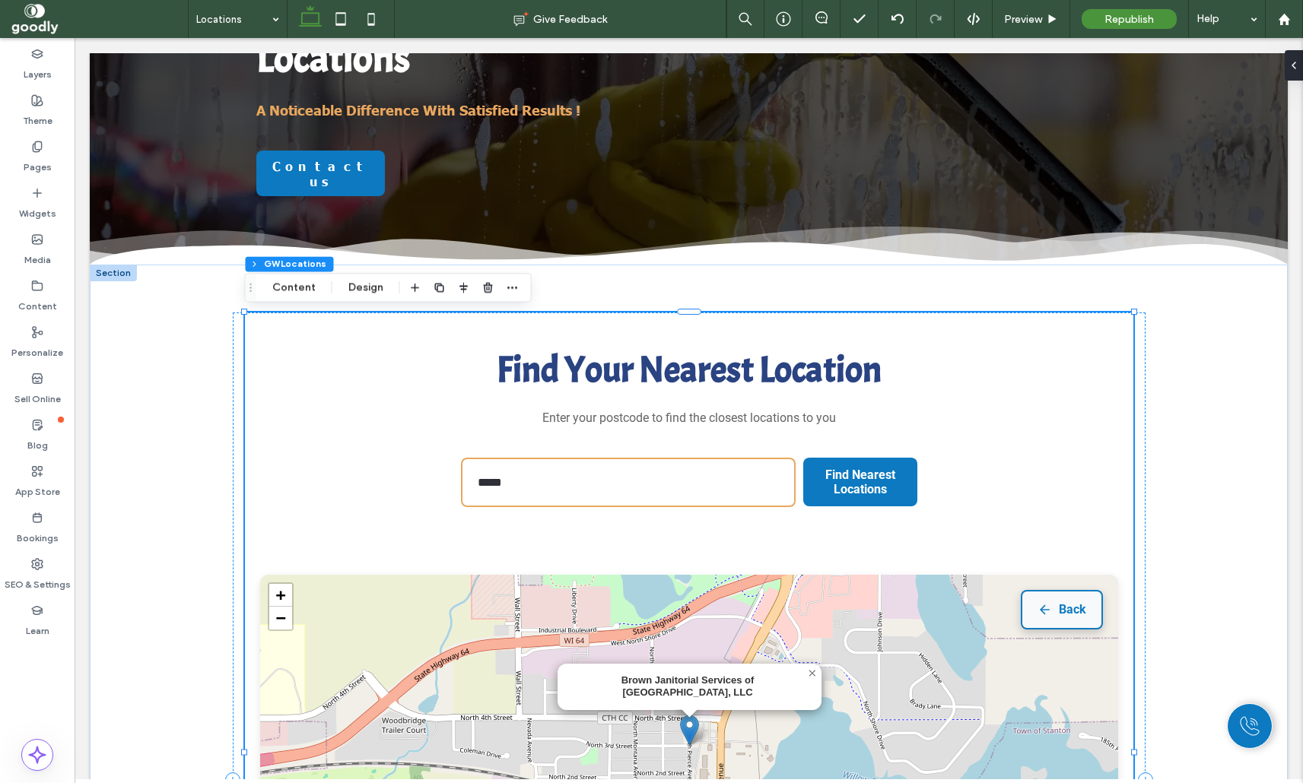
click at [1062, 605] on button "Back" at bounding box center [1062, 610] width 82 height 40
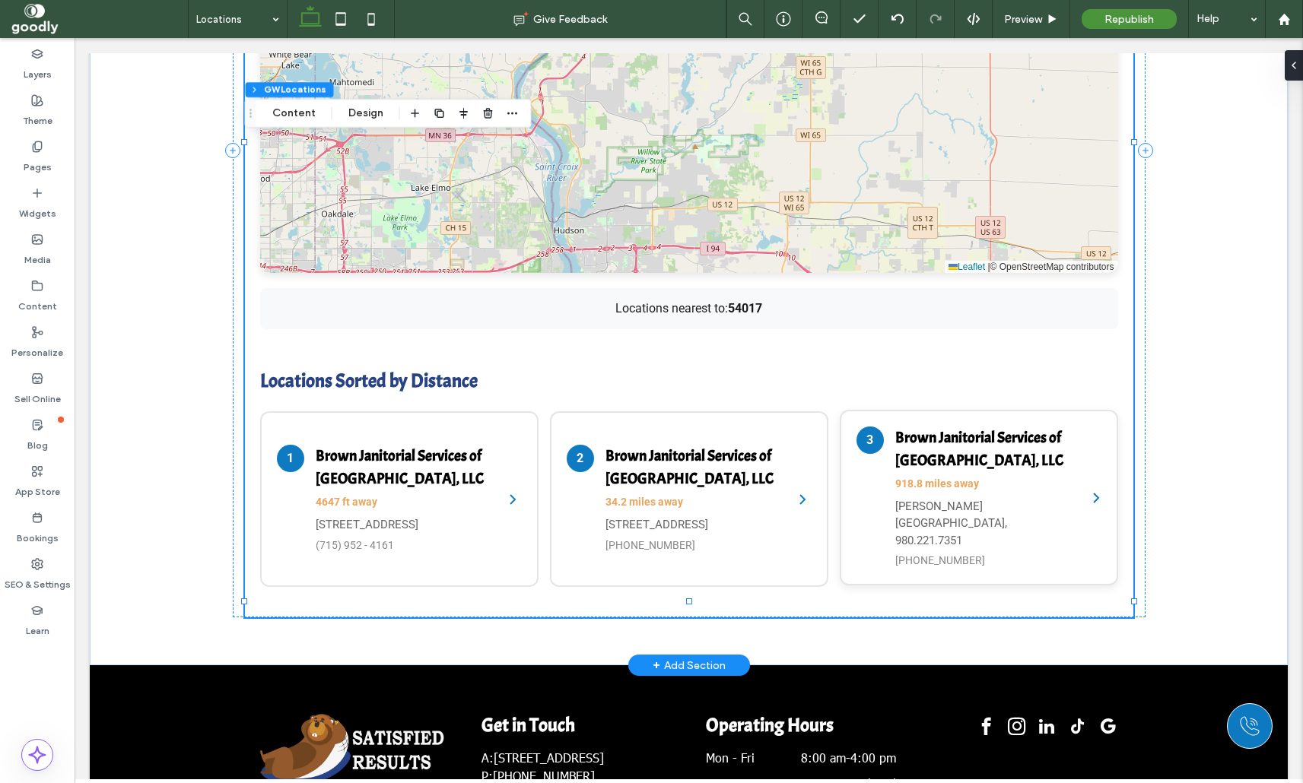
click at [1042, 481] on span "918.8 miles away" at bounding box center [983, 484] width 176 height 16
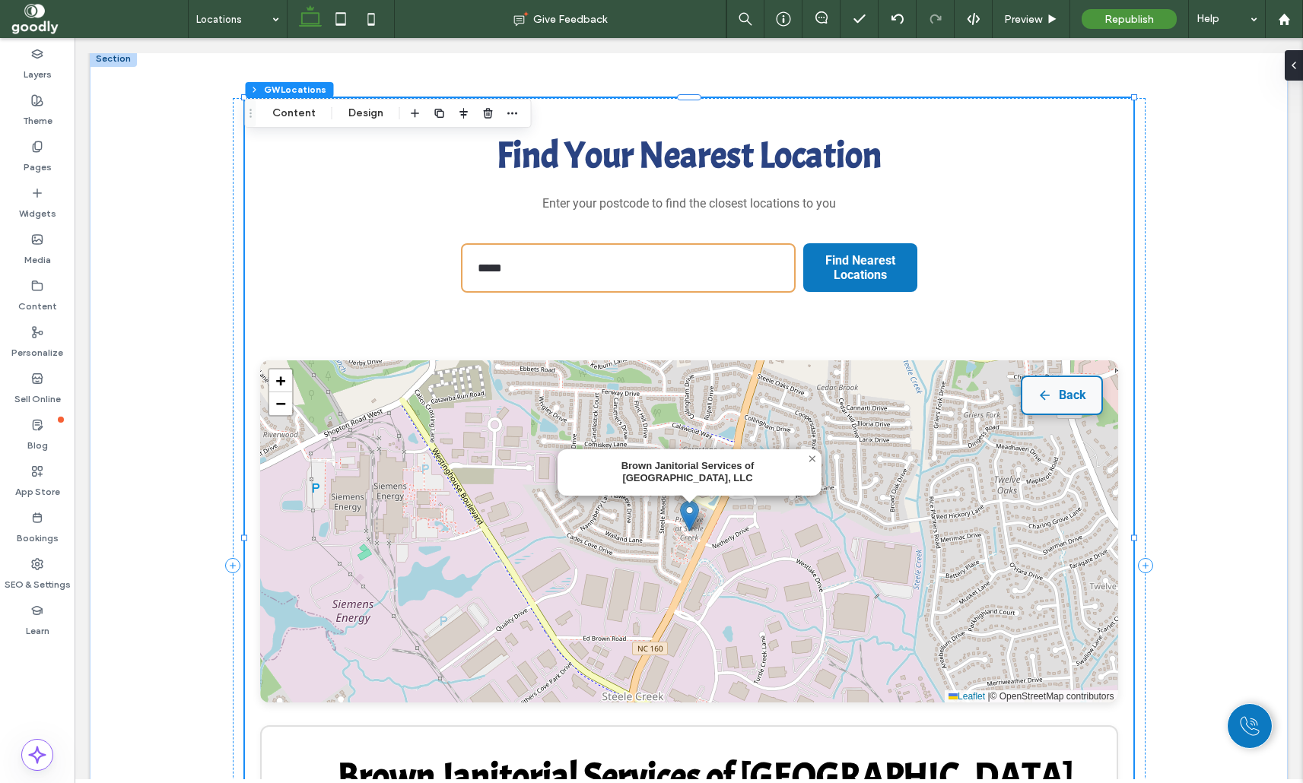
click at [1058, 402] on button "Back" at bounding box center [1062, 396] width 82 height 40
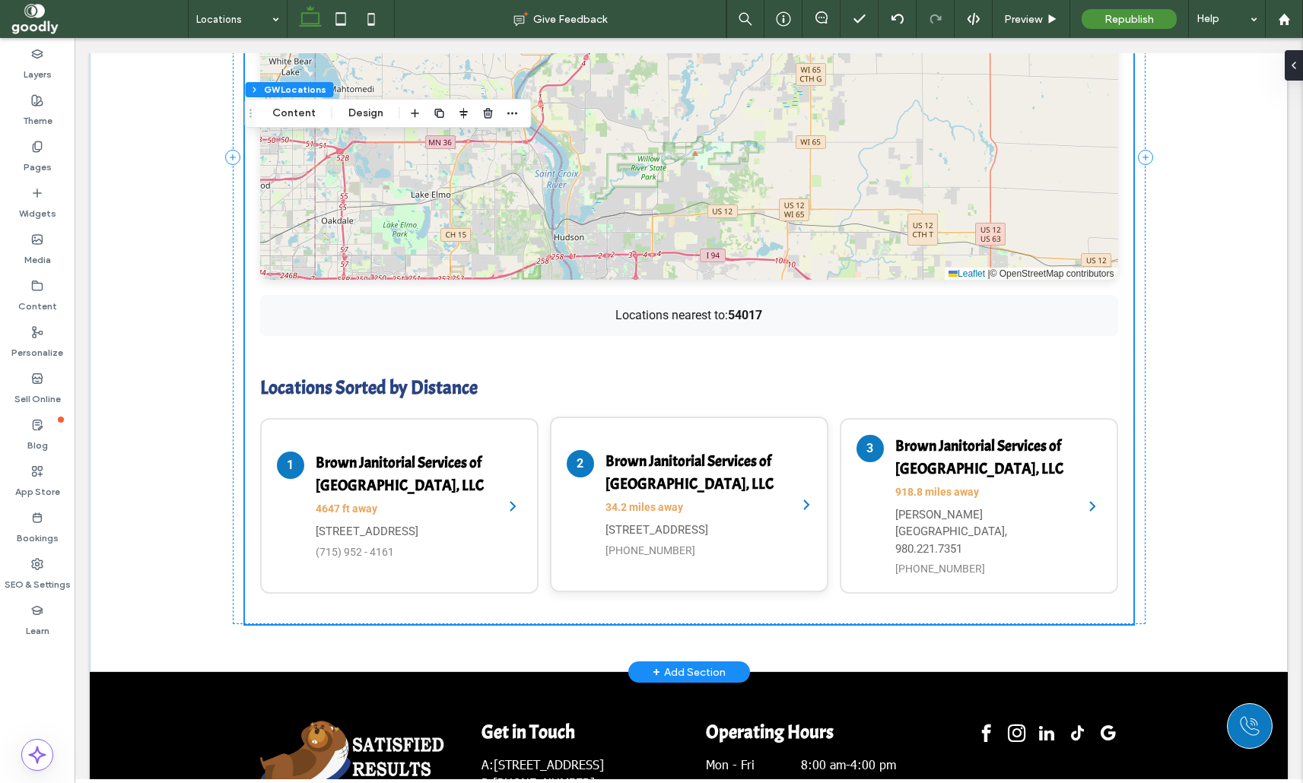
click at [658, 472] on h4 "Brown Janitorial Services of New Brighton, LLC" at bounding box center [693, 473] width 176 height 46
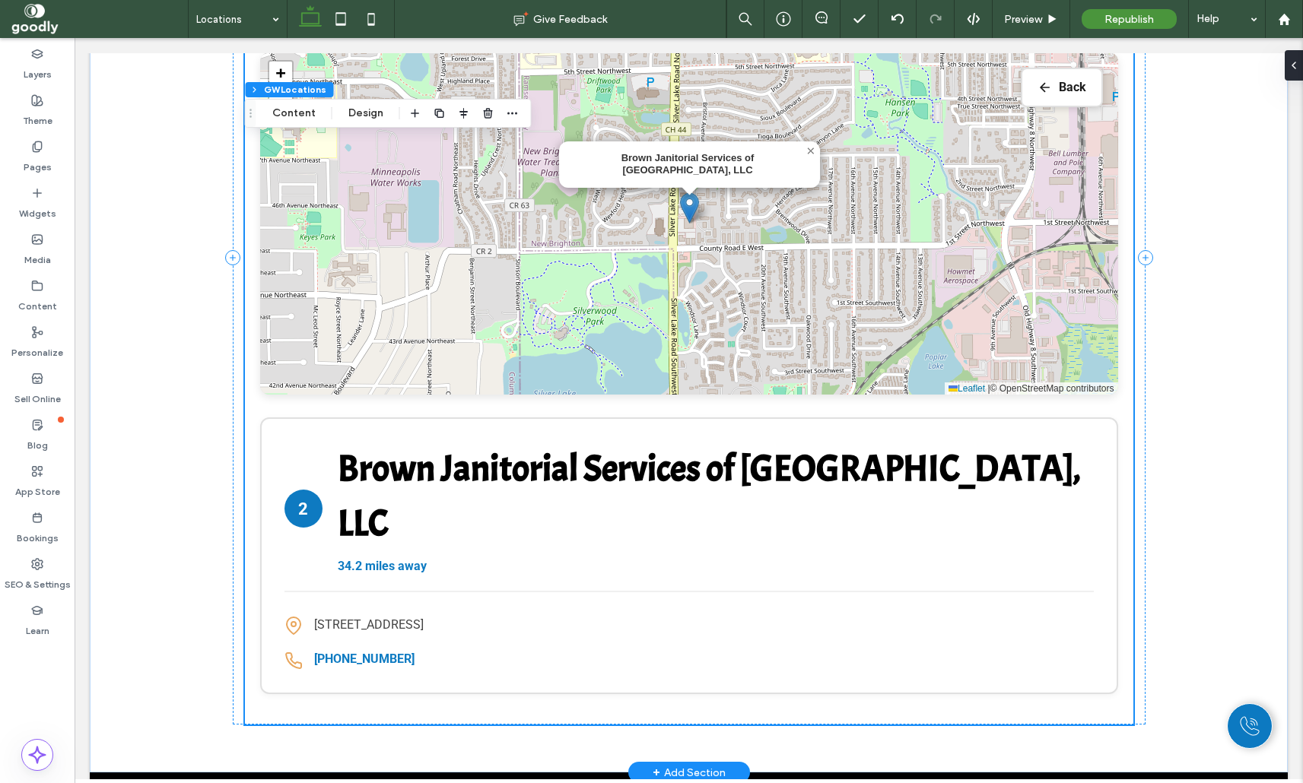
scroll to position [719, 0]
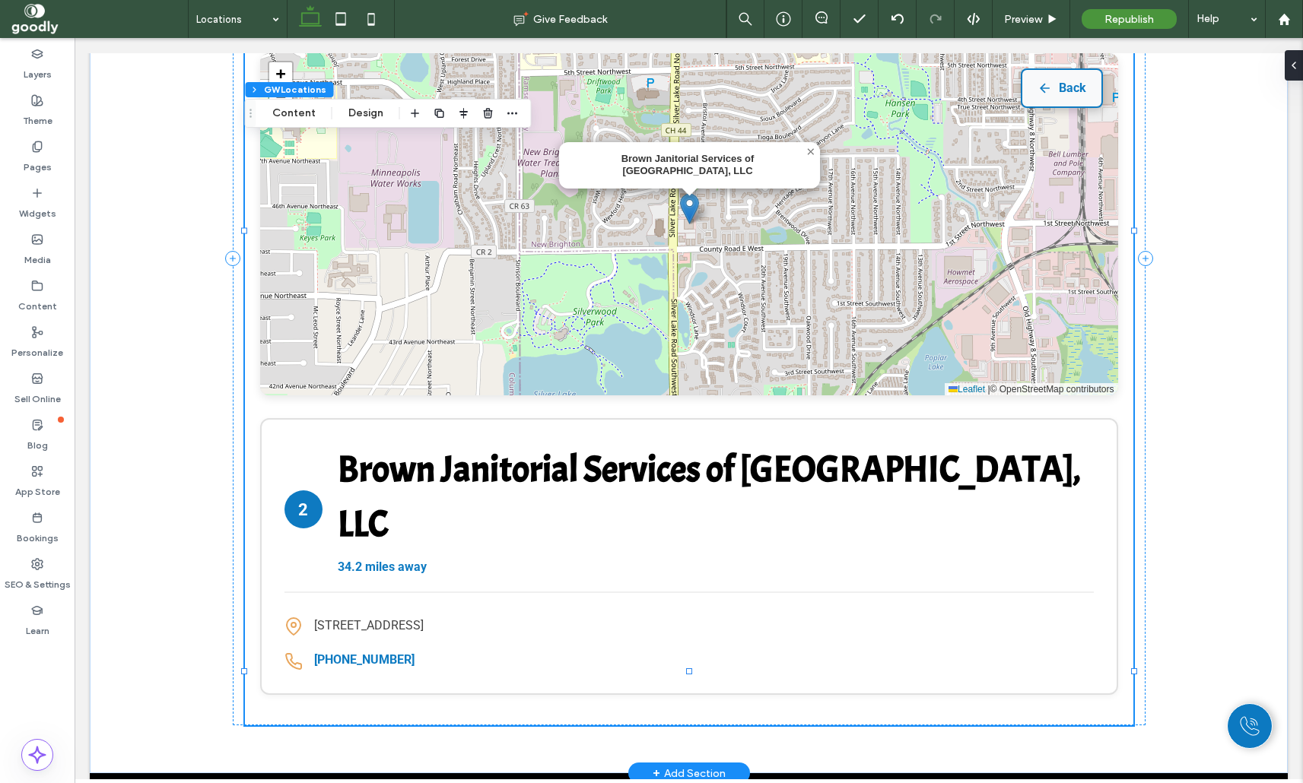
click at [1088, 84] on button "Back" at bounding box center [1062, 88] width 82 height 40
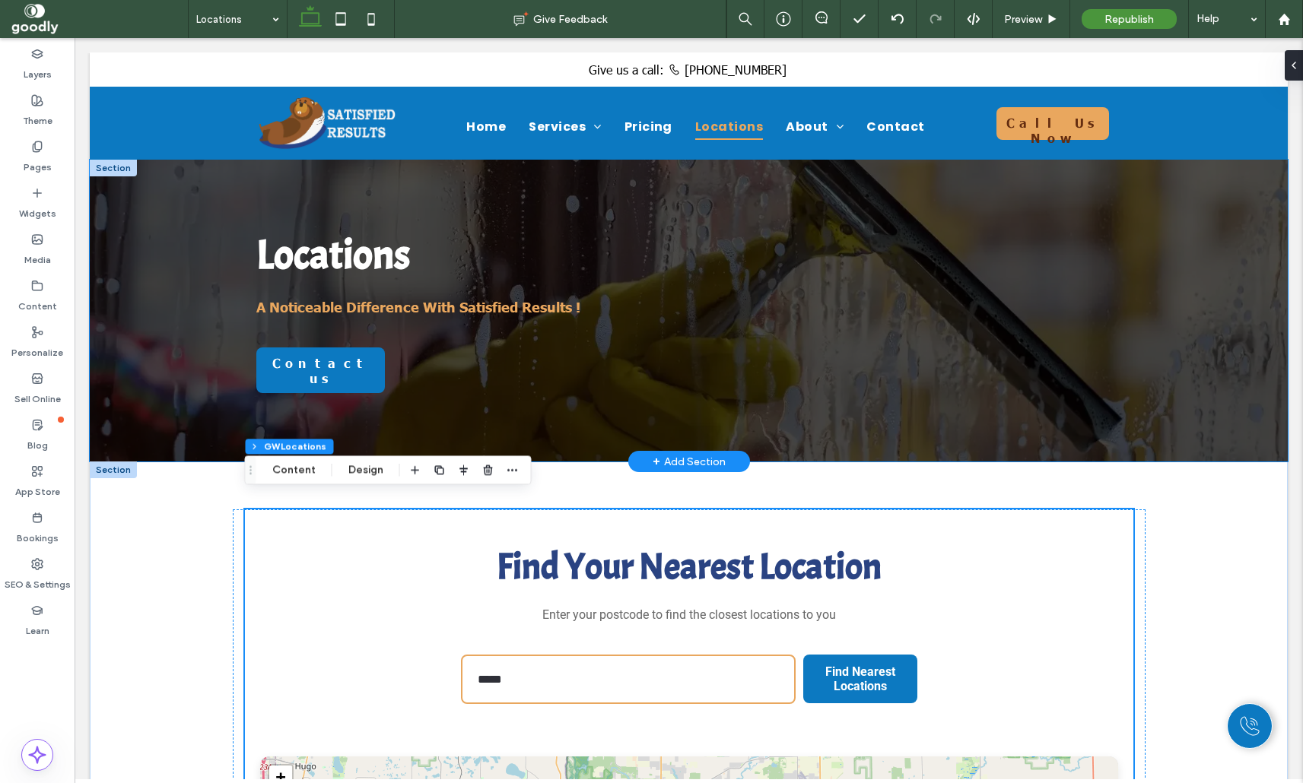
scroll to position [0, 0]
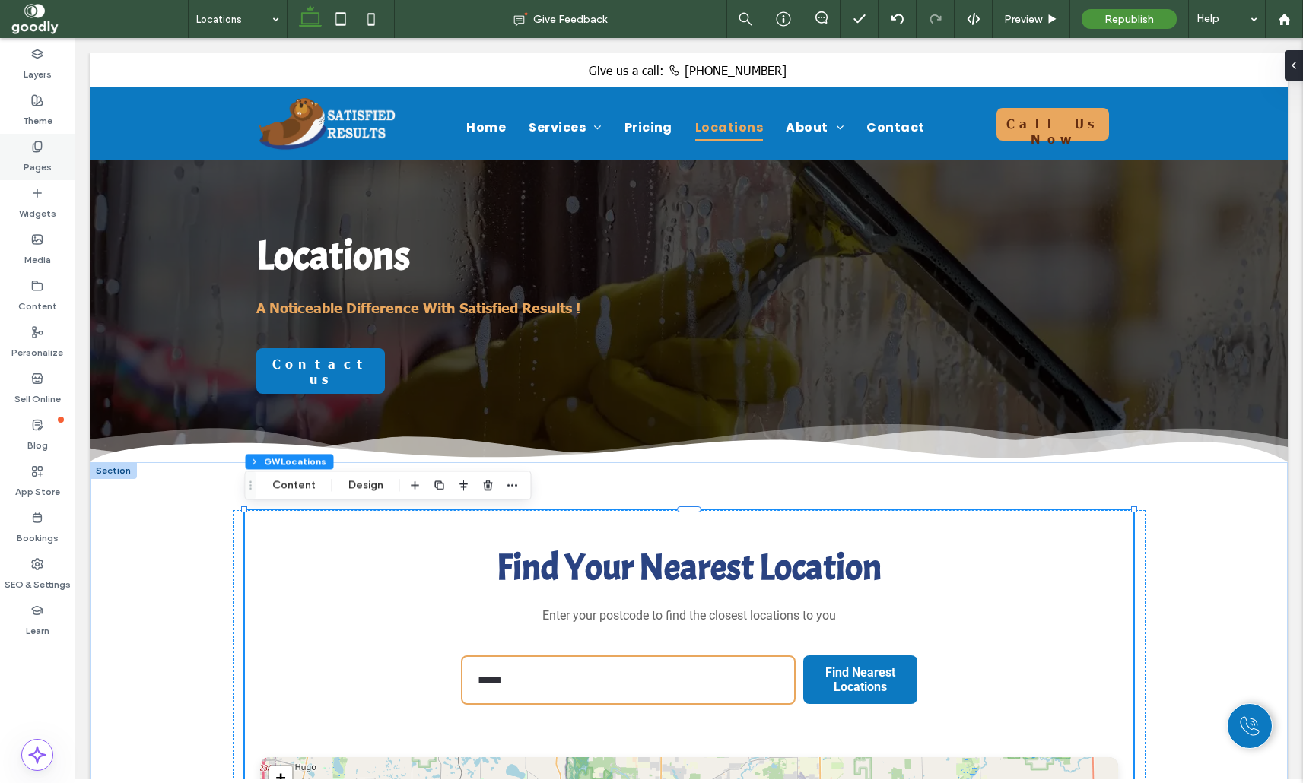
click at [52, 158] on div "Pages" at bounding box center [37, 157] width 75 height 46
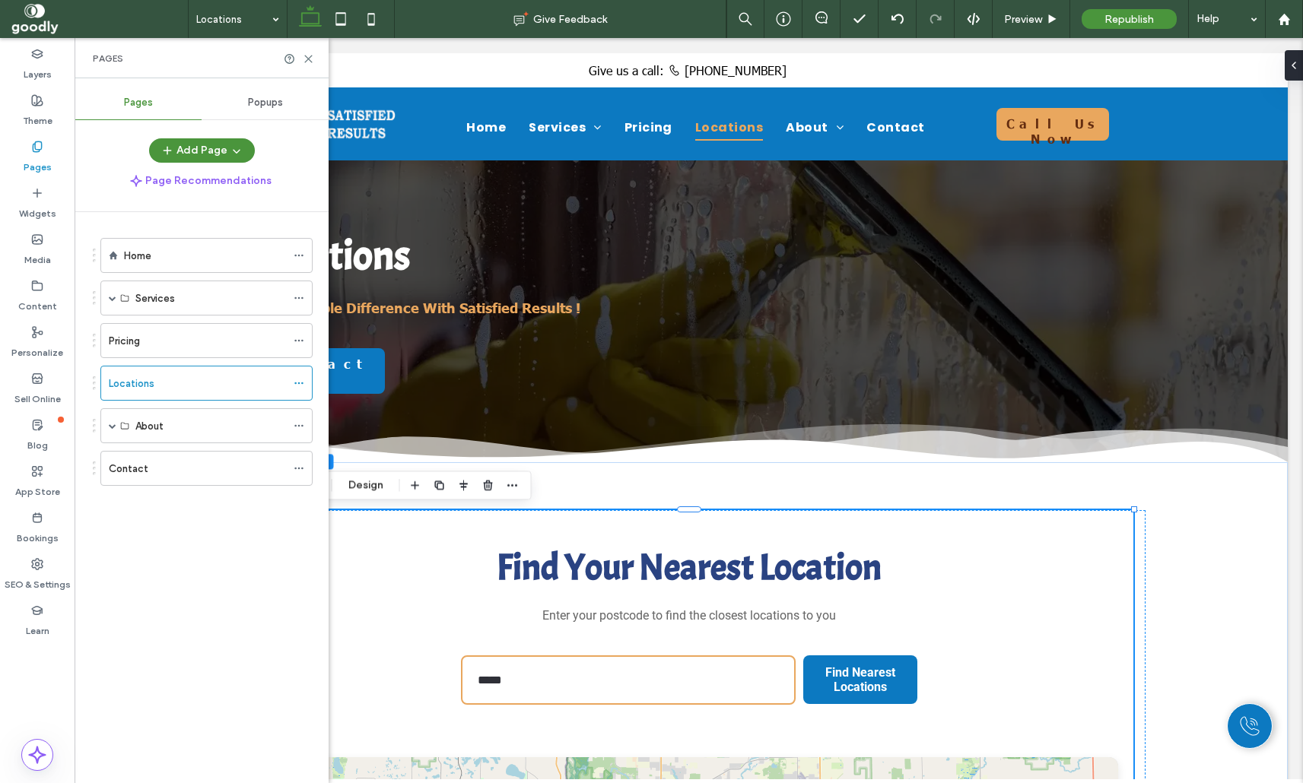
click at [175, 257] on div "Home" at bounding box center [205, 256] width 162 height 16
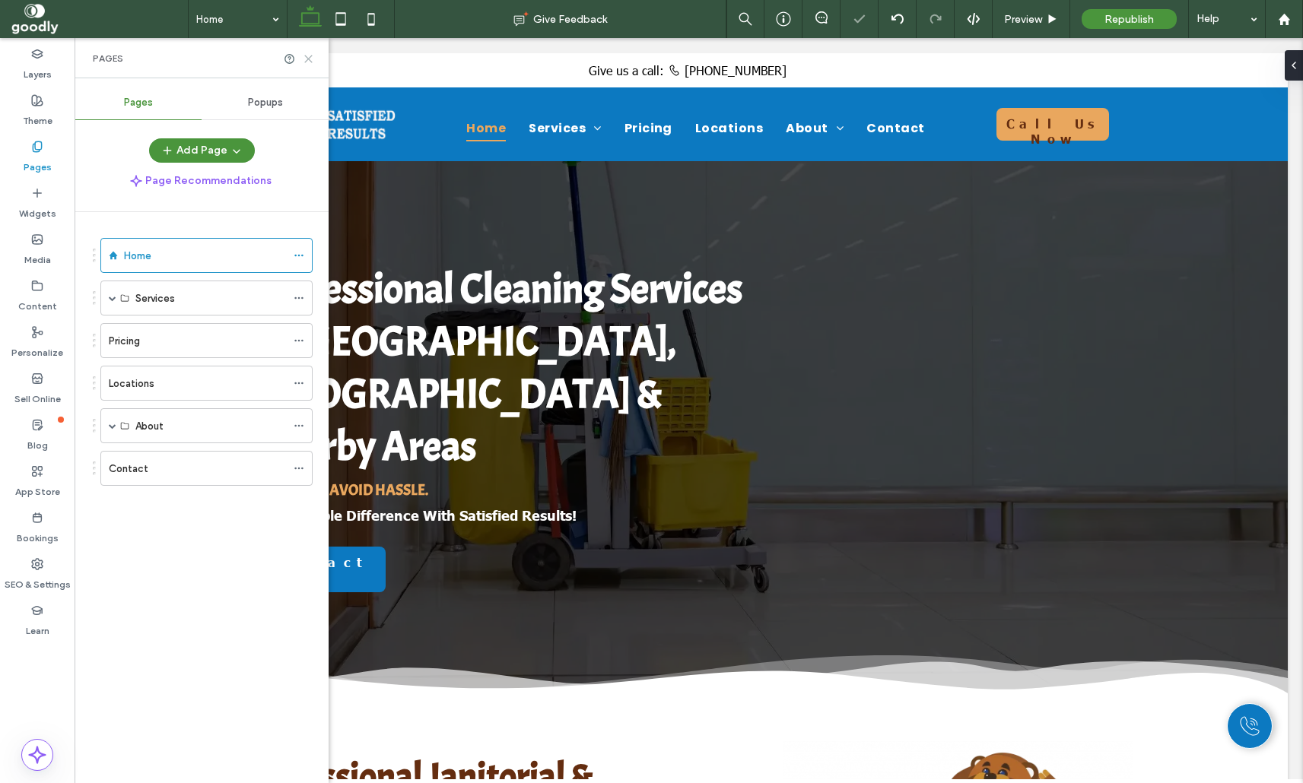
click at [311, 60] on icon at bounding box center [308, 58] width 11 height 11
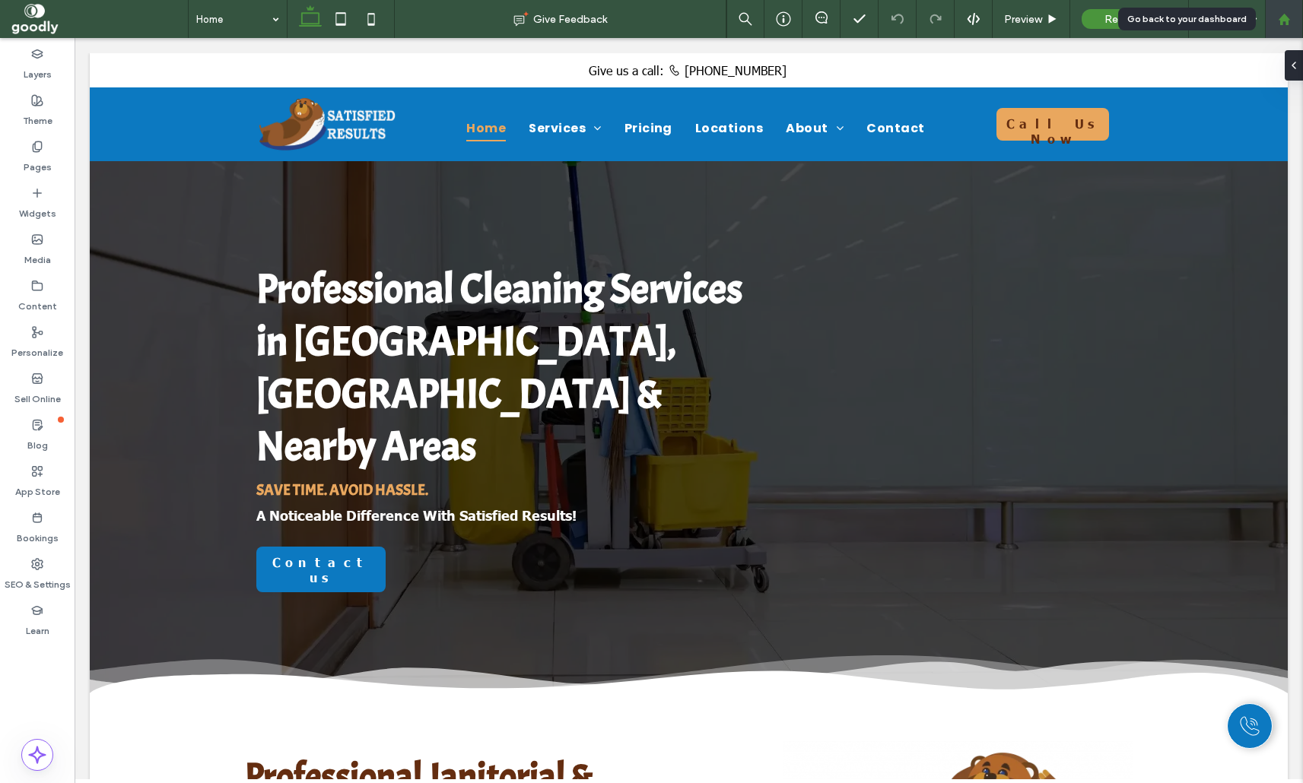
click at [1294, 22] on div at bounding box center [1284, 19] width 37 height 13
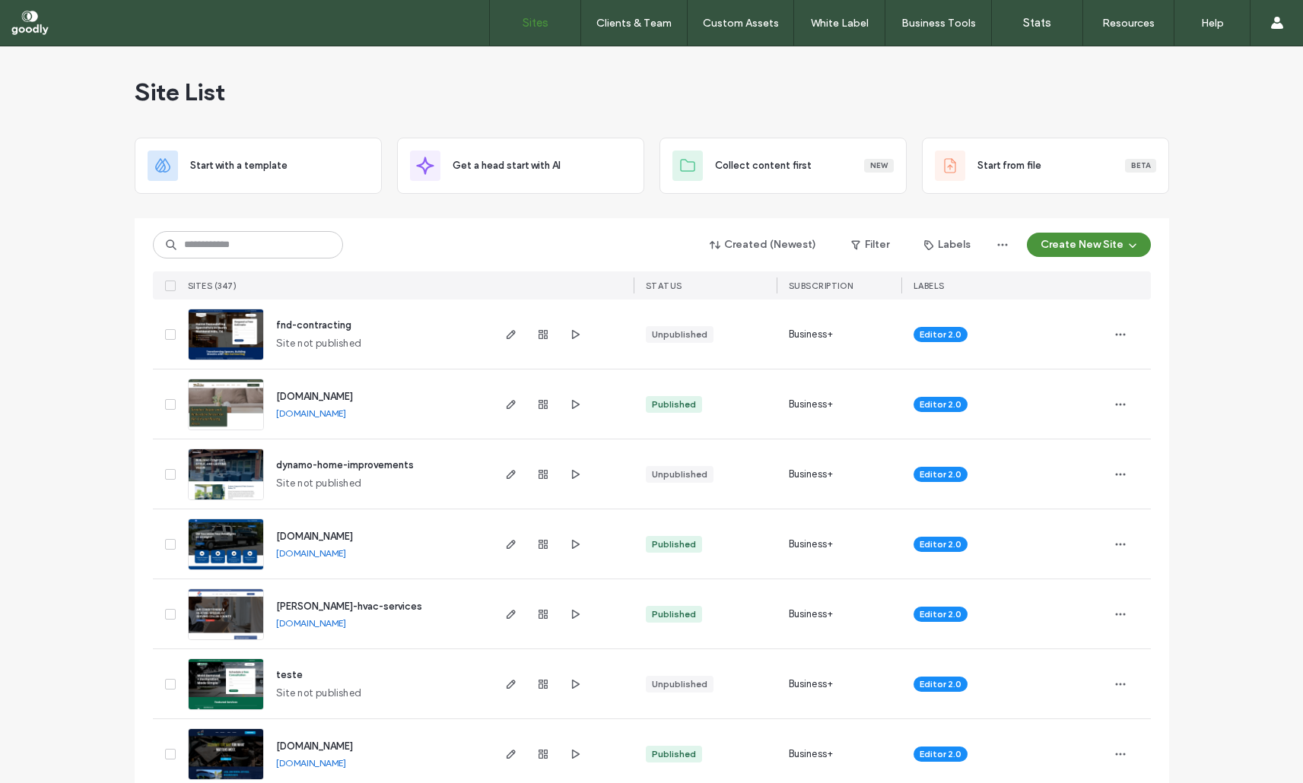
click at [385, 469] on span "dynamo-home-improvements" at bounding box center [345, 464] width 138 height 11
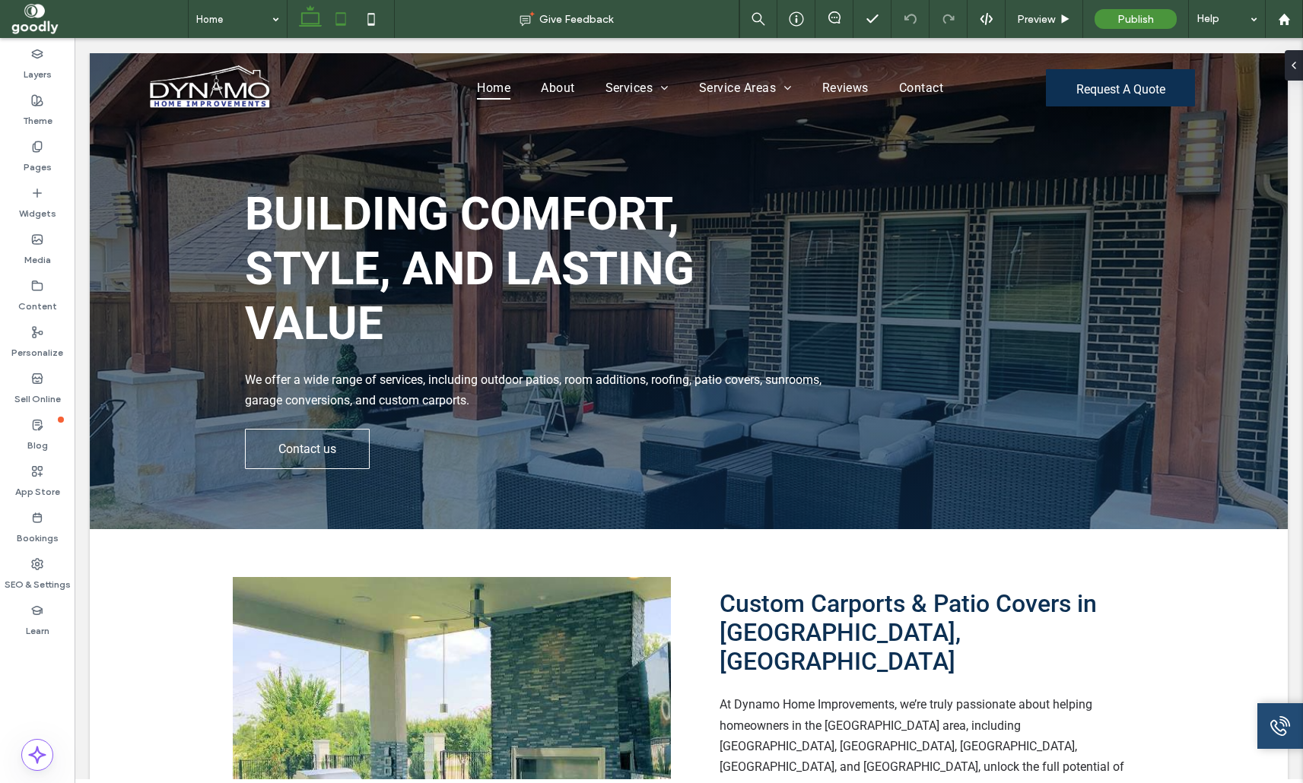
click at [341, 16] on icon at bounding box center [341, 19] width 30 height 30
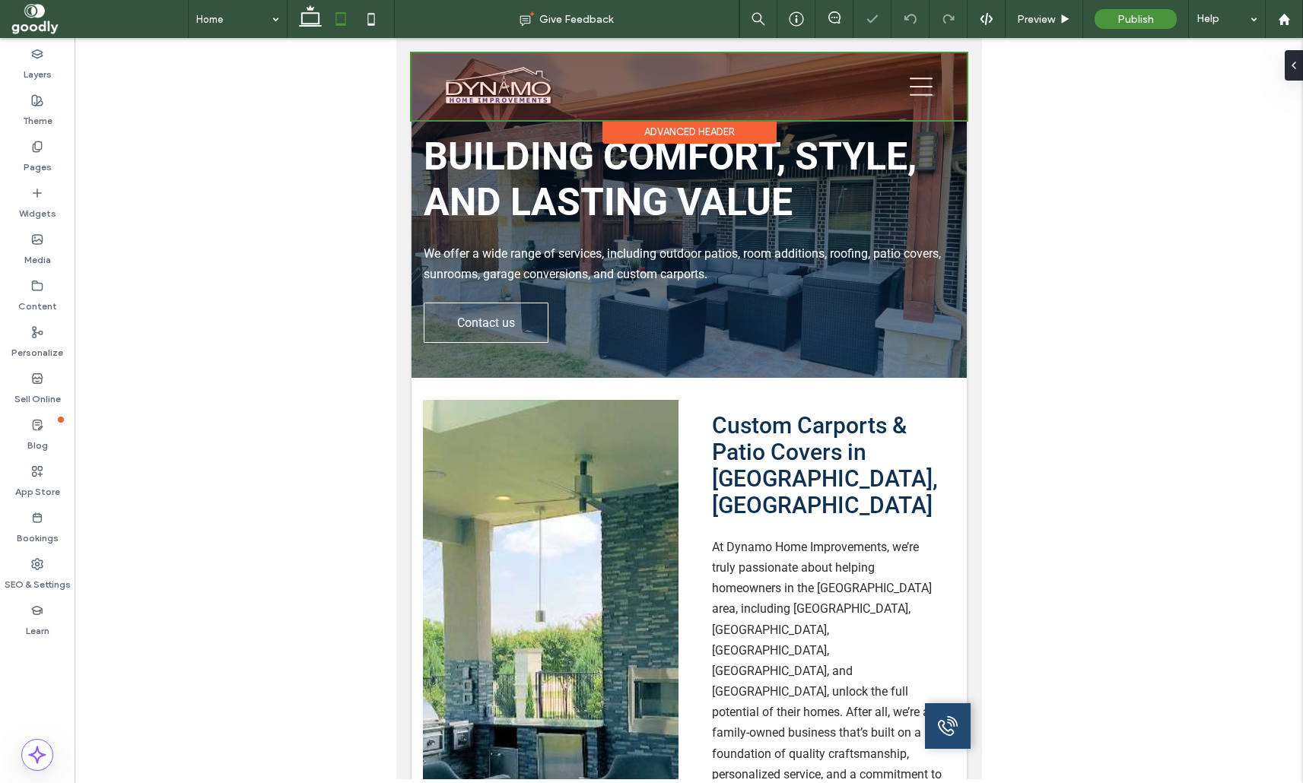
click at [910, 86] on div at bounding box center [688, 86] width 555 height 67
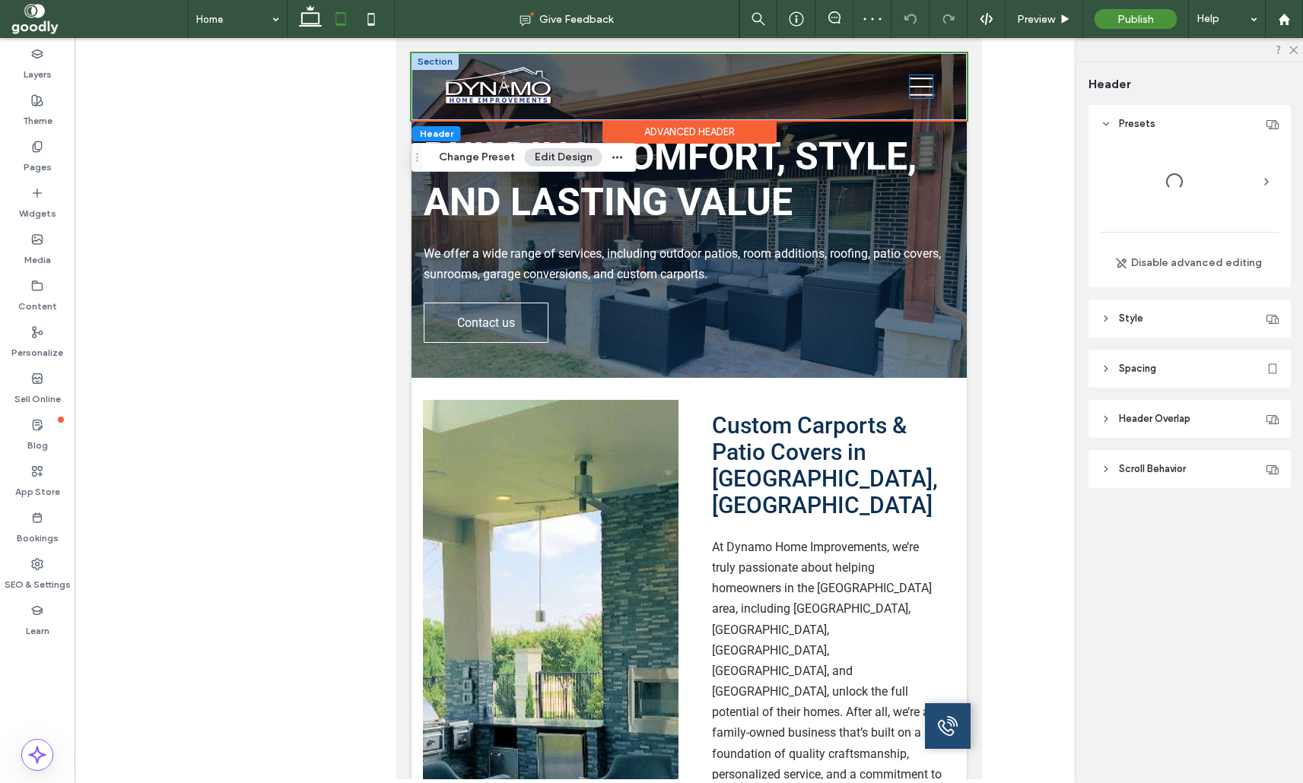
click at [927, 91] on icon at bounding box center [920, 86] width 23 height 23
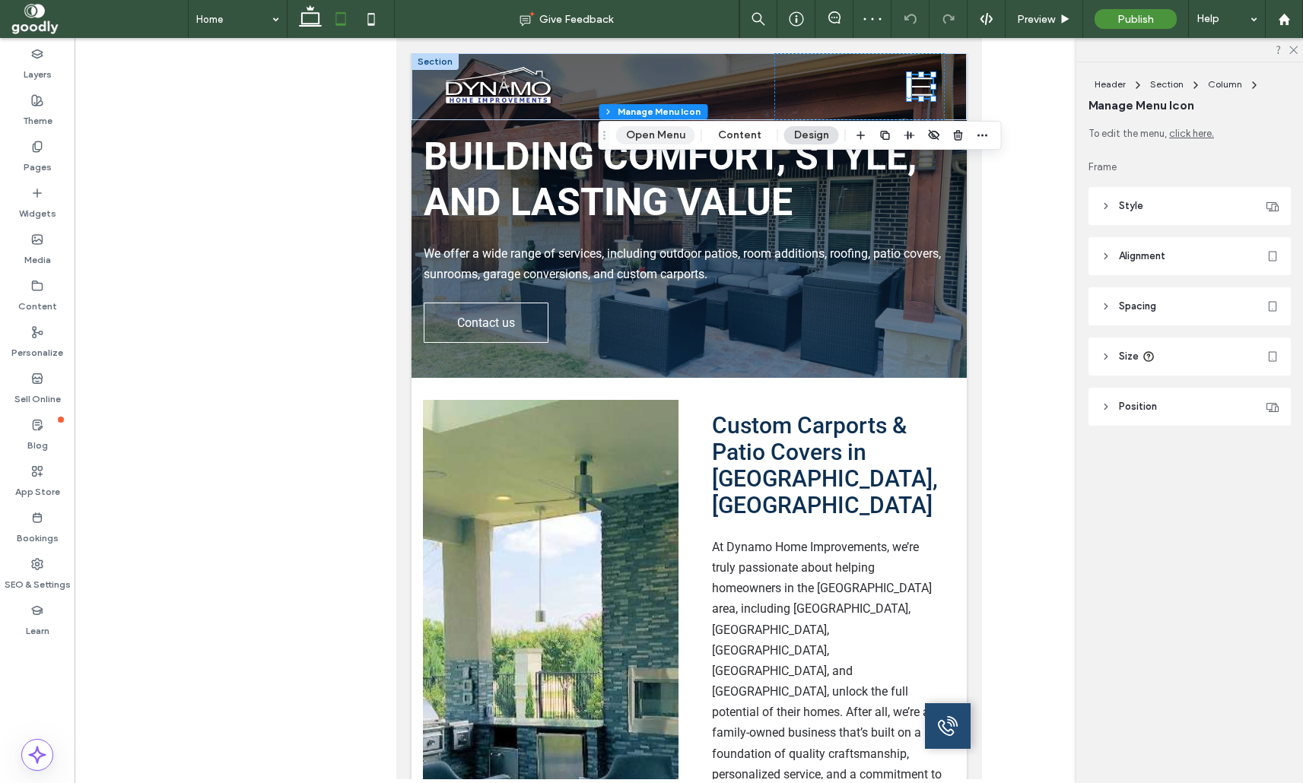
click at [654, 141] on button "Open Menu" at bounding box center [655, 135] width 79 height 18
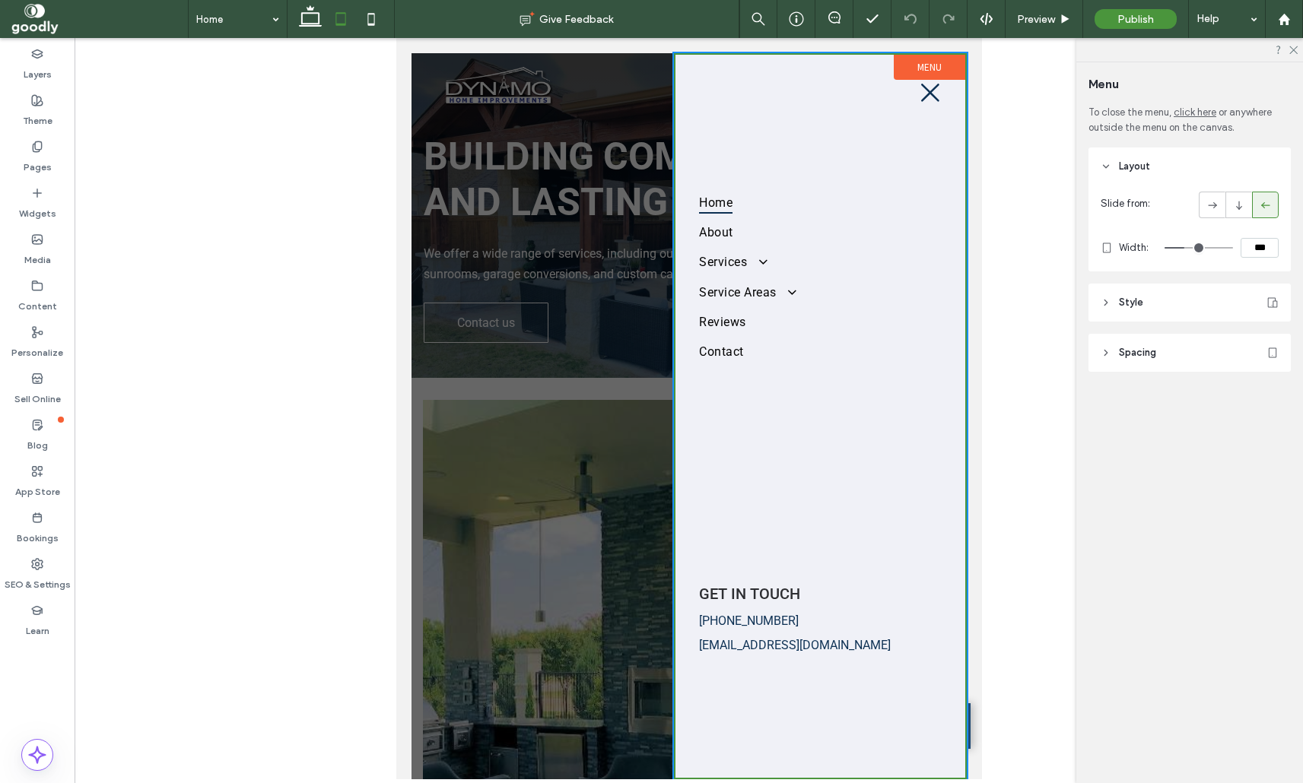
click at [601, 283] on div at bounding box center [688, 416] width 555 height 726
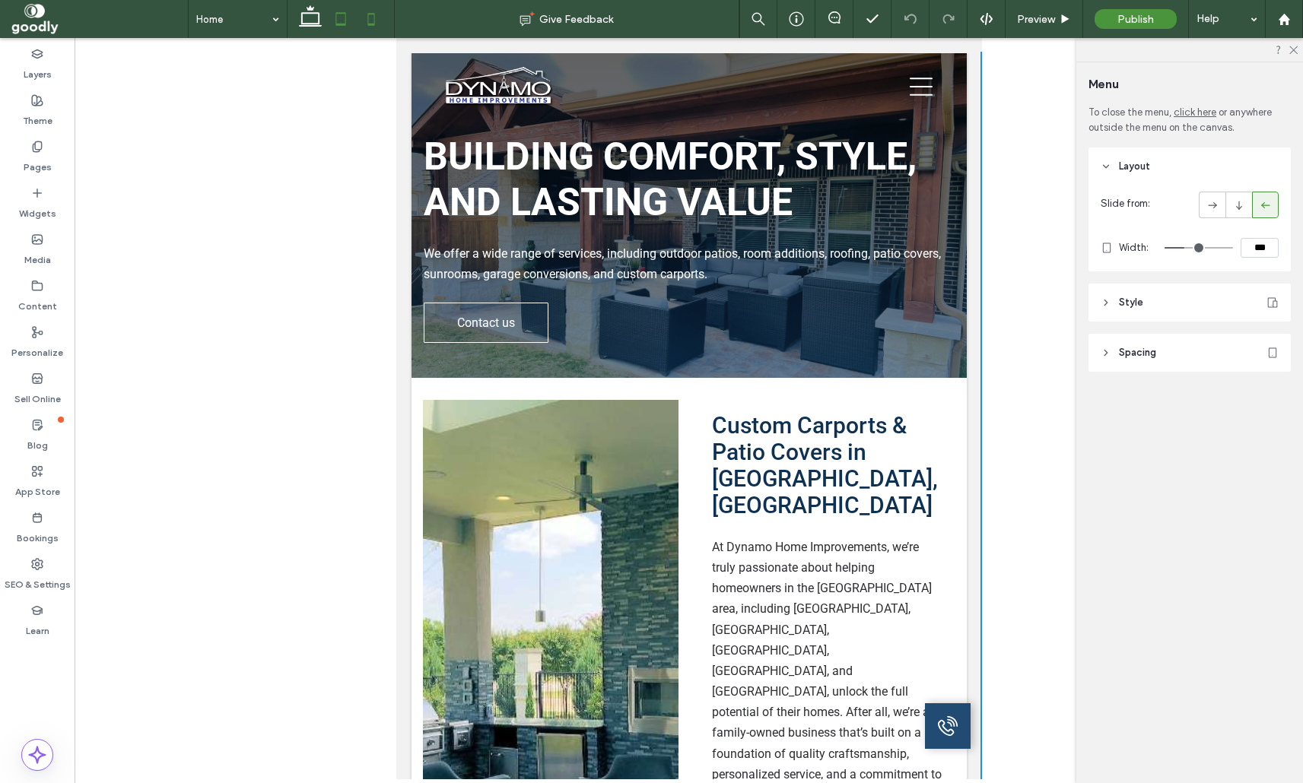
click at [371, 7] on icon at bounding box center [371, 19] width 30 height 30
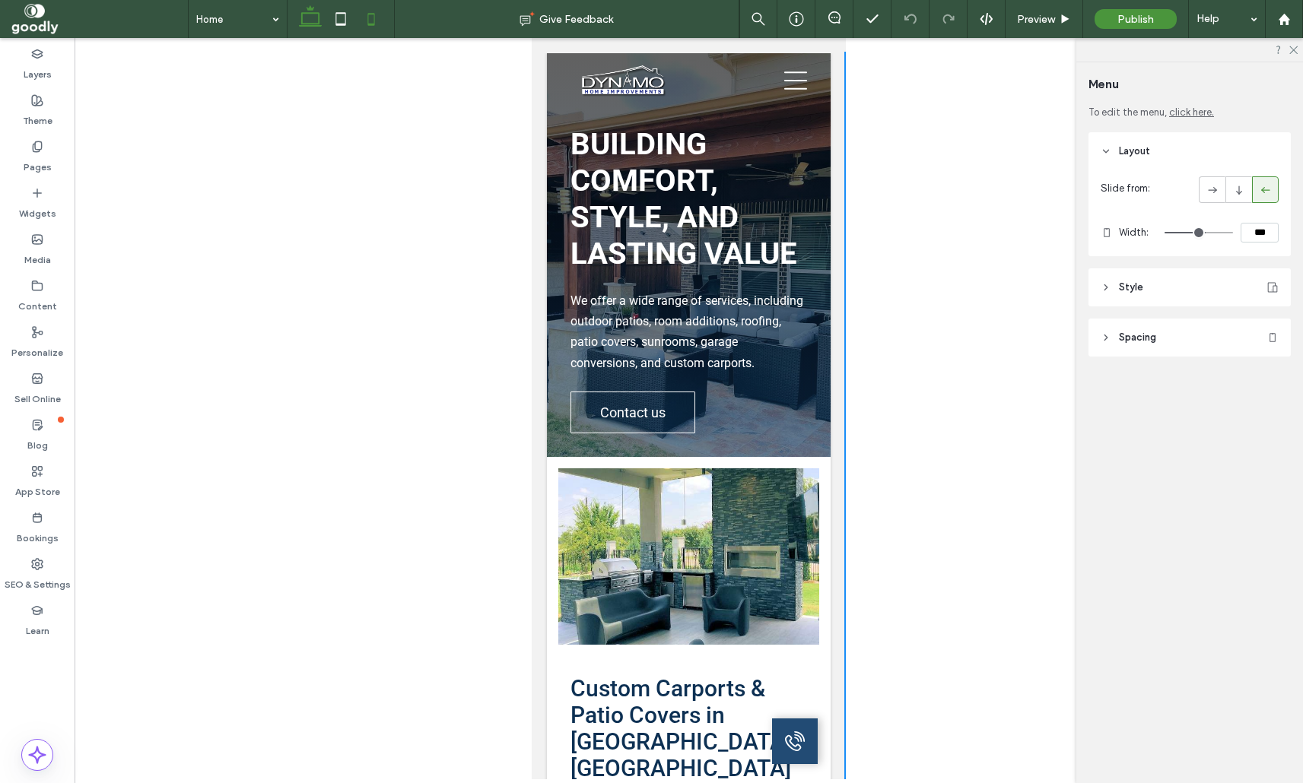
click at [297, 24] on icon at bounding box center [310, 19] width 30 height 30
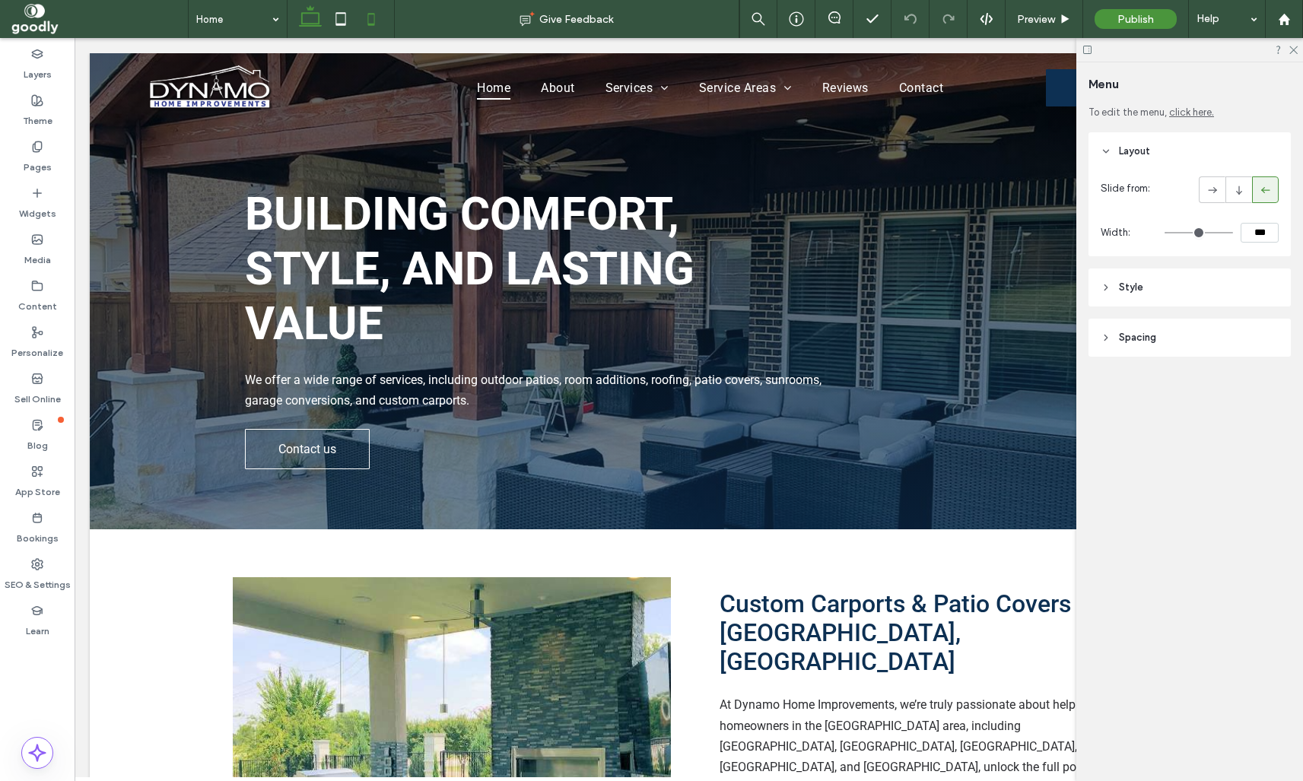
click at [370, 21] on icon at bounding box center [371, 19] width 30 height 30
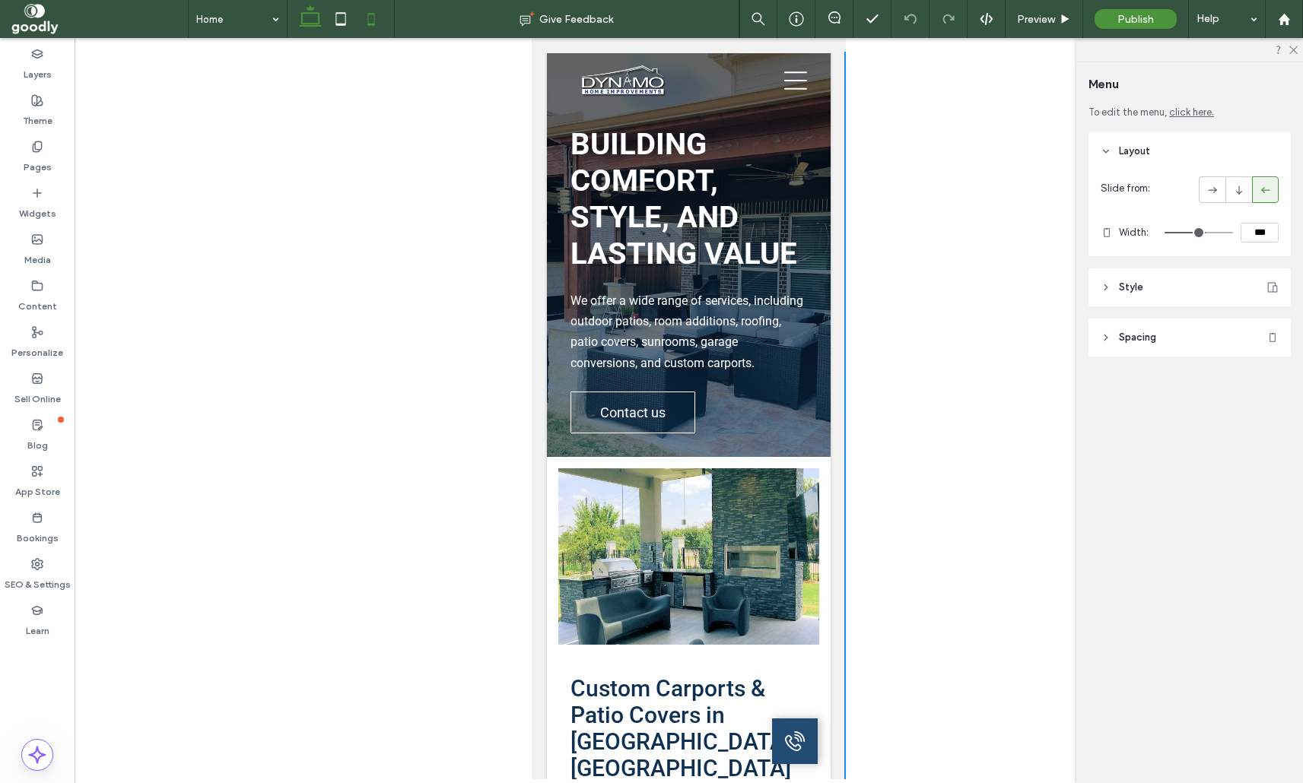
click at [320, 27] on icon at bounding box center [310, 19] width 30 height 30
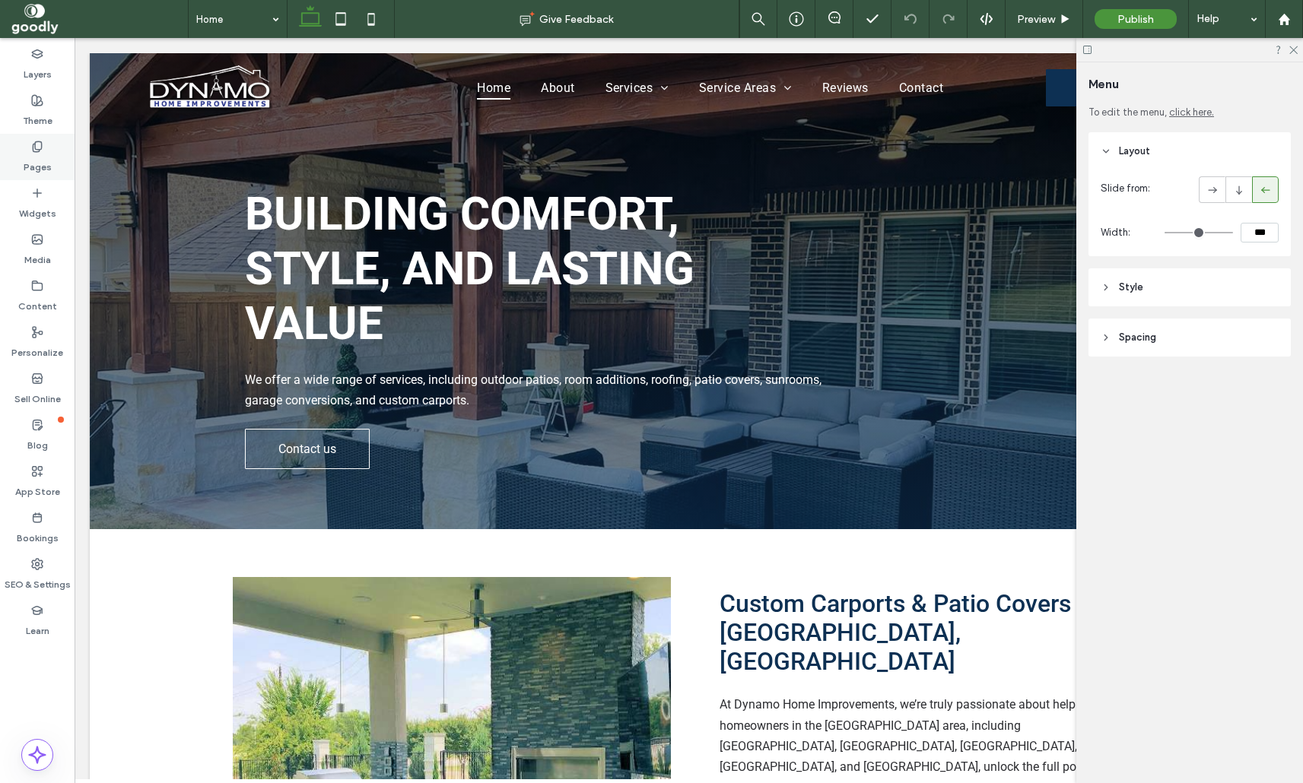
click at [57, 153] on div "Pages" at bounding box center [37, 157] width 75 height 46
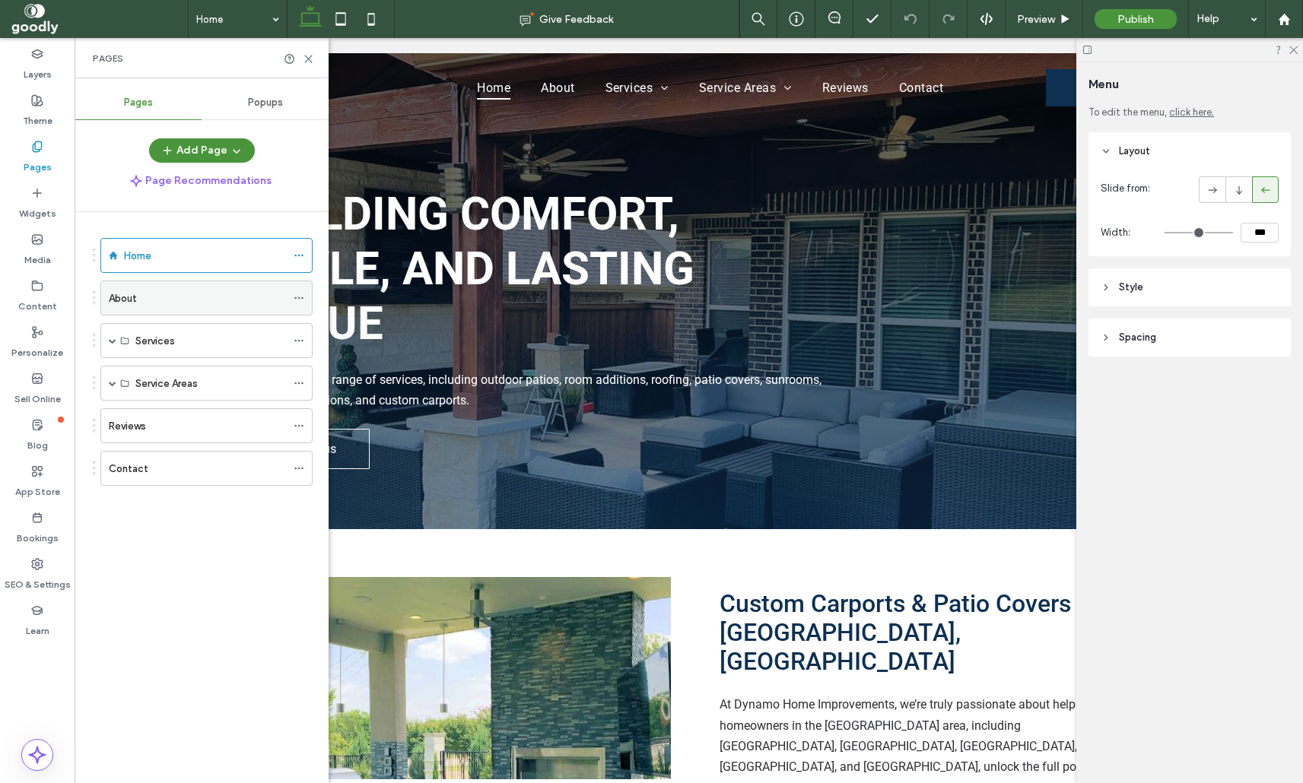
click at [254, 308] on div "About" at bounding box center [197, 297] width 177 height 33
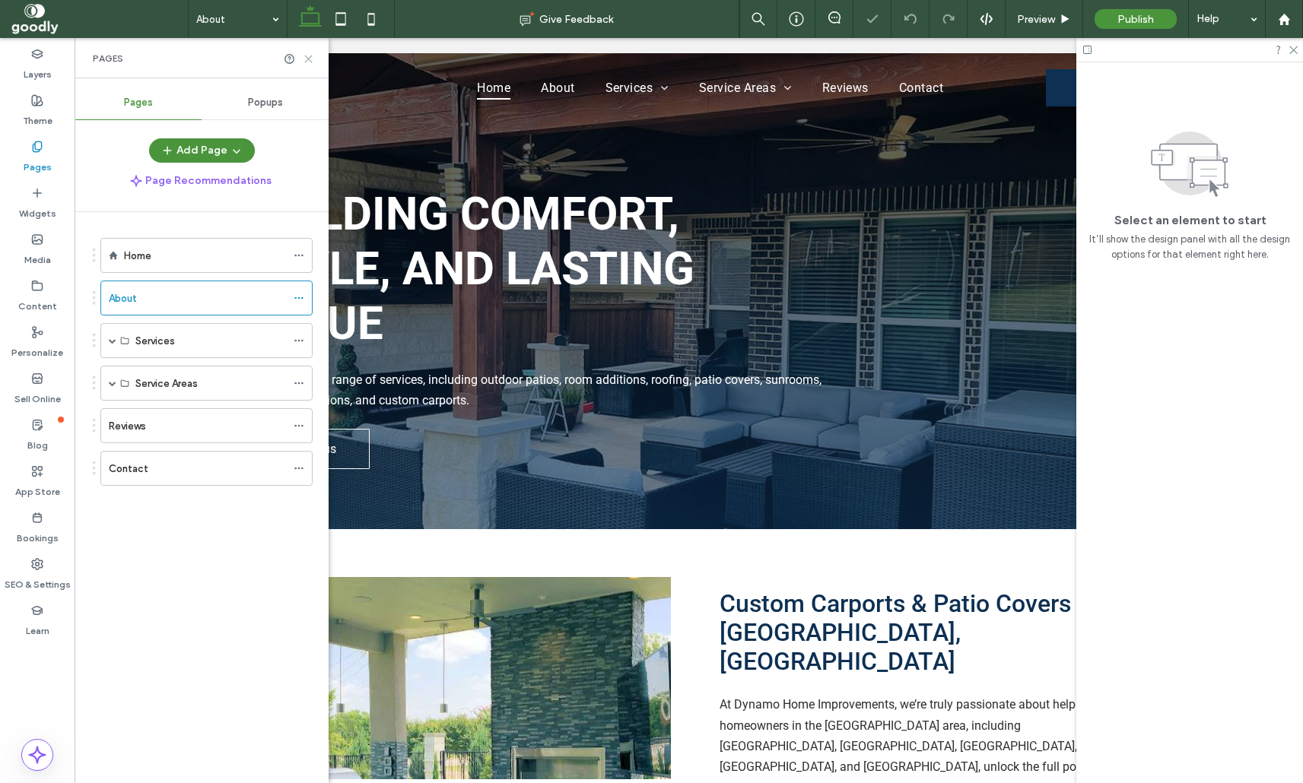
click at [312, 59] on icon at bounding box center [308, 58] width 11 height 11
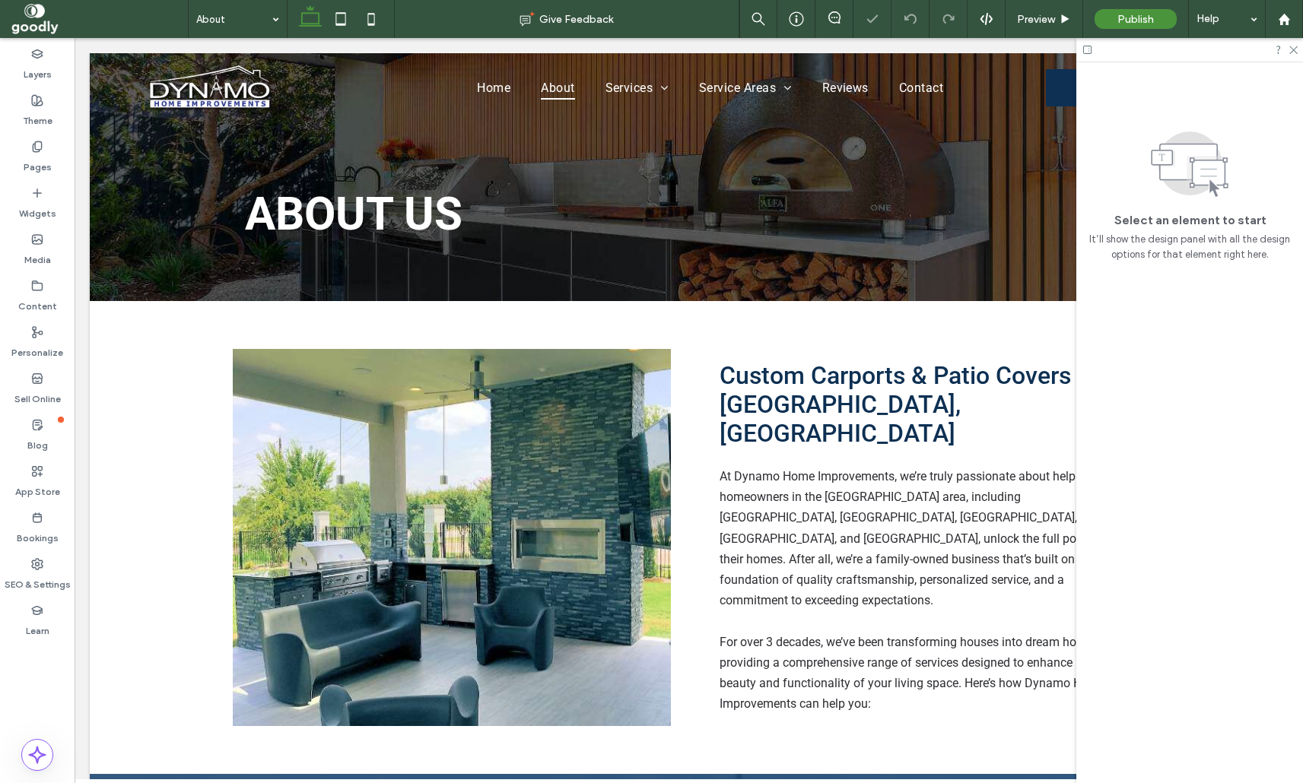
scroll to position [923, 0]
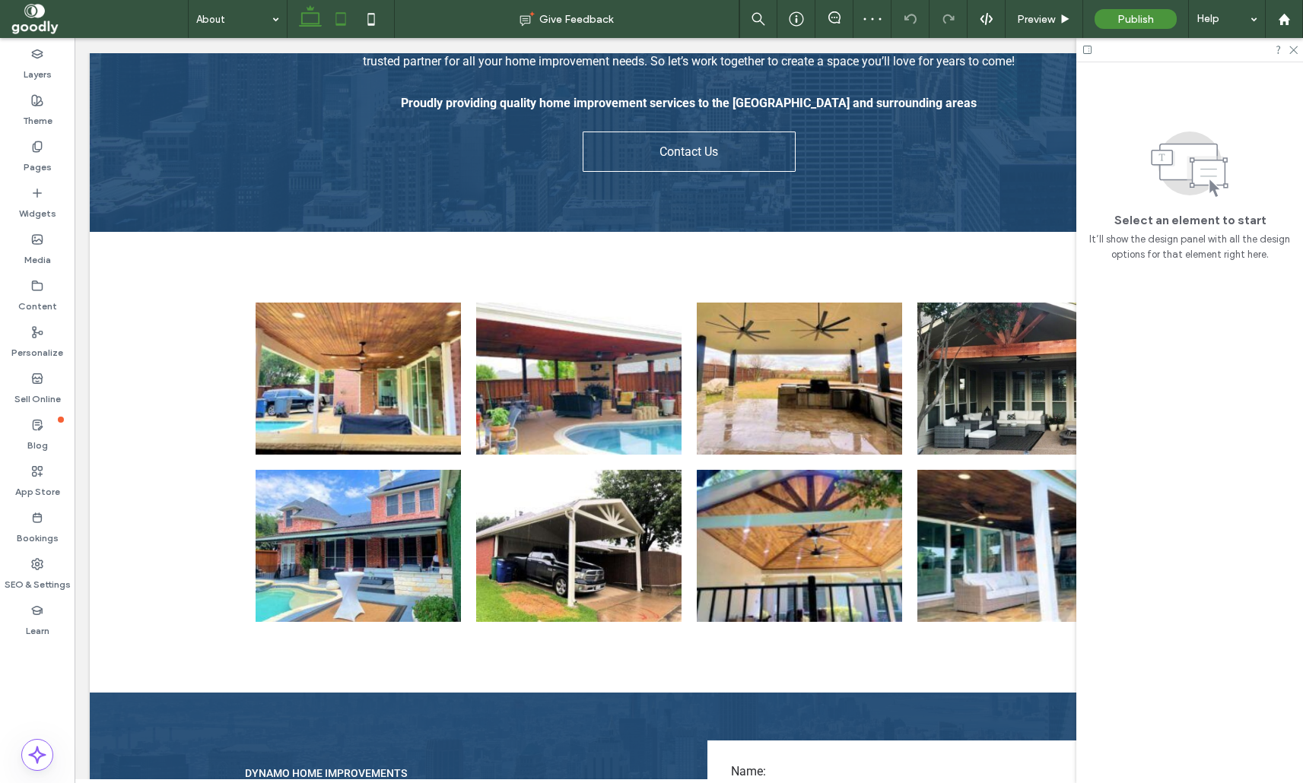
click at [336, 20] on use at bounding box center [340, 18] width 10 height 13
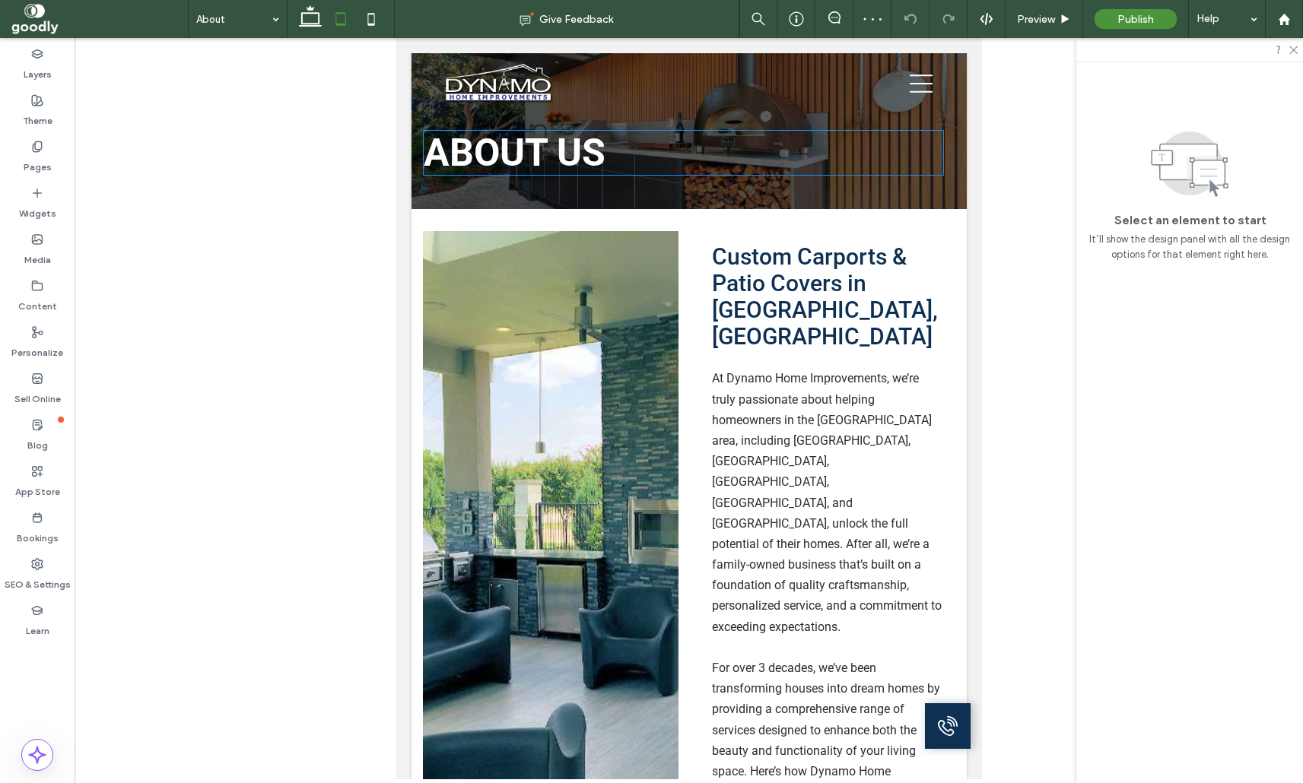
scroll to position [0, 0]
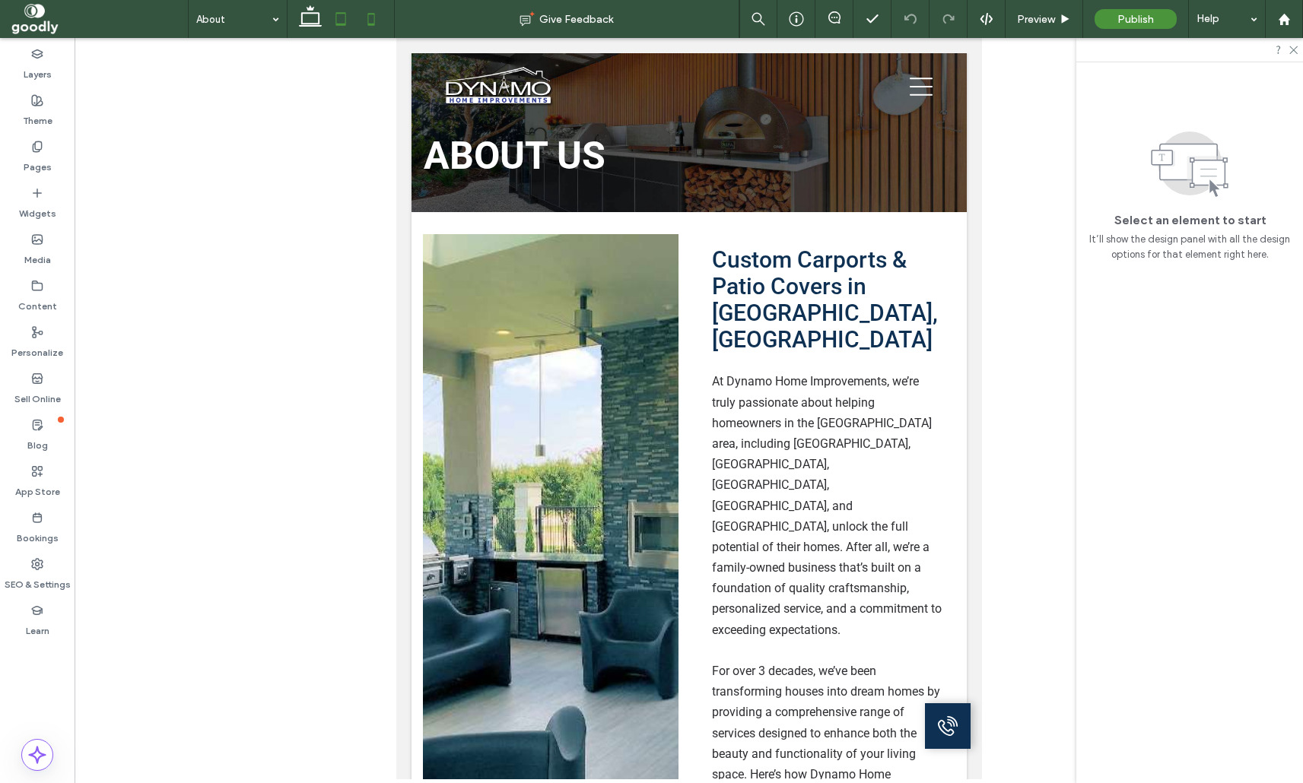
click at [379, 25] on icon at bounding box center [371, 19] width 30 height 30
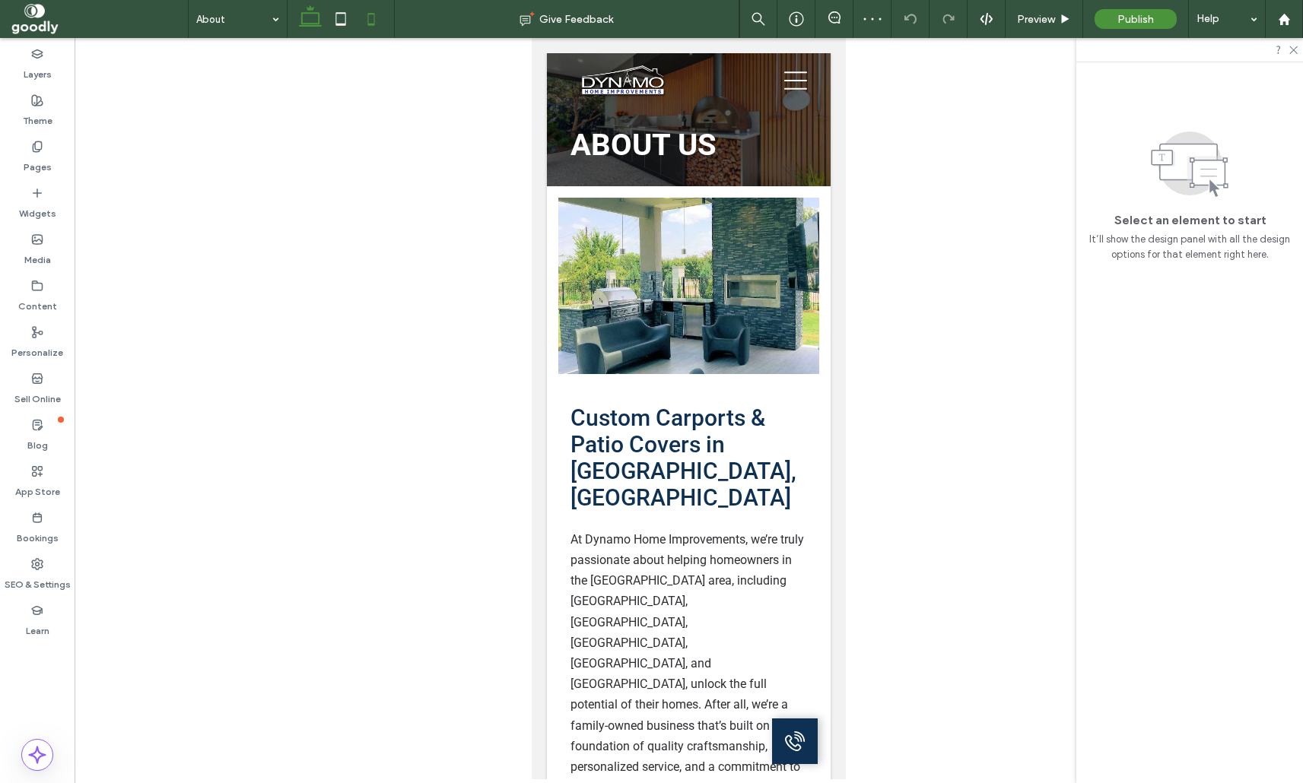
drag, startPoint x: 306, startPoint y: 26, endPoint x: 260, endPoint y: 6, distance: 50.4
click at [306, 26] on use at bounding box center [310, 15] width 23 height 21
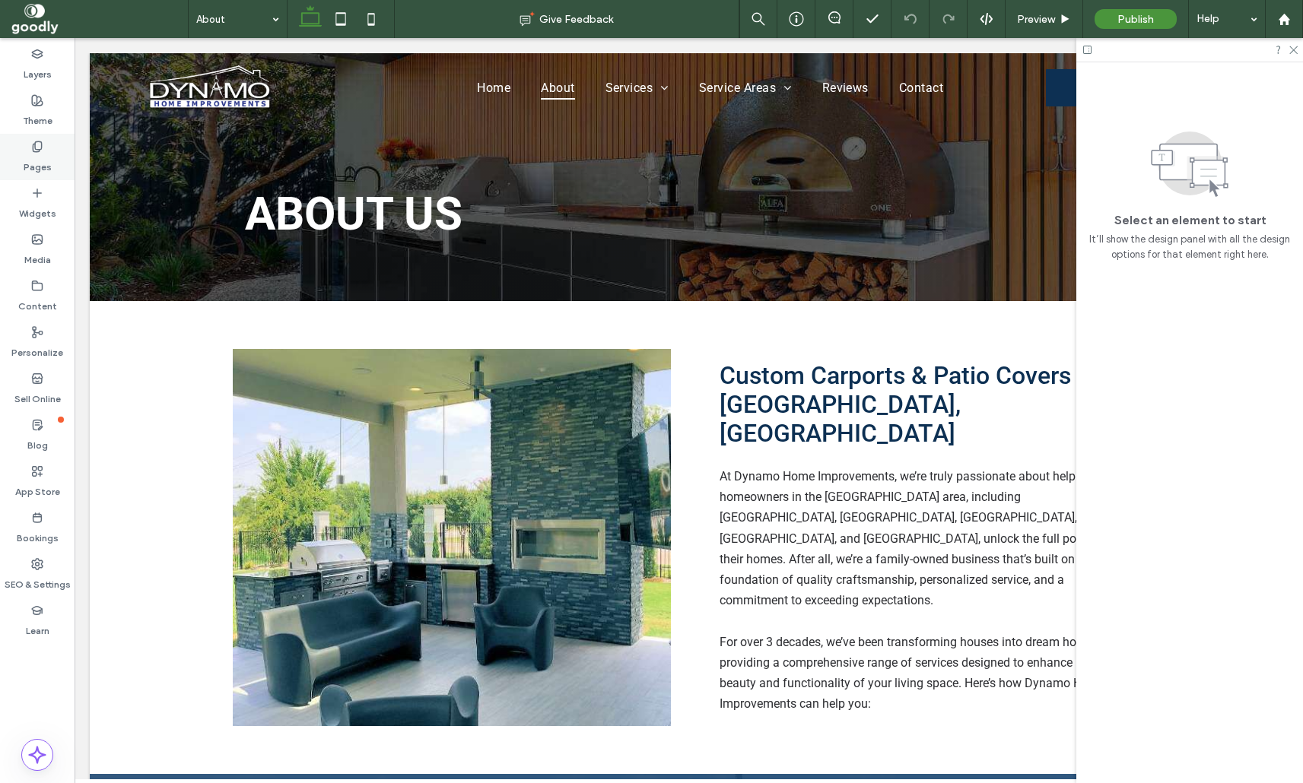
click at [45, 159] on label "Pages" at bounding box center [38, 163] width 28 height 21
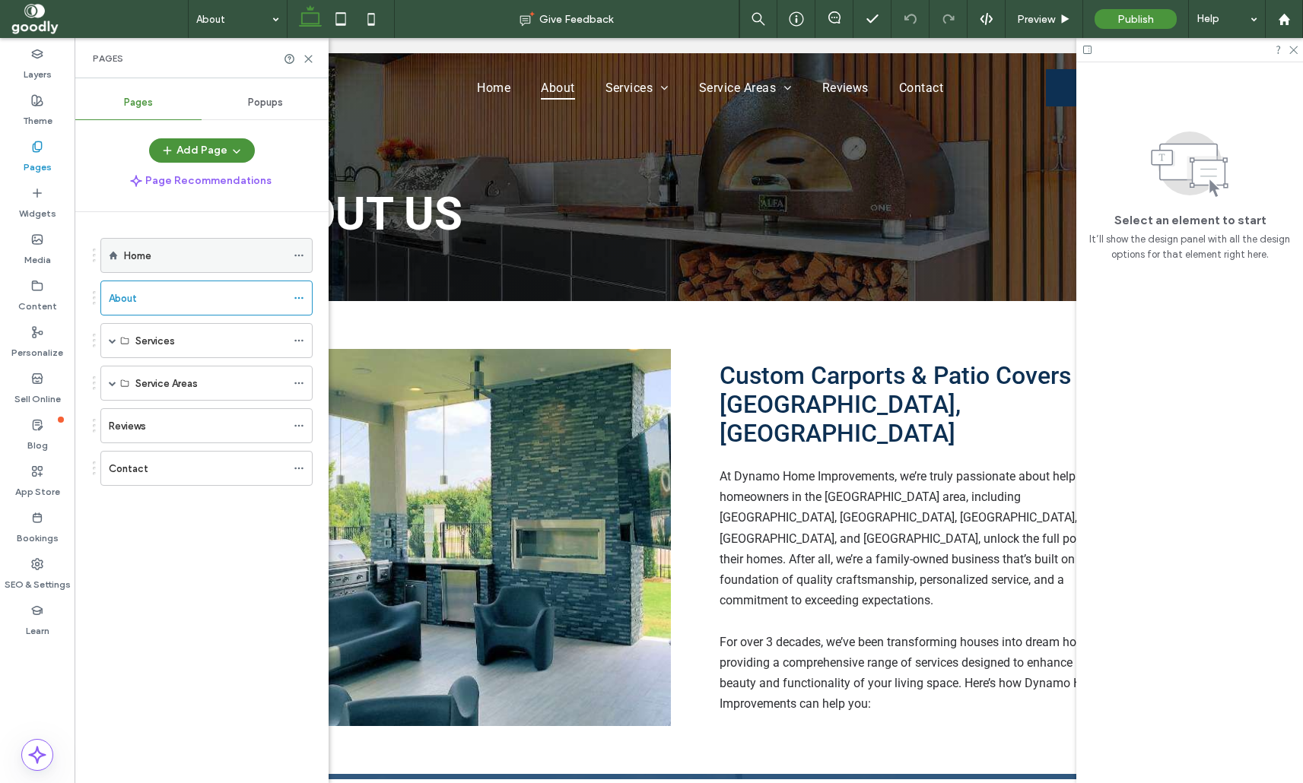
click at [173, 257] on div "Home" at bounding box center [205, 256] width 162 height 16
click at [310, 65] on div "Pages" at bounding box center [202, 58] width 254 height 40
click at [307, 59] on icon at bounding box center [308, 58] width 11 height 11
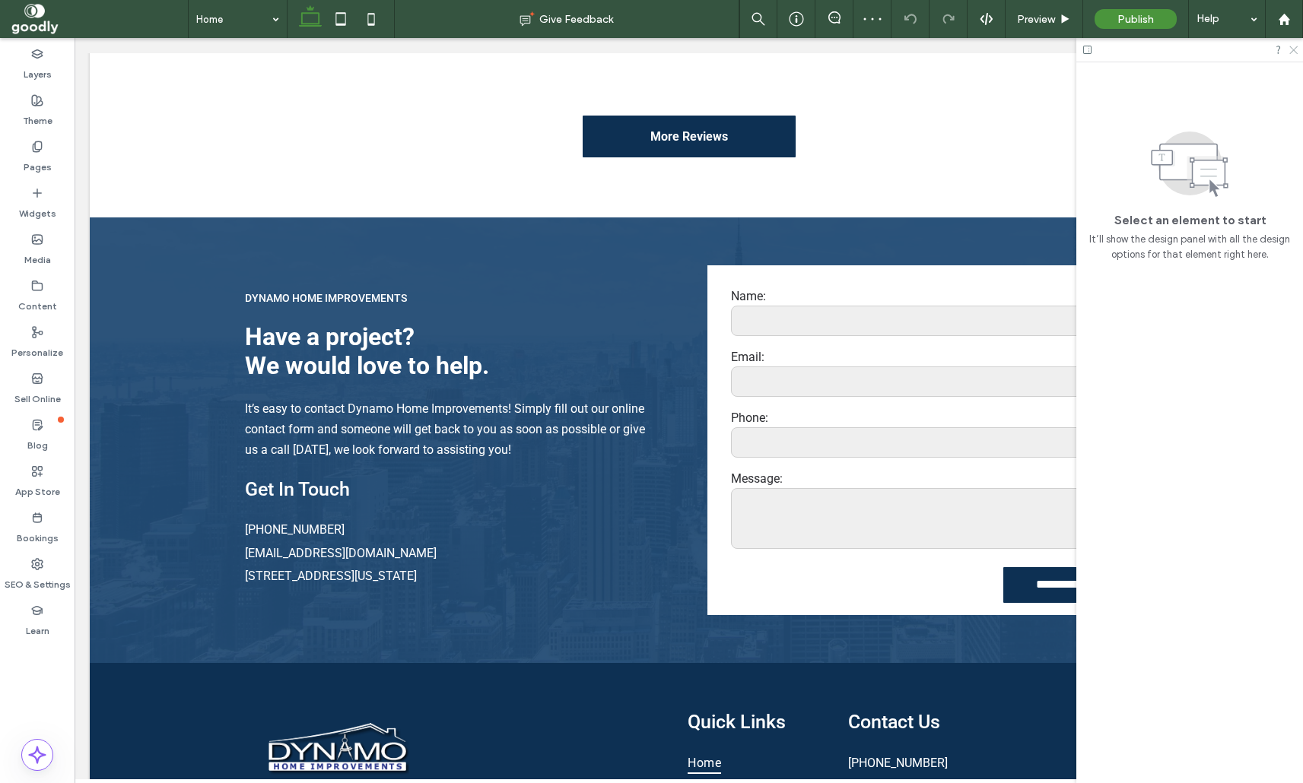
scroll to position [3757, 0]
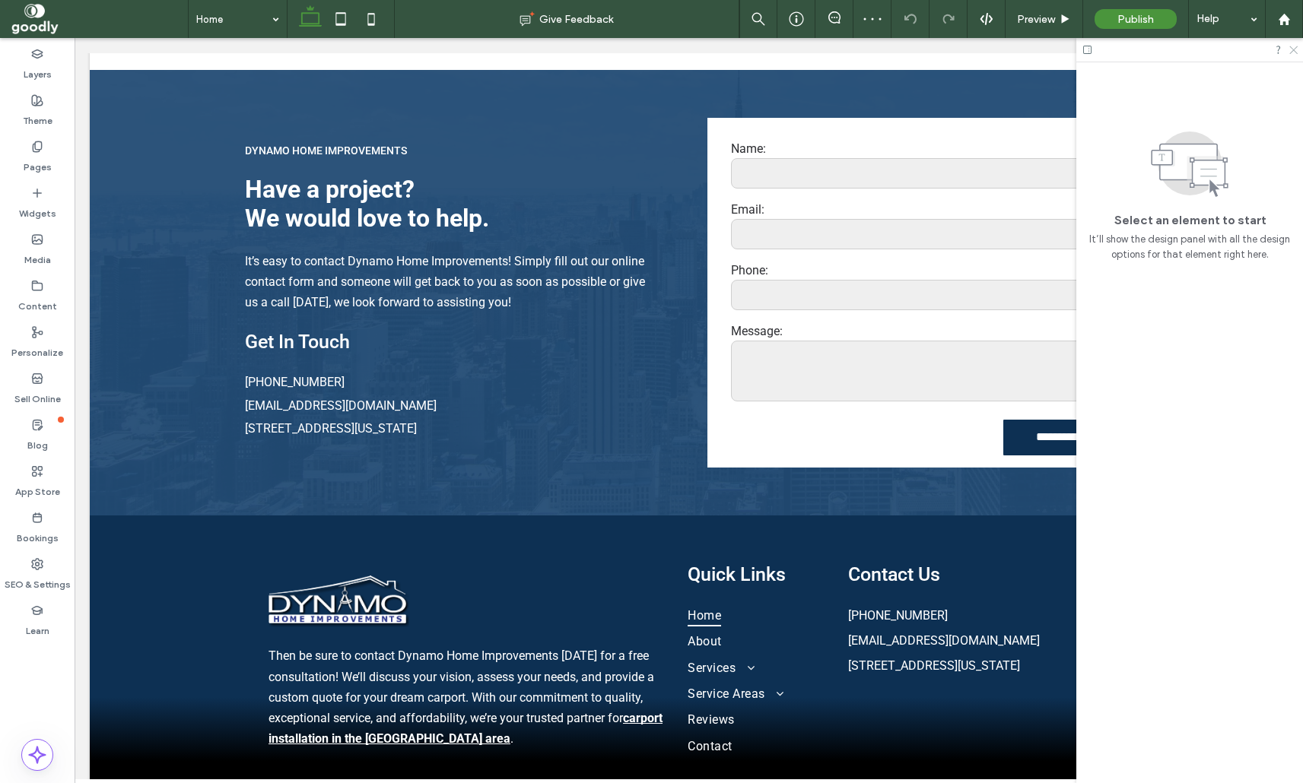
click at [1294, 49] on use at bounding box center [1293, 50] width 8 height 8
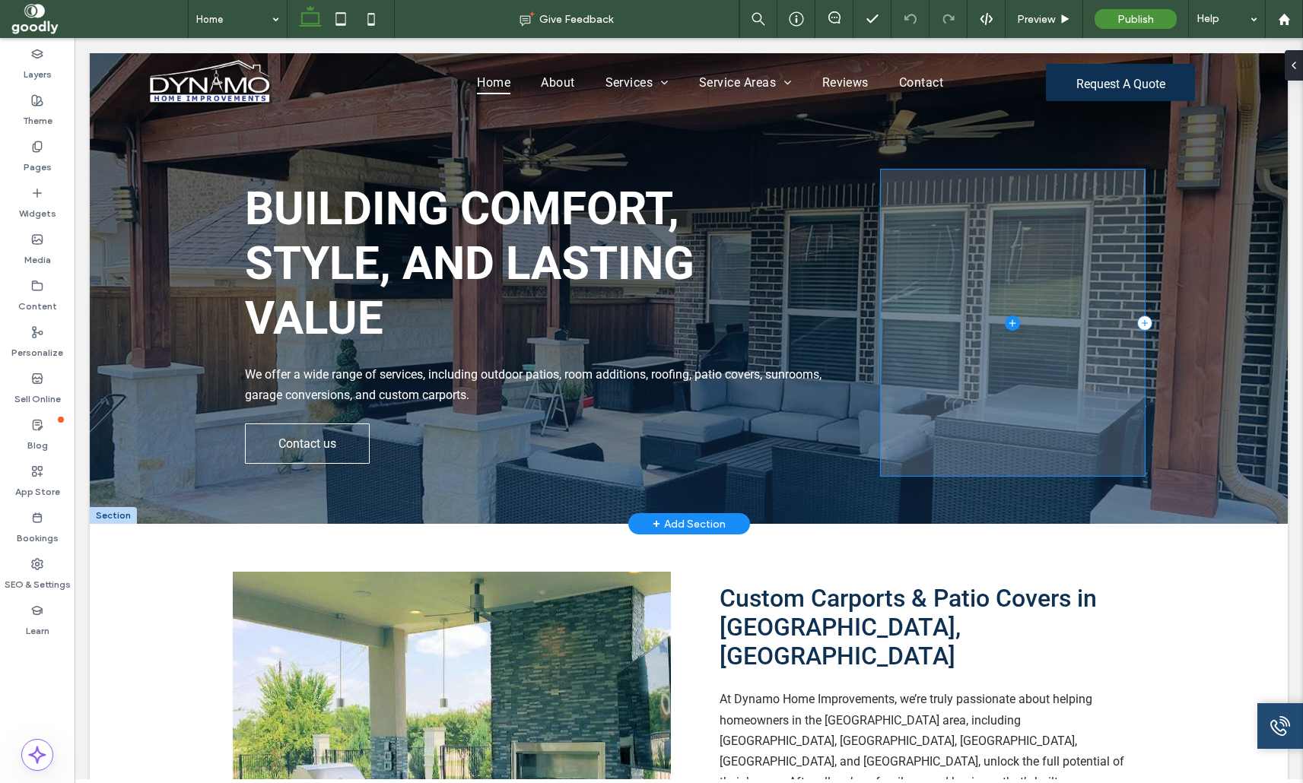
scroll to position [0, 0]
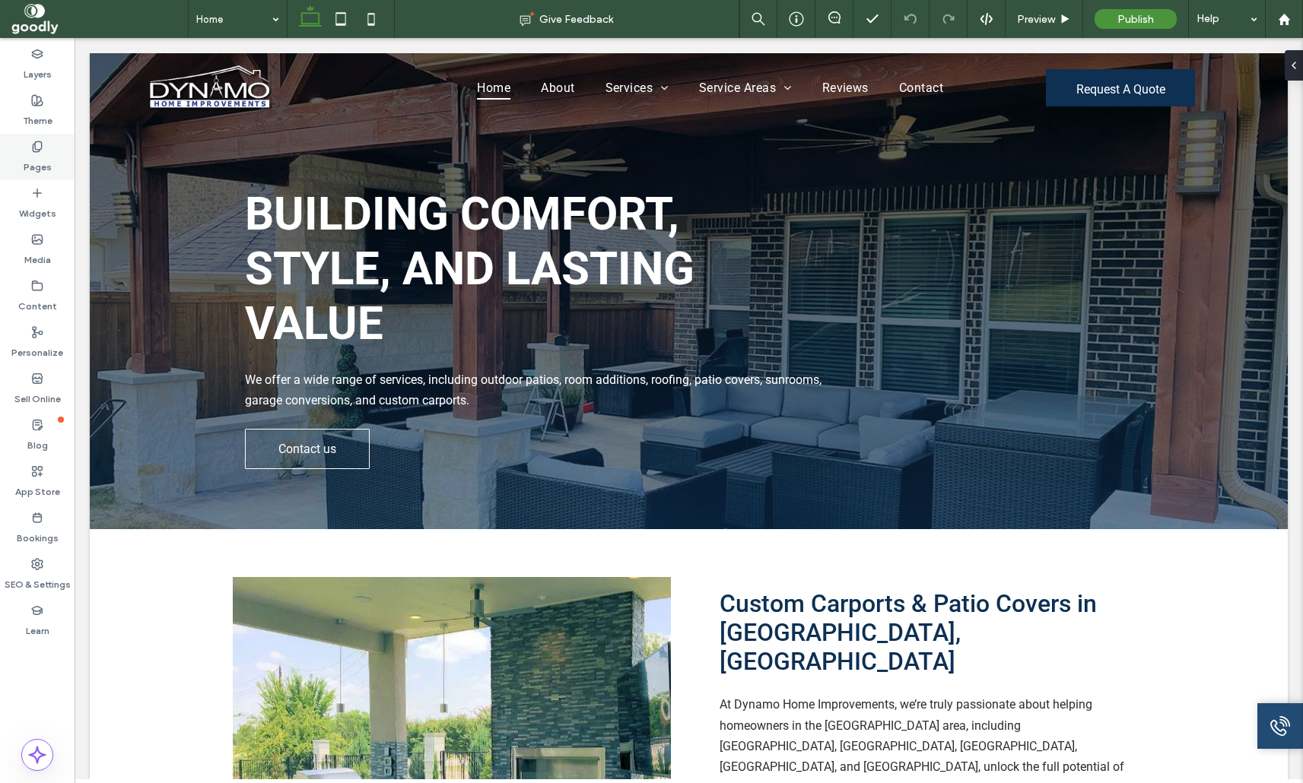
drag, startPoint x: 33, startPoint y: 154, endPoint x: 52, endPoint y: 164, distance: 20.8
click at [33, 153] on label "Pages" at bounding box center [38, 163] width 28 height 21
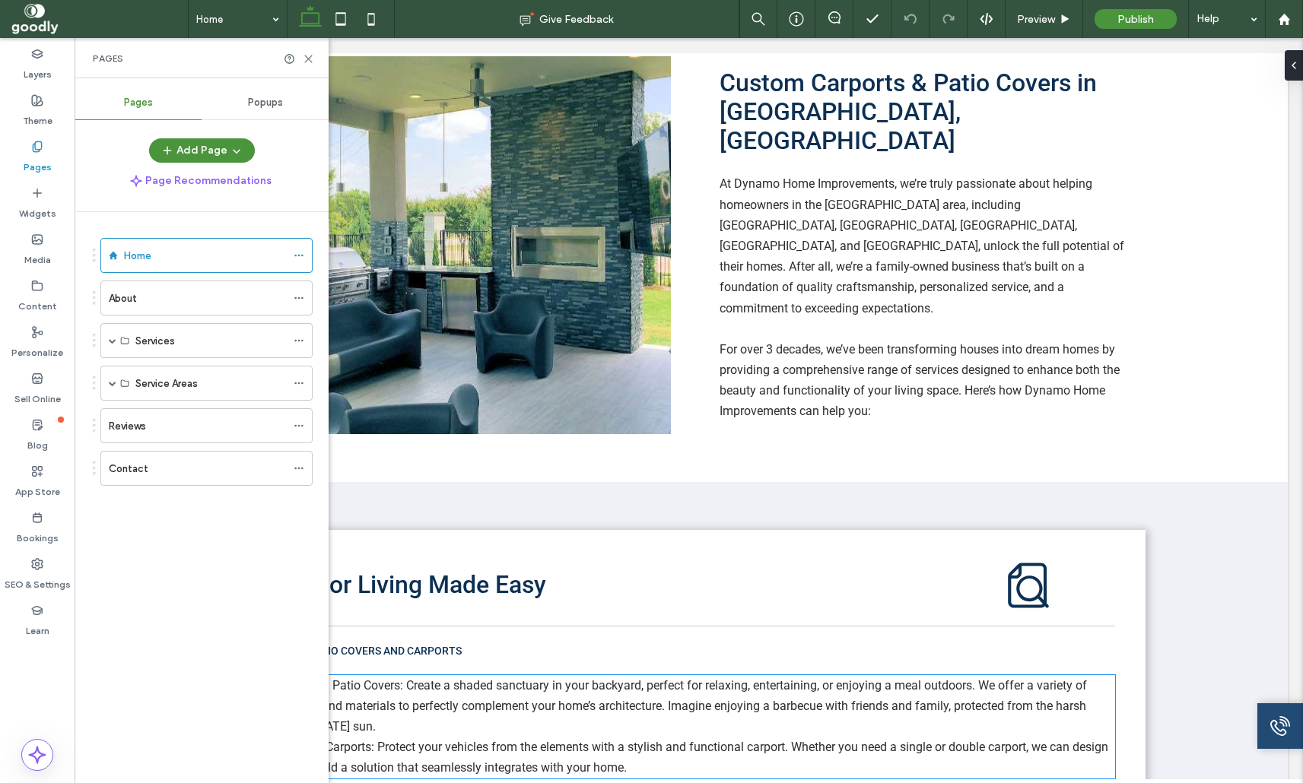
scroll to position [522, 0]
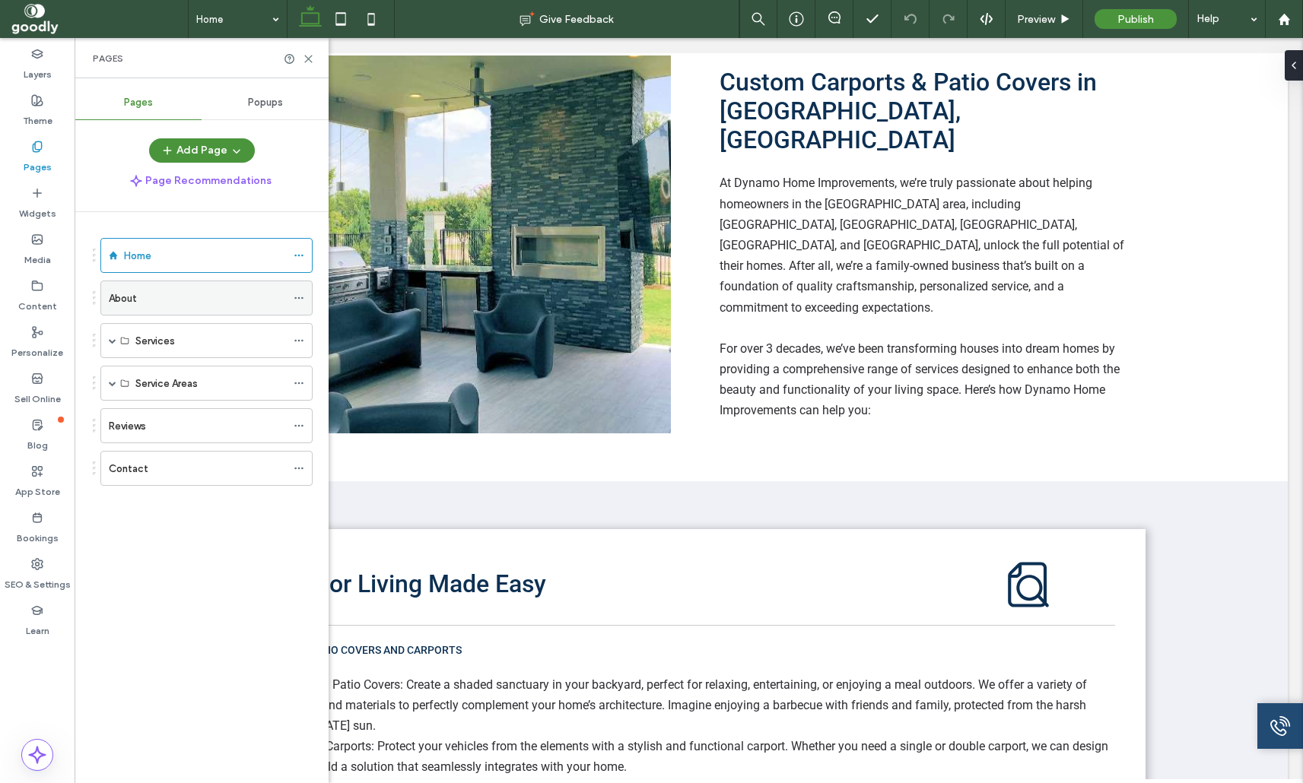
click at [170, 297] on div "About" at bounding box center [197, 299] width 177 height 16
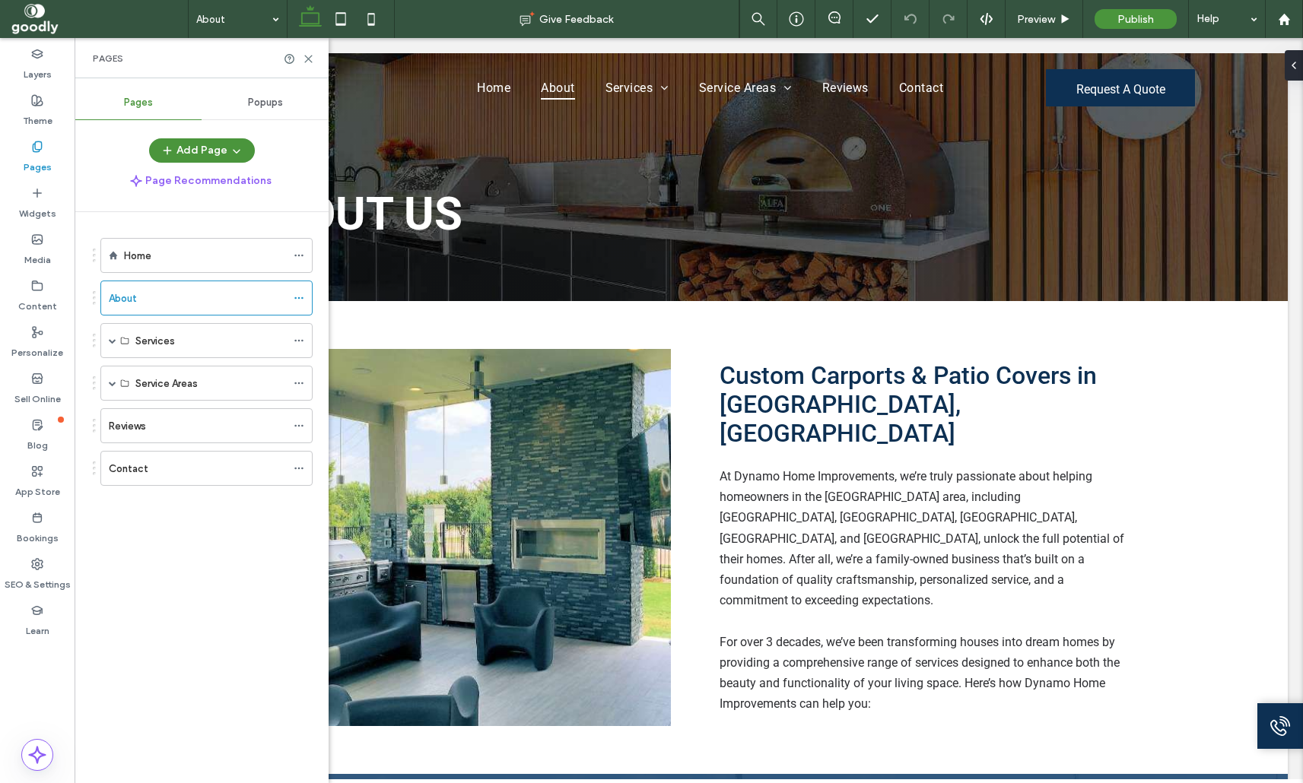
scroll to position [0, 0]
click at [204, 257] on div "Home" at bounding box center [205, 256] width 162 height 16
click at [226, 256] on div at bounding box center [651, 391] width 1303 height 783
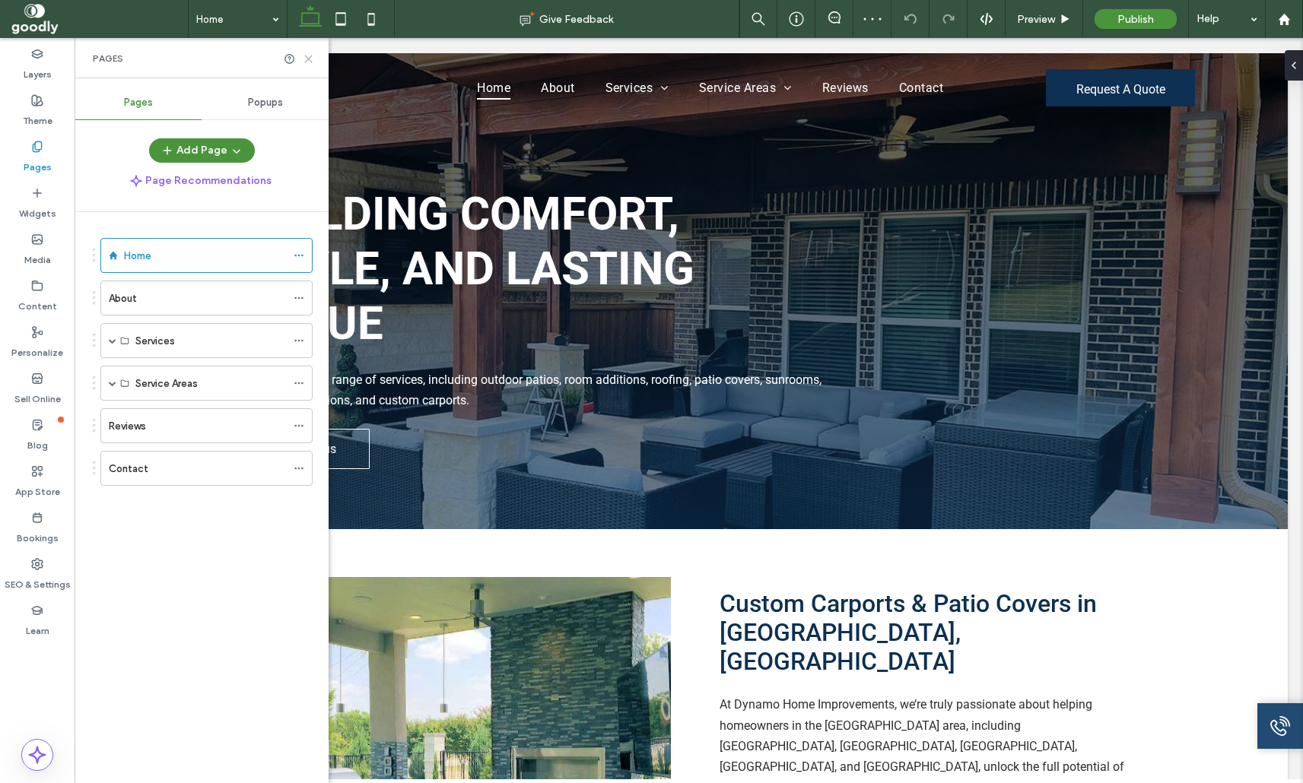
click at [307, 55] on icon at bounding box center [308, 58] width 11 height 11
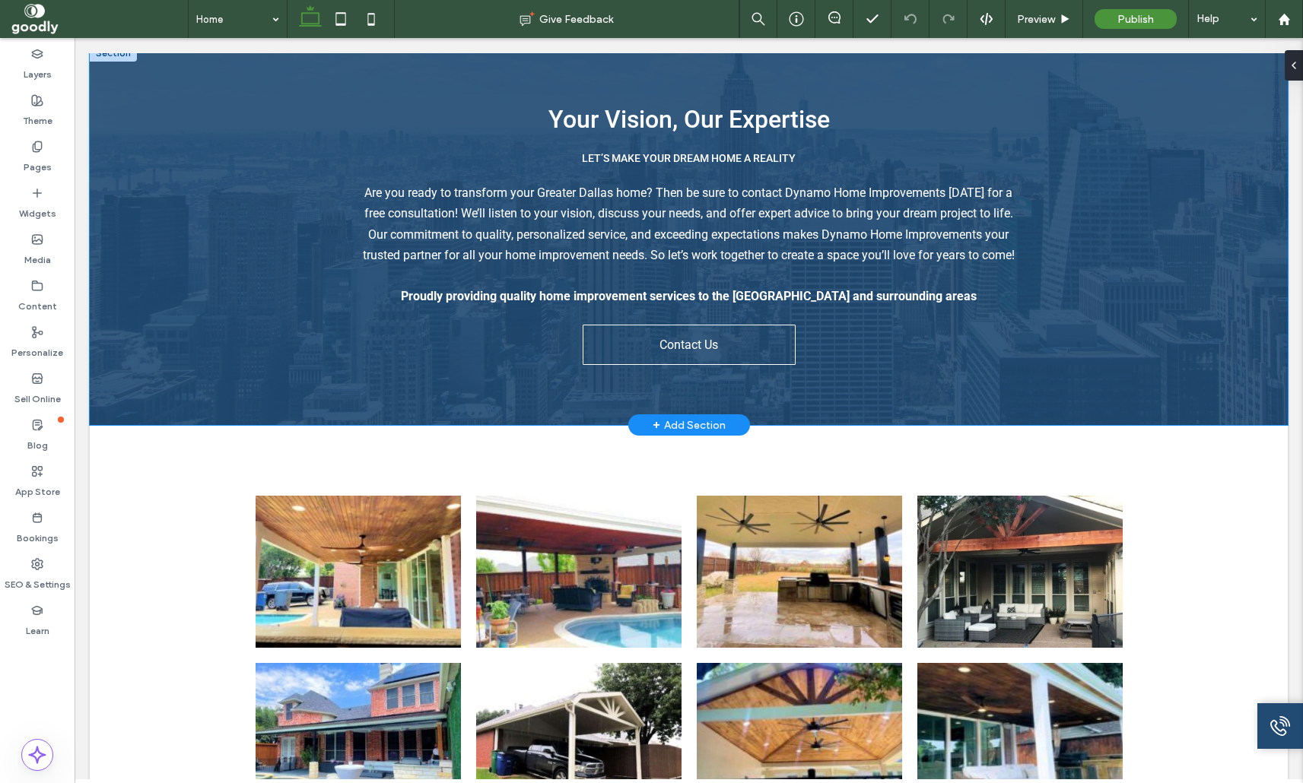
scroll to position [2409, 0]
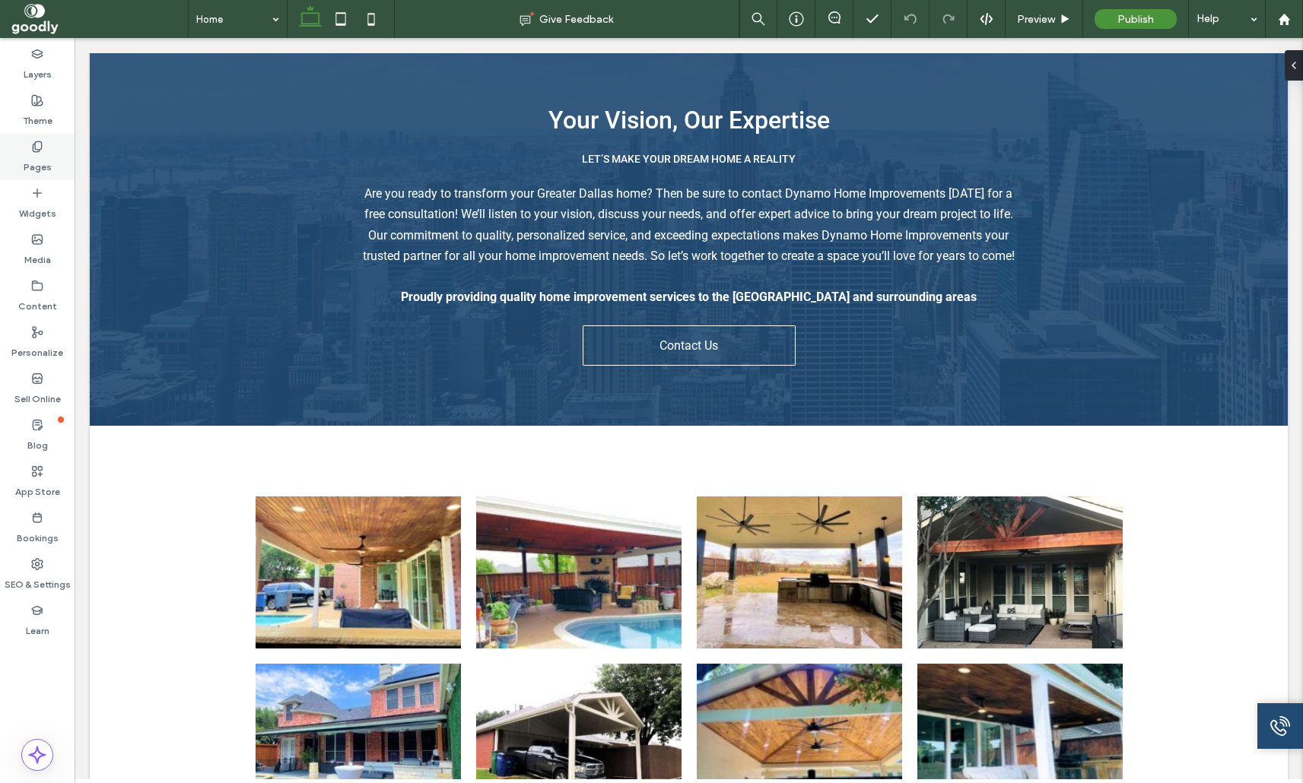
click at [33, 154] on label "Pages" at bounding box center [38, 163] width 28 height 21
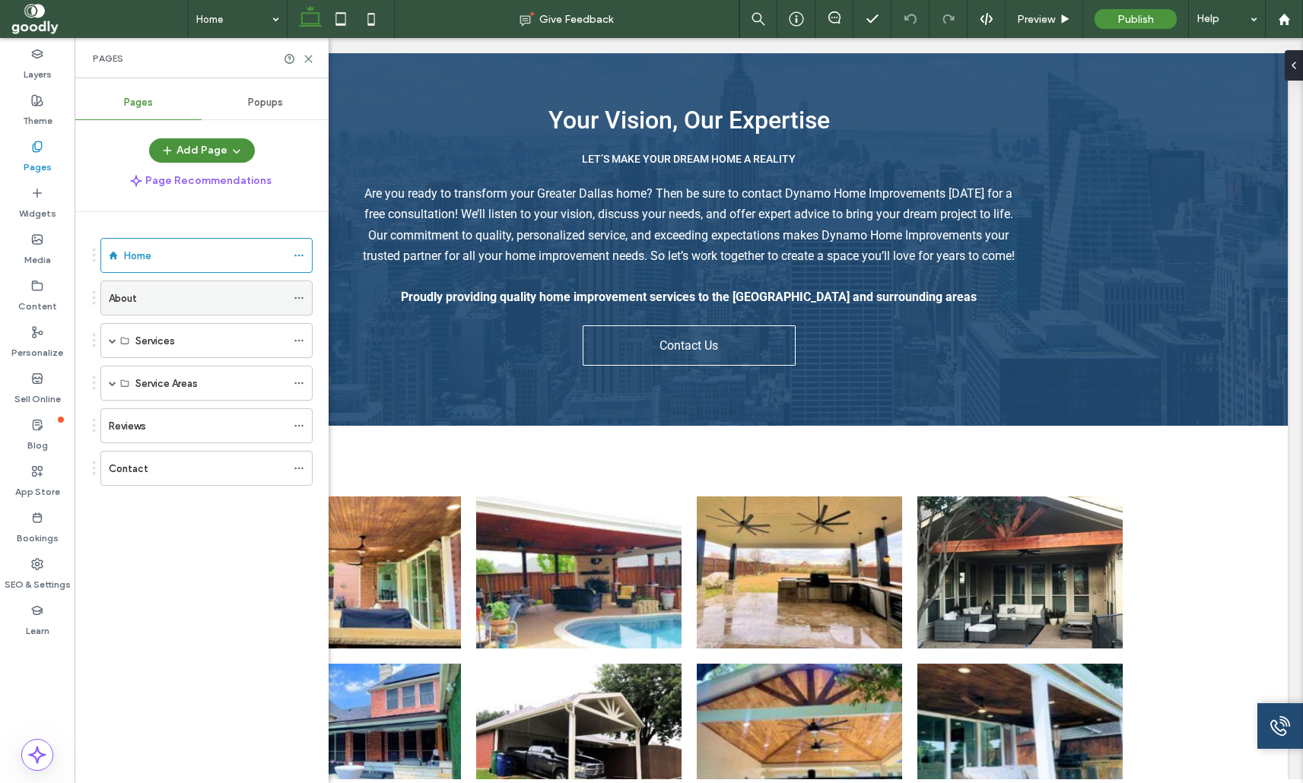
click at [201, 310] on div "About" at bounding box center [197, 297] width 177 height 33
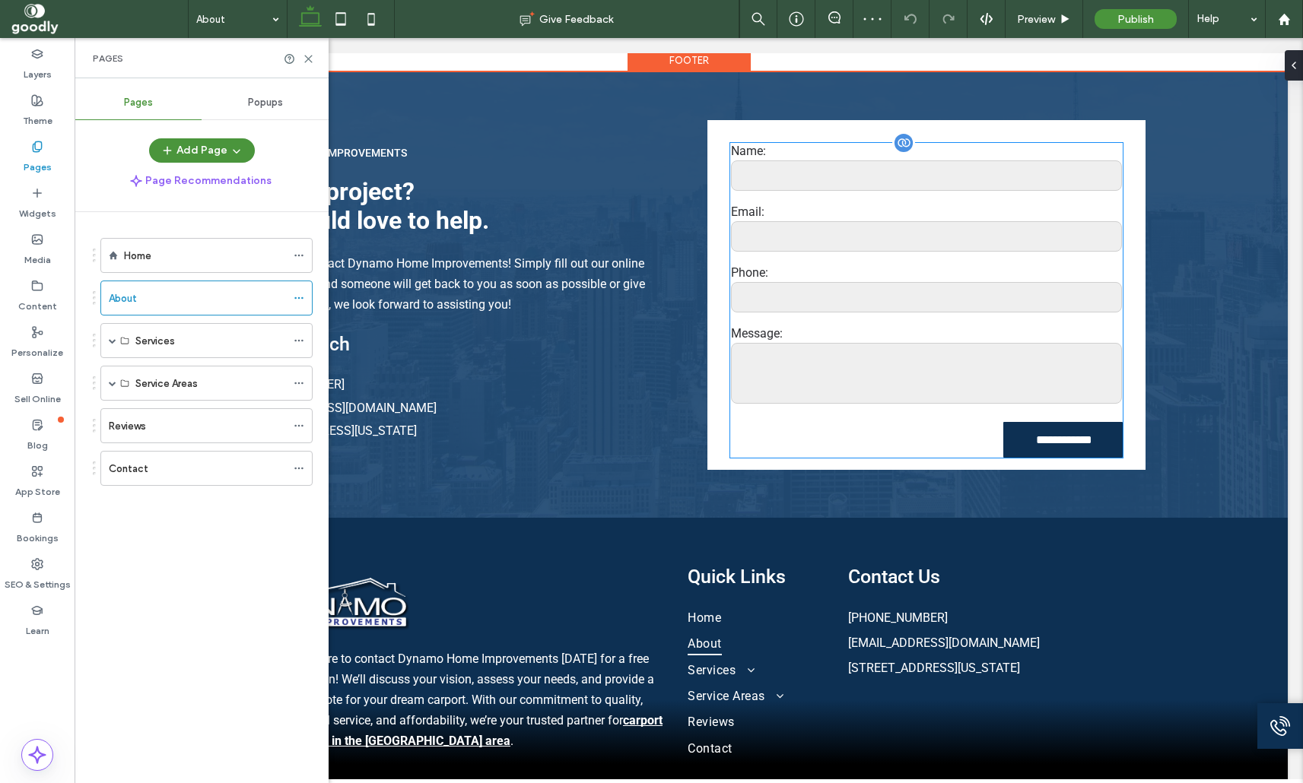
scroll to position [1545, 0]
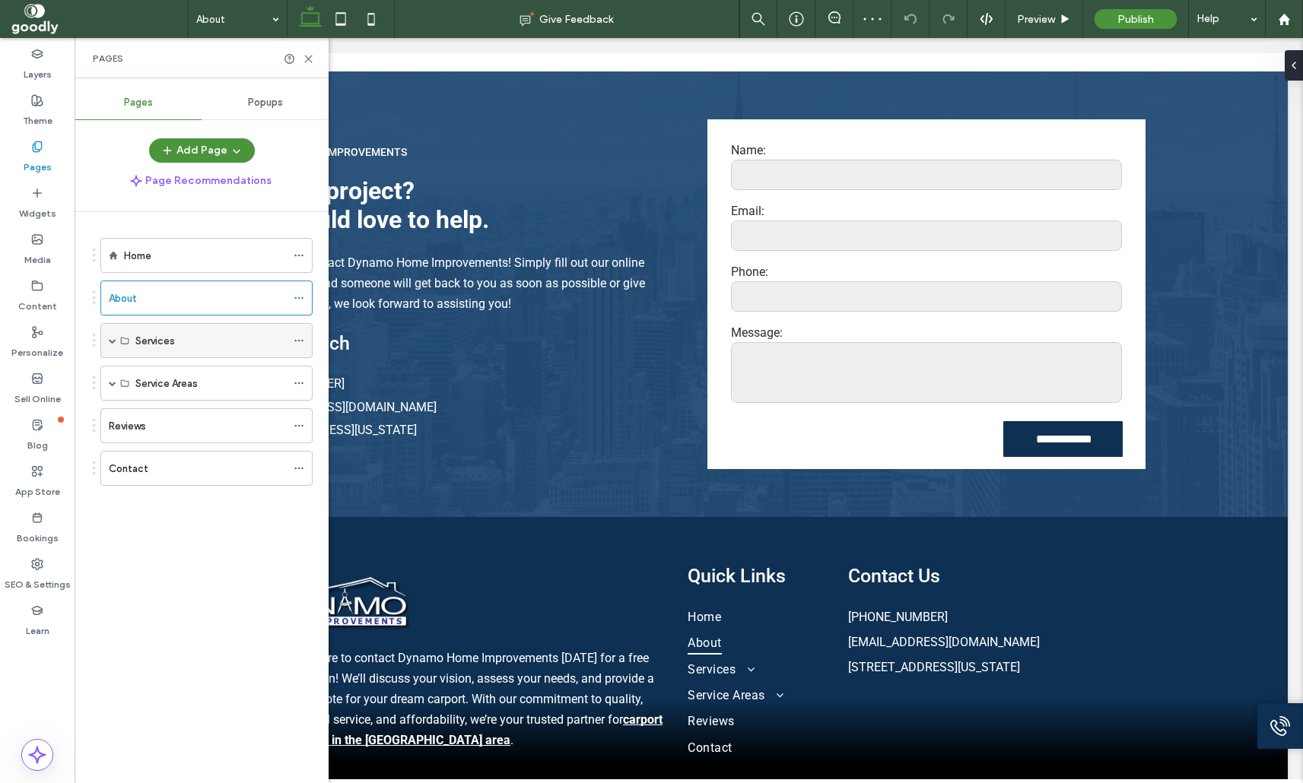
click at [113, 342] on span at bounding box center [113, 341] width 8 height 8
click at [164, 370] on label "Custom Carports" at bounding box center [175, 376] width 80 height 27
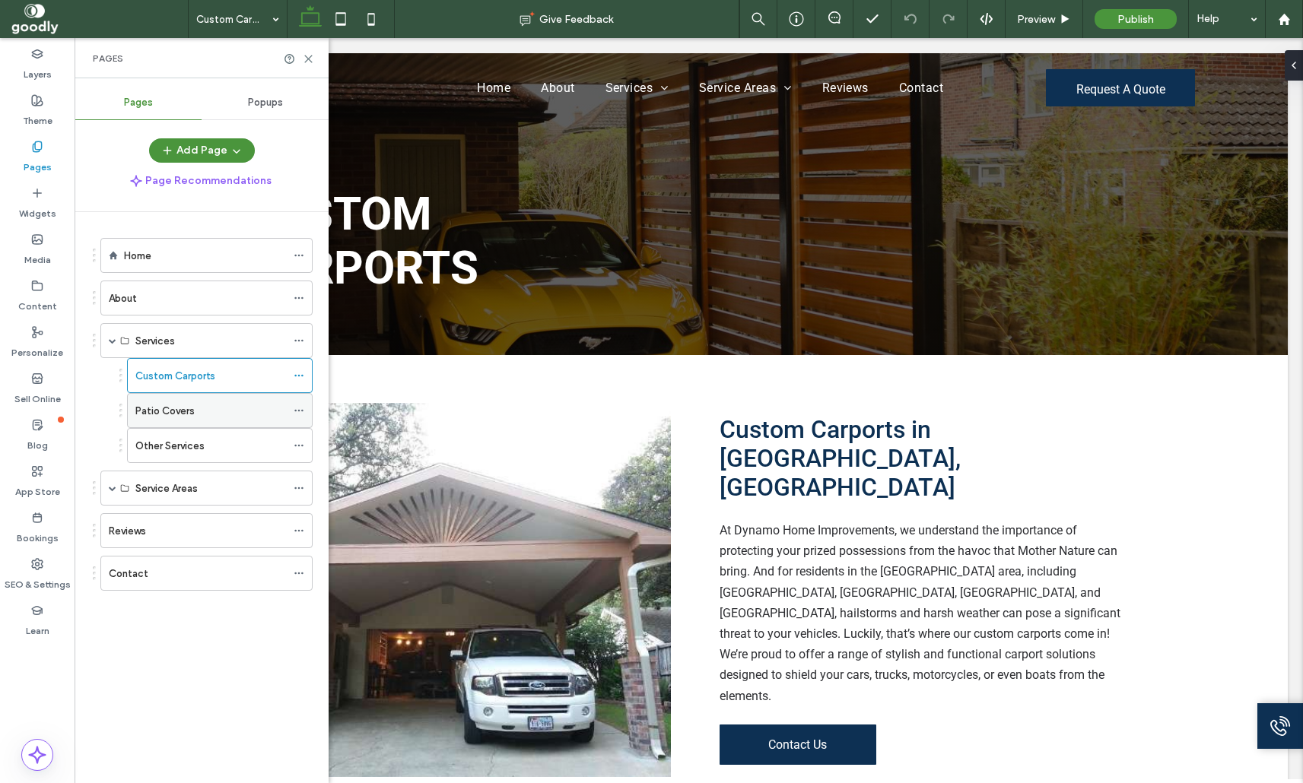
click at [172, 408] on label "Patio Covers" at bounding box center [164, 411] width 59 height 27
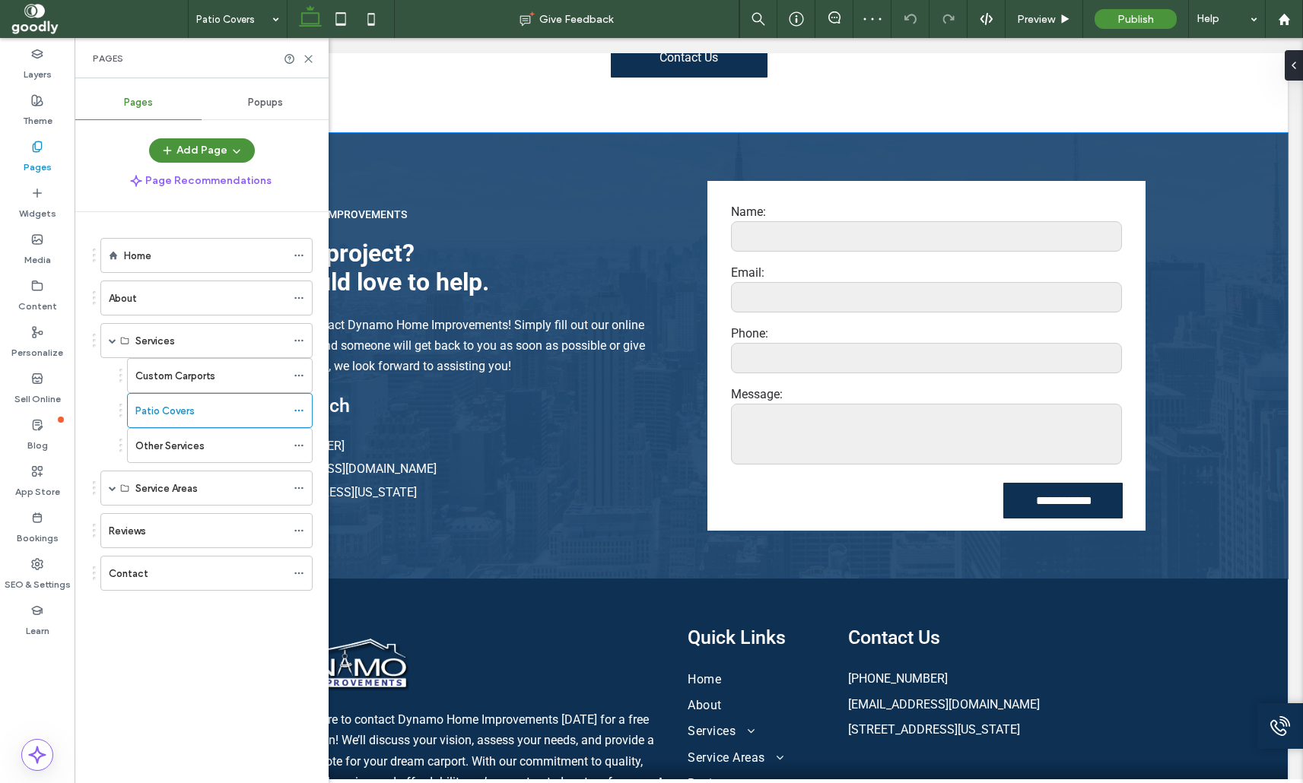
scroll to position [2463, 0]
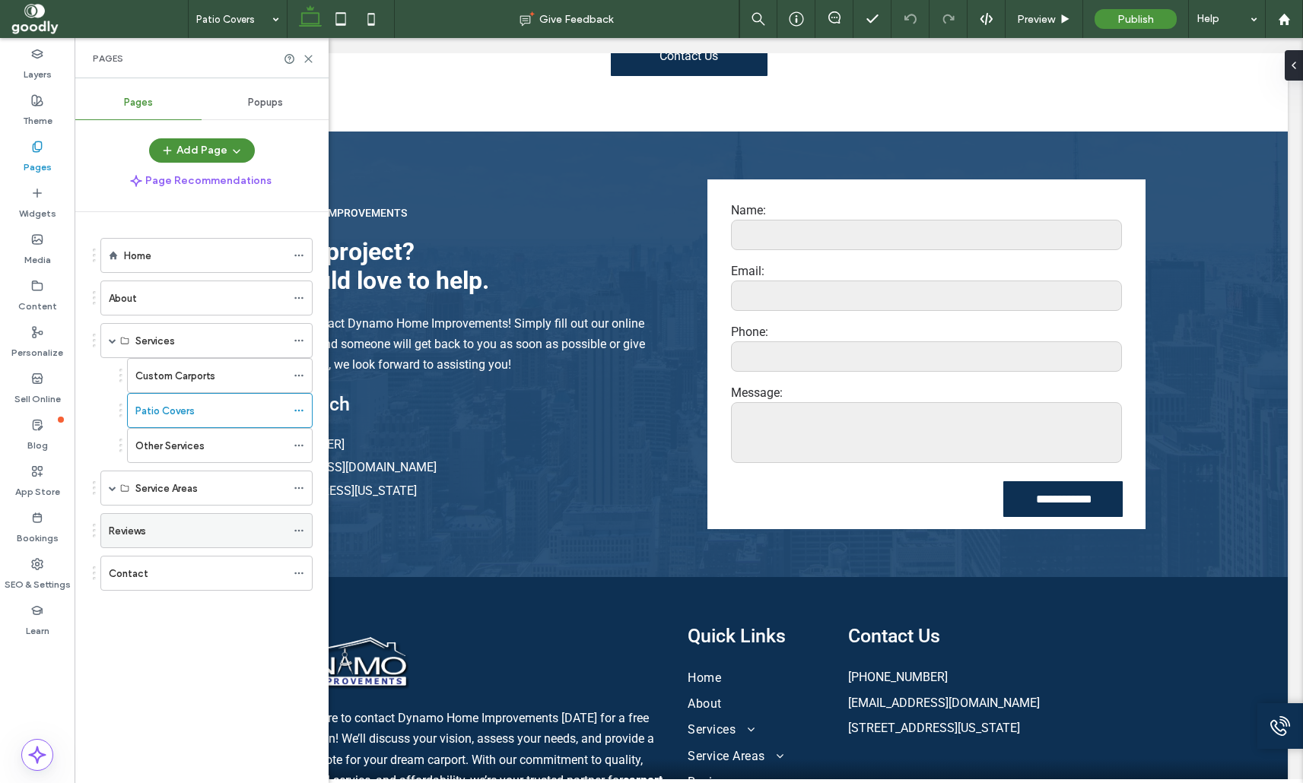
click at [129, 532] on label "Reviews" at bounding box center [127, 531] width 37 height 27
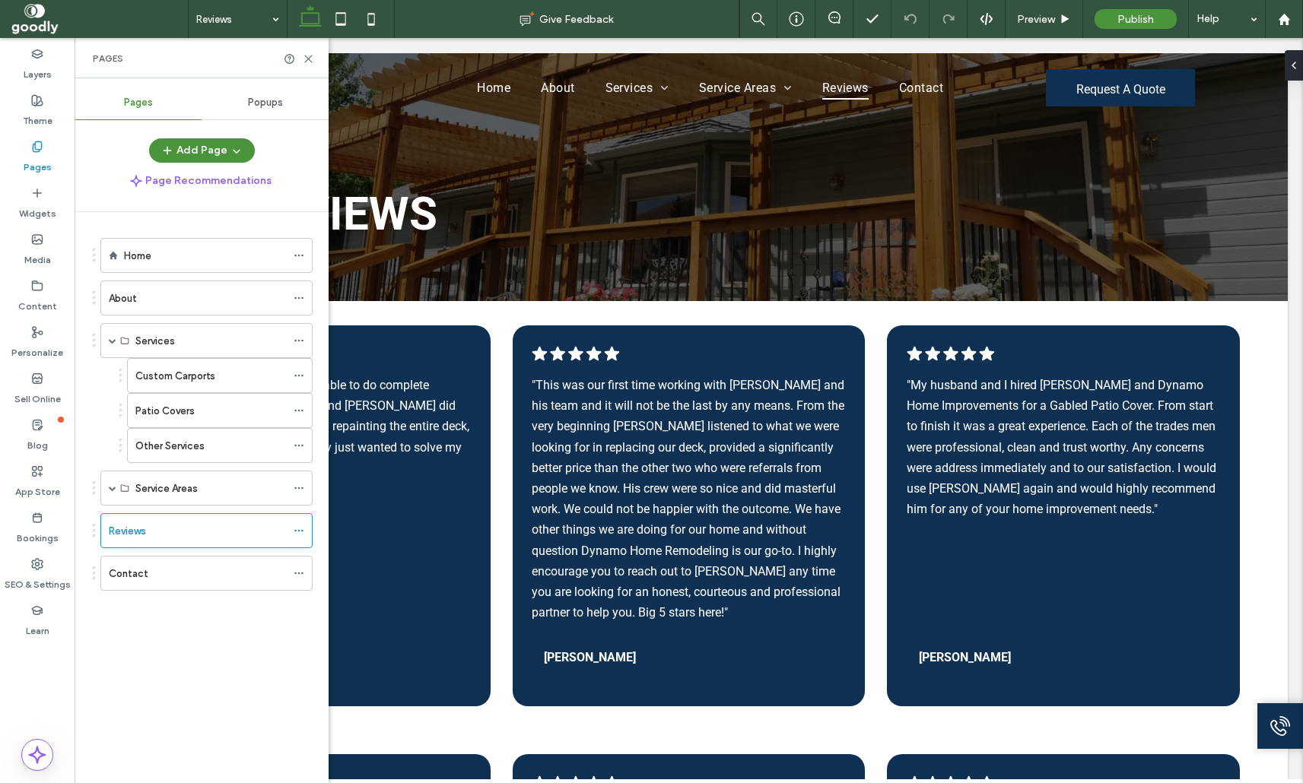
scroll to position [0, 0]
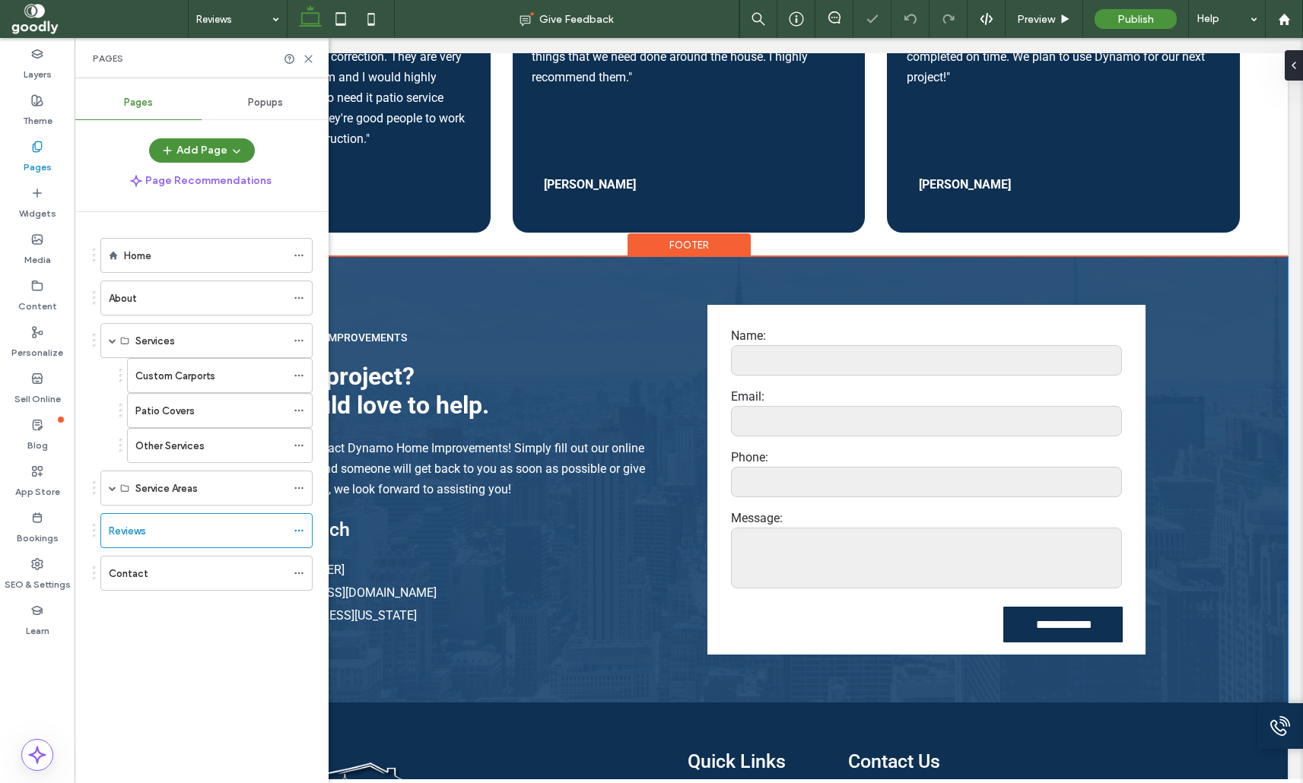
scroll to position [1851, 0]
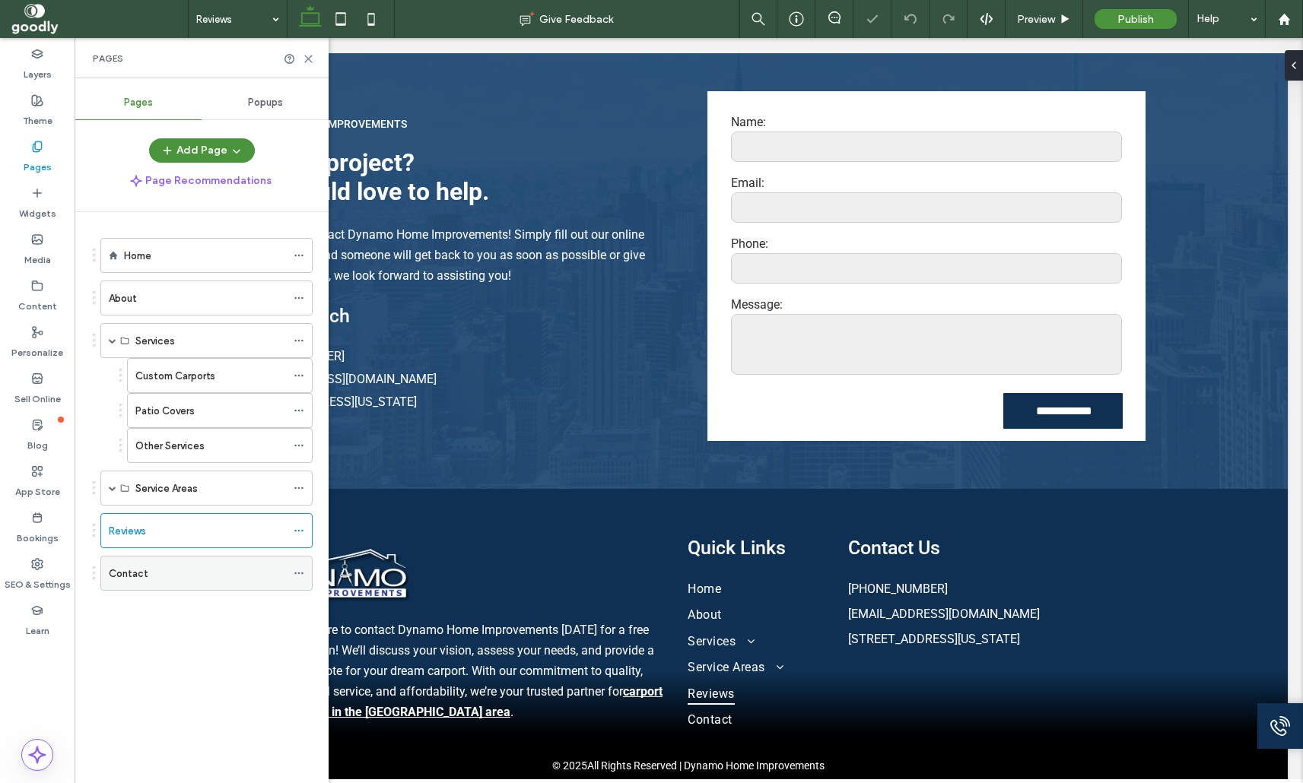
click at [145, 561] on div "Contact" at bounding box center [197, 573] width 177 height 33
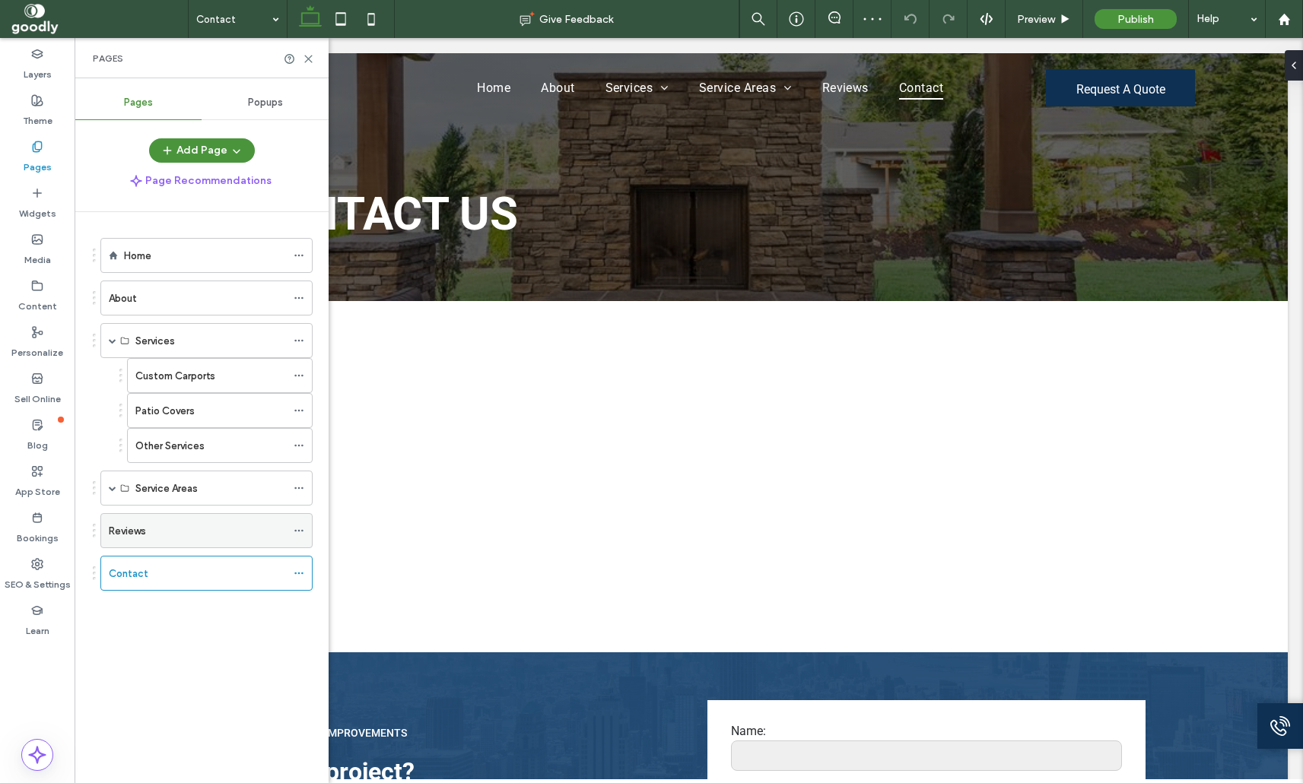
click at [202, 524] on div "Reviews" at bounding box center [197, 531] width 177 height 16
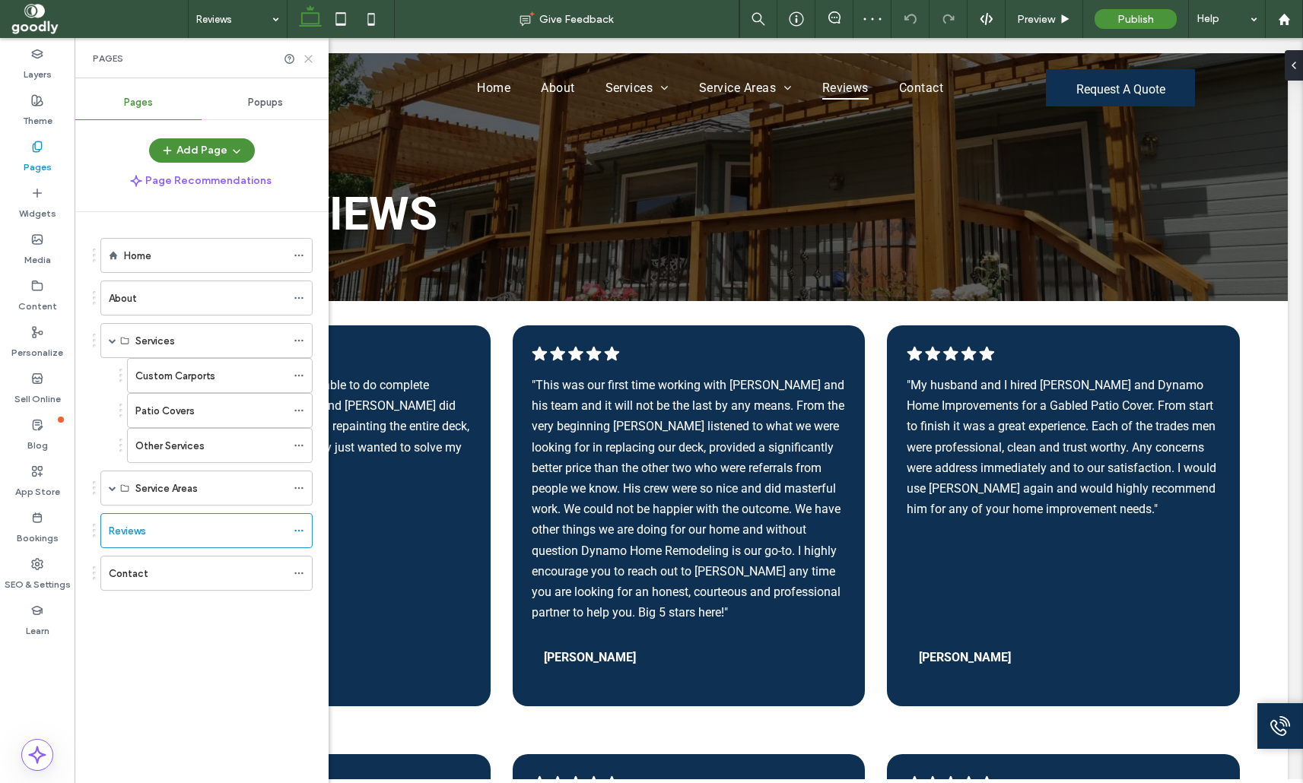
click at [307, 56] on icon at bounding box center [308, 58] width 11 height 11
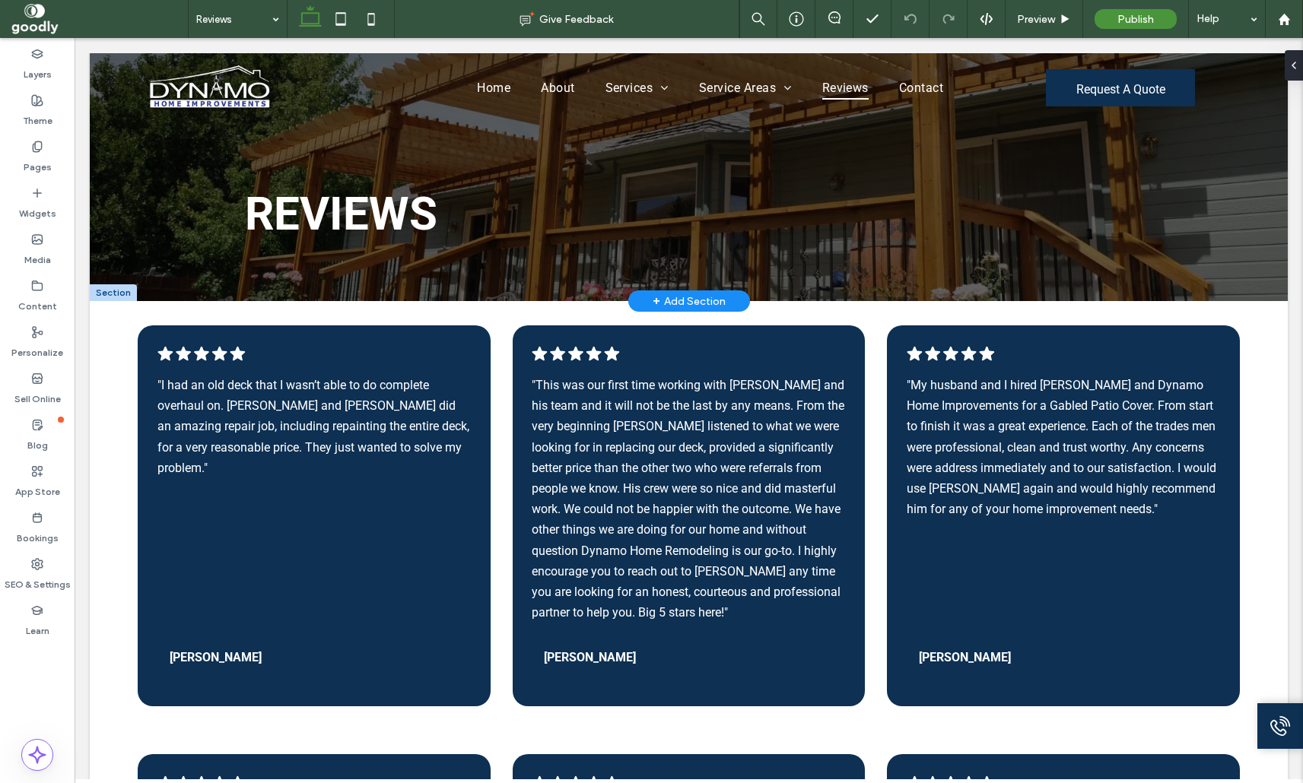
click at [720, 296] on div "+ Add Section" at bounding box center [689, 301] width 73 height 17
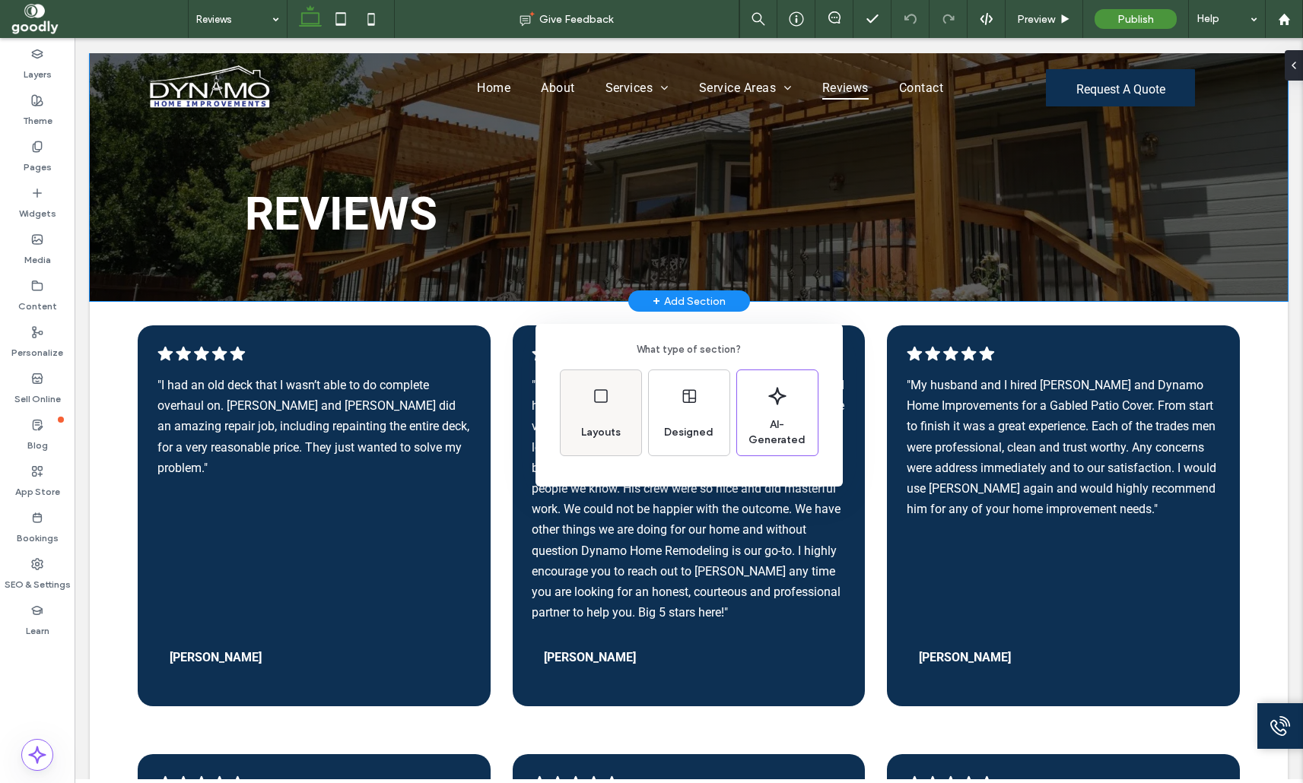
click at [599, 379] on div "Layouts" at bounding box center [601, 412] width 81 height 85
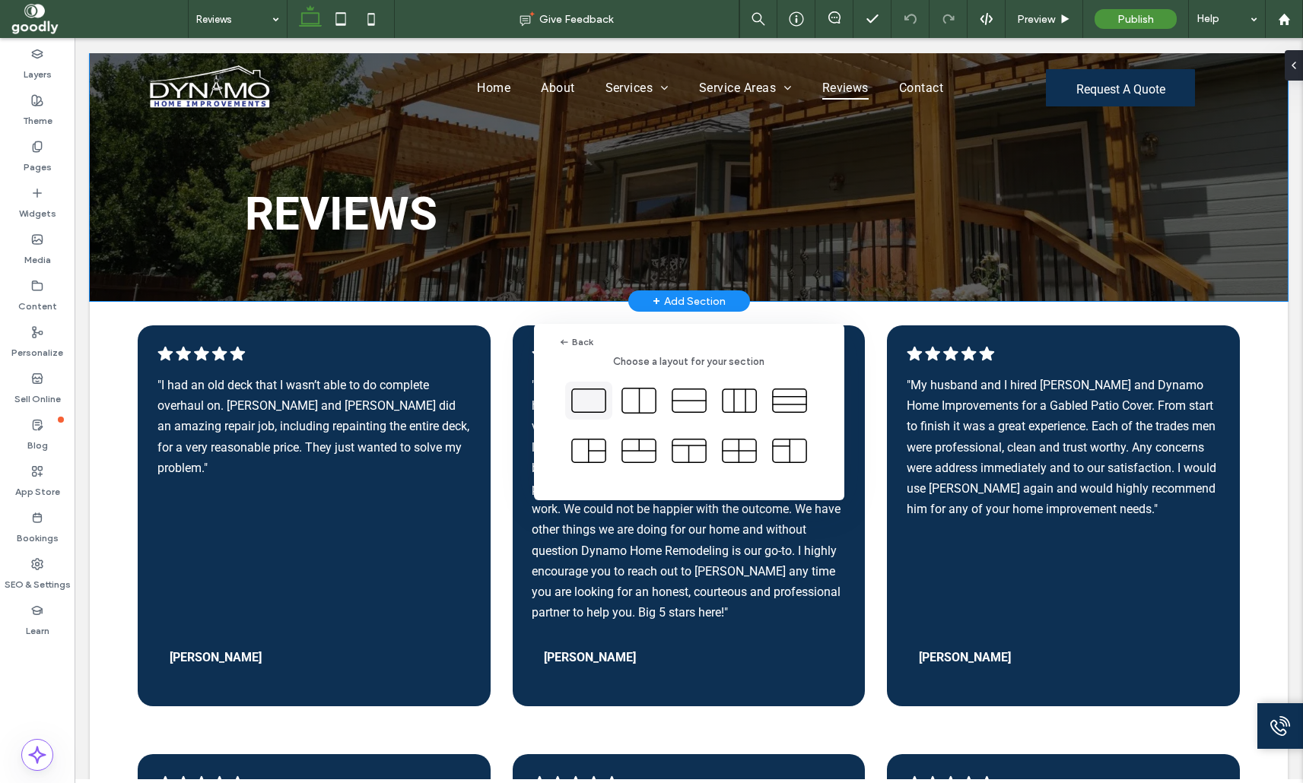
click at [601, 400] on icon at bounding box center [589, 401] width 38 height 38
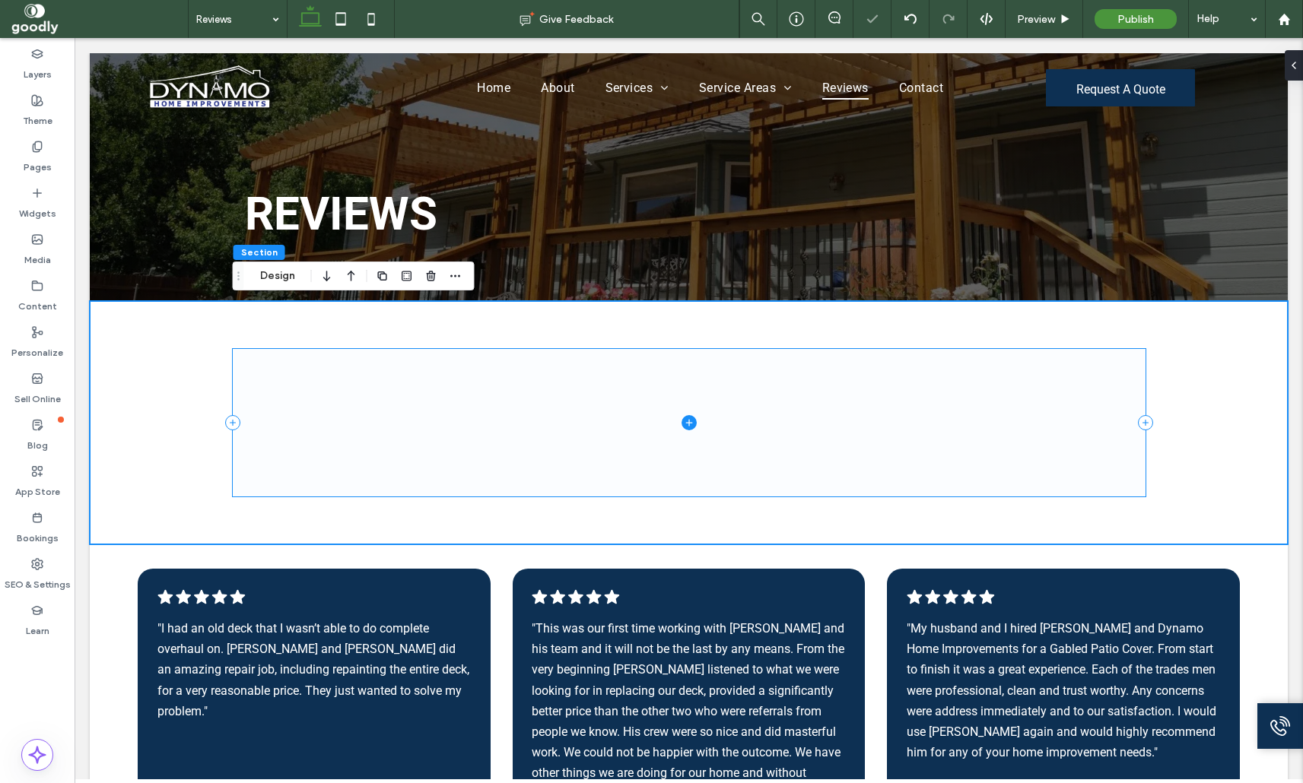
click at [697, 408] on span at bounding box center [689, 423] width 913 height 148
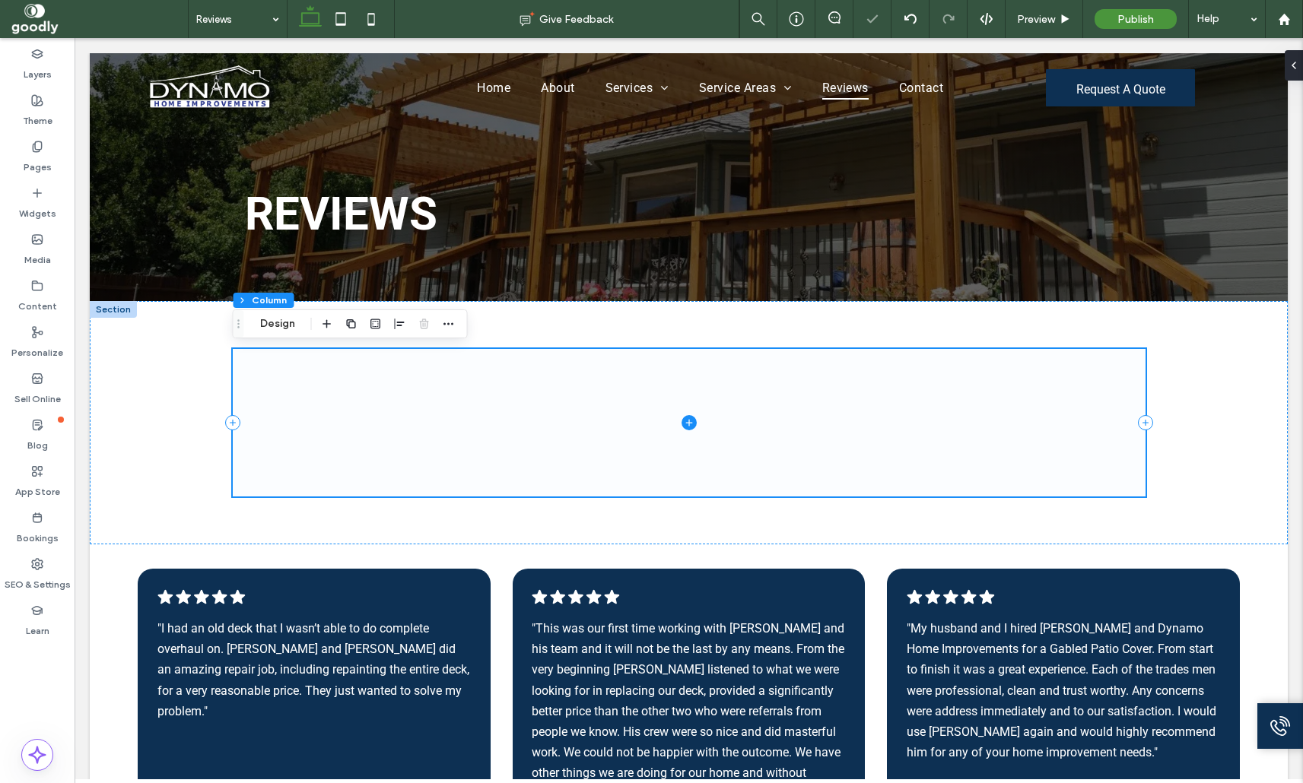
click at [689, 416] on icon at bounding box center [688, 422] width 15 height 15
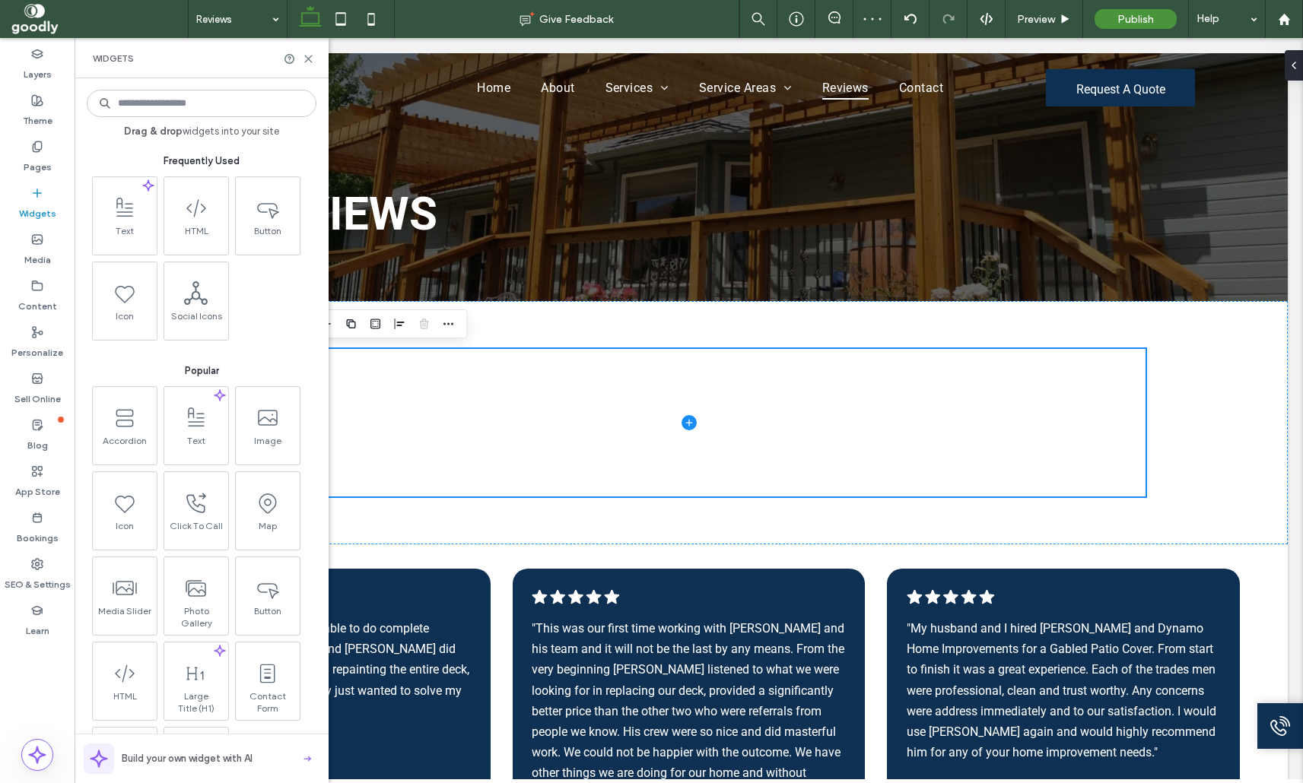
click at [205, 192] on span at bounding box center [196, 208] width 64 height 34
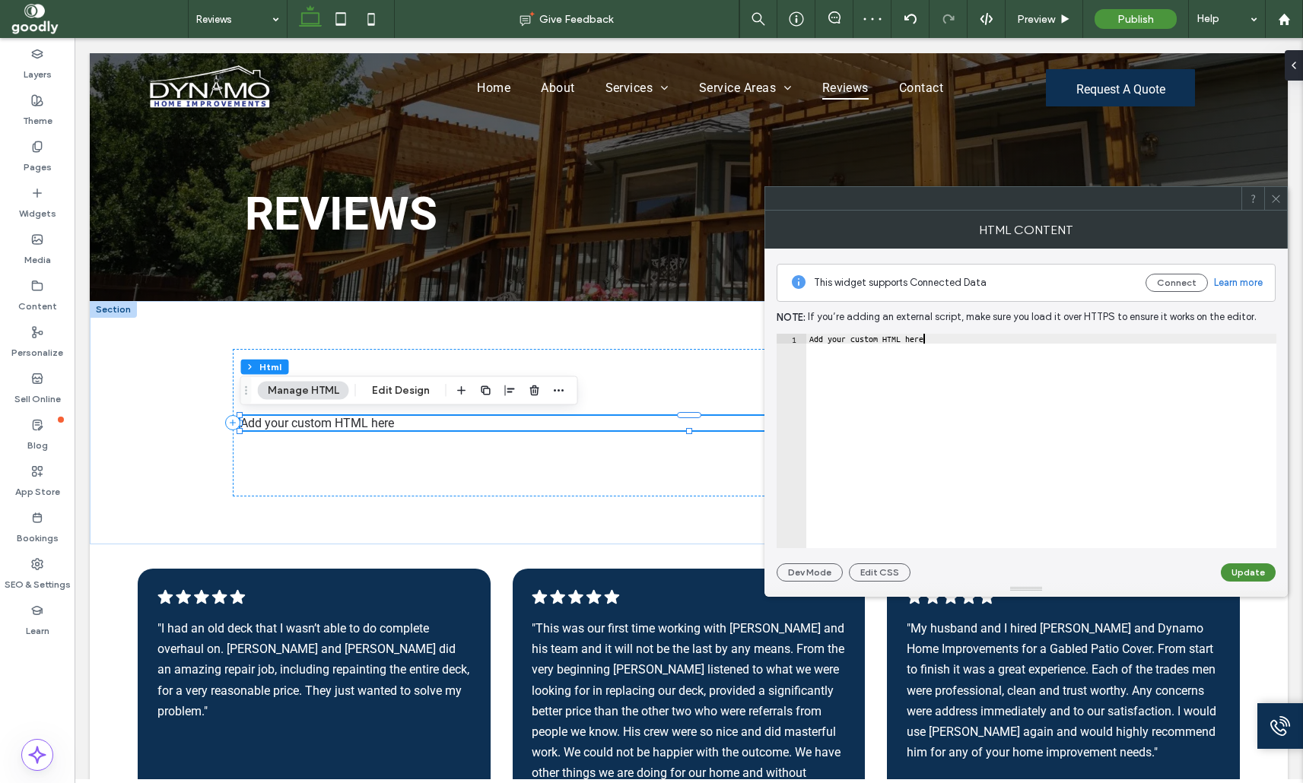
click at [950, 379] on div "Add your custom HTML here" at bounding box center [1041, 451] width 470 height 234
paste textarea "**********"
type textarea "**********"
click at [1247, 575] on button "Update" at bounding box center [1248, 573] width 55 height 18
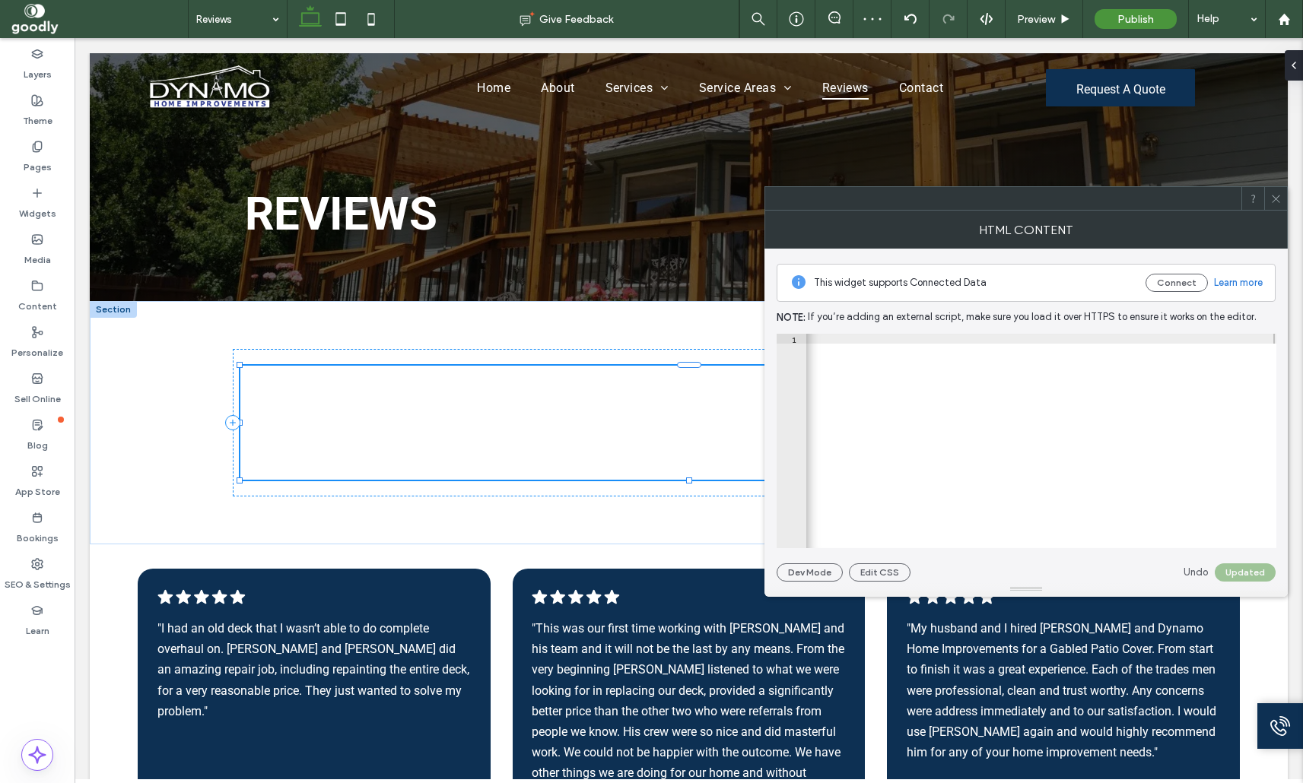
click at [1275, 199] on use at bounding box center [1276, 199] width 8 height 8
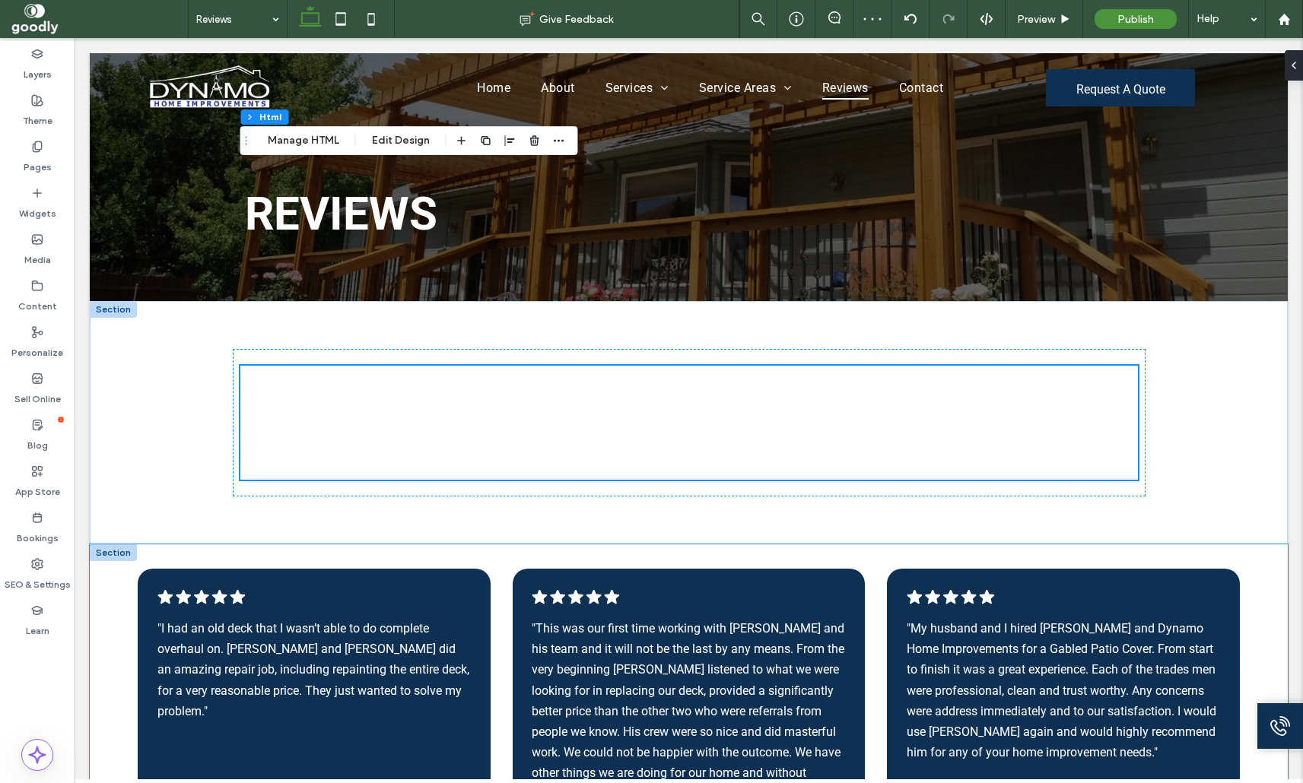
scroll to position [214, 0]
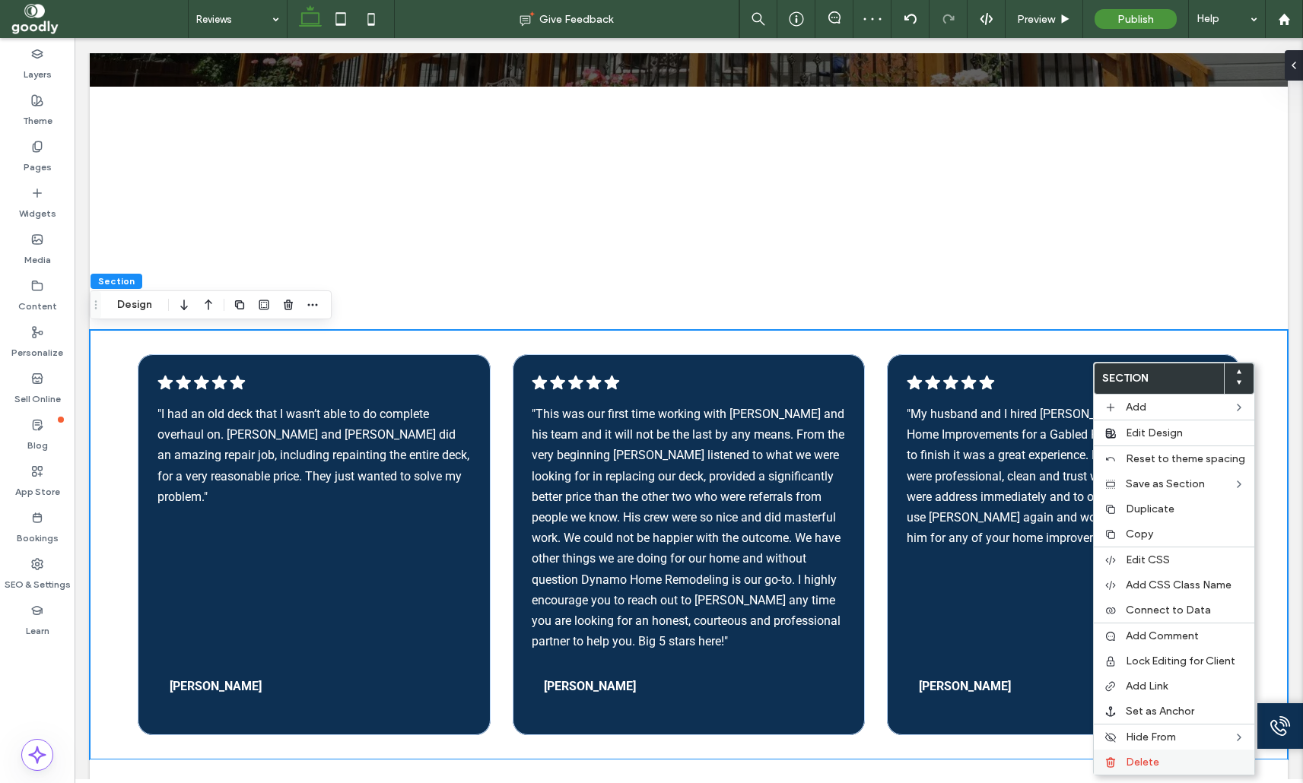
click at [1134, 761] on span "Delete" at bounding box center [1142, 762] width 33 height 13
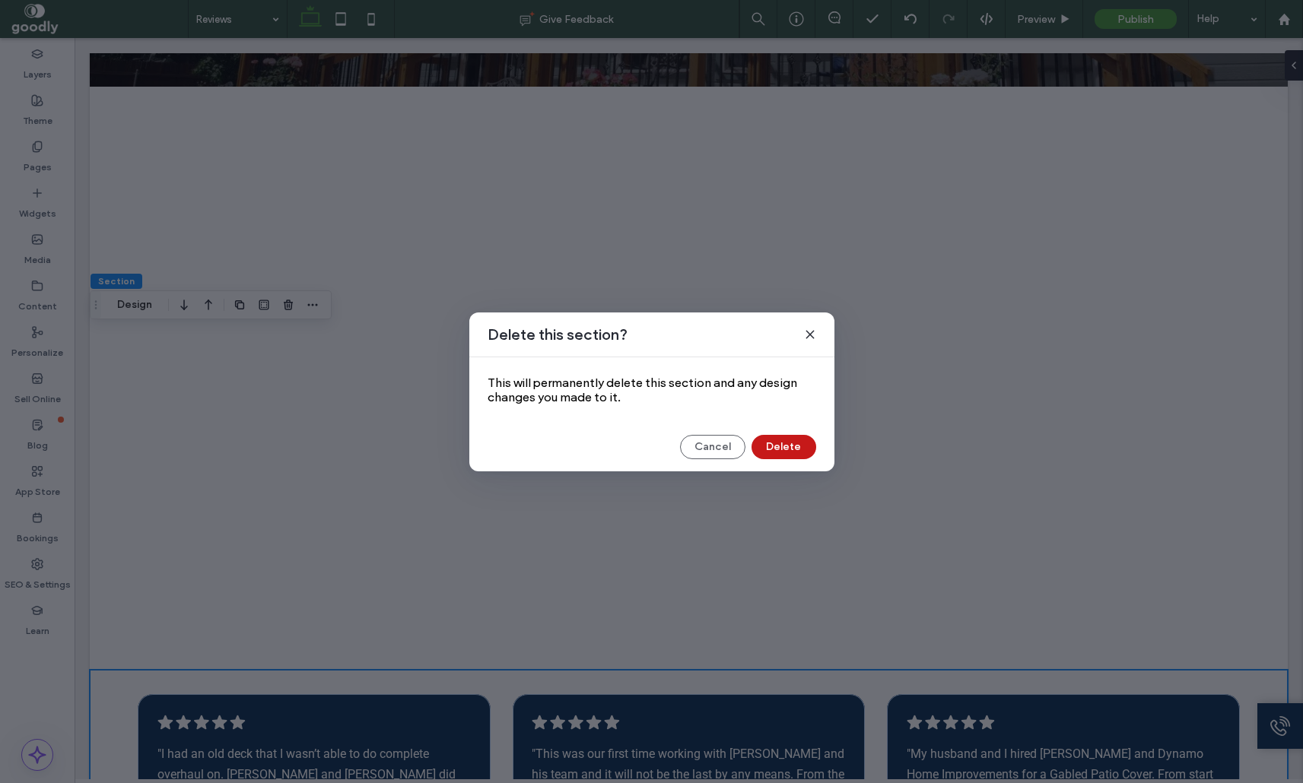
click at [783, 449] on button "Delete" at bounding box center [783, 447] width 65 height 24
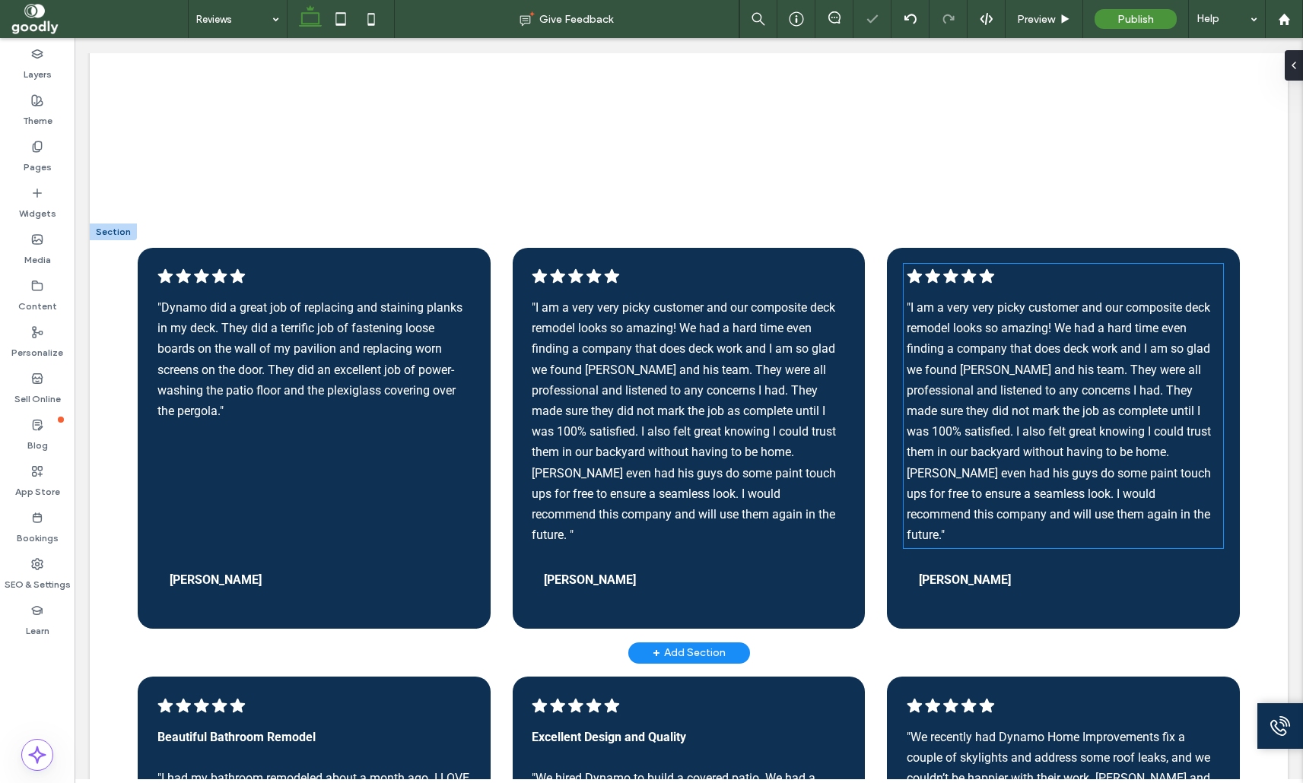
scroll to position [662, 0]
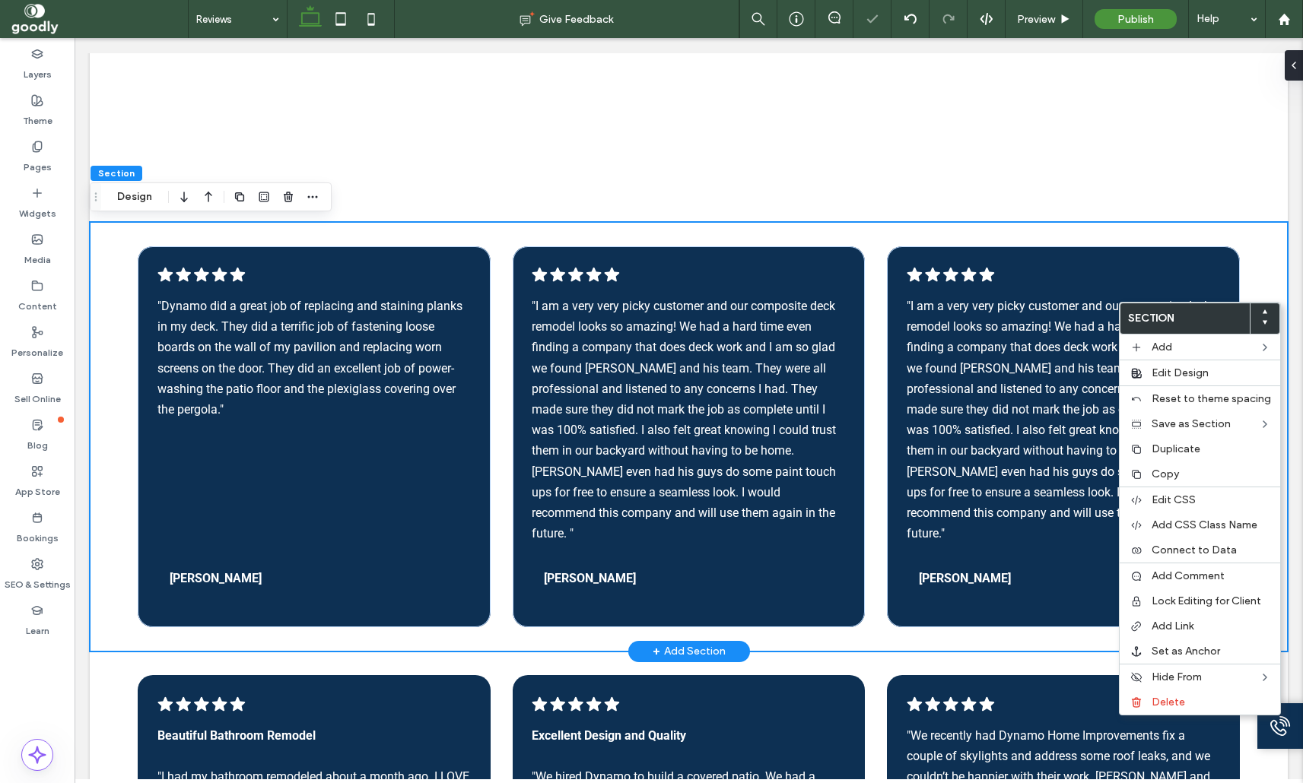
drag, startPoint x: 1275, startPoint y: 302, endPoint x: 1333, endPoint y: 405, distance: 118.5
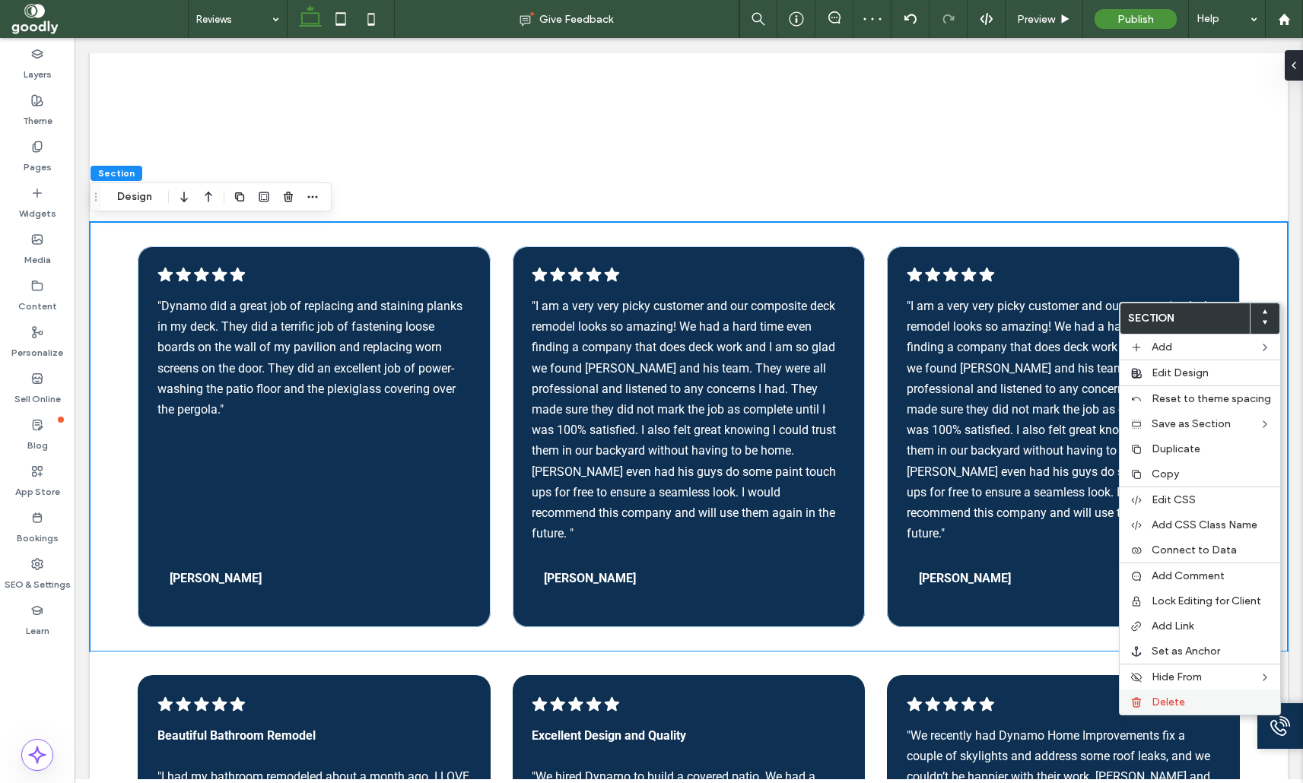
click at [1180, 700] on span "Delete" at bounding box center [1167, 702] width 33 height 13
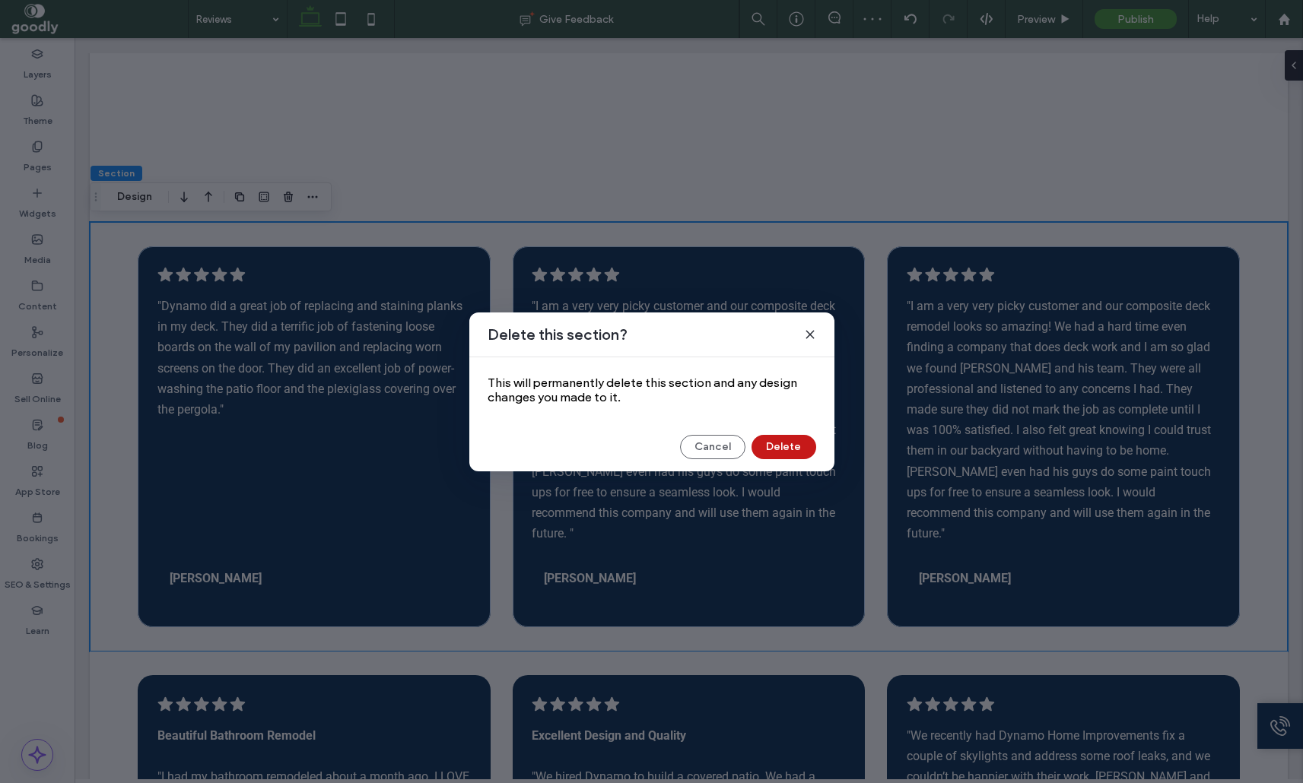
drag, startPoint x: 801, startPoint y: 453, endPoint x: 945, endPoint y: 402, distance: 152.5
click at [801, 453] on button "Delete" at bounding box center [783, 447] width 65 height 24
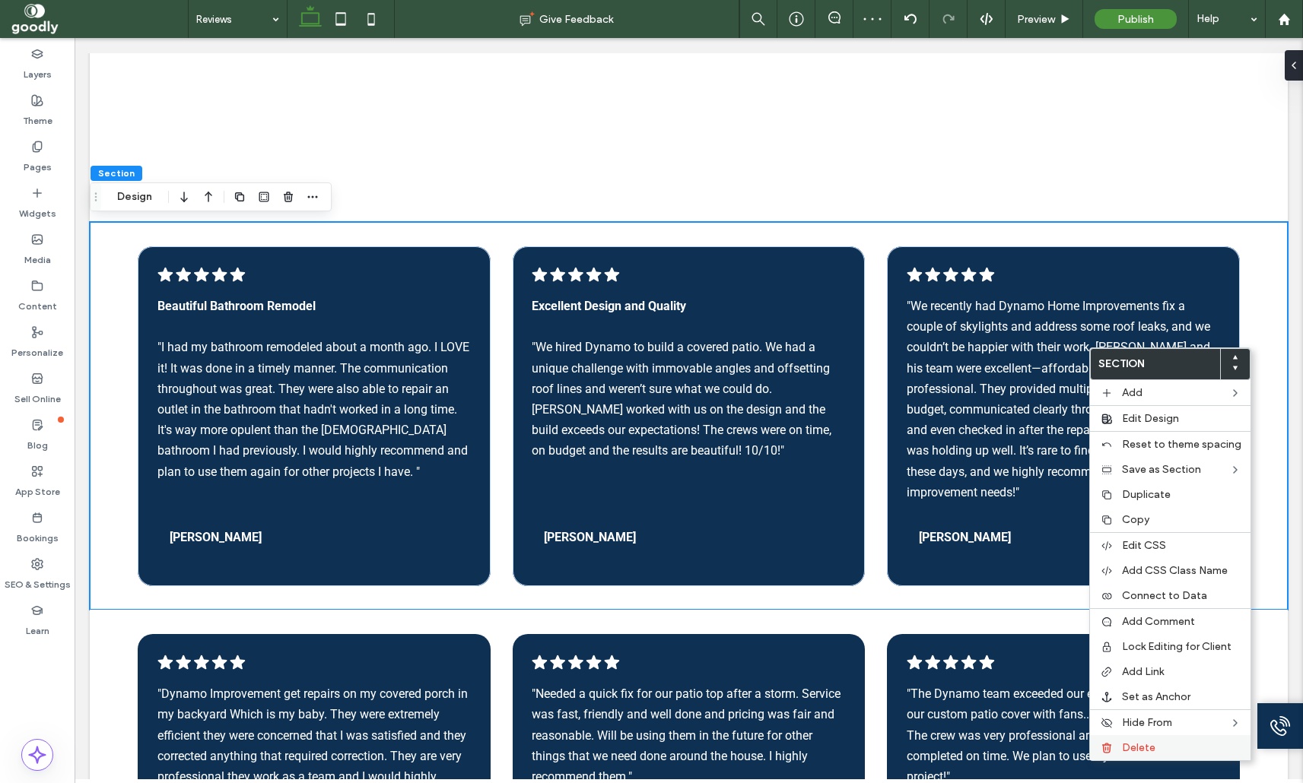
click at [1120, 750] on div "Delete" at bounding box center [1170, 747] width 160 height 25
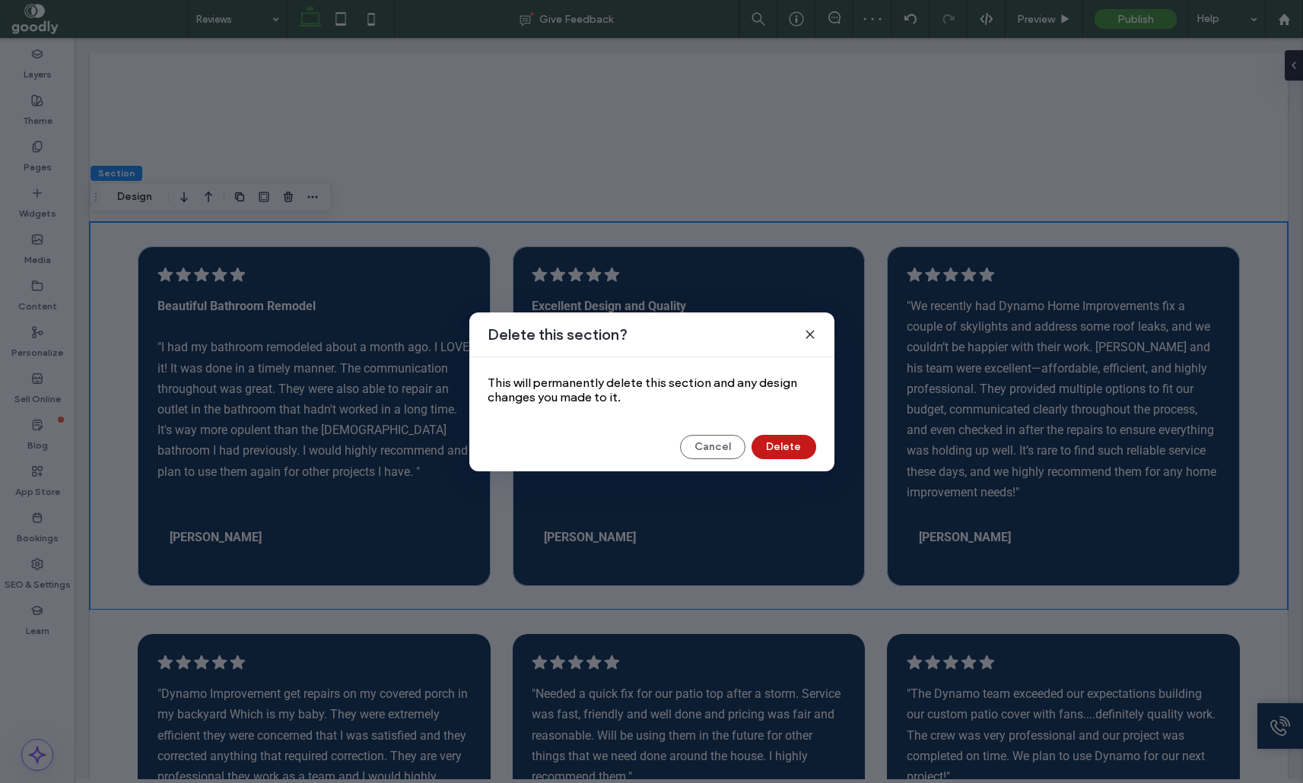
click at [773, 441] on button "Delete" at bounding box center [783, 447] width 65 height 24
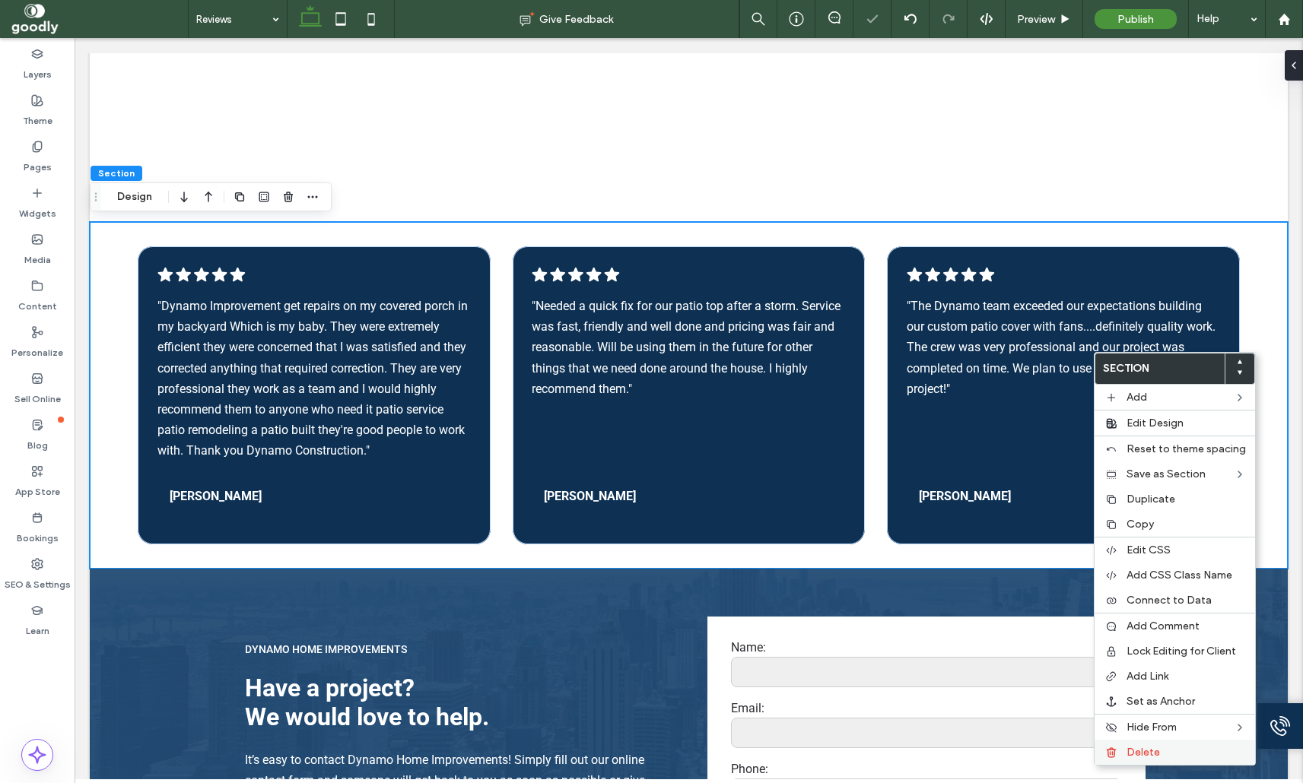
click at [1129, 748] on span "Delete" at bounding box center [1142, 752] width 33 height 13
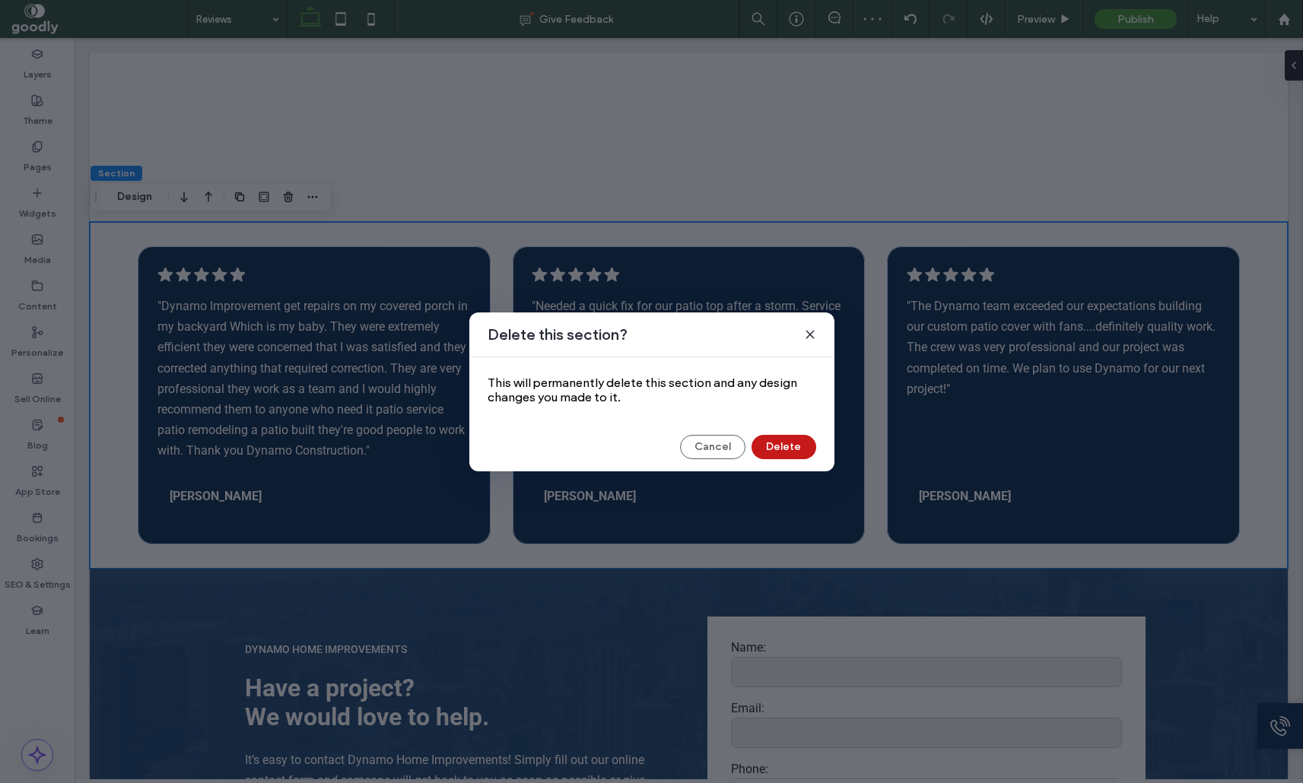
drag, startPoint x: 782, startPoint y: 447, endPoint x: 719, endPoint y: 409, distance: 73.0
click at [782, 447] on button "Delete" at bounding box center [783, 447] width 65 height 24
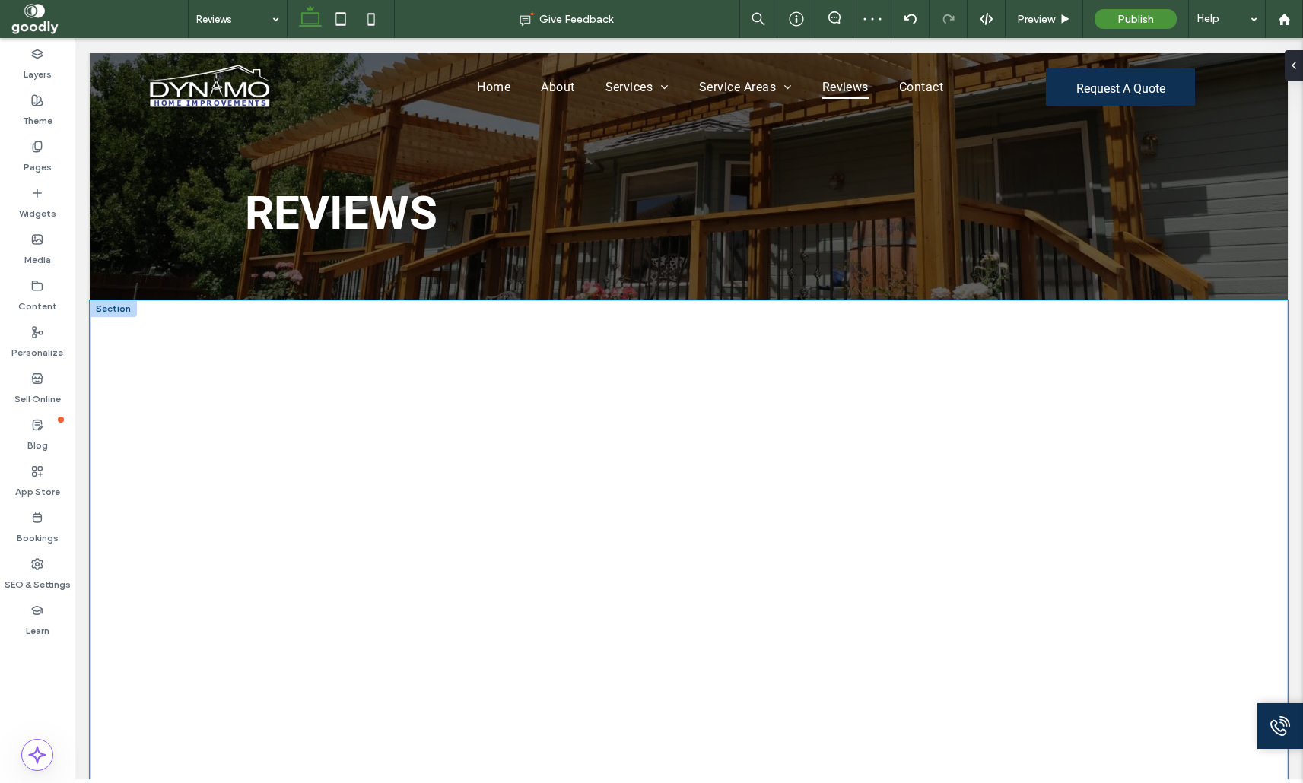
scroll to position [0, 0]
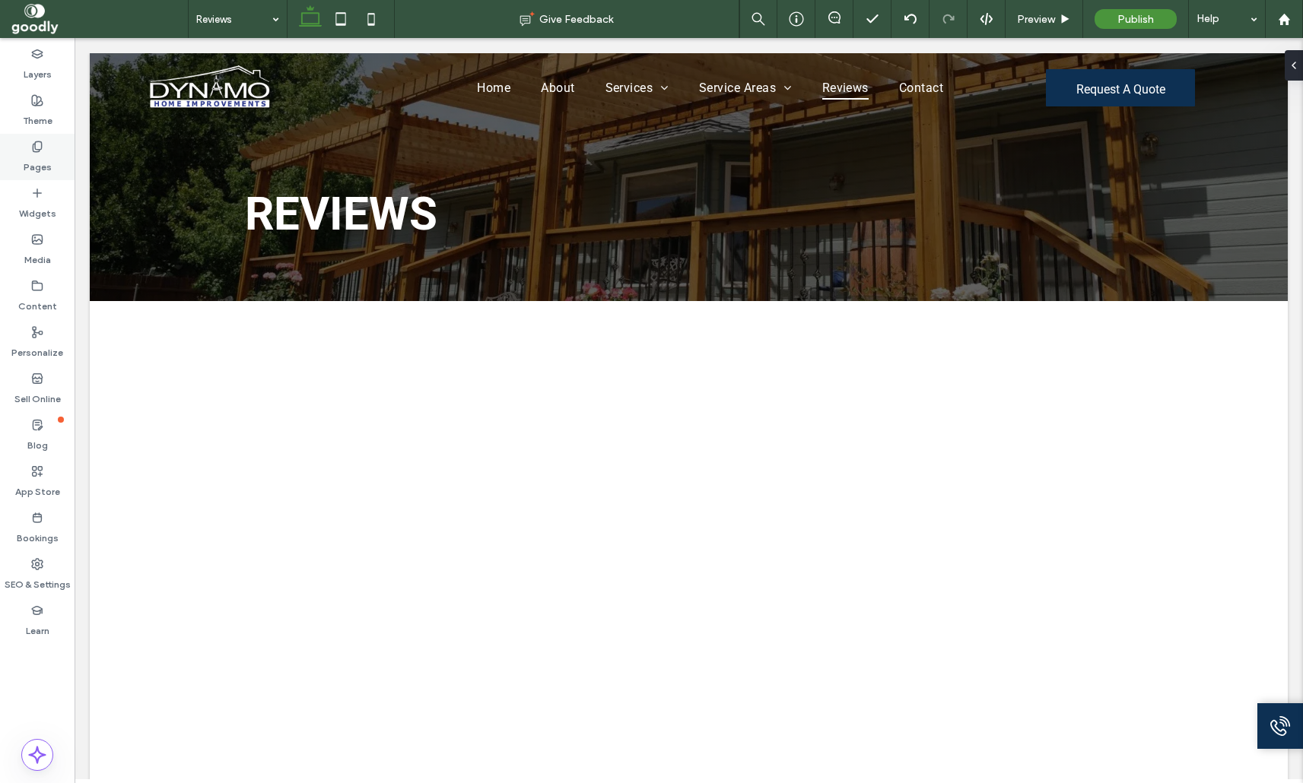
click at [50, 160] on div "Pages" at bounding box center [37, 157] width 75 height 46
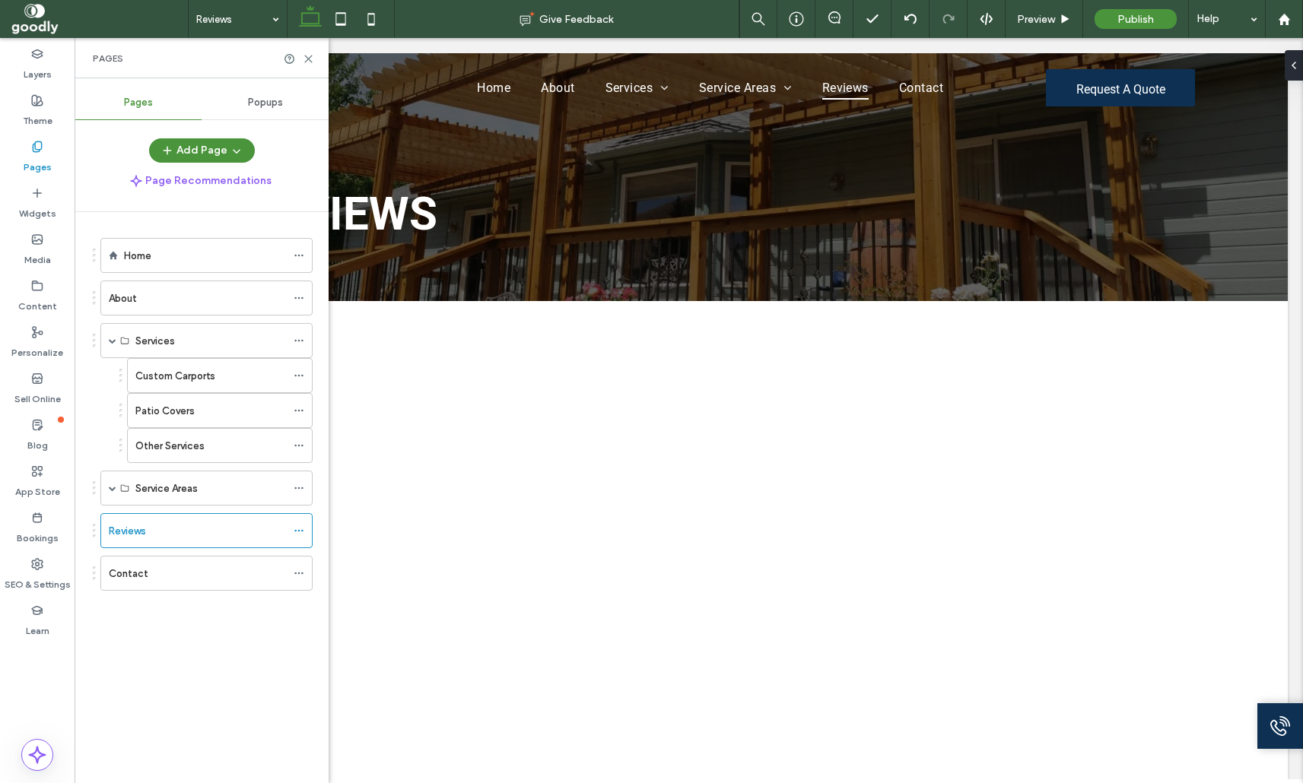
click at [208, 570] on div "Contact" at bounding box center [197, 574] width 177 height 16
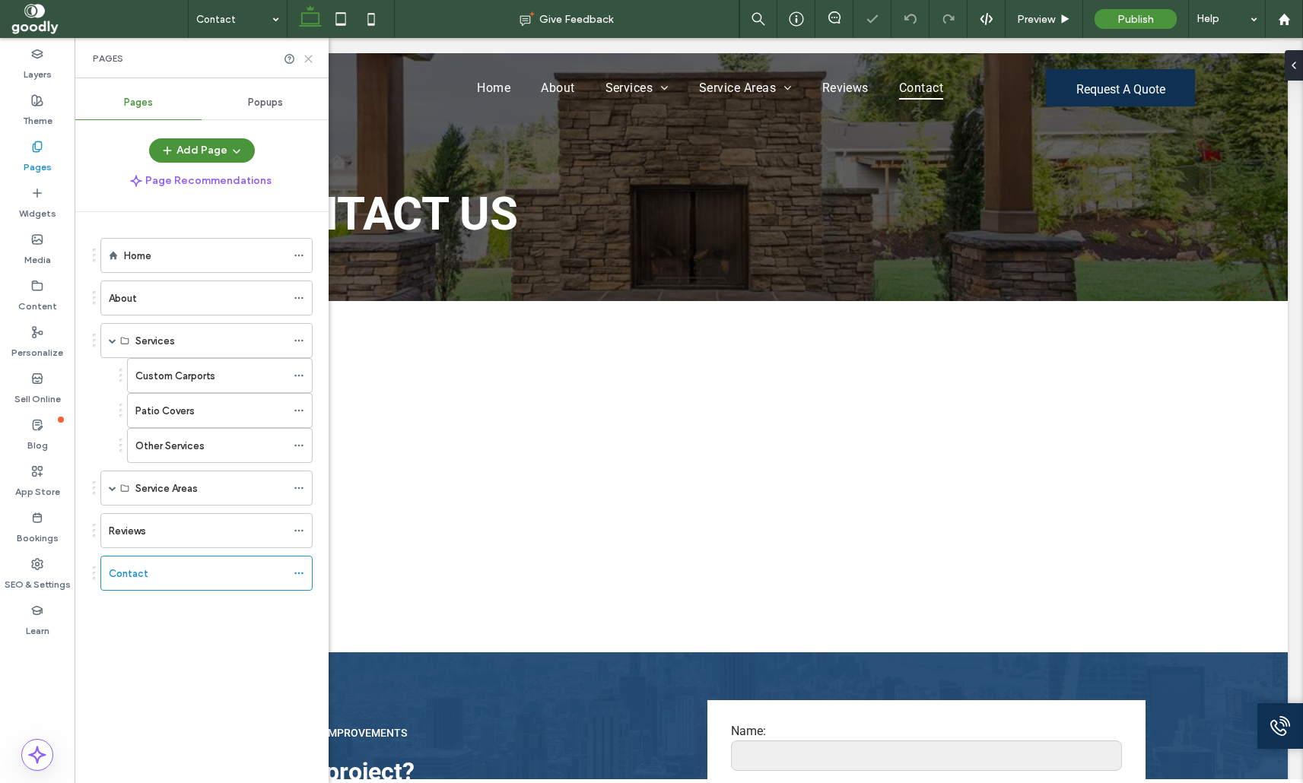
drag, startPoint x: 309, startPoint y: 61, endPoint x: 240, endPoint y: 29, distance: 75.5
click at [309, 61] on icon at bounding box center [308, 58] width 11 height 11
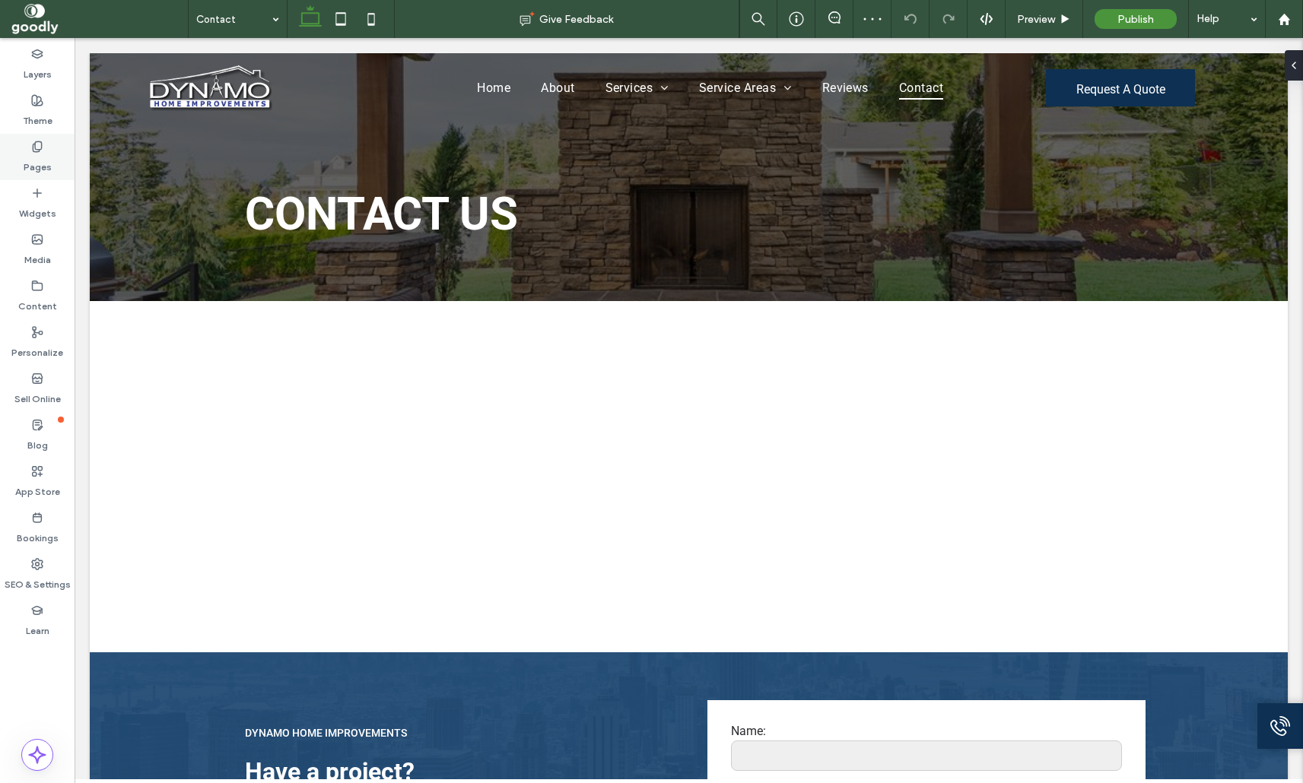
click at [65, 156] on div "Pages" at bounding box center [37, 157] width 75 height 46
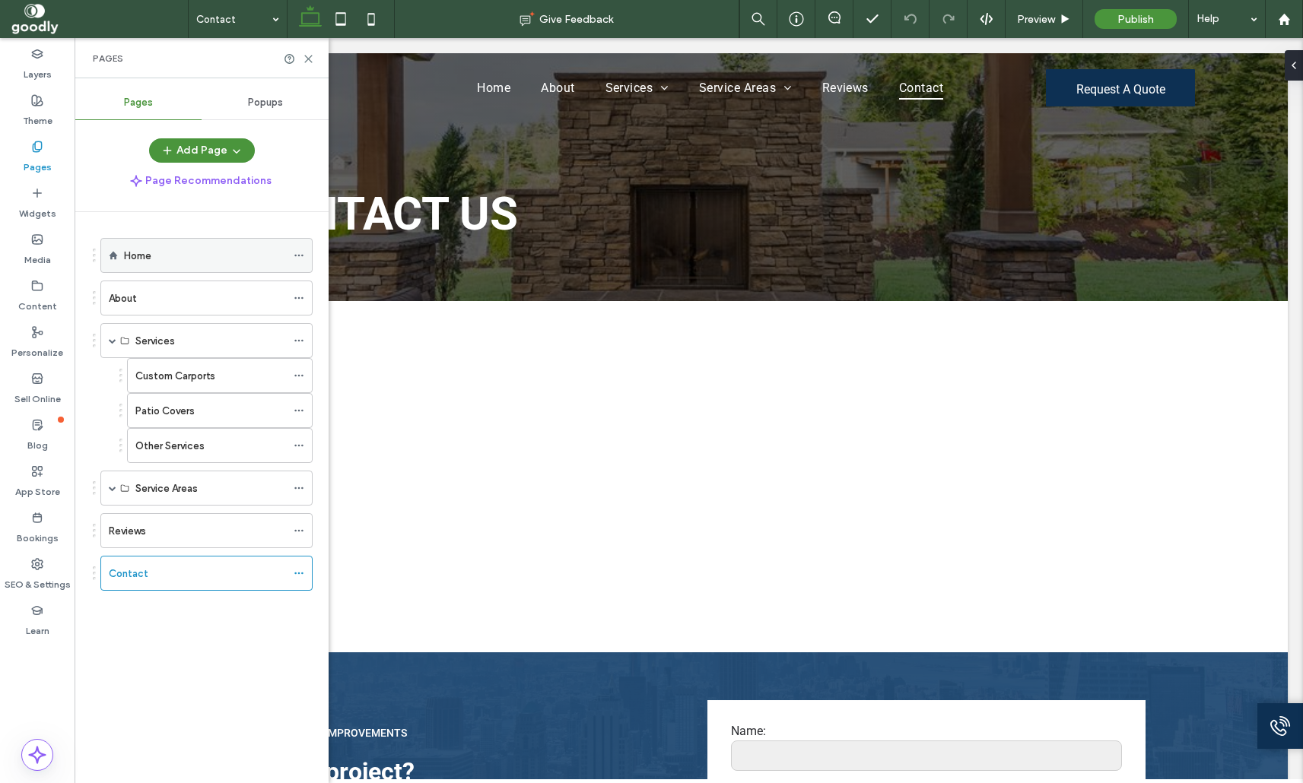
click at [151, 259] on div "Home" at bounding box center [205, 256] width 162 height 16
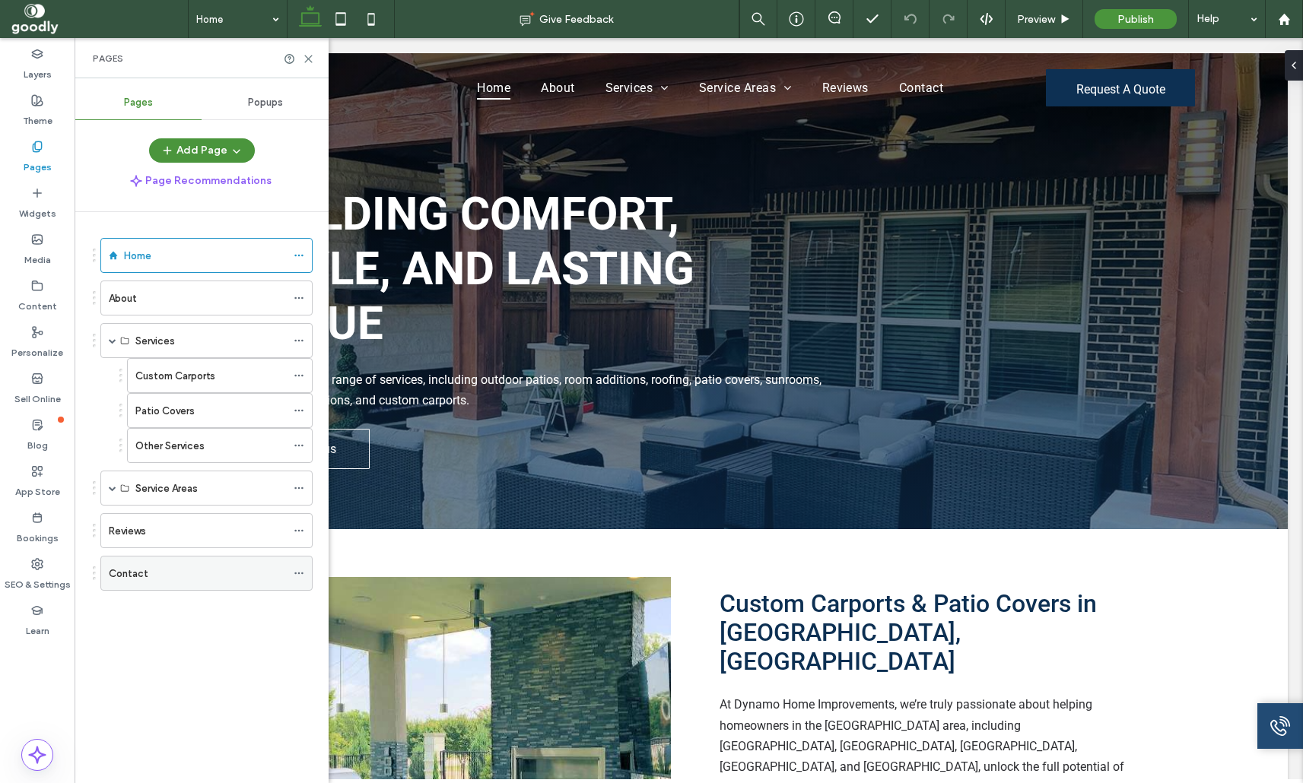
click at [185, 576] on div "Contact" at bounding box center [197, 574] width 177 height 16
click at [305, 56] on icon at bounding box center [308, 58] width 11 height 11
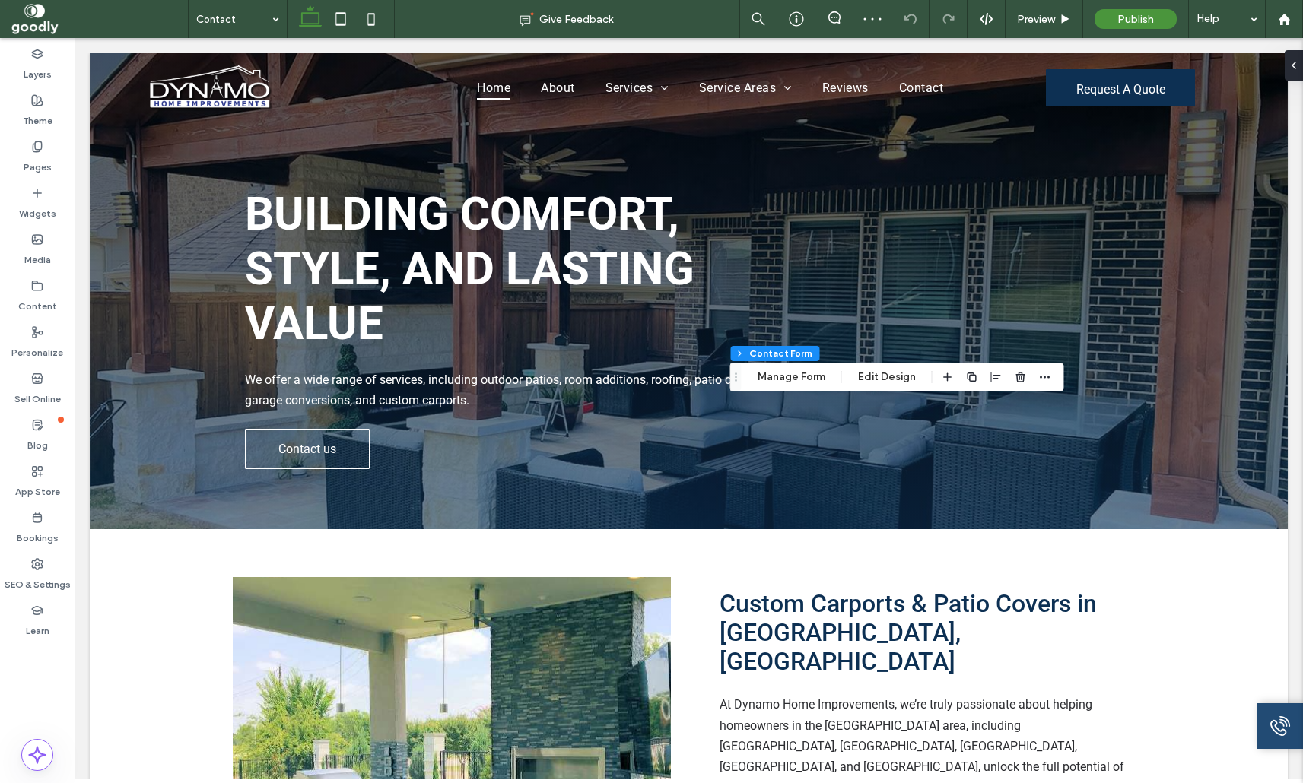
click at [810, 389] on div "Footer Section Column Contact Form Manage Form Edit Design" at bounding box center [897, 377] width 334 height 29
click at [816, 378] on button "Manage Form" at bounding box center [791, 377] width 87 height 18
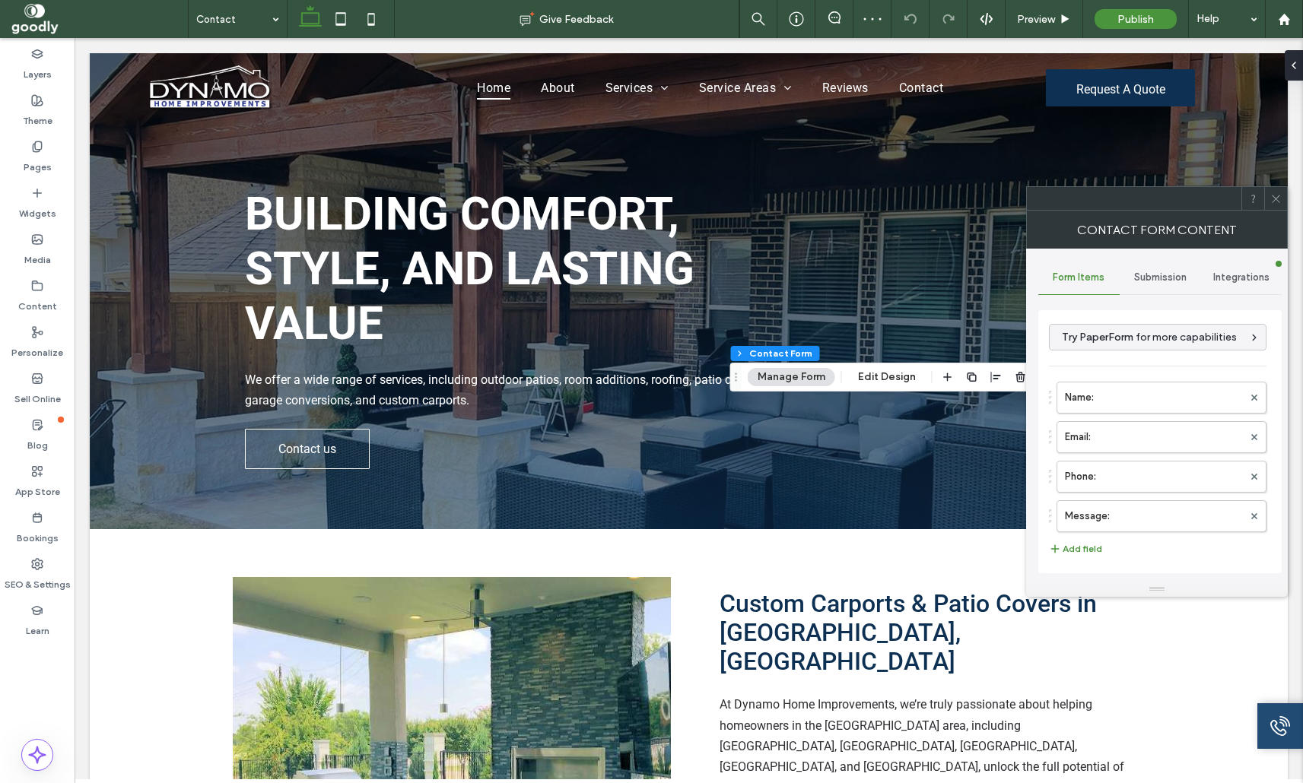
click at [1187, 265] on div "Submission" at bounding box center [1160, 277] width 81 height 33
click at [1173, 316] on div "New submission notification Actions after submission Tracking" at bounding box center [1159, 441] width 243 height 263
click at [1172, 349] on label "New submission notification" at bounding box center [1160, 349] width 203 height 30
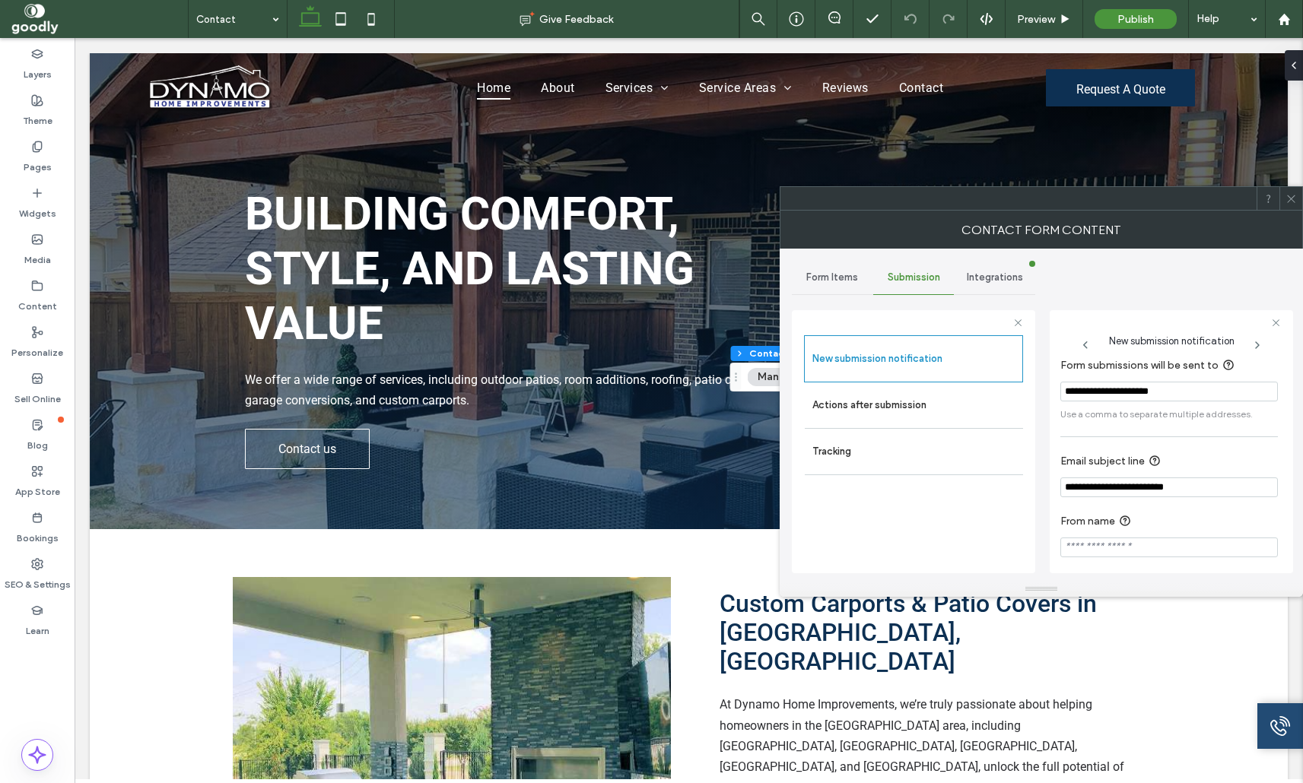
scroll to position [82, 0]
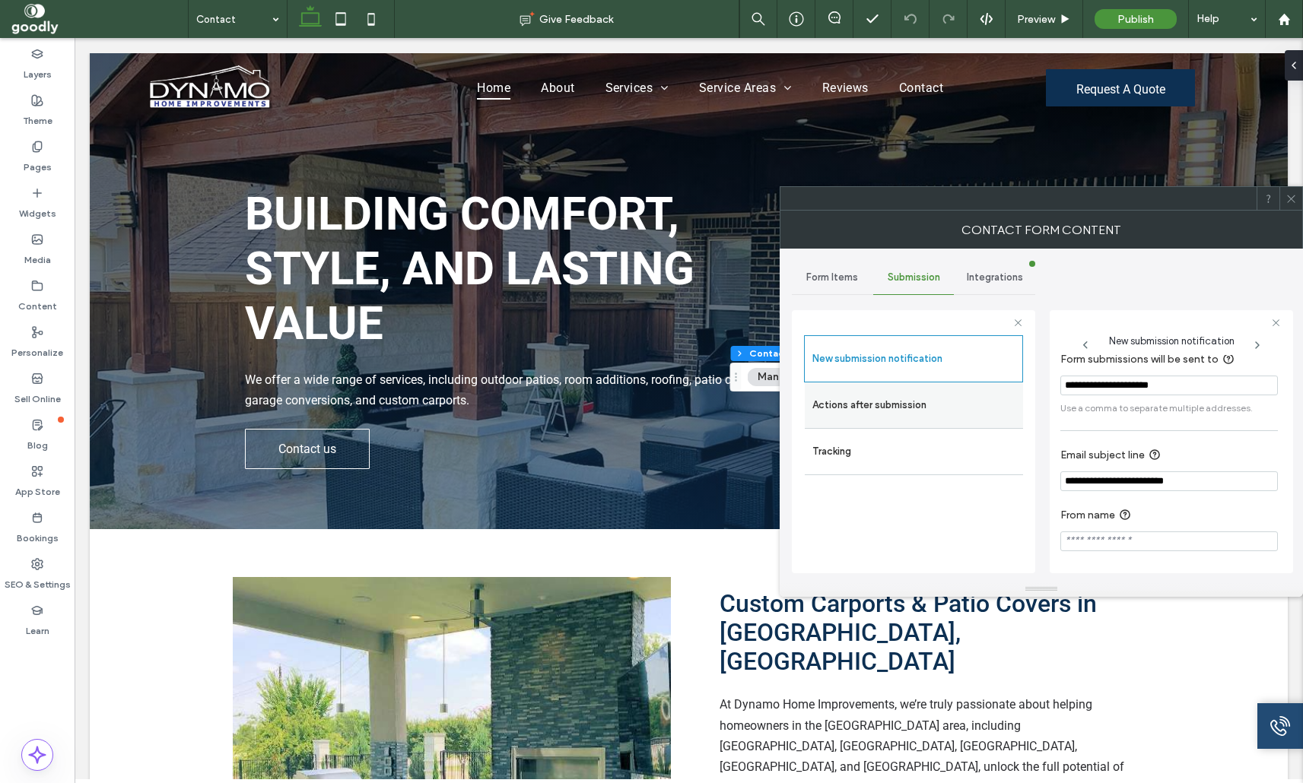
click at [988, 423] on div "Actions after submission" at bounding box center [914, 406] width 218 height 46
click at [927, 405] on label "Actions after submission" at bounding box center [913, 405] width 203 height 30
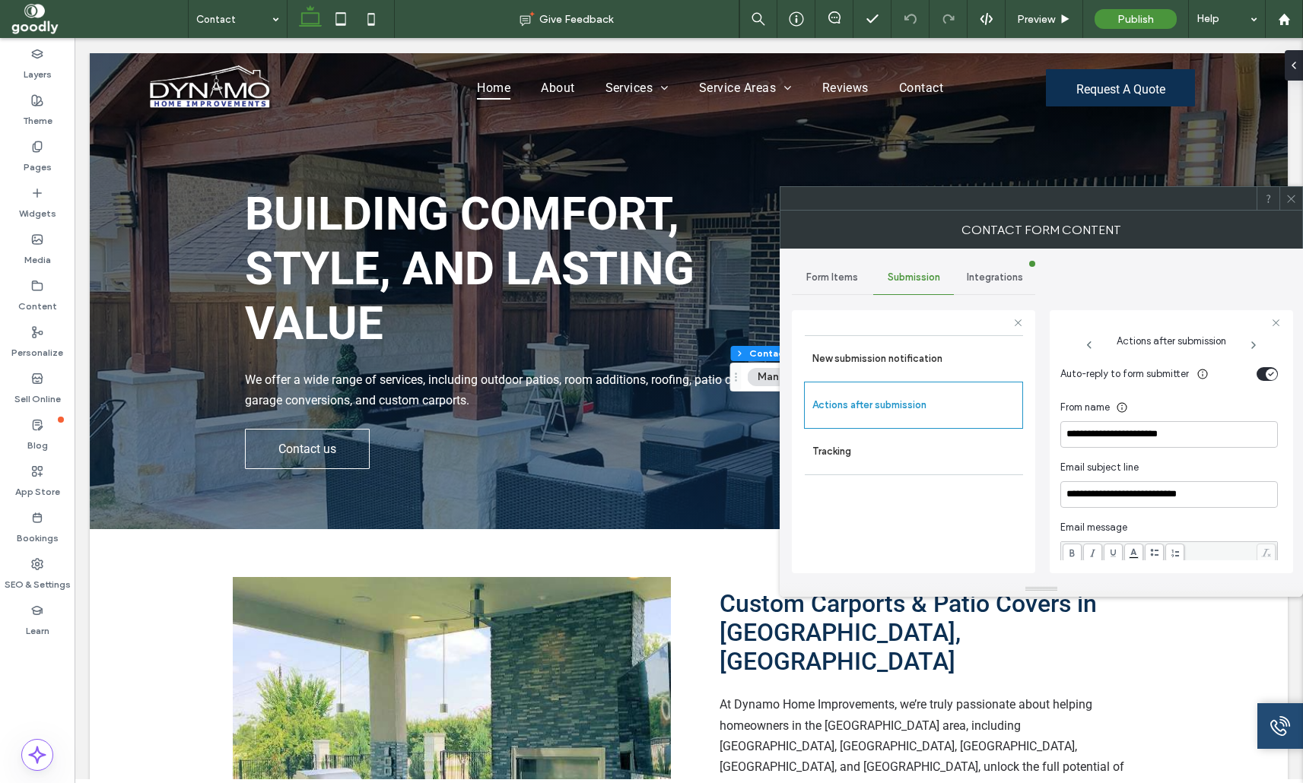
scroll to position [435, 0]
click at [1293, 199] on icon at bounding box center [1290, 198] width 11 height 11
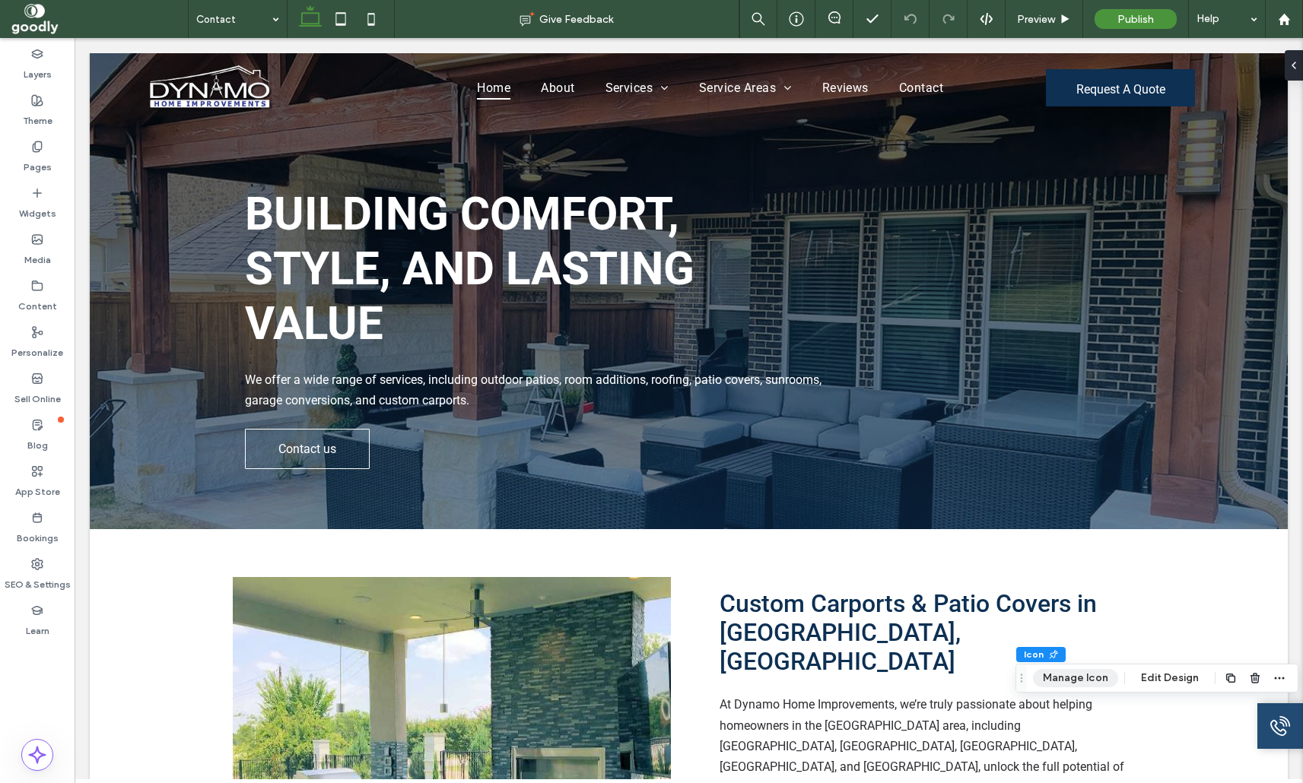
click at [1073, 678] on button "Manage Icon" at bounding box center [1075, 678] width 85 height 18
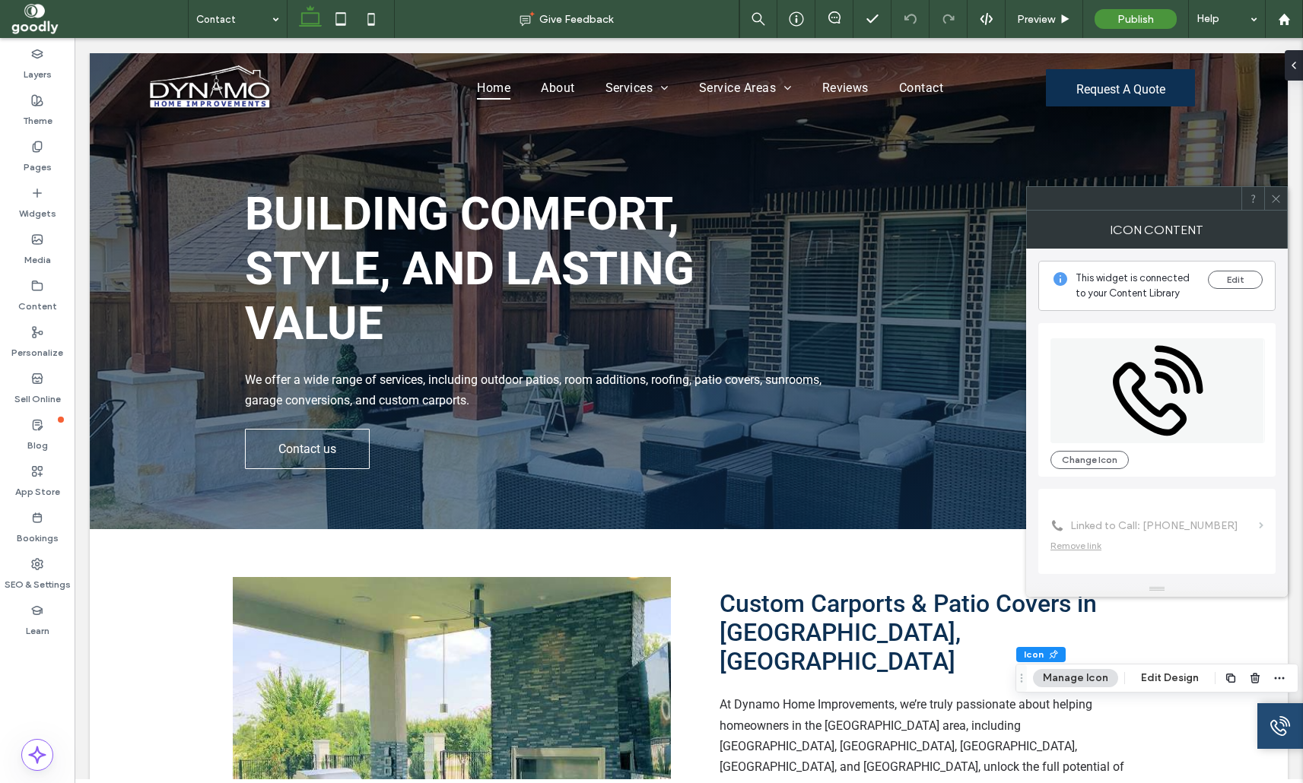
click at [1272, 202] on icon at bounding box center [1275, 198] width 11 height 11
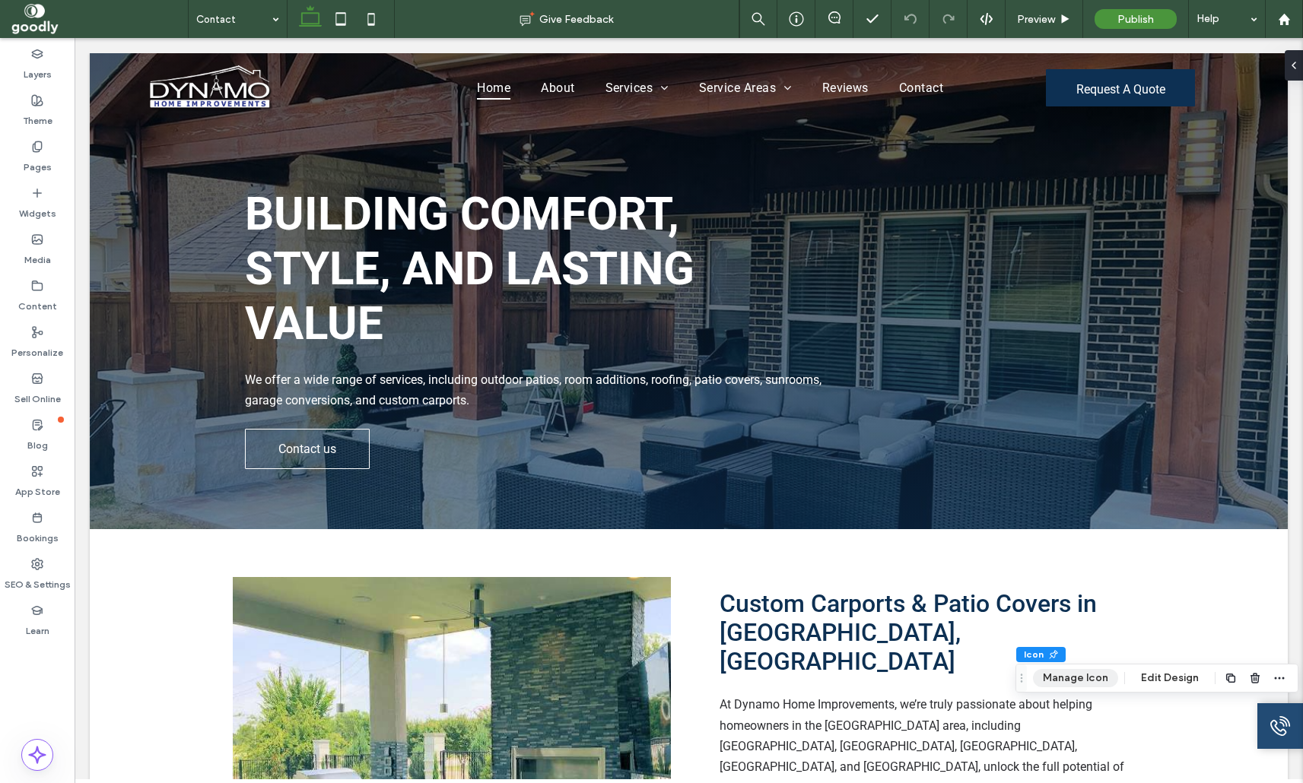
click at [1071, 681] on button "Manage Icon" at bounding box center [1075, 678] width 85 height 18
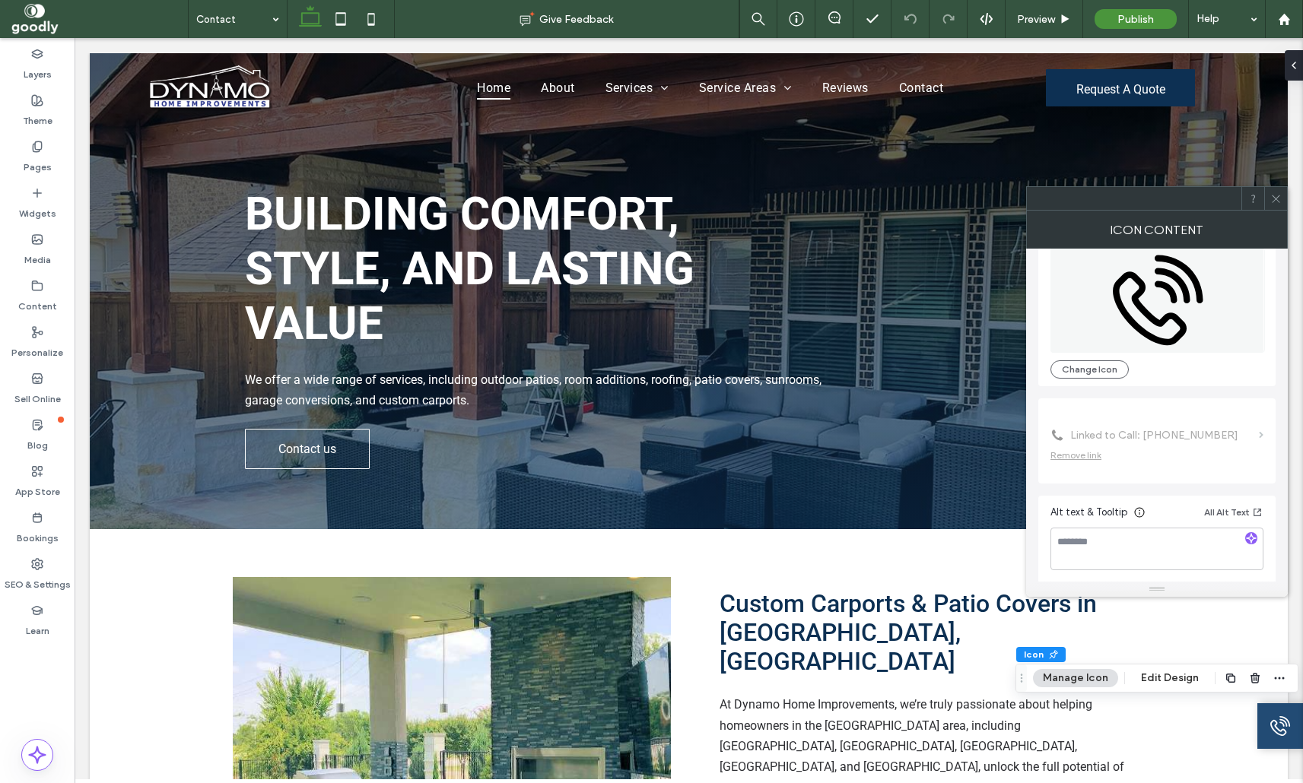
scroll to position [93, 0]
click at [1273, 196] on use at bounding box center [1276, 199] width 8 height 8
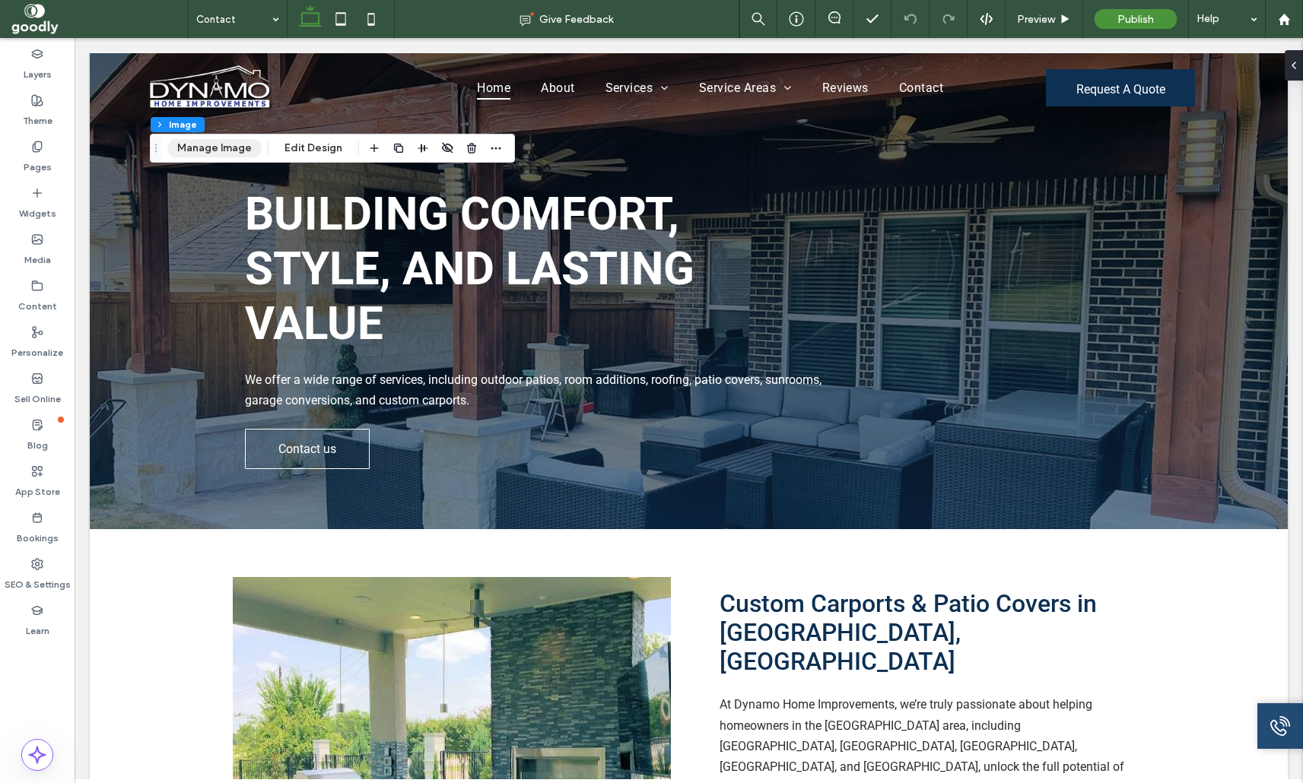
click at [246, 142] on button "Manage Image" at bounding box center [214, 148] width 94 height 18
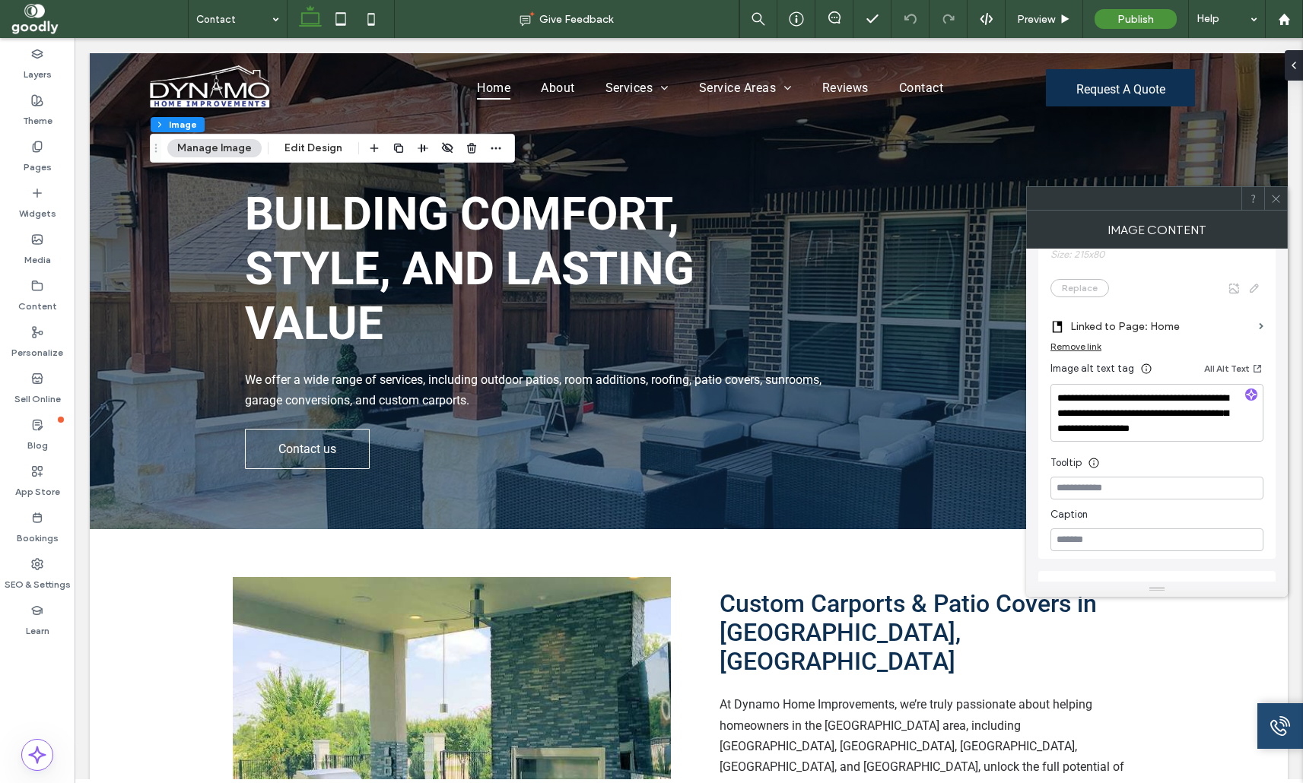
scroll to position [254, 0]
click at [1276, 205] on span at bounding box center [1275, 198] width 11 height 23
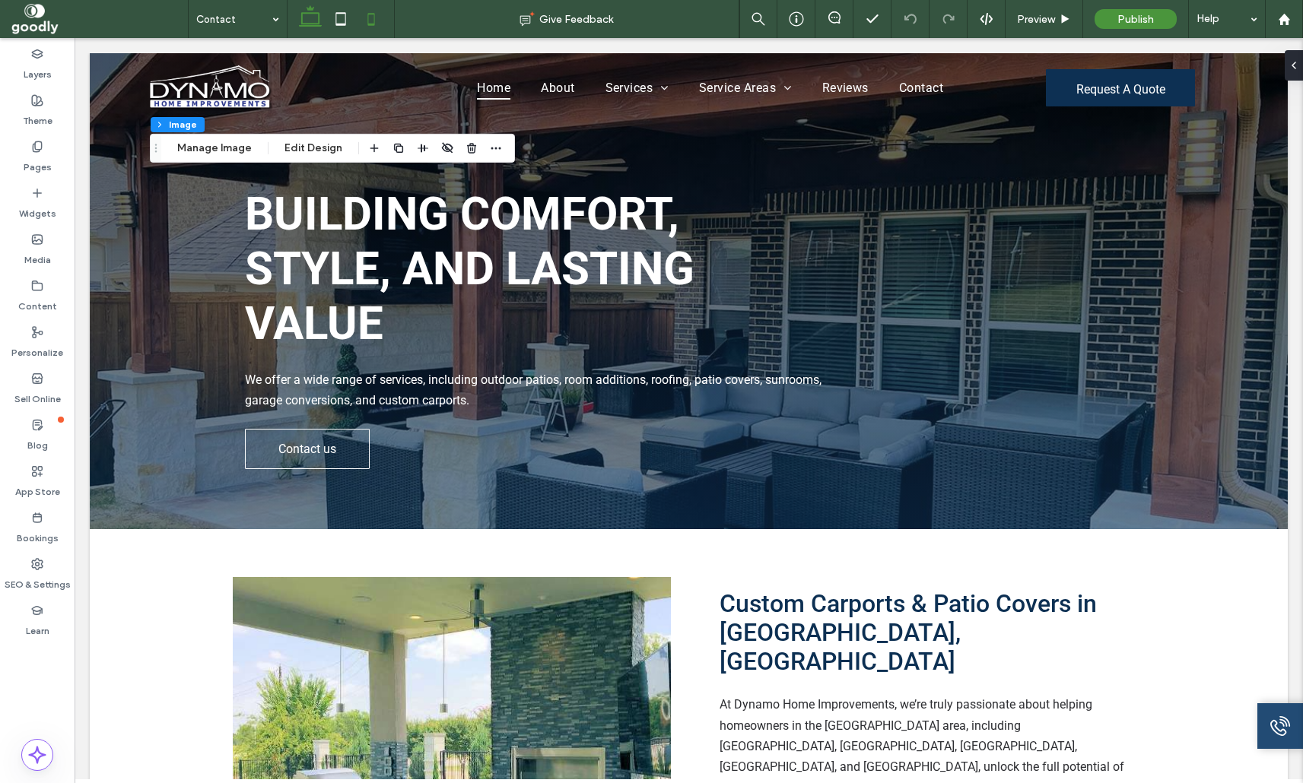
click at [368, 24] on use at bounding box center [370, 19] width 7 height 12
type input "***"
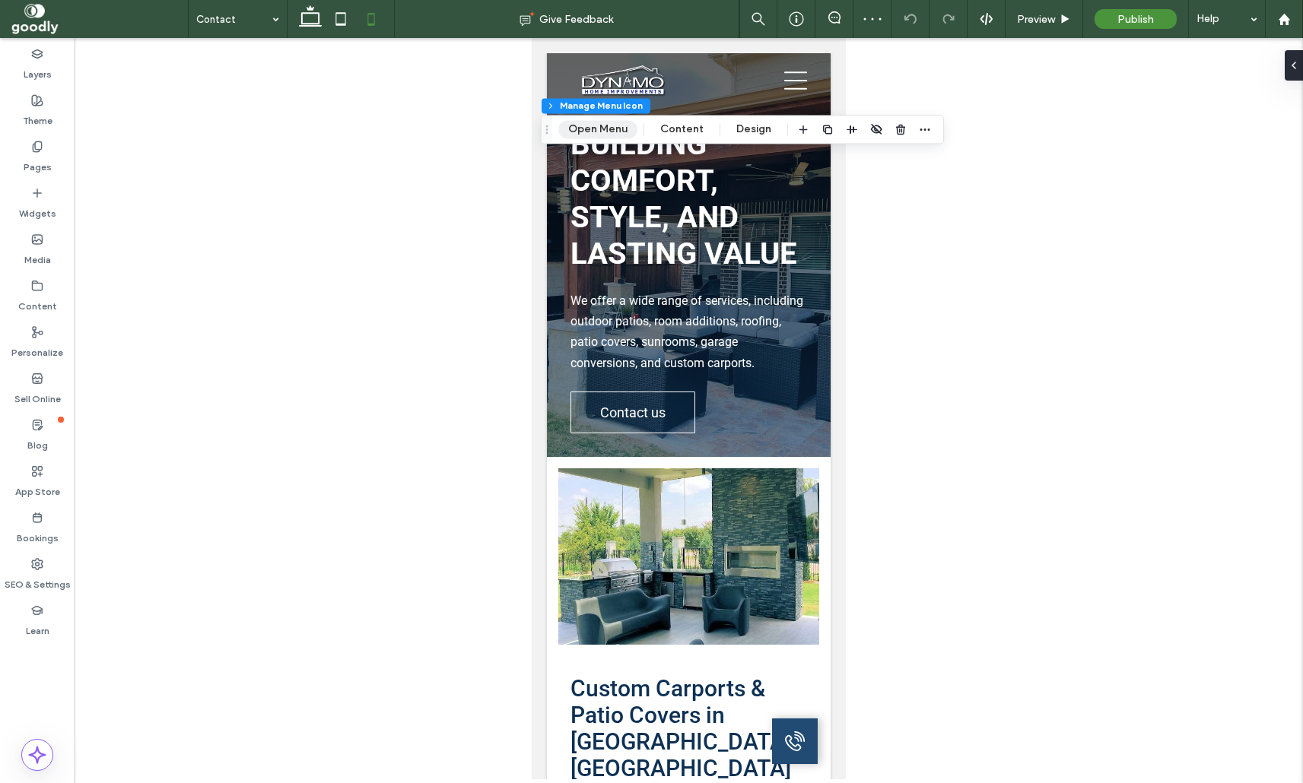
click at [603, 132] on button "Open Menu" at bounding box center [597, 129] width 79 height 18
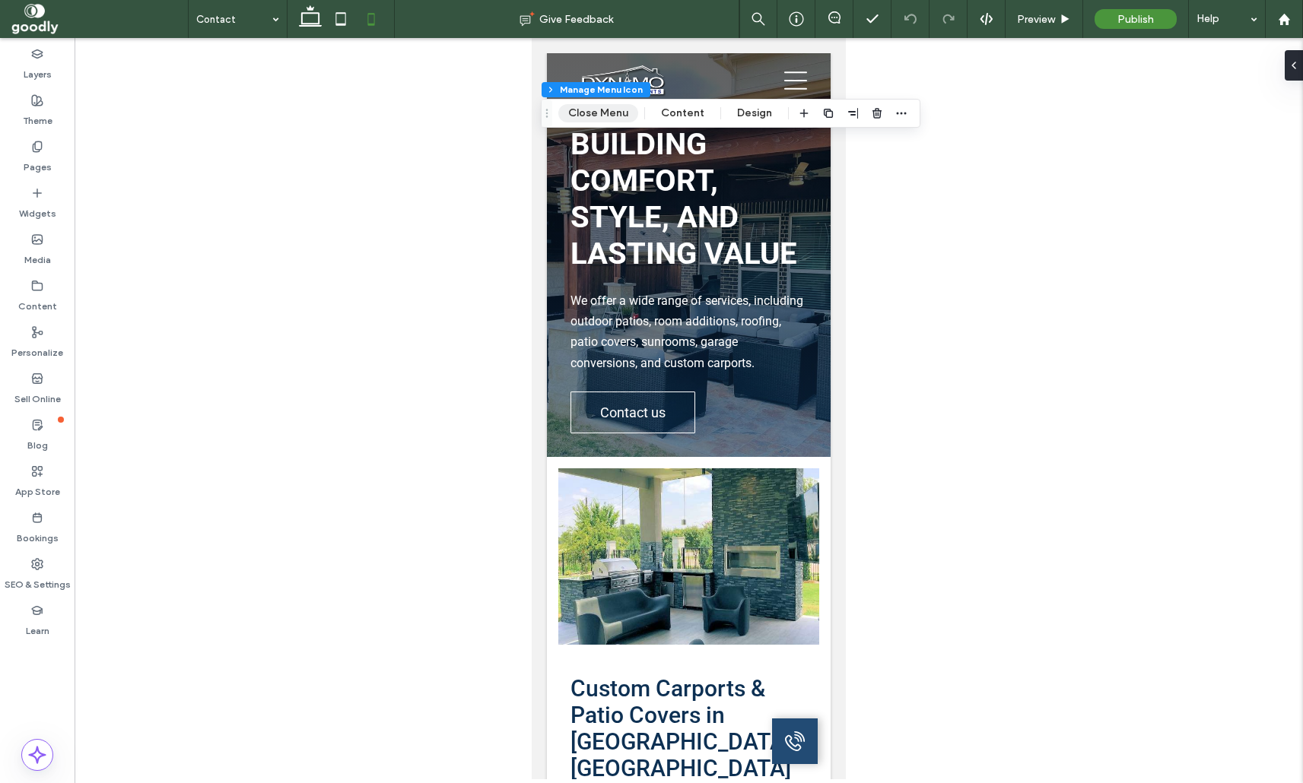
click at [600, 110] on button "Close Menu" at bounding box center [598, 113] width 80 height 18
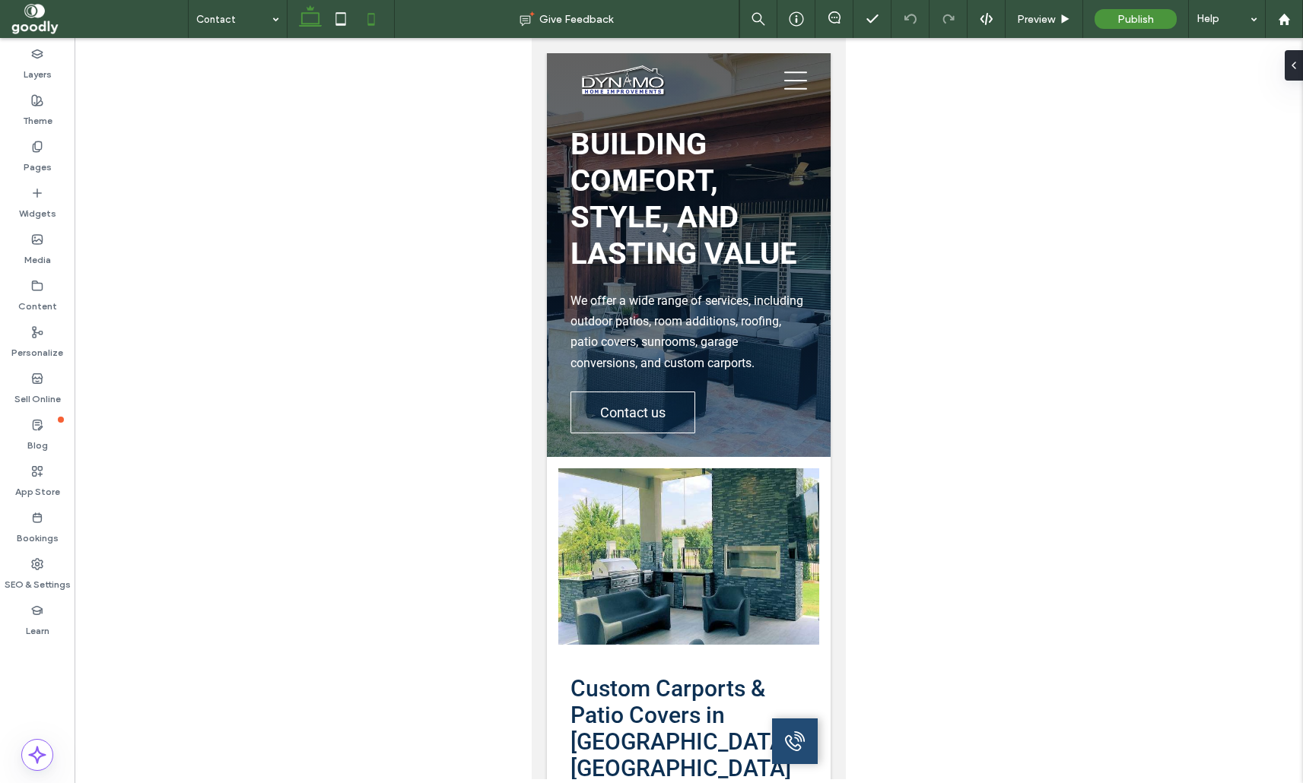
click at [308, 21] on icon at bounding box center [310, 19] width 30 height 30
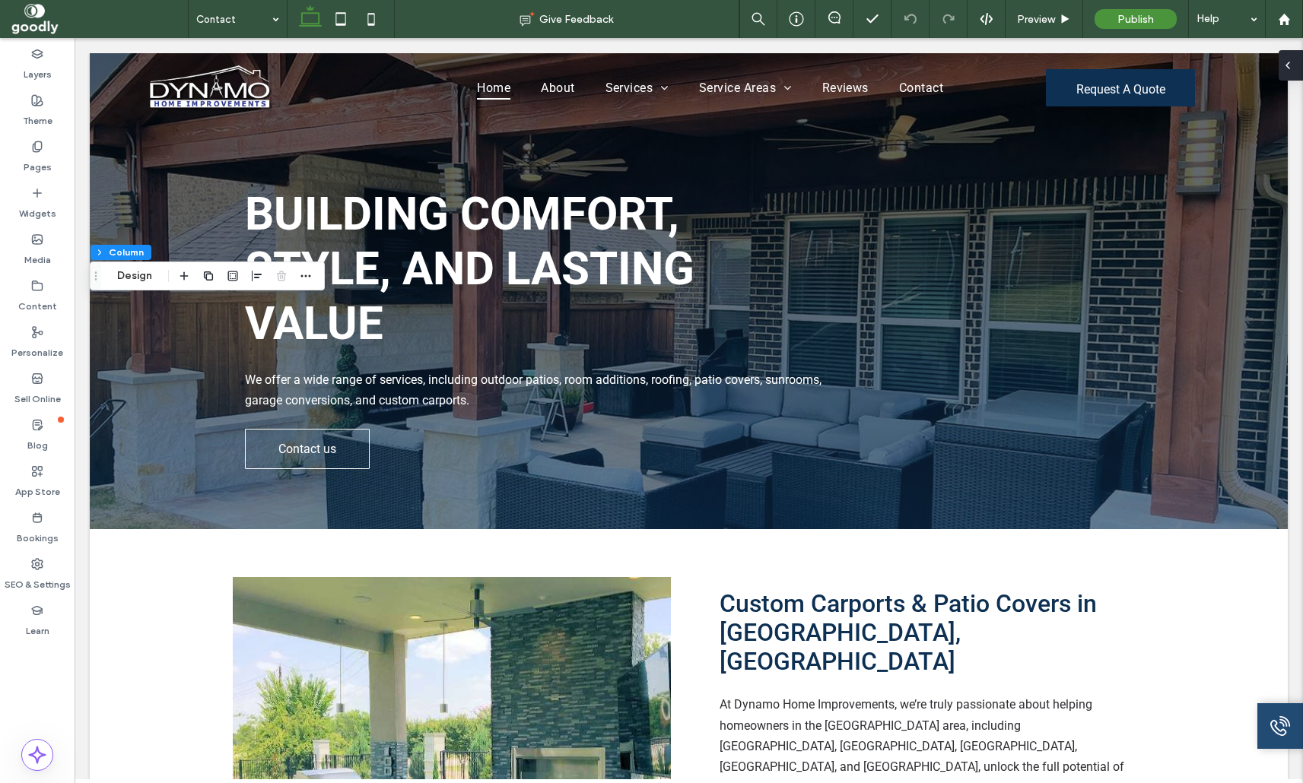
click at [1298, 63] on div at bounding box center [1290, 65] width 24 height 30
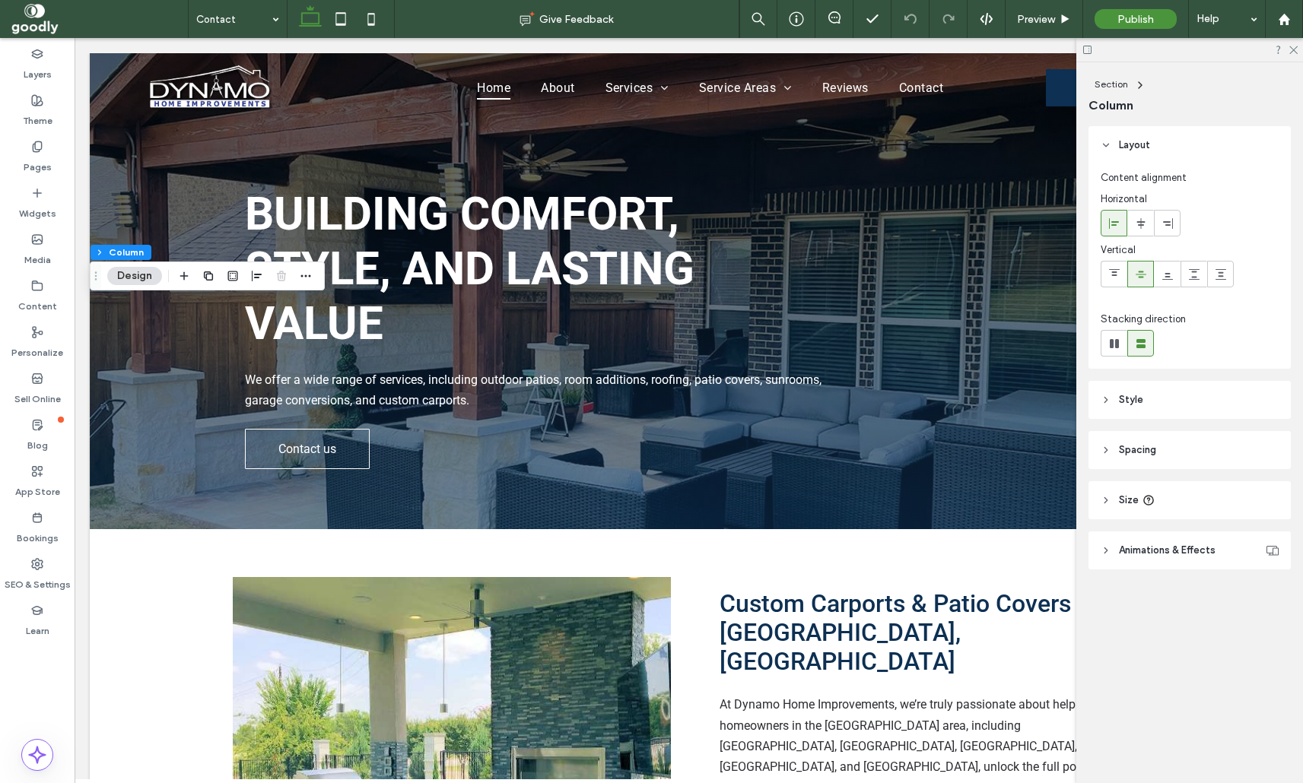
click at [1193, 508] on header "Size" at bounding box center [1189, 500] width 202 height 38
click at [1209, 458] on header "Spacing" at bounding box center [1189, 450] width 202 height 38
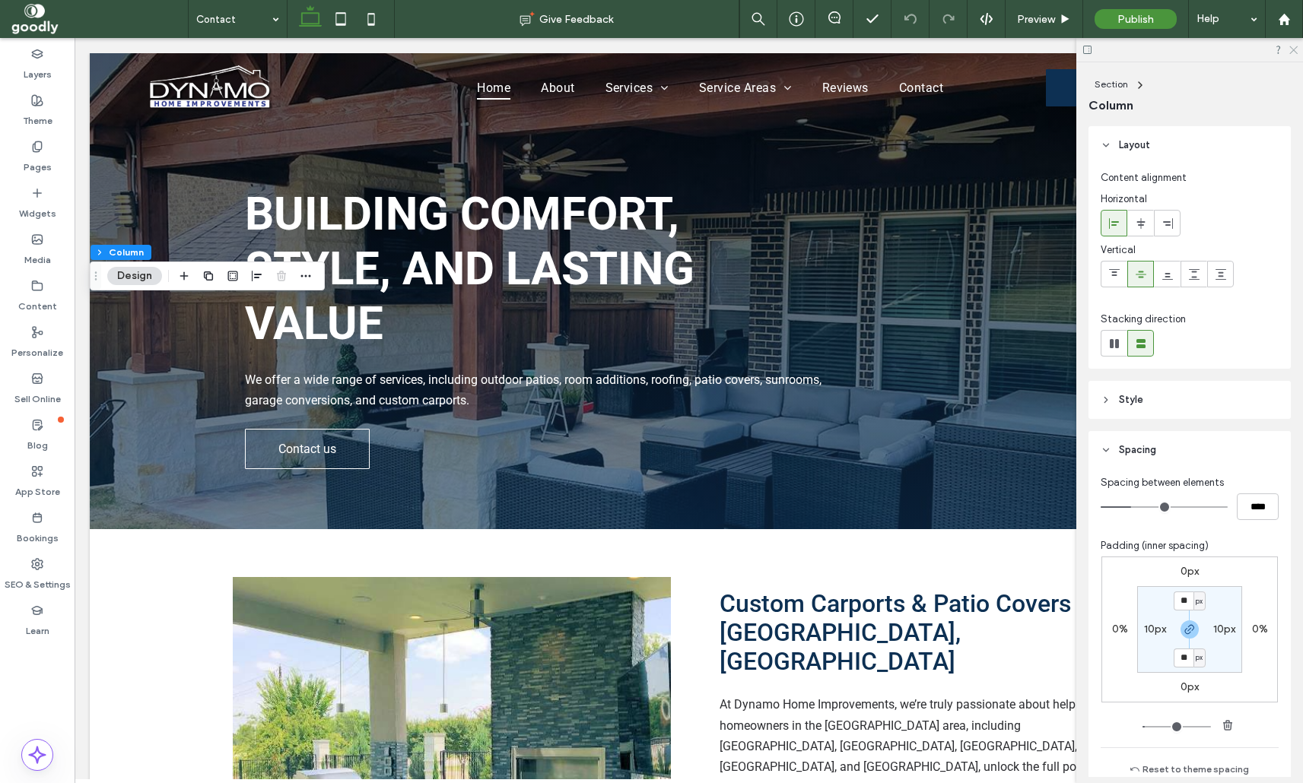
click at [1291, 47] on use at bounding box center [1293, 50] width 8 height 8
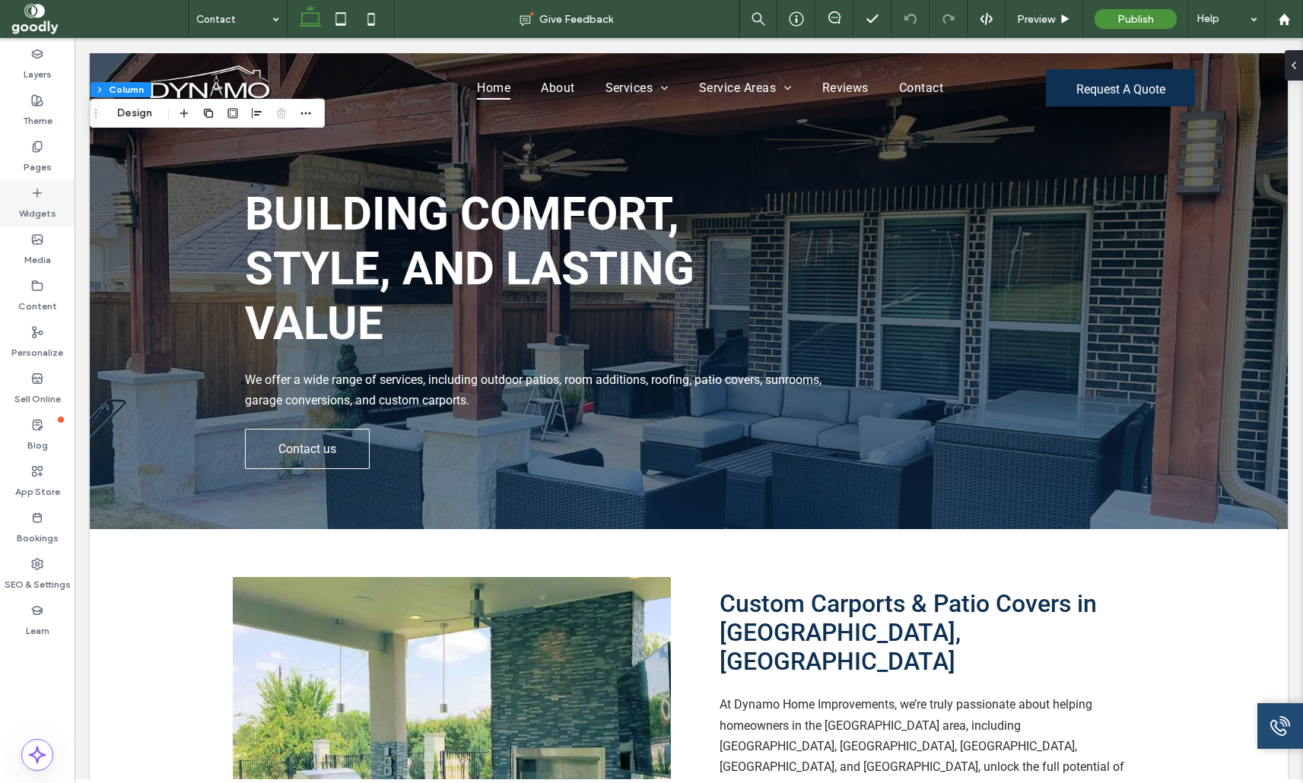
click at [37, 196] on use at bounding box center [37, 193] width 8 height 8
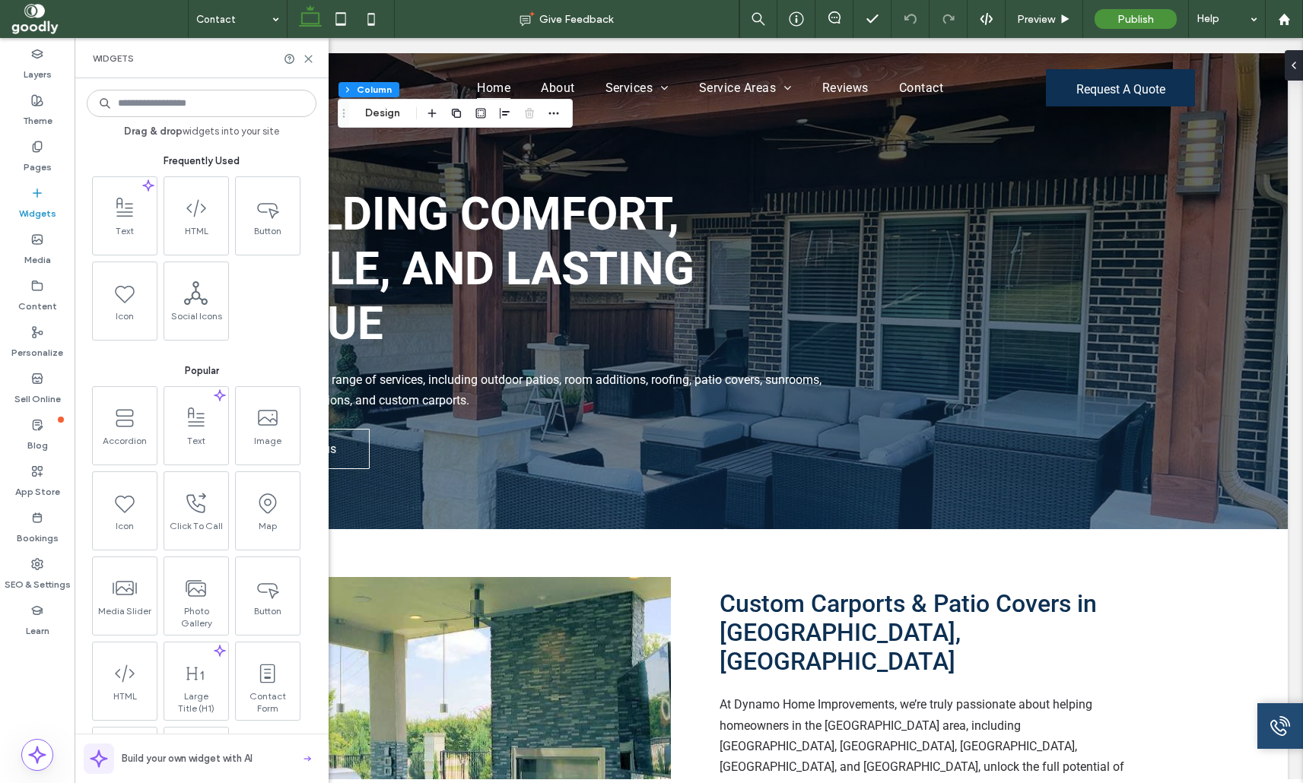
click at [243, 114] on input at bounding box center [202, 103] width 230 height 27
type input "*"
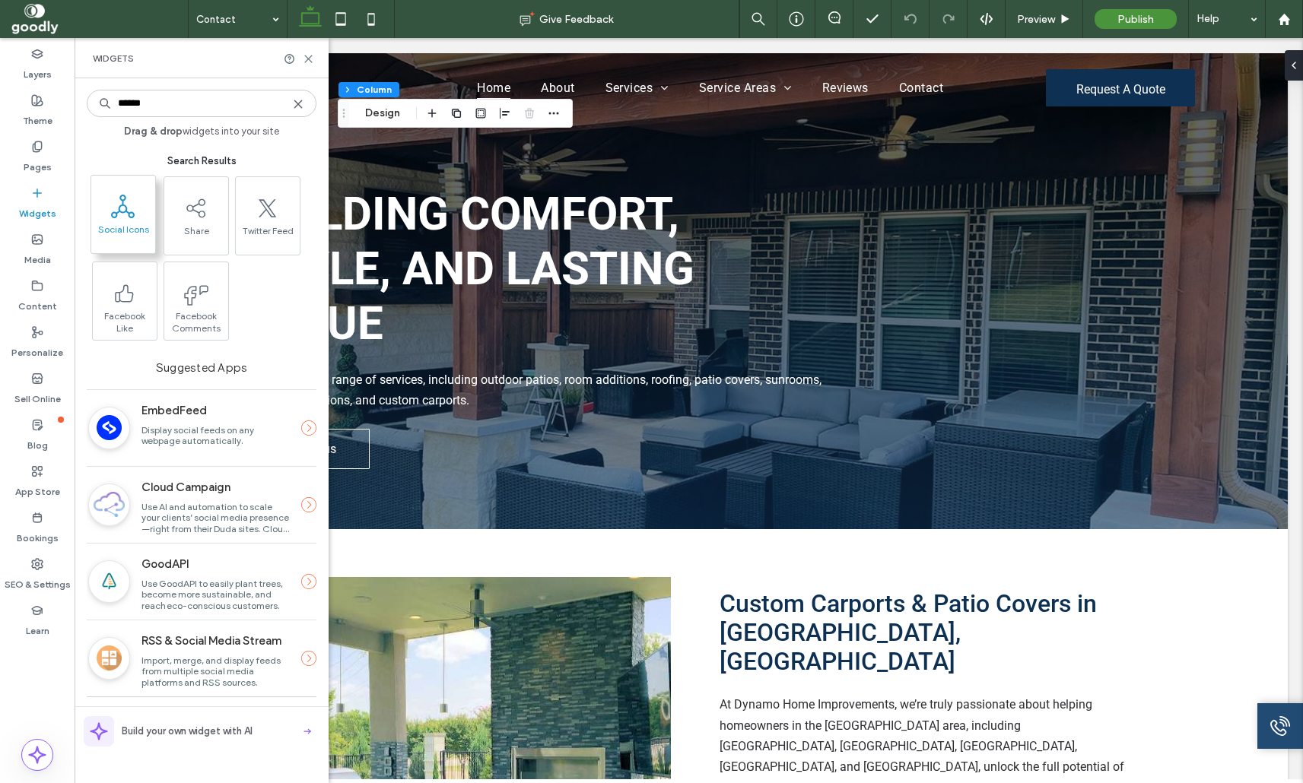
type input "******"
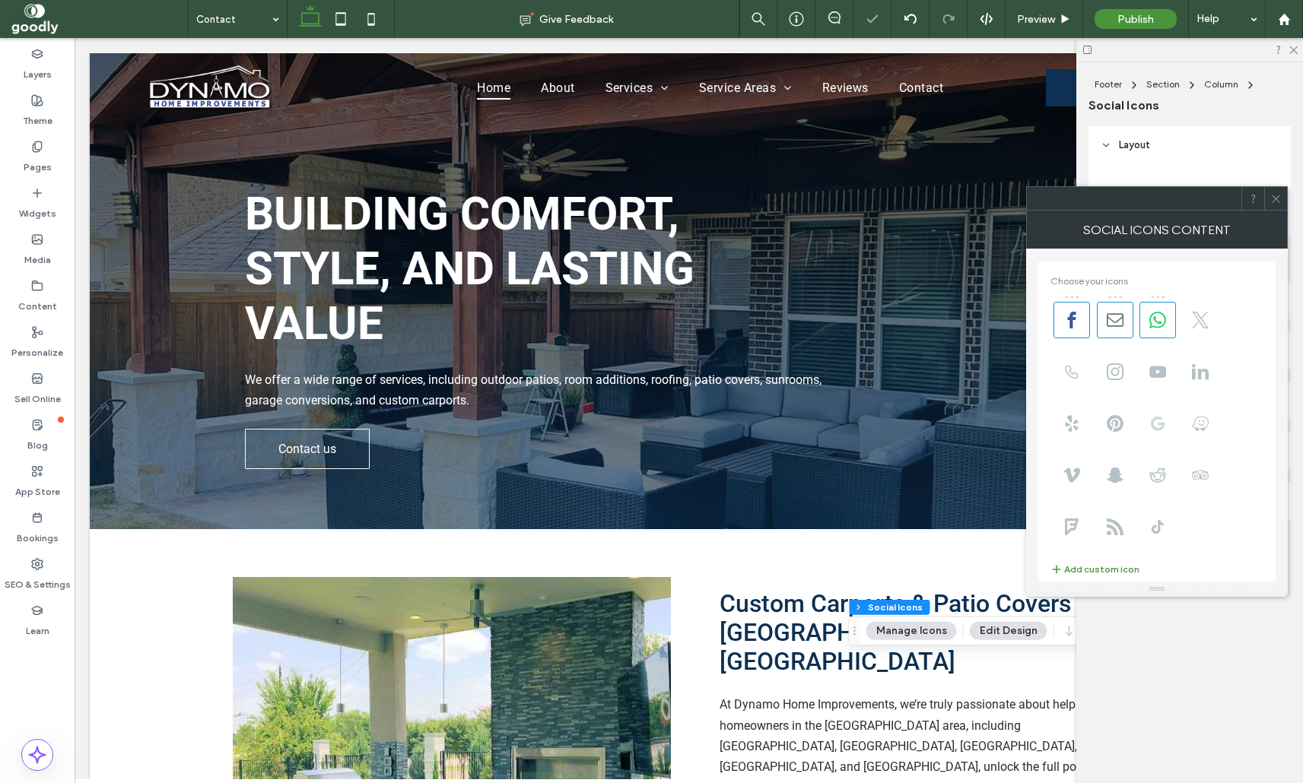
click at [1168, 417] on span at bounding box center [1157, 423] width 37 height 37
click at [1158, 322] on use at bounding box center [1157, 320] width 17 height 17
click at [1113, 322] on body ".wqwq-1{fill:#231f20;} .cls-1q, .cls-2q { fill-rule: evenodd; } .cls-2q { fill:…" at bounding box center [651, 391] width 1303 height 783
drag, startPoint x: 1072, startPoint y: 325, endPoint x: 1112, endPoint y: 330, distance: 39.9
click at [1072, 325] on use at bounding box center [1072, 320] width 8 height 17
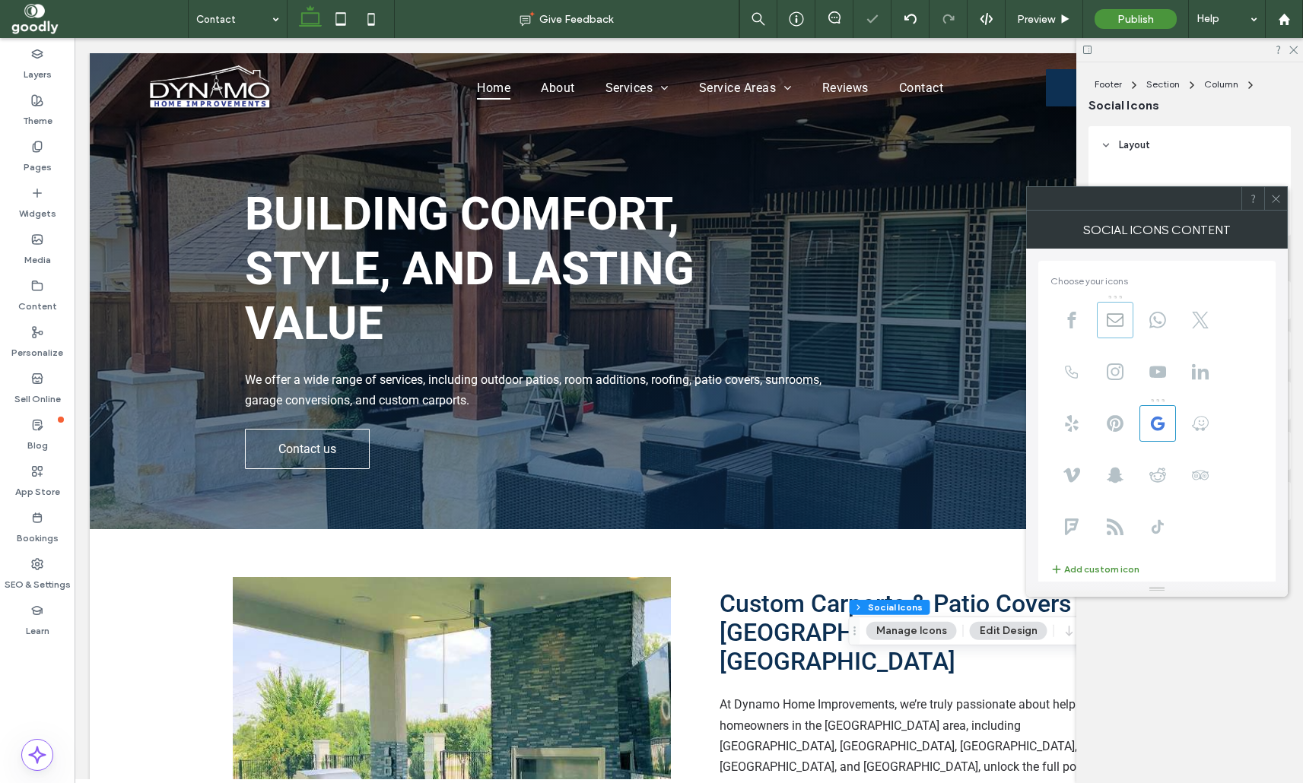
click at [1132, 303] on span at bounding box center [1115, 320] width 37 height 37
drag, startPoint x: 1164, startPoint y: 200, endPoint x: 839, endPoint y: 185, distance: 325.9
click at [1027, 187] on div at bounding box center [1134, 198] width 214 height 23
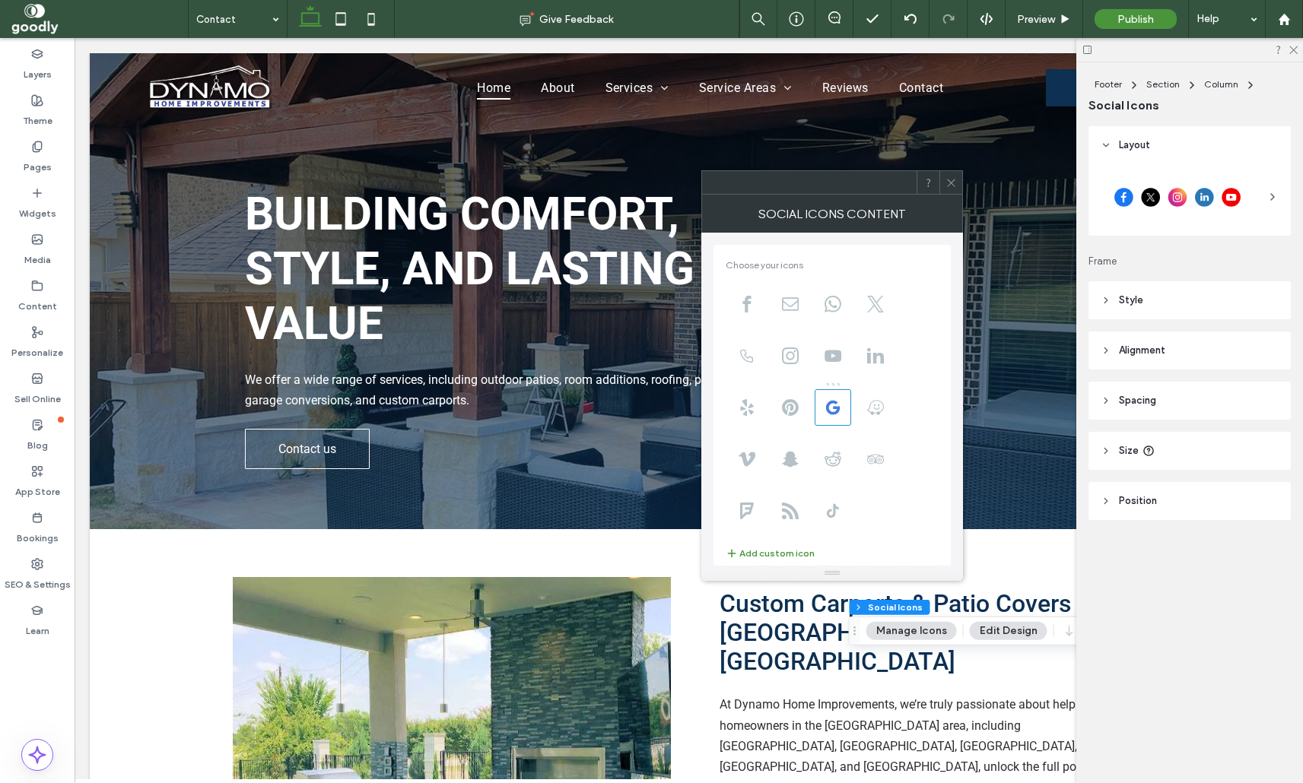
click at [1210, 189] on div at bounding box center [1178, 197] width 154 height 38
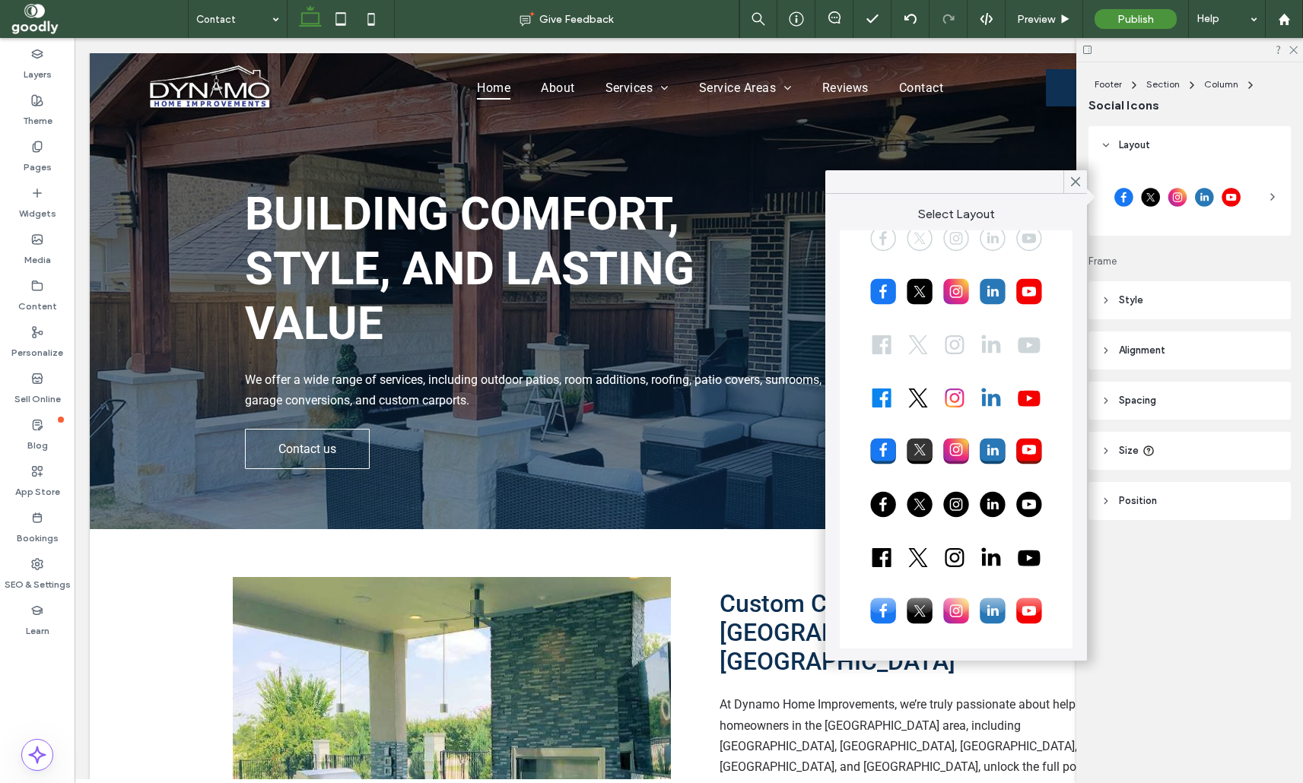
scroll to position [85, 0]
click at [965, 339] on div at bounding box center [956, 344] width 208 height 38
click at [1067, 180] on div at bounding box center [1075, 181] width 24 height 23
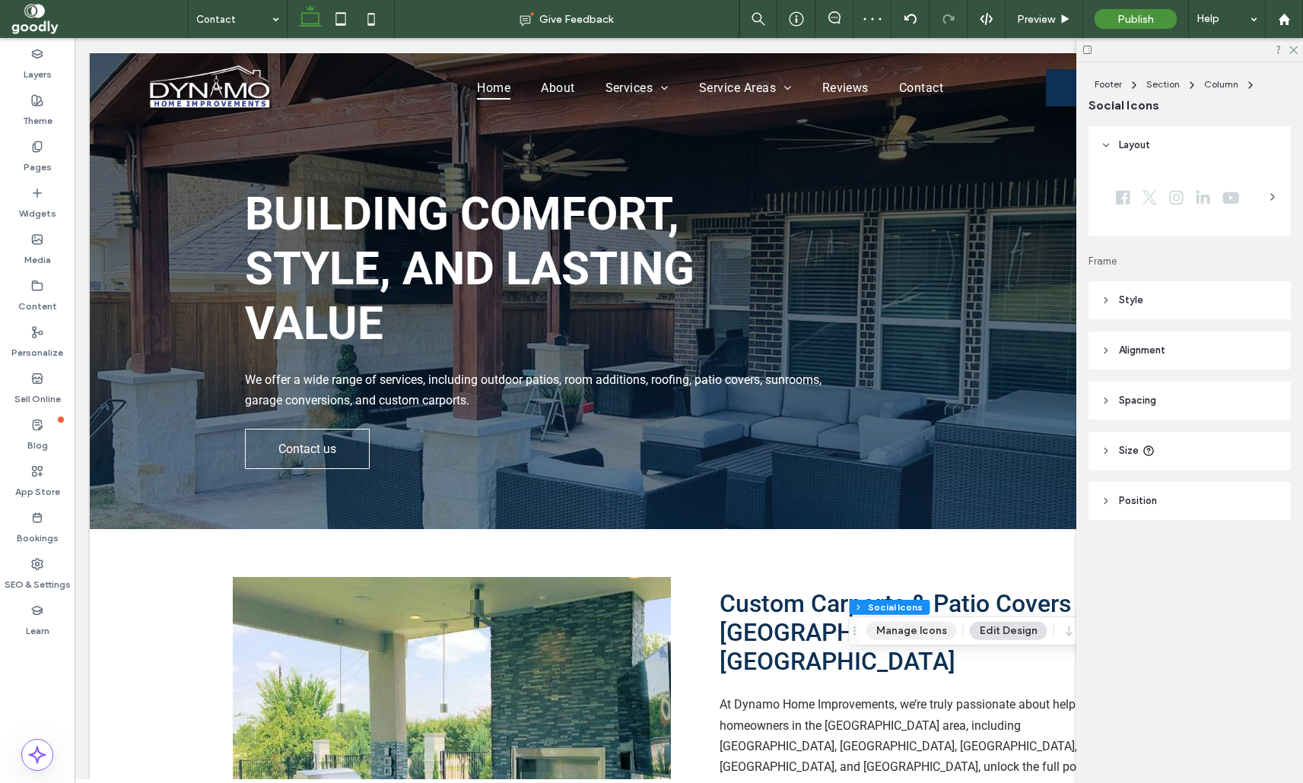
click at [929, 627] on button "Manage Icons" at bounding box center [911, 631] width 91 height 18
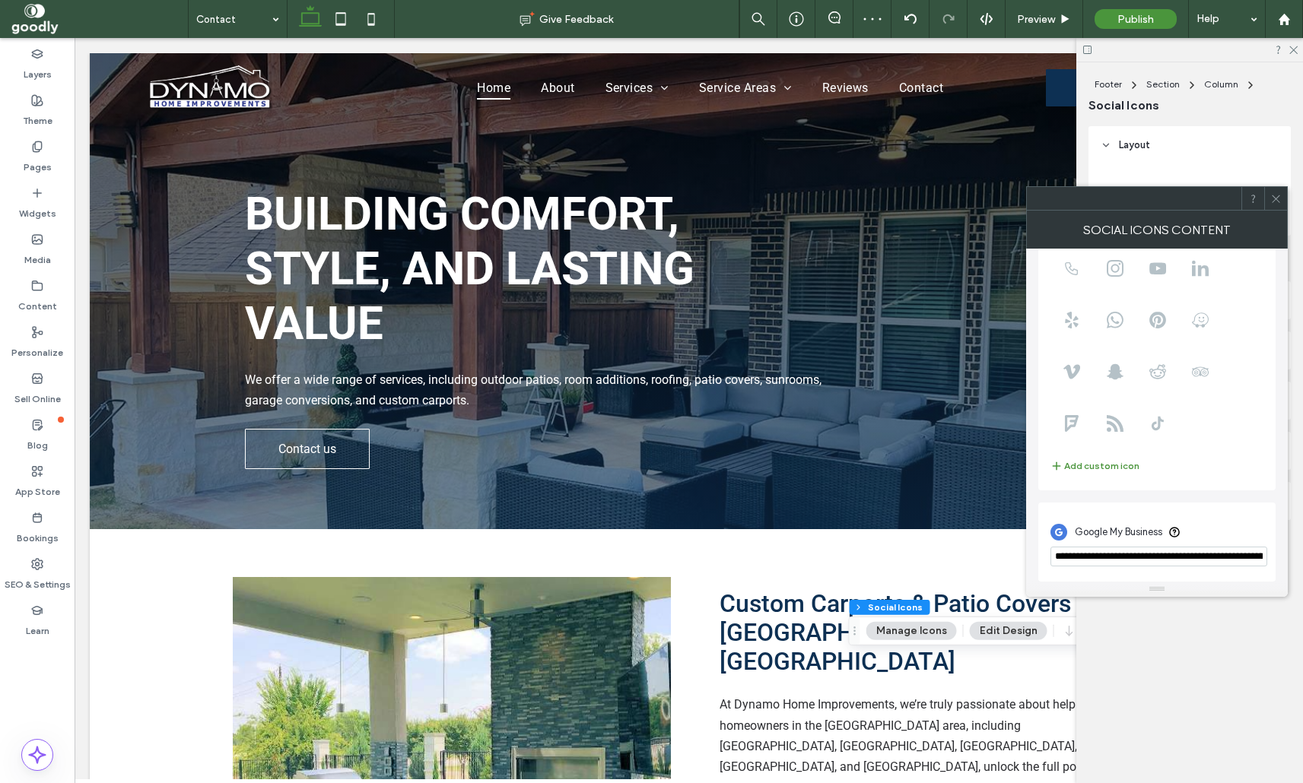
scroll to position [105, 0]
click at [1179, 554] on input "**********" at bounding box center [1158, 557] width 217 height 20
paste input "**********"
type input "**********"
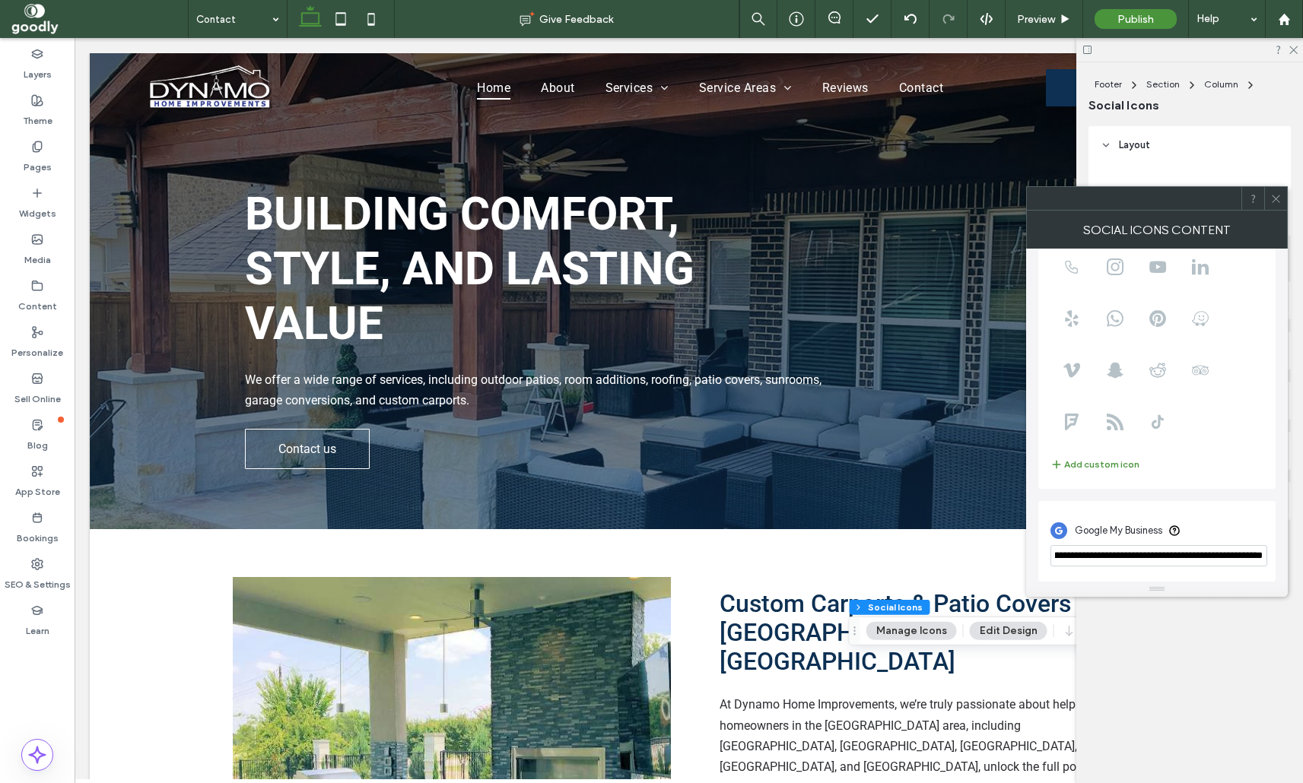
click at [1249, 535] on div "Google My Business" at bounding box center [1156, 530] width 213 height 29
click at [1277, 192] on span at bounding box center [1275, 198] width 11 height 23
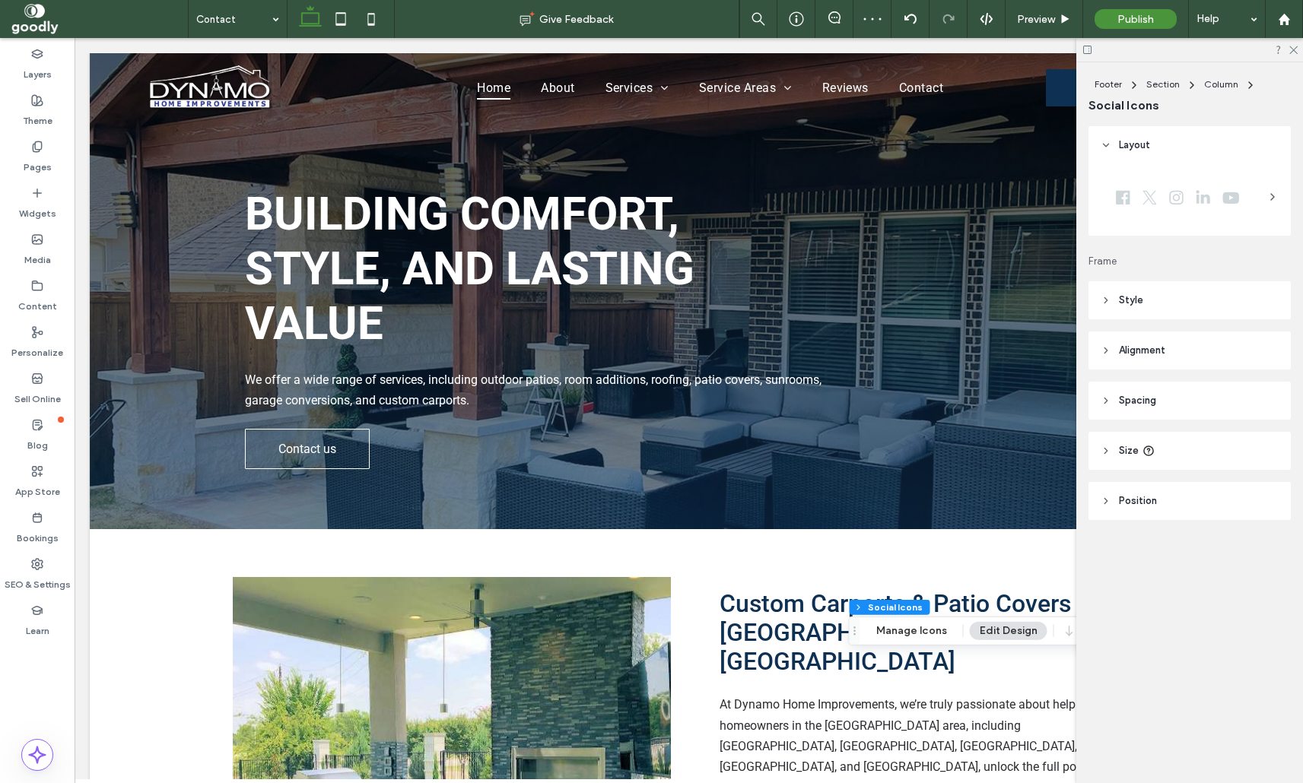
click at [1185, 300] on header "Style" at bounding box center [1189, 300] width 202 height 38
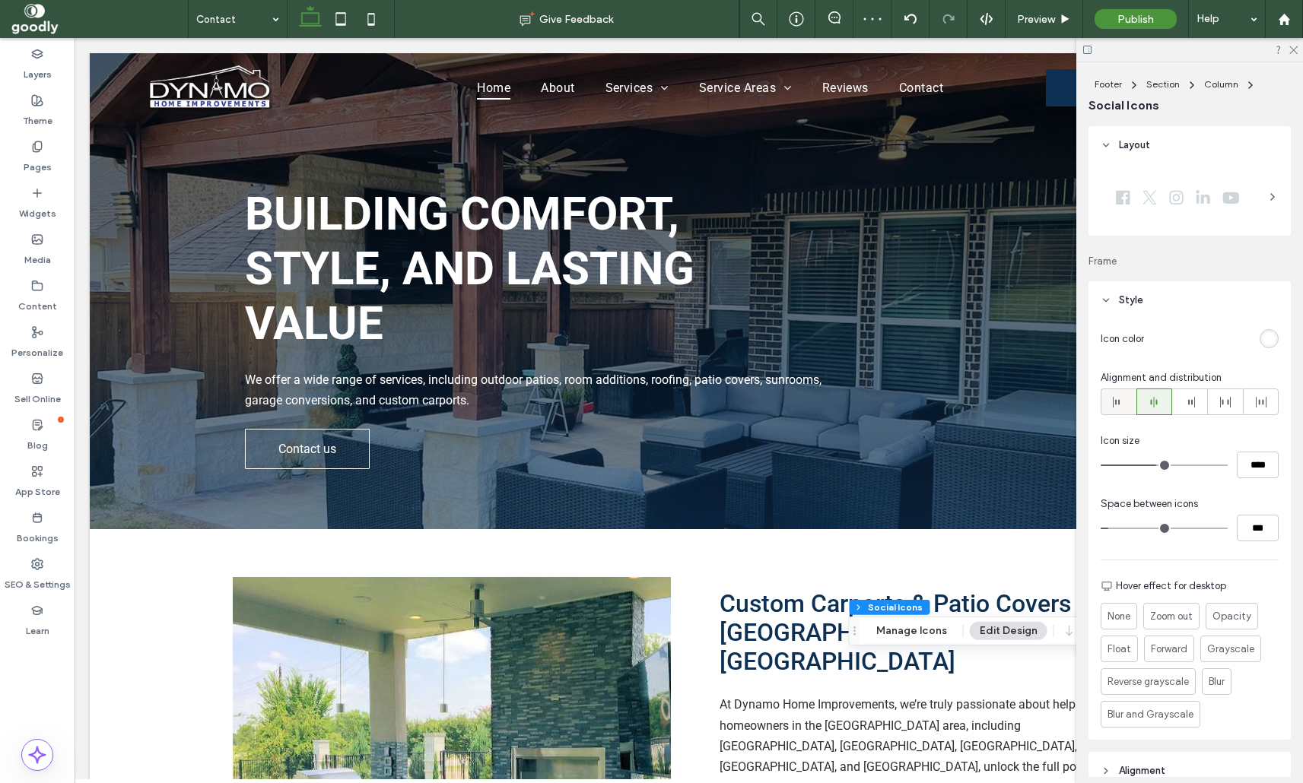
click at [1105, 412] on div at bounding box center [1118, 401] width 34 height 25
click at [1273, 625] on div "None Zoom out Opacity Float Forward Grayscale Reverse grayscale Blur Blur and G…" at bounding box center [1190, 665] width 178 height 125
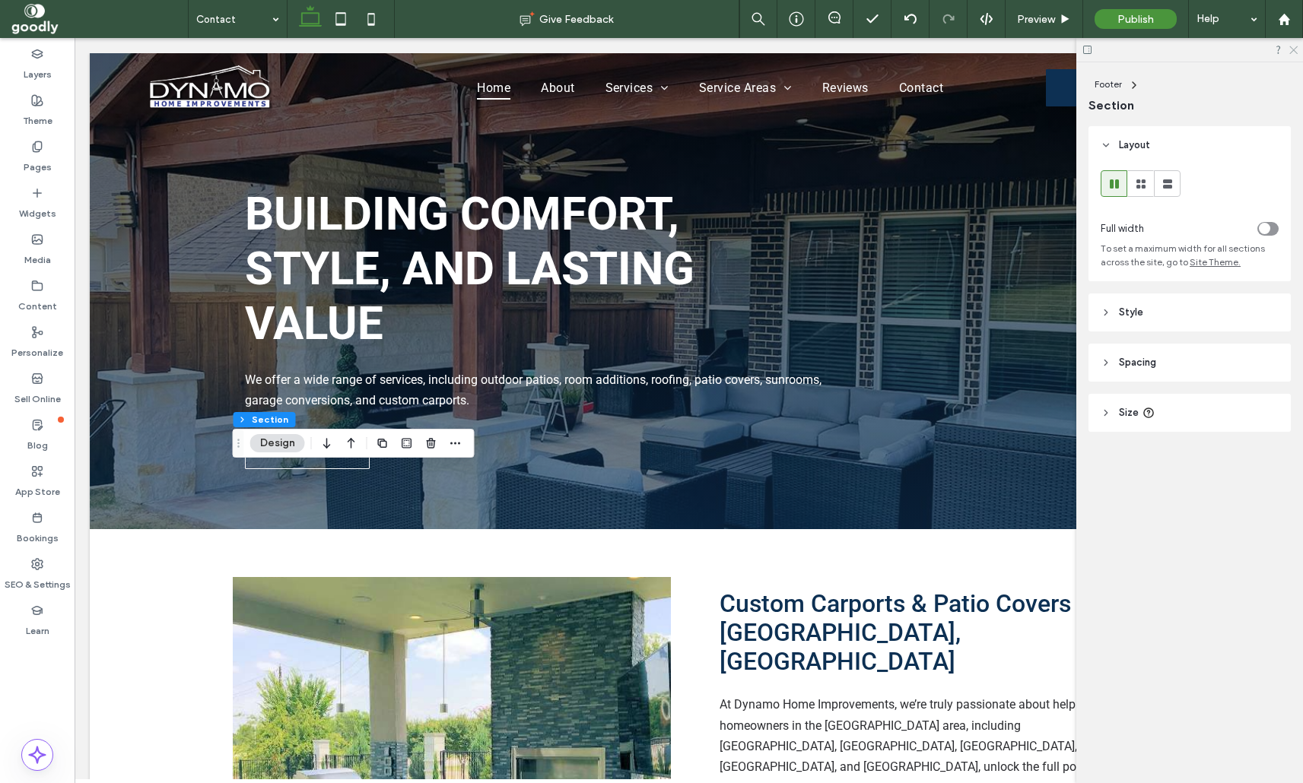
click at [1297, 49] on icon at bounding box center [1293, 49] width 10 height 10
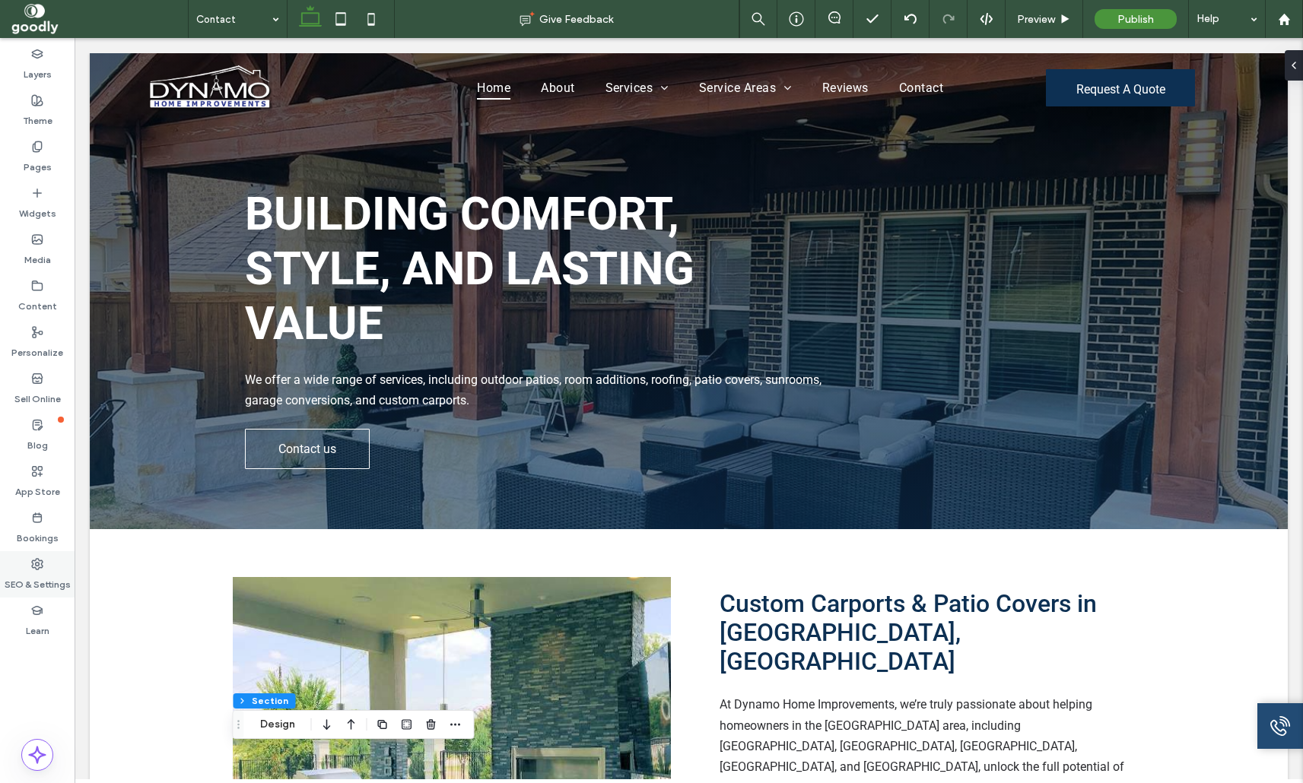
click at [33, 574] on label "SEO & Settings" at bounding box center [38, 580] width 66 height 21
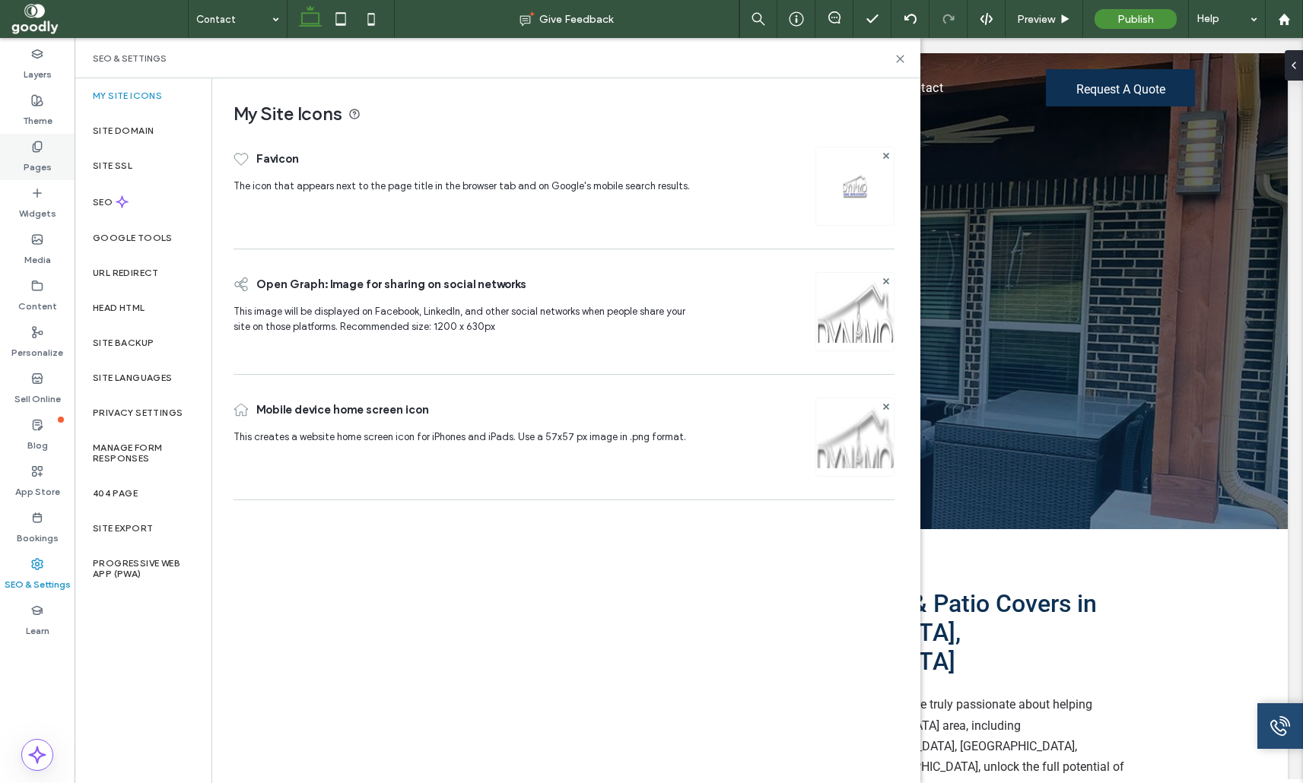
click at [51, 159] on div "Pages" at bounding box center [37, 157] width 75 height 46
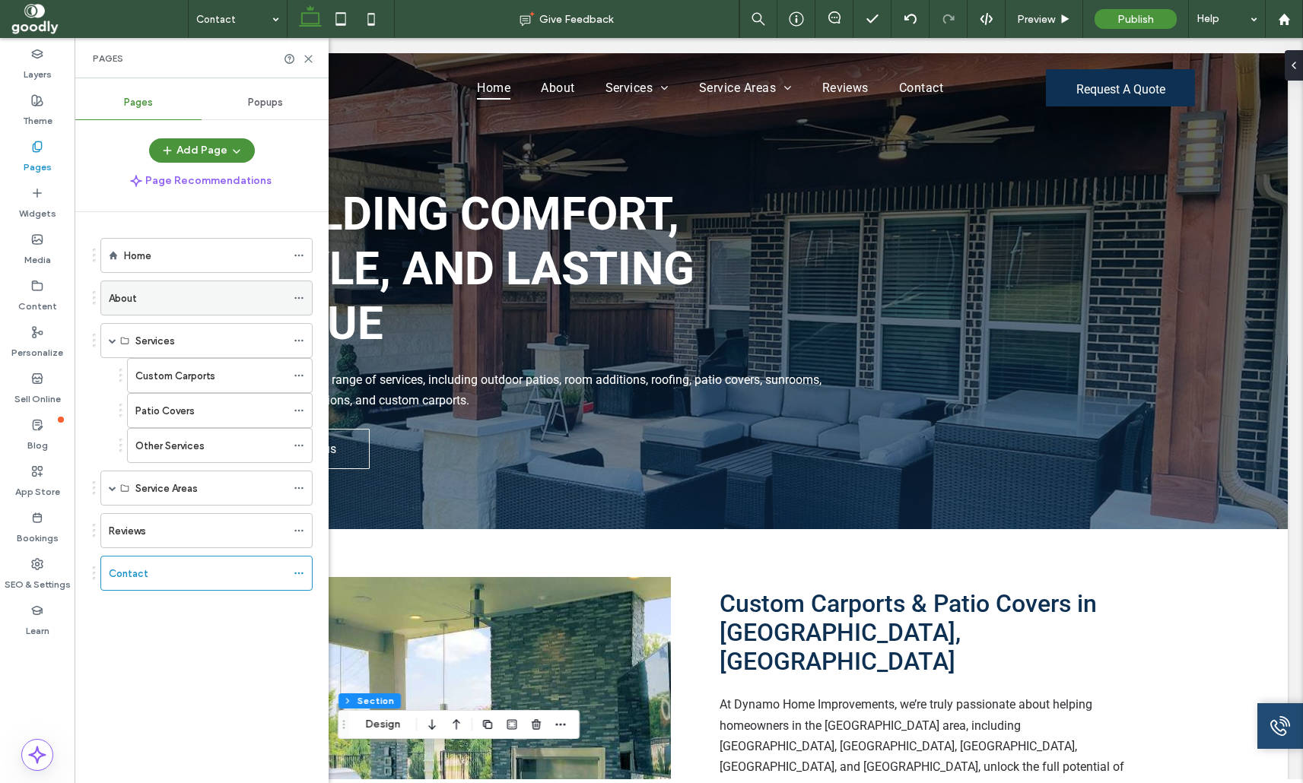
click at [304, 295] on icon at bounding box center [299, 298] width 11 height 11
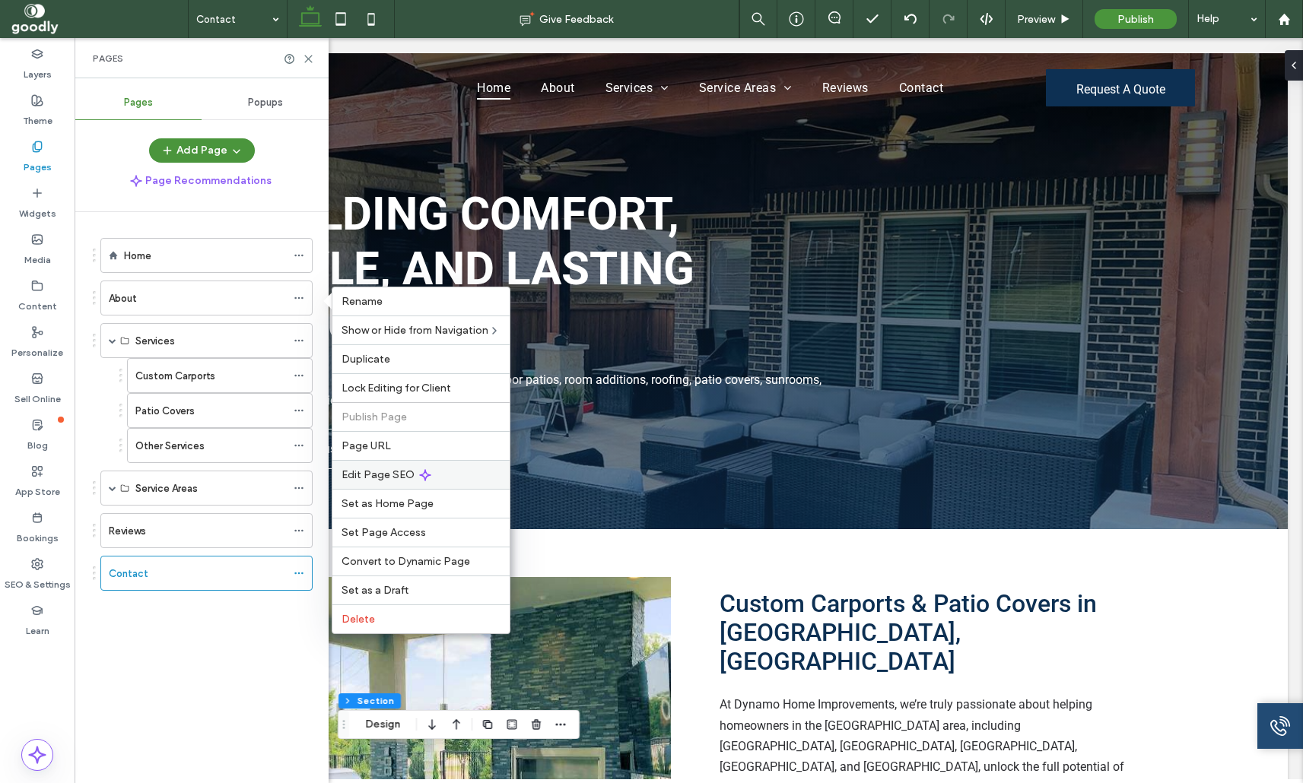
click at [460, 481] on div "Edit Page SEO" at bounding box center [420, 474] width 177 height 29
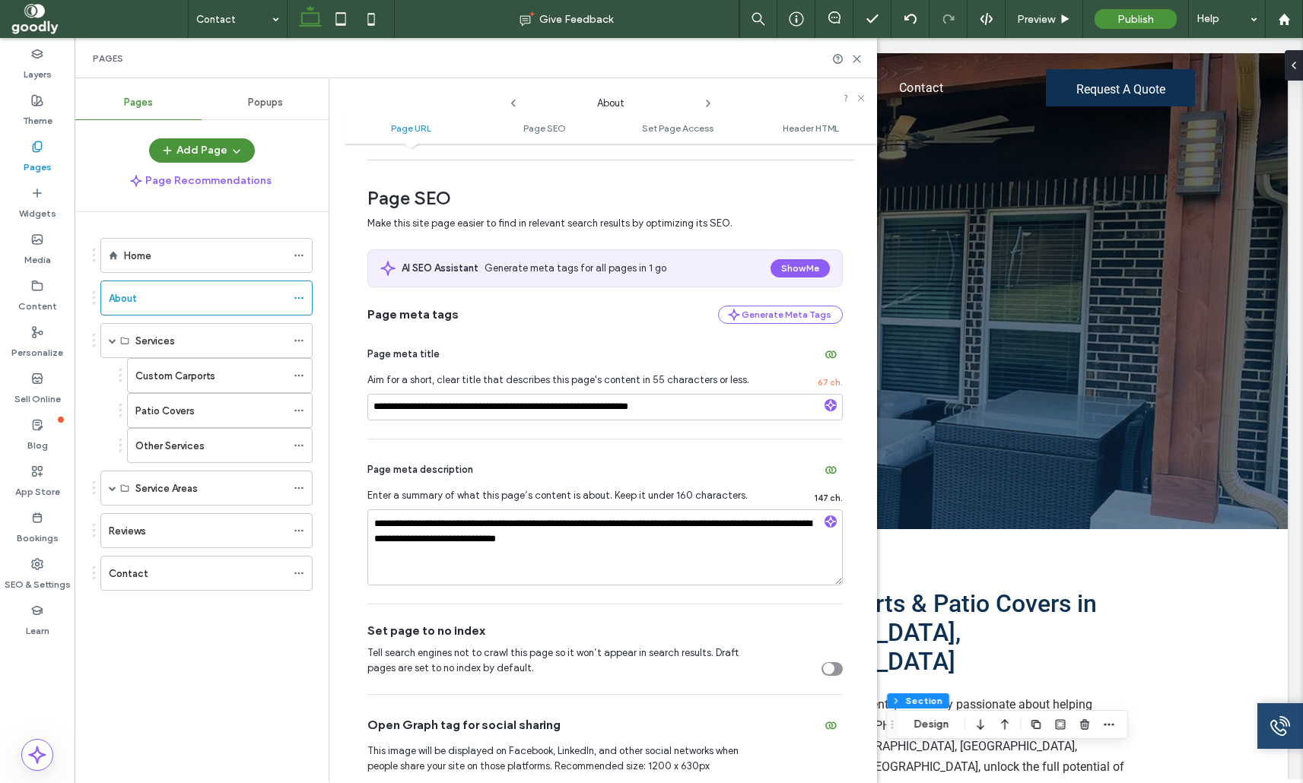
scroll to position [185, 0]
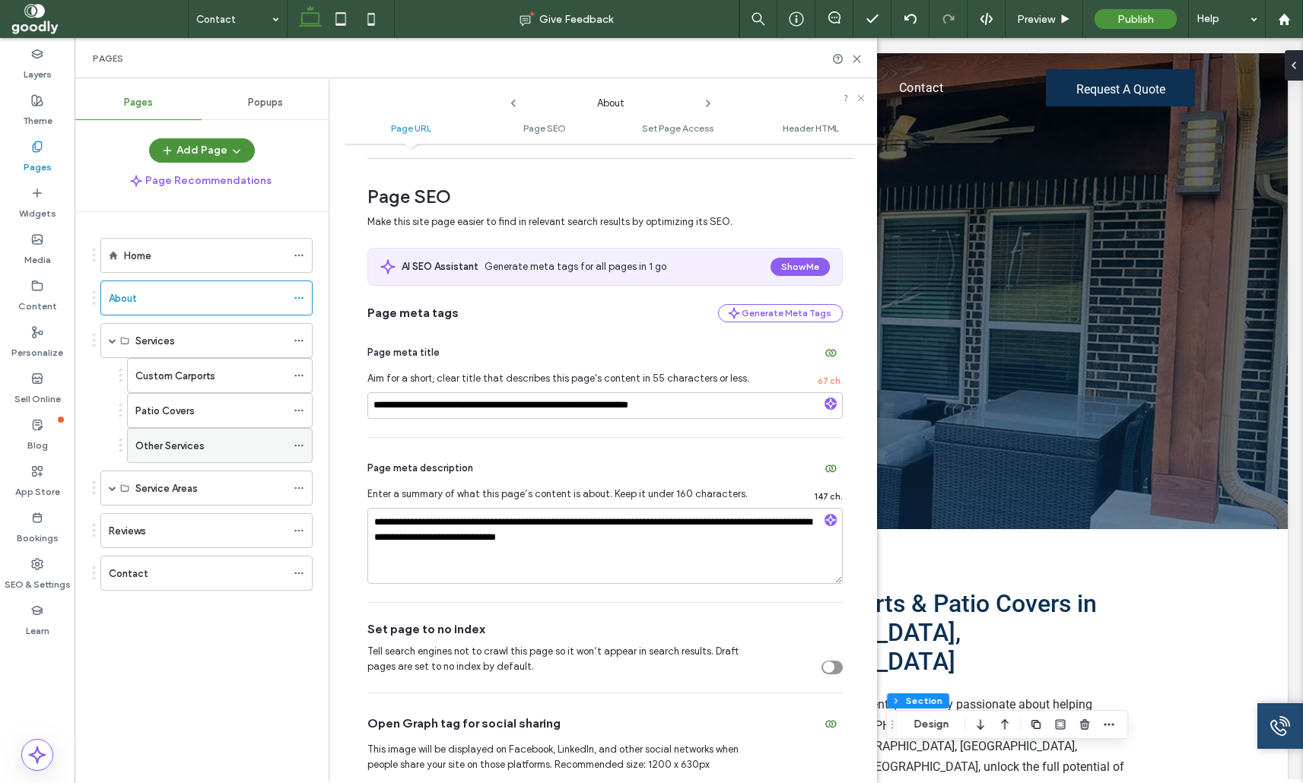
click at [304, 449] on icon at bounding box center [299, 445] width 11 height 11
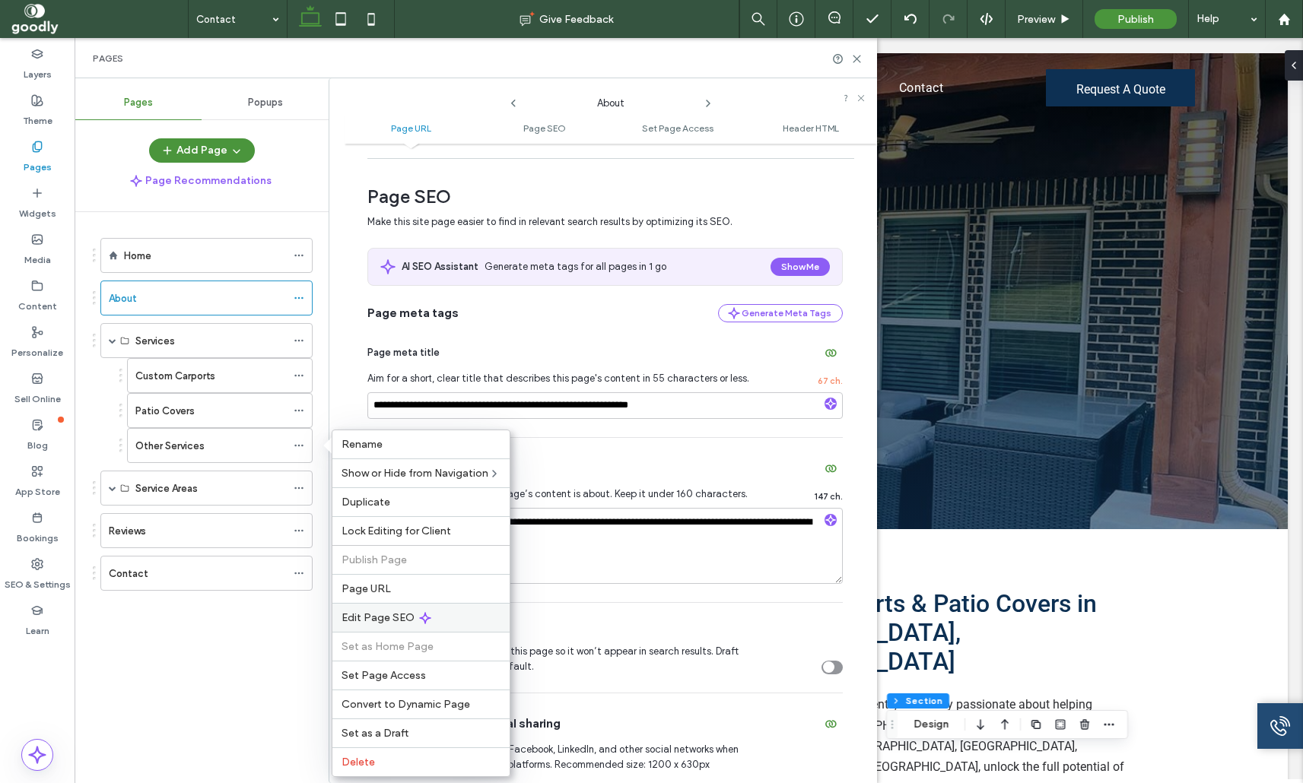
click at [431, 617] on div "Edit Page SEO" at bounding box center [420, 617] width 177 height 29
